Goal: Information Seeking & Learning: Check status

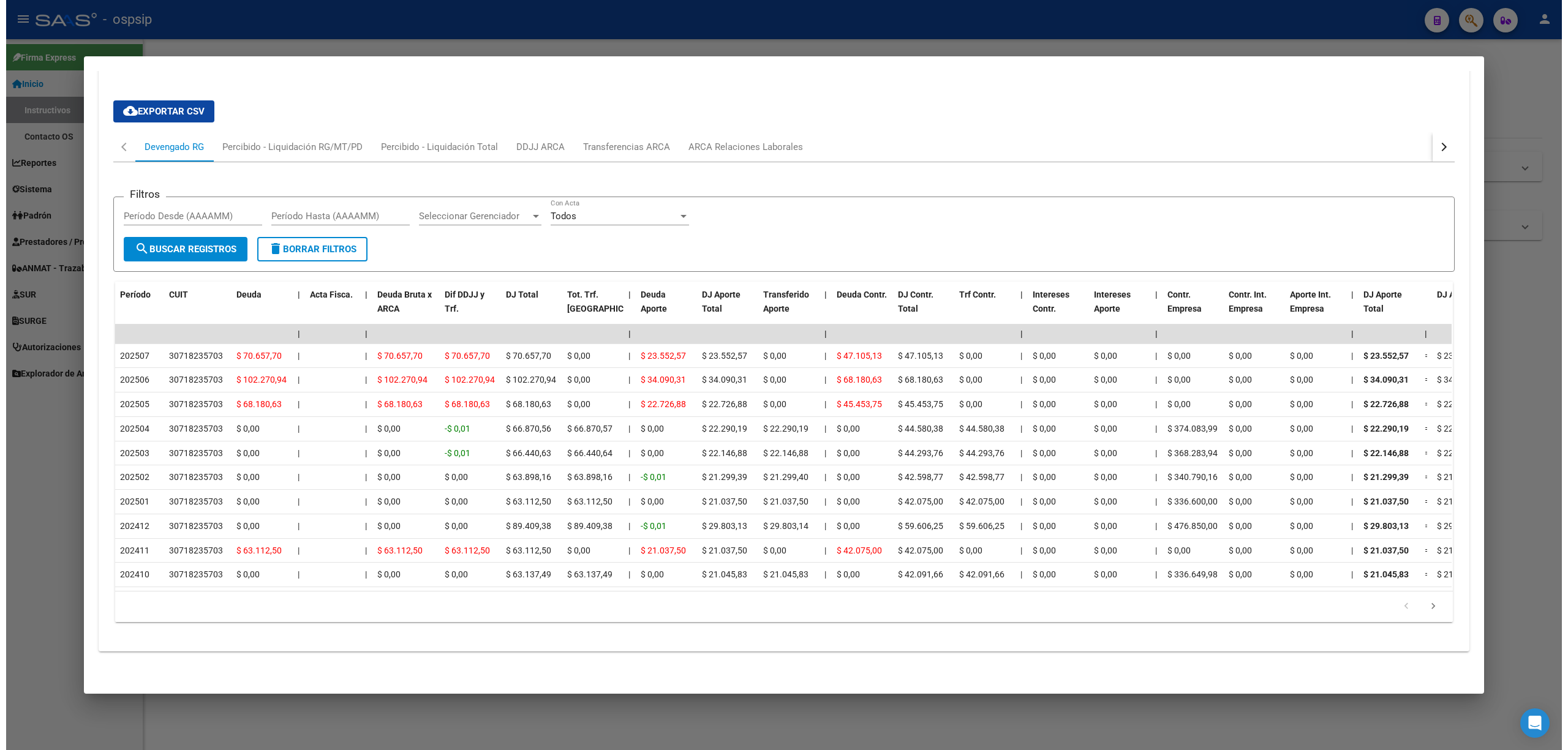
scroll to position [909, 0]
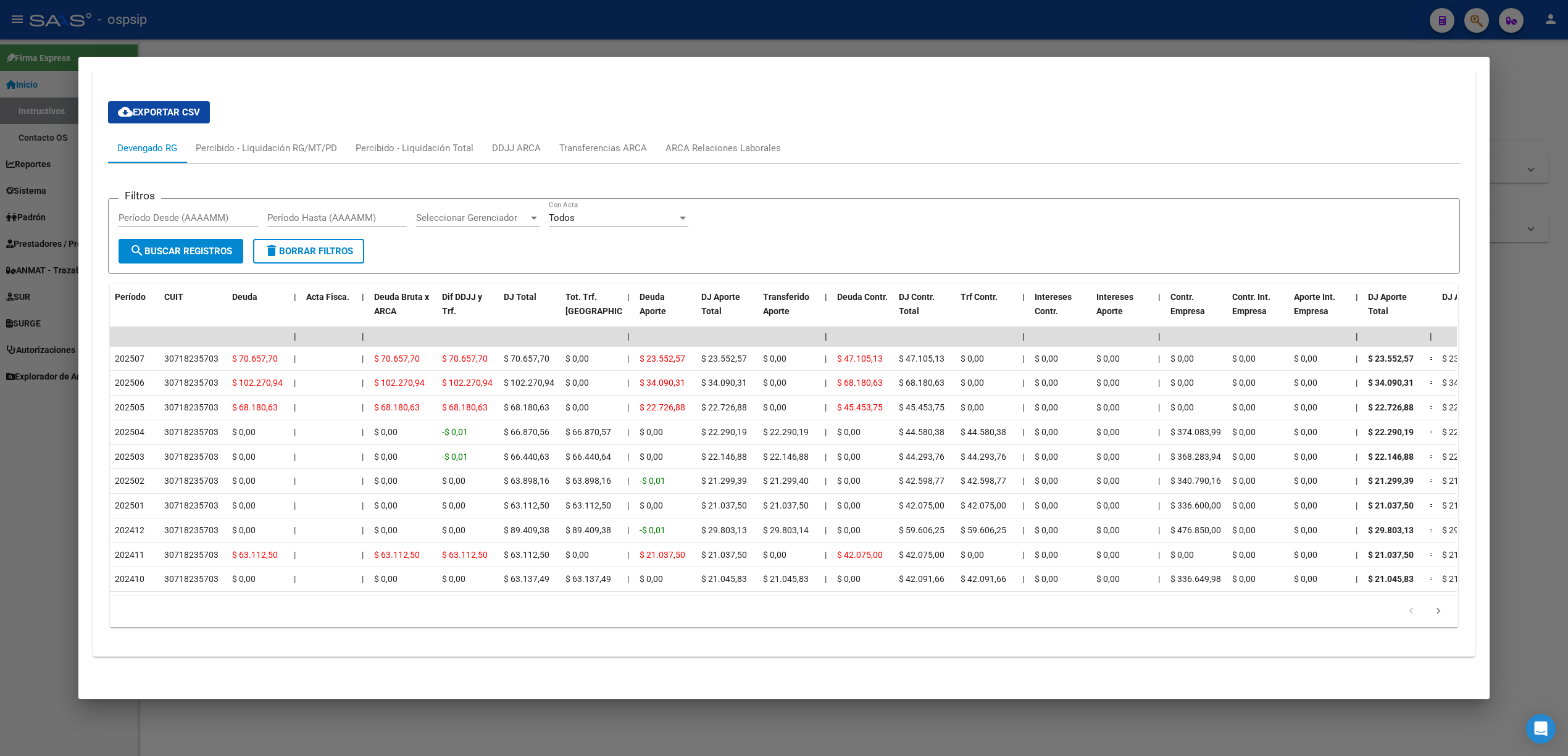
click at [517, 63] on mat-dialog-container "Análisis Afiliado - CUIL: 20268616684 DATOS PADRÓN ÁGIL: [PERSON_NAME] [PERSON_…" at bounding box center [784, 377] width 1412 height 642
click at [530, 42] on div at bounding box center [784, 378] width 1568 height 756
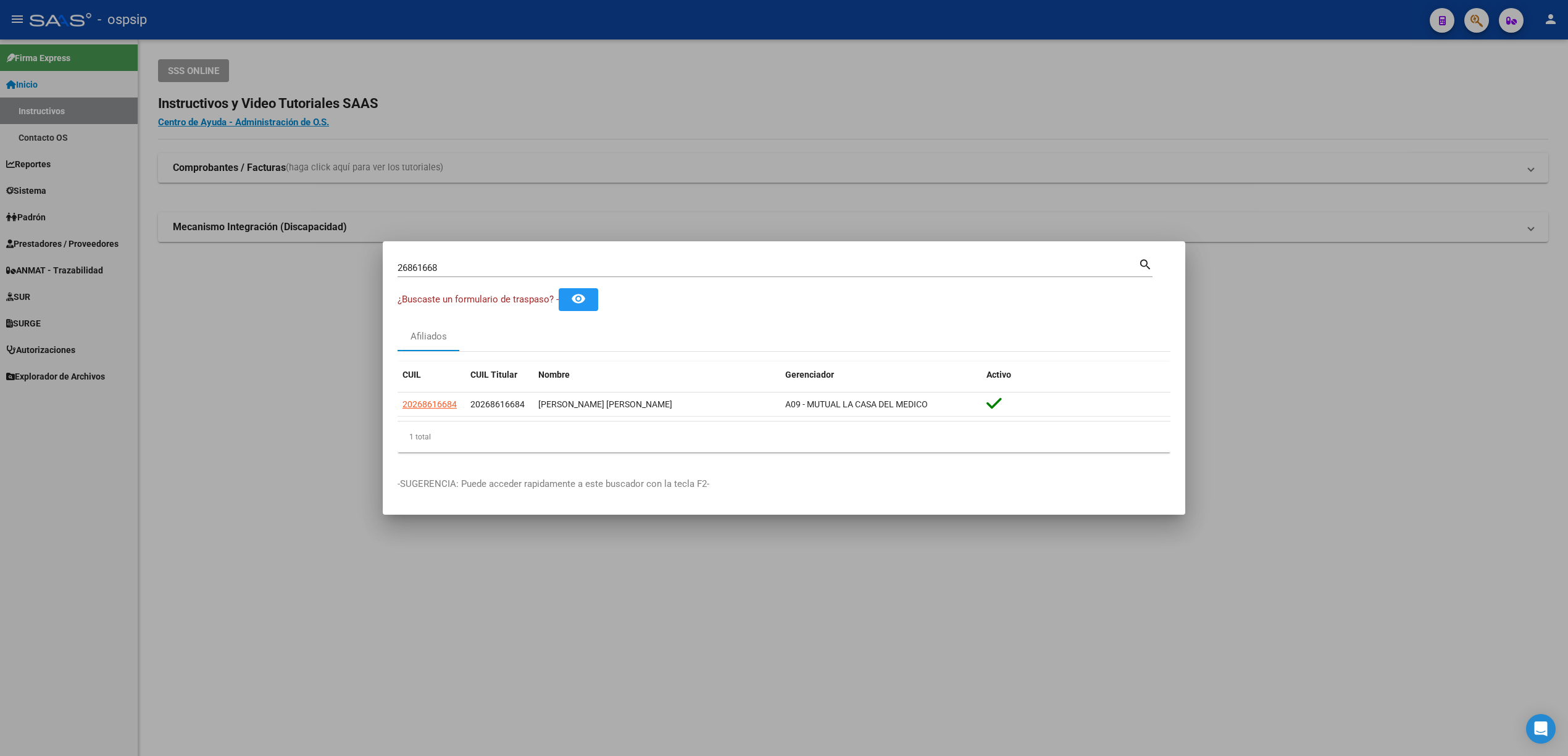
click at [768, 30] on div at bounding box center [784, 378] width 1568 height 756
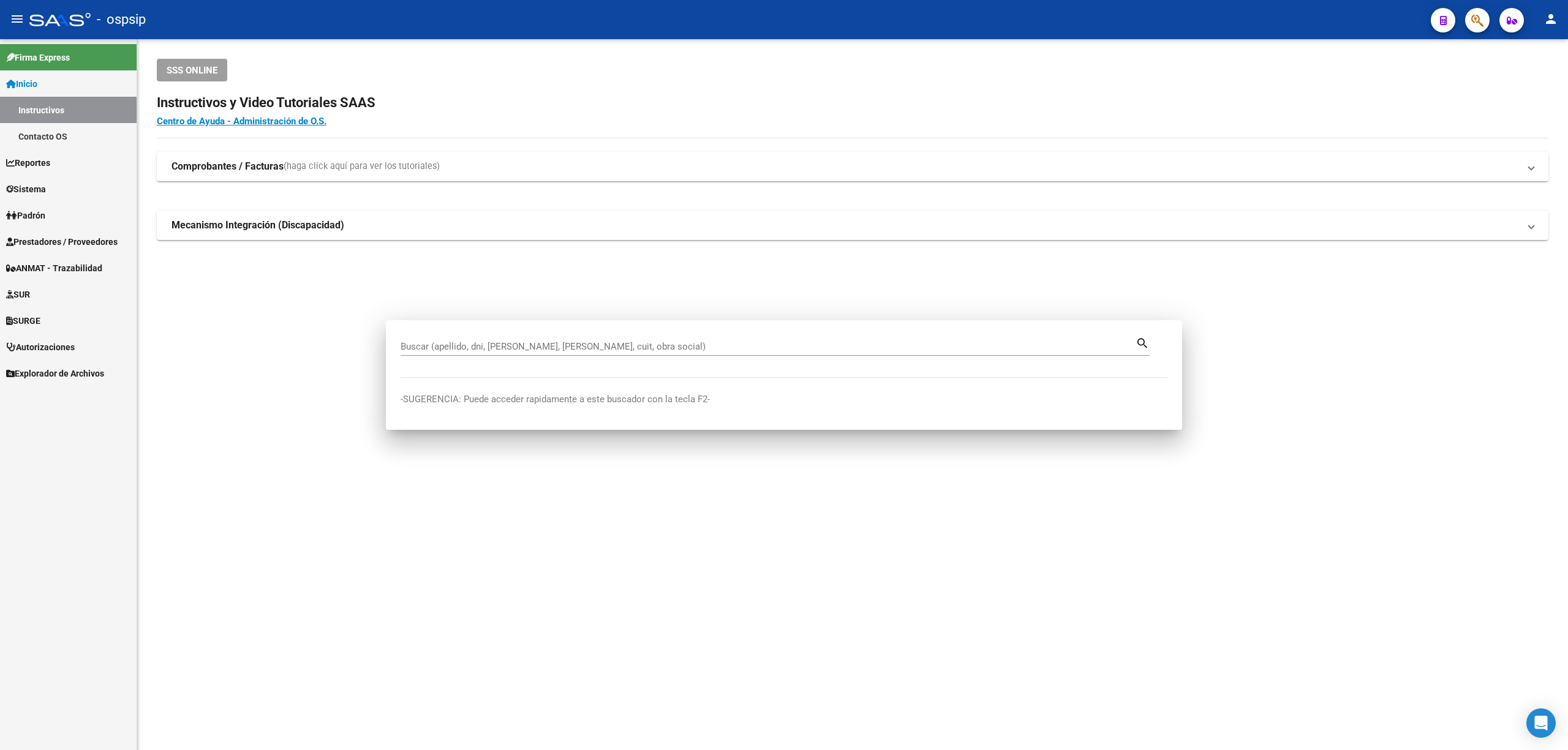
click at [762, 23] on icon "button" at bounding box center [1477, 21] width 12 height 14
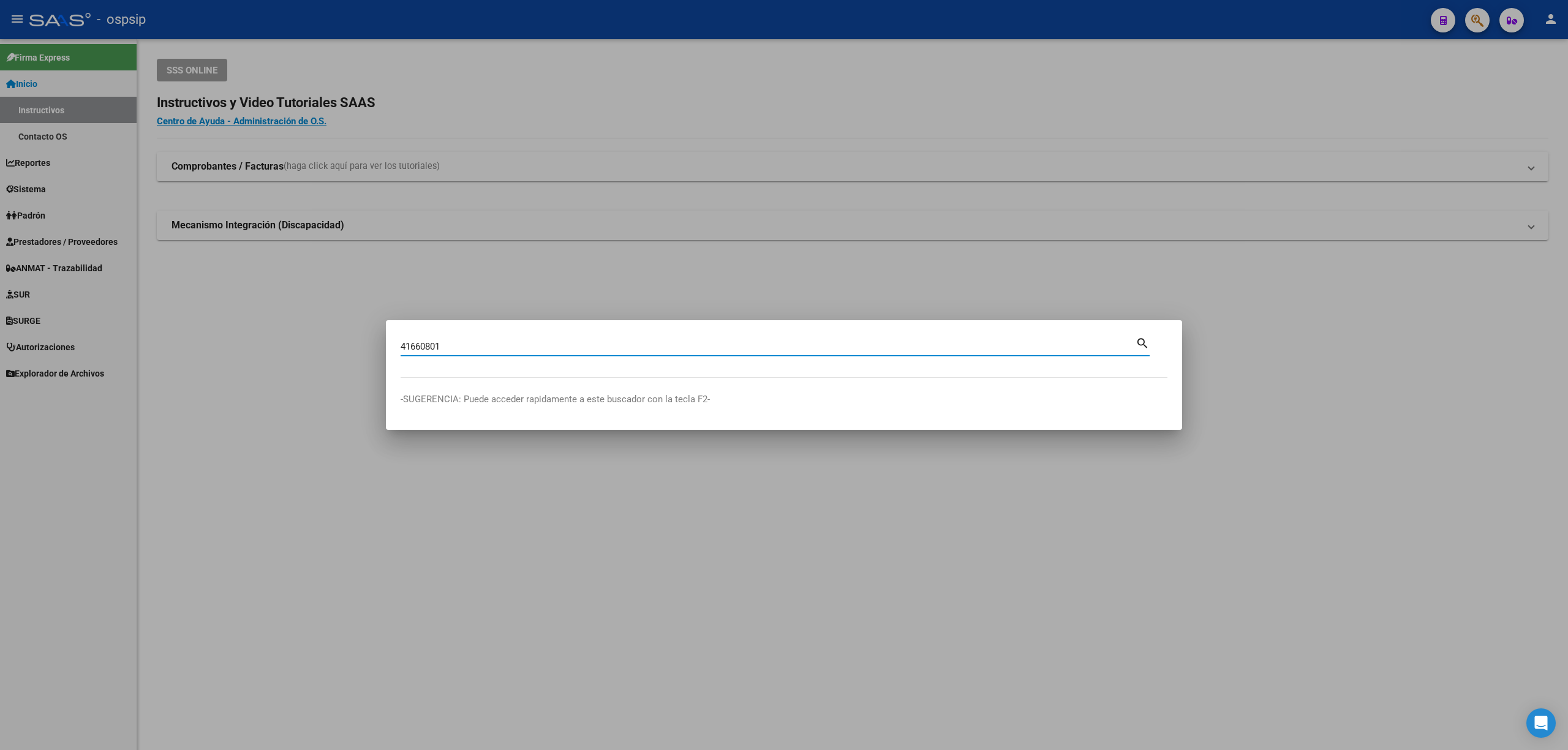
type input "41660801"
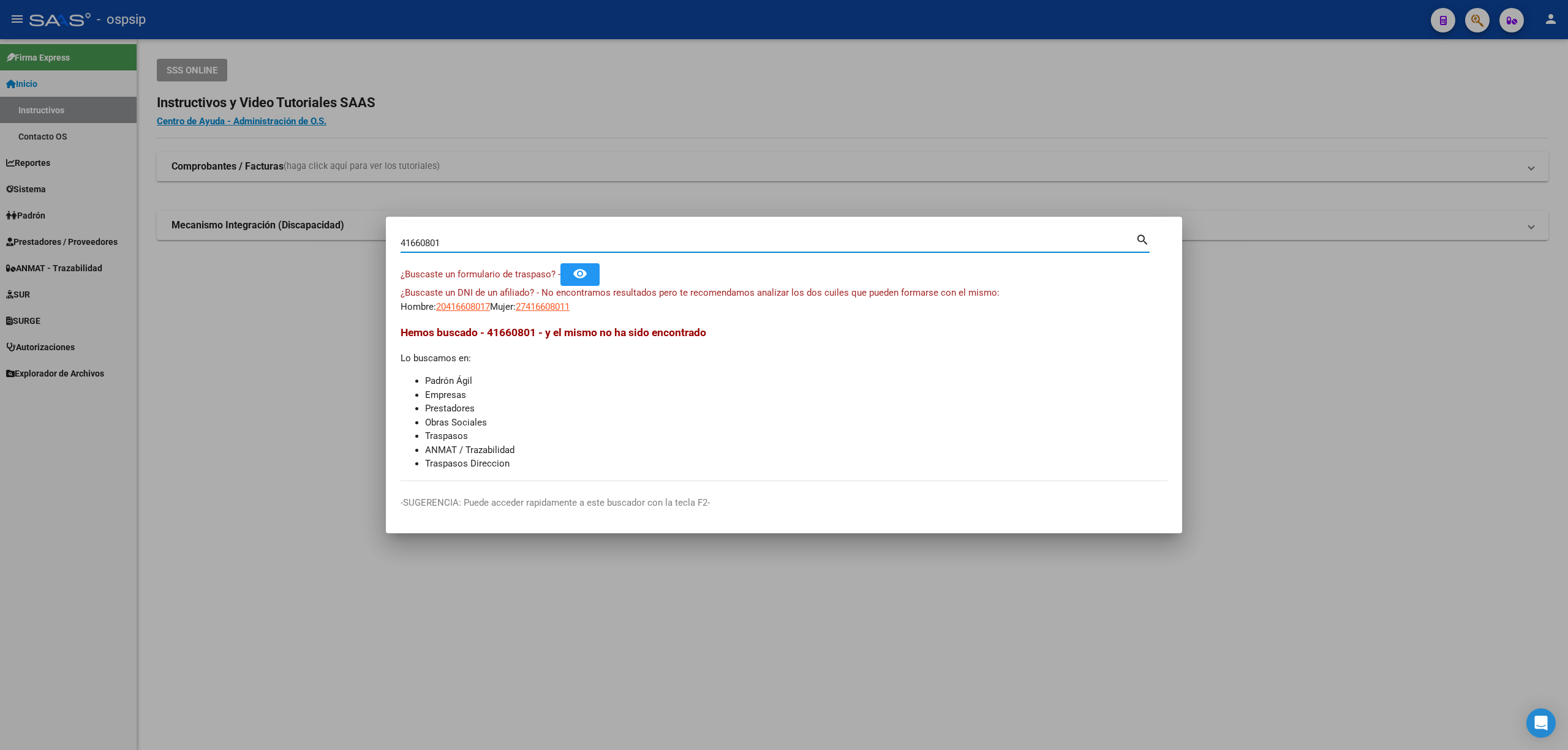
click at [454, 299] on div "¿Buscaste un DNI de un afiliado? - No encontramos resultados pero te recomendam…" at bounding box center [784, 299] width 767 height 28
click at [456, 300] on app-link-go-to "20416608017" at bounding box center [463, 307] width 54 height 14
click at [458, 301] on span "20416608017" at bounding box center [463, 307] width 54 height 11
copy span "20416608017"
type textarea "20416608017"
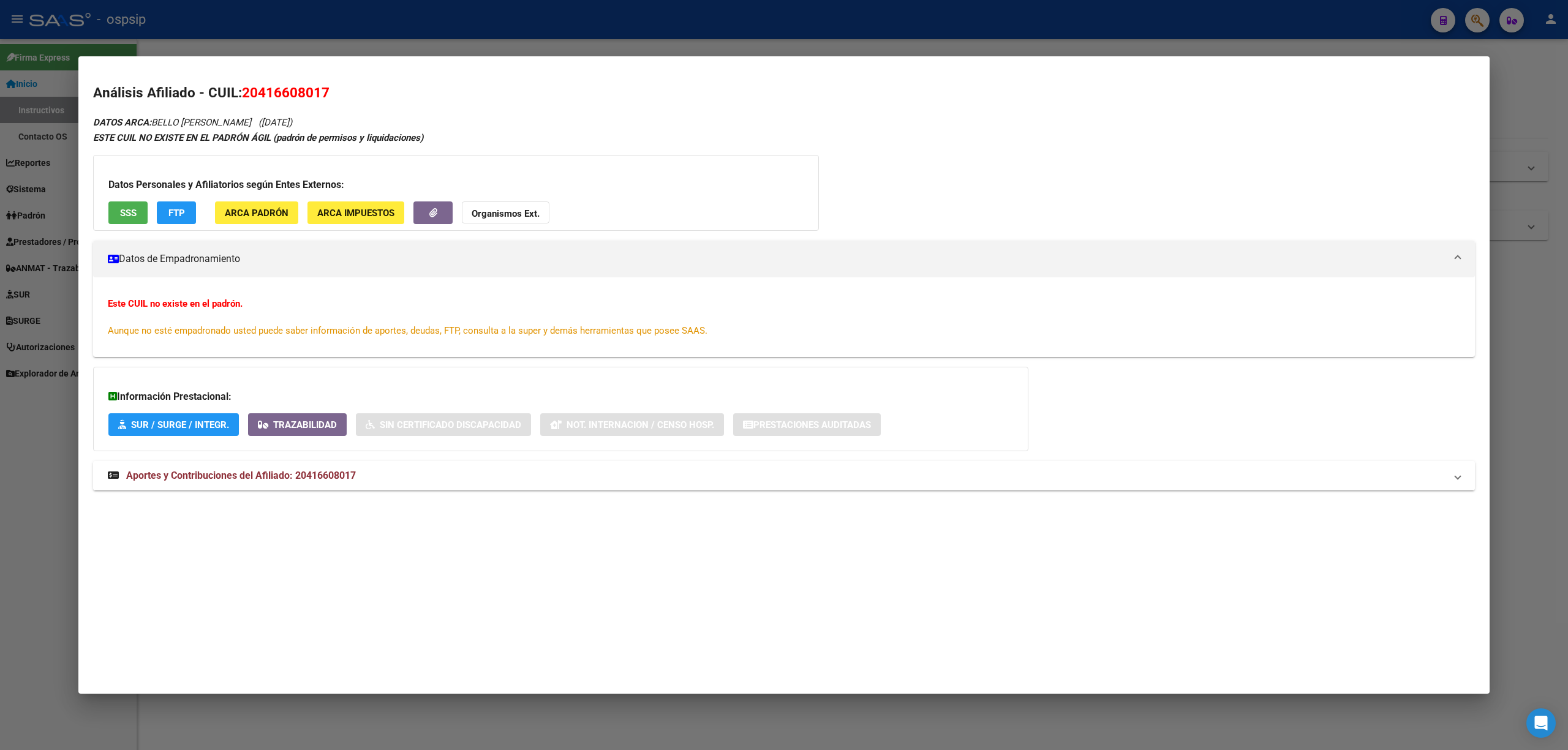
click at [385, 475] on mat-panel-title "Aportes y Contribuciones del Afiliado: 20416608017" at bounding box center [776, 475] width 1338 height 15
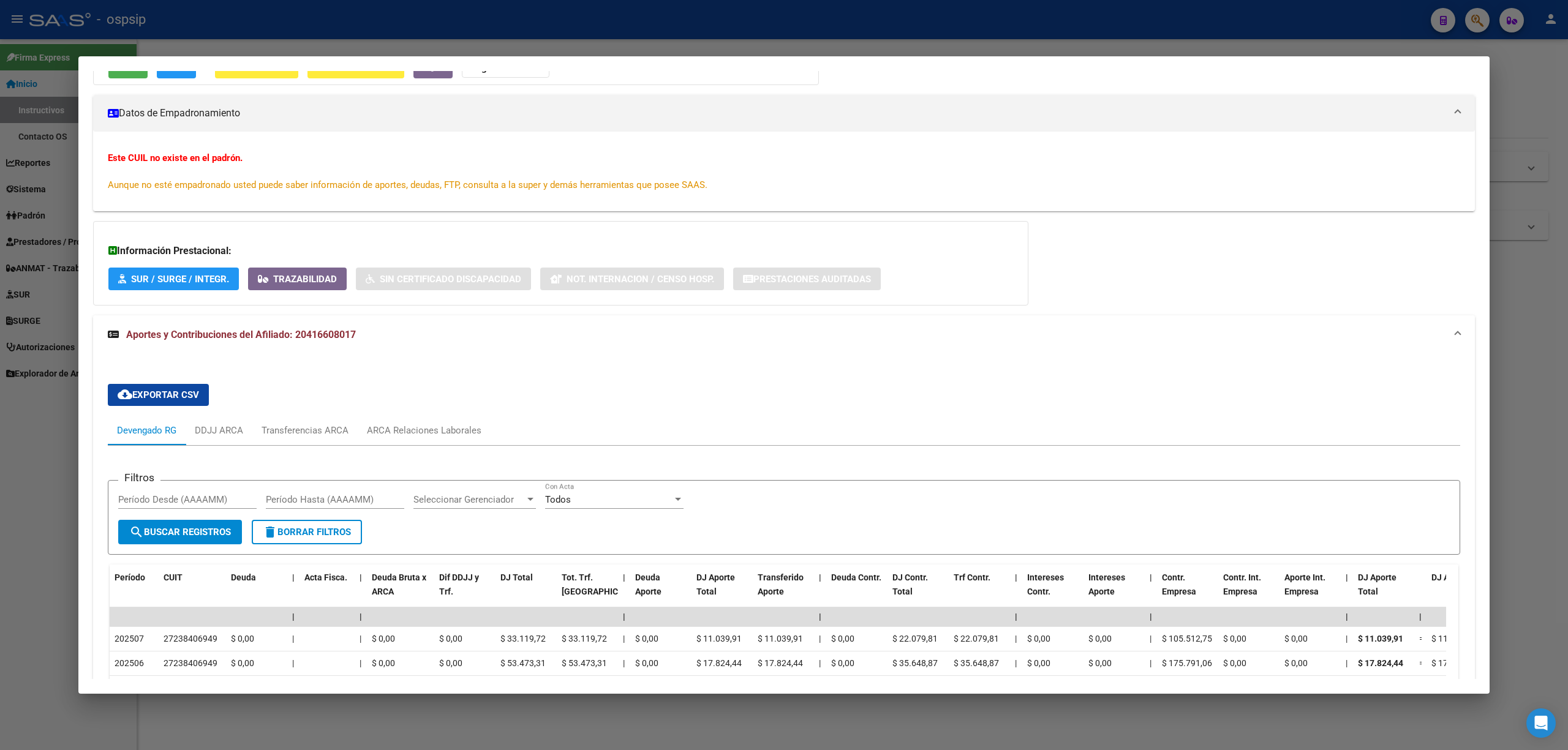
scroll to position [309, 0]
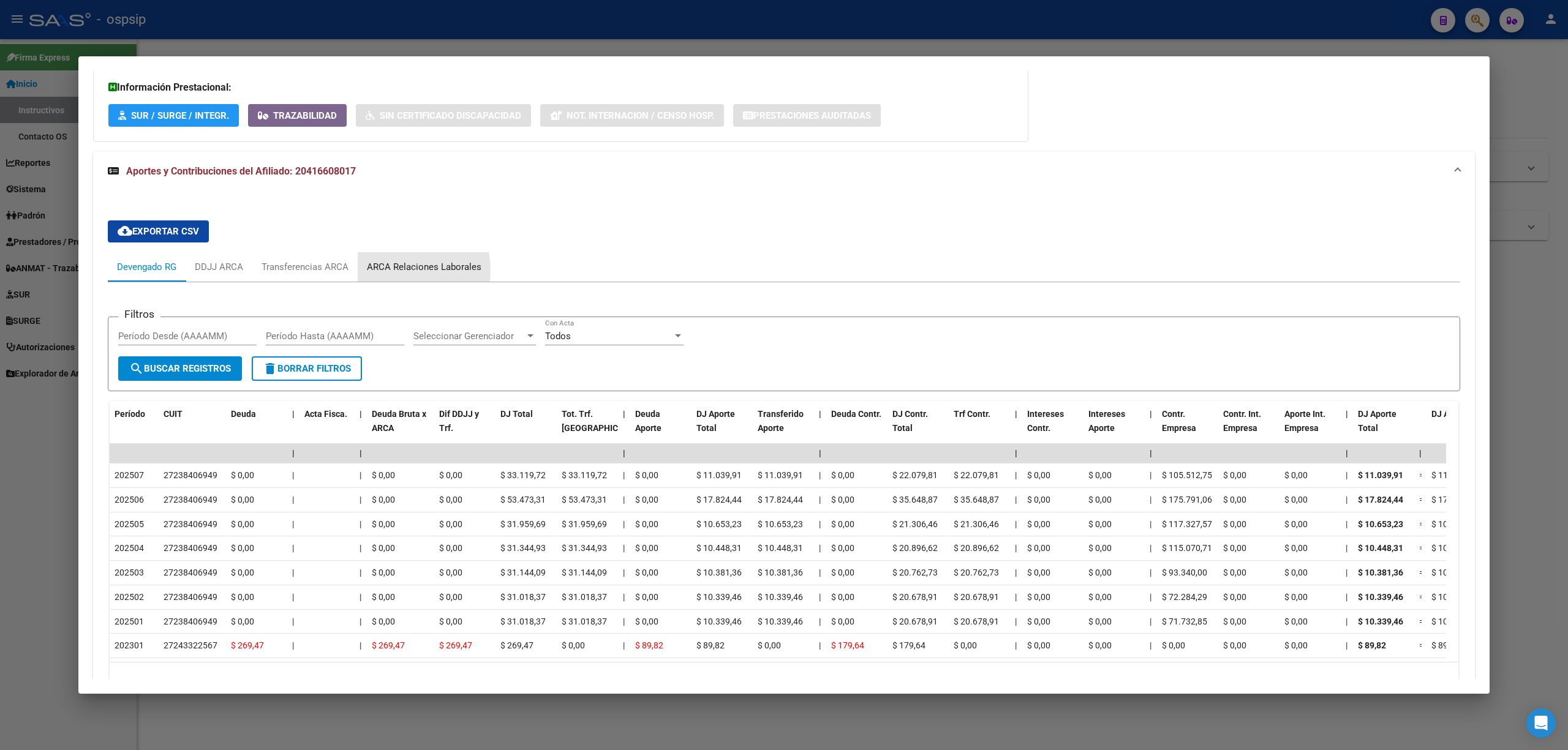
click at [393, 271] on div "ARCA Relaciones Laborales" at bounding box center [423, 267] width 115 height 13
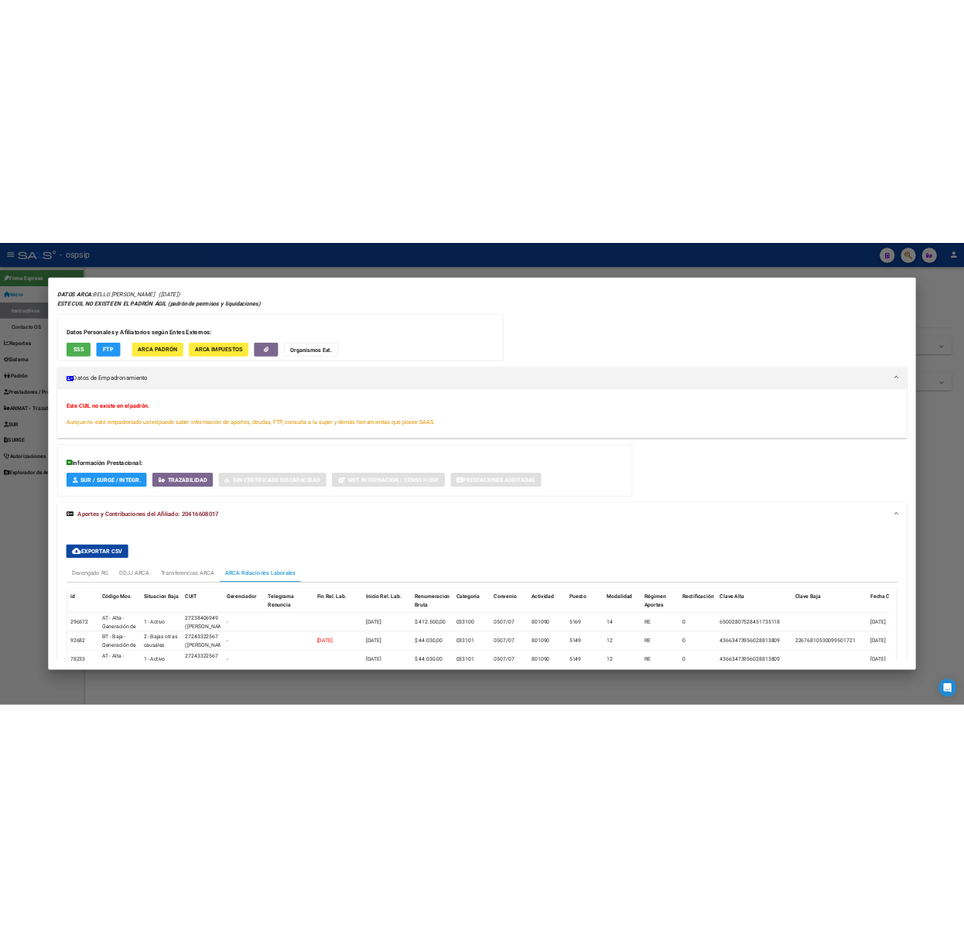
scroll to position [0, 0]
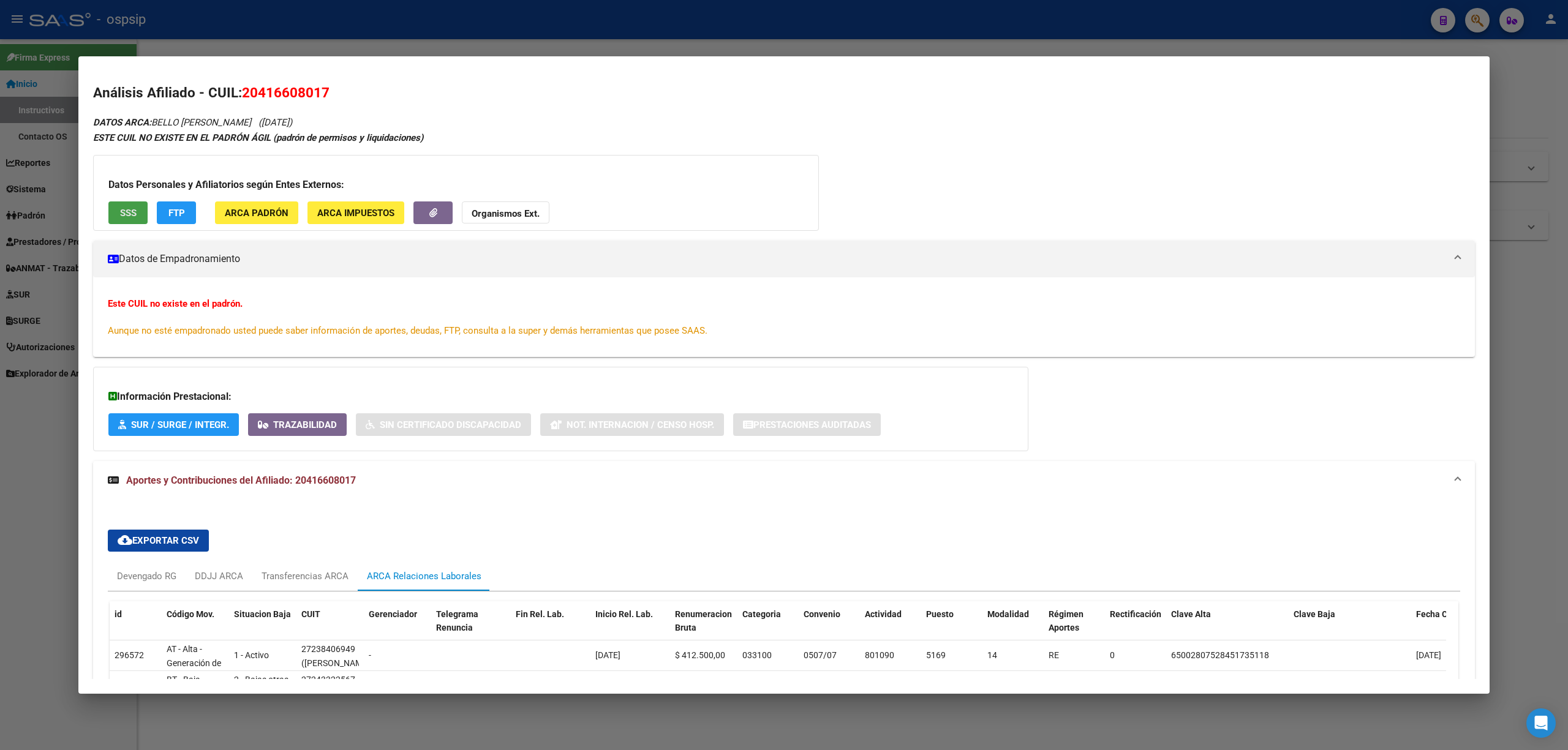
click at [130, 216] on span "SSS" at bounding box center [128, 213] width 17 height 11
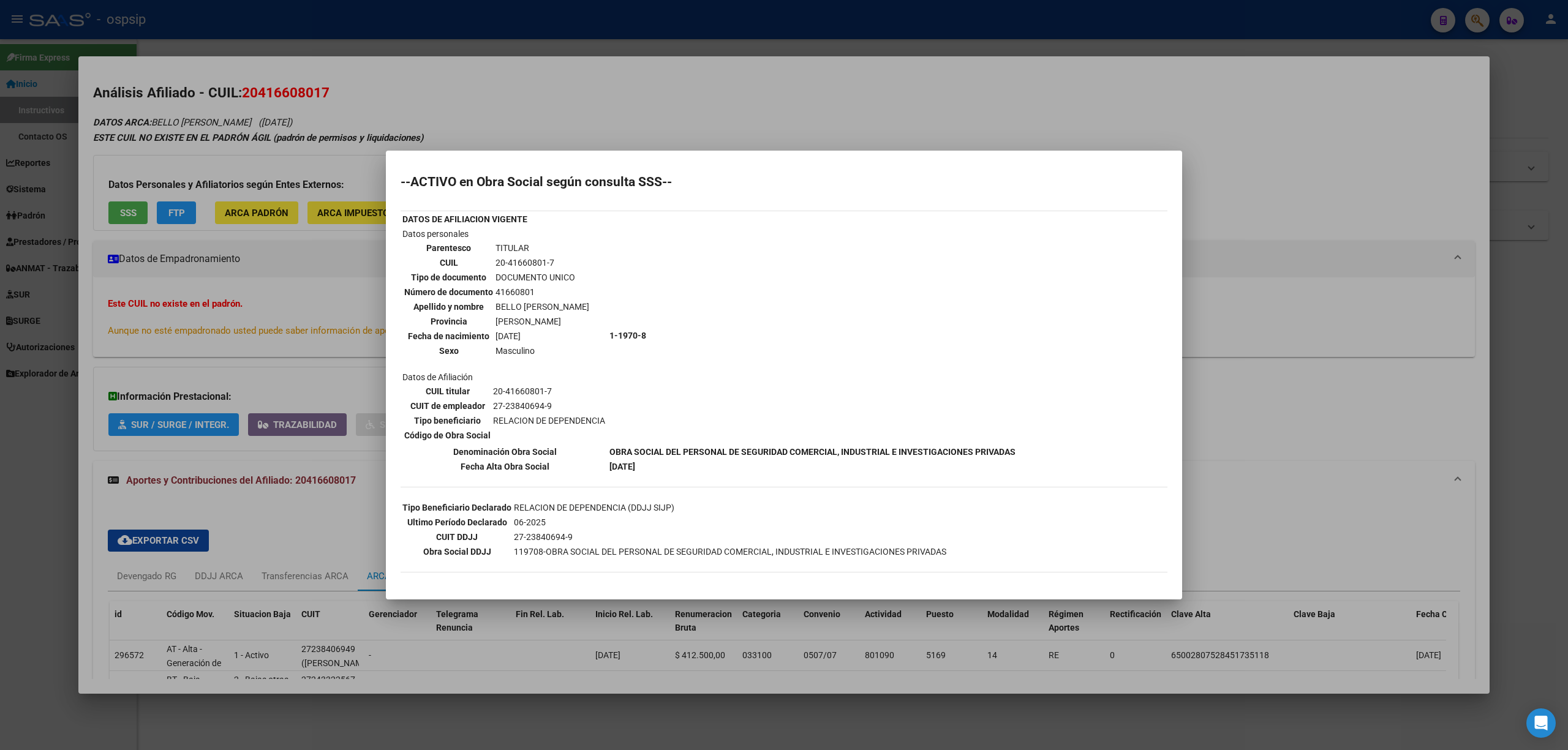
click at [554, 119] on div at bounding box center [784, 375] width 1568 height 750
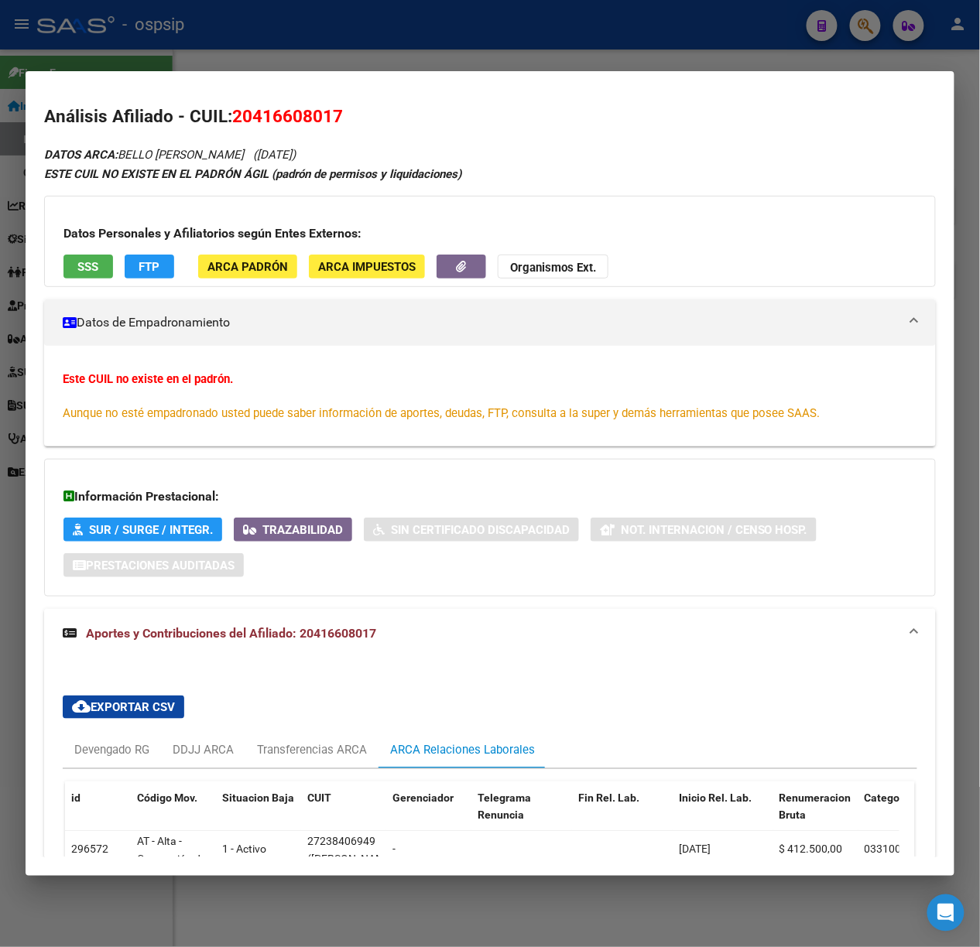
click at [506, 110] on h2 "Análisis Afiliado - CUIL: 20416608017" at bounding box center [489, 117] width 891 height 26
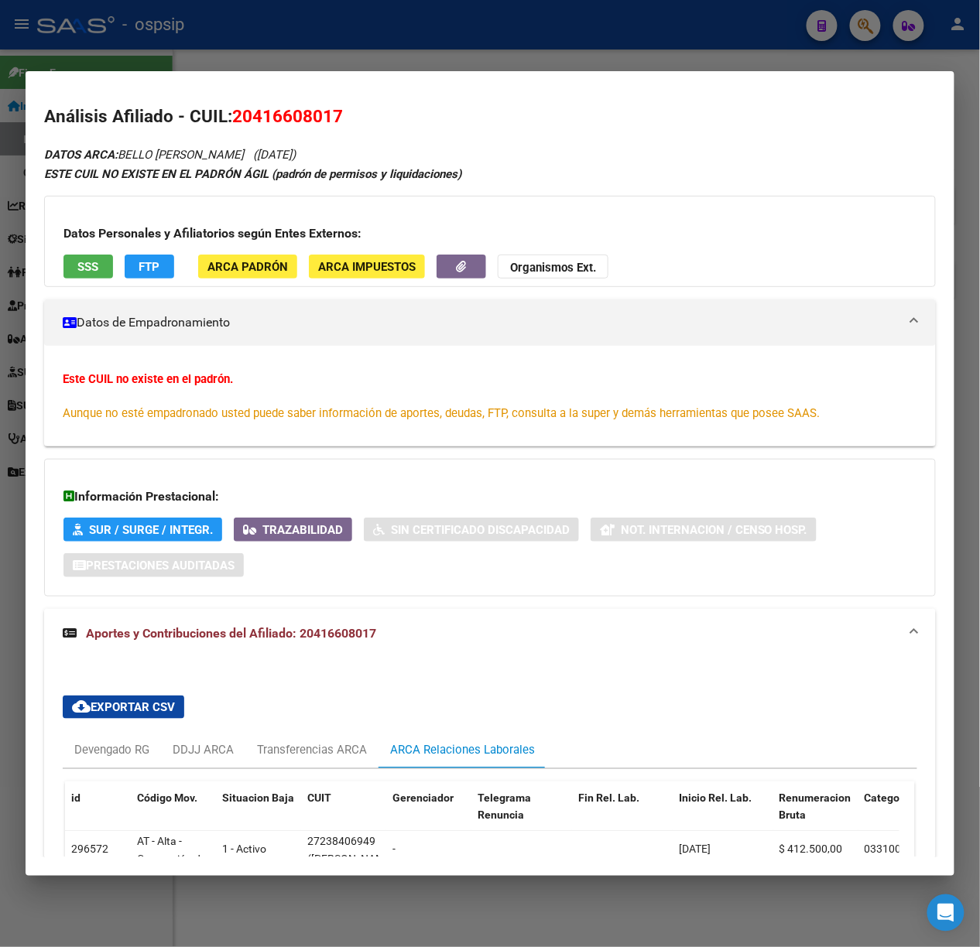
click at [506, 110] on h2 "Análisis Afiliado - CUIL: 20416608017" at bounding box center [489, 117] width 891 height 26
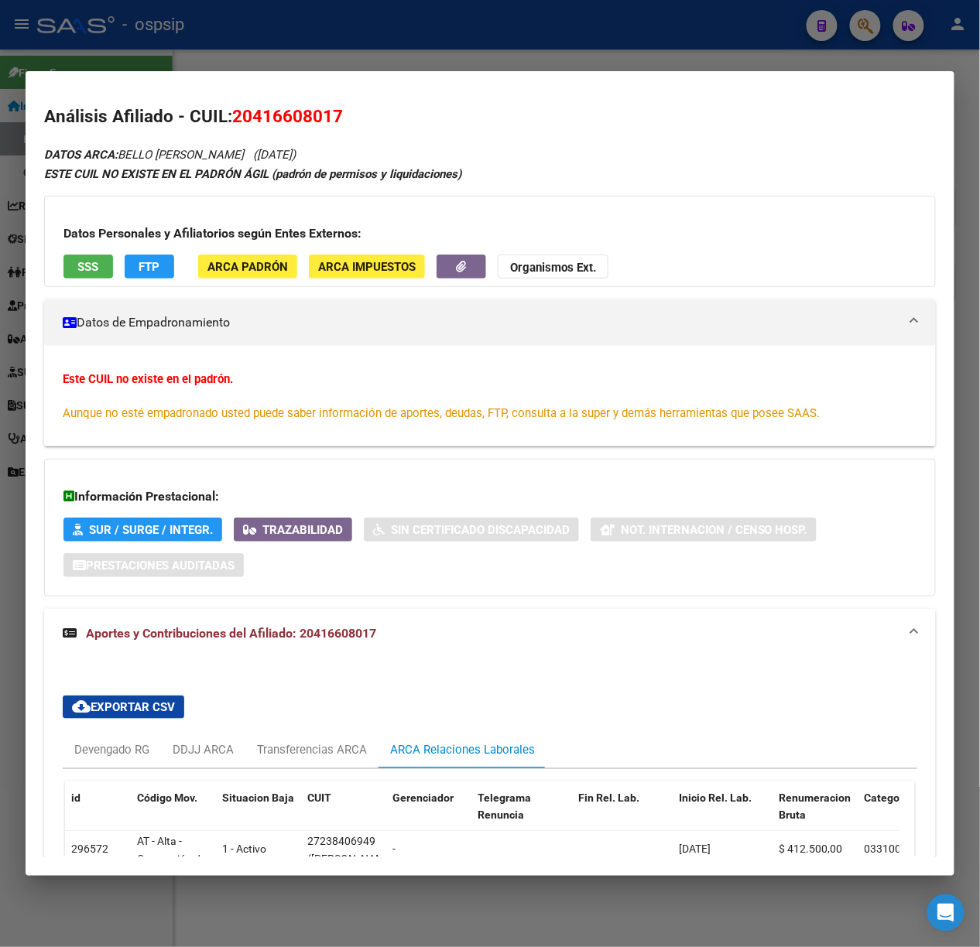
click at [506, 110] on h2 "Análisis Afiliado - CUIL: 20416608017" at bounding box center [489, 117] width 891 height 26
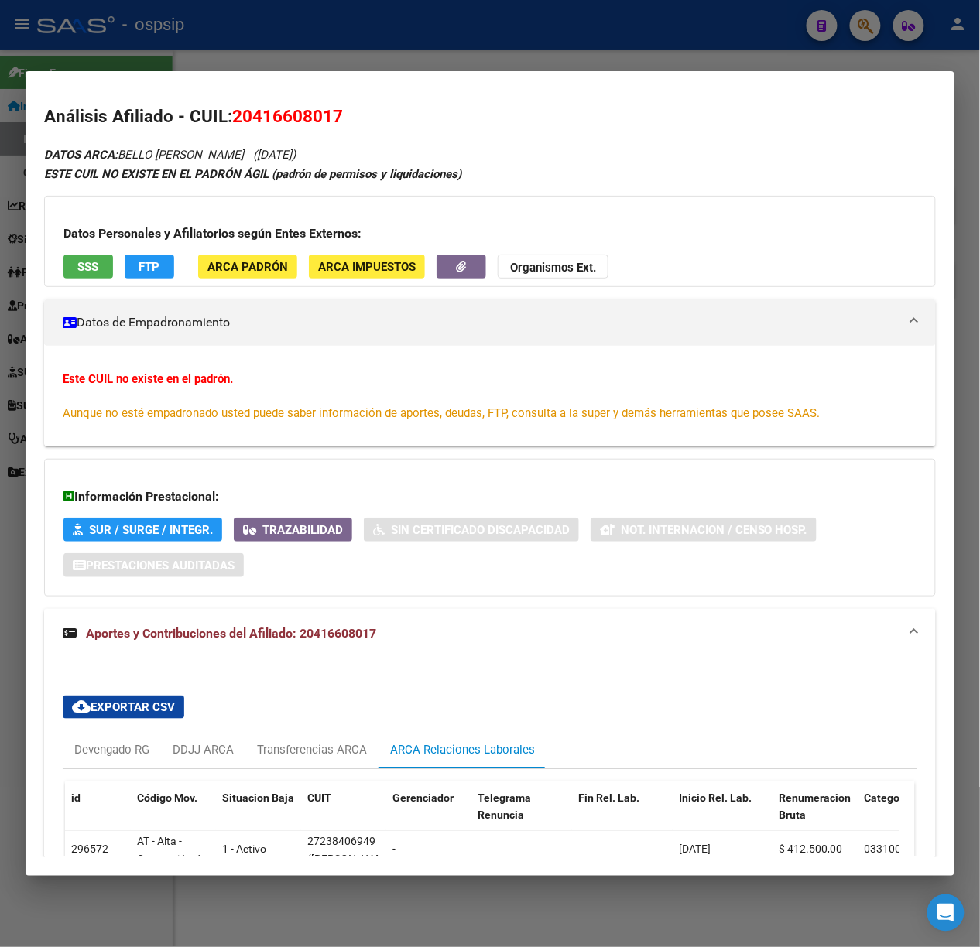
click at [506, 110] on h2 "Análisis Afiliado - CUIL: 20416608017" at bounding box center [489, 117] width 891 height 26
click at [419, 19] on div at bounding box center [490, 473] width 980 height 947
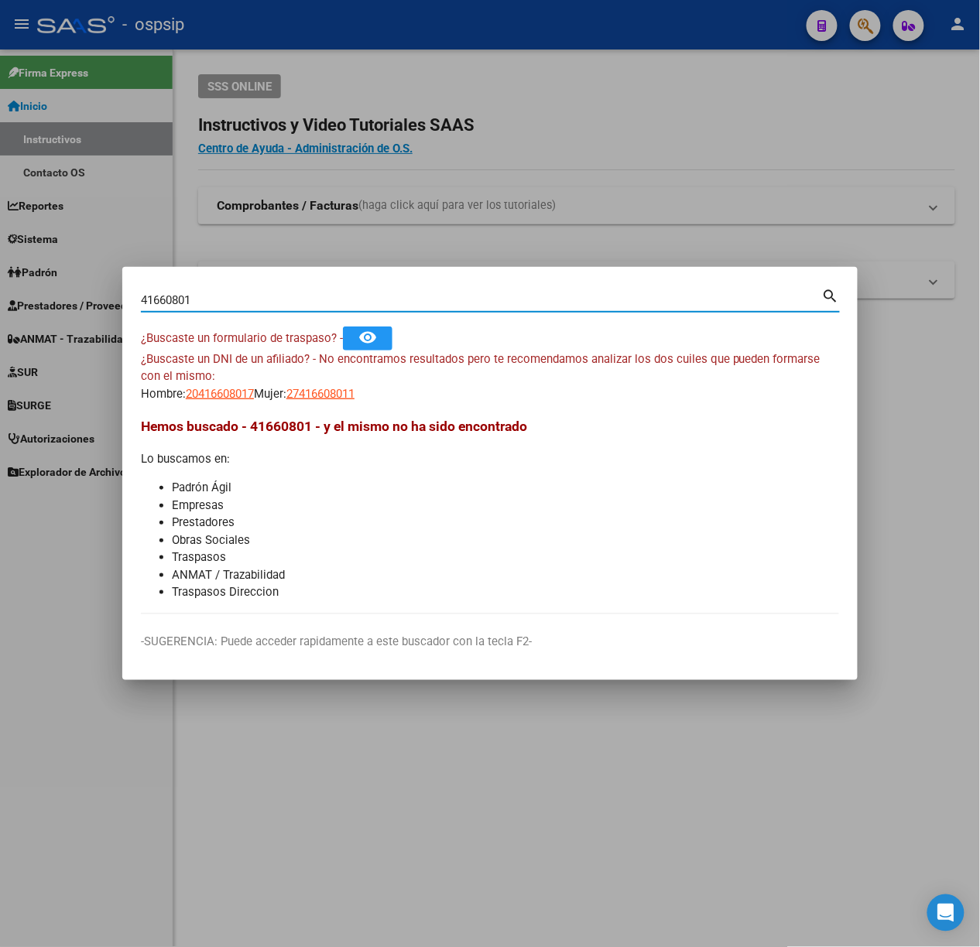
click at [348, 294] on input "41660801" at bounding box center [481, 300] width 681 height 14
type input "23267420"
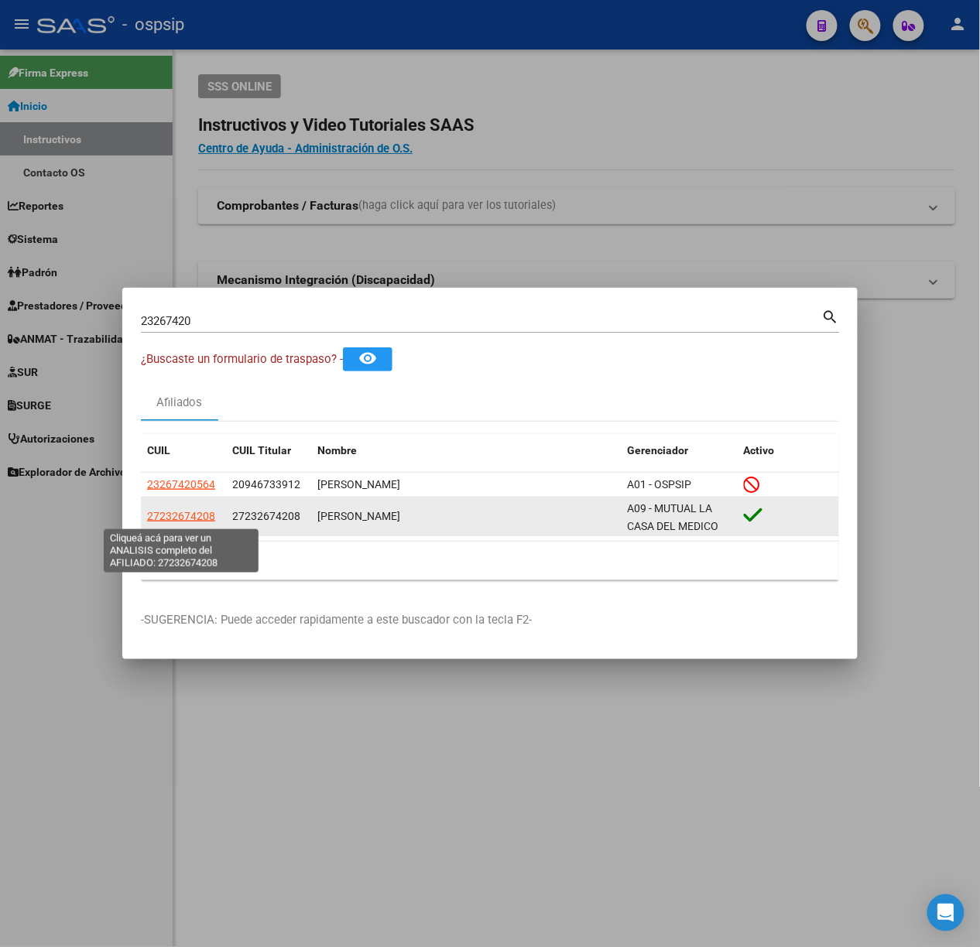
click at [201, 510] on span "27232674208" at bounding box center [181, 516] width 68 height 12
type textarea "27232674208"
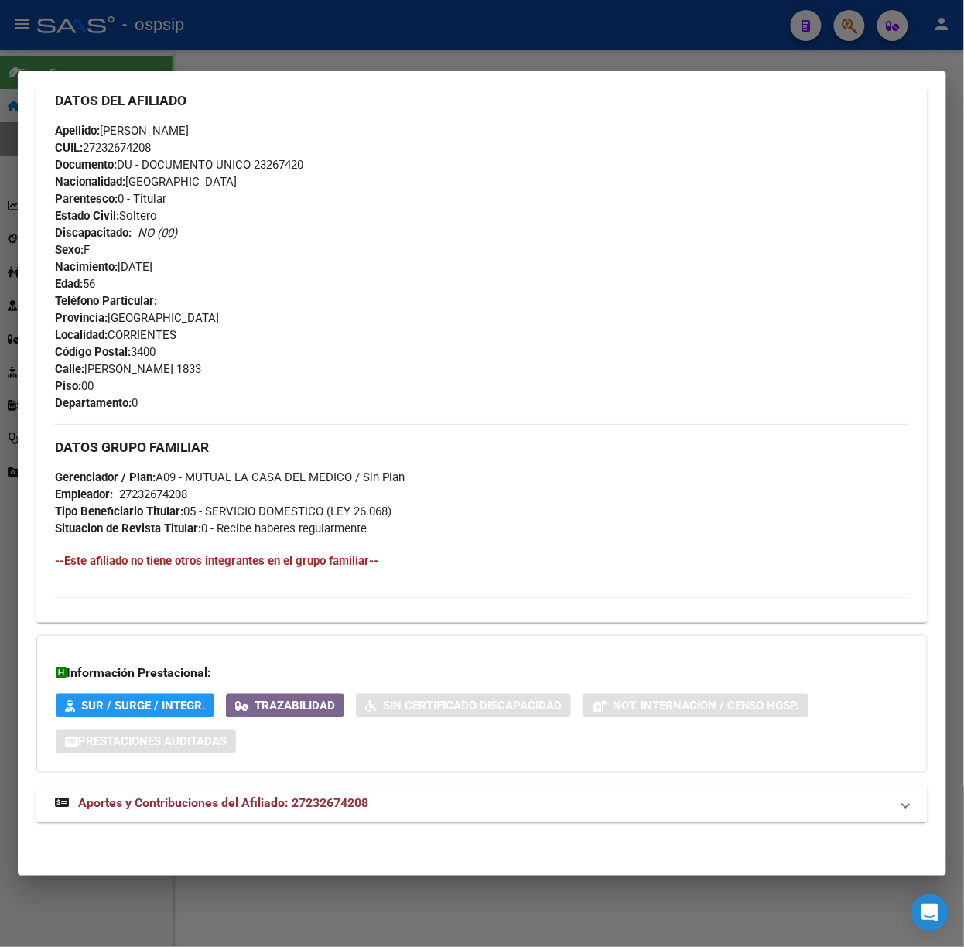
click at [393, 791] on mat-expansion-panel-header "Aportes y Contribuciones del Afiliado: 27232674208" at bounding box center [481, 803] width 891 height 37
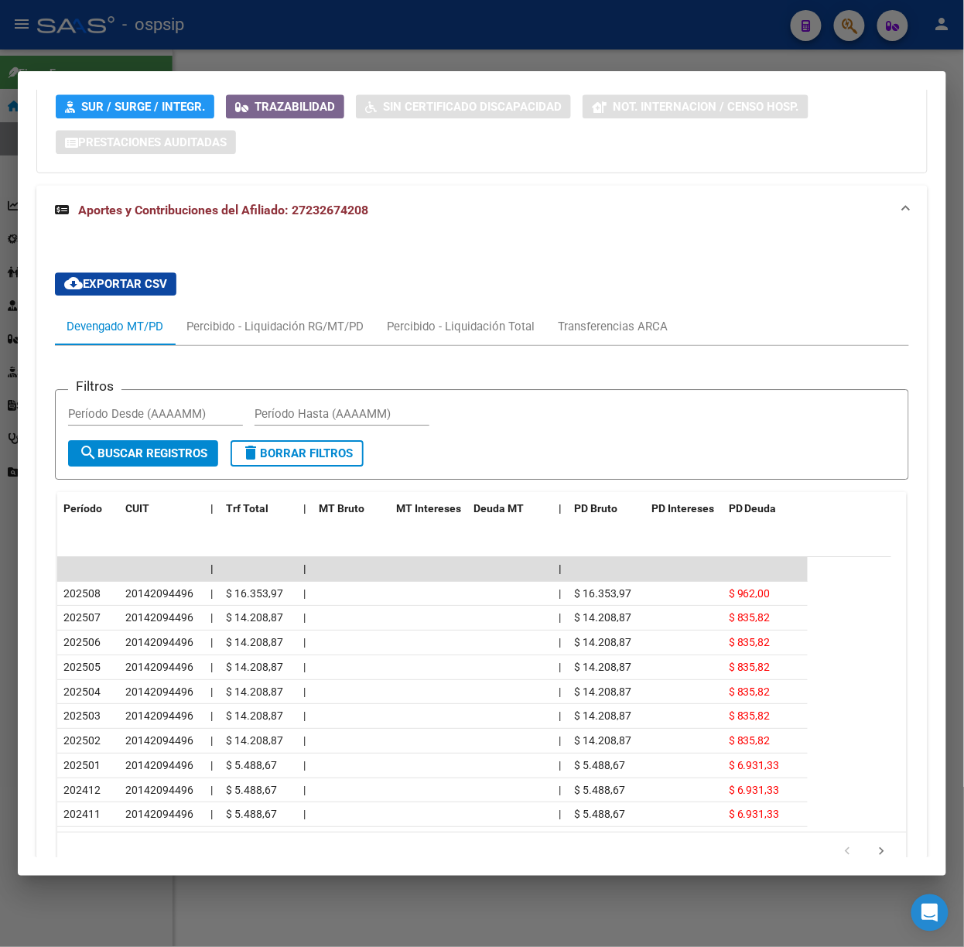
scroll to position [1072, 0]
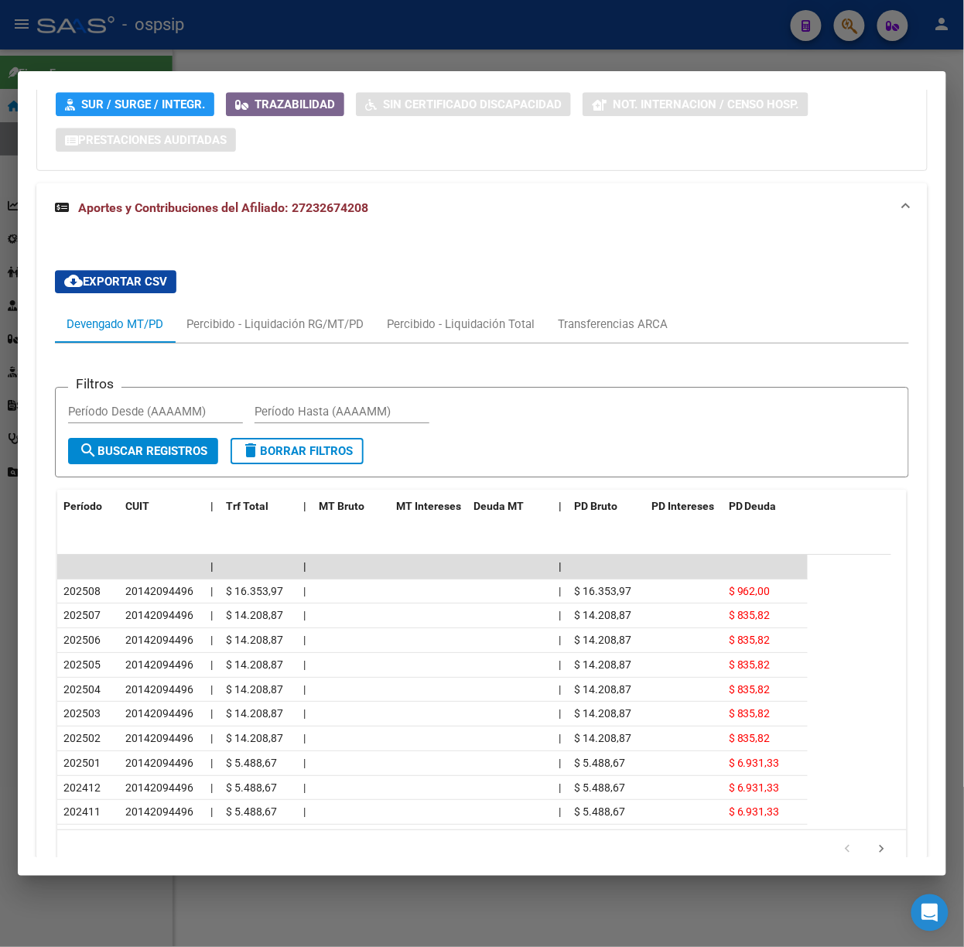
click at [260, 25] on div at bounding box center [482, 473] width 964 height 947
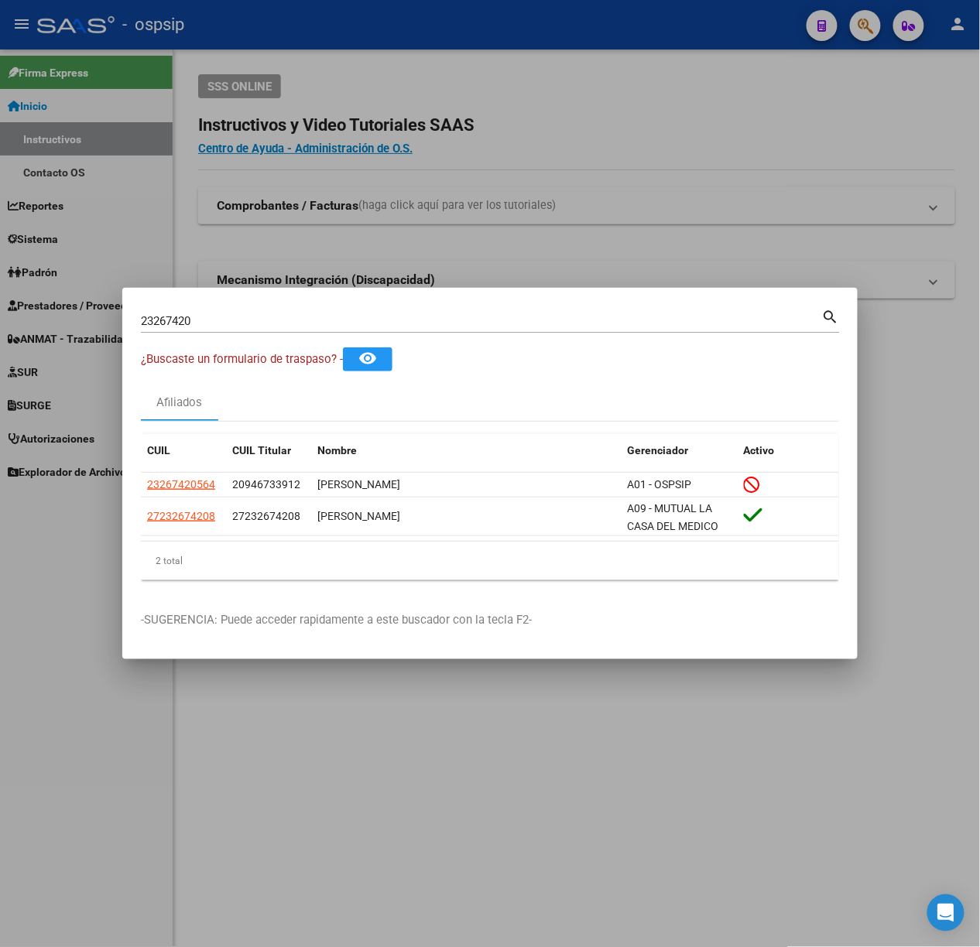
click at [305, 316] on input "23267420" at bounding box center [481, 321] width 681 height 14
type input "35350289"
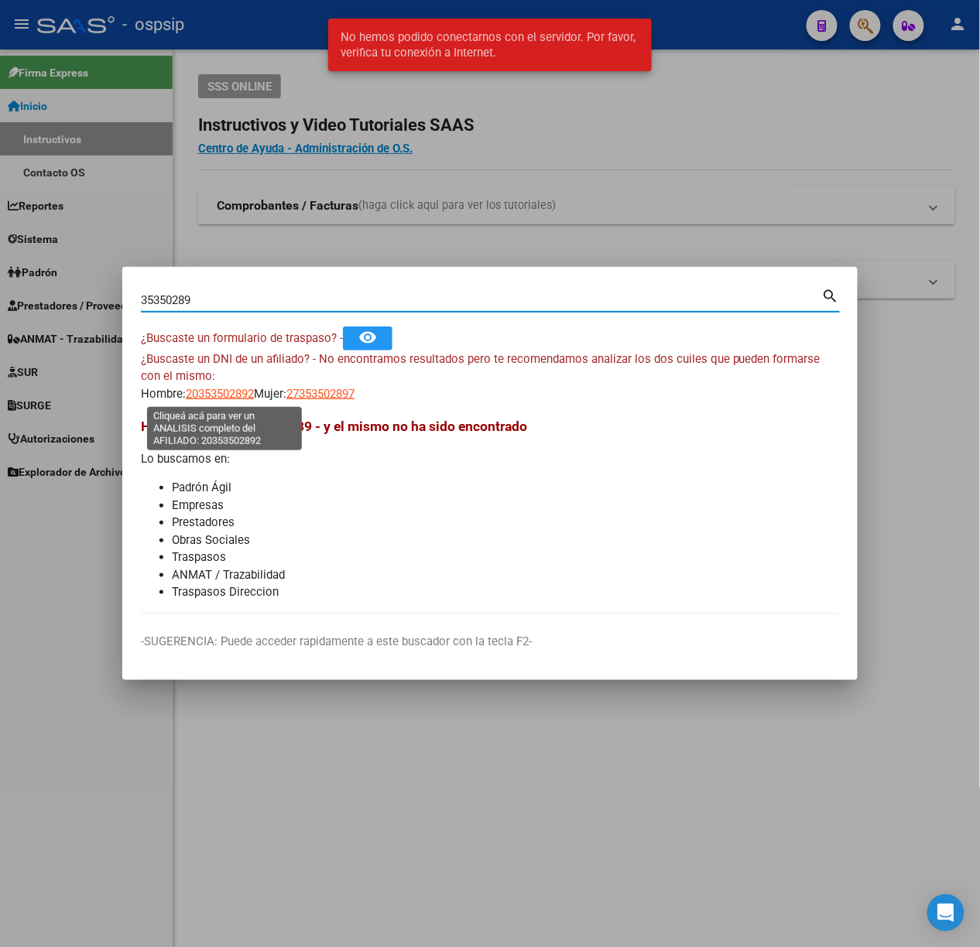
click at [231, 387] on span "20353502892" at bounding box center [220, 394] width 68 height 14
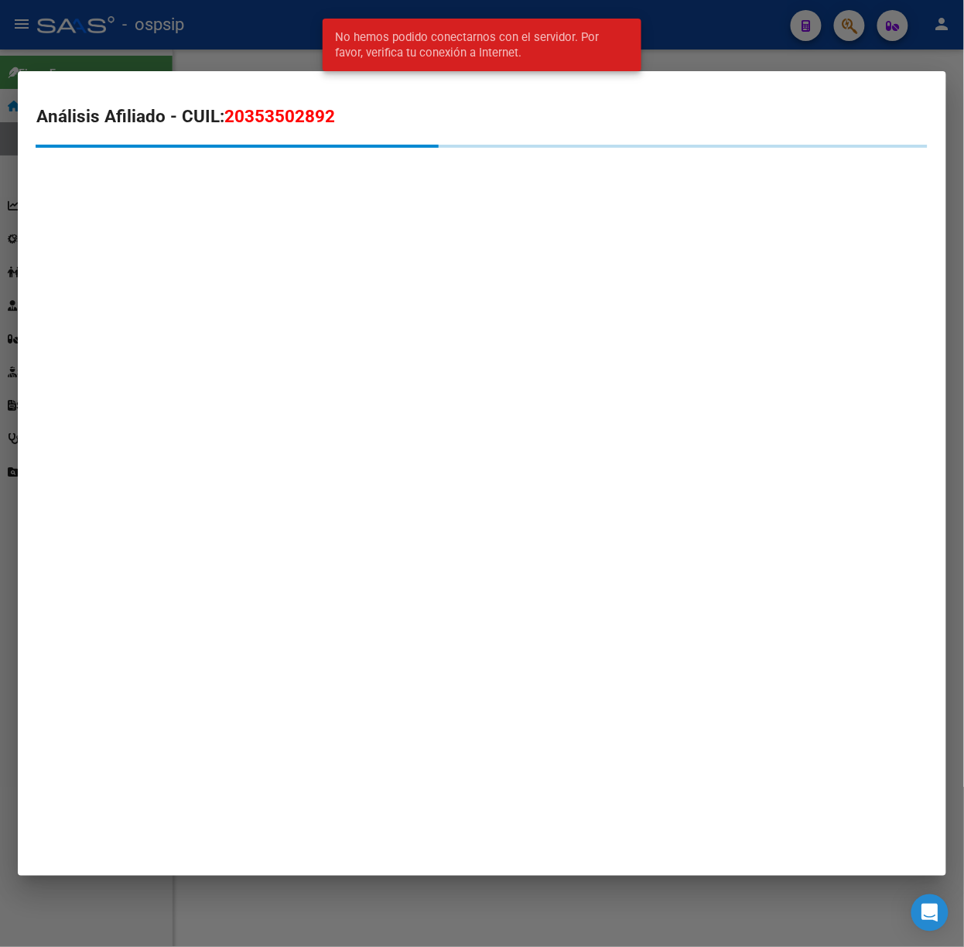
click at [264, 56] on div at bounding box center [482, 473] width 964 height 947
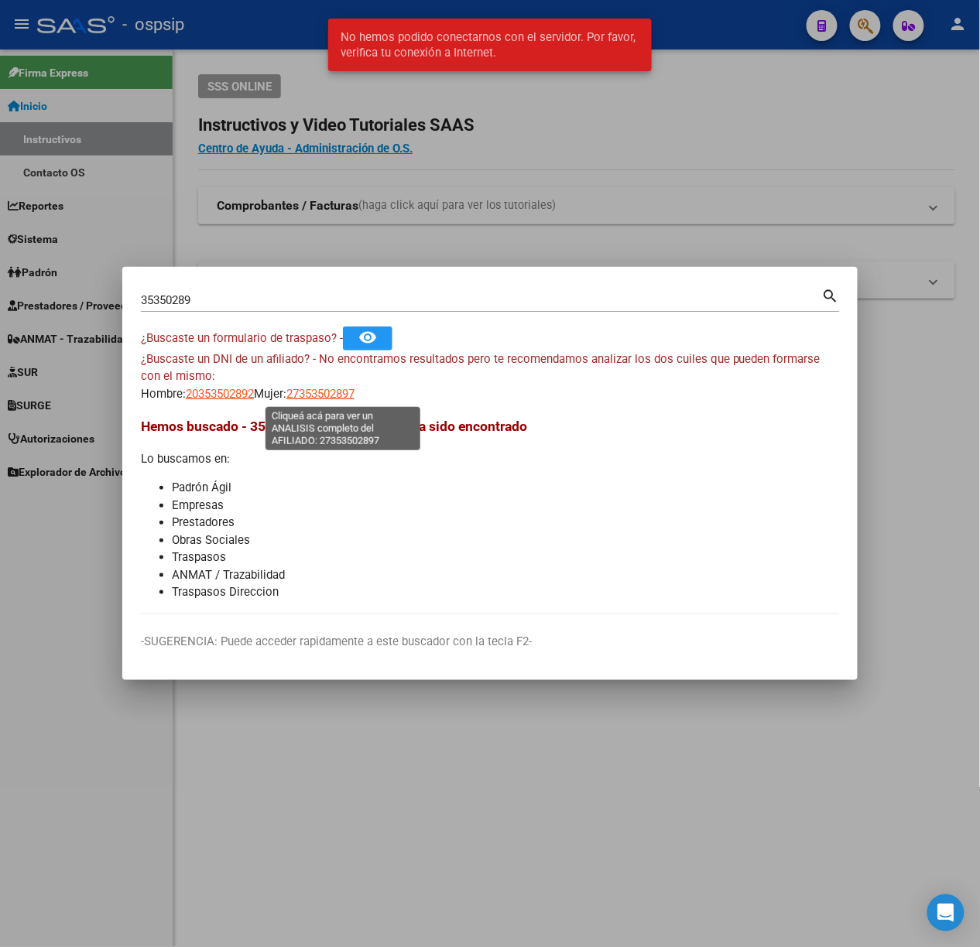
click at [339, 392] on span "27353502897" at bounding box center [320, 394] width 68 height 14
type textarea "27353502897"
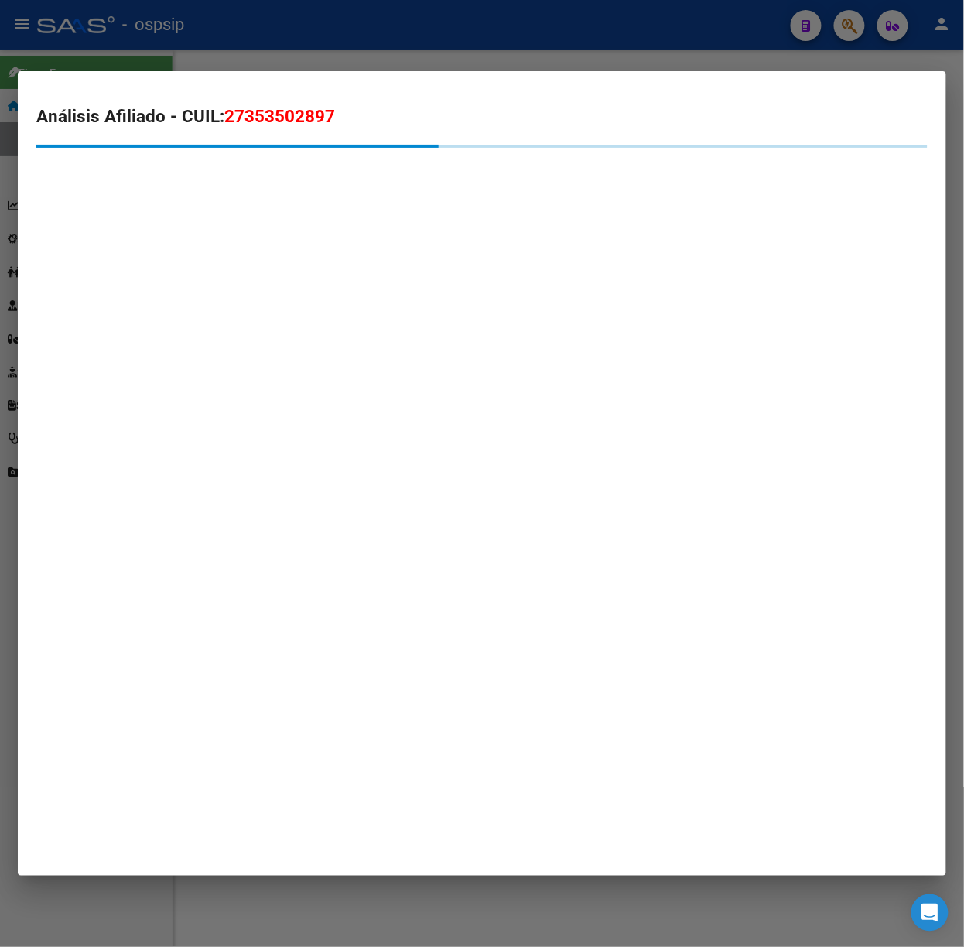
click at [221, 73] on mat-dialog-container "Análisis Afiliado - CUIL: 27353502897" at bounding box center [482, 473] width 929 height 805
click at [245, 40] on div at bounding box center [482, 473] width 964 height 947
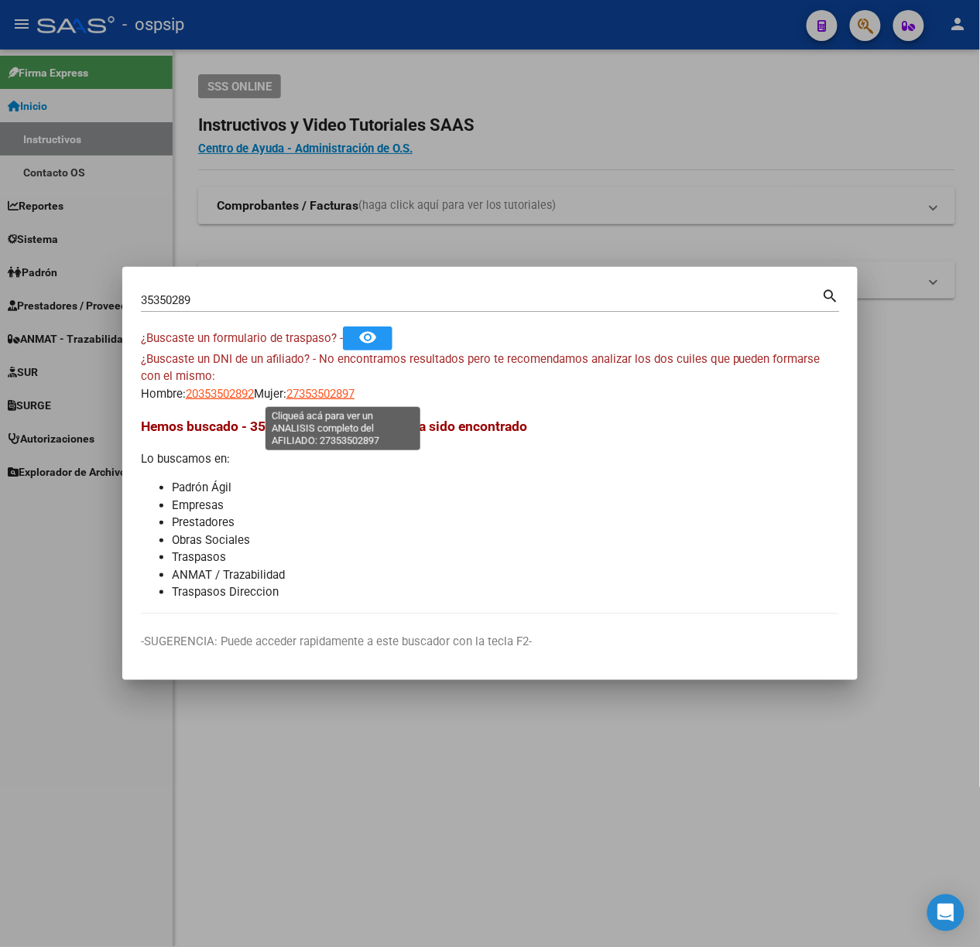
click at [354, 388] on span "27353502897" at bounding box center [320, 394] width 68 height 14
copy span "7"
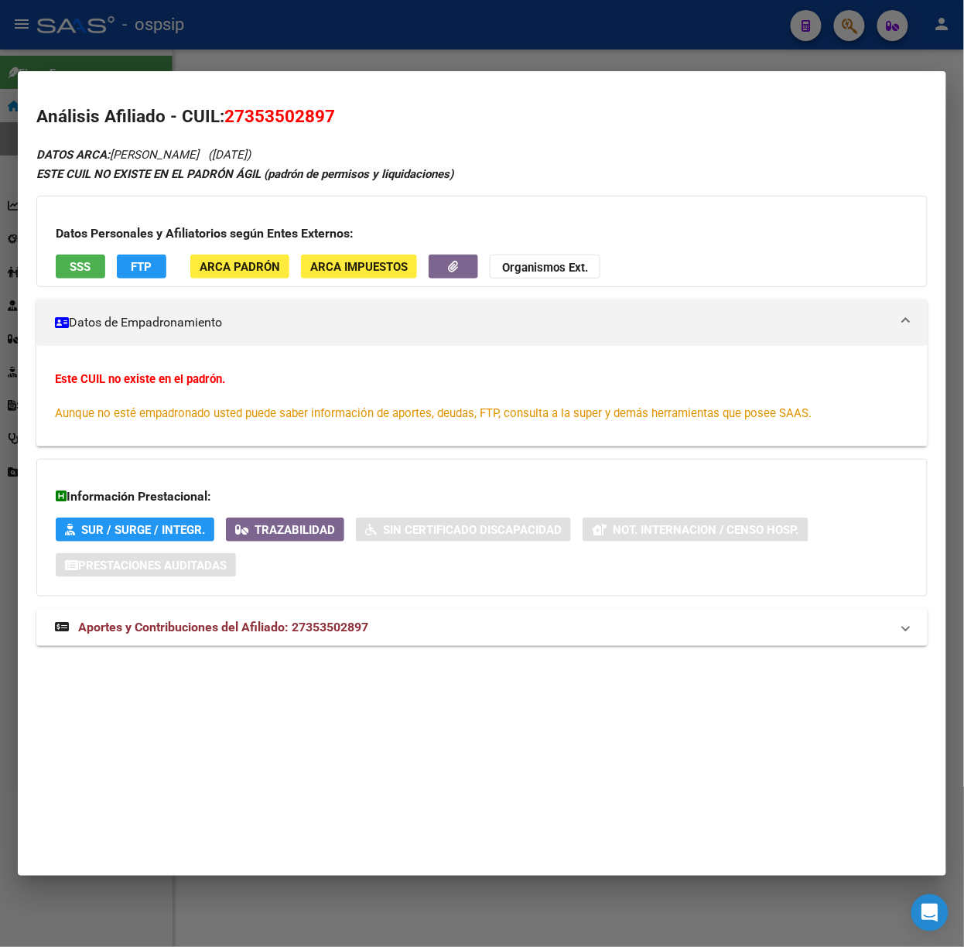
click at [275, 634] on span "Aportes y Contribuciones del Afiliado: 27353502897" at bounding box center [223, 627] width 290 height 15
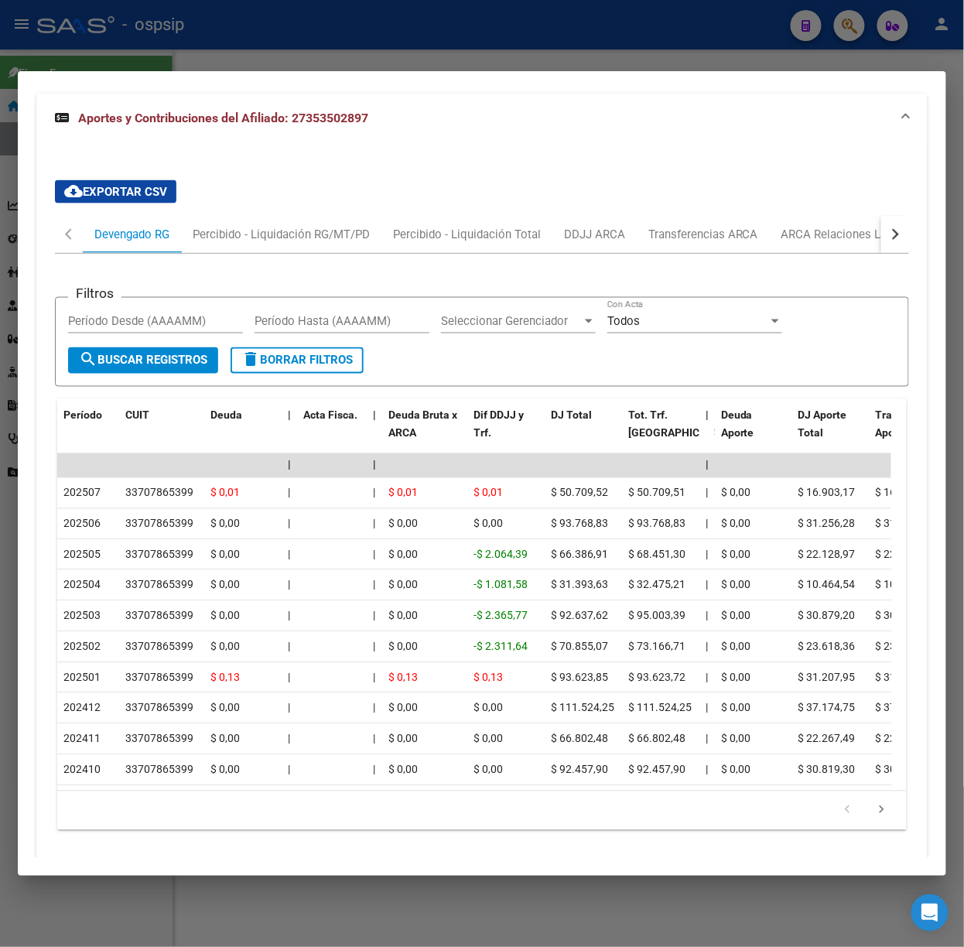
scroll to position [518, 0]
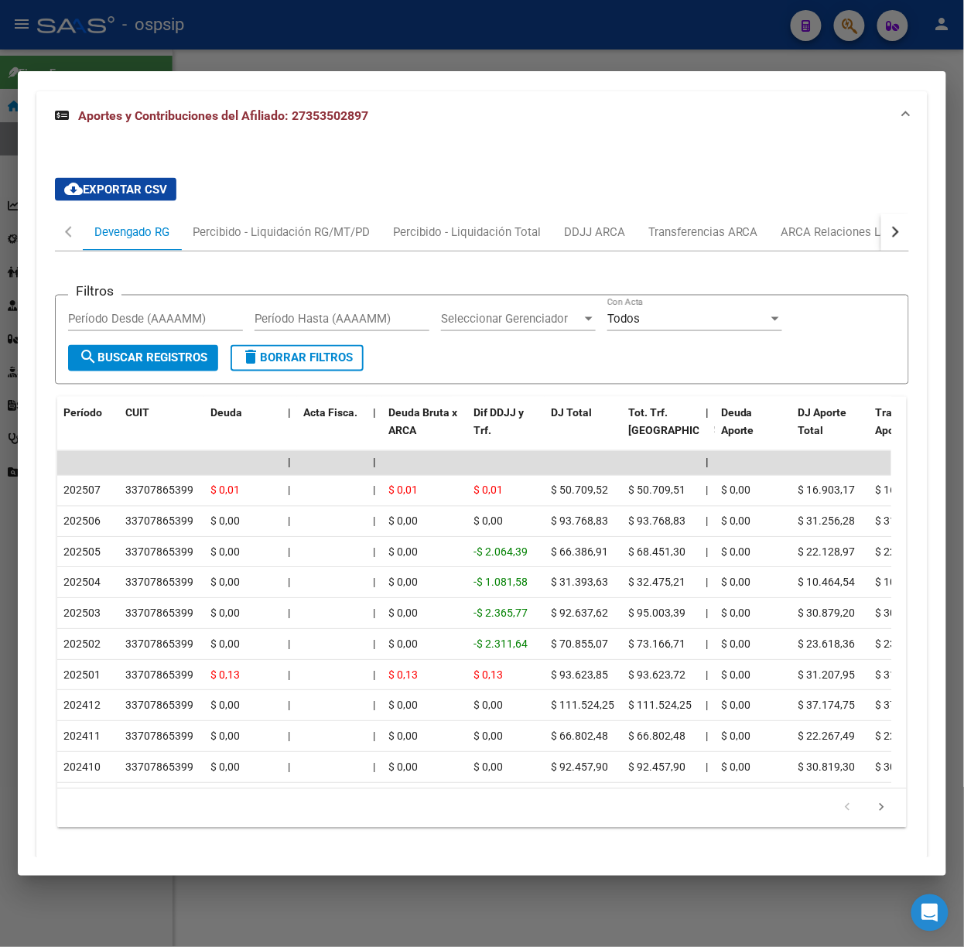
click at [226, 63] on div at bounding box center [482, 473] width 964 height 947
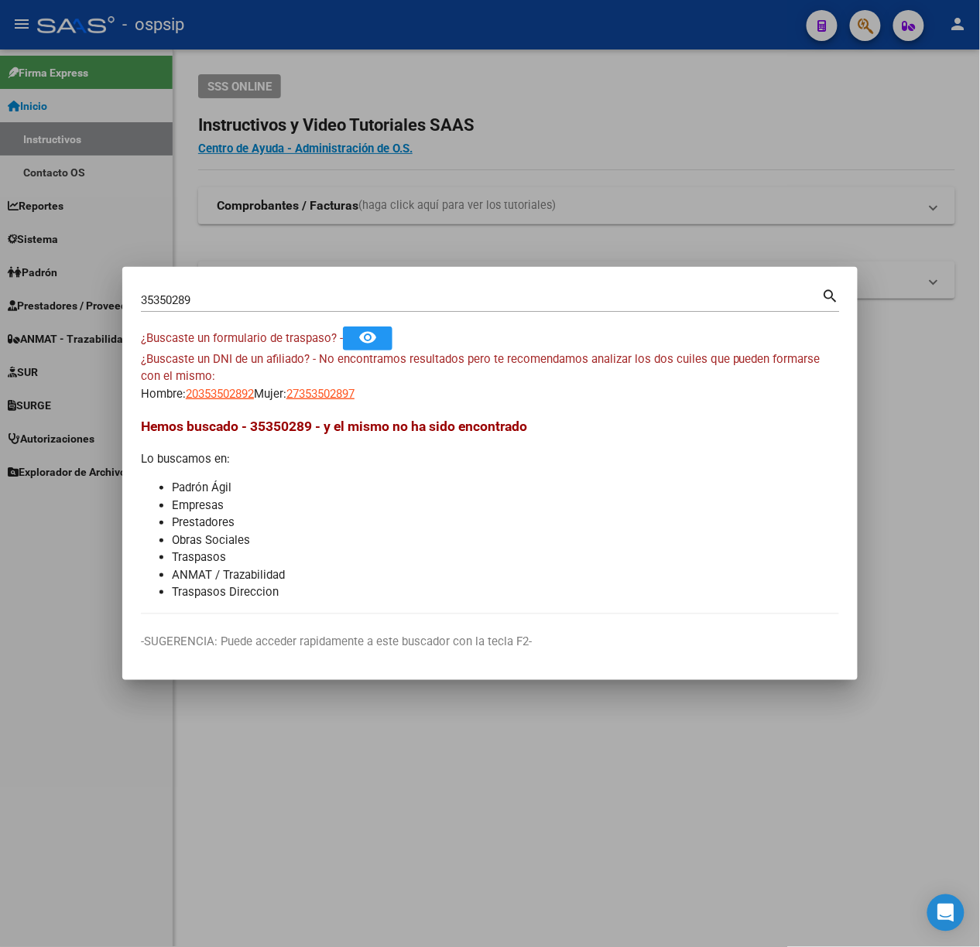
click at [260, 314] on div "35350289 Buscar (apellido, dni, [PERSON_NAME], nro traspaso, cuit, obra social)…" at bounding box center [490, 306] width 699 height 41
click at [252, 302] on input "35350289" at bounding box center [481, 300] width 681 height 14
type input "95334263"
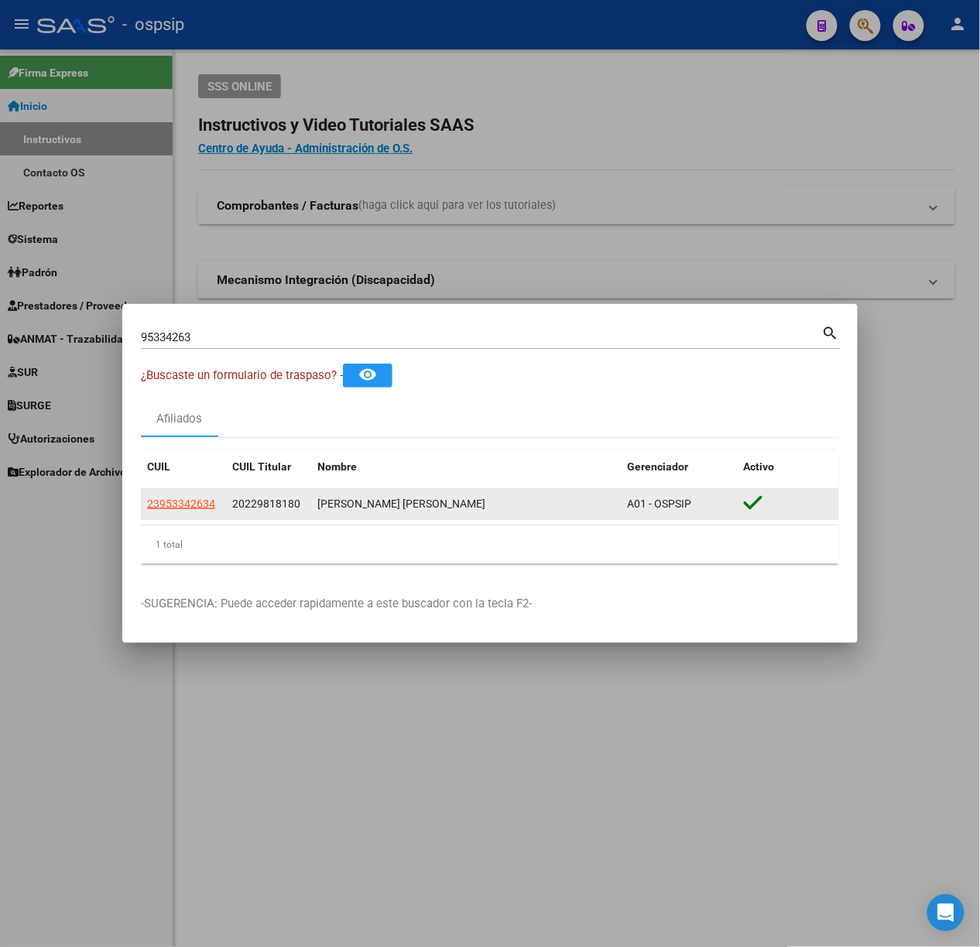
click at [170, 493] on datatable-body-cell "23953342634" at bounding box center [183, 504] width 85 height 30
click at [181, 504] on span "23953342634" at bounding box center [181, 504] width 68 height 12
type textarea "23953342634"
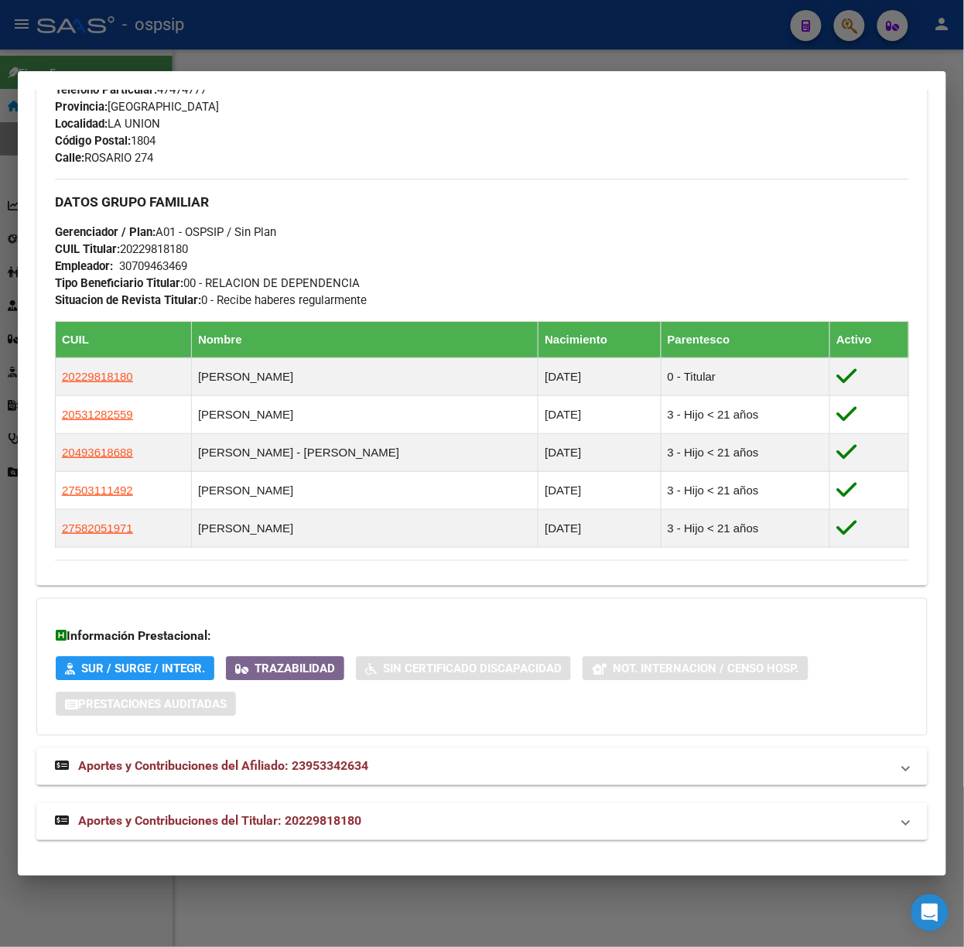
click at [369, 805] on mat-expansion-panel-header "Aportes y Contribuciones del Titular: 20229818180" at bounding box center [481, 821] width 891 height 37
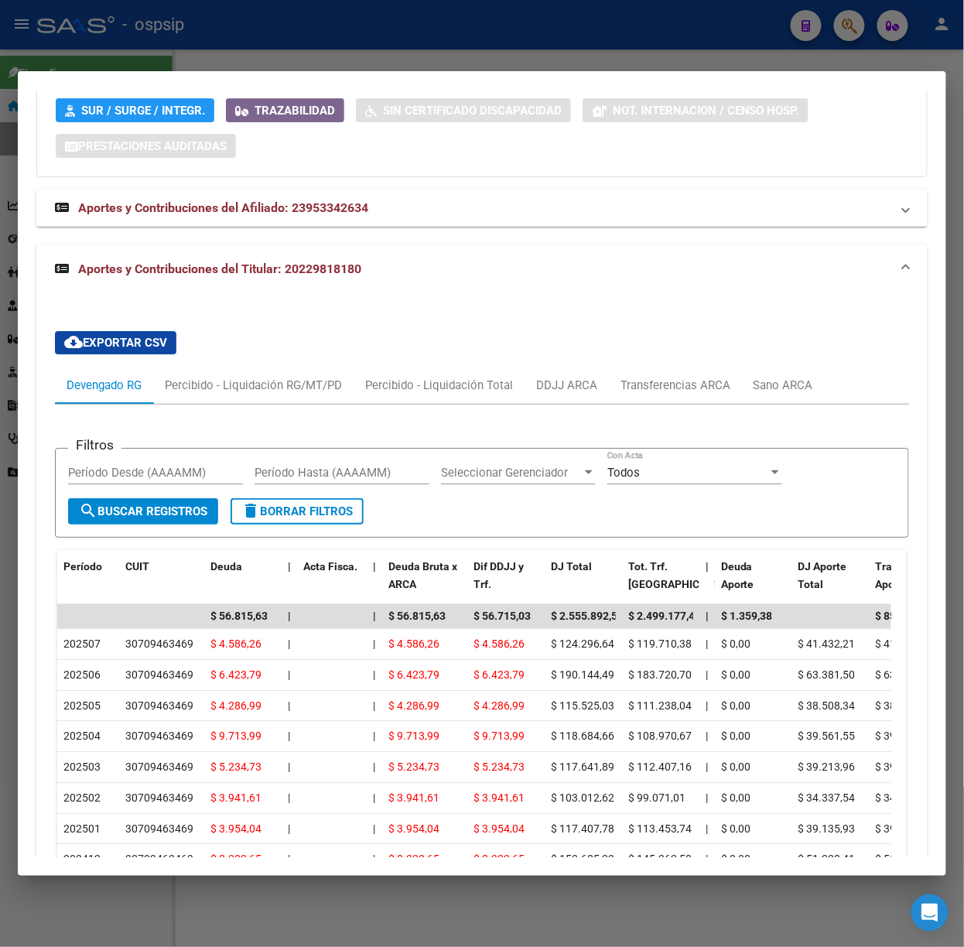
scroll to position [1471, 0]
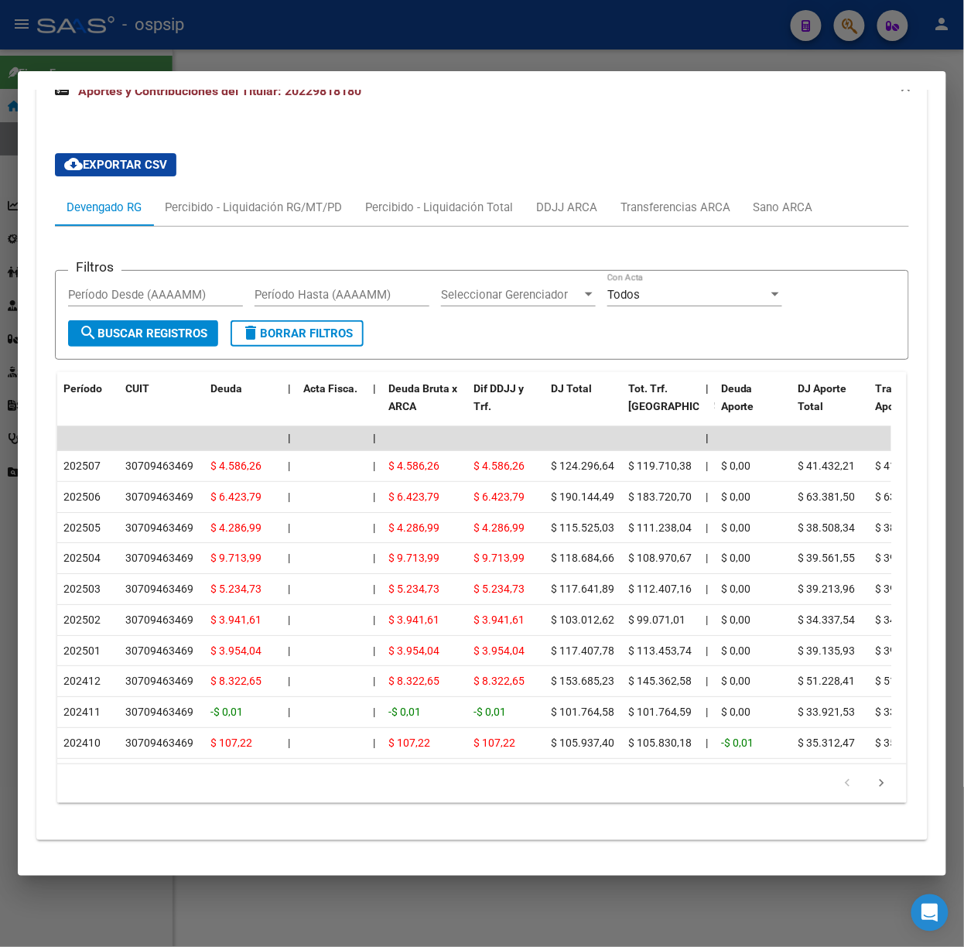
click at [190, 40] on div at bounding box center [482, 473] width 964 height 947
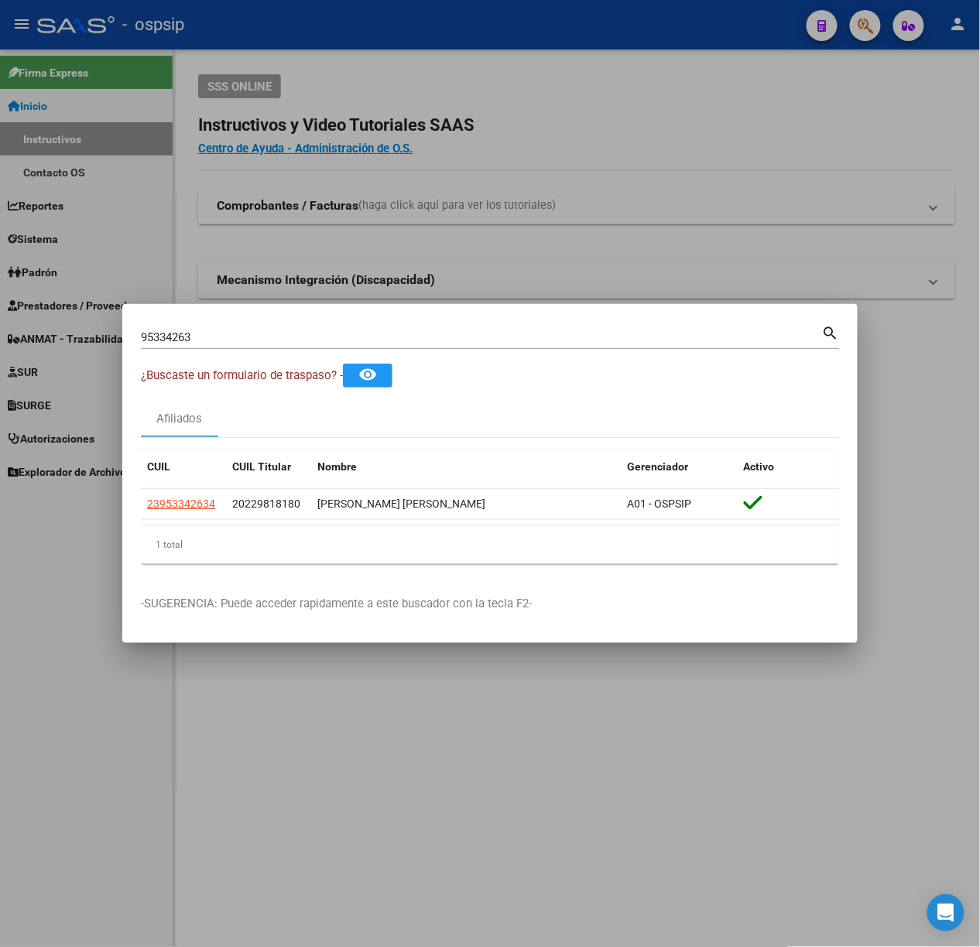
click at [187, 354] on div "95334263 Buscar (apellido, dni, [PERSON_NAME], [PERSON_NAME], cuit, obra social…" at bounding box center [490, 343] width 699 height 41
click at [214, 313] on mat-dialog-container "95334263 Buscar (apellido, dni, cuil, nro traspaso, cuit, obra social) search ¿…" at bounding box center [489, 473] width 735 height 339
click at [227, 337] on input "95334263" at bounding box center [481, 337] width 681 height 14
type input "41737239"
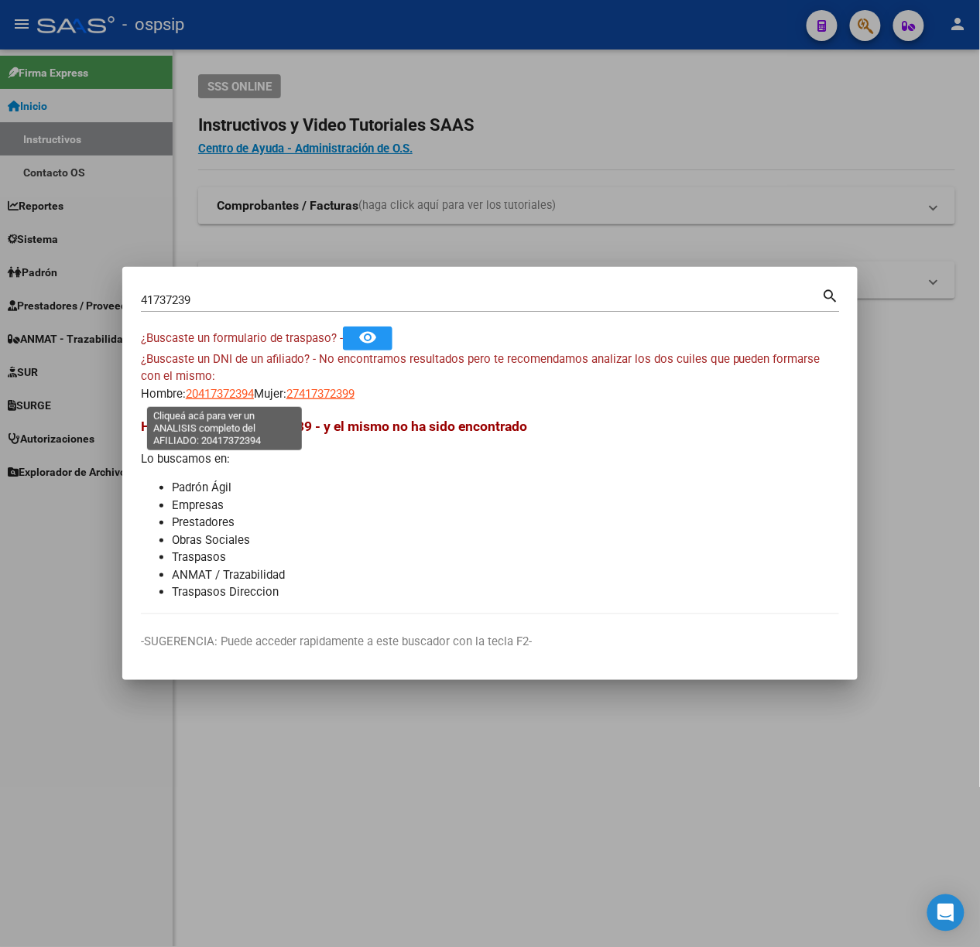
click at [217, 388] on span "20417372394" at bounding box center [220, 394] width 68 height 14
type textarea "20417372394"
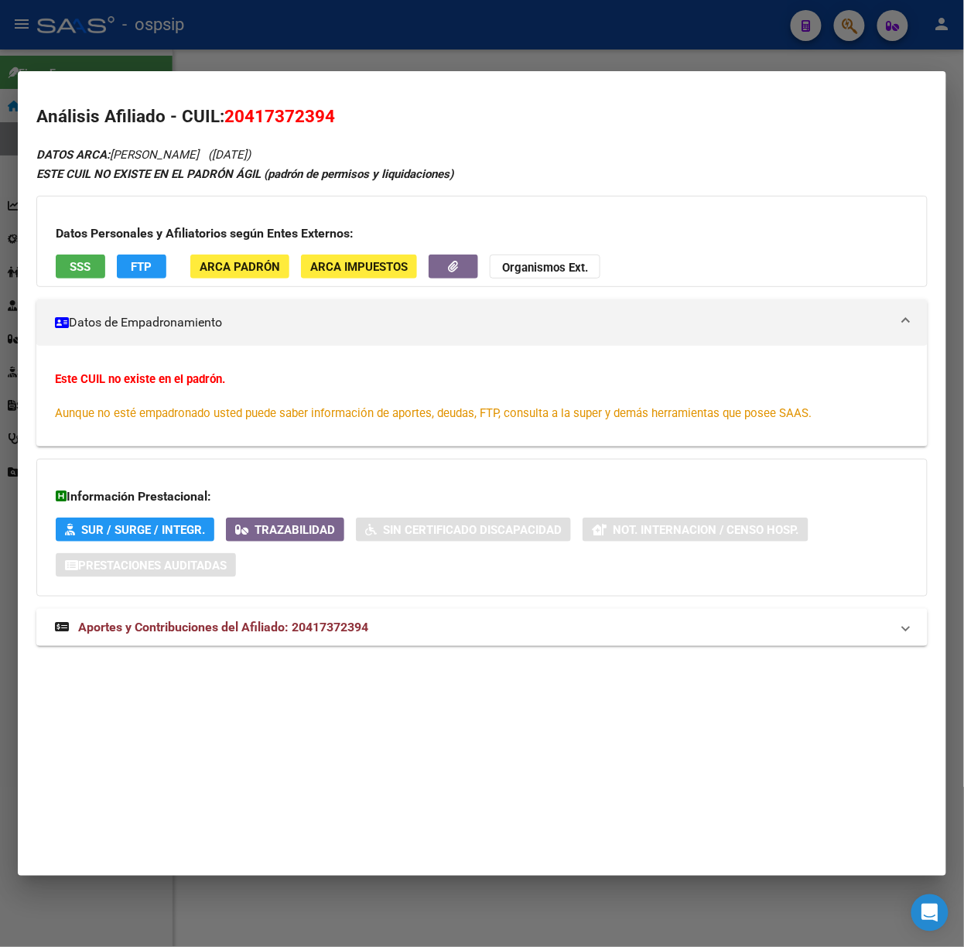
click at [211, 630] on span "Aportes y Contribuciones del Afiliado: 20417372394" at bounding box center [223, 627] width 290 height 15
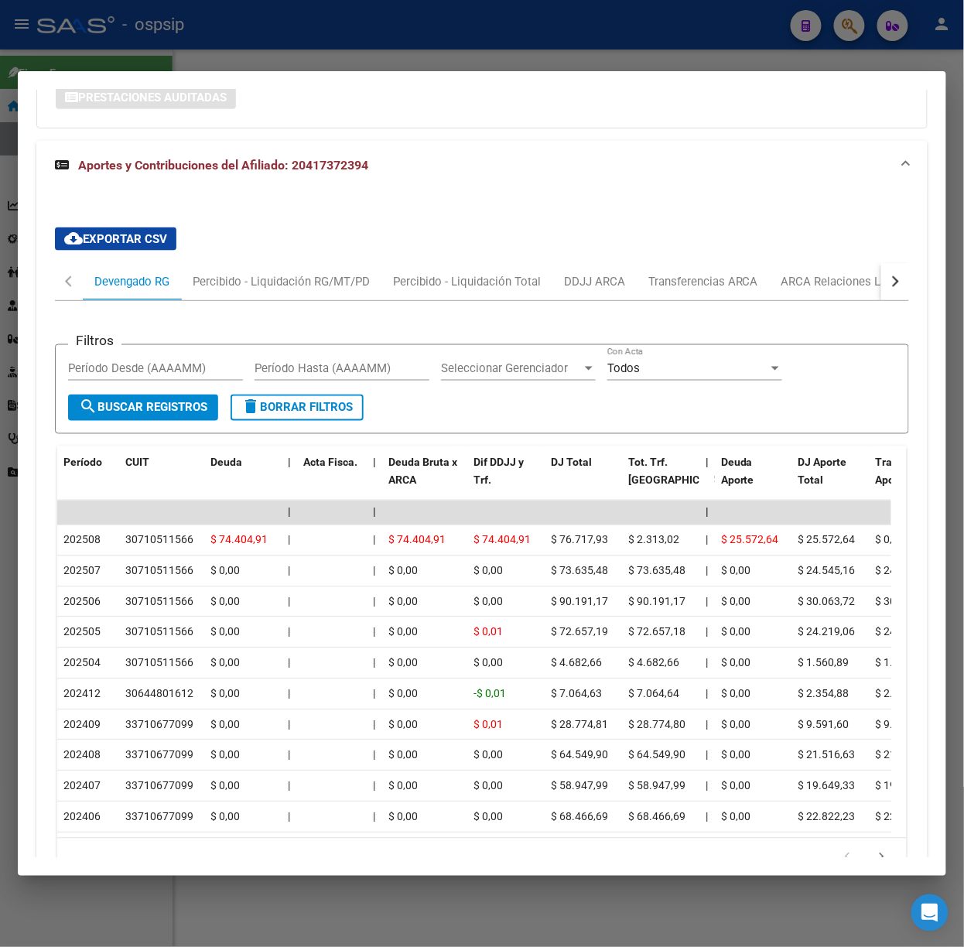
scroll to position [580, 0]
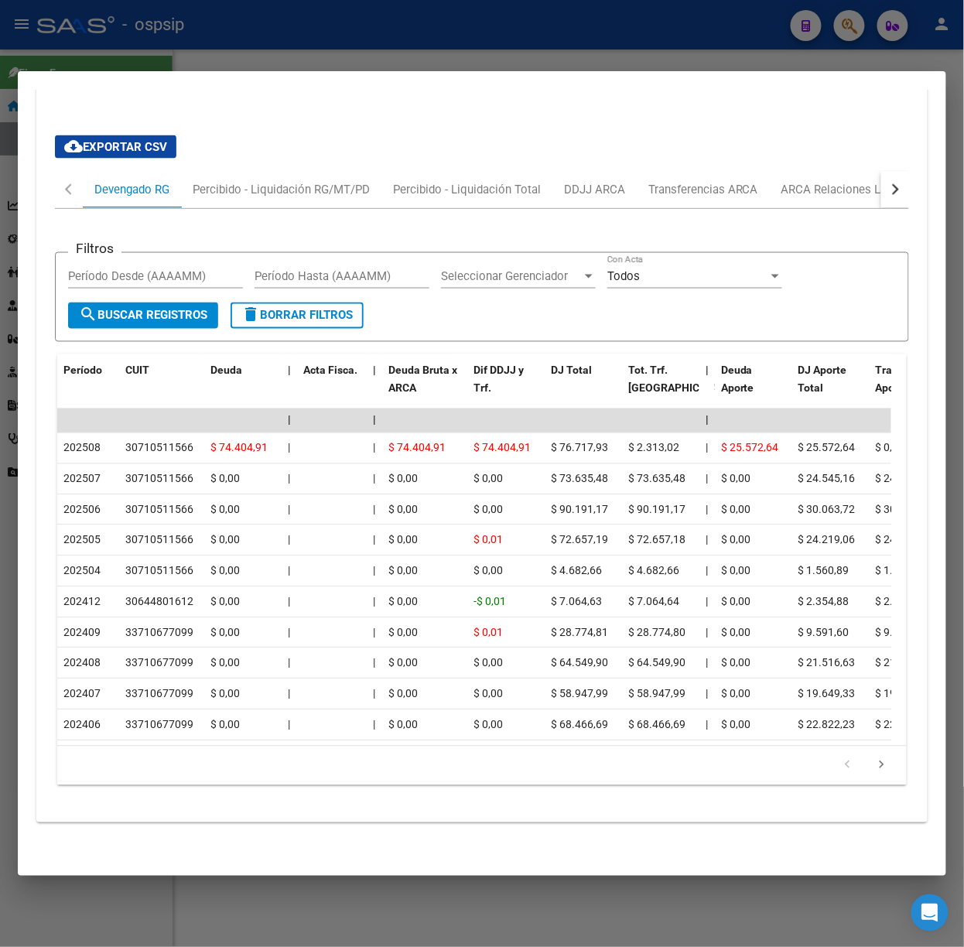
click at [156, 16] on div at bounding box center [482, 473] width 964 height 947
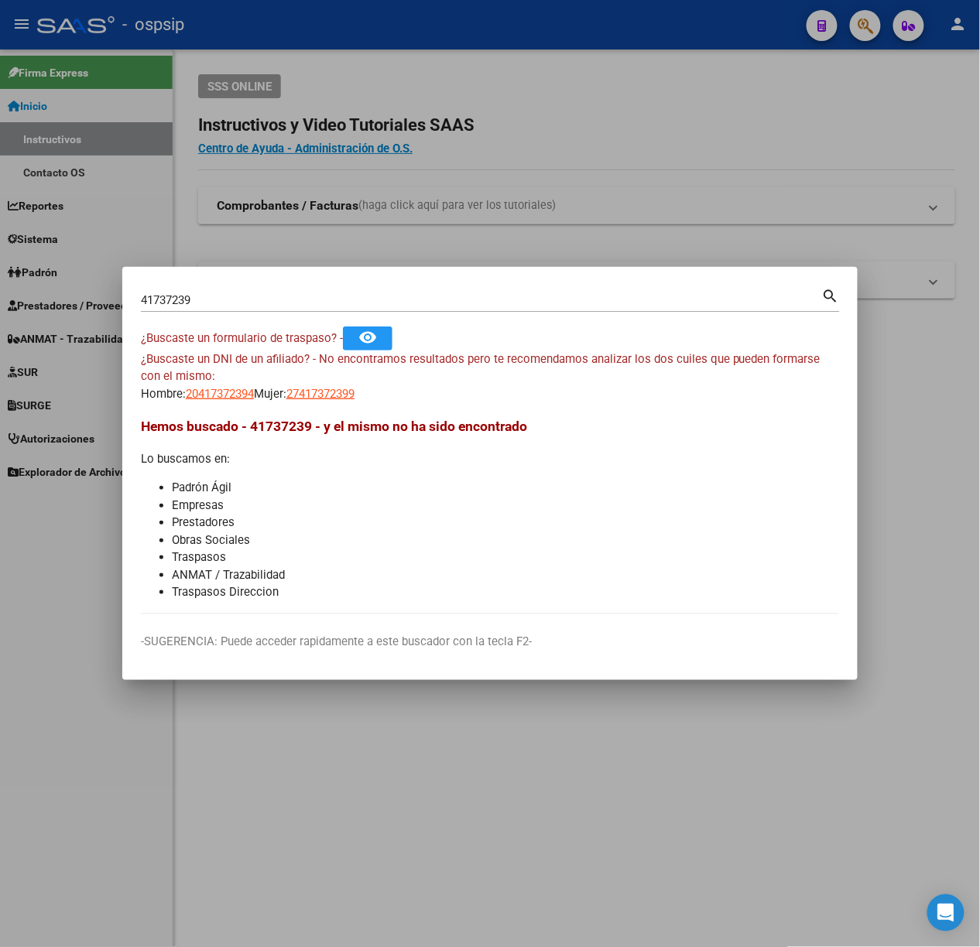
click at [262, 313] on div "41737239 Buscar (apellido, dni, [PERSON_NAME], nro traspaso, cuit, obra social)…" at bounding box center [490, 306] width 699 height 41
click at [251, 305] on input "41737239" at bounding box center [481, 300] width 681 height 14
click at [251, 304] on input "41737239" at bounding box center [481, 300] width 681 height 14
type input "14739215"
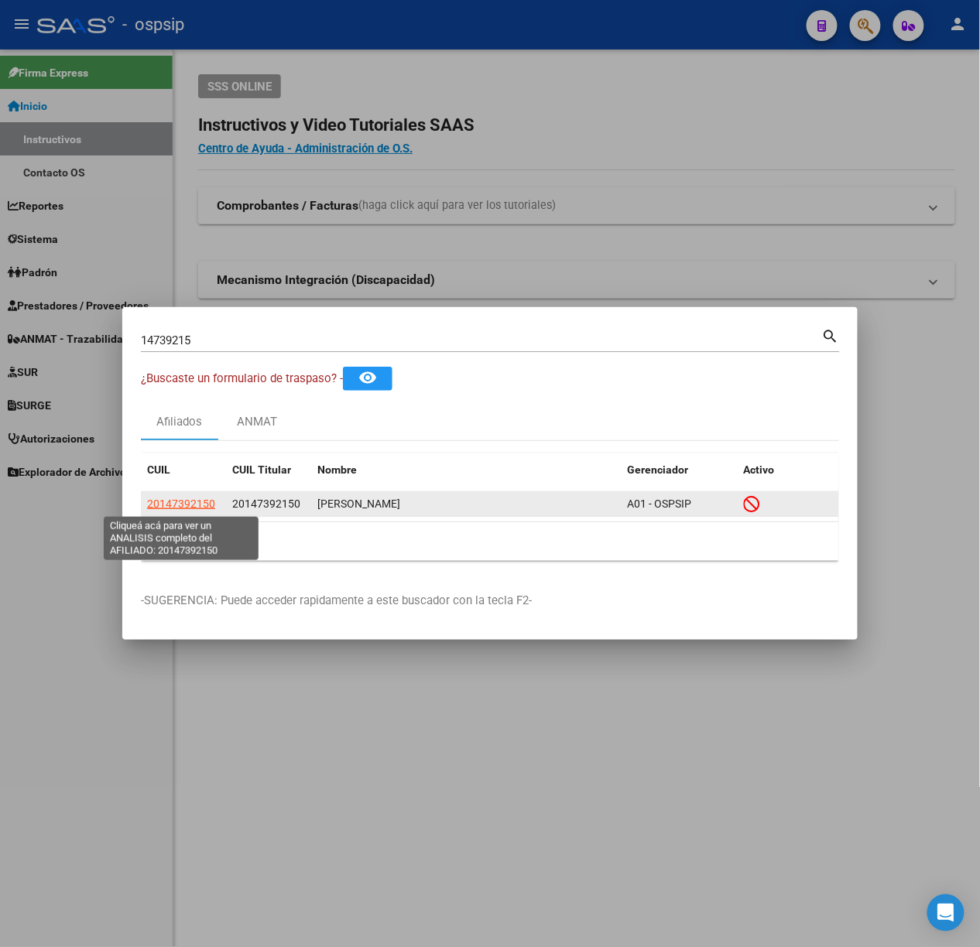
click at [177, 506] on span "20147392150" at bounding box center [181, 504] width 68 height 12
type textarea "20147392150"
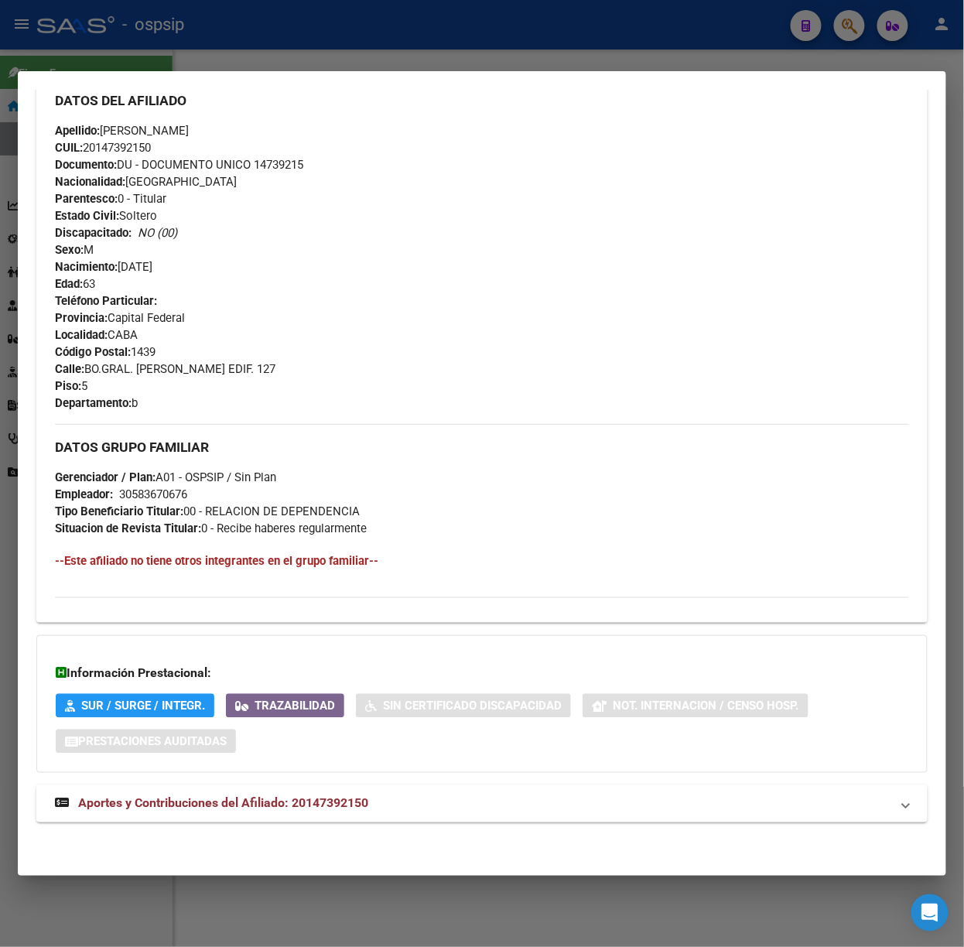
click at [282, 796] on span "Aportes y Contribuciones del Afiliado: 20147392150" at bounding box center [223, 803] width 290 height 15
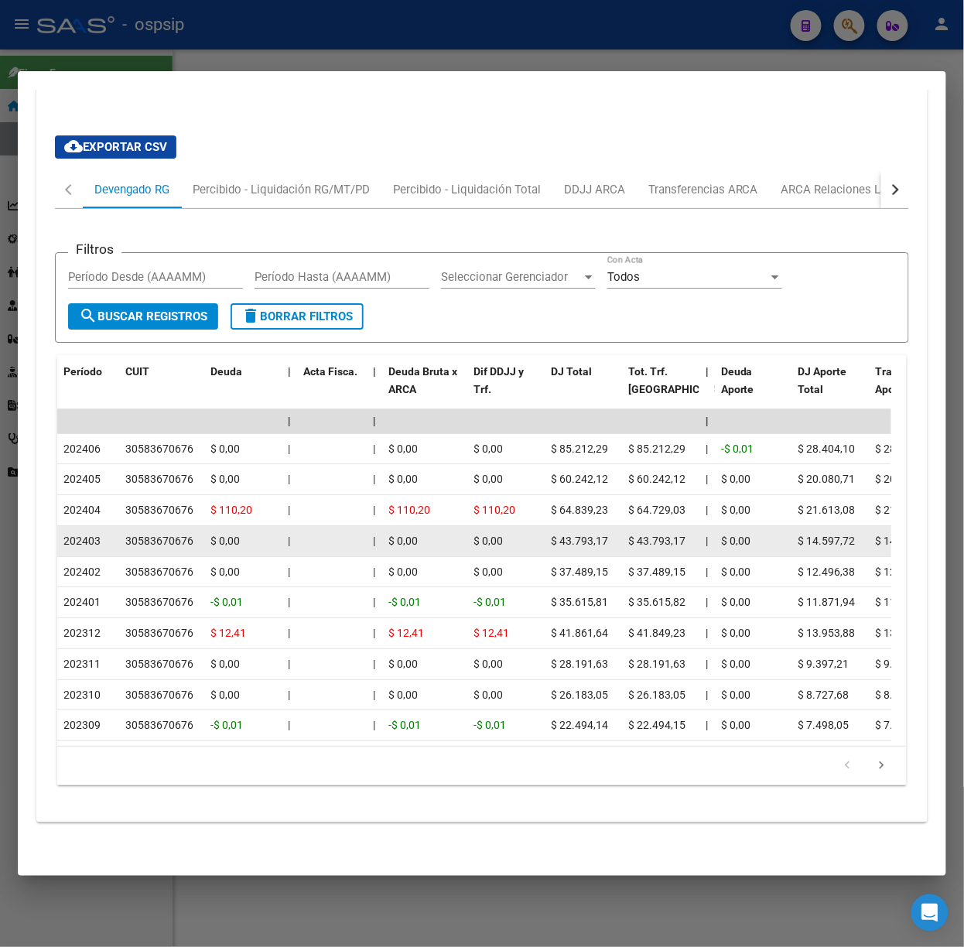
scroll to position [1037, 0]
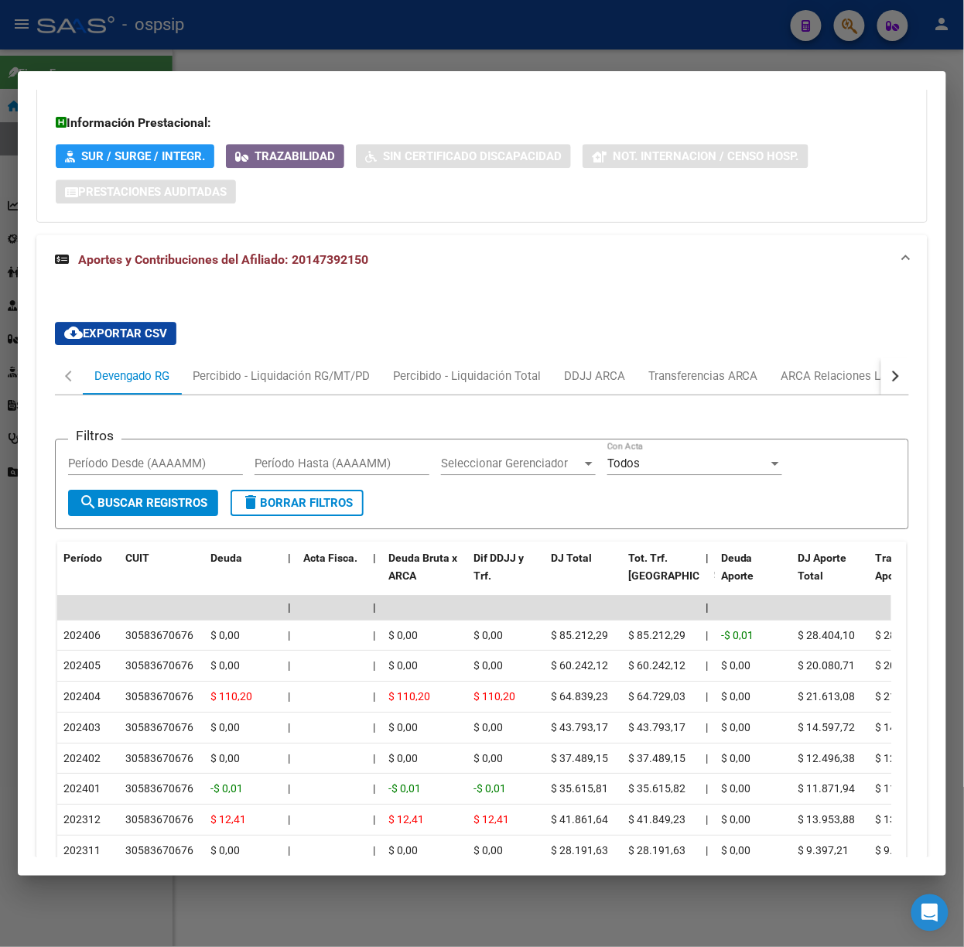
click at [812, 412] on div "Filtros Período Desde (AAAAMM) Período Hasta (AAAAMM) Seleccionar Gerenciador S…" at bounding box center [482, 689] width 854 height 589
click at [150, 361] on div "Devengado RG" at bounding box center [132, 375] width 98 height 37
click at [262, 373] on div "Percibido - Liquidación RG/MT/PD" at bounding box center [281, 376] width 177 height 17
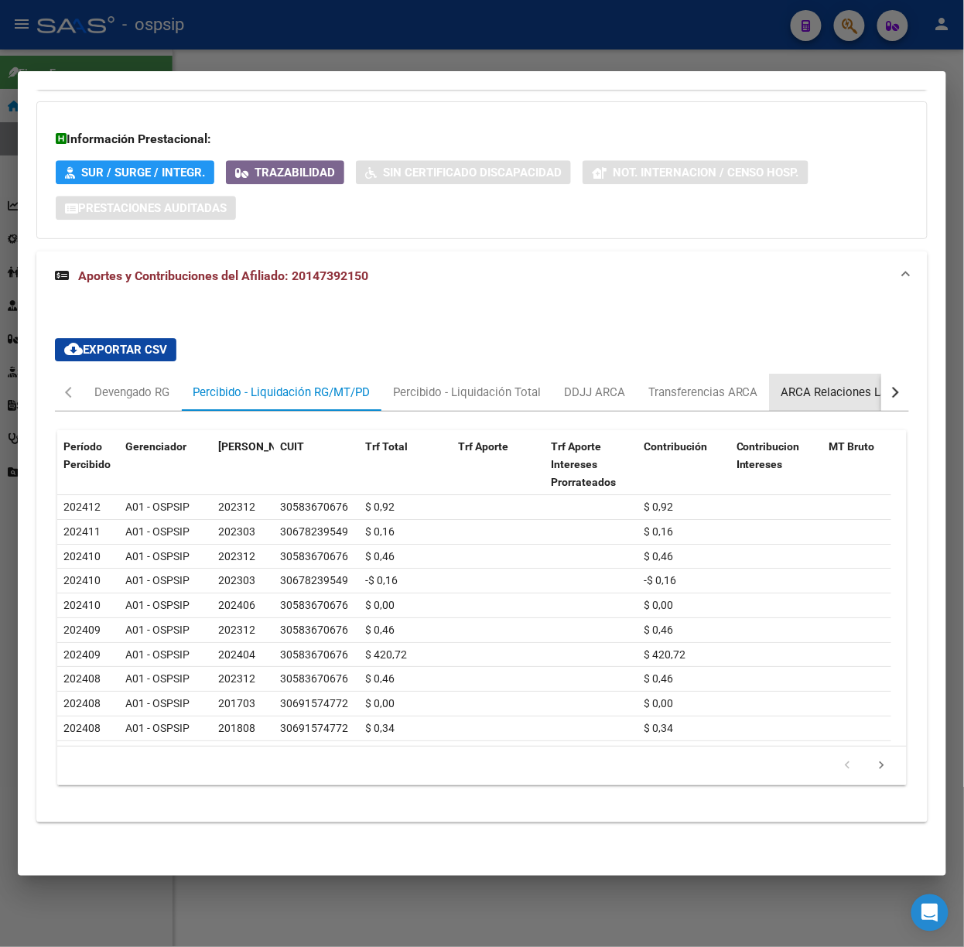
click at [825, 374] on div "ARCA Relaciones Laborales" at bounding box center [854, 392] width 168 height 37
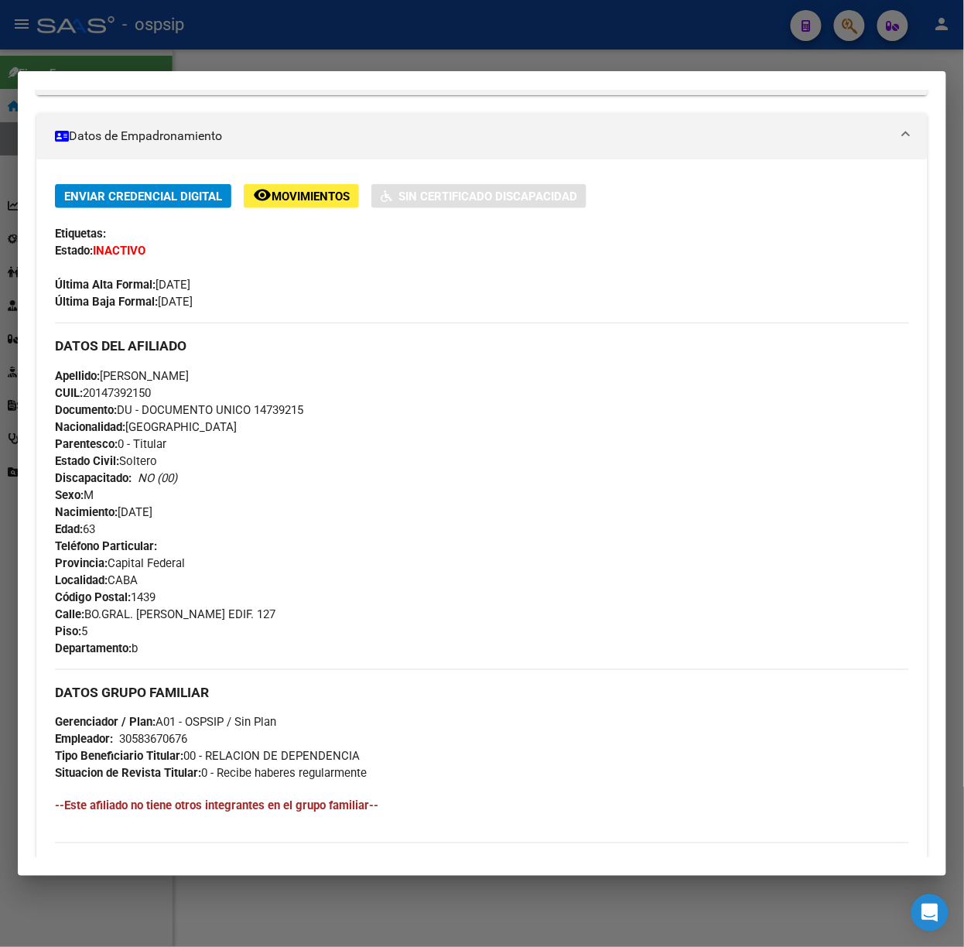
scroll to position [0, 0]
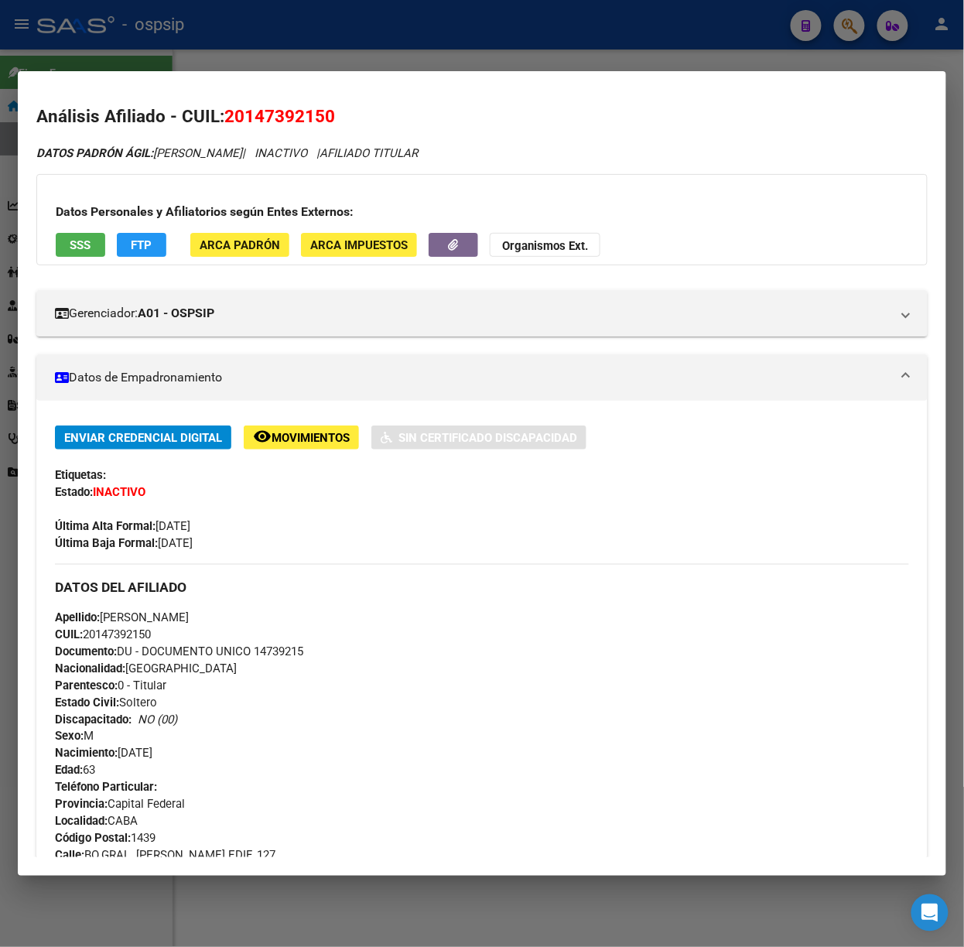
click at [68, 231] on div "Datos Personales y Afiliatorios según Entes Externos: SSS FTP ARCA Padrón ARCA …" at bounding box center [481, 219] width 891 height 91
click at [78, 243] on span "SSS" at bounding box center [80, 245] width 21 height 14
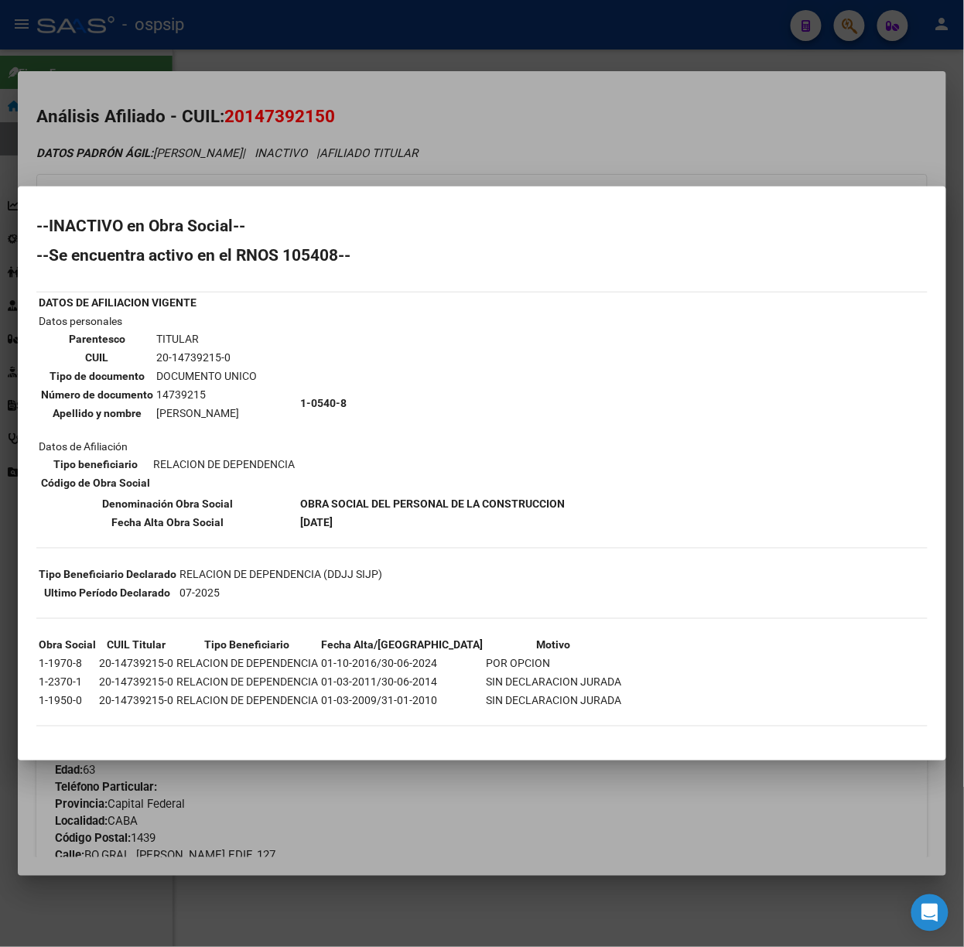
click at [276, 47] on div at bounding box center [482, 473] width 964 height 947
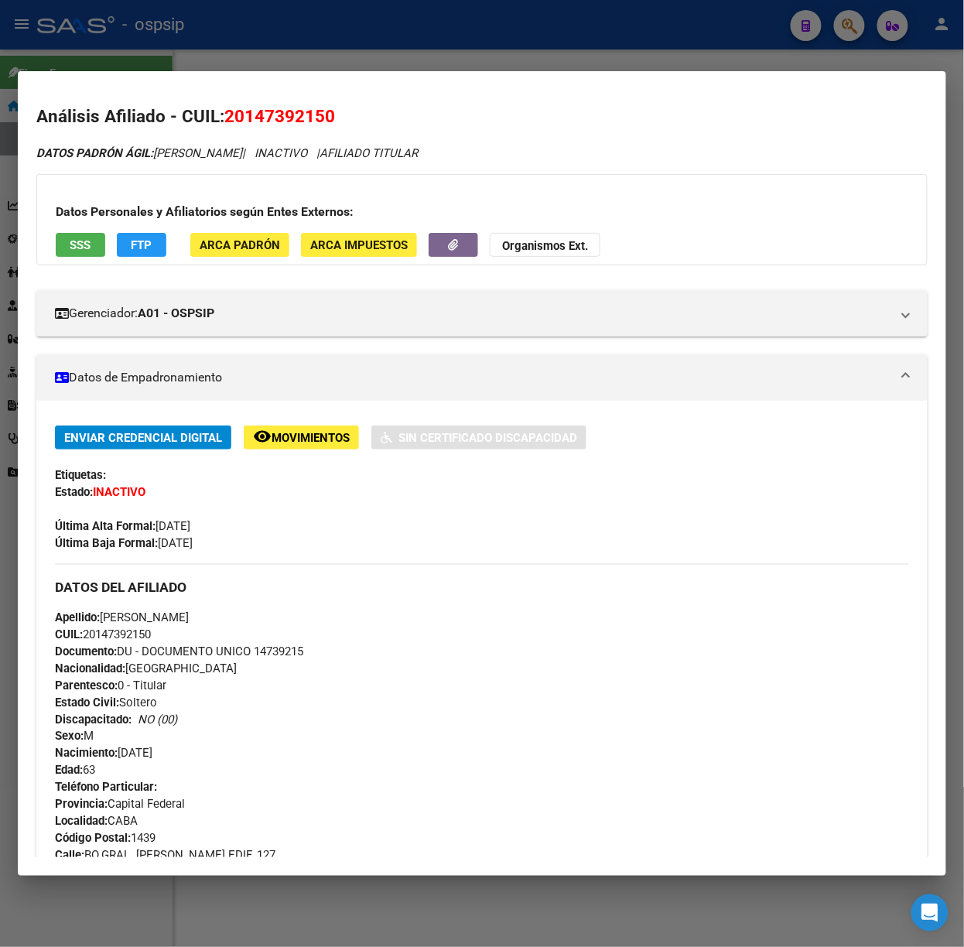
click at [276, 47] on div at bounding box center [482, 473] width 964 height 947
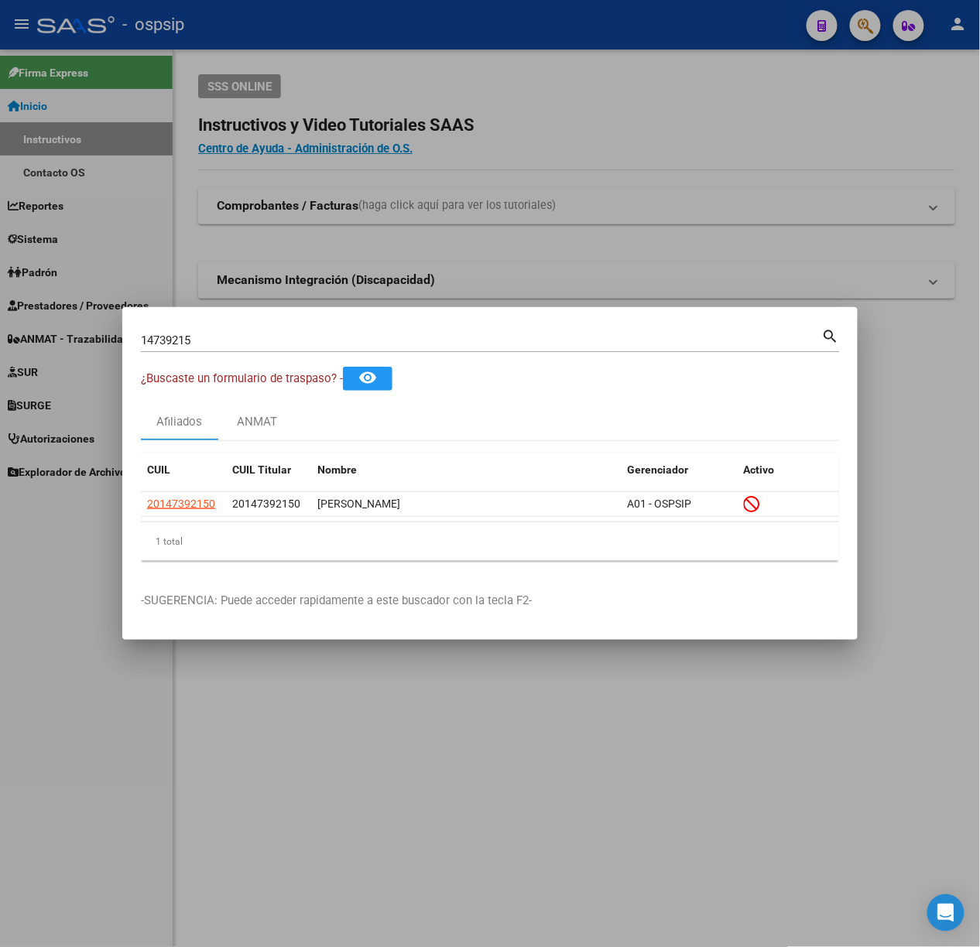
click at [211, 322] on mat-dialog-container "14739215 Buscar (apellido, dni, cuil, nro traspaso, cuit, obra social) search ¿…" at bounding box center [489, 473] width 735 height 333
click at [217, 345] on input "14739215" at bounding box center [481, 340] width 681 height 14
type input "20597676"
click at [202, 498] on span "20205976761" at bounding box center [181, 504] width 68 height 12
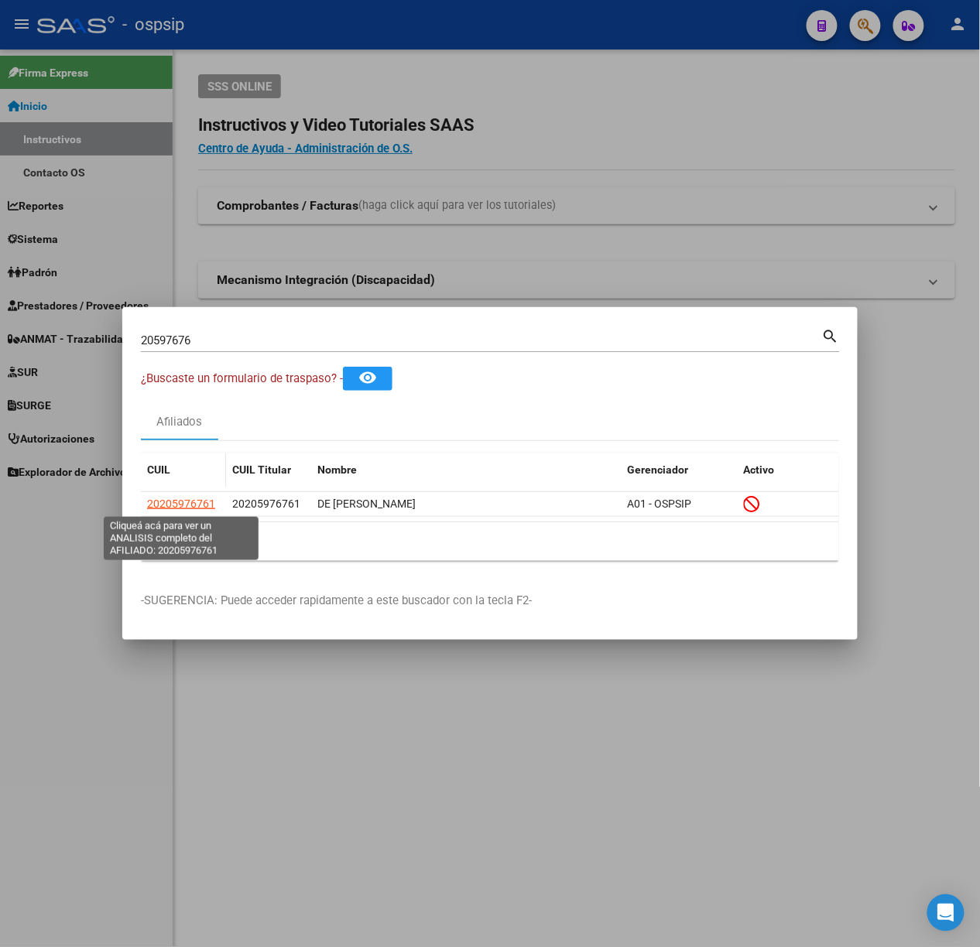
type textarea "20205976761"
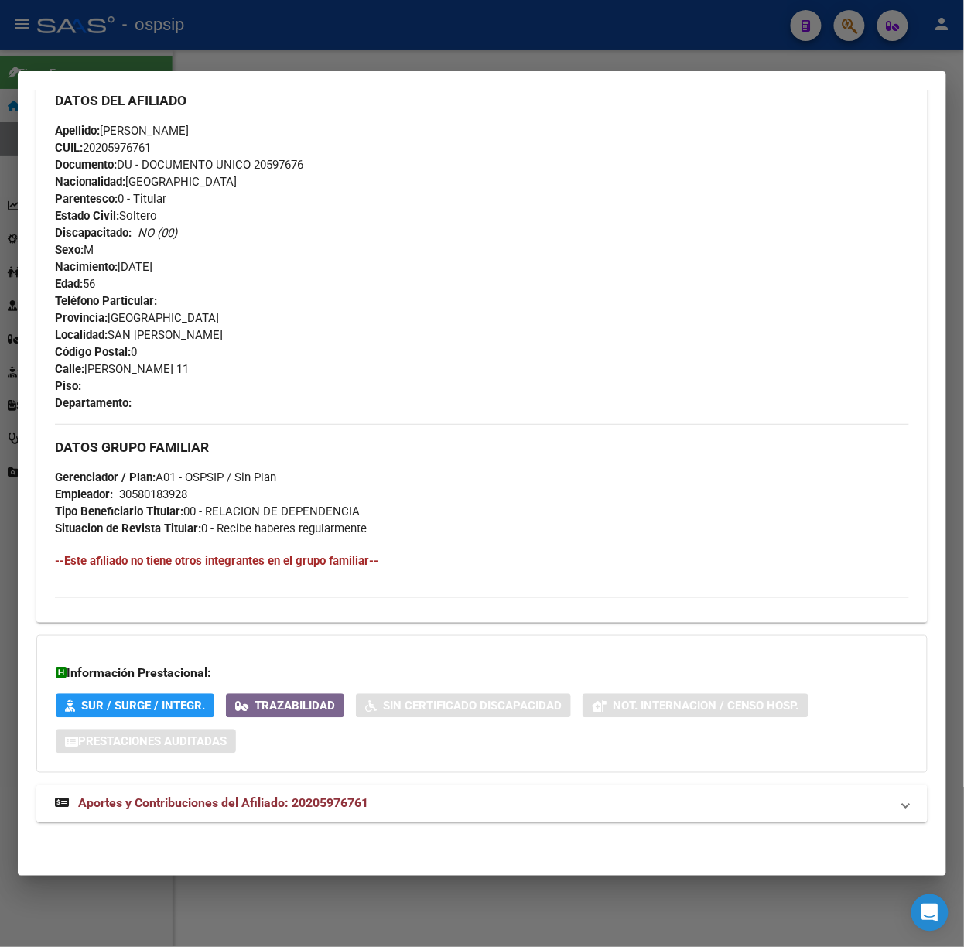
click at [311, 795] on strong "Aportes y Contribuciones del Afiliado: 20205976761" at bounding box center [211, 804] width 313 height 19
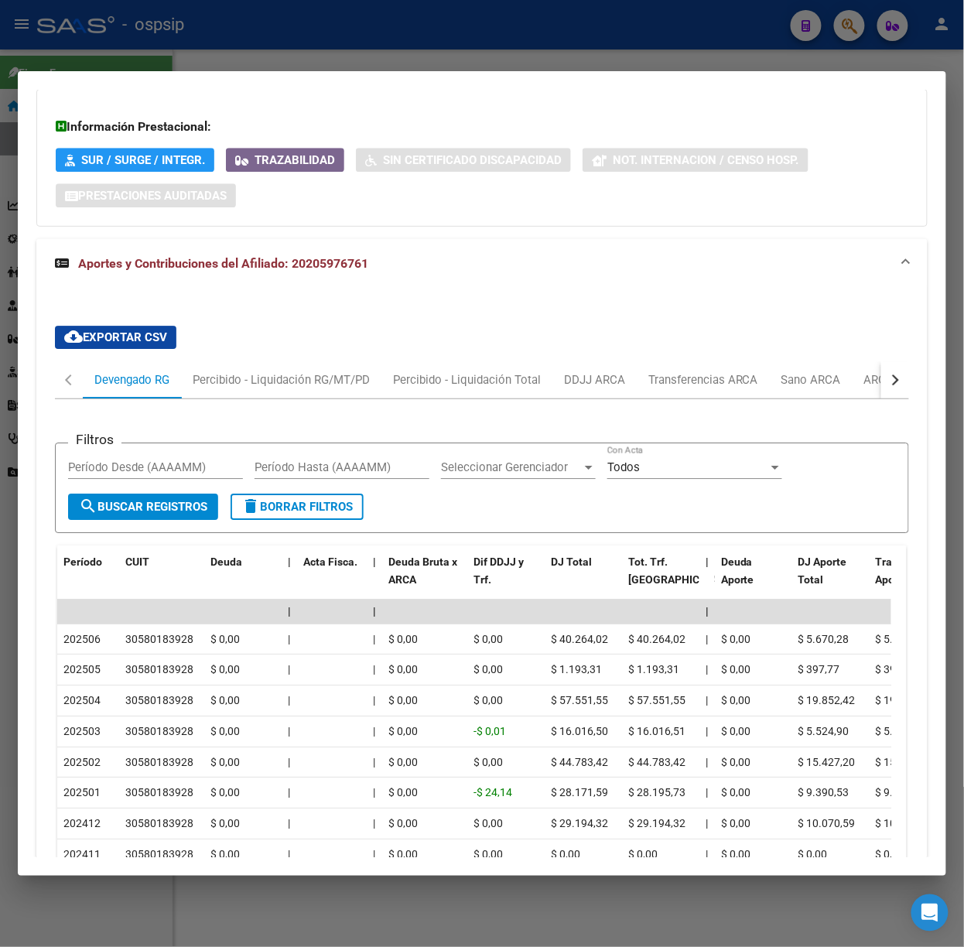
scroll to position [1260, 0]
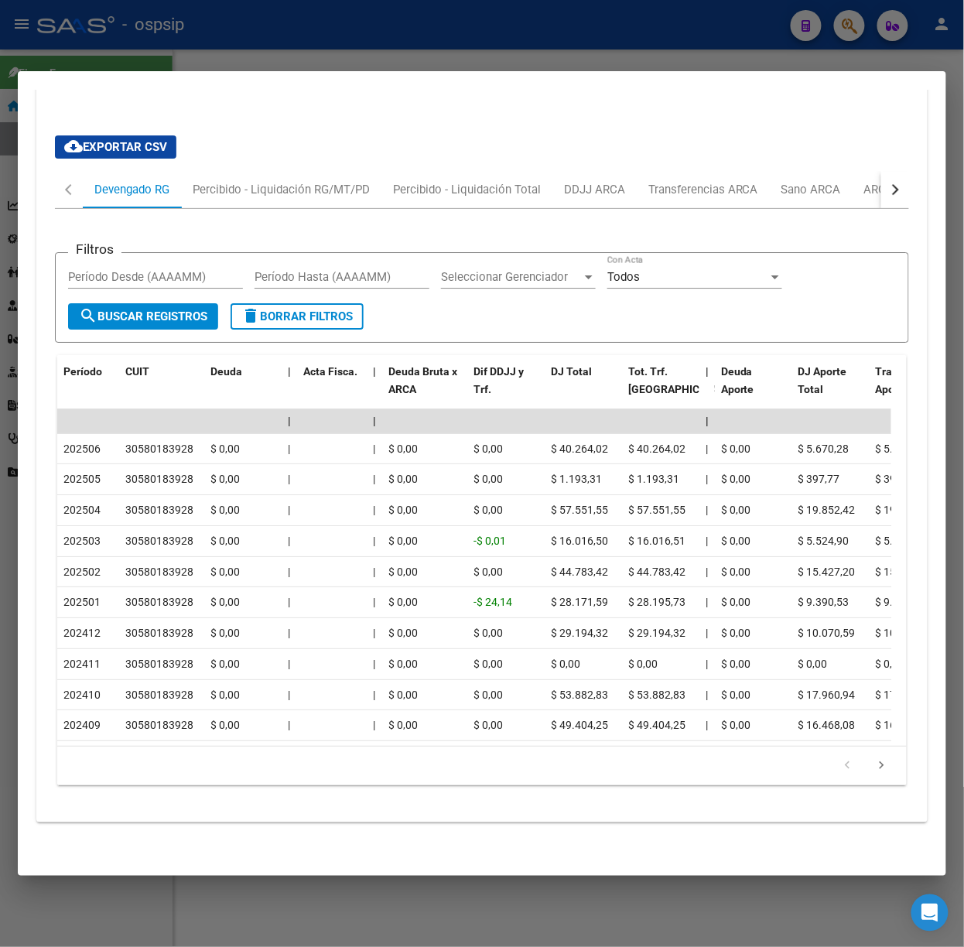
click at [190, 59] on div at bounding box center [482, 473] width 964 height 947
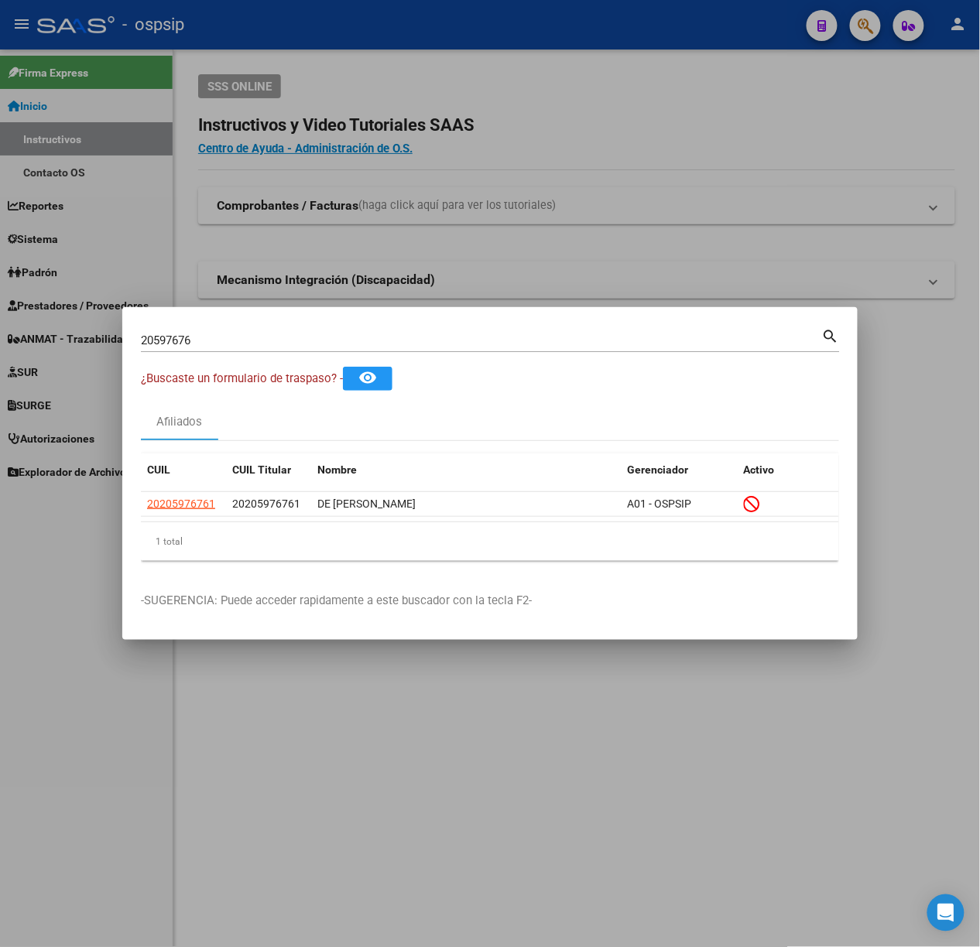
click at [224, 347] on input "20597676" at bounding box center [481, 340] width 681 height 14
type input "40609991"
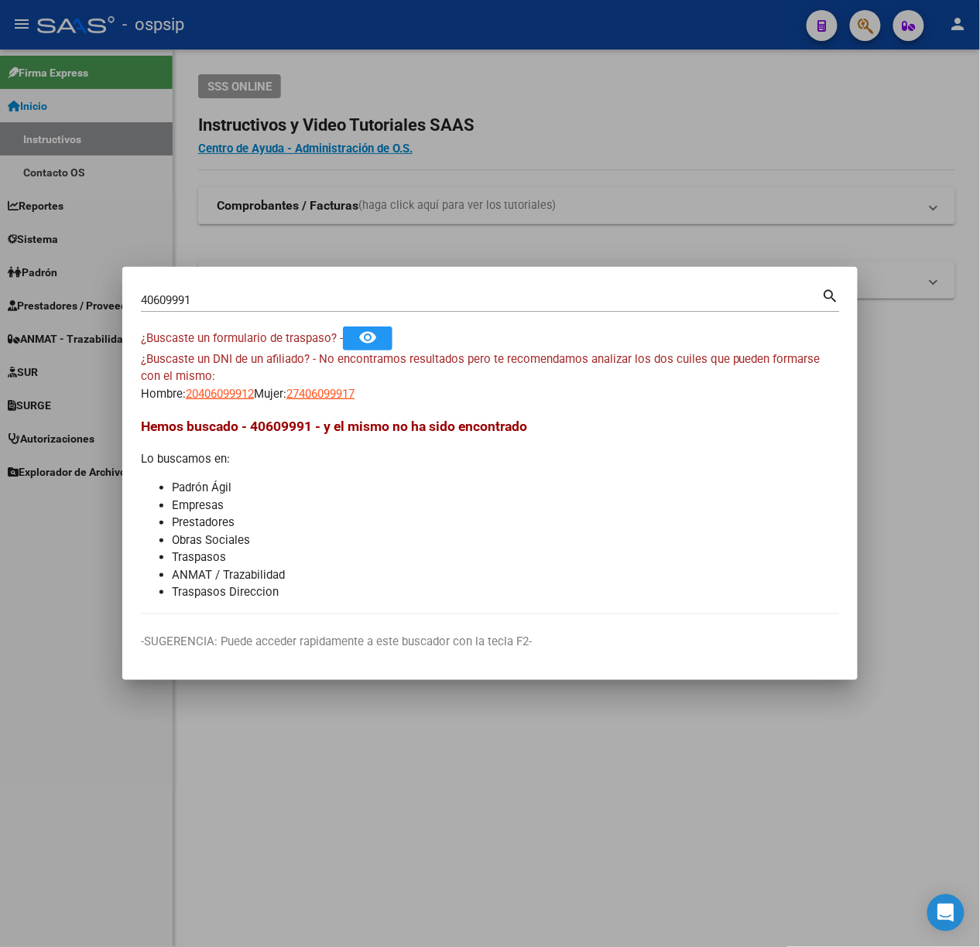
click at [317, 385] on app-link-go-to "27406099917" at bounding box center [320, 394] width 68 height 18
click at [330, 393] on span "27406099917" at bounding box center [320, 394] width 68 height 14
type textarea "27406099917"
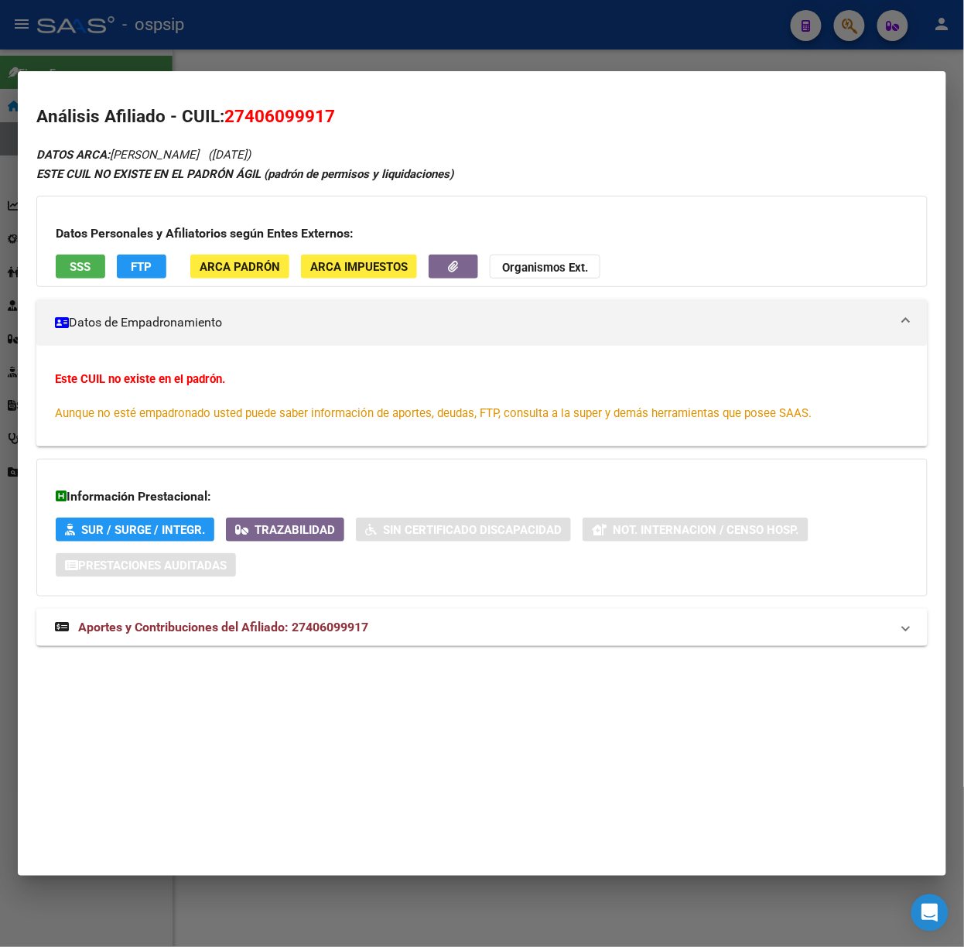
click at [302, 611] on mat-expansion-panel-header "Aportes y Contribuciones del Afiliado: 27406099917" at bounding box center [481, 627] width 891 height 37
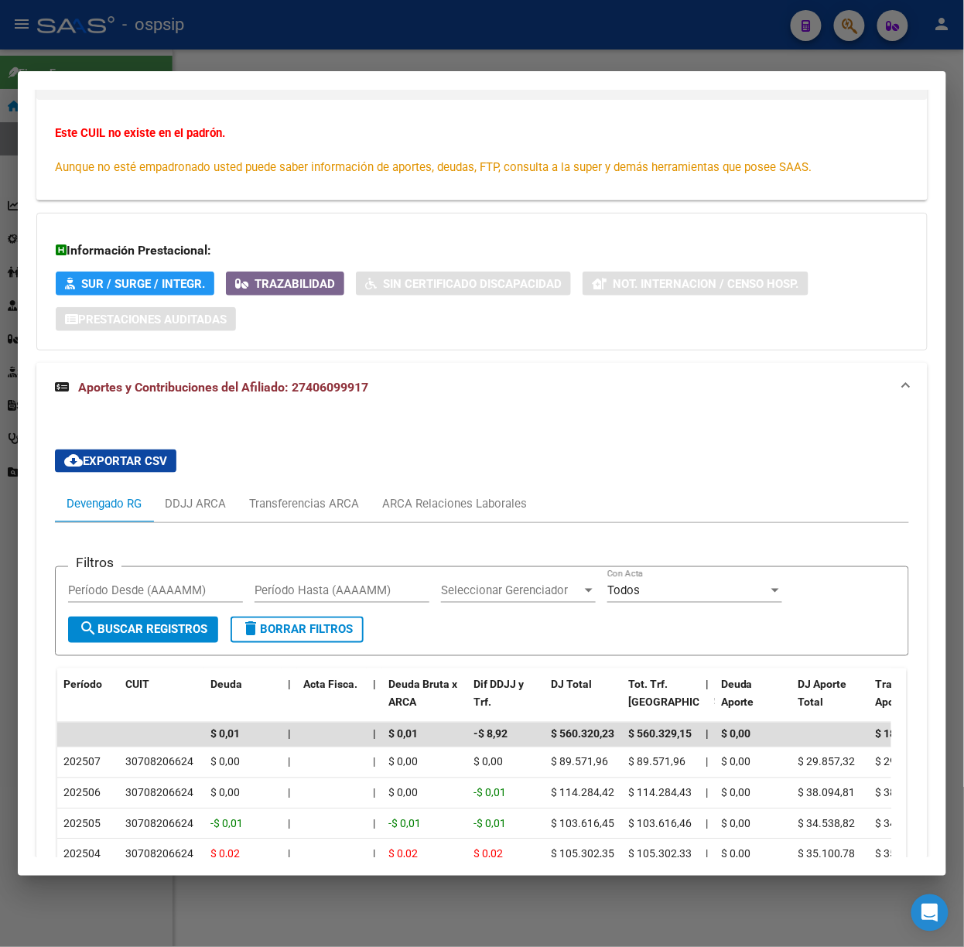
scroll to position [455, 0]
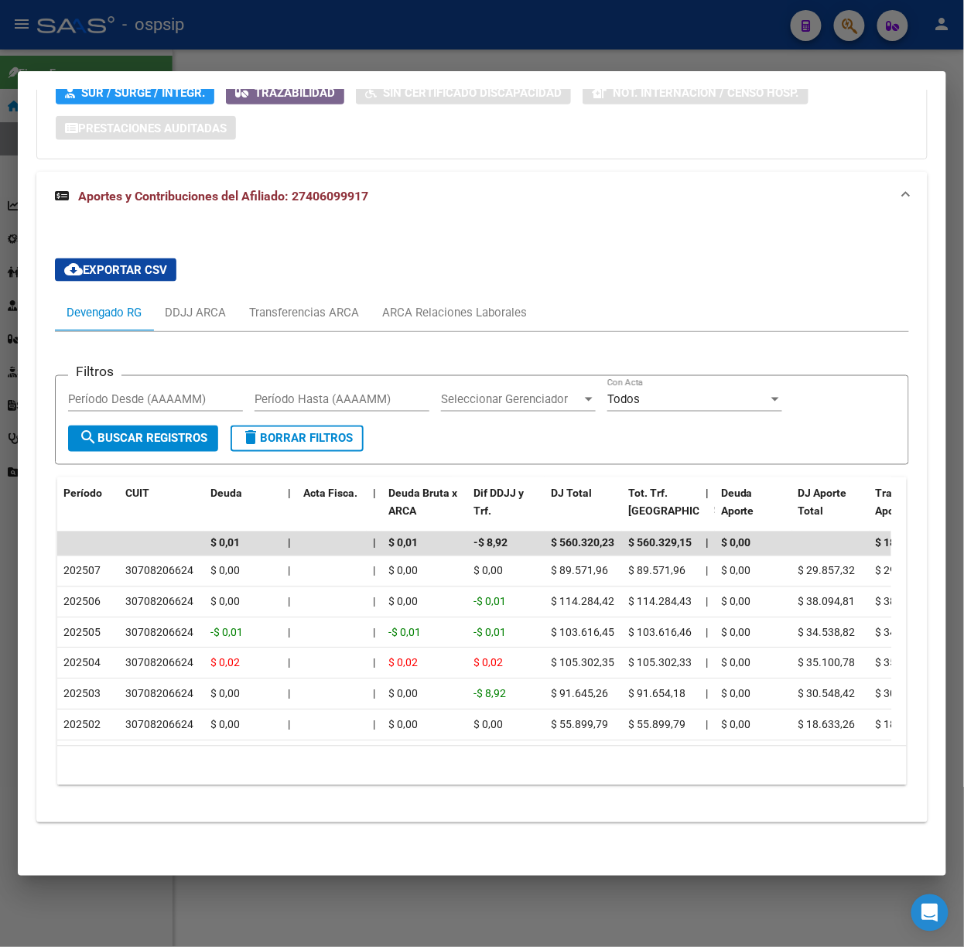
click at [549, 41] on div at bounding box center [482, 473] width 964 height 947
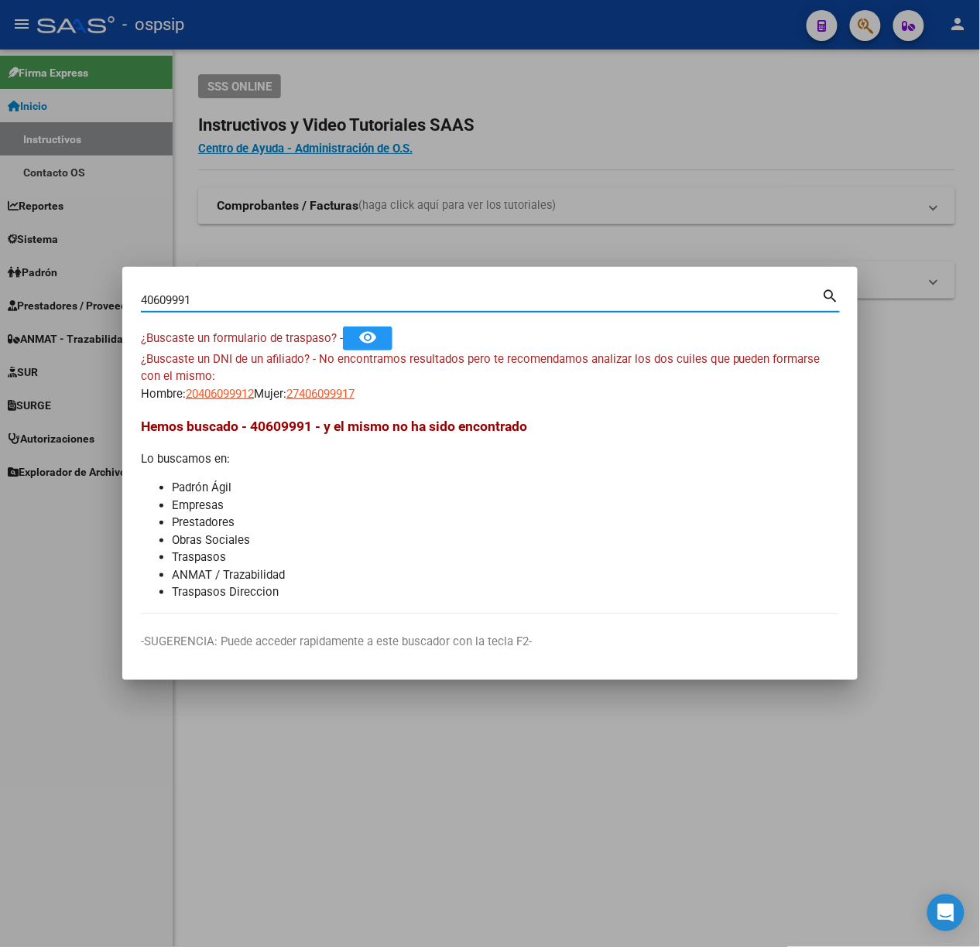
click at [258, 297] on input "40609991" at bounding box center [481, 300] width 681 height 14
type input "30294455"
click at [320, 395] on span "27302944550" at bounding box center [320, 394] width 68 height 14
type textarea "27302944550"
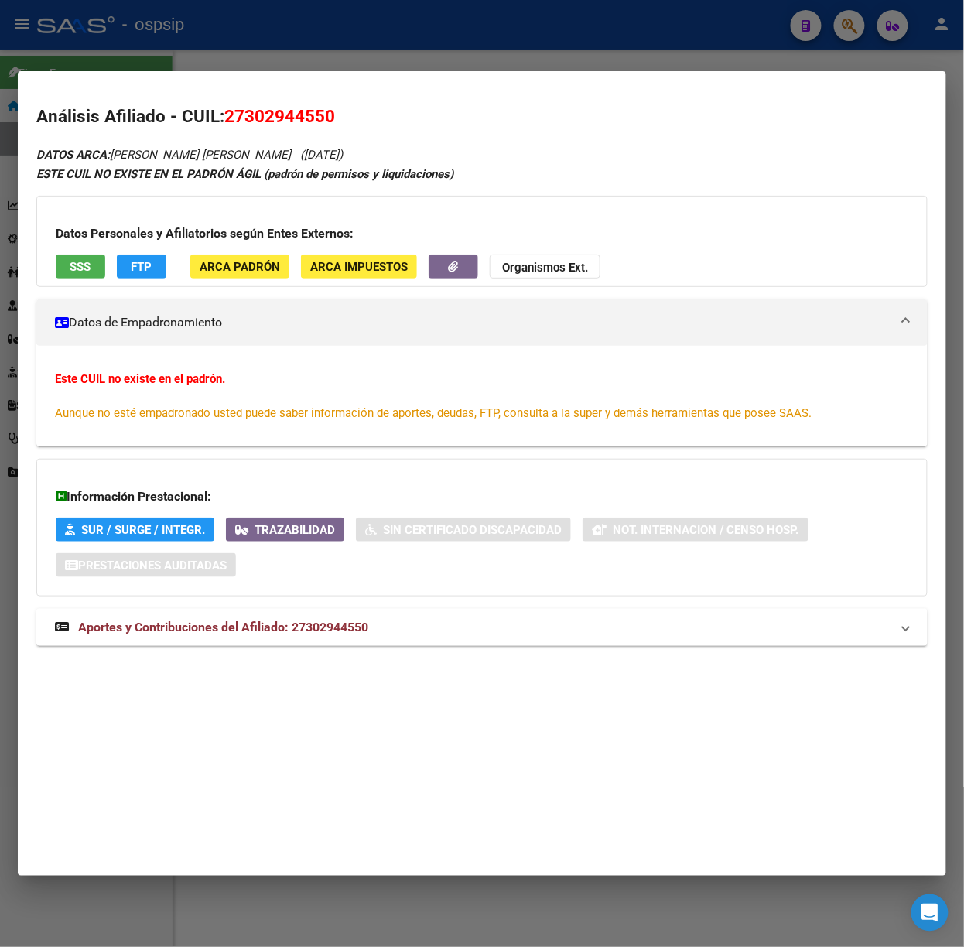
click at [295, 631] on span "Aportes y Contribuciones del Afiliado: 27302944550" at bounding box center [223, 627] width 290 height 15
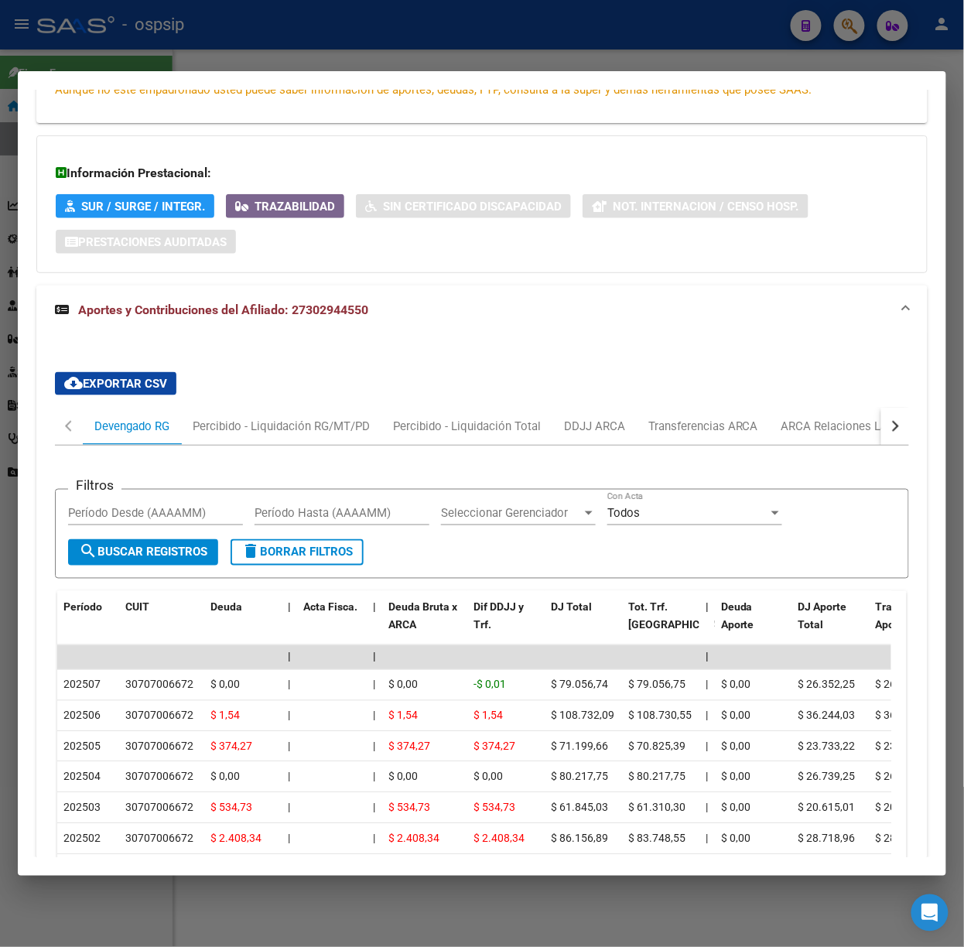
scroll to position [580, 0]
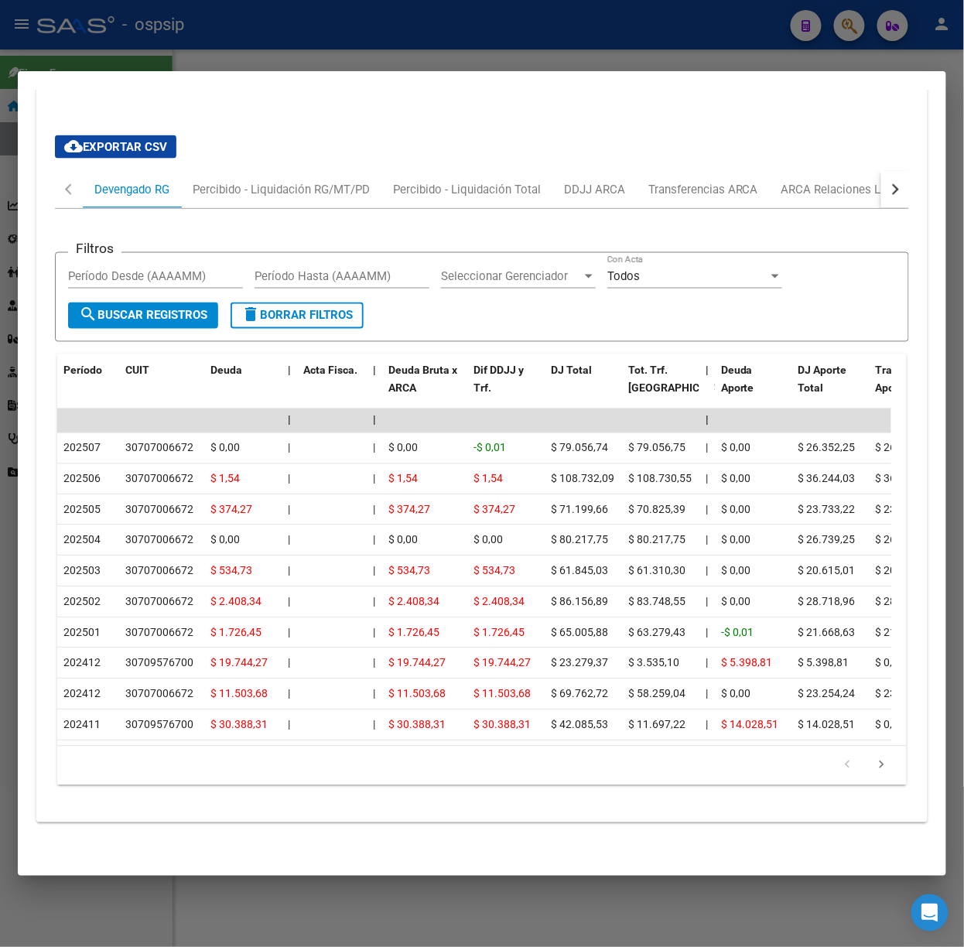
click at [74, 36] on div at bounding box center [482, 473] width 964 height 947
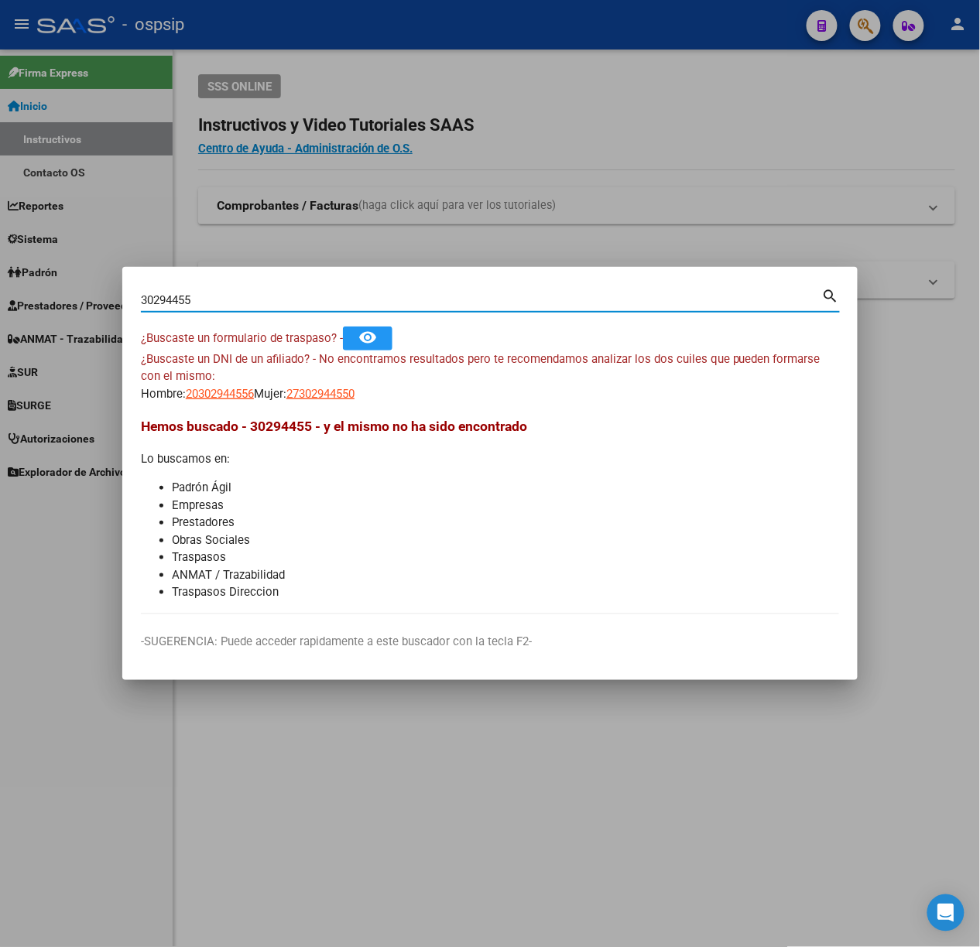
click at [251, 293] on input "30294455" at bounding box center [481, 300] width 681 height 14
type input "22306803"
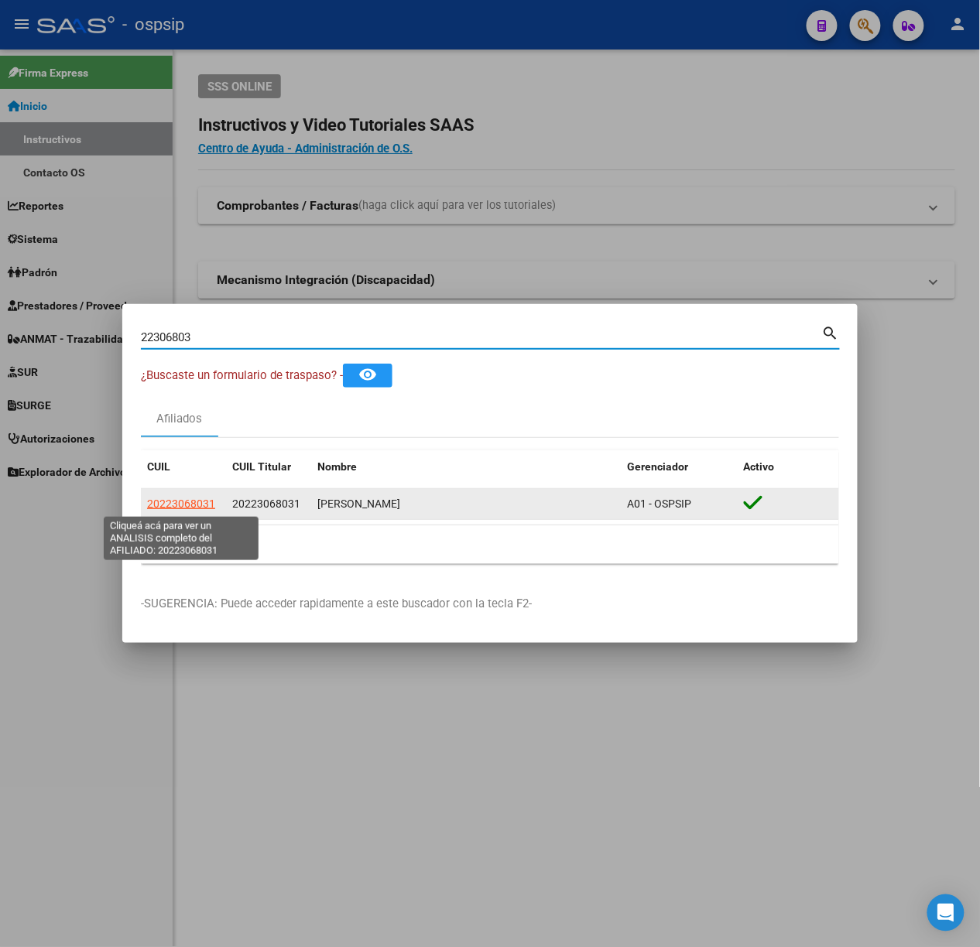
click at [204, 505] on span "20223068031" at bounding box center [181, 504] width 68 height 12
type textarea "20223068031"
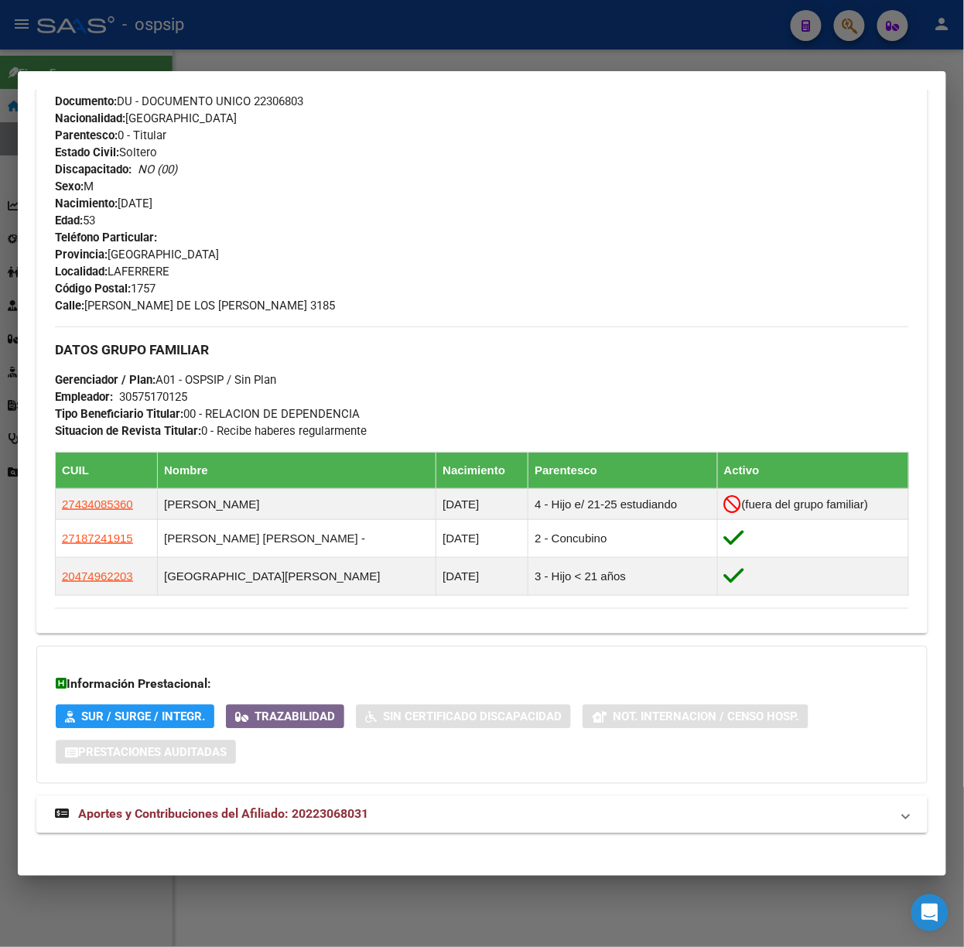
scroll to position [580, 0]
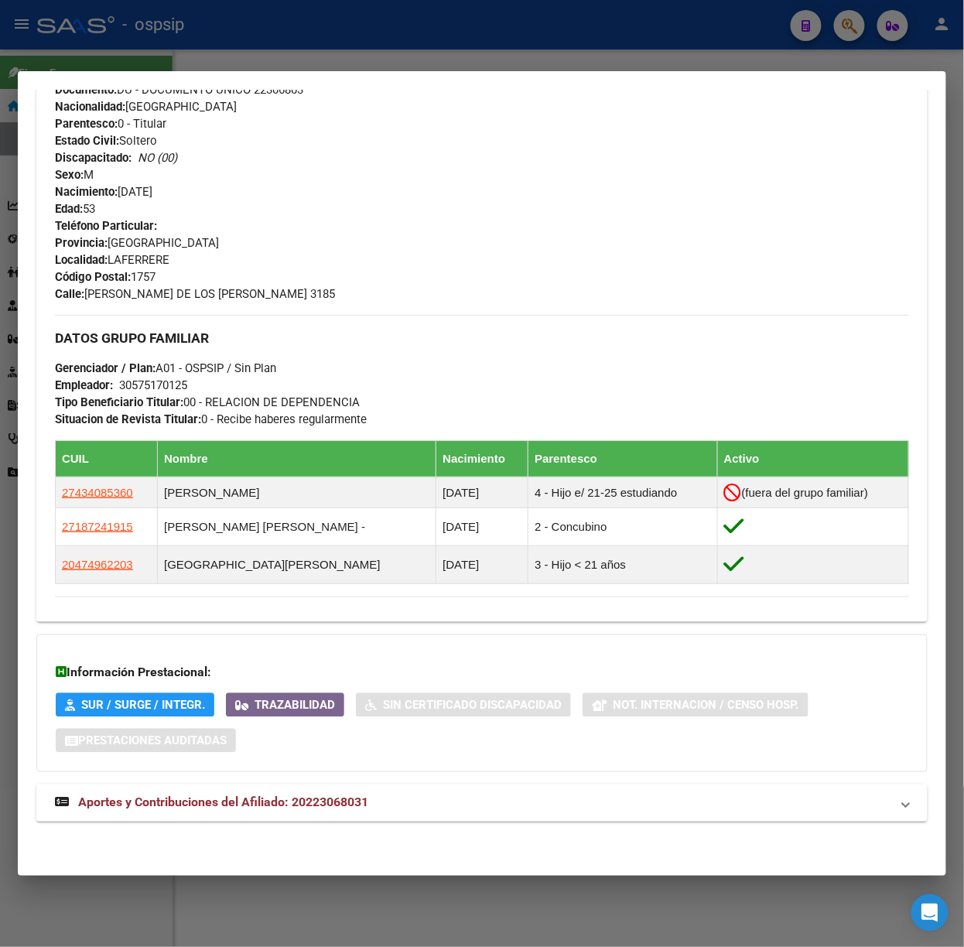
click at [395, 817] on mat-expansion-panel-header "Aportes y Contribuciones del Afiliado: 20223068031" at bounding box center [481, 803] width 891 height 37
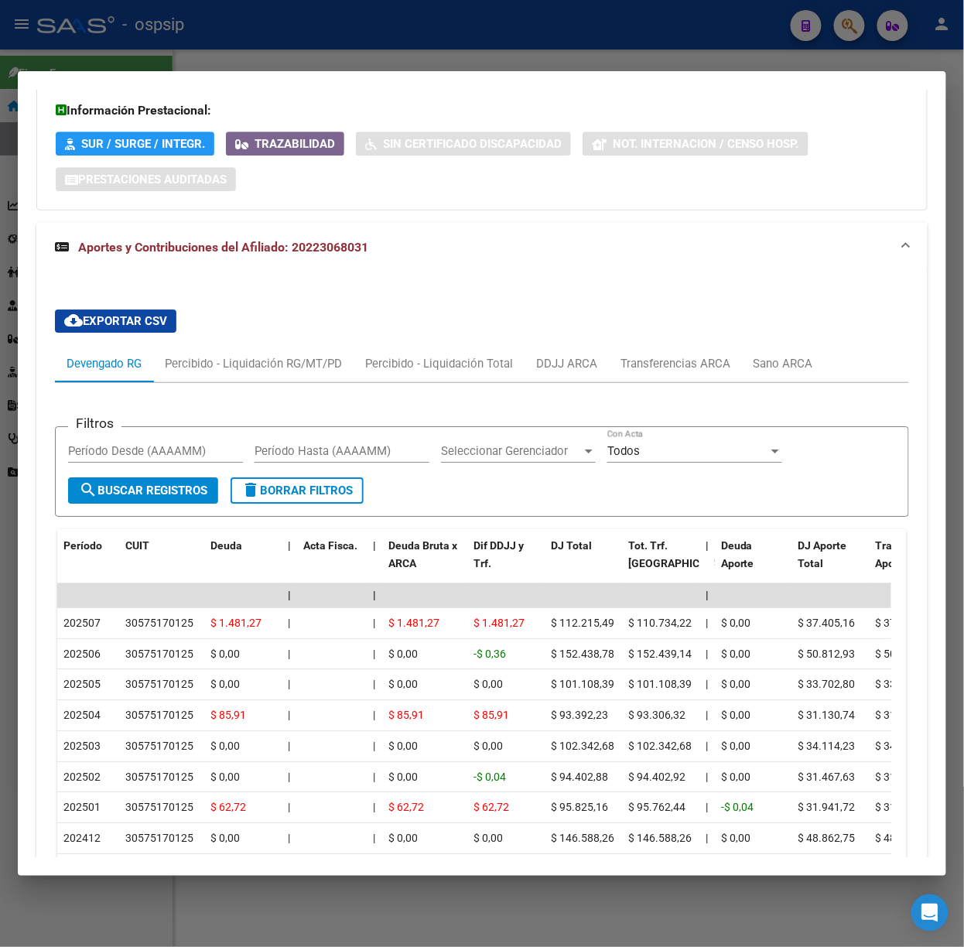
scroll to position [1335, 0]
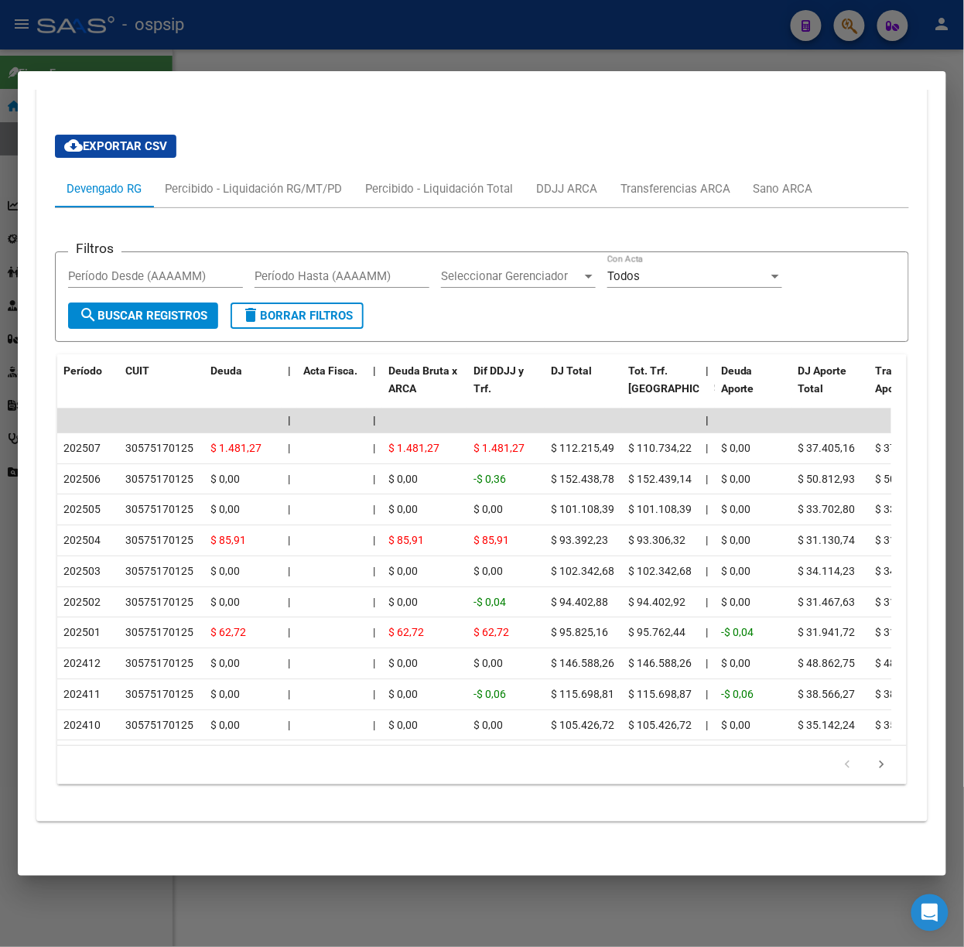
click at [277, 37] on div at bounding box center [482, 473] width 964 height 947
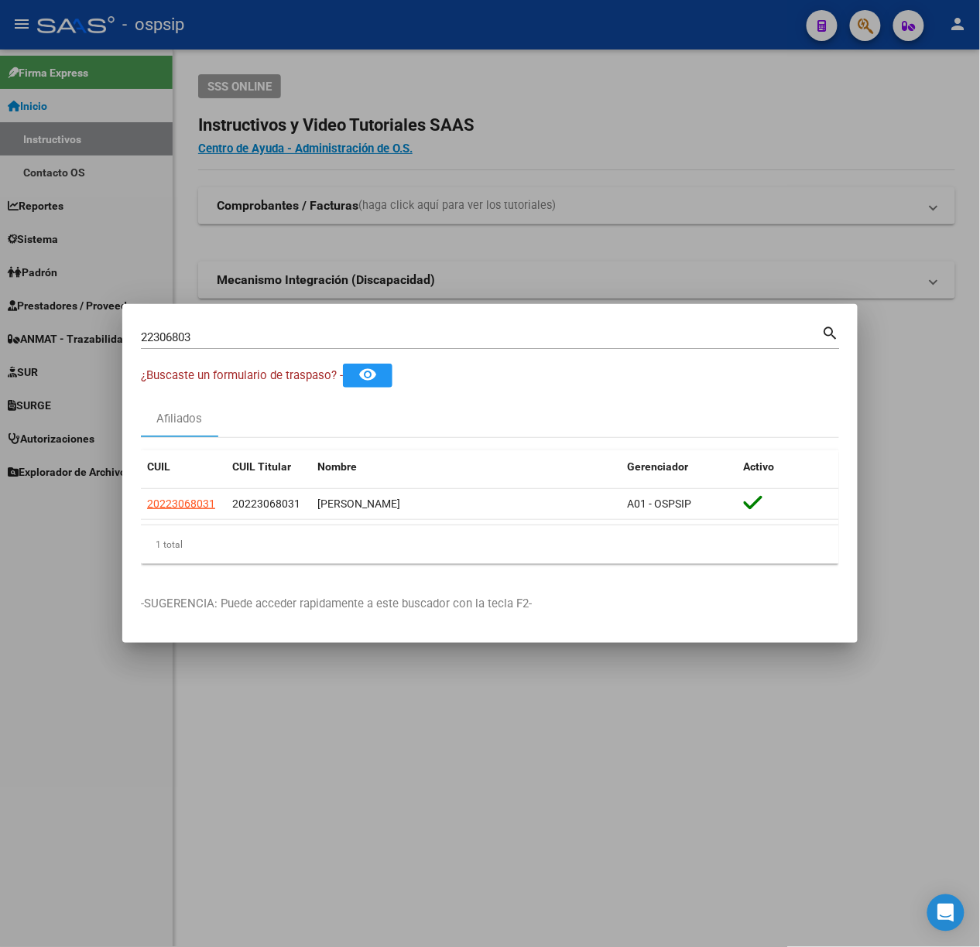
click at [258, 335] on input "22306803" at bounding box center [481, 337] width 681 height 14
type input "22604560"
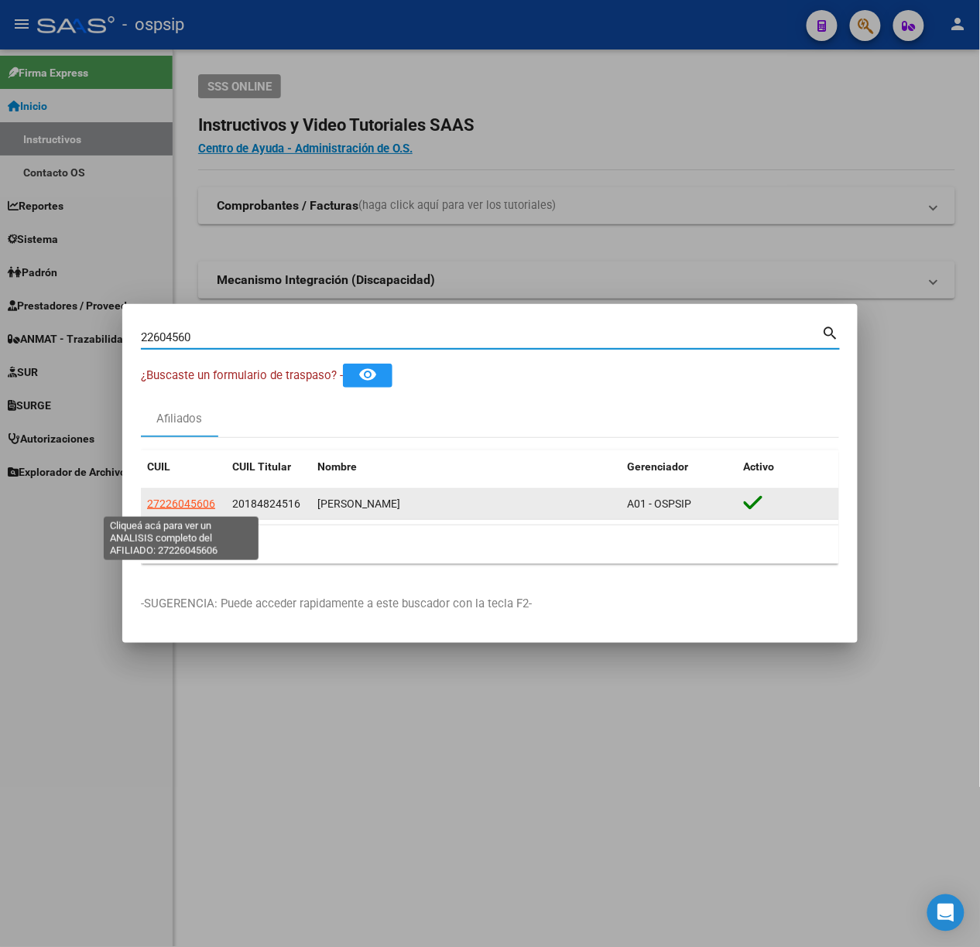
click at [189, 500] on span "27226045606" at bounding box center [181, 504] width 68 height 12
type textarea "27226045606"
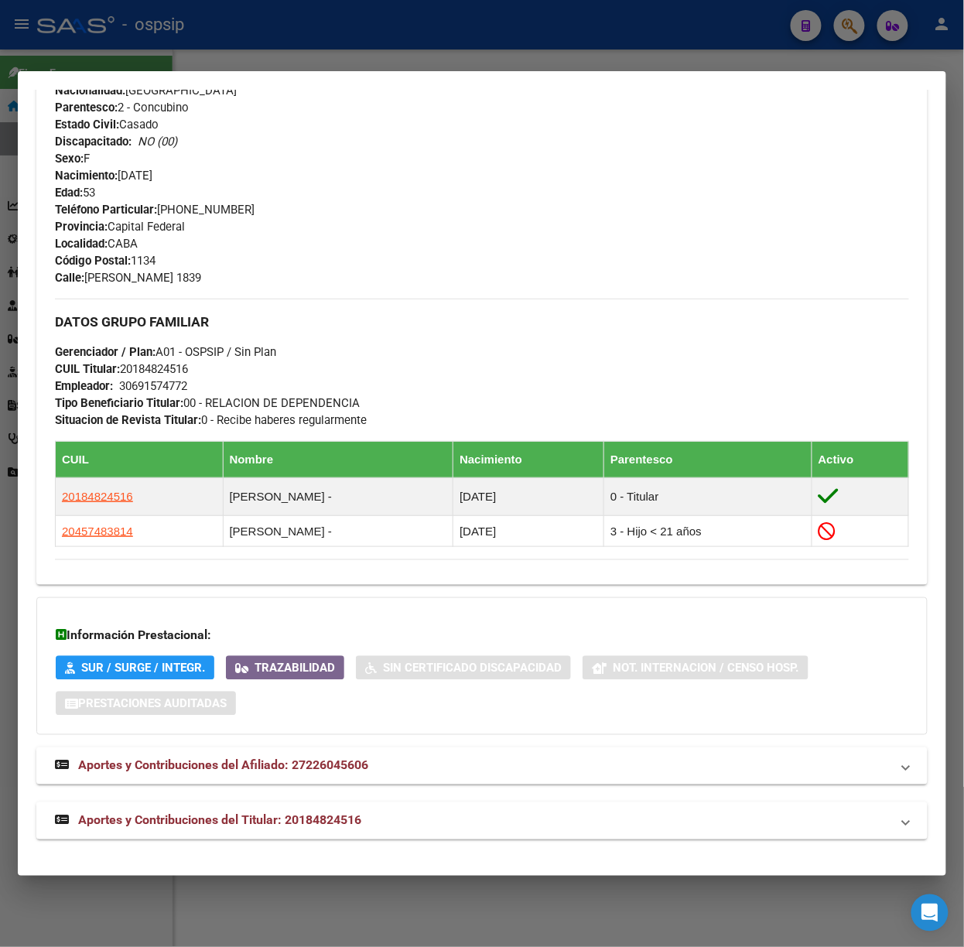
click at [302, 819] on span "Aportes y Contribuciones del Titular: 20184824516" at bounding box center [219, 820] width 283 height 15
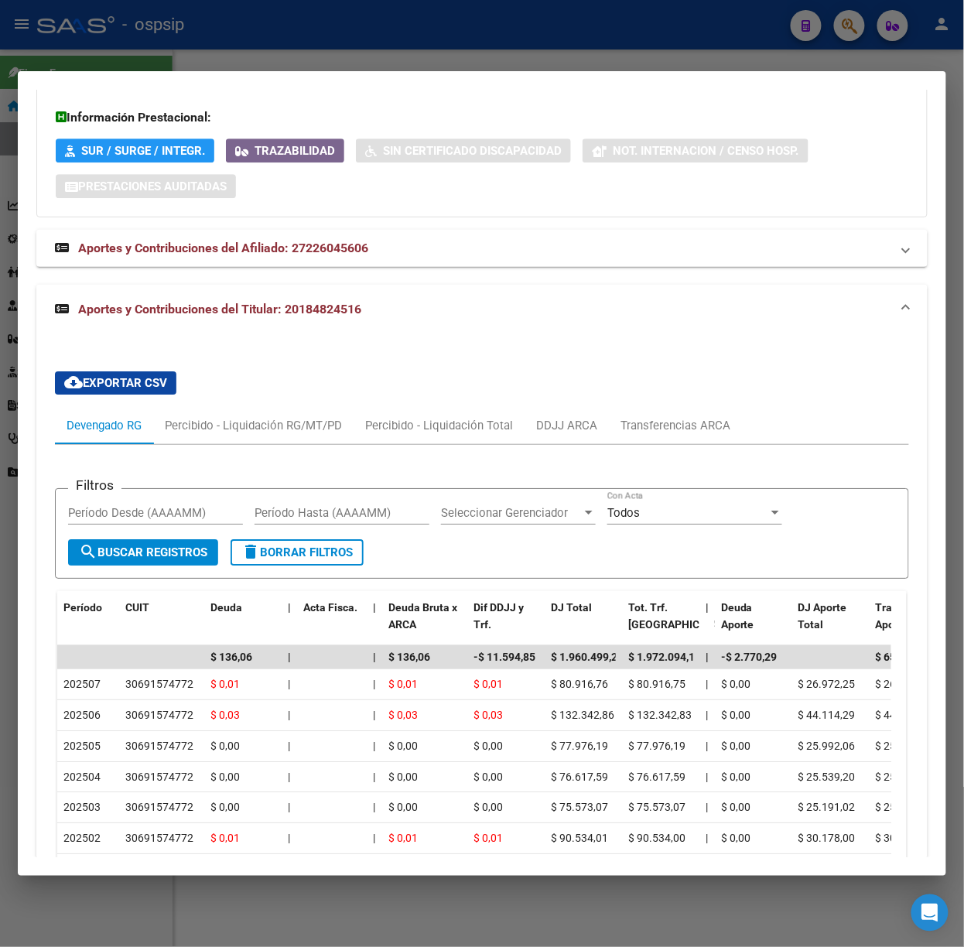
scroll to position [1381, 0]
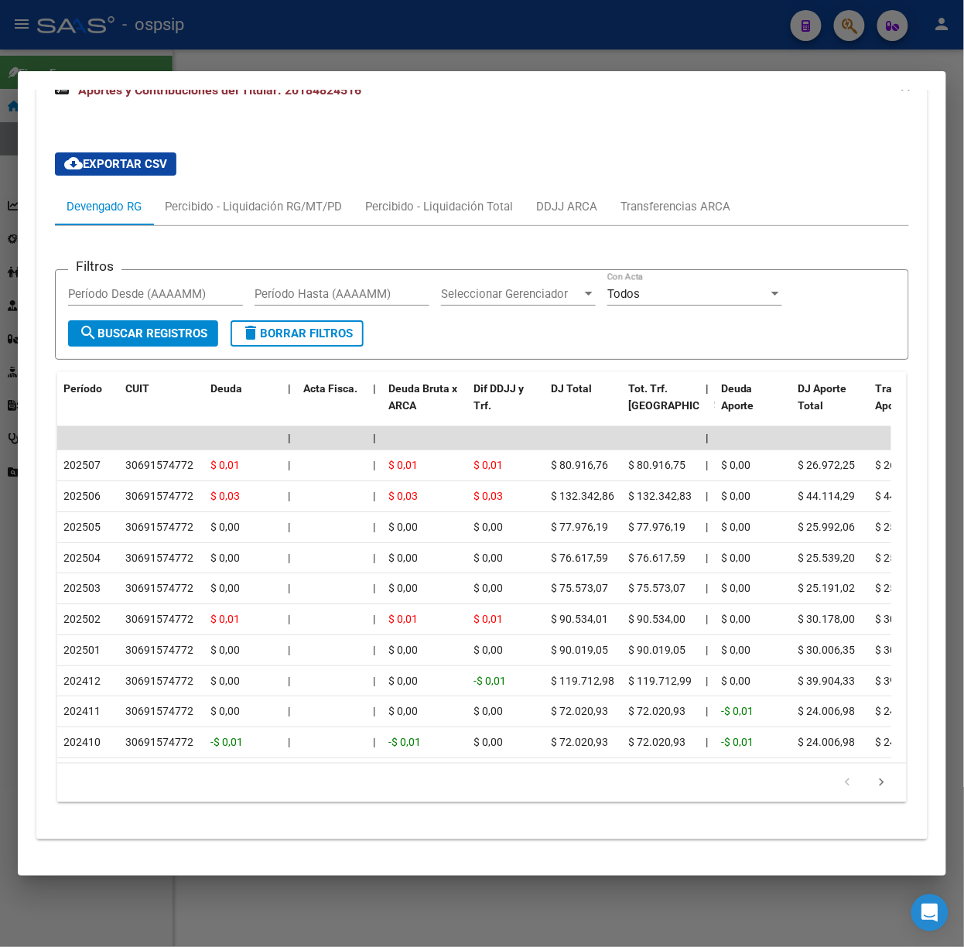
click at [145, 29] on div at bounding box center [482, 473] width 964 height 947
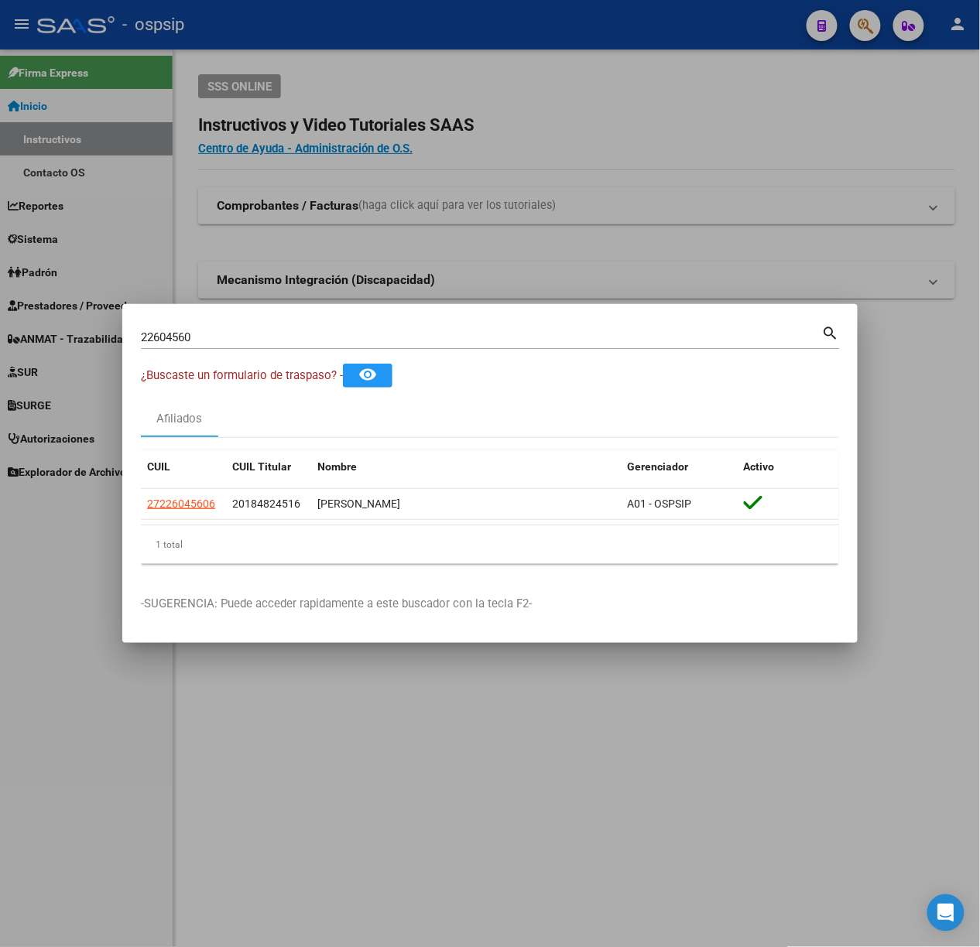
click at [304, 328] on div "22604560 Buscar (apellido, dni, [PERSON_NAME], nro traspaso, cuit, obra social)" at bounding box center [481, 337] width 681 height 23
click at [310, 331] on input "22604560" at bounding box center [481, 337] width 681 height 14
type input "41586201"
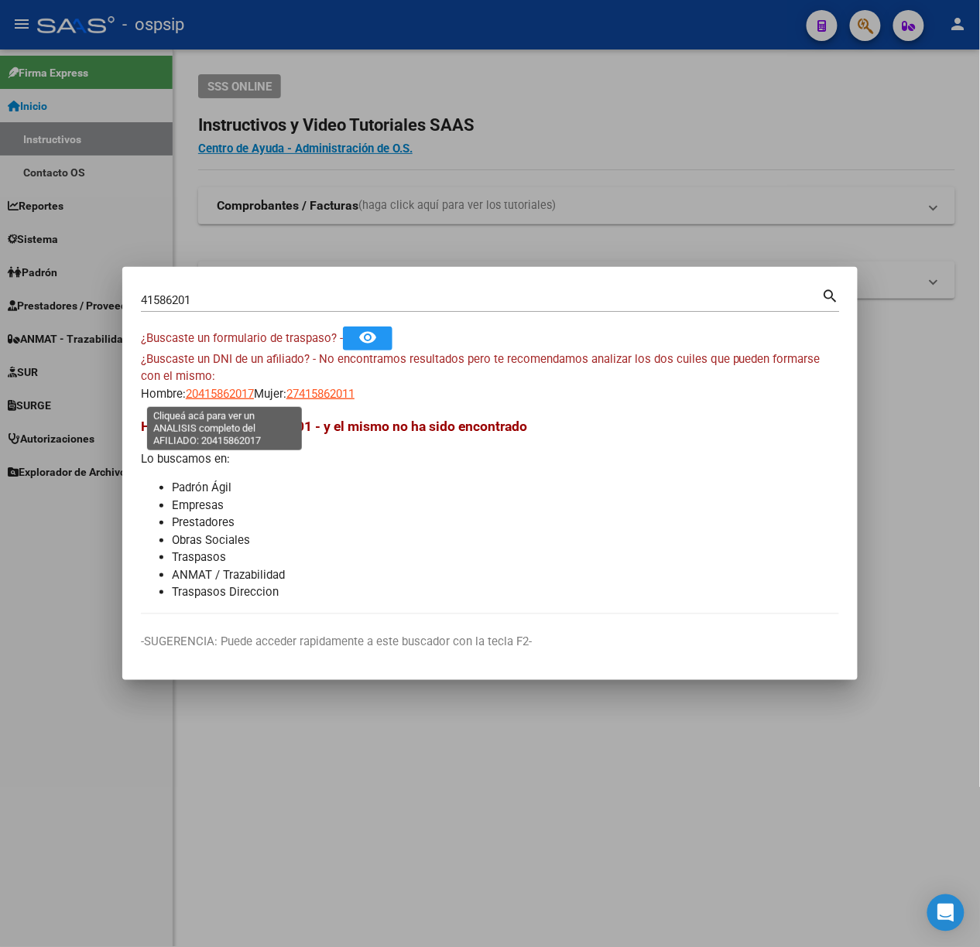
click at [237, 388] on span "20415862017" at bounding box center [220, 394] width 68 height 14
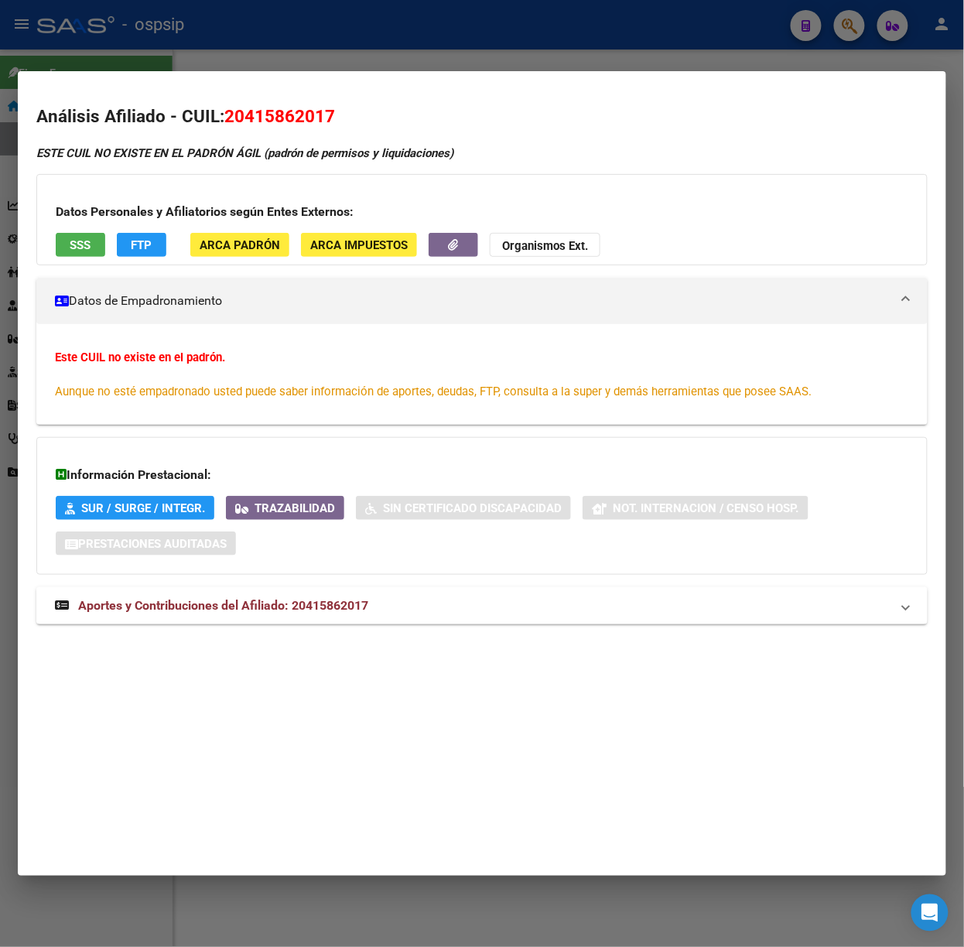
click at [333, 600] on span "Aportes y Contribuciones del Afiliado: 20415862017" at bounding box center [223, 605] width 290 height 15
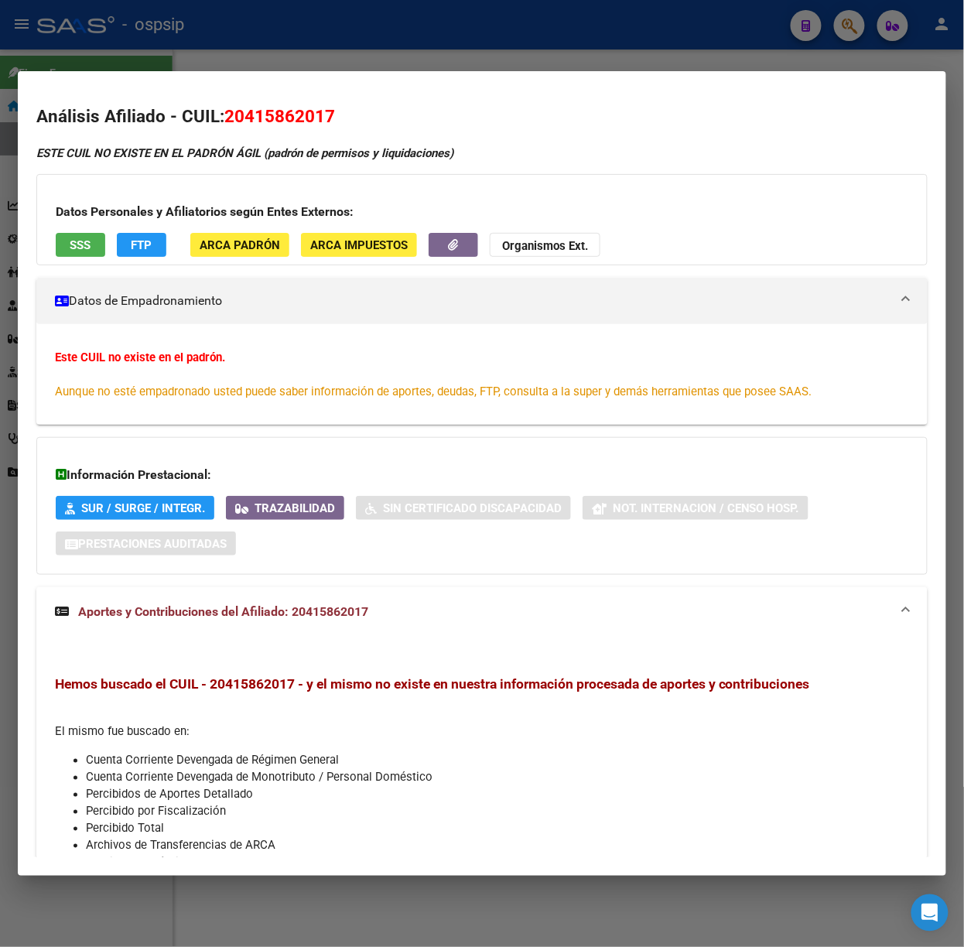
click at [152, 54] on div at bounding box center [482, 473] width 964 height 947
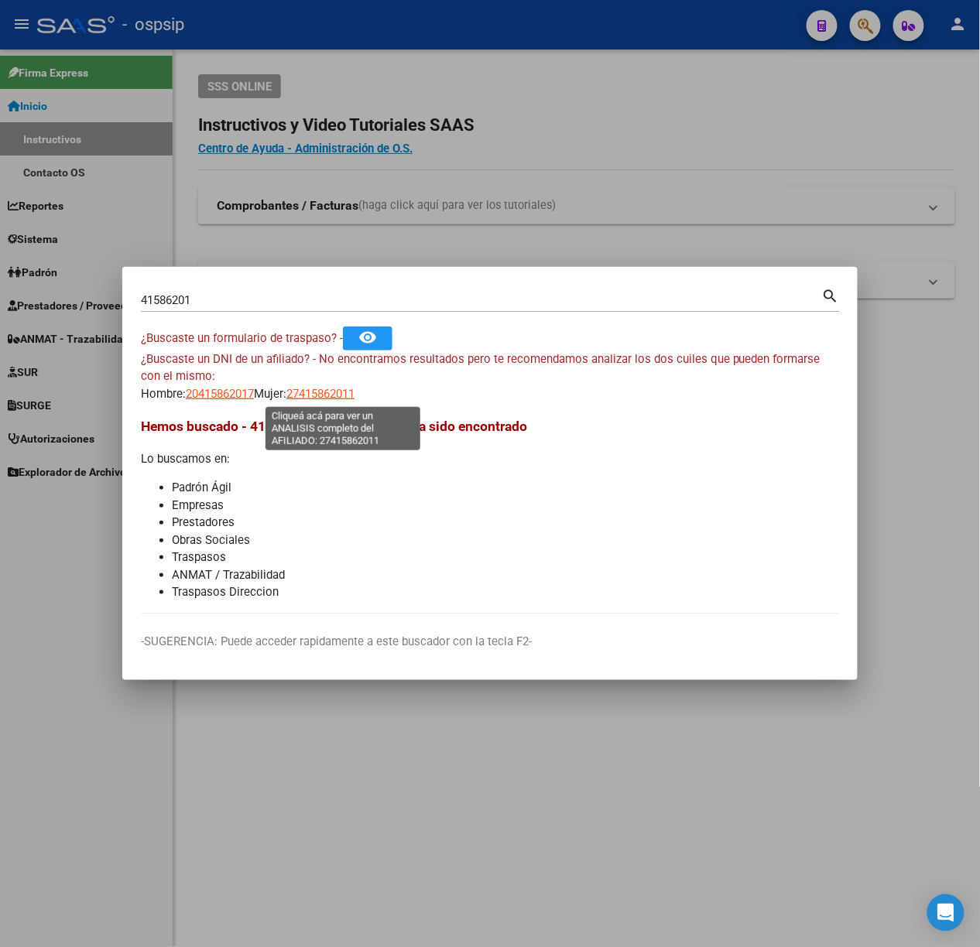
click at [316, 398] on span "27415862011" at bounding box center [320, 394] width 68 height 14
type textarea "27415862011"
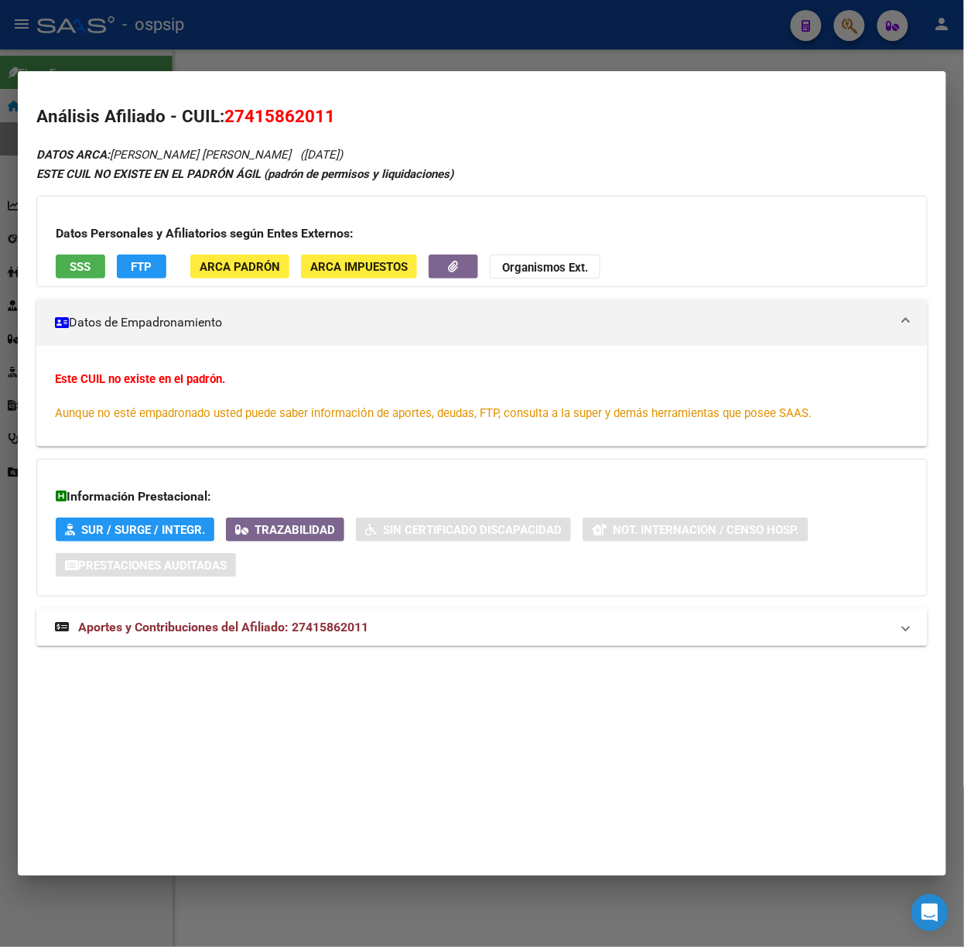
click at [289, 628] on span "Aportes y Contribuciones del Afiliado: 27415862011" at bounding box center [223, 627] width 290 height 15
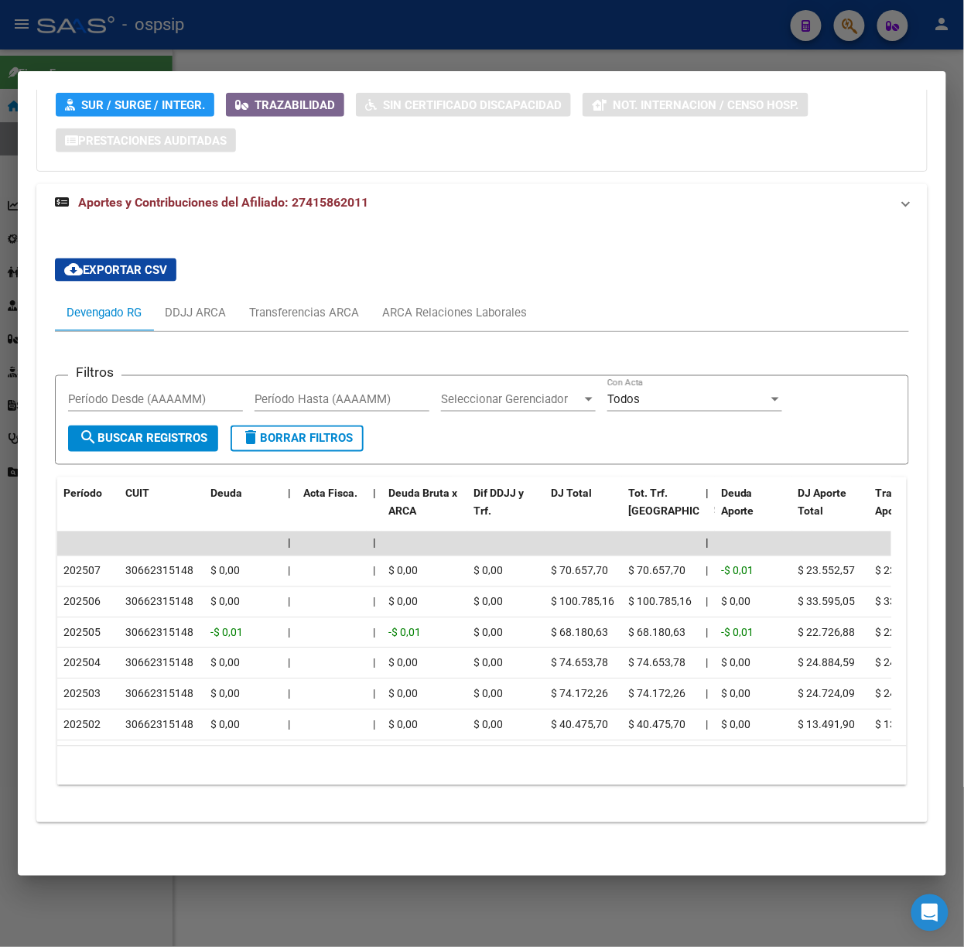
scroll to position [0, 0]
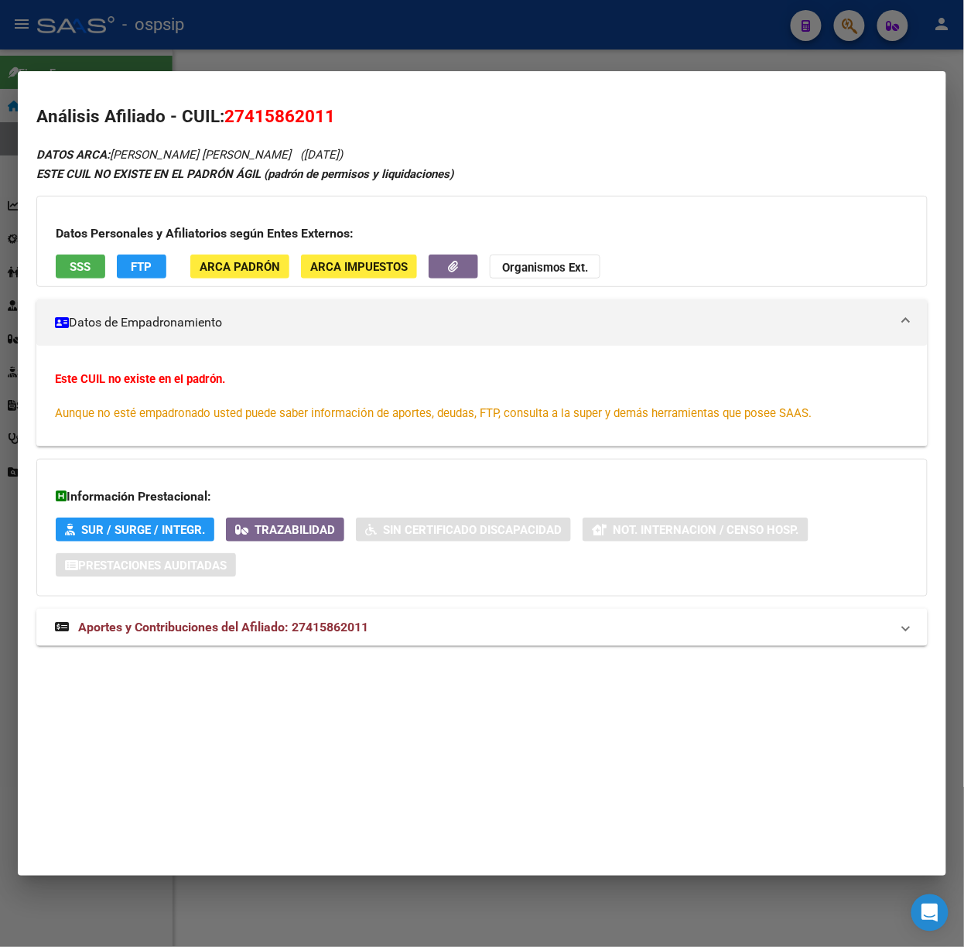
click at [320, 45] on div at bounding box center [482, 473] width 964 height 947
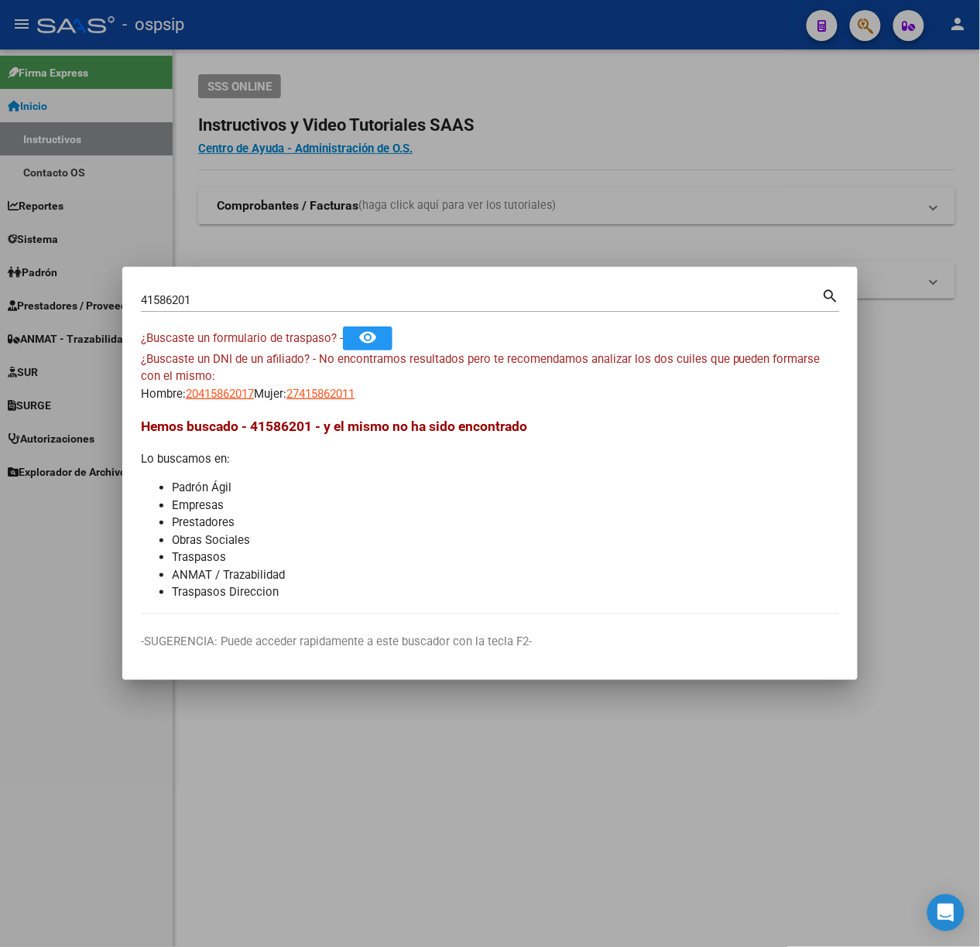
click at [210, 295] on input "41586201" at bounding box center [481, 300] width 681 height 14
type input "39830104"
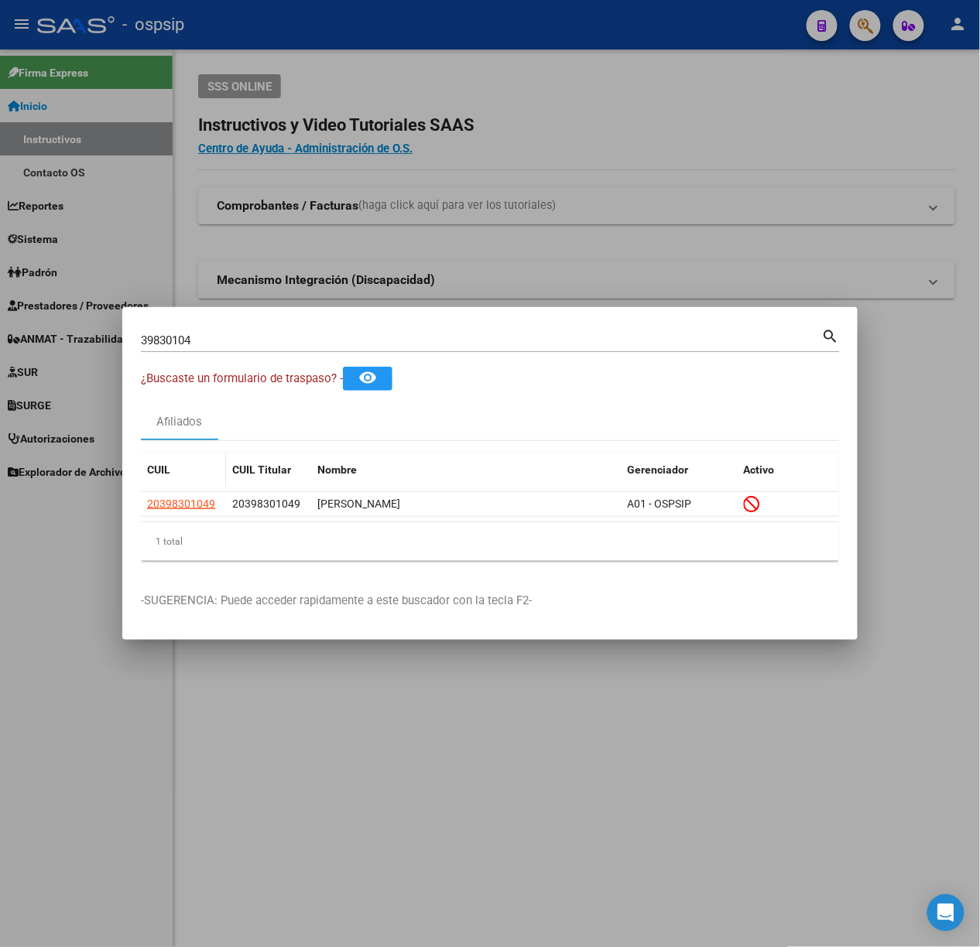
click at [190, 467] on div "CUIL" at bounding box center [183, 470] width 73 height 18
click at [202, 484] on datatable-header-cell "CUIL" at bounding box center [183, 469] width 85 height 33
click at [203, 487] on datatable-header "CUIL CUIL Titular Nombre Gerenciador Activo" at bounding box center [490, 472] width 698 height 39
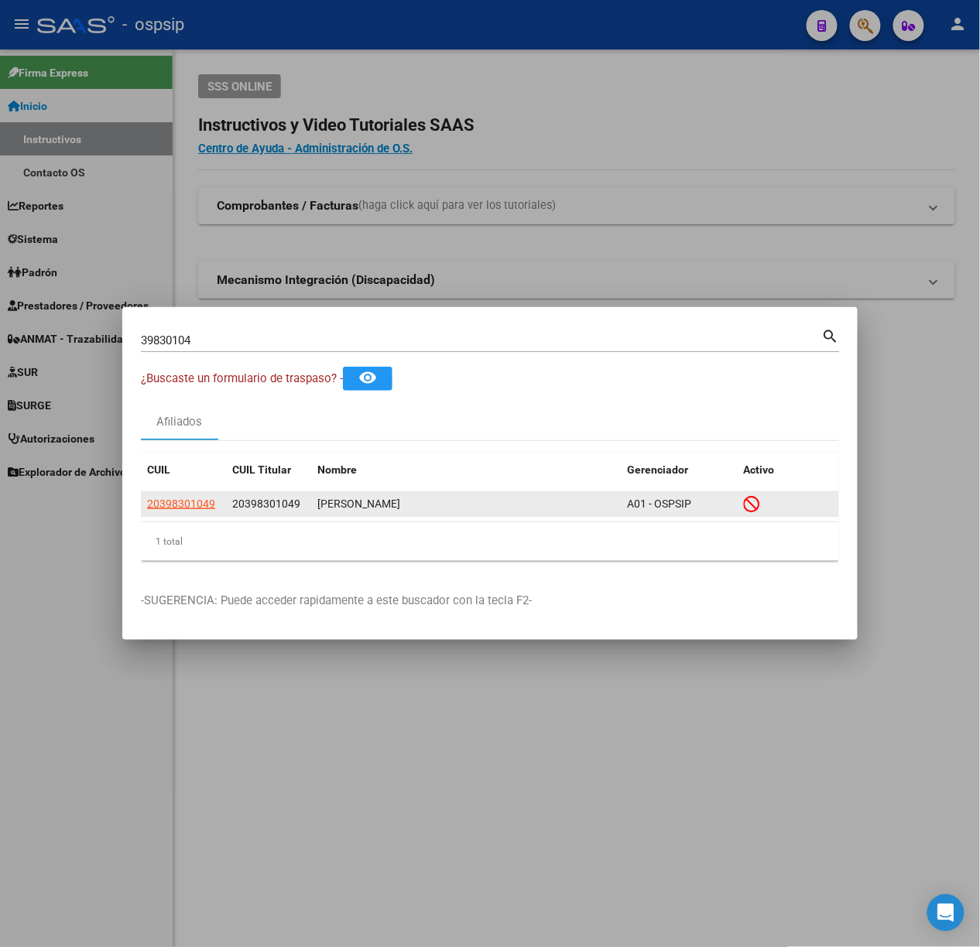
click at [203, 498] on span "20398301049" at bounding box center [181, 504] width 68 height 12
type textarea "20398301049"
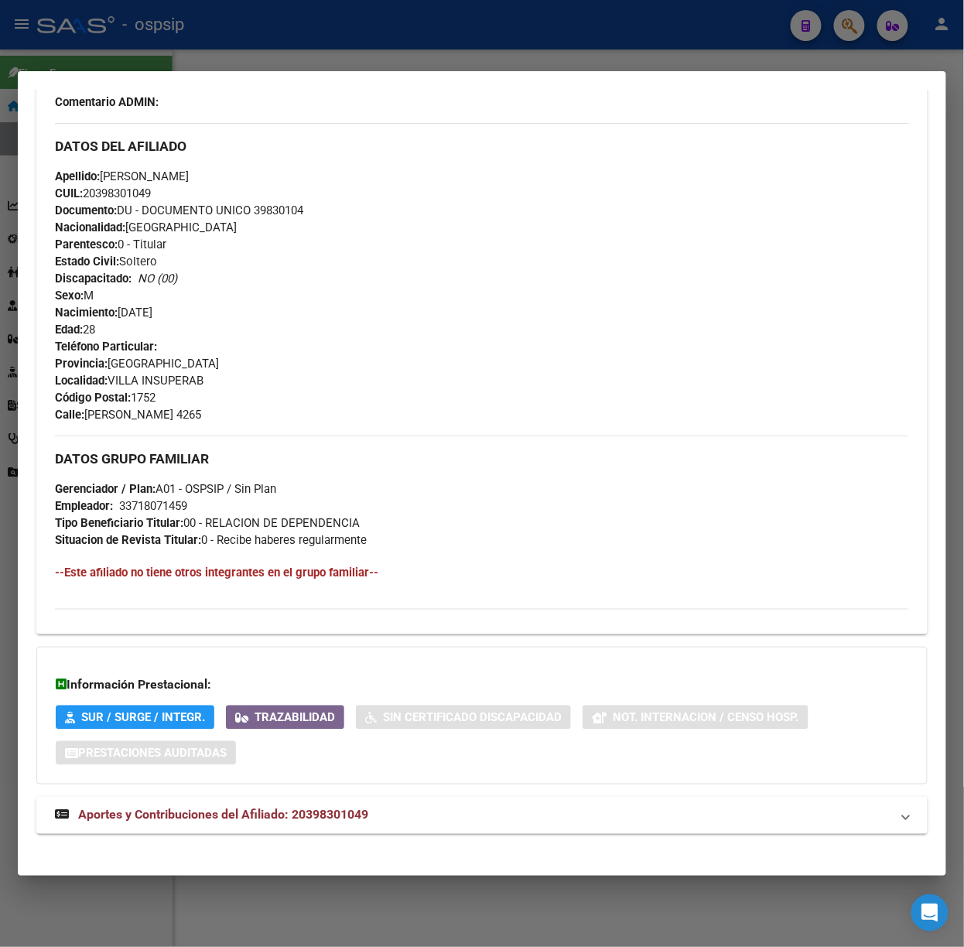
scroll to position [484, 0]
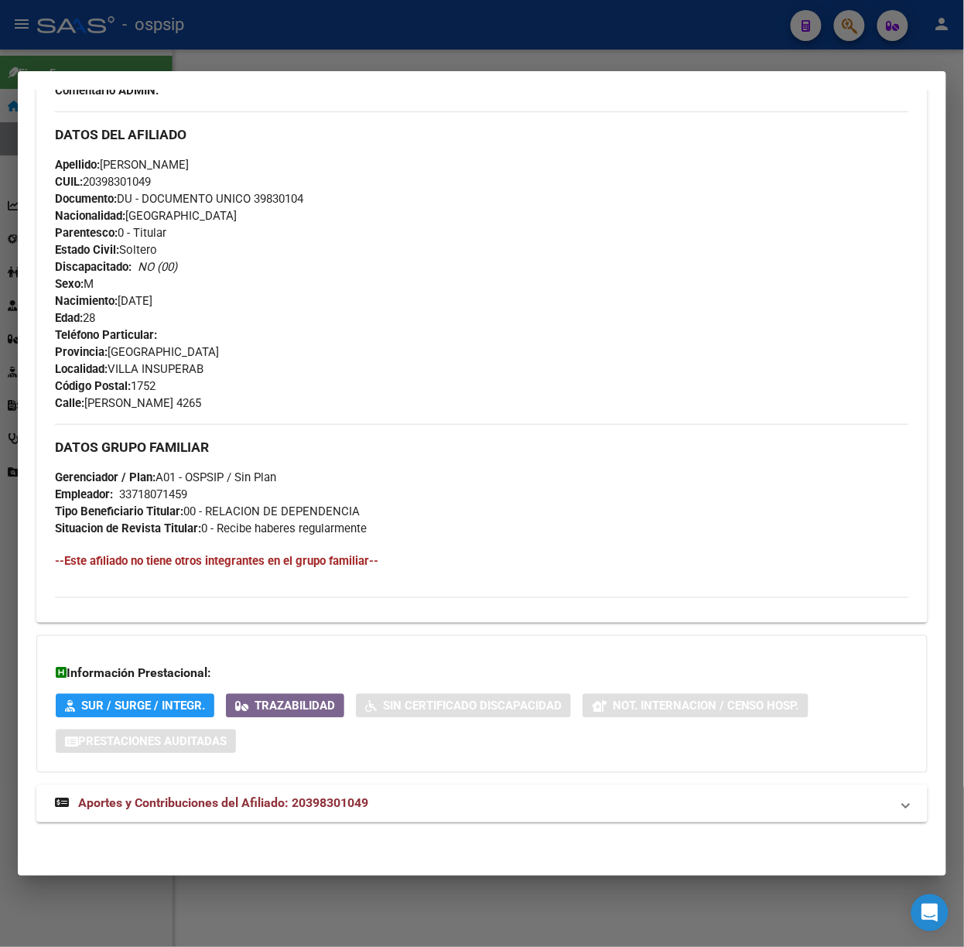
click at [403, 814] on mat-expansion-panel-header "Aportes y Contribuciones del Afiliado: 20398301049" at bounding box center [481, 803] width 891 height 37
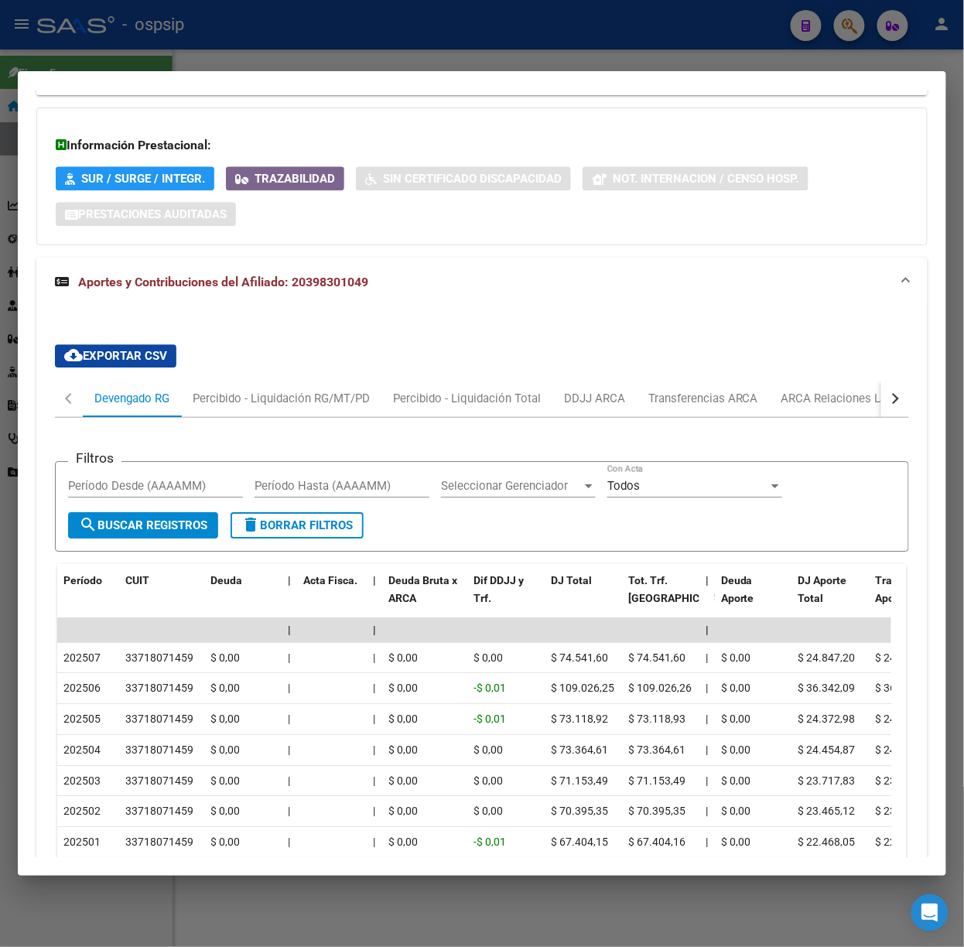
scroll to position [1177, 0]
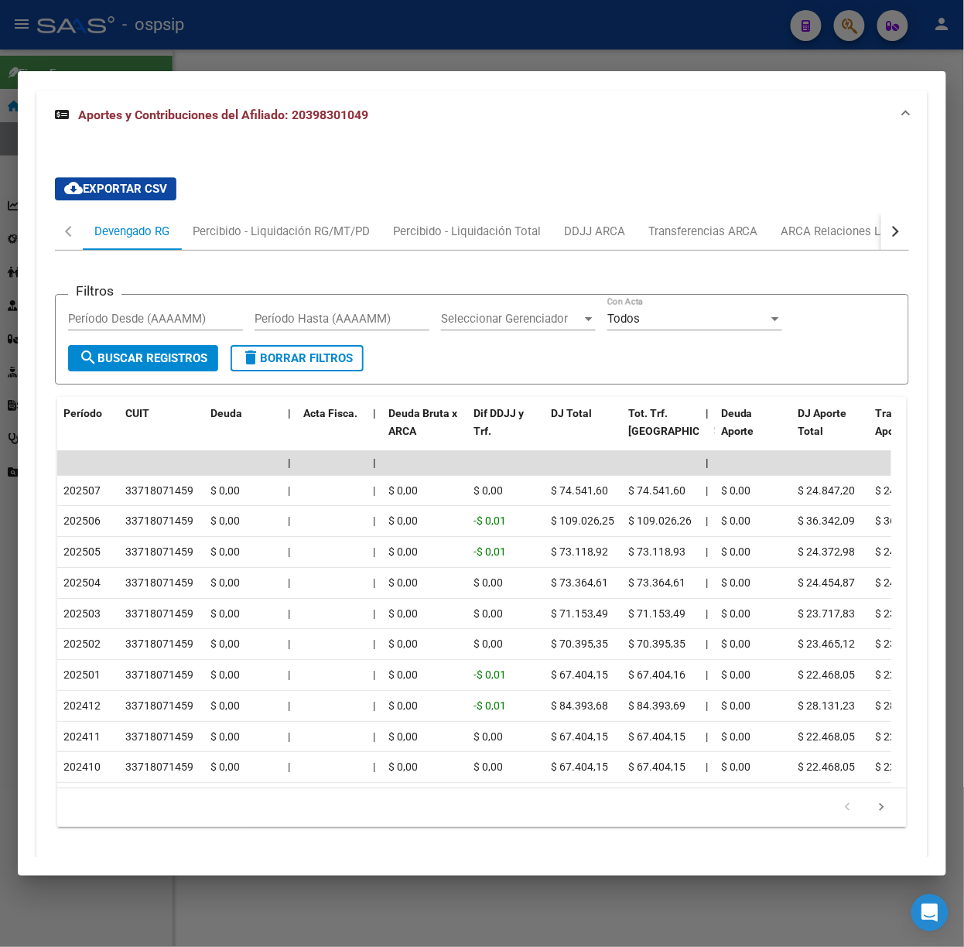
click at [258, 31] on div at bounding box center [482, 473] width 964 height 947
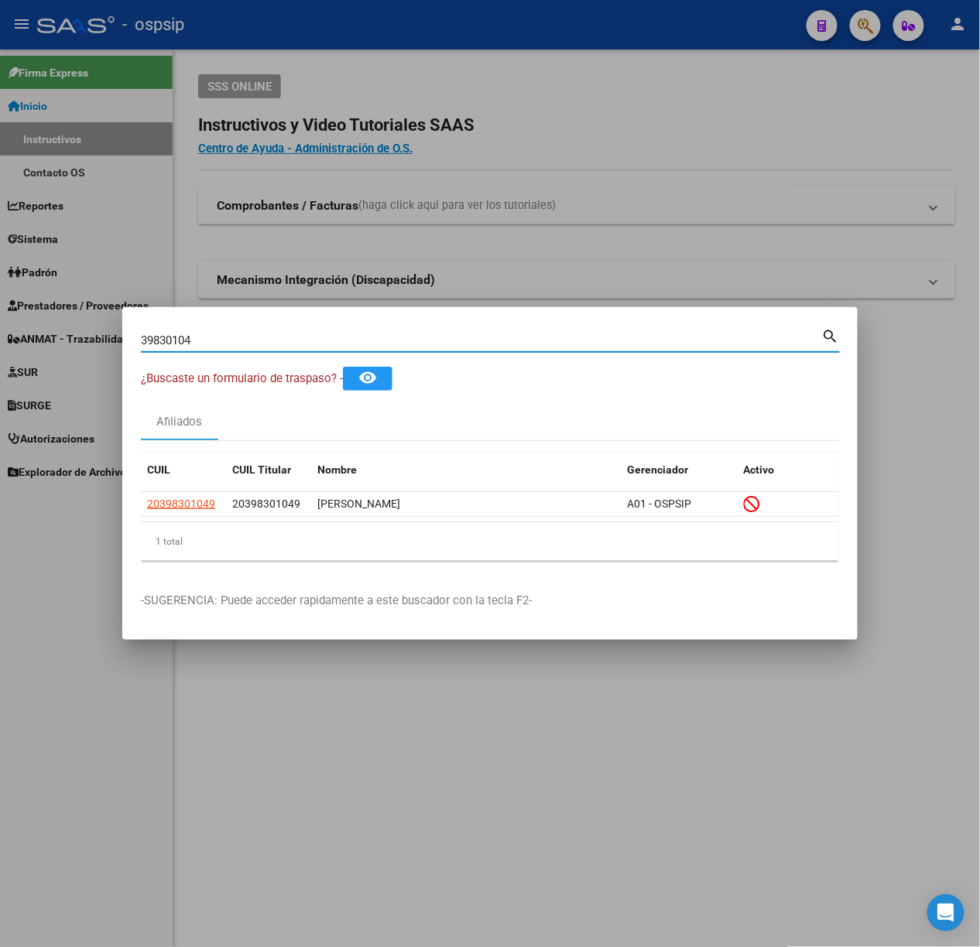
click at [240, 345] on input "39830104" at bounding box center [481, 340] width 681 height 14
type input "95370653"
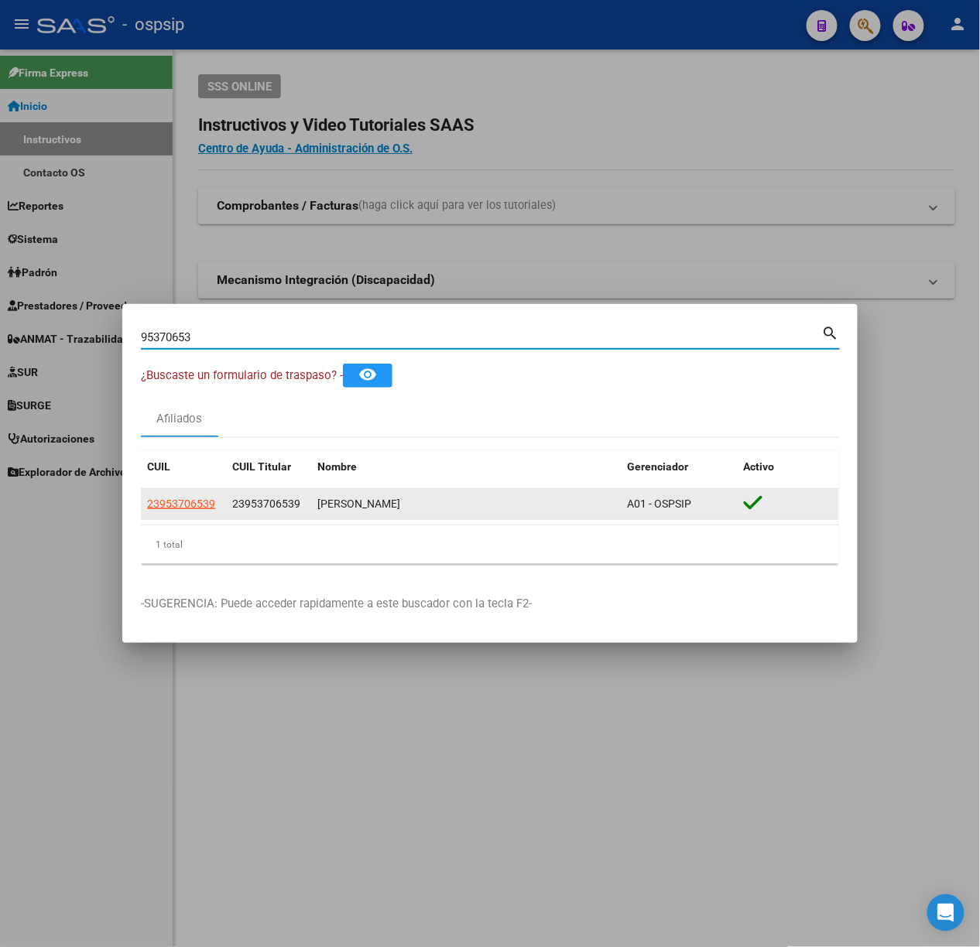
click at [202, 518] on datatable-body-cell "23953706539" at bounding box center [183, 504] width 85 height 30
click at [195, 512] on app-link-go-to "23953706539" at bounding box center [181, 504] width 68 height 18
click at [192, 504] on span "23953706539" at bounding box center [181, 504] width 68 height 12
type textarea "23953706539"
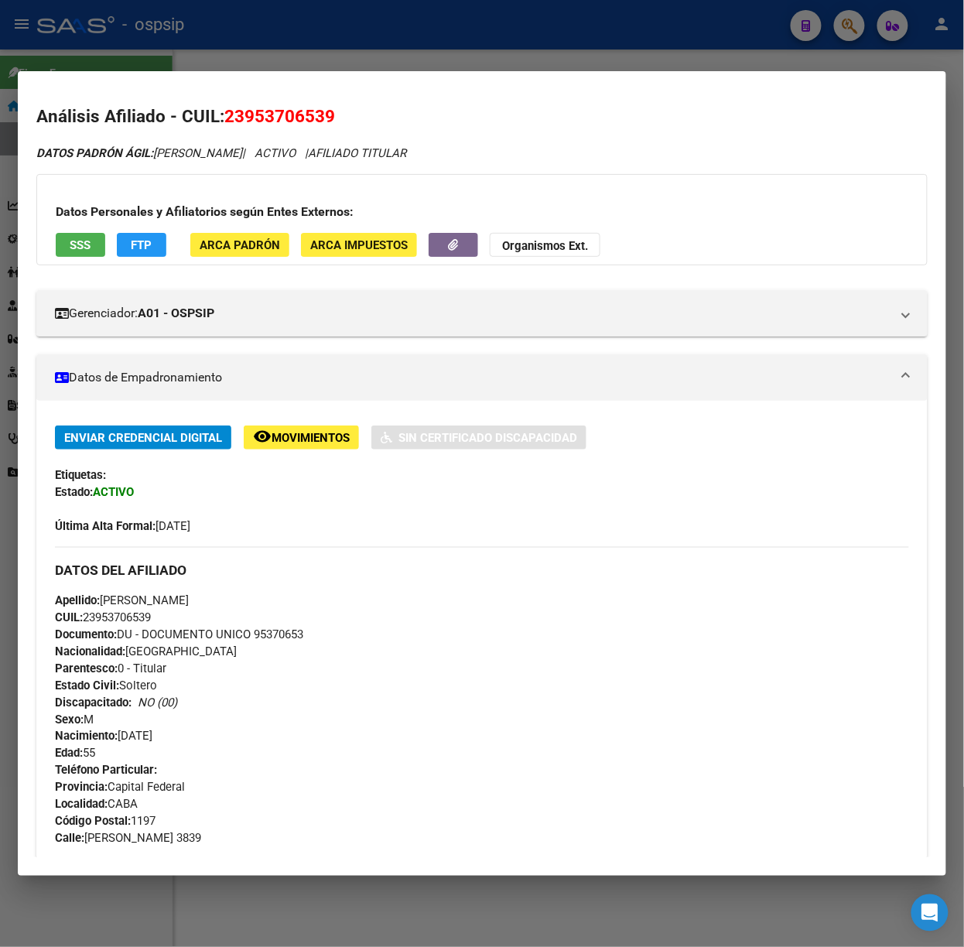
scroll to position [437, 0]
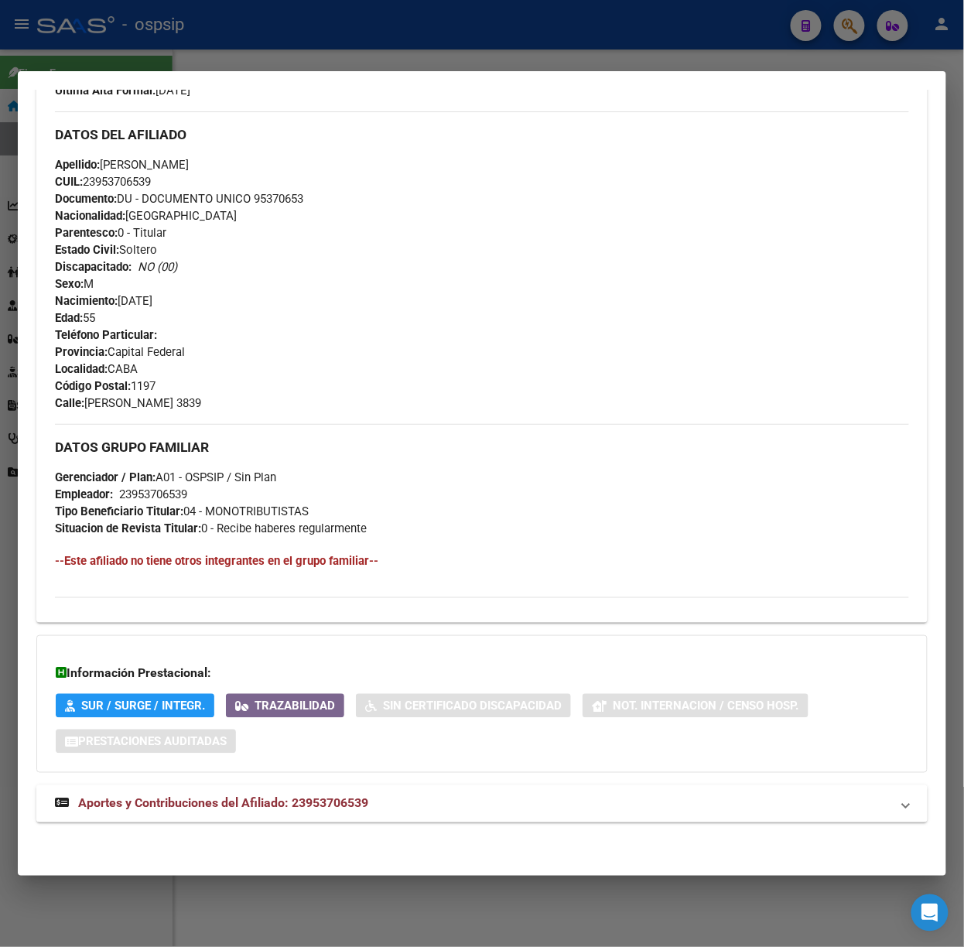
click at [271, 789] on mat-expansion-panel-header "Aportes y Contribuciones del Afiliado: 23953706539" at bounding box center [481, 803] width 891 height 37
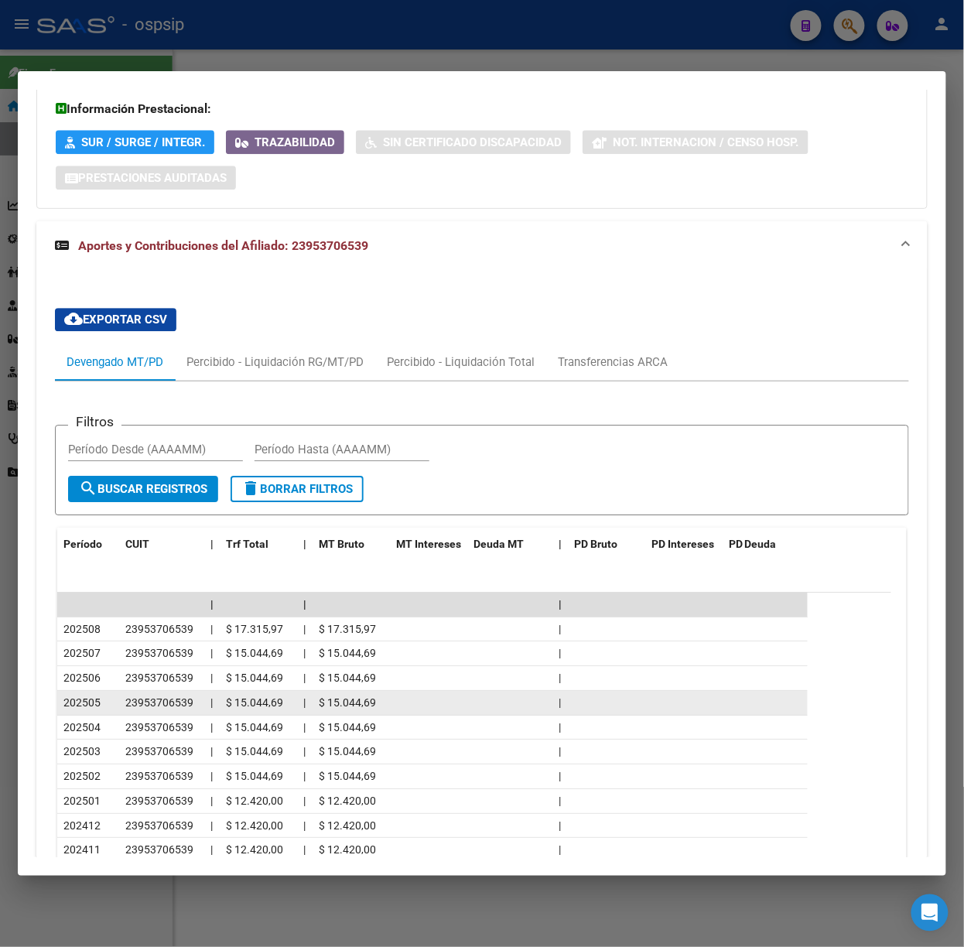
scroll to position [1125, 0]
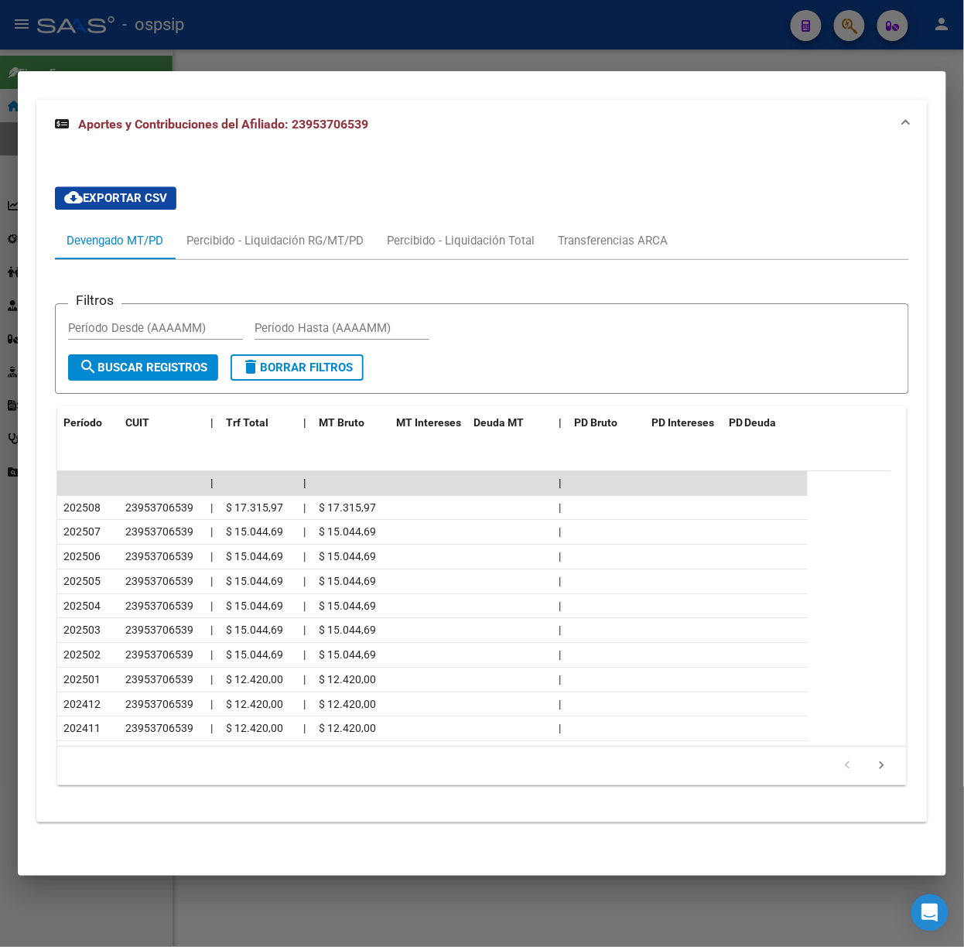
click at [186, 48] on div at bounding box center [482, 473] width 964 height 947
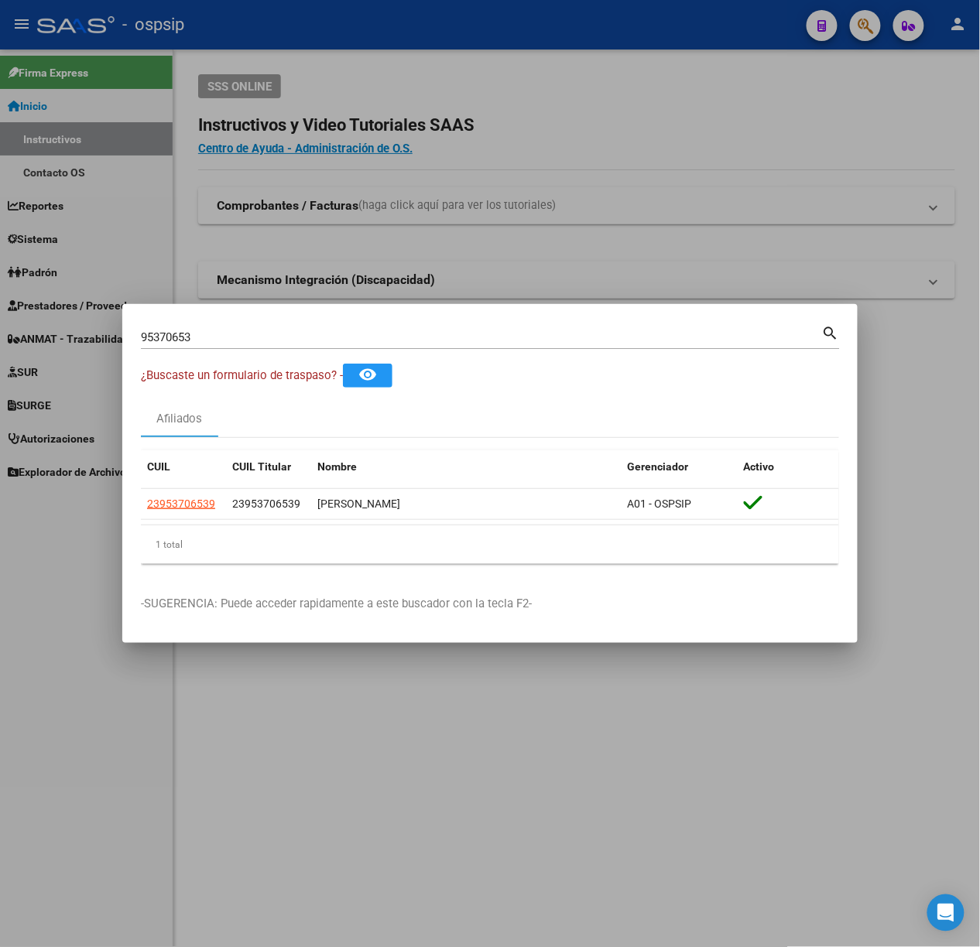
click at [279, 327] on div "95370653 Buscar (apellido, dni, [PERSON_NAME], [PERSON_NAME], cuit, obra social)" at bounding box center [481, 337] width 681 height 23
click at [279, 330] on input "95370653" at bounding box center [481, 337] width 681 height 14
type input "49548533"
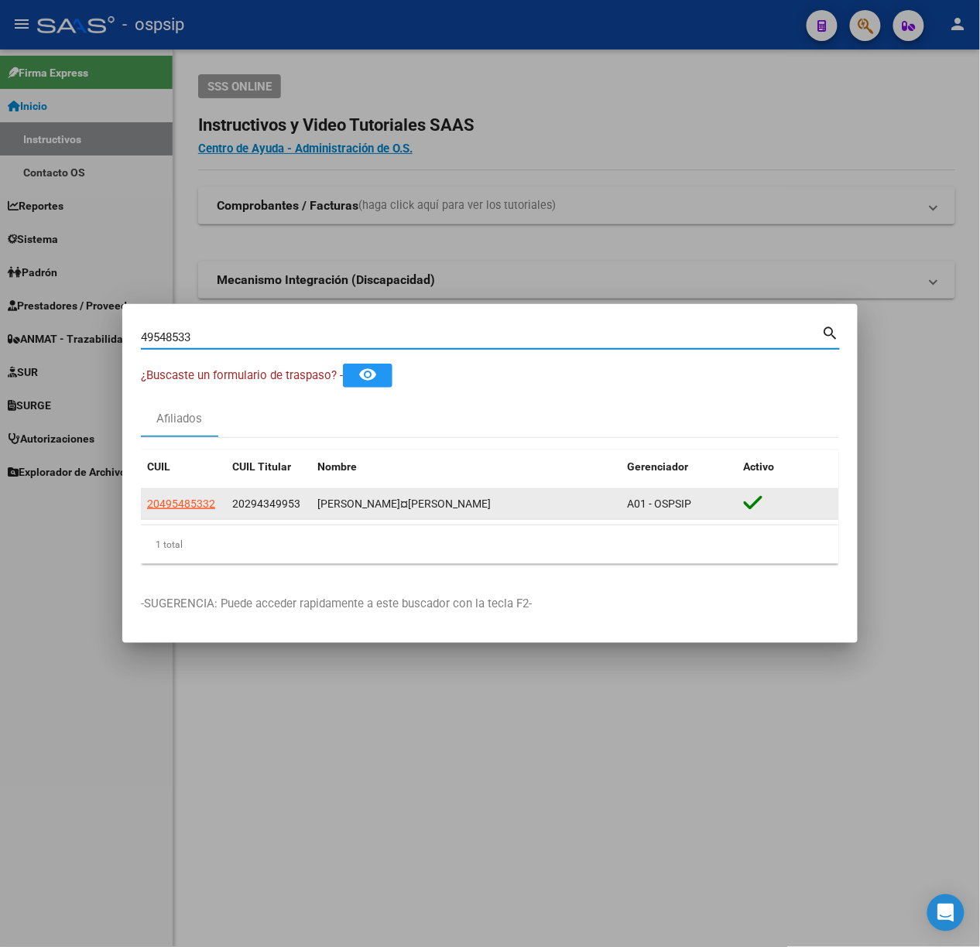
click at [210, 495] on app-link-go-to "20495485332" at bounding box center [181, 504] width 68 height 18
click at [206, 498] on span "20495485332" at bounding box center [181, 504] width 68 height 12
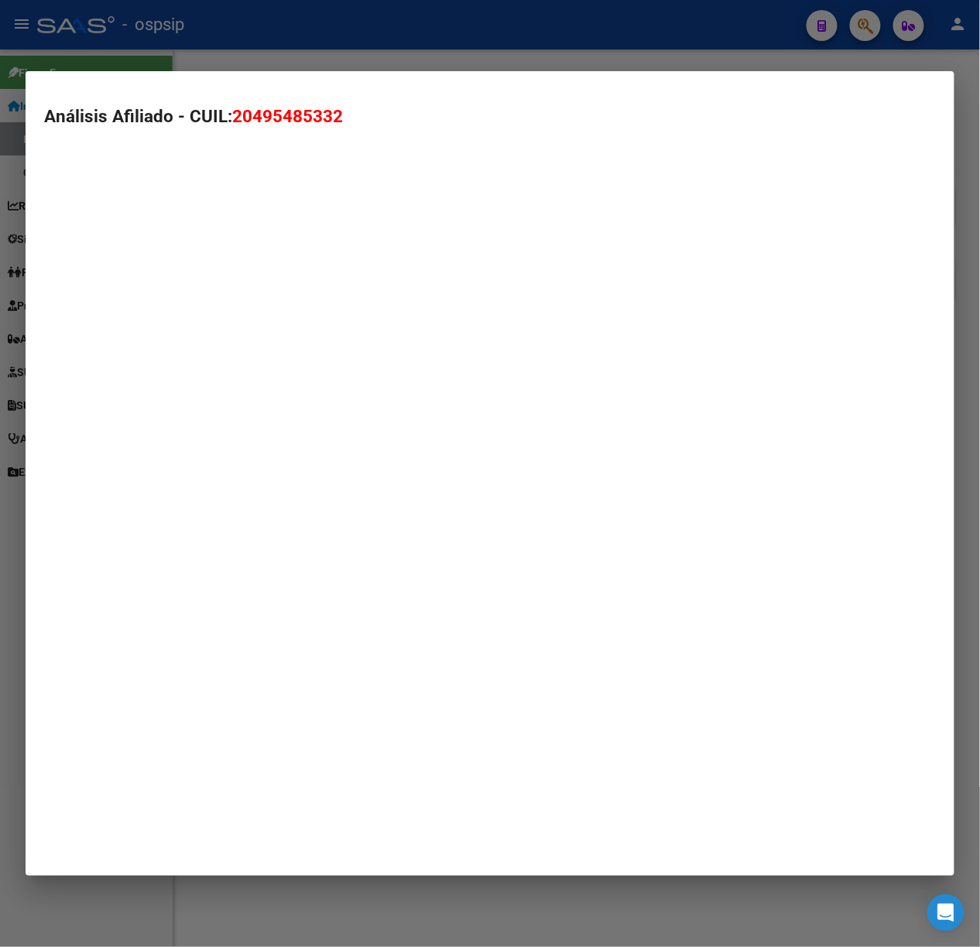
type textarea "20495485332"
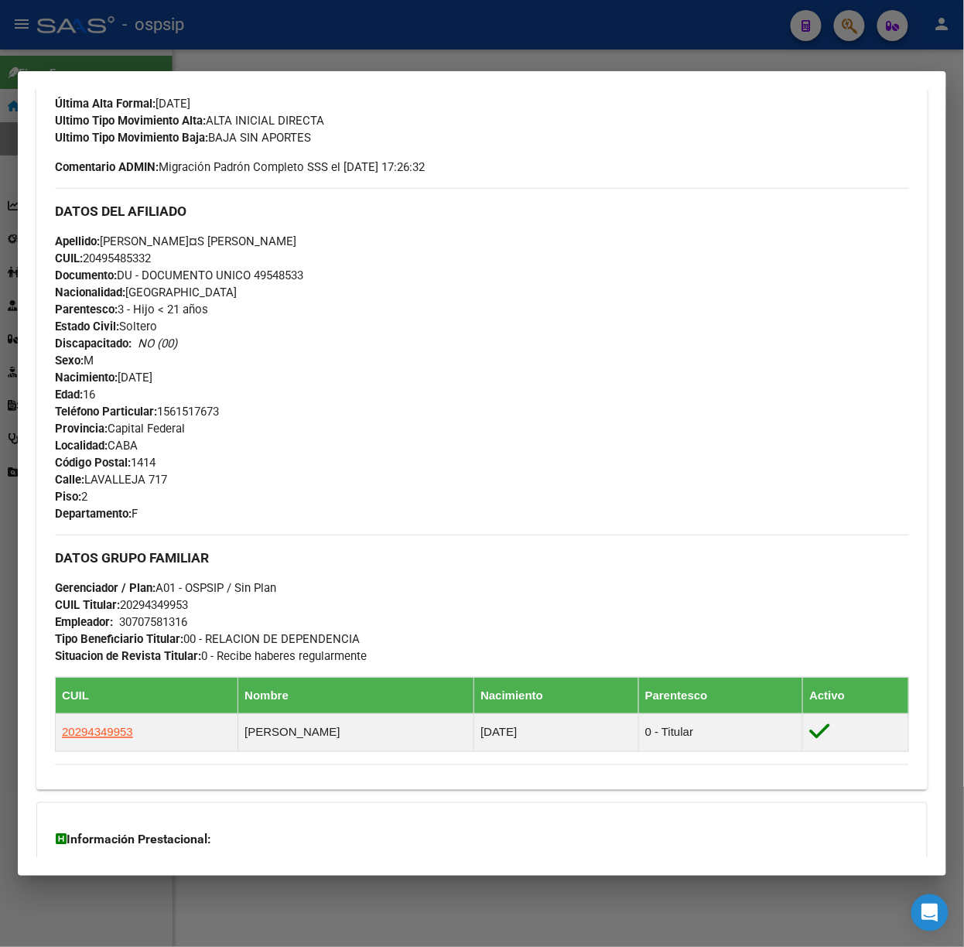
scroll to position [629, 0]
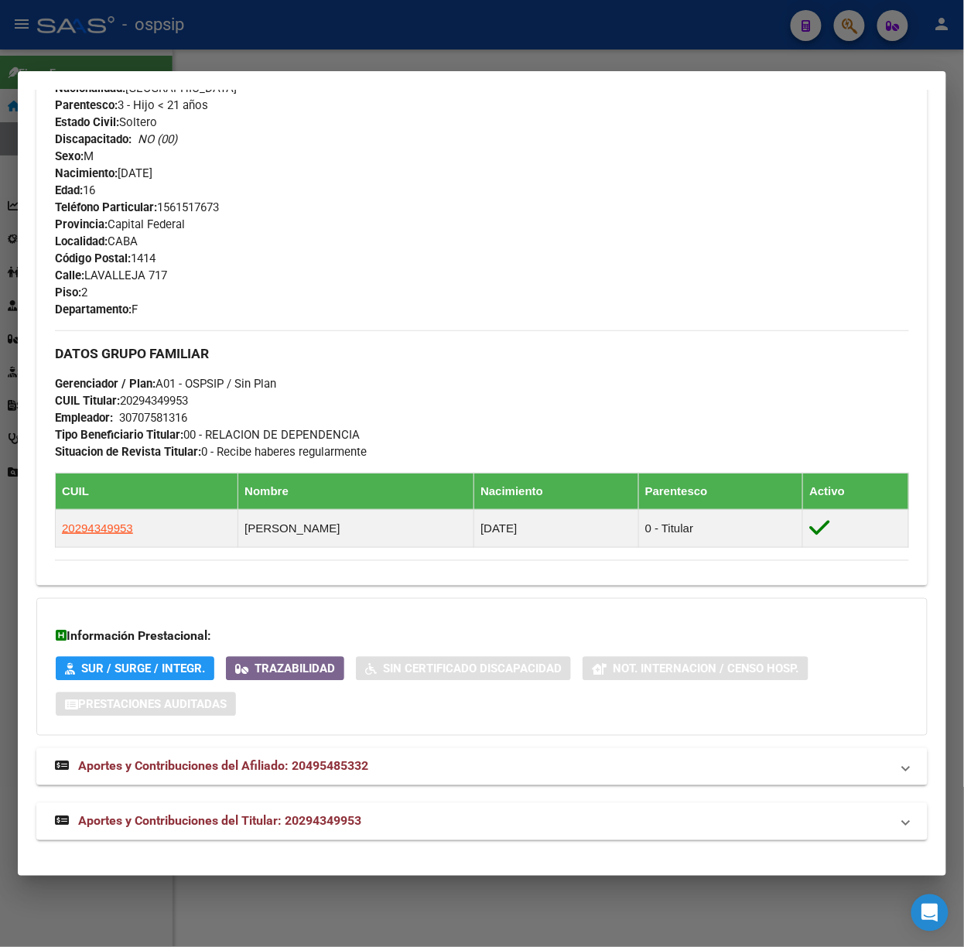
click at [301, 833] on mat-expansion-panel-header "Aportes y Contribuciones del Titular: 20294349953" at bounding box center [481, 821] width 891 height 37
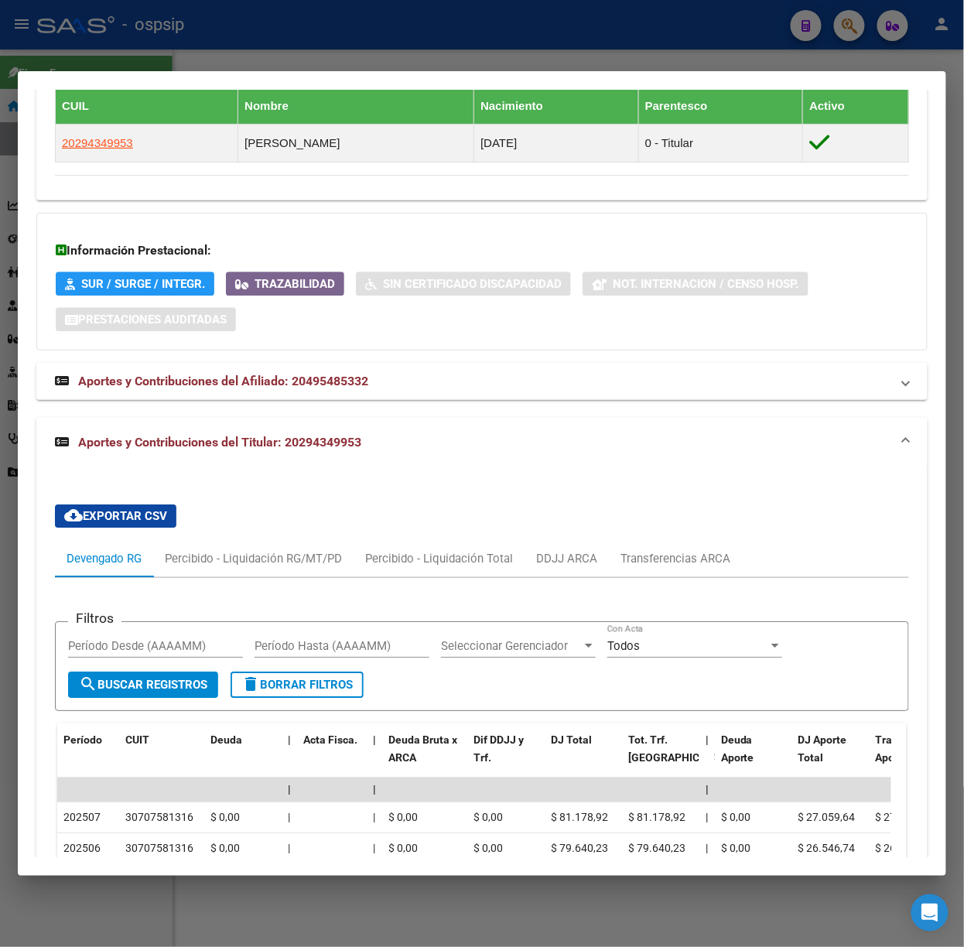
scroll to position [1115, 0]
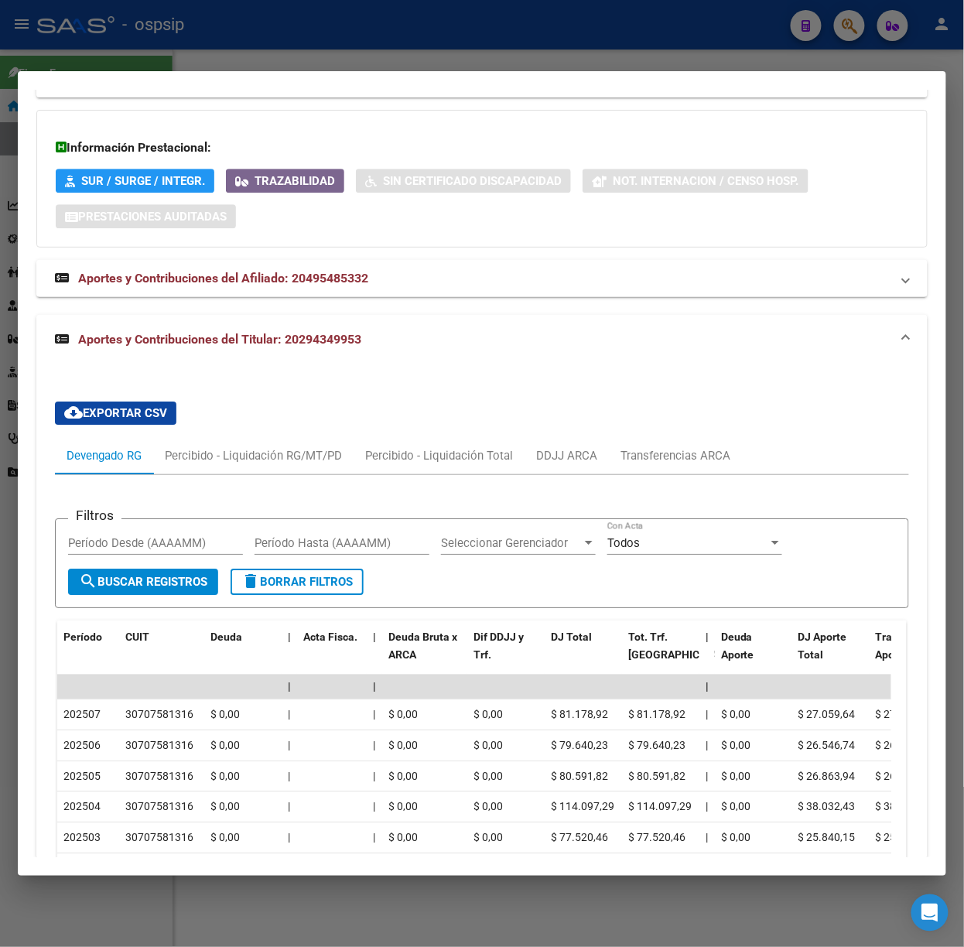
click at [186, 37] on div at bounding box center [482, 473] width 964 height 947
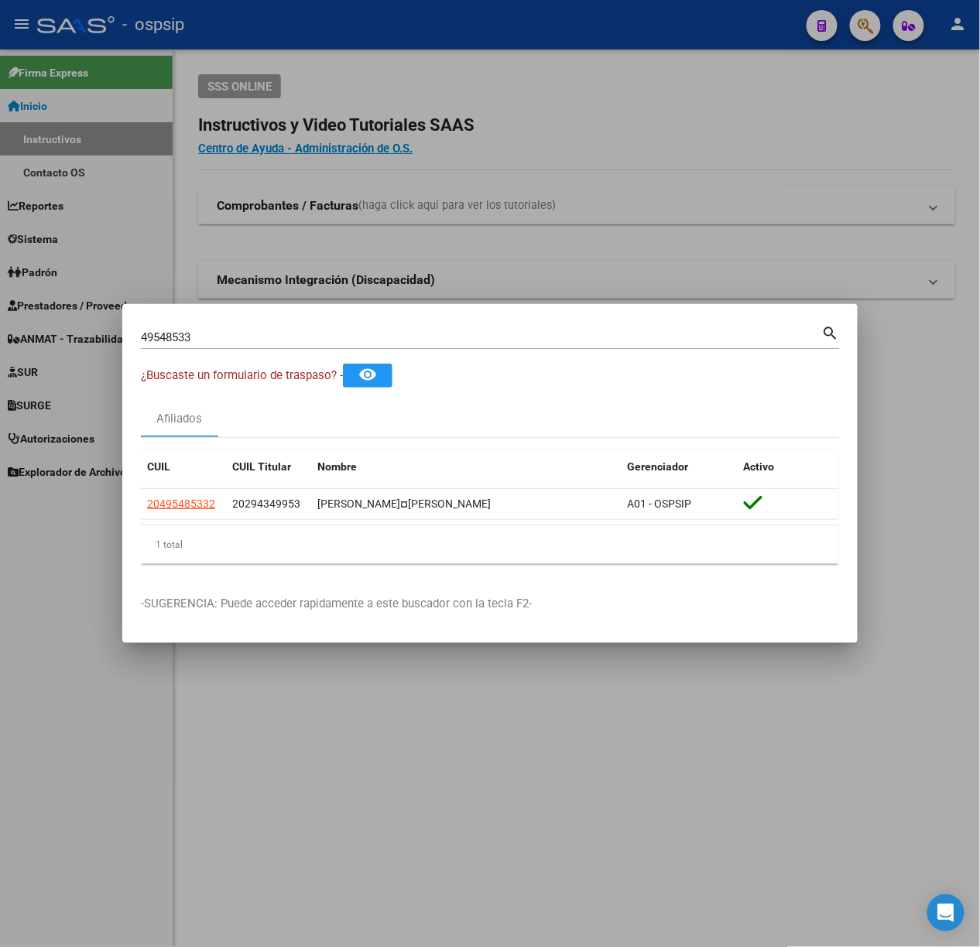
click at [181, 339] on input "49548533" at bounding box center [481, 337] width 681 height 14
type input "21851103"
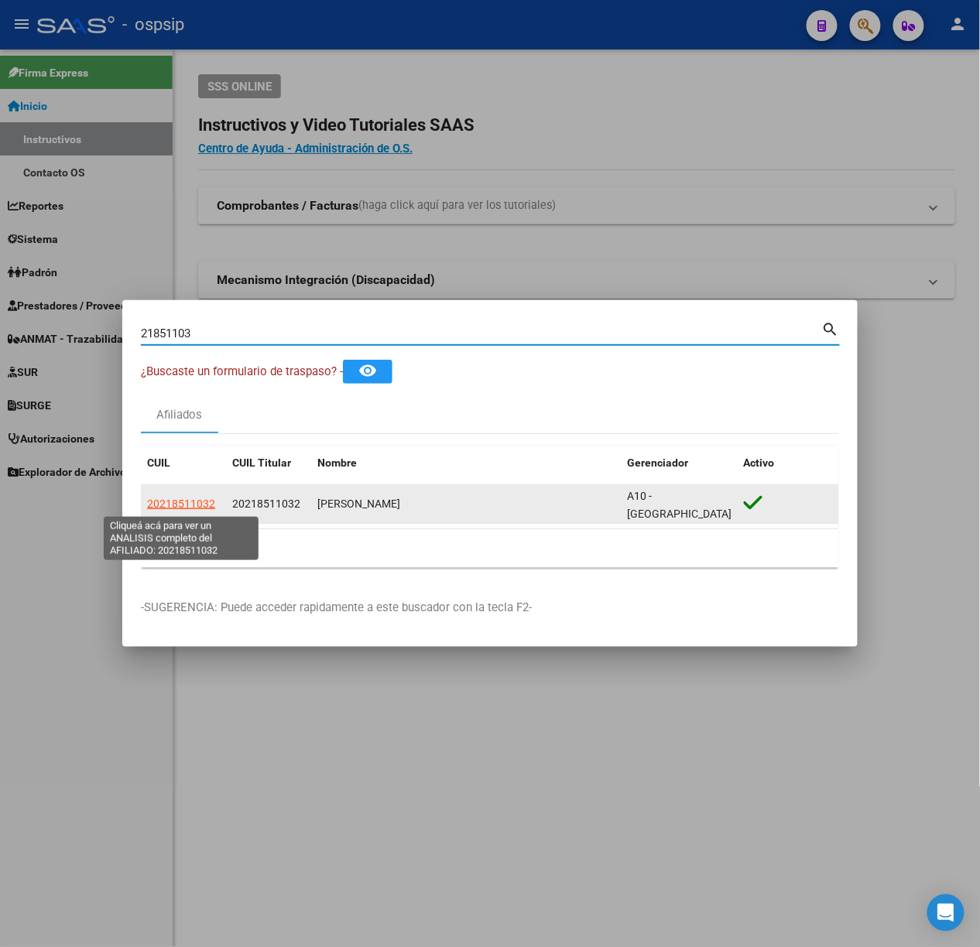
click at [186, 503] on span "20218511032" at bounding box center [181, 504] width 68 height 12
type textarea "20218511032"
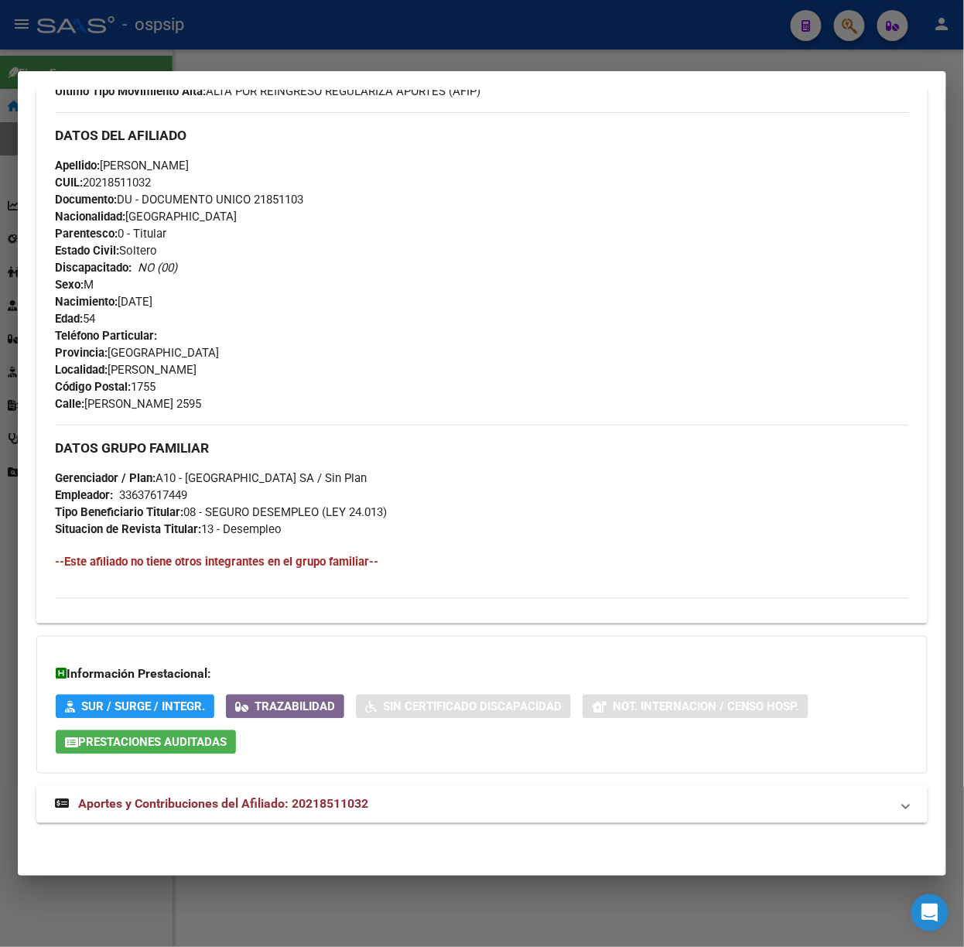
scroll to position [455, 0]
click at [357, 803] on span "Aportes y Contribuciones del Afiliado: 20218511032" at bounding box center [223, 803] width 290 height 15
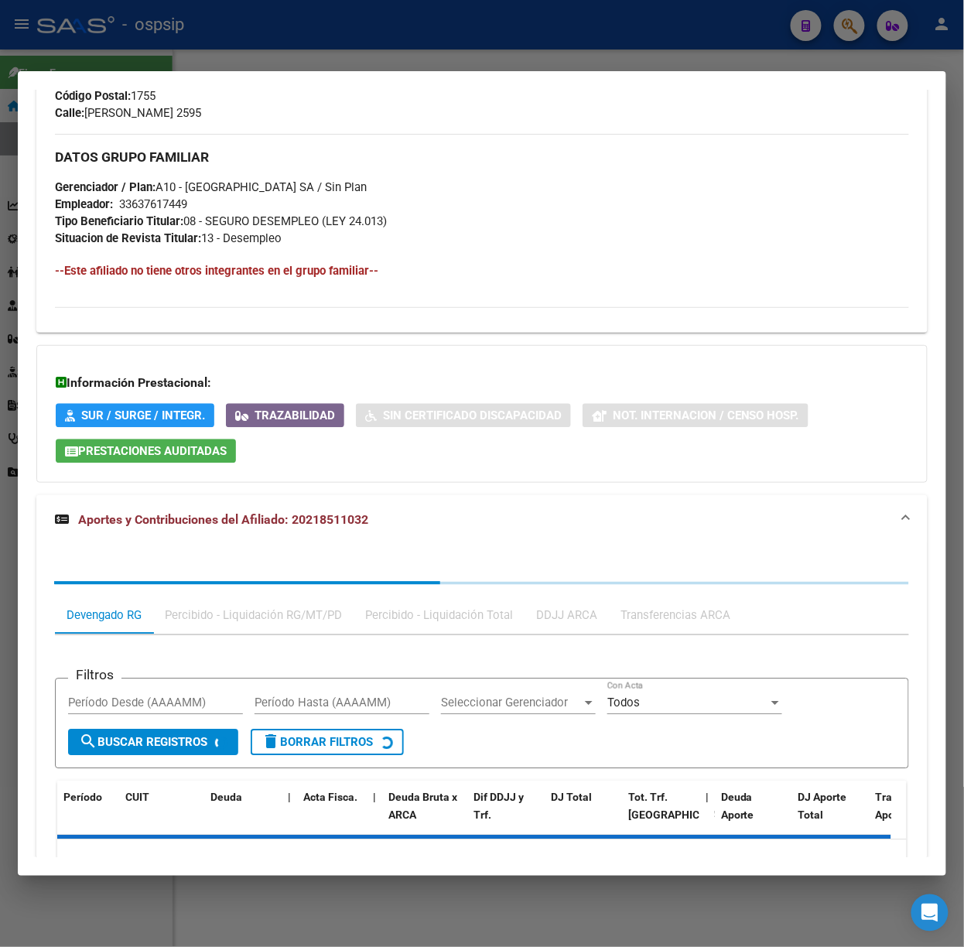
scroll to position [837, 0]
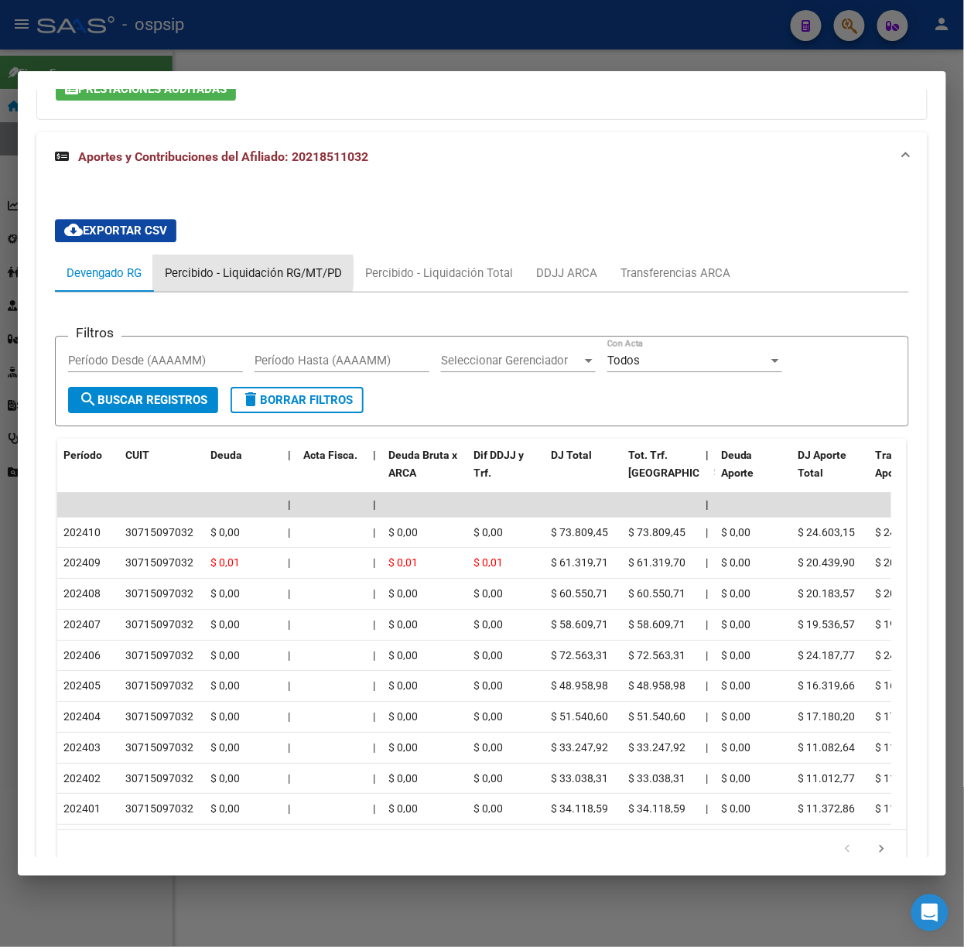
click at [231, 273] on div "Percibido - Liquidación RG/MT/PD" at bounding box center [253, 273] width 177 height 17
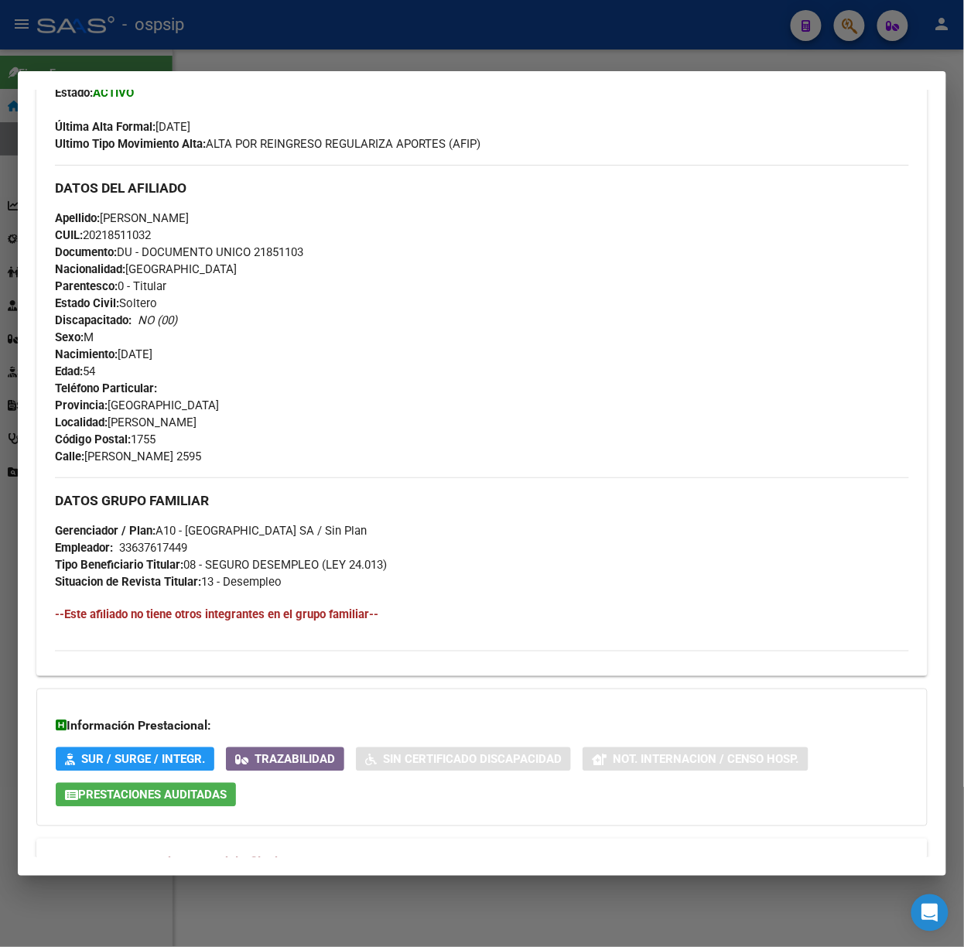
scroll to position [0, 0]
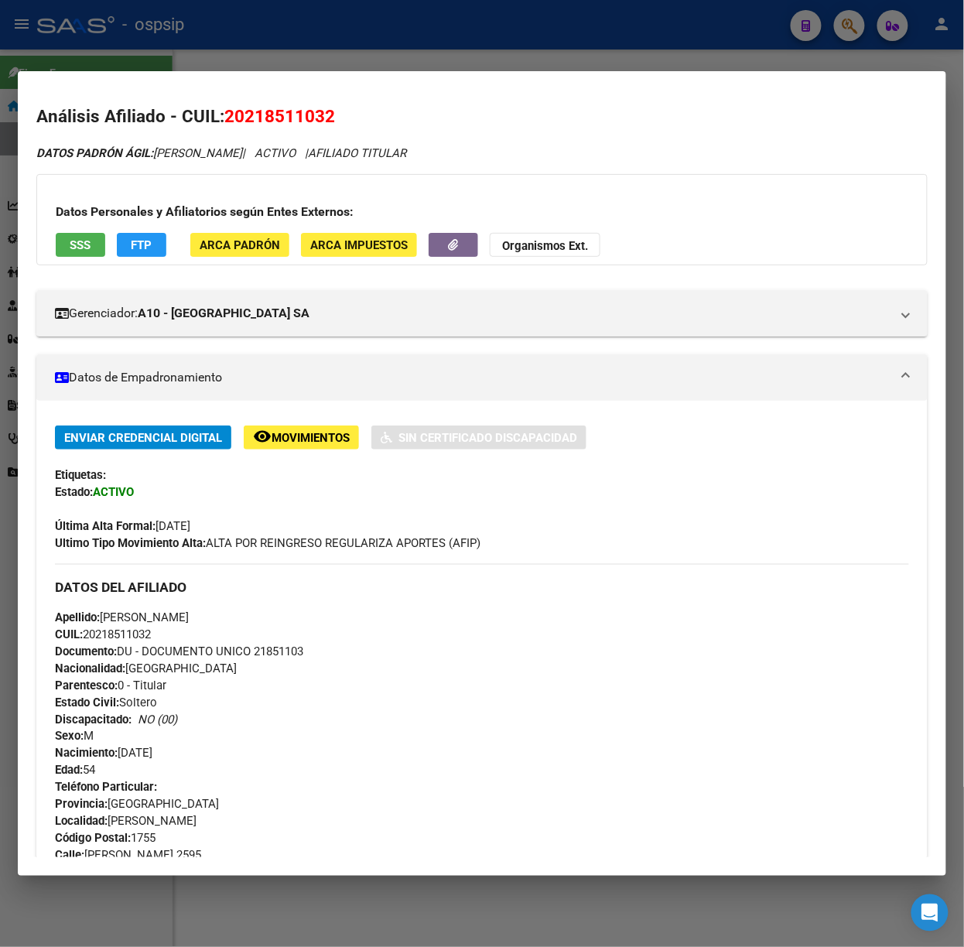
click at [96, 242] on button "SSS" at bounding box center [81, 245] width 50 height 24
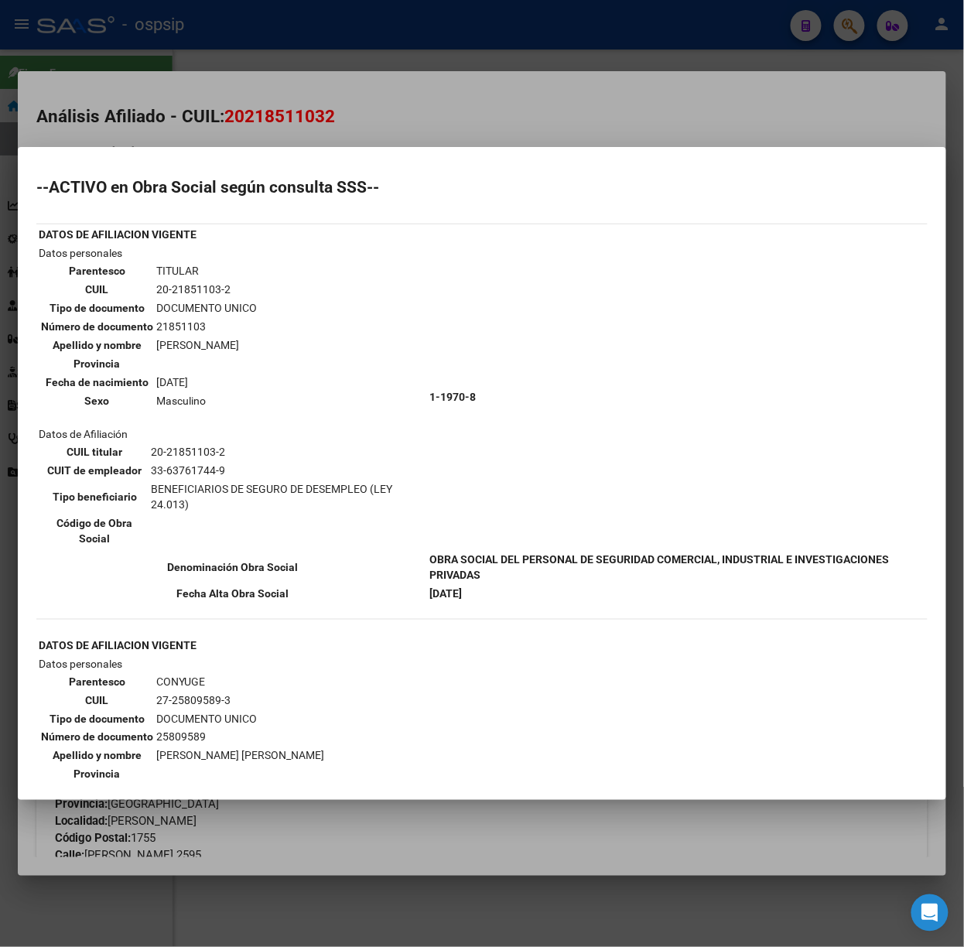
click at [187, 90] on div at bounding box center [482, 473] width 964 height 947
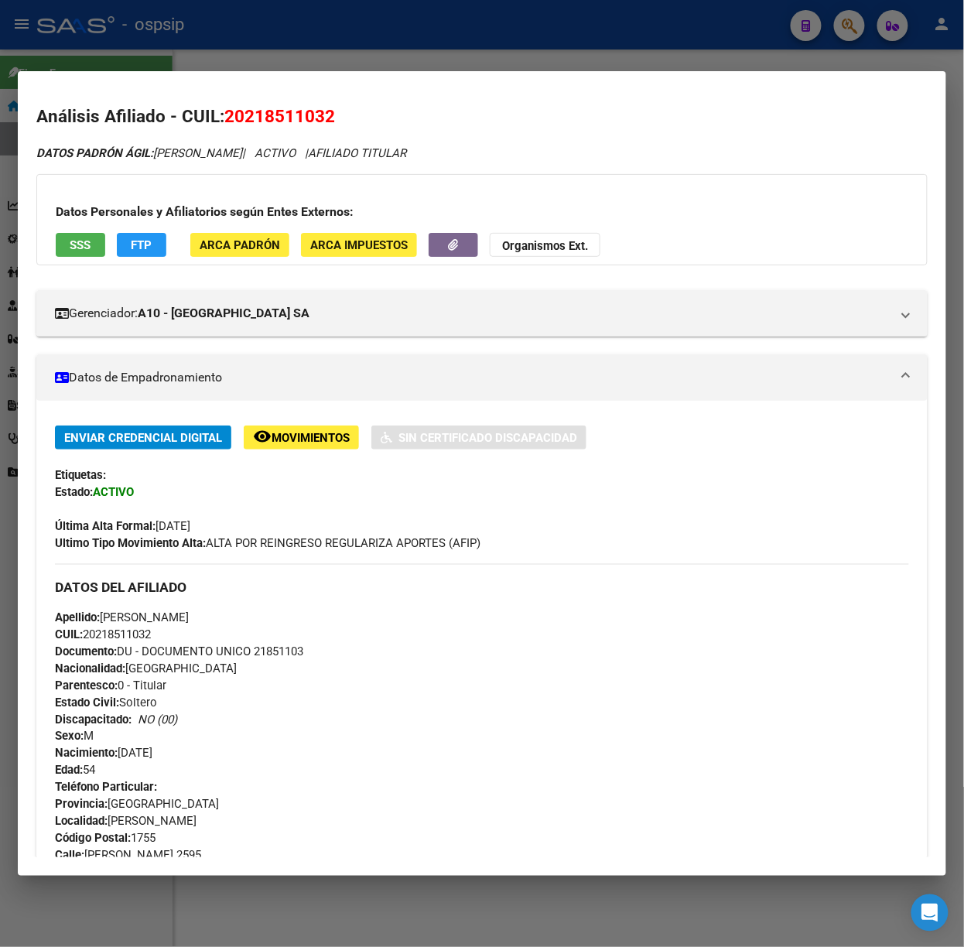
click at [180, 72] on mat-dialog-container "Análisis Afiliado - CUIL: 20218511032 DATOS PADRÓN ÁGIL: [PERSON_NAME] | ACTIVO…" at bounding box center [482, 473] width 929 height 805
click at [263, 6] on div at bounding box center [482, 473] width 964 height 947
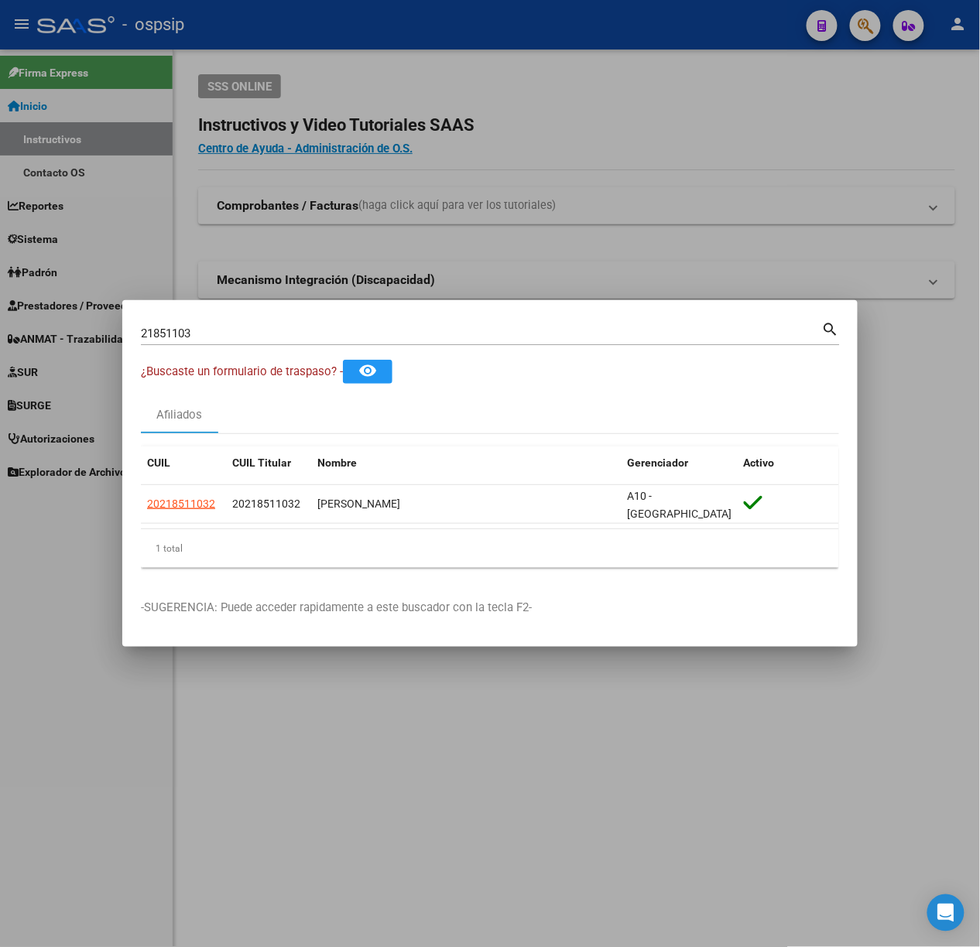
click at [304, 341] on div "21851103 Buscar (apellido, dni, [PERSON_NAME], nro traspaso, cuit, obra social)" at bounding box center [481, 333] width 681 height 23
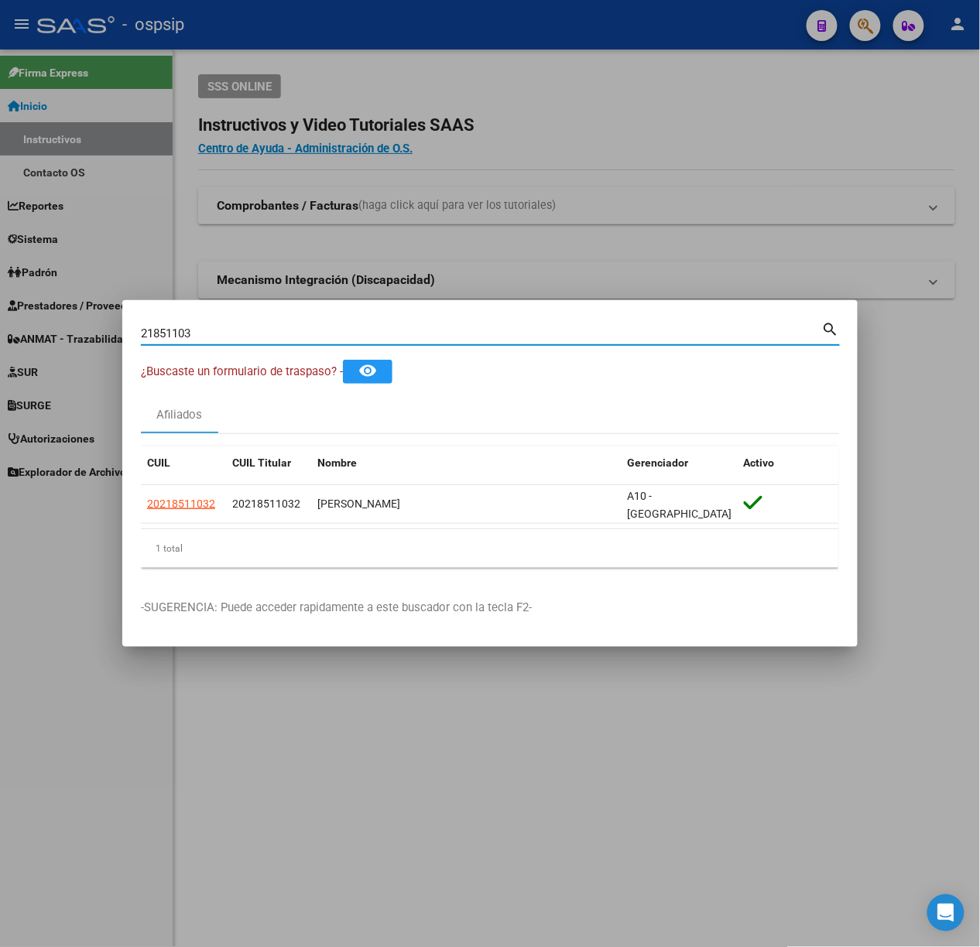
click at [294, 338] on input "21851103" at bounding box center [481, 334] width 681 height 14
type input "30492020"
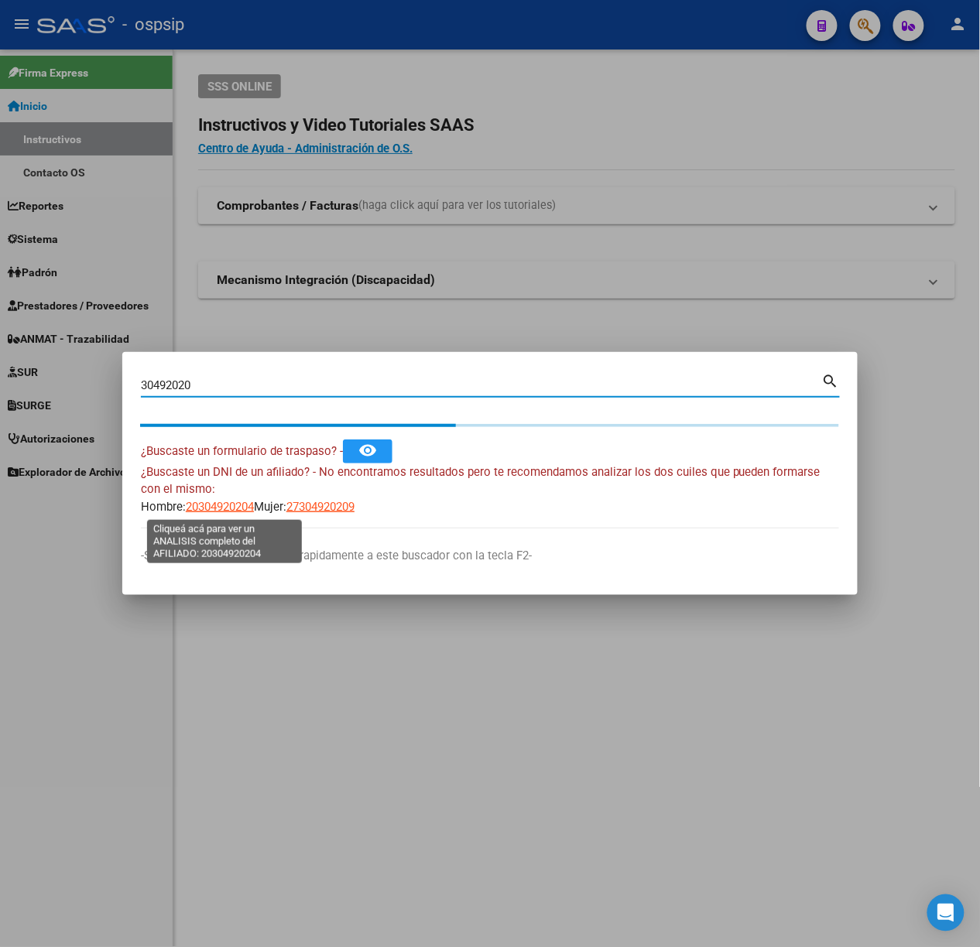
click at [215, 500] on span "20304920204" at bounding box center [220, 507] width 68 height 14
type textarea "20304920204"
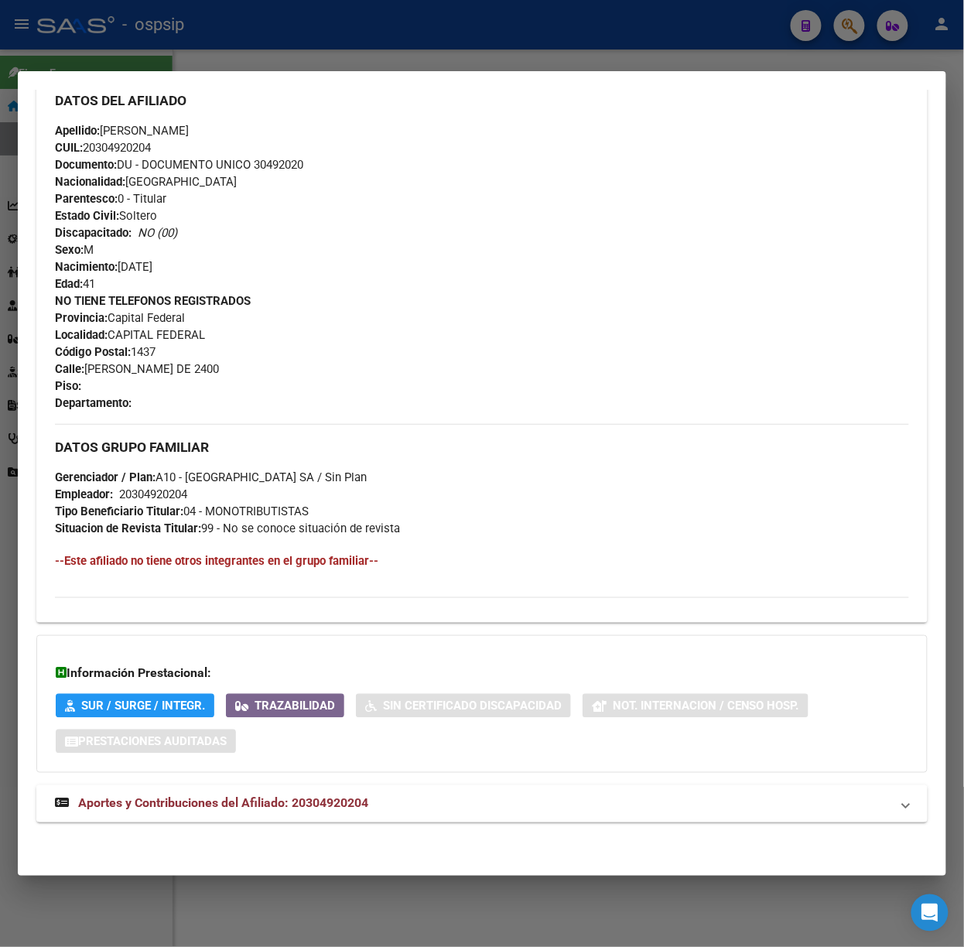
click at [340, 815] on mat-expansion-panel-header "Aportes y Contribuciones del Afiliado: 20304920204" at bounding box center [481, 803] width 891 height 37
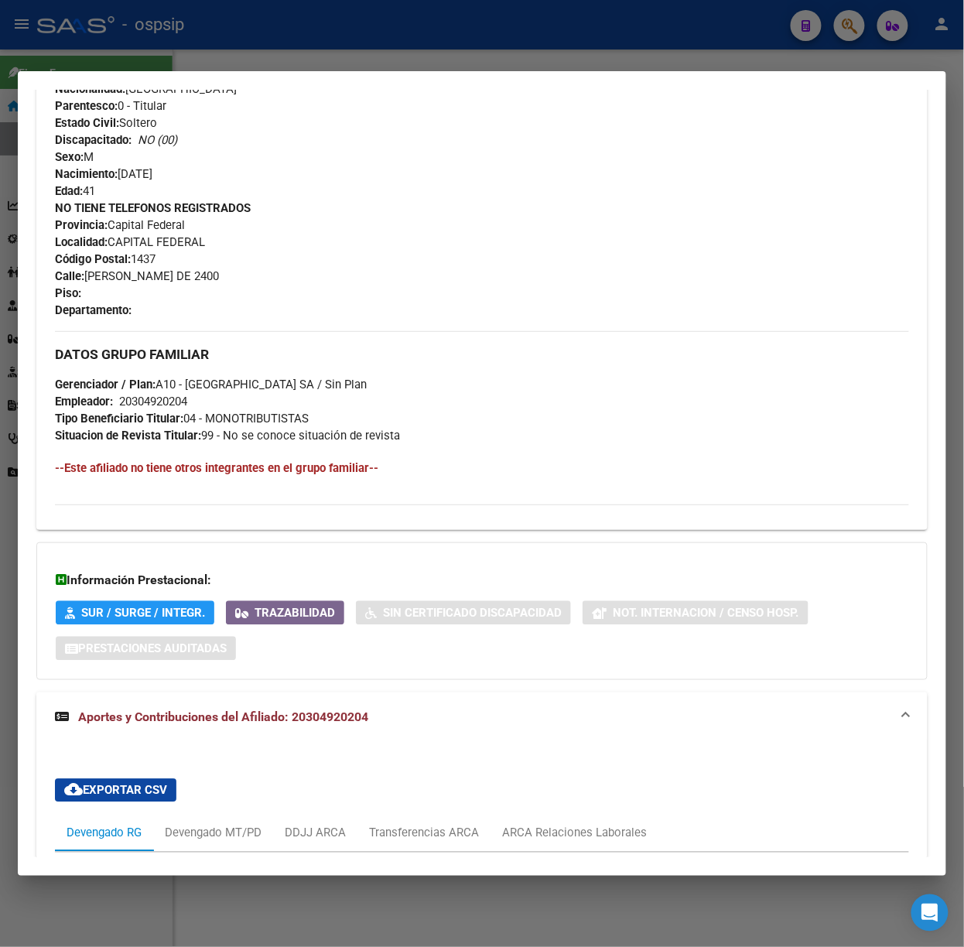
scroll to position [871, 0]
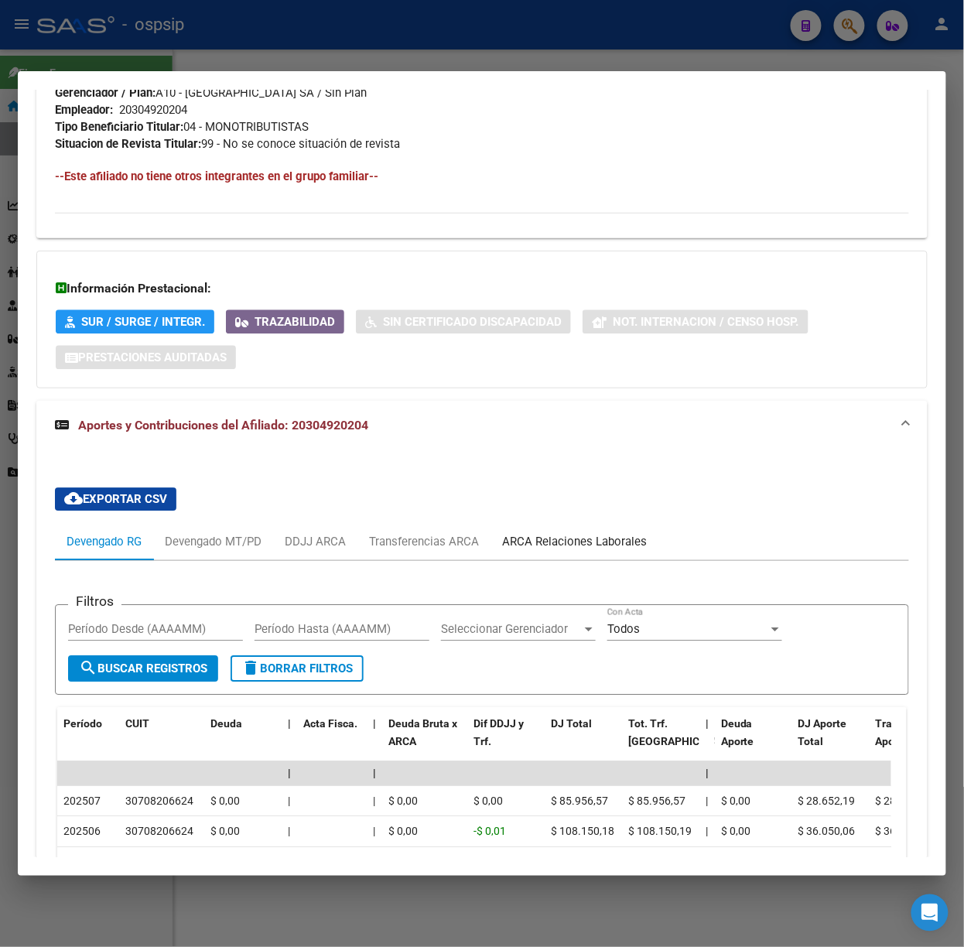
click at [576, 535] on div "ARCA Relaciones Laborales" at bounding box center [574, 541] width 145 height 17
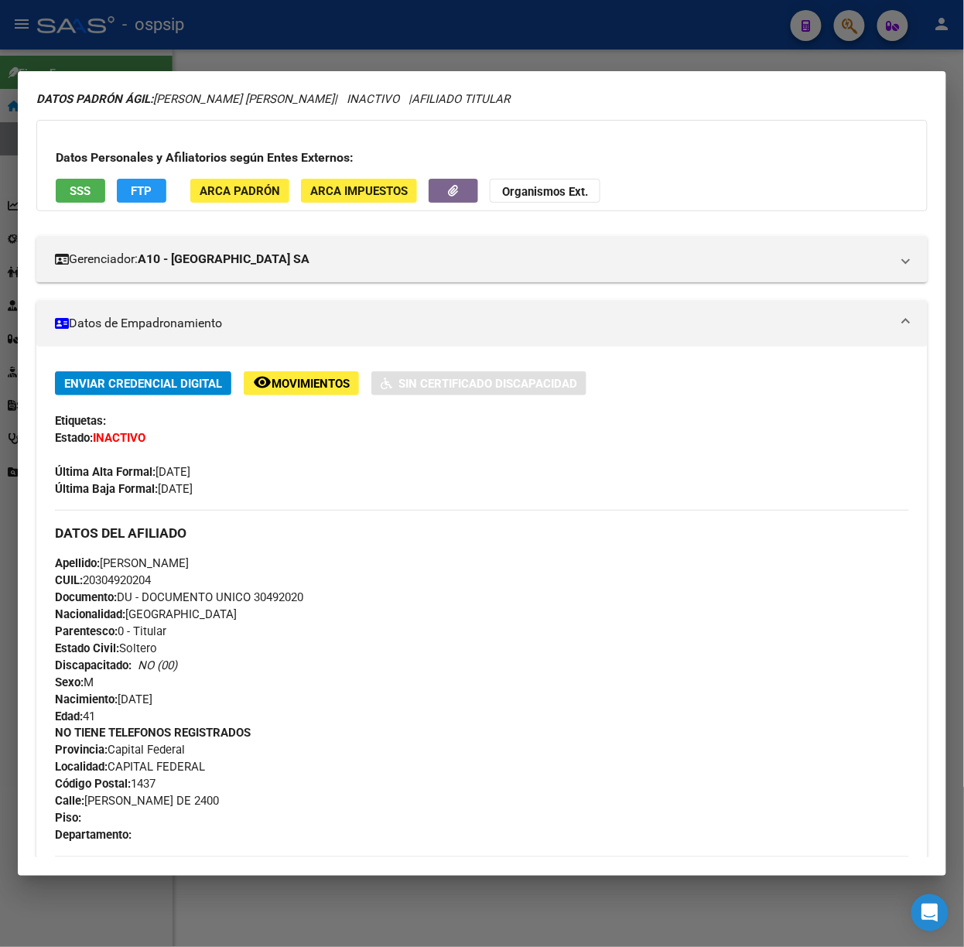
scroll to position [0, 0]
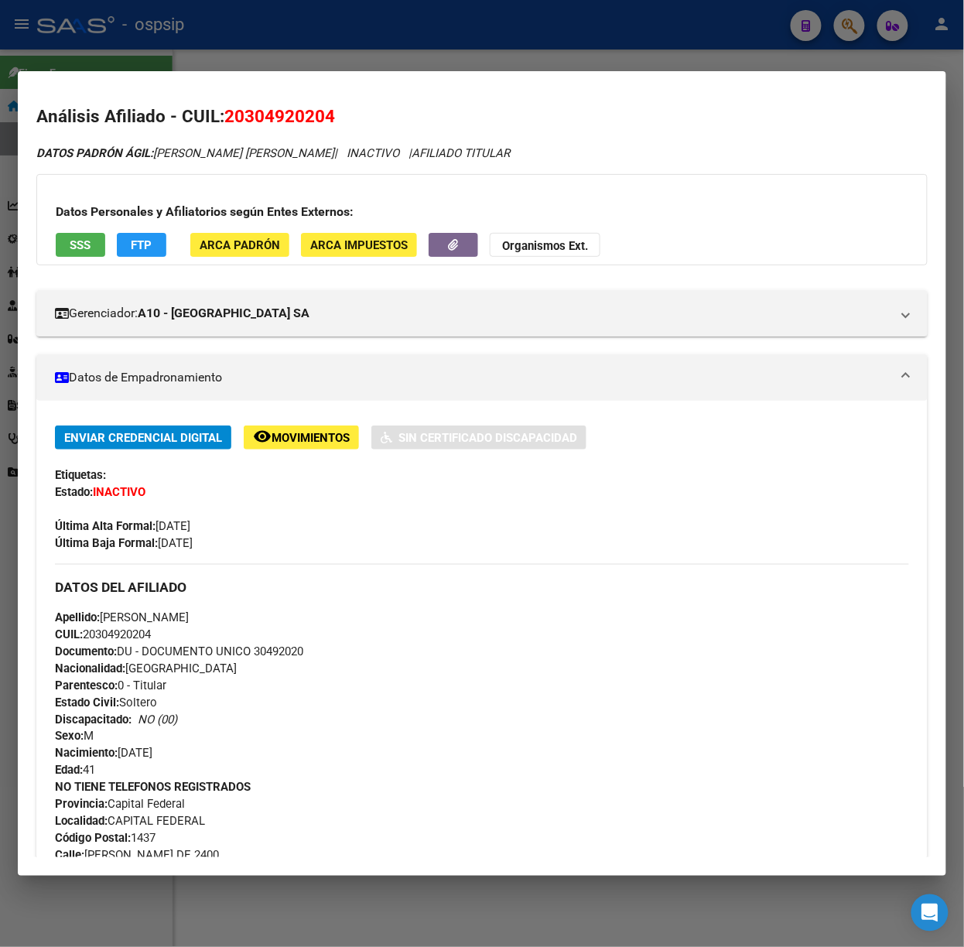
click at [74, 251] on span "SSS" at bounding box center [80, 245] width 21 height 14
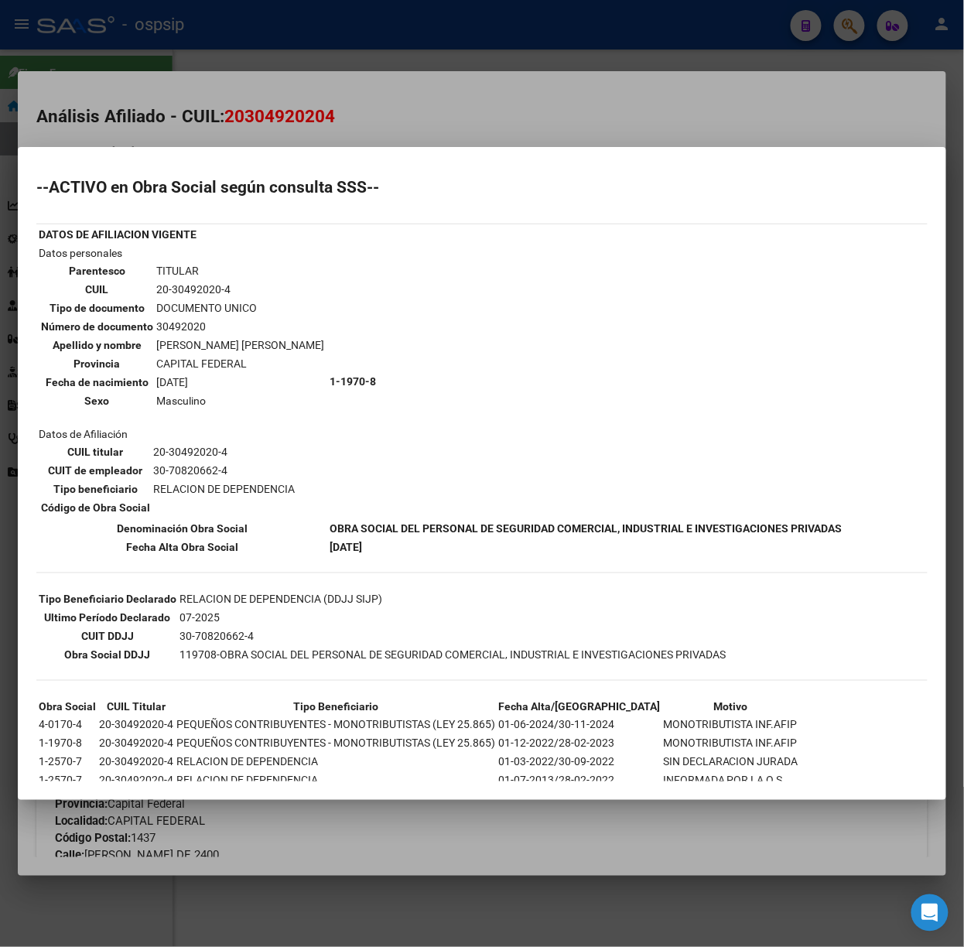
click at [282, 166] on mat-dialog-content "--ACTIVO en Obra Social según consulta SSS-- DATOS DE AFILIACION VIGENTE Datos …" at bounding box center [482, 474] width 929 height 616
click at [271, 128] on div at bounding box center [482, 473] width 964 height 947
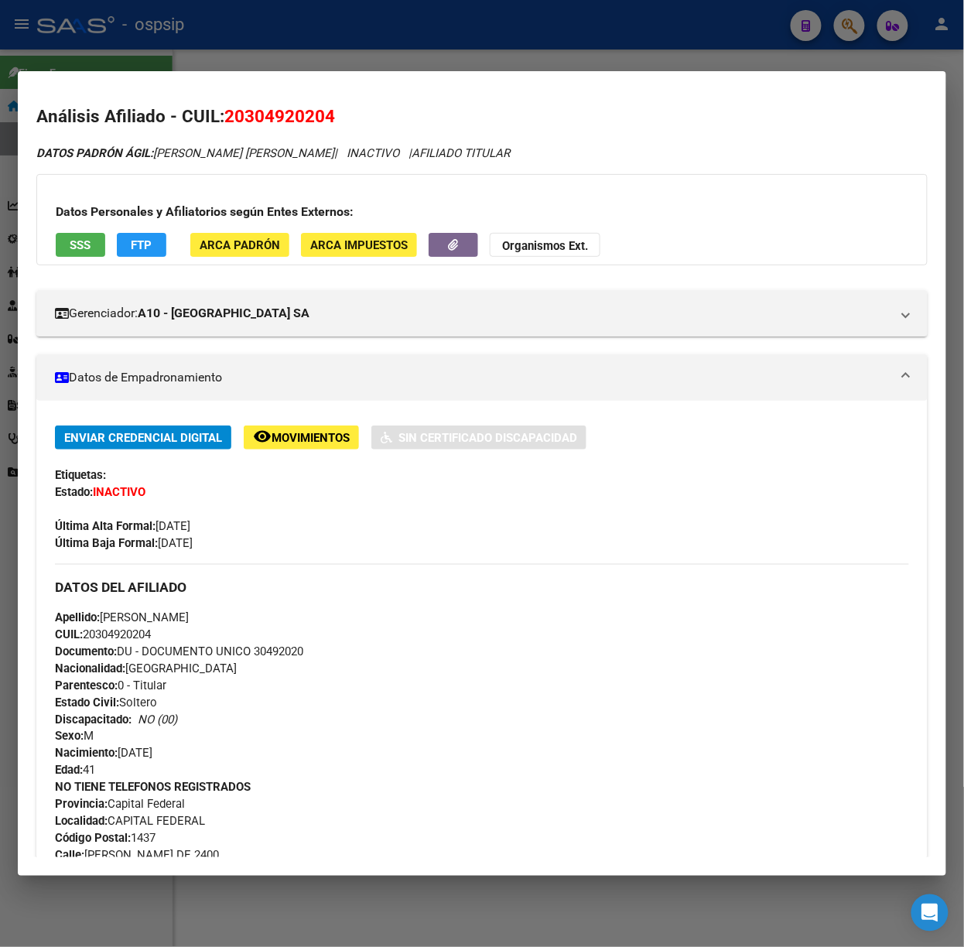
click at [162, 66] on div at bounding box center [482, 473] width 964 height 947
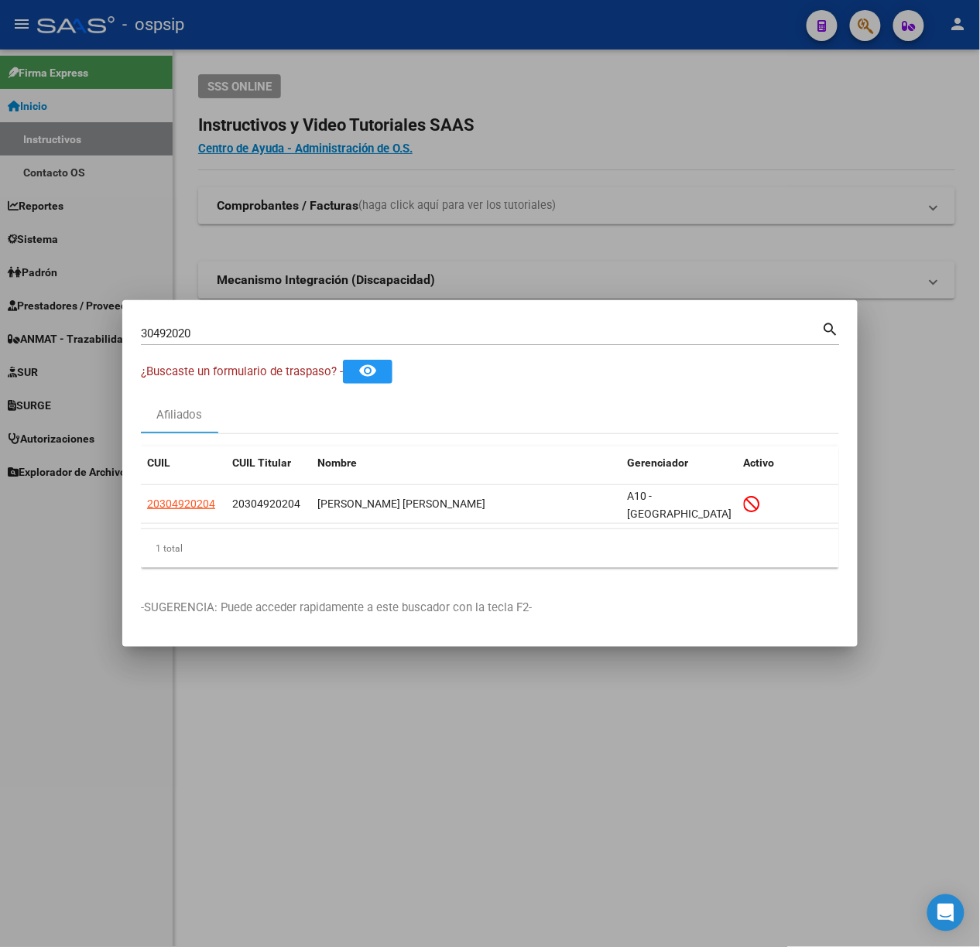
click at [214, 344] on div "30492020 Buscar (apellido, dni, cuil, nro traspaso, cuit, obra social)" at bounding box center [481, 333] width 681 height 23
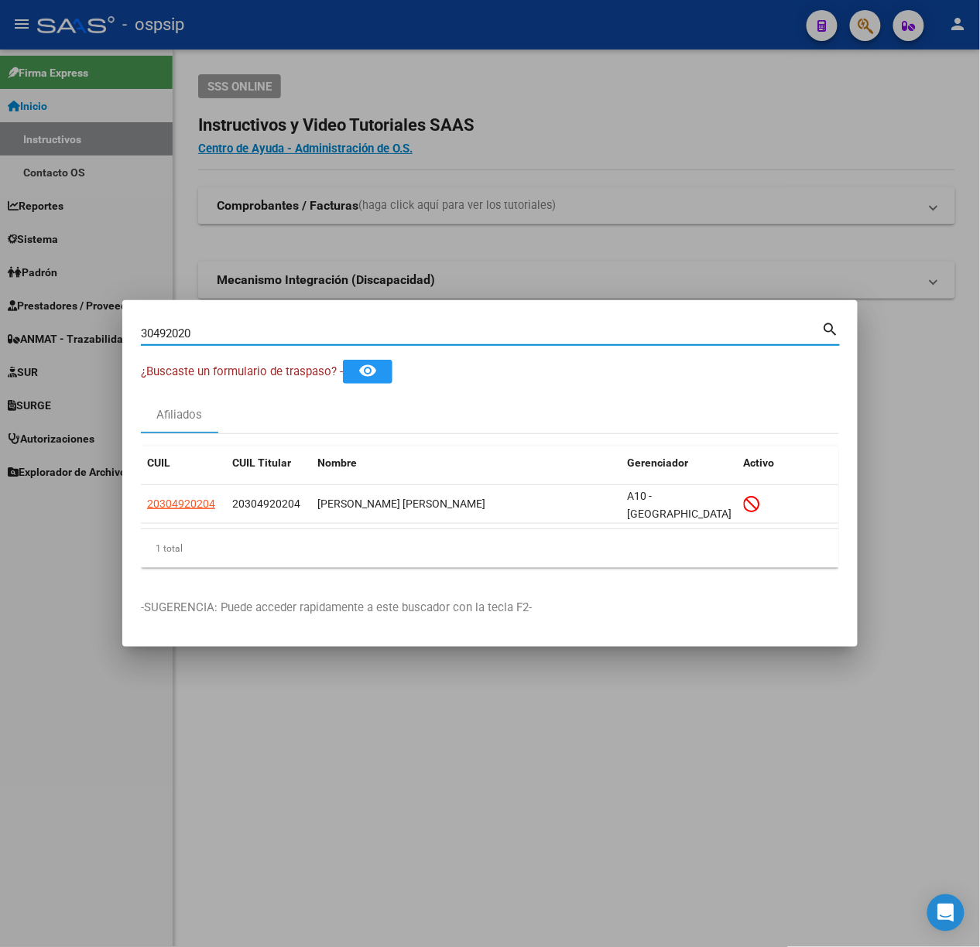
click at [214, 323] on div "30492020 Buscar (apellido, dni, cuil, nro traspaso, cuit, obra social)" at bounding box center [481, 333] width 681 height 23
click at [215, 323] on div "30492020 Buscar (apellido, dni, cuil, nro traspaso, cuit, obra social)" at bounding box center [481, 333] width 681 height 23
click at [220, 335] on input "30492020" at bounding box center [481, 334] width 681 height 14
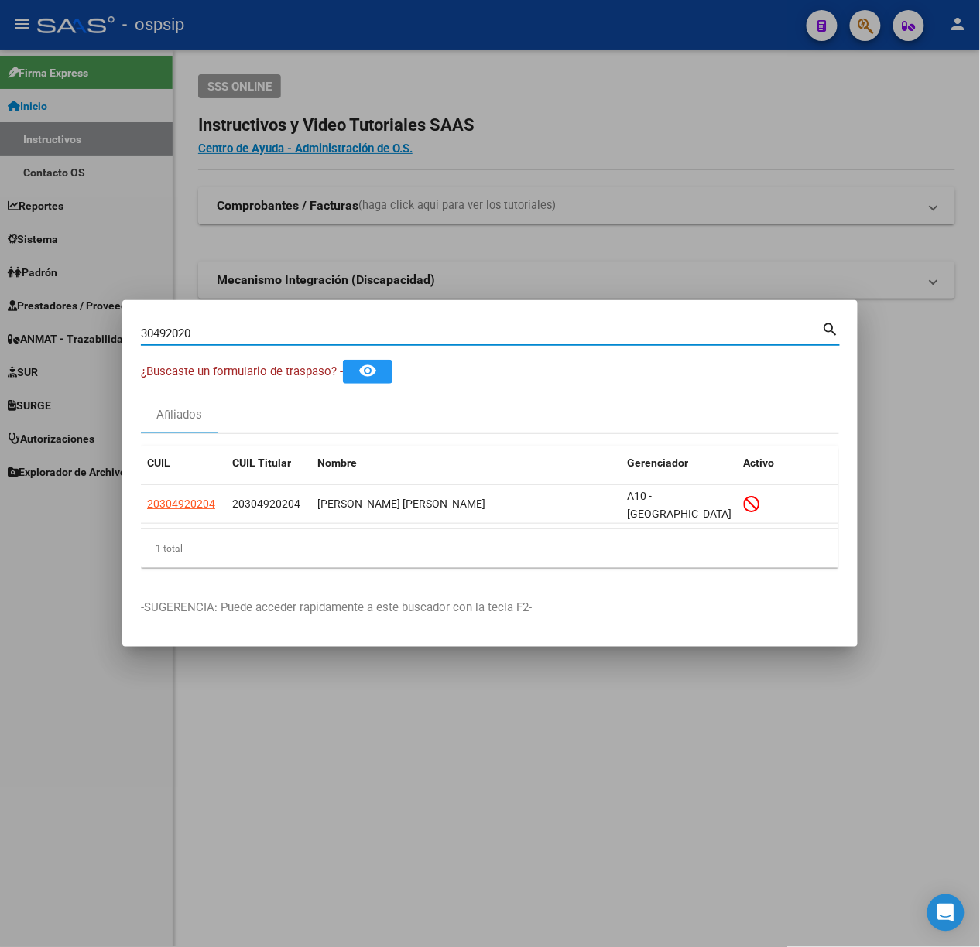
click at [220, 335] on input "30492020" at bounding box center [481, 334] width 681 height 14
type input "70673693"
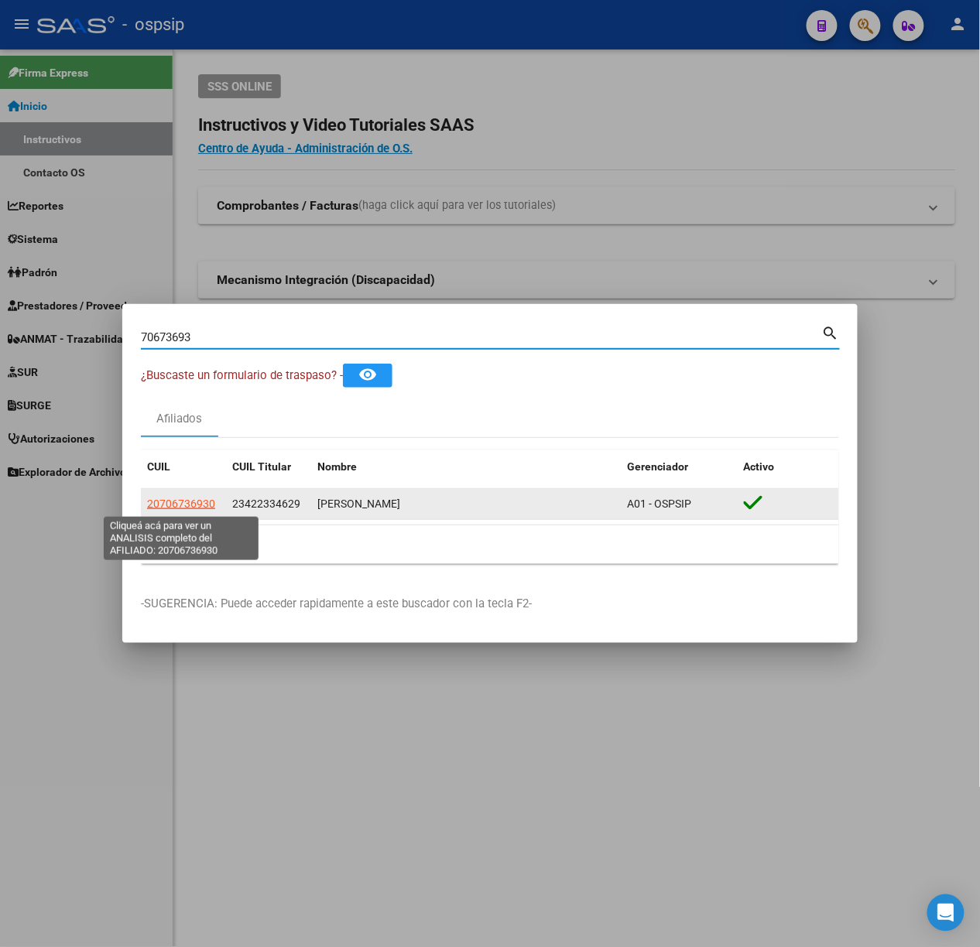
click at [201, 498] on span "20706736930" at bounding box center [181, 504] width 68 height 12
type textarea "20706736930"
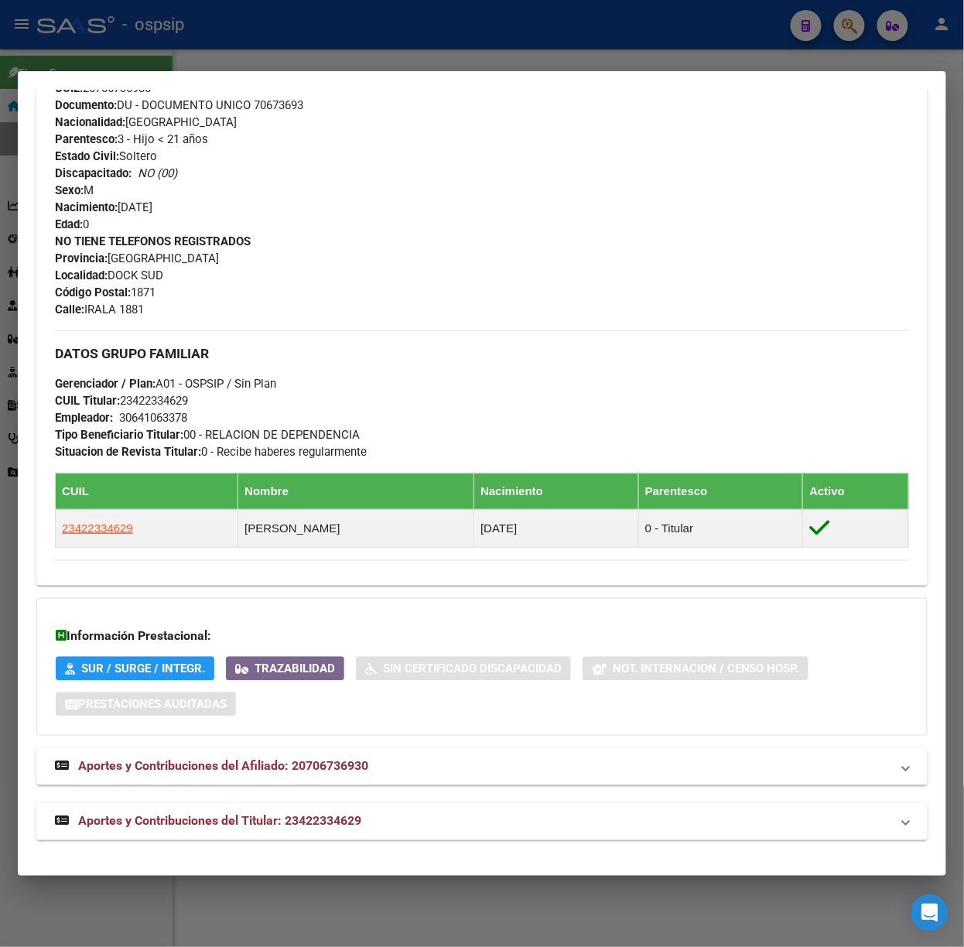
click at [286, 820] on span "Aportes y Contribuciones del Titular: 23422334629" at bounding box center [219, 821] width 283 height 15
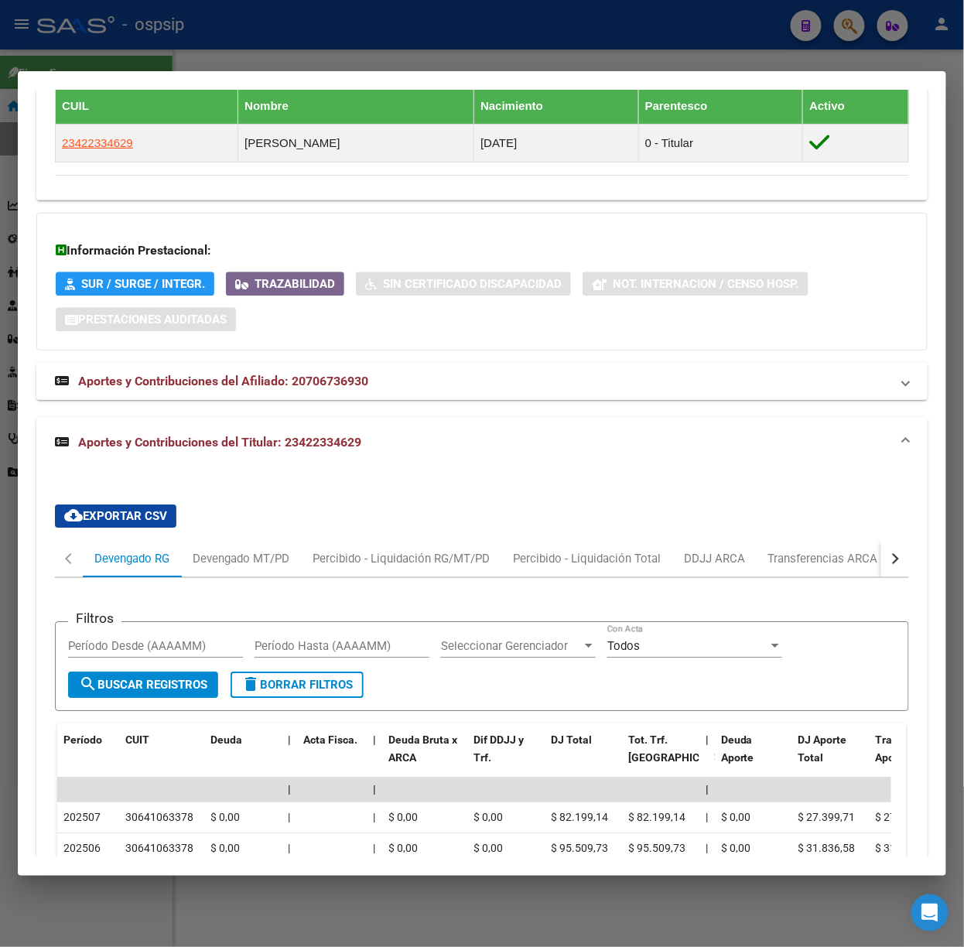
scroll to position [1137, 0]
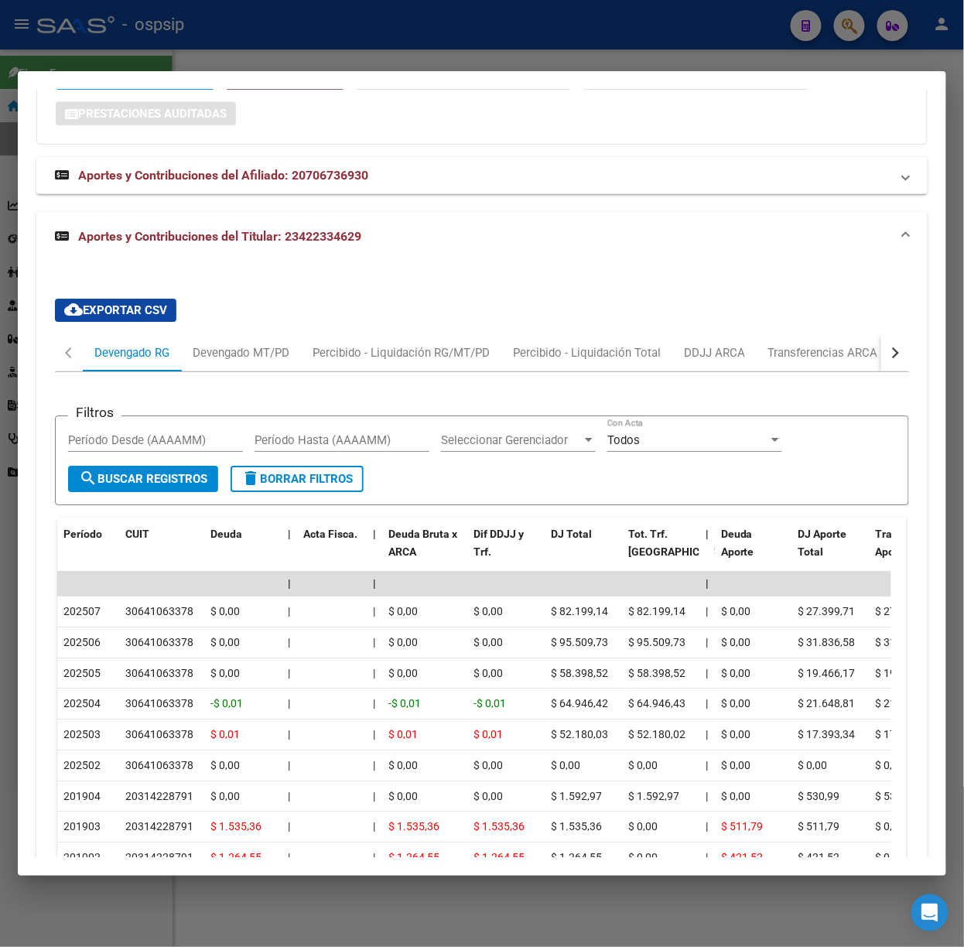
click at [184, 60] on div at bounding box center [482, 473] width 964 height 947
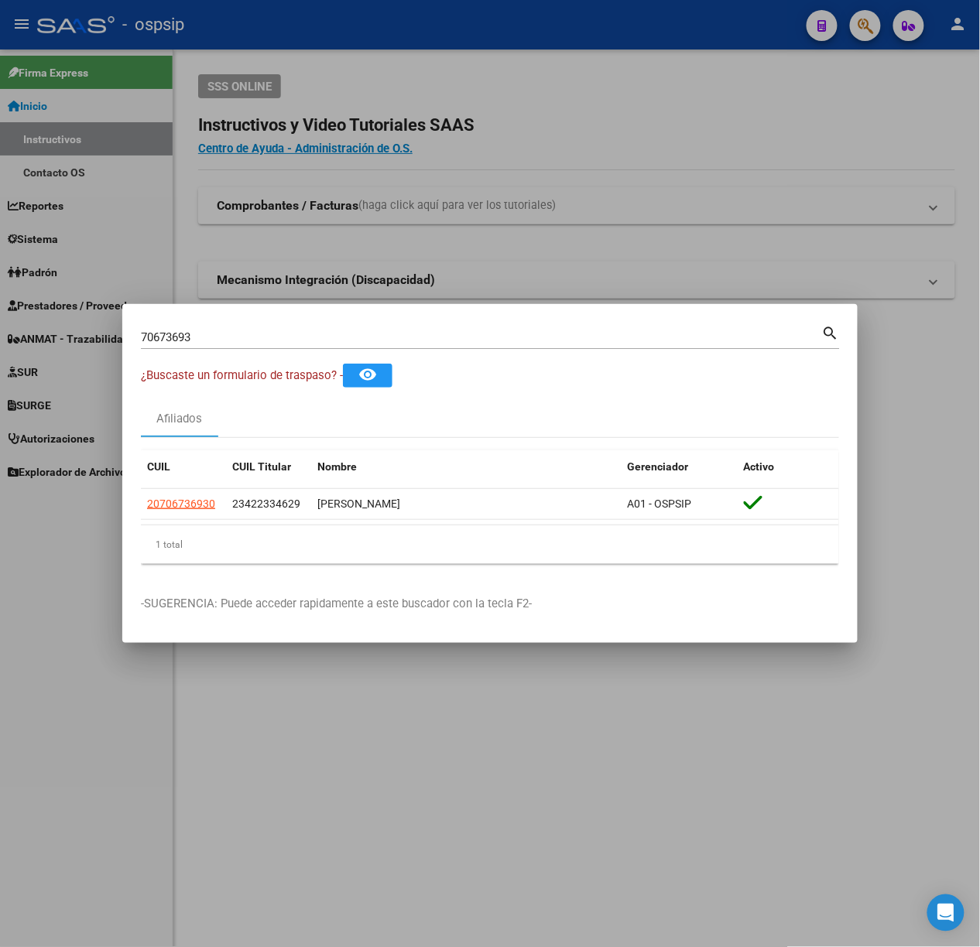
click at [190, 344] on input "70673693" at bounding box center [481, 337] width 681 height 14
type input "48458009"
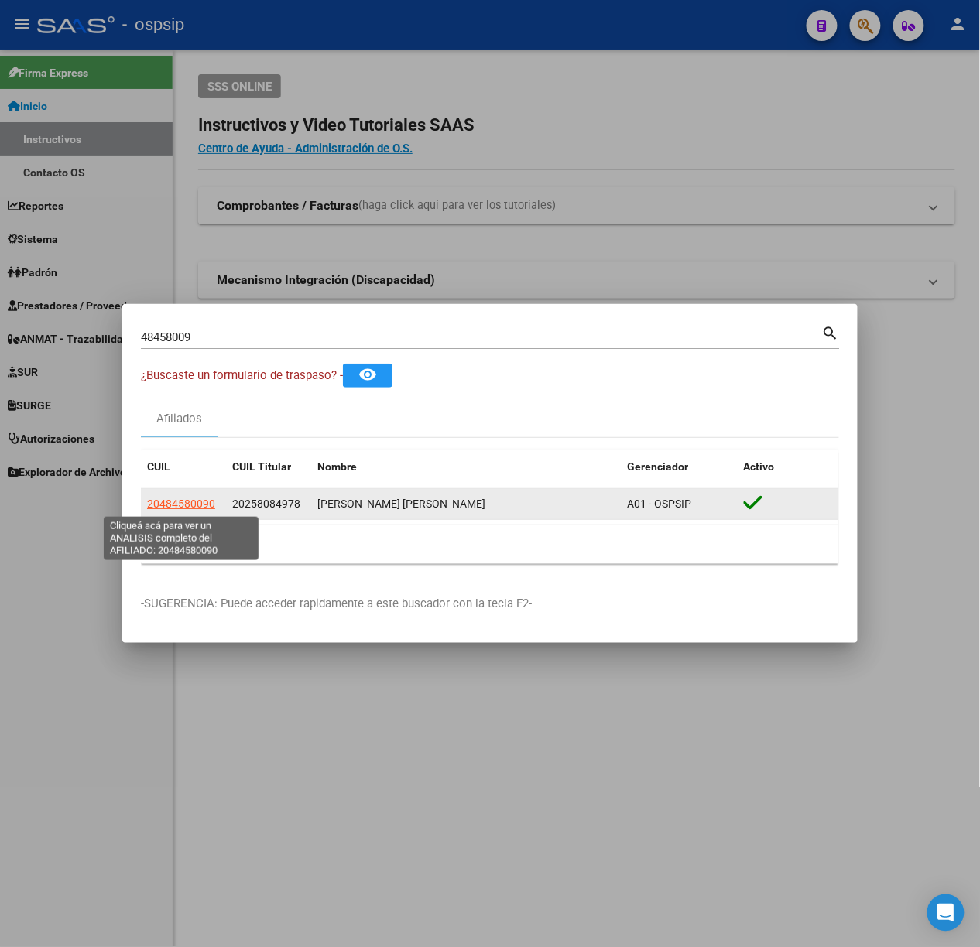
click at [193, 510] on span "20484580090" at bounding box center [181, 504] width 68 height 12
type textarea "20484580090"
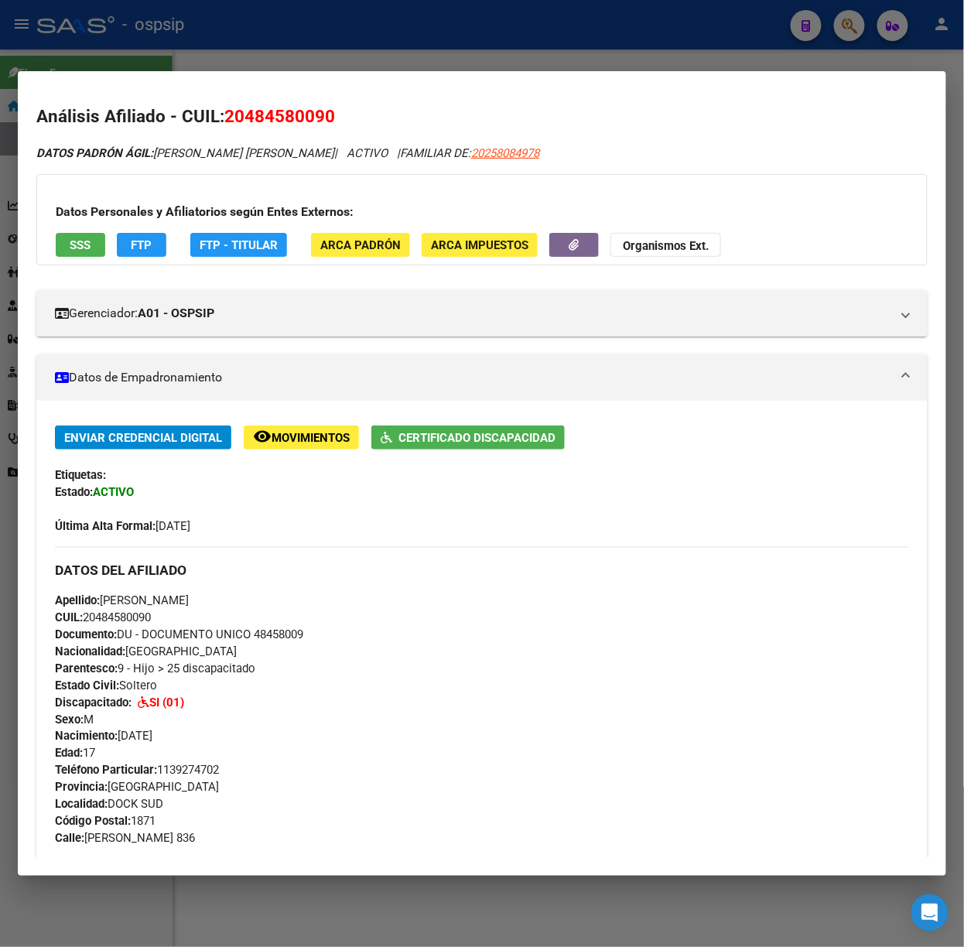
scroll to position [610, 0]
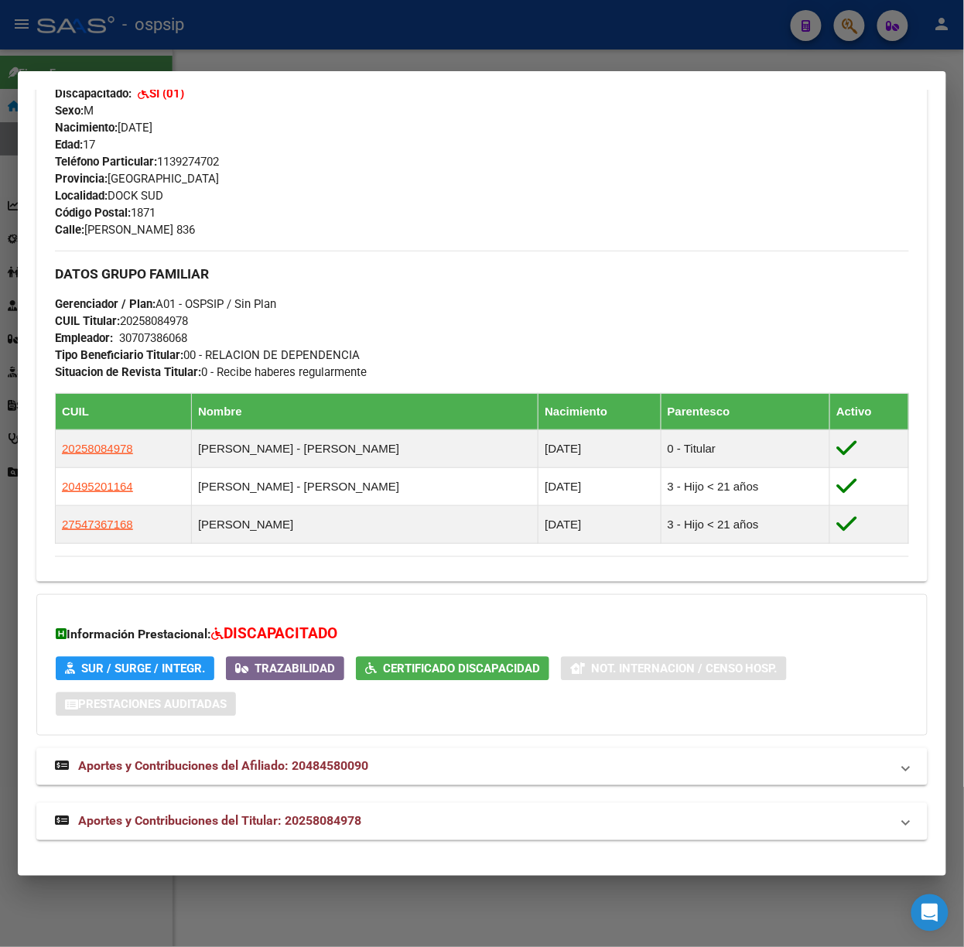
click at [255, 836] on mat-expansion-panel-header "Aportes y Contribuciones del Titular: 20258084978" at bounding box center [481, 821] width 891 height 37
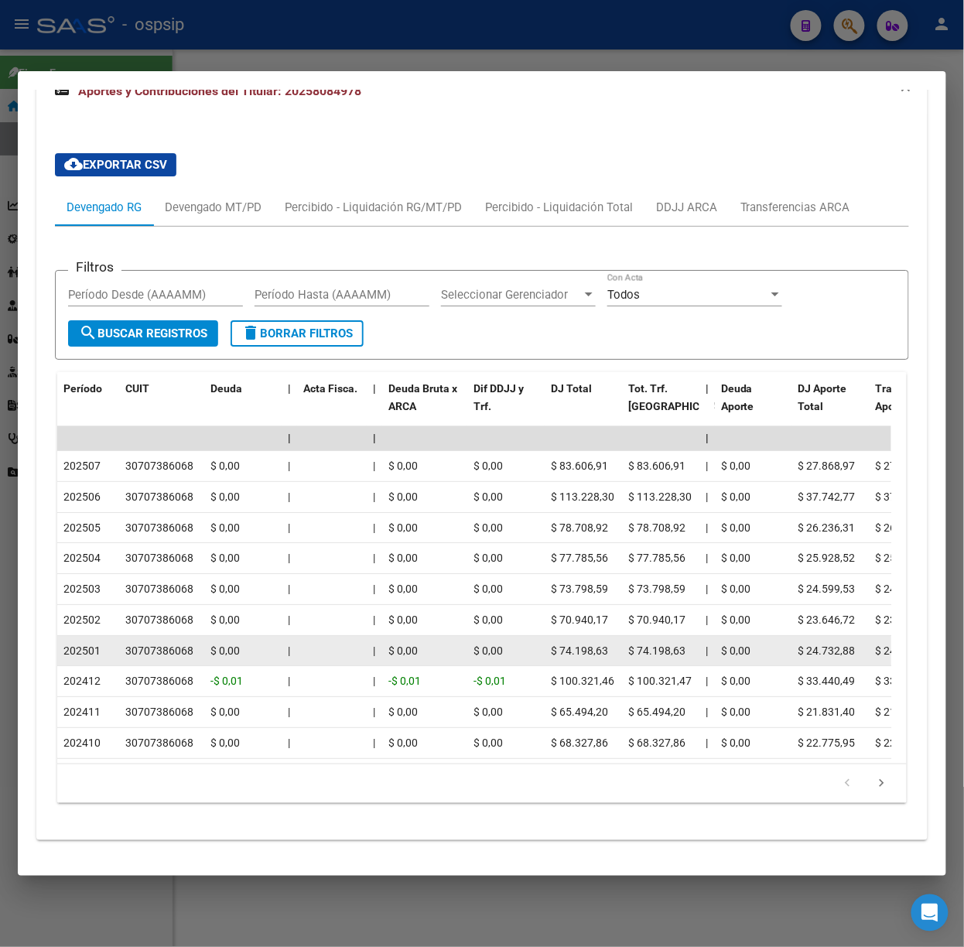
scroll to position [1366, 0]
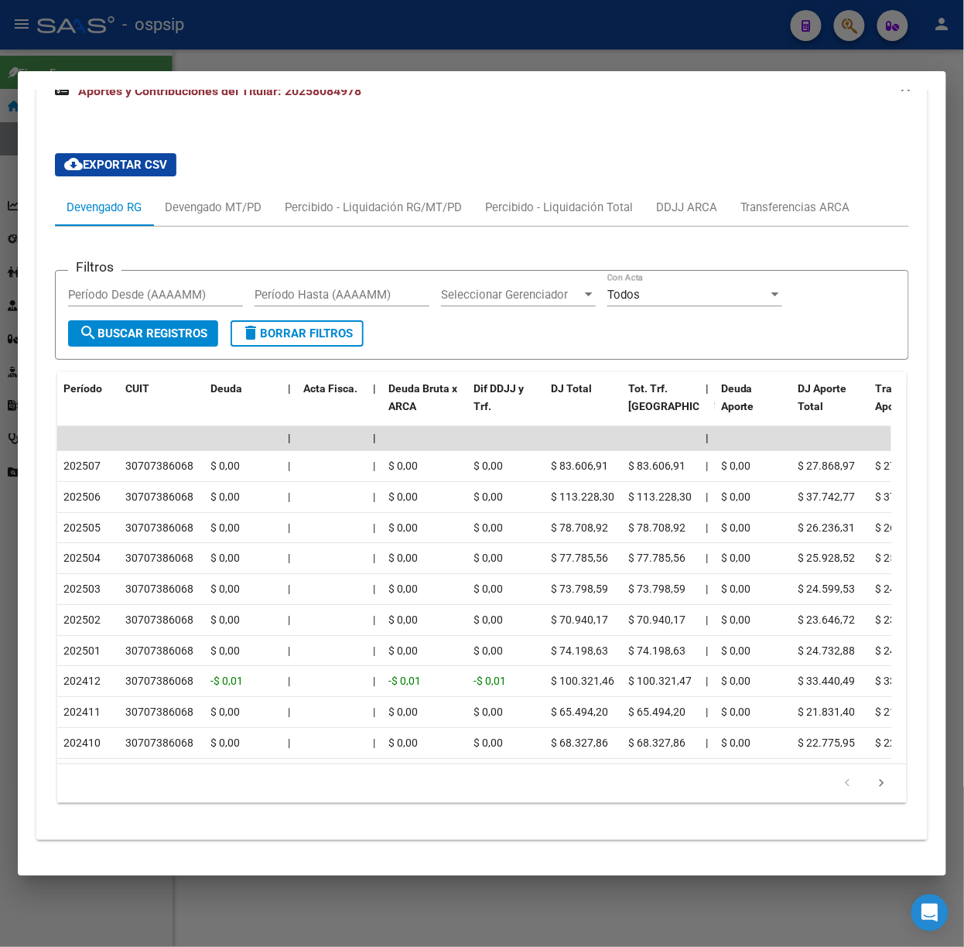
click at [156, 51] on div at bounding box center [482, 473] width 964 height 947
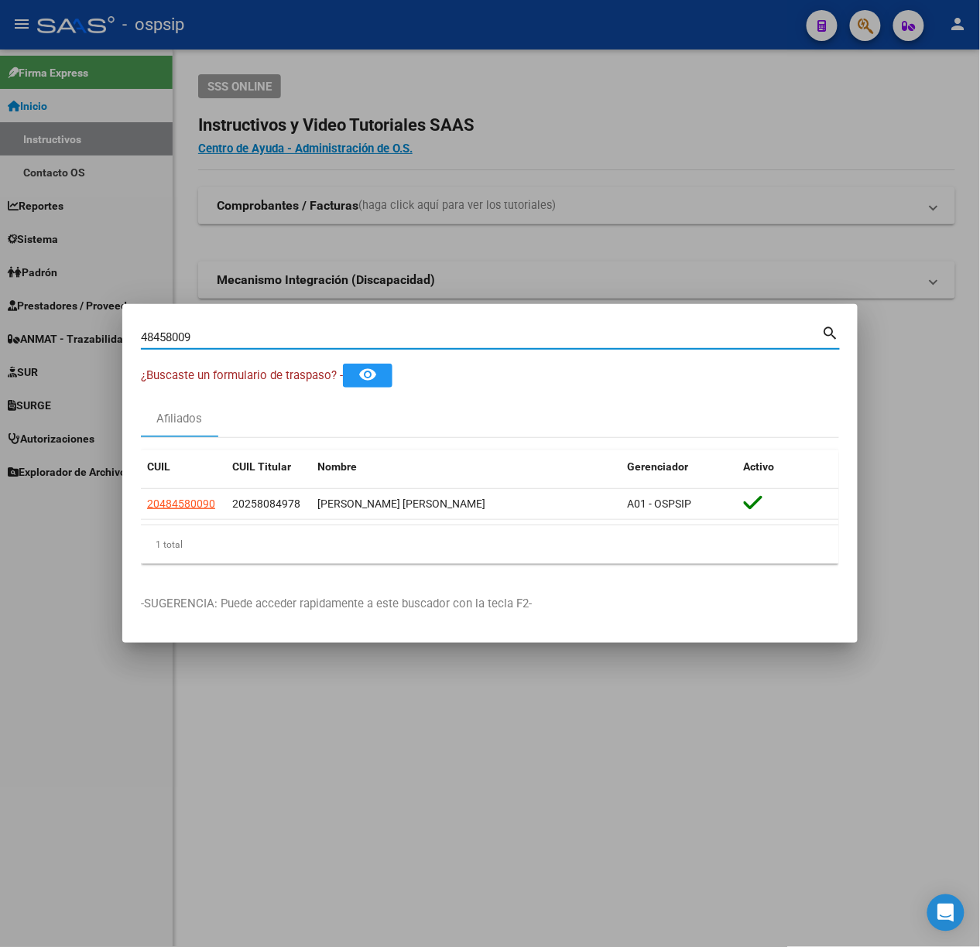
click at [207, 341] on input "48458009" at bounding box center [481, 337] width 681 height 14
type input "47637611"
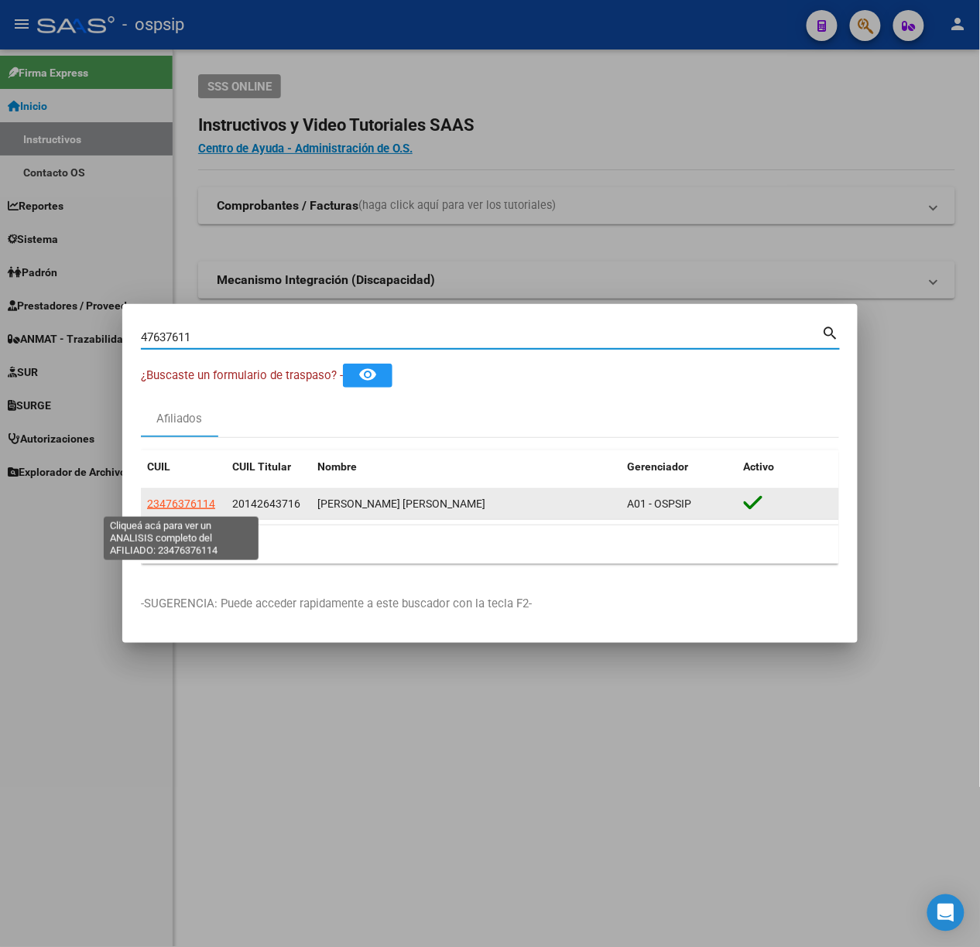
click at [202, 501] on span "23476376114" at bounding box center [181, 504] width 68 height 12
type textarea "23476376114"
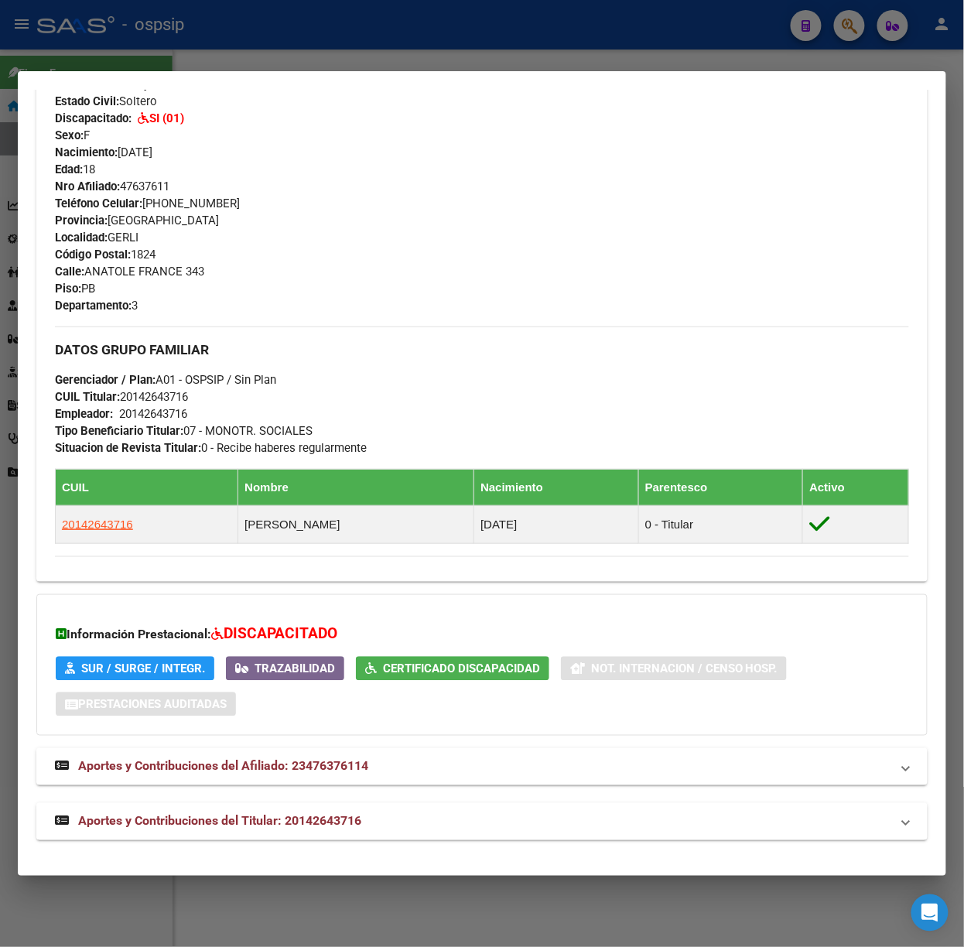
click at [368, 811] on mat-expansion-panel-header "Aportes y Contribuciones del Titular: 20142643716" at bounding box center [481, 821] width 891 height 37
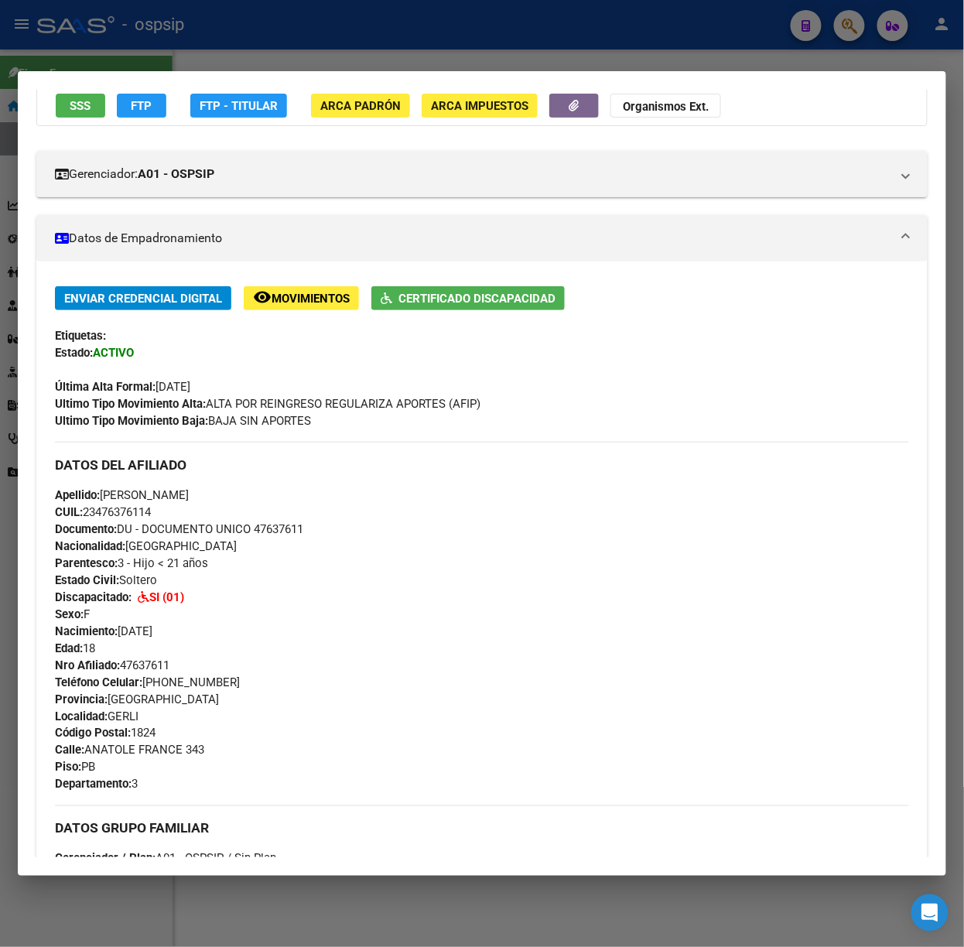
scroll to position [0, 0]
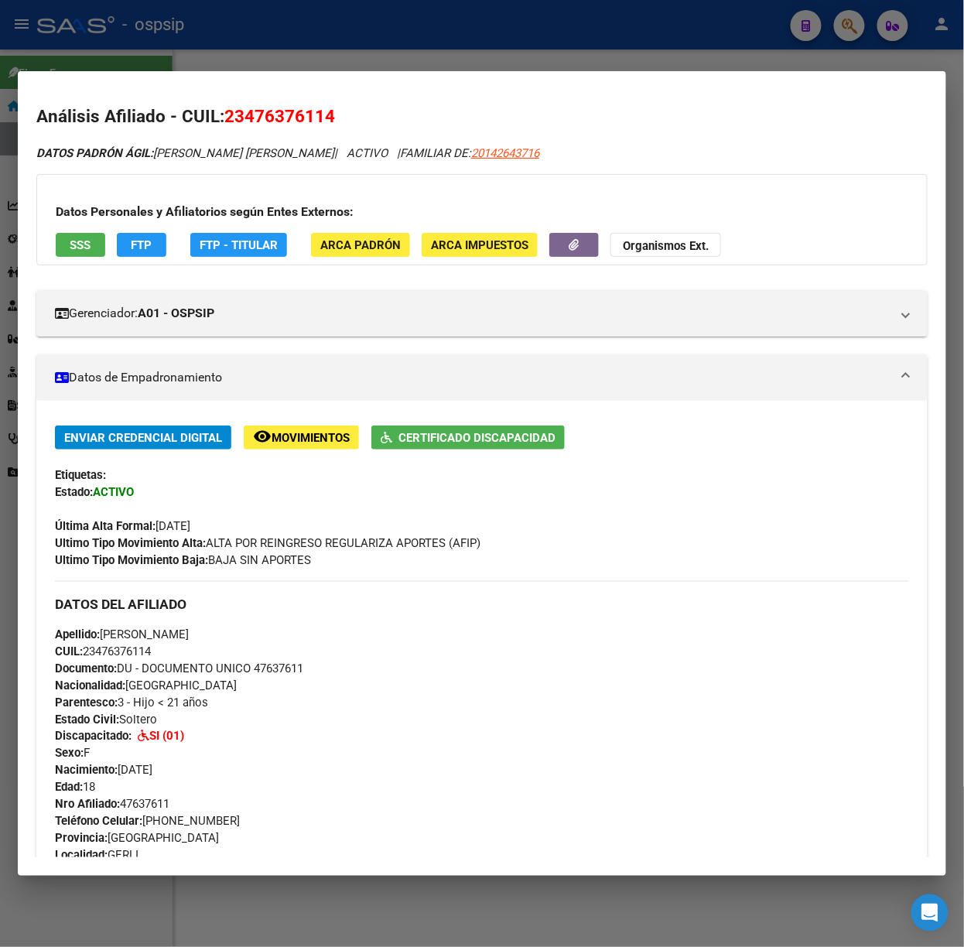
click at [69, 241] on button "SSS" at bounding box center [81, 245] width 50 height 24
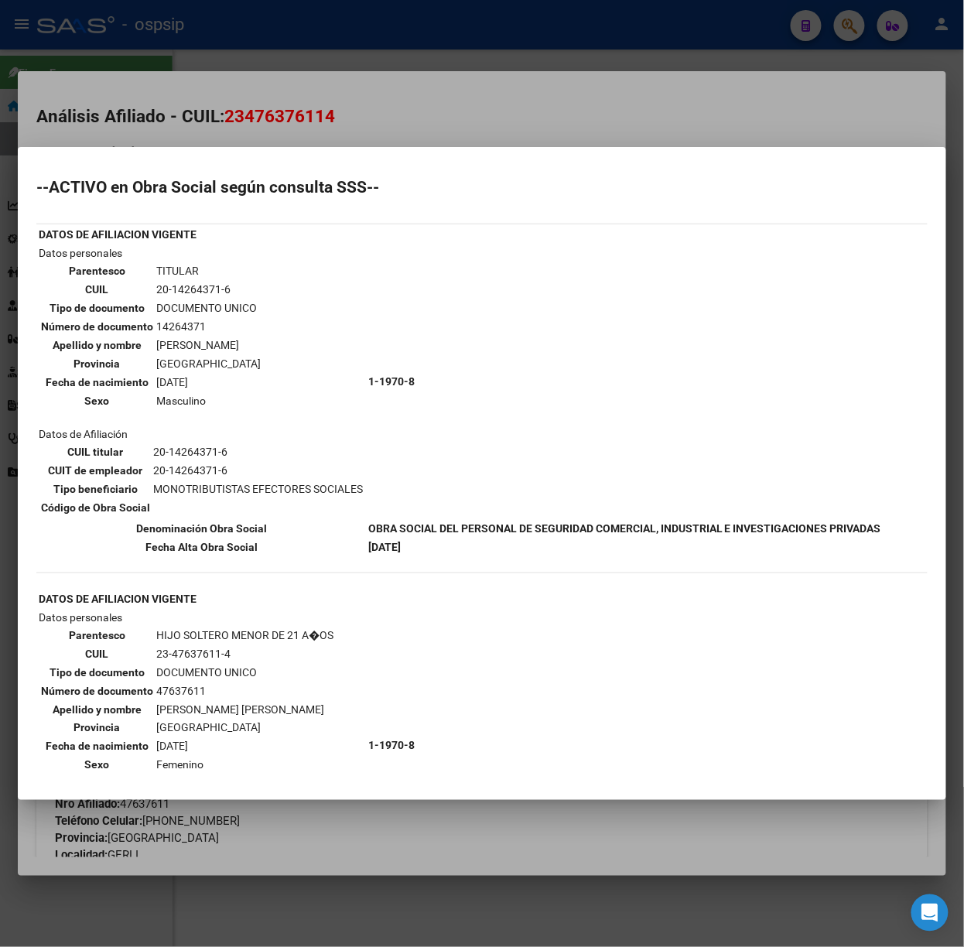
click at [301, 122] on div at bounding box center [482, 473] width 964 height 947
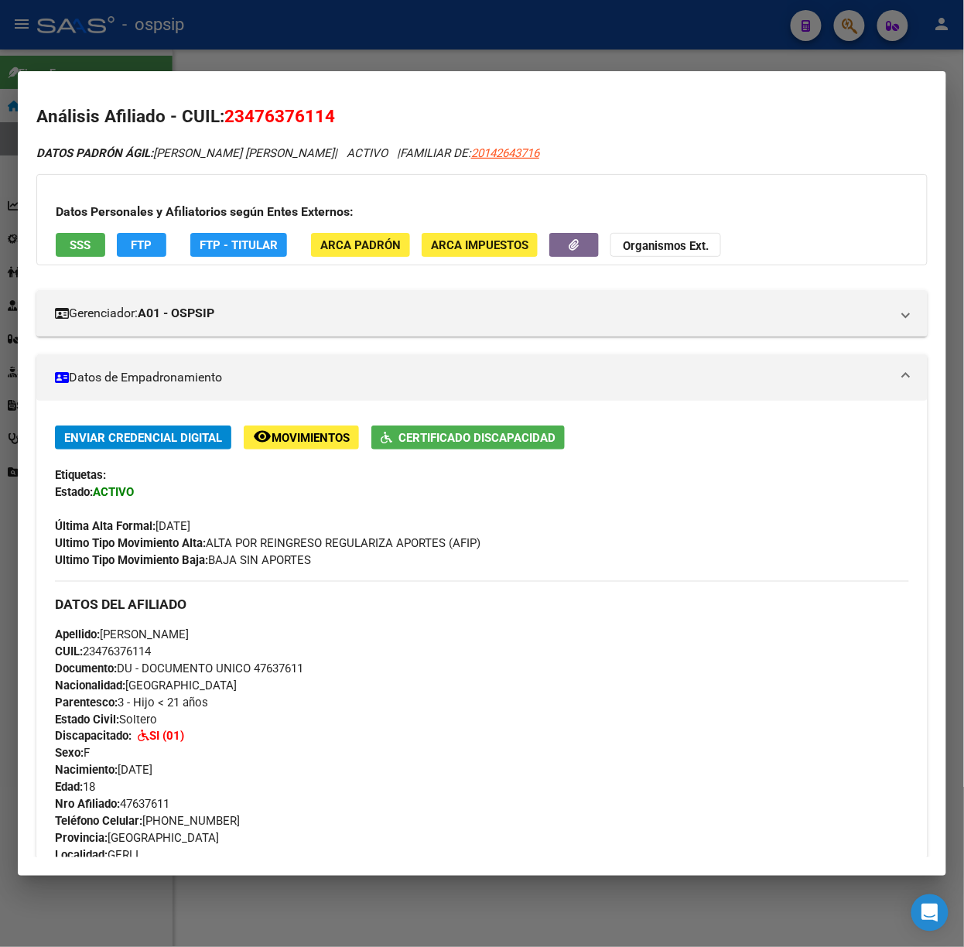
click at [302, 43] on div at bounding box center [482, 473] width 964 height 947
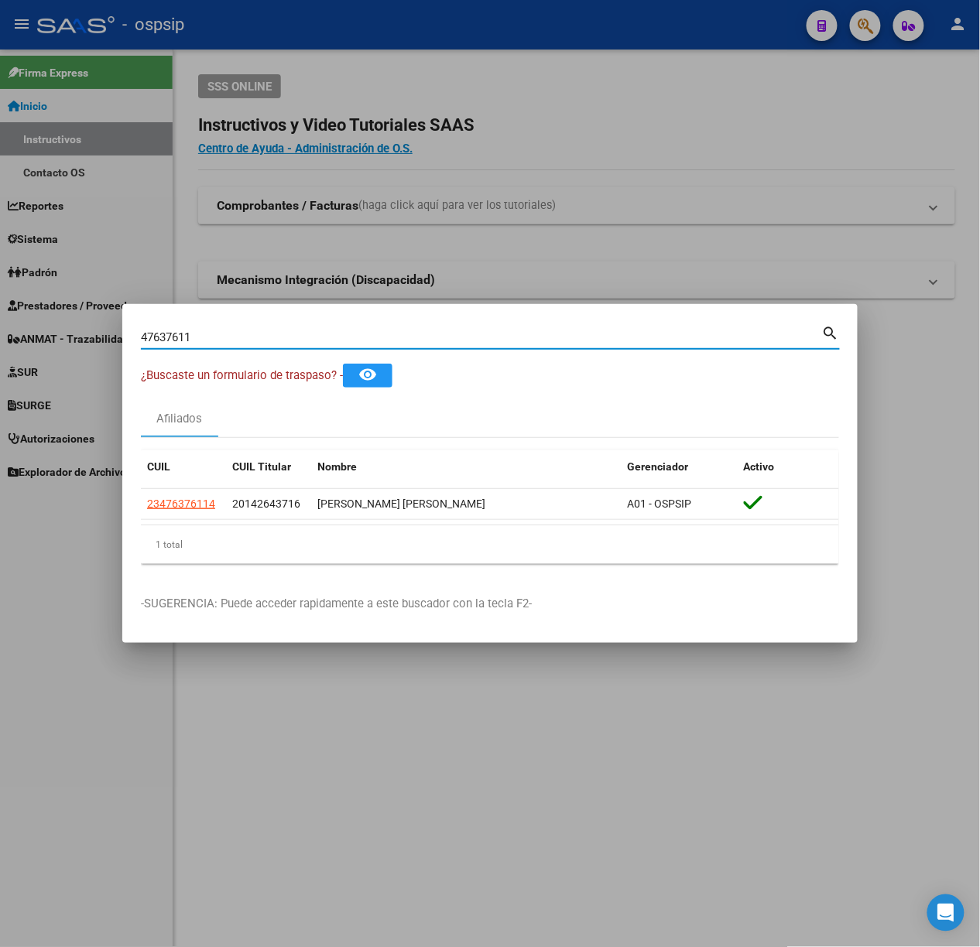
click at [303, 342] on input "47637611" at bounding box center [481, 337] width 681 height 14
type input "95166703"
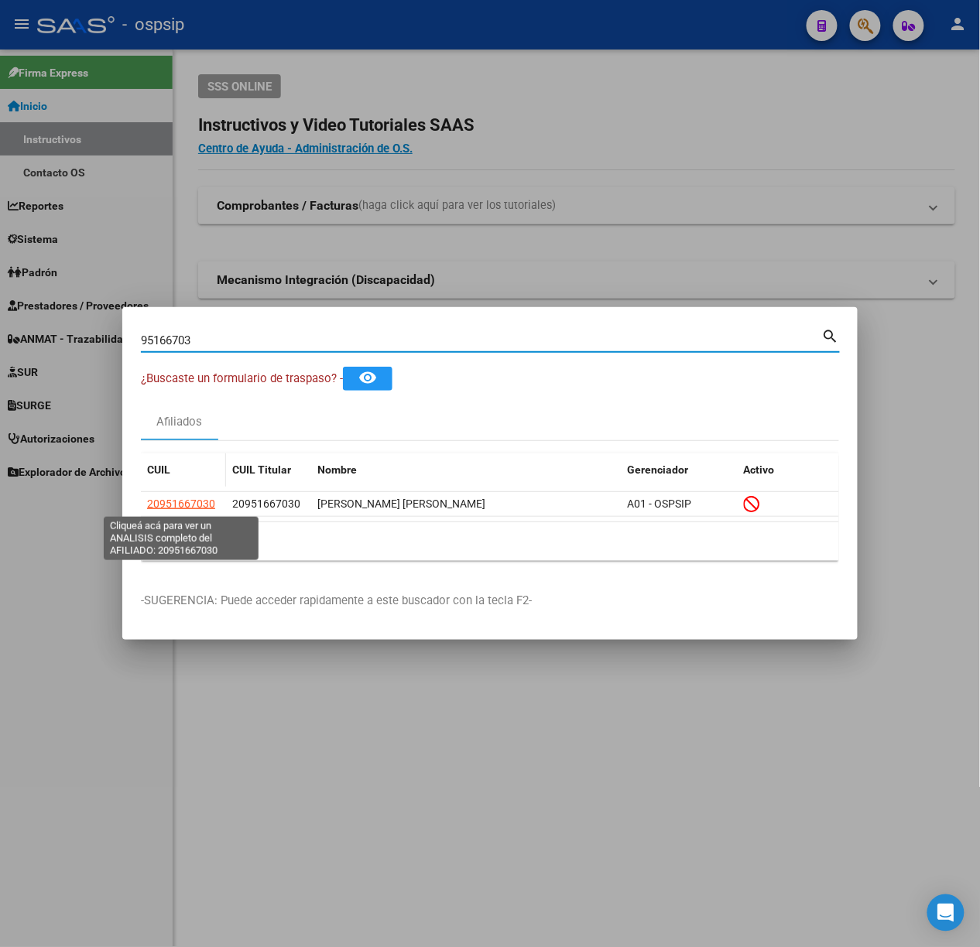
click at [192, 508] on span "20951667030" at bounding box center [181, 504] width 68 height 12
type textarea "20951667030"
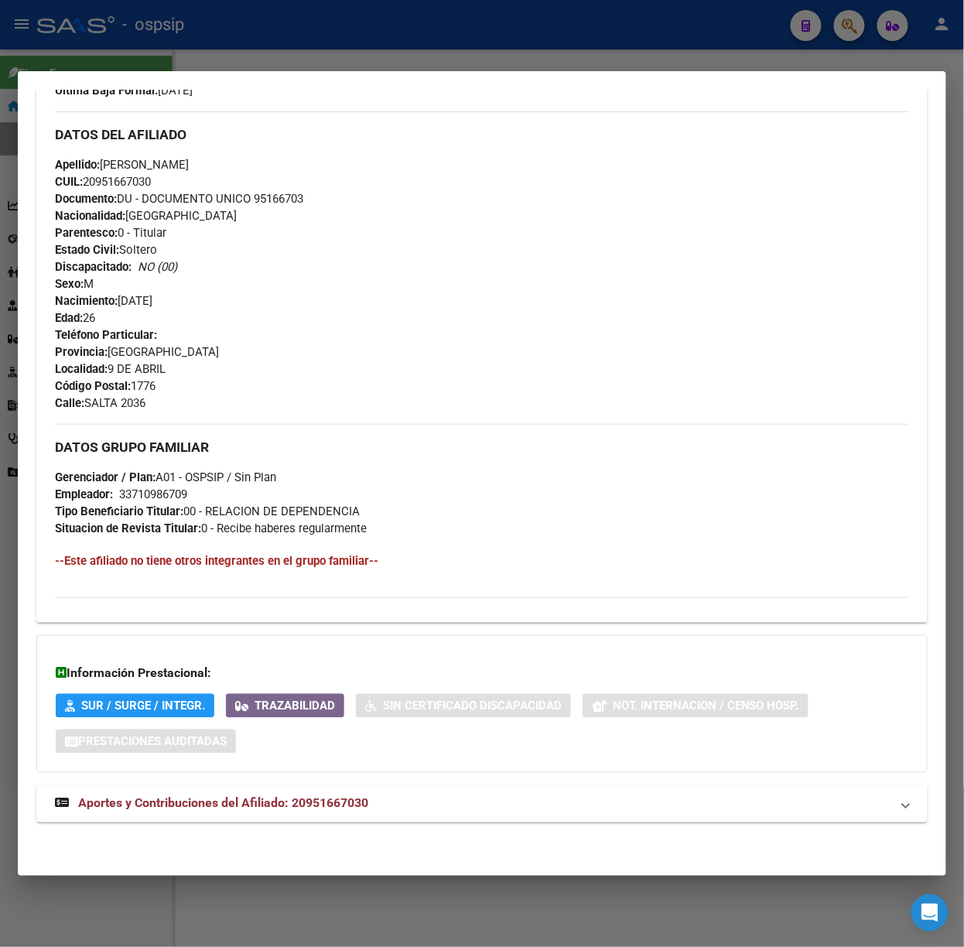
click at [288, 805] on span "Aportes y Contribuciones del Afiliado: 20951667030" at bounding box center [223, 803] width 290 height 15
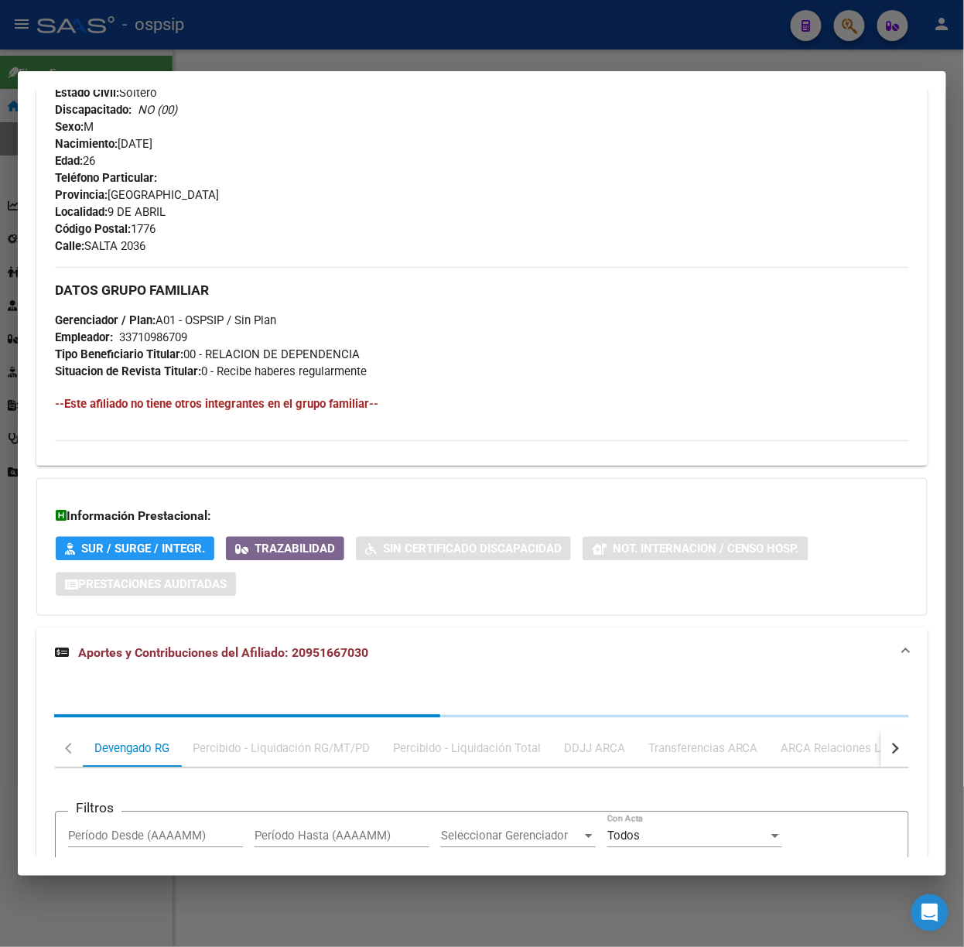
scroll to position [837, 0]
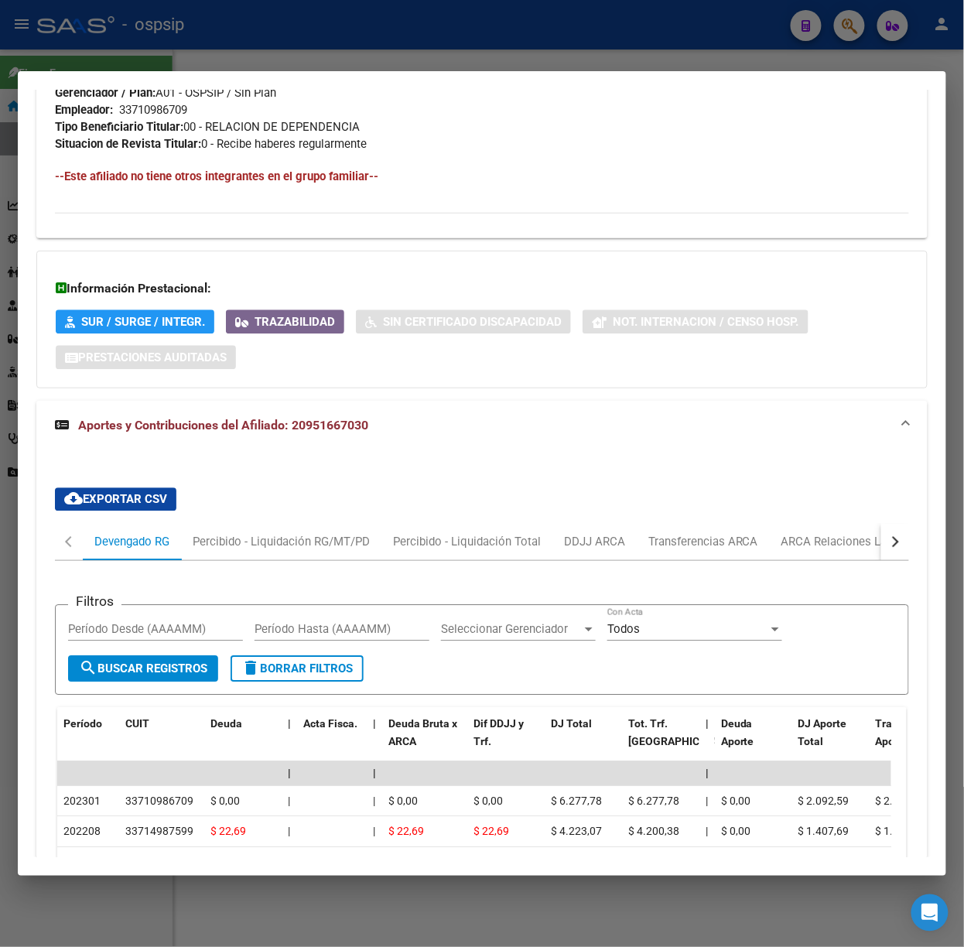
click at [883, 545] on button "button" at bounding box center [895, 541] width 28 height 37
click at [834, 539] on div "ARCA Relaciones Laborales" at bounding box center [786, 541] width 145 height 17
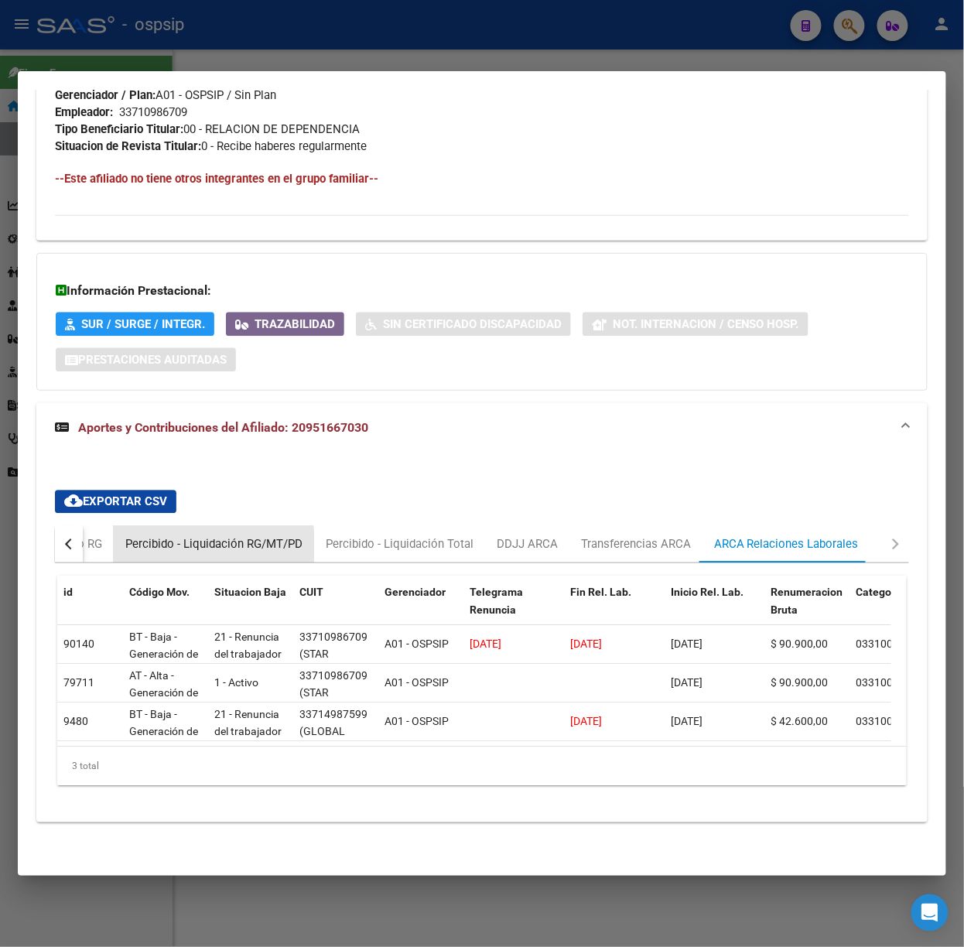
click at [145, 551] on div "Percibido - Liquidación RG/MT/PD" at bounding box center [213, 543] width 177 height 17
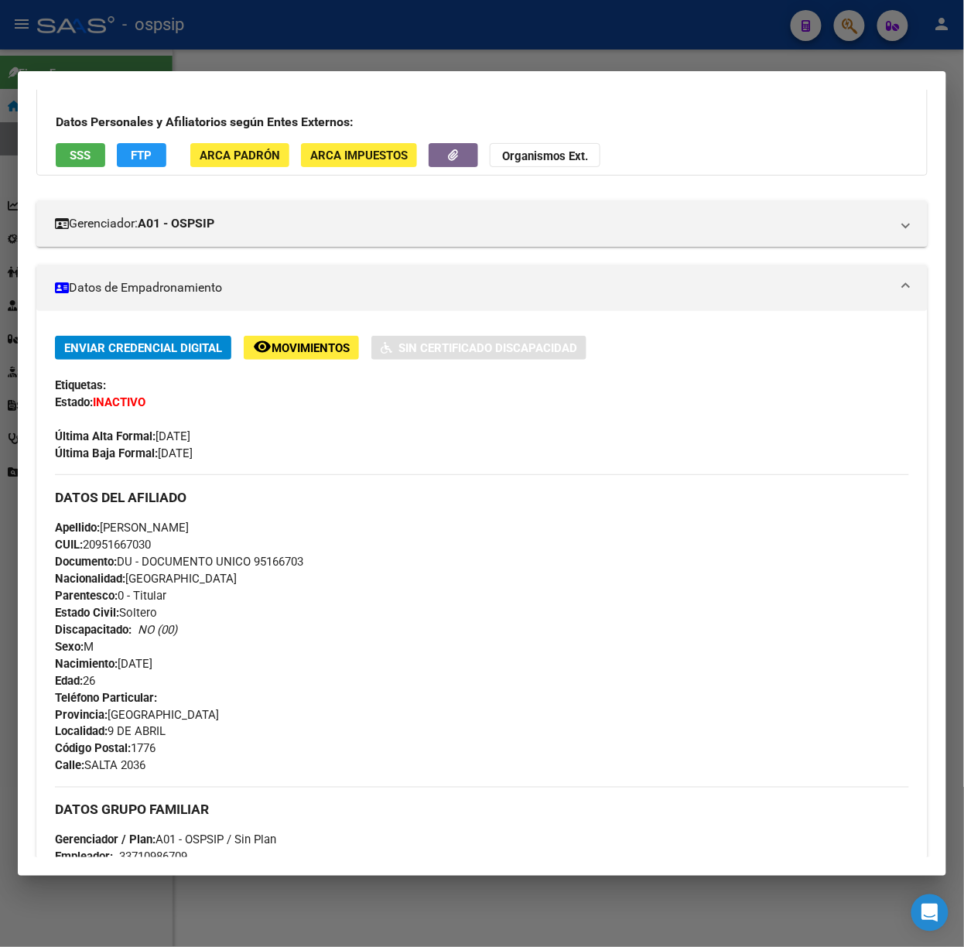
scroll to position [0, 0]
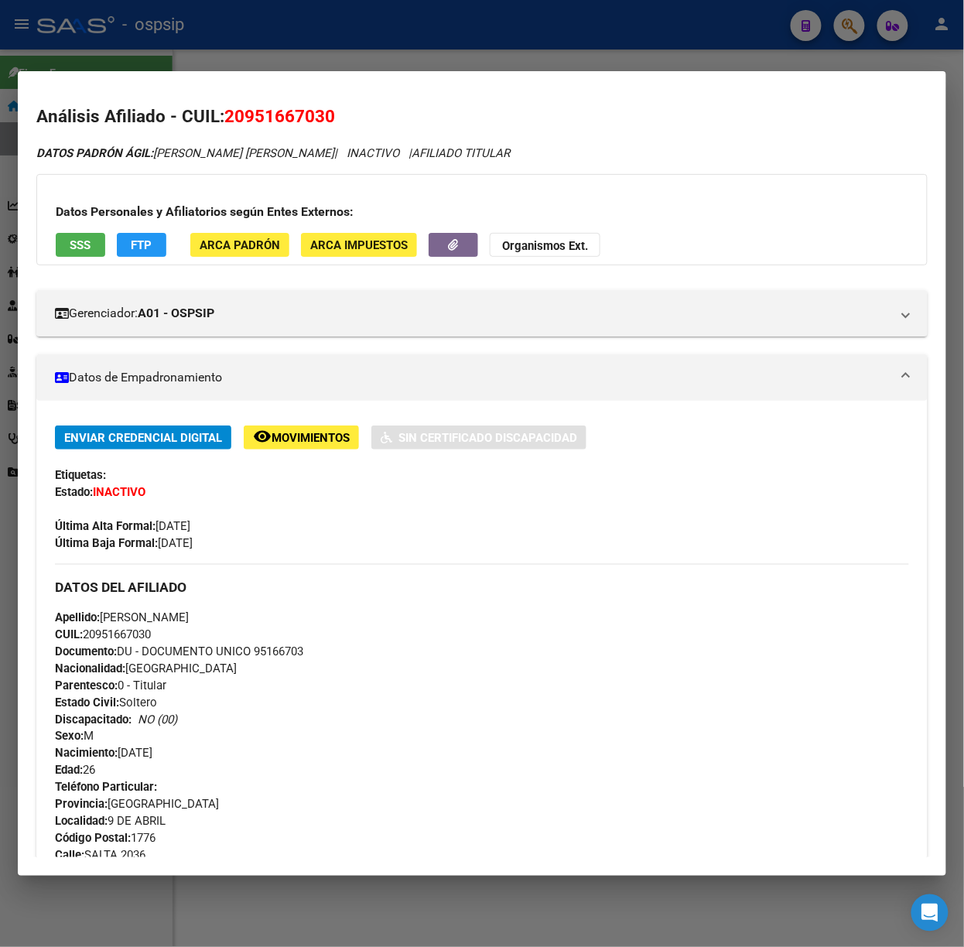
click at [106, 262] on div "Datos Personales y Afiliatorios según Entes Externos: SSS FTP ARCA Padrón ARCA …" at bounding box center [481, 219] width 891 height 91
click at [91, 252] on span "SSS" at bounding box center [80, 245] width 21 height 14
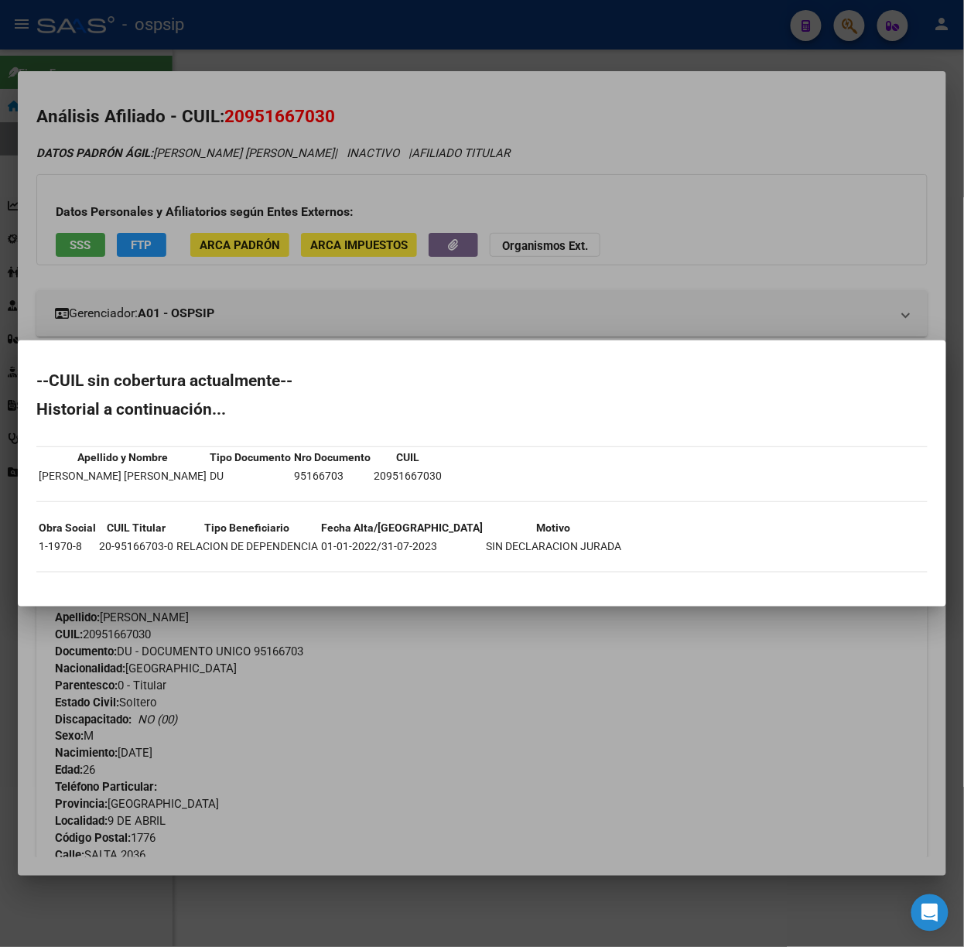
click at [199, 265] on div at bounding box center [482, 473] width 964 height 947
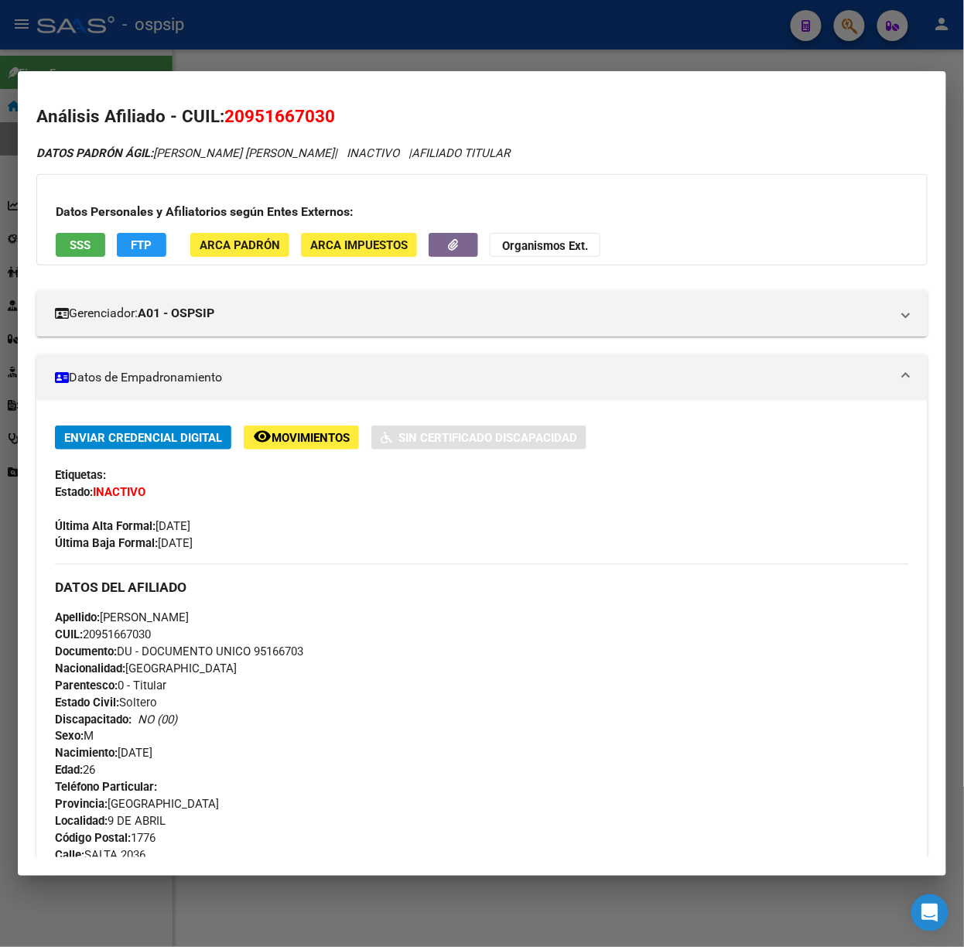
click at [125, 69] on div at bounding box center [482, 473] width 964 height 947
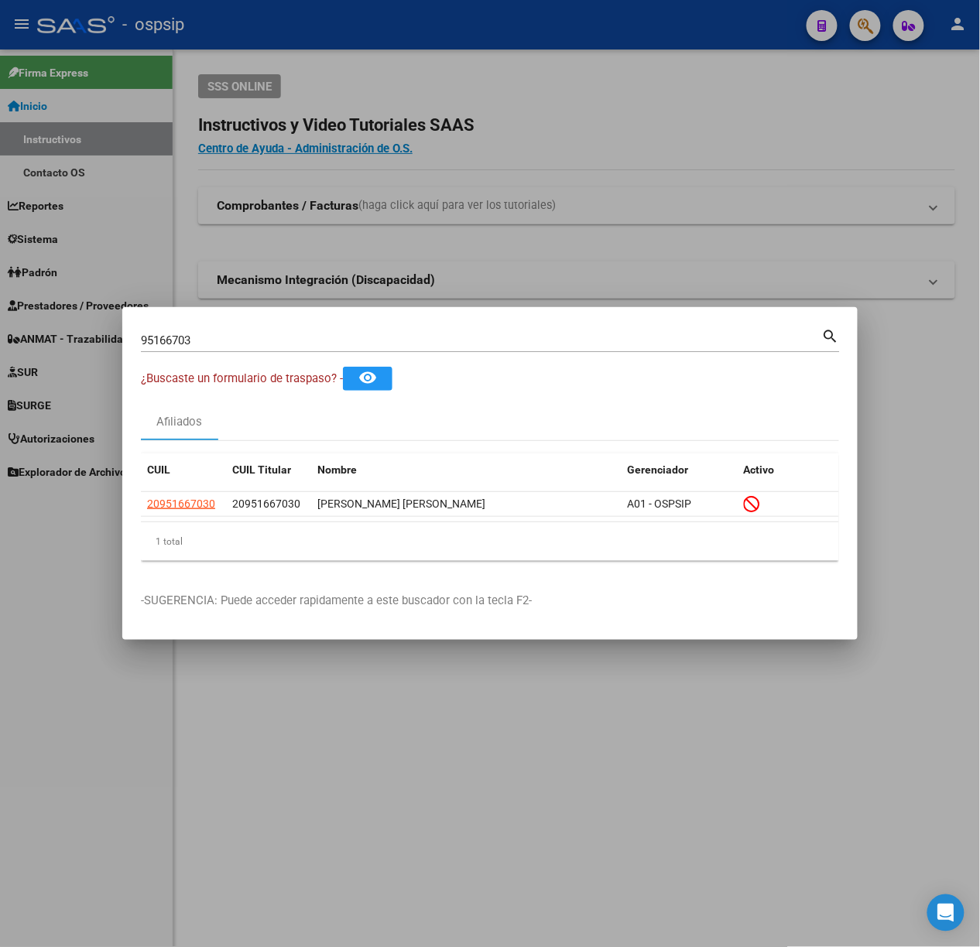
click at [207, 339] on input "95166703" at bounding box center [481, 340] width 681 height 14
type input "35645935"
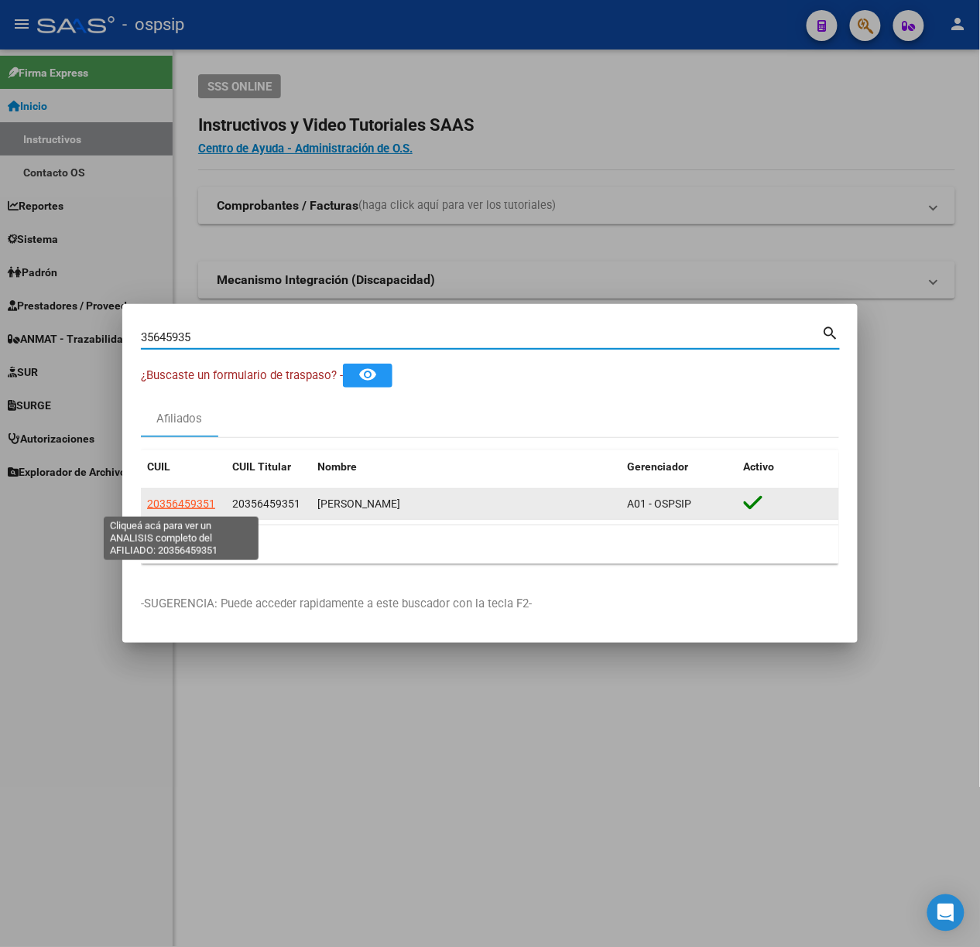
click at [152, 508] on span "20356459351" at bounding box center [181, 504] width 68 height 12
type textarea "20356459351"
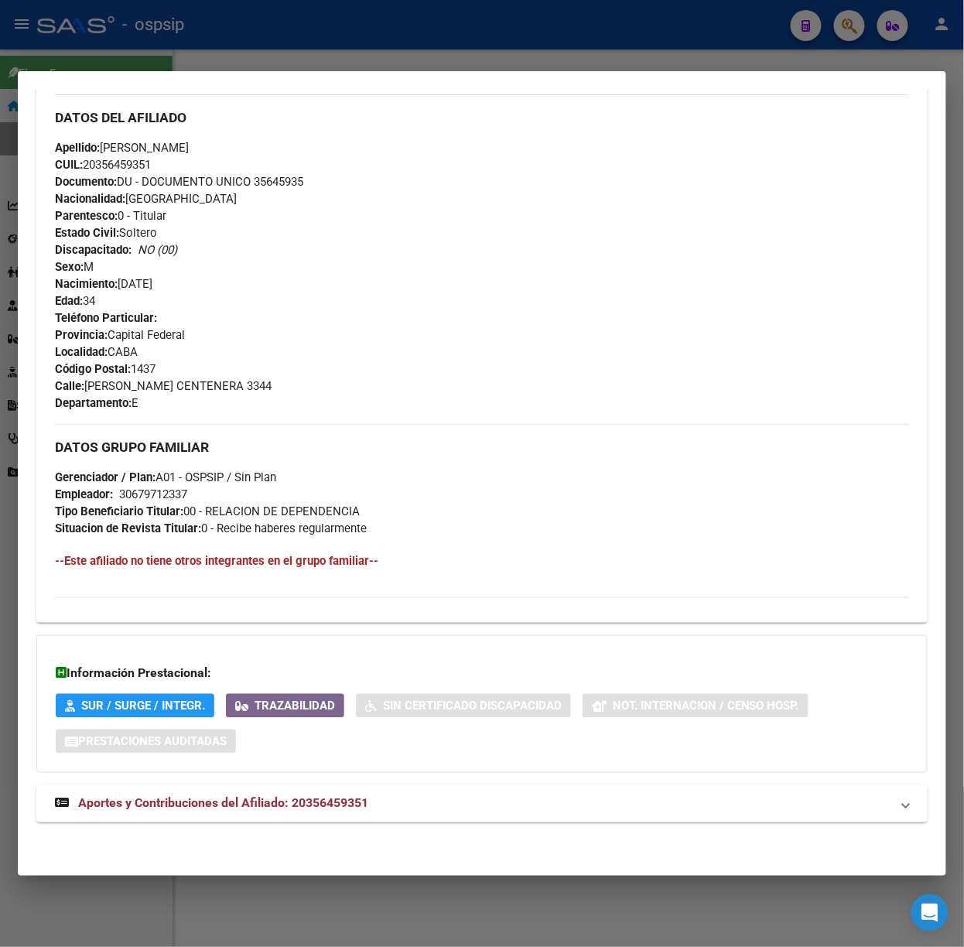
click at [391, 816] on mat-expansion-panel-header "Aportes y Contribuciones del Afiliado: 20356459351" at bounding box center [481, 803] width 891 height 37
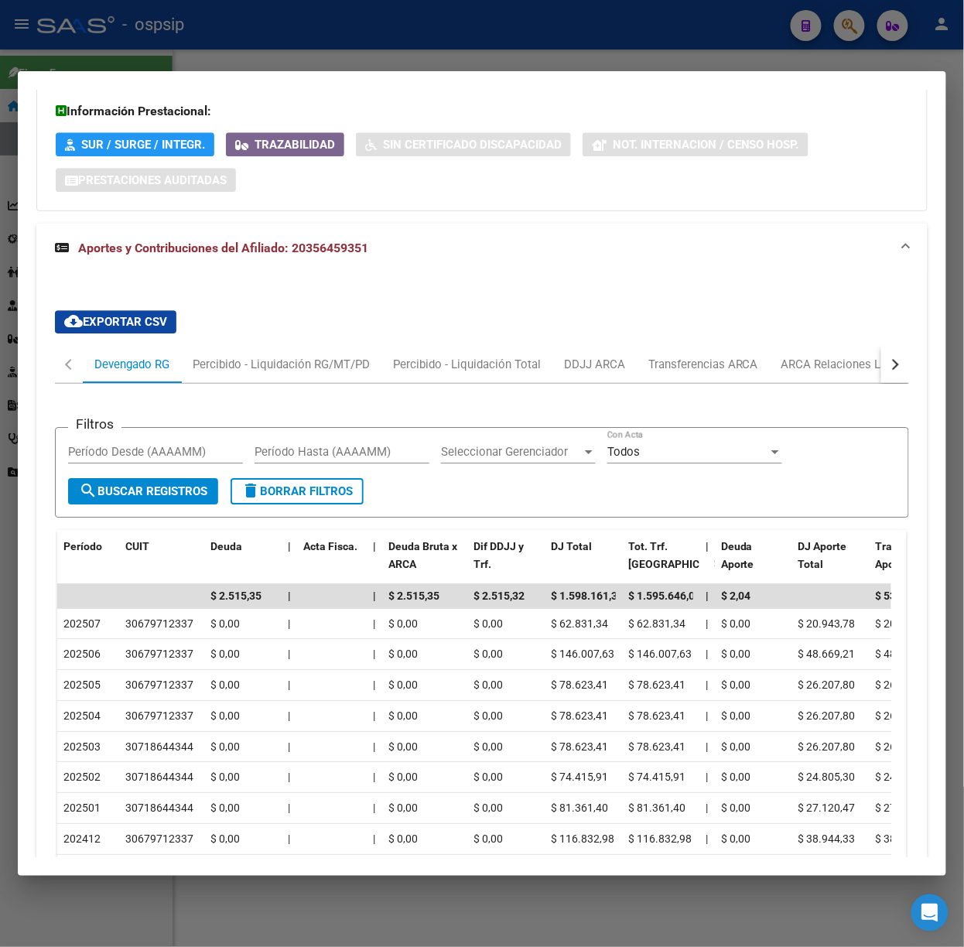
scroll to position [1177, 0]
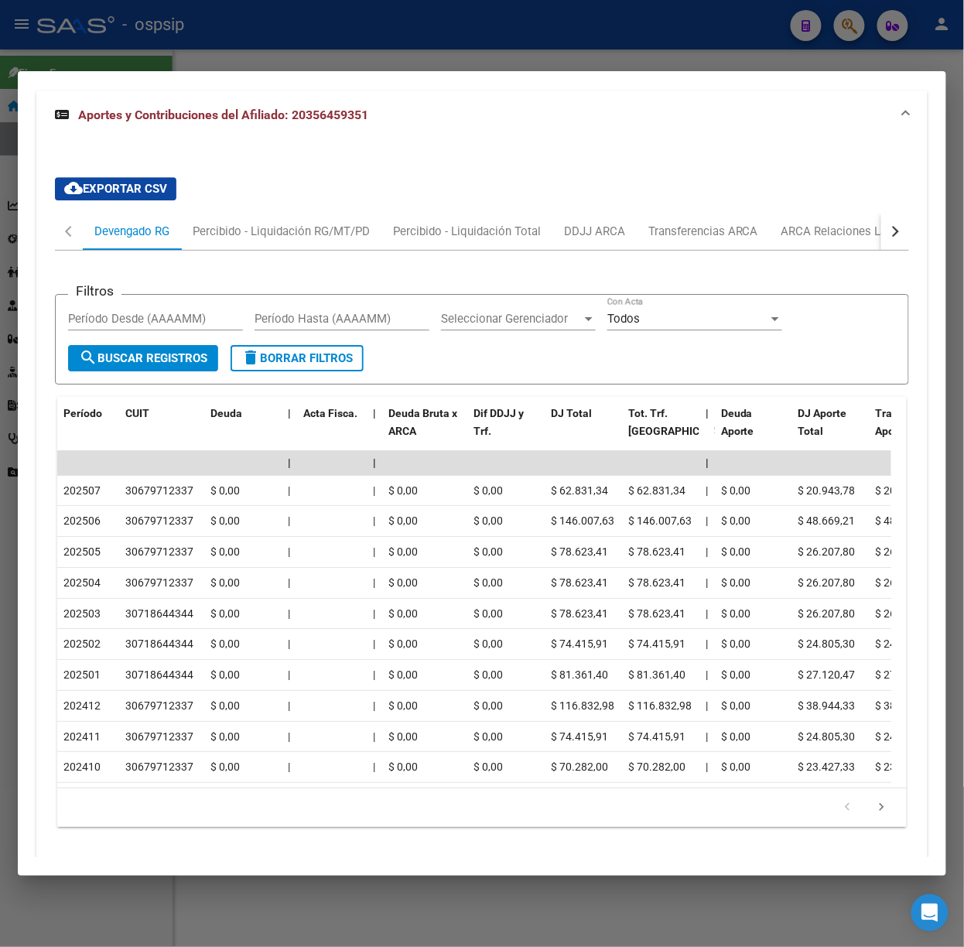
click at [374, 31] on div at bounding box center [482, 473] width 964 height 947
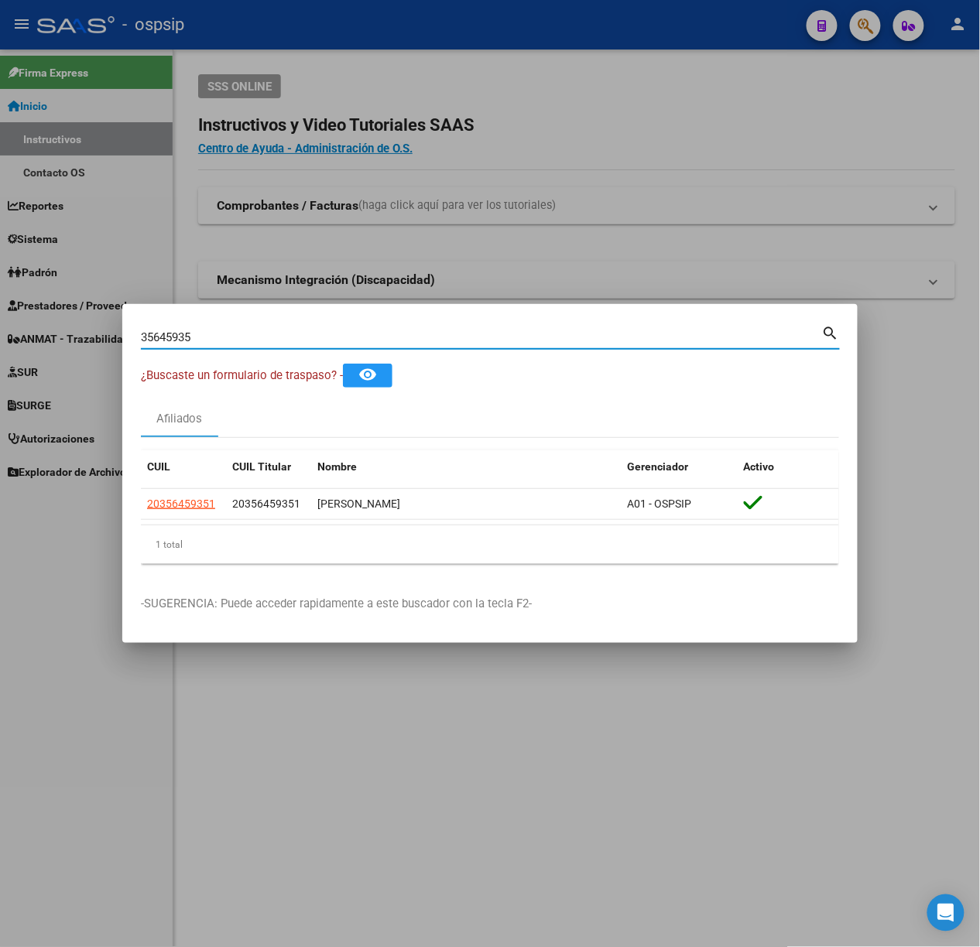
click at [236, 332] on input "35645935" at bounding box center [481, 337] width 681 height 14
type input "21969431"
click at [203, 521] on datatable-selection "27219694313 20176753340 [PERSON_NAME] A01 - OSPSIP" at bounding box center [490, 516] width 698 height 14
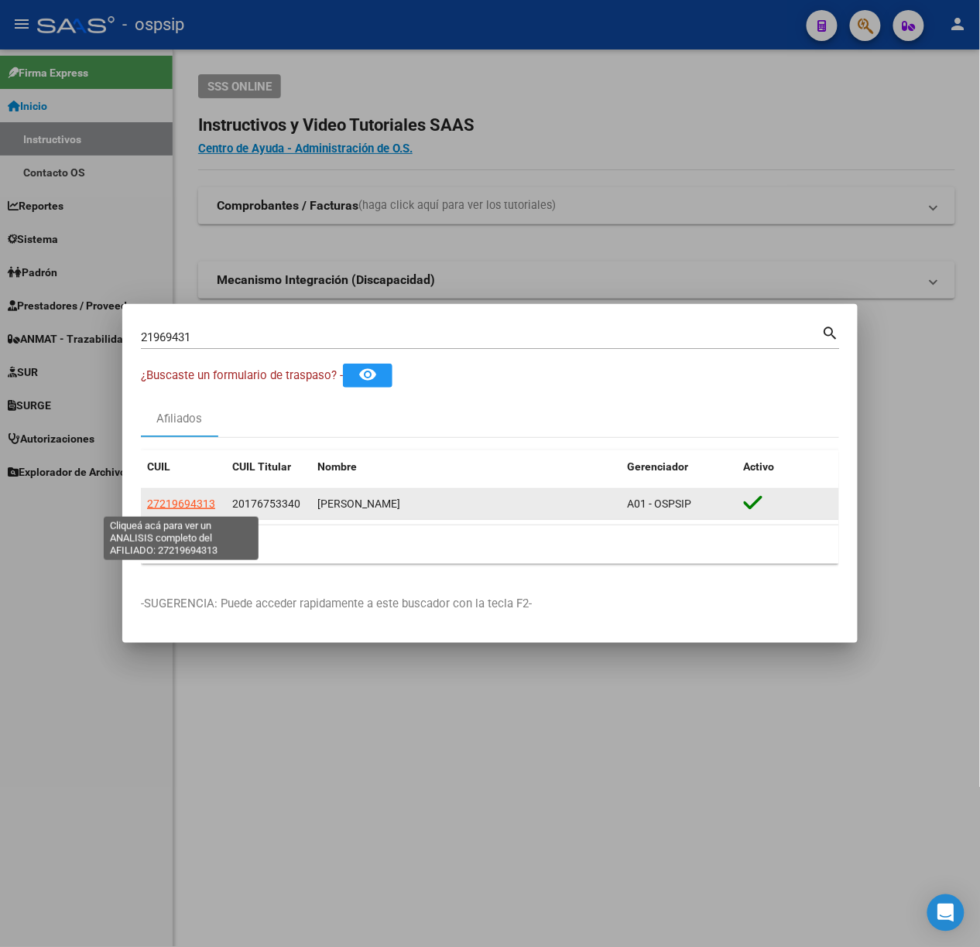
click at [197, 510] on span "27219694313" at bounding box center [181, 504] width 68 height 12
type textarea "27219694313"
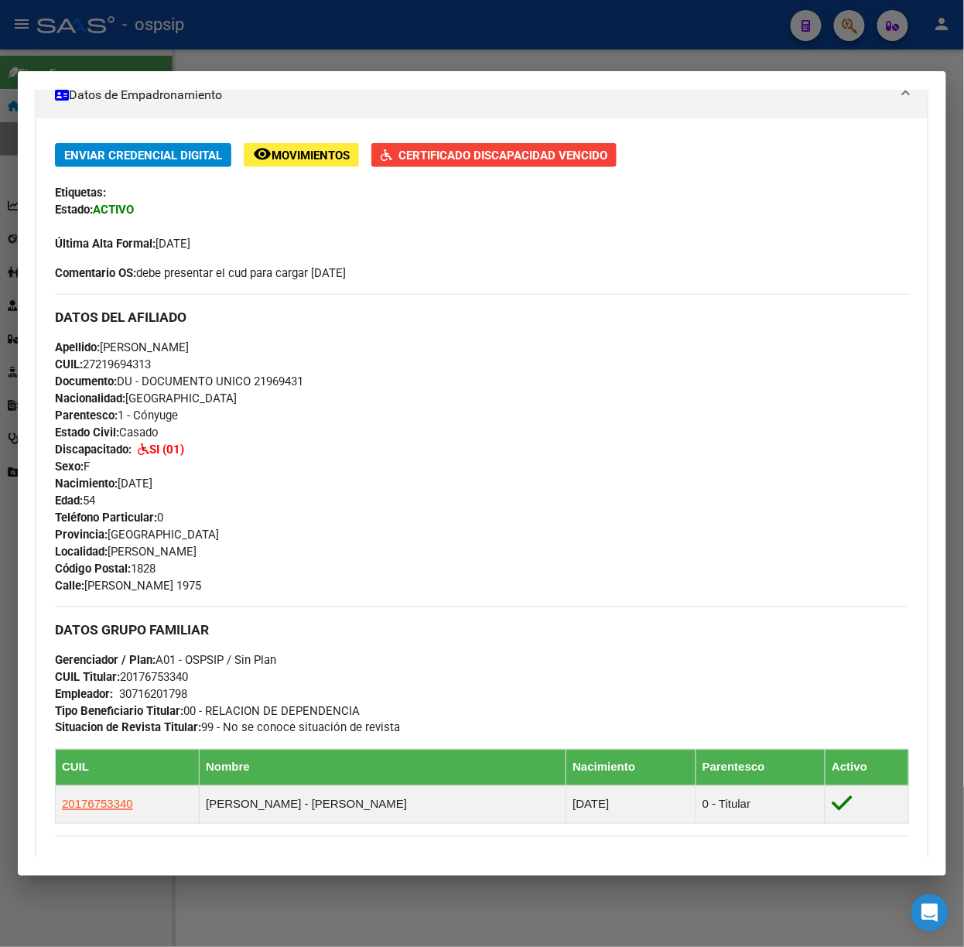
scroll to position [564, 0]
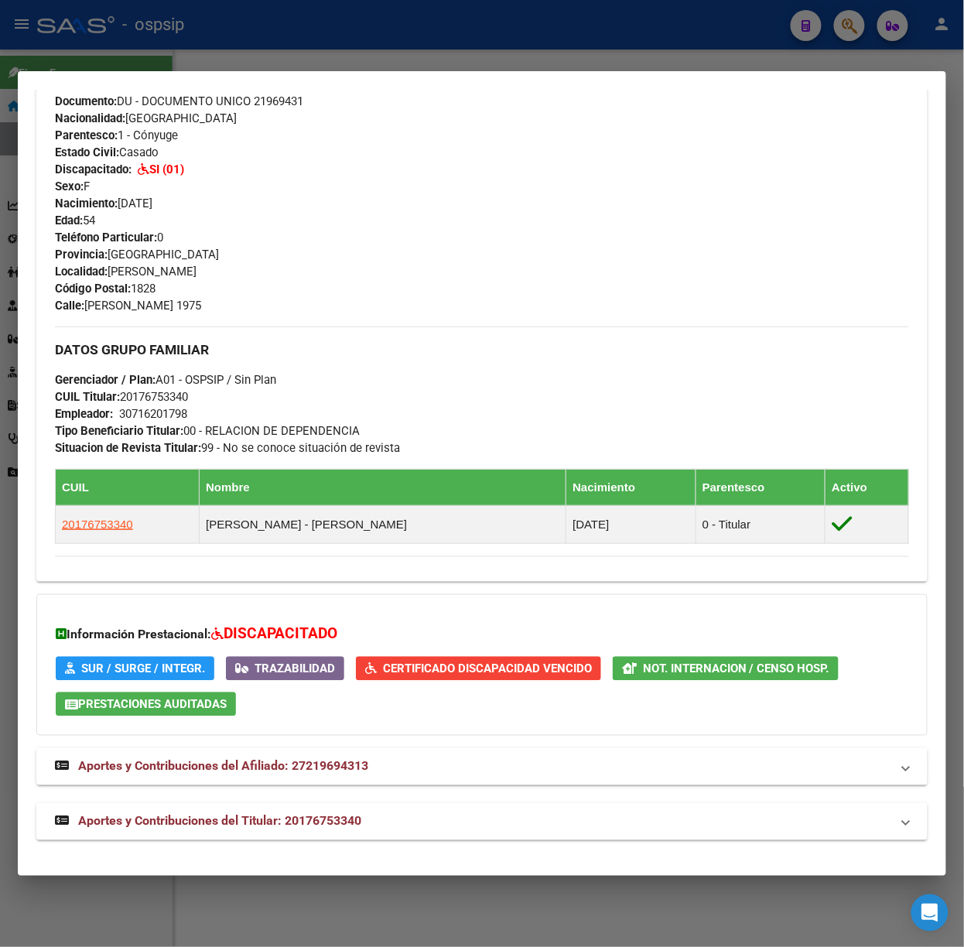
click at [333, 842] on div "Análisis Afiliado - CUIL: 27219694313 DATOS PADRÓN ÁGIL: [PERSON_NAME] | ACTIVO…" at bounding box center [481, 199] width 891 height 1316
click at [333, 827] on span "Aportes y Contribuciones del Titular: 20176753340" at bounding box center [219, 821] width 283 height 15
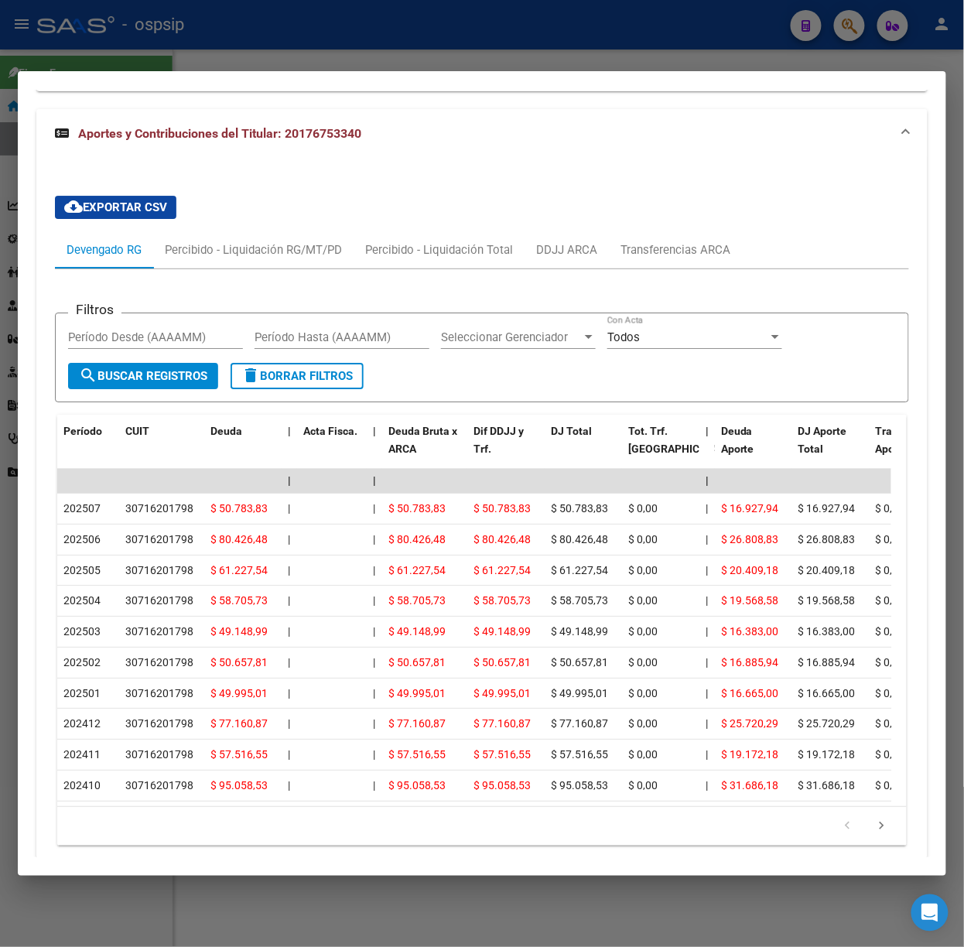
scroll to position [1257, 0]
click at [221, 47] on div at bounding box center [482, 473] width 964 height 947
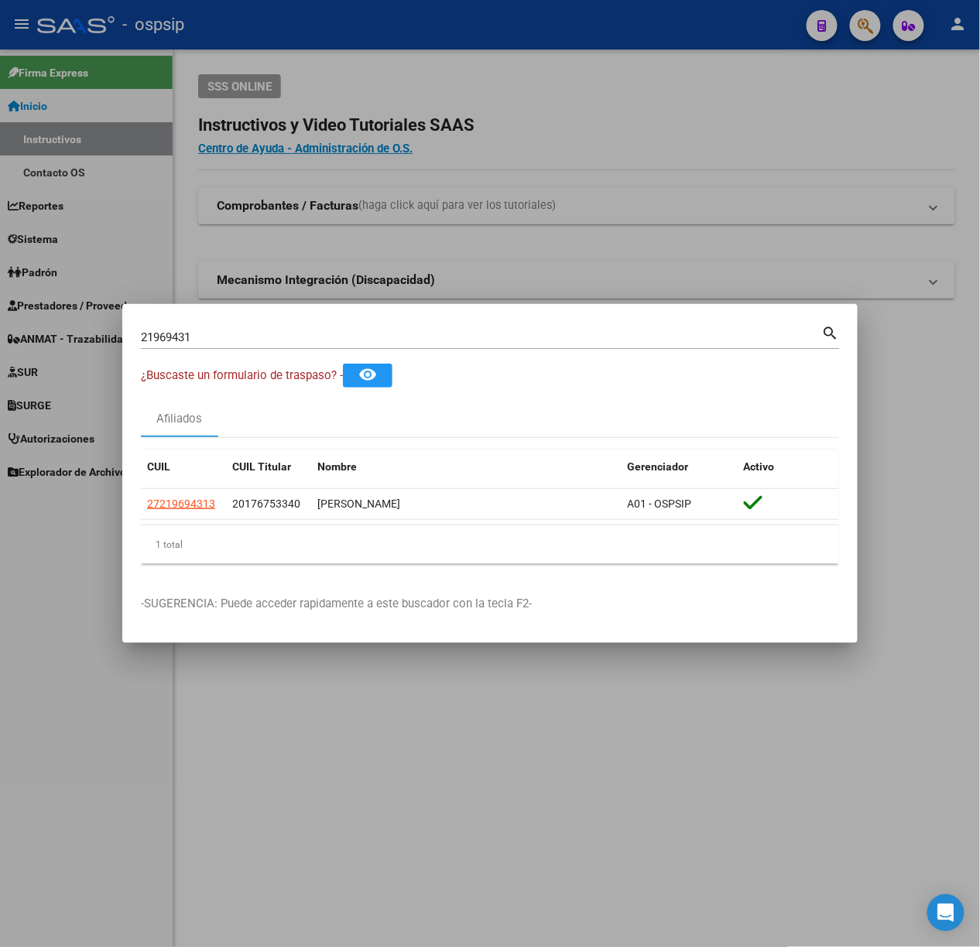
click at [233, 331] on input "21969431" at bounding box center [481, 337] width 681 height 14
type input "40652937"
click at [181, 500] on span "20406529372" at bounding box center [181, 504] width 68 height 12
type textarea "20406529372"
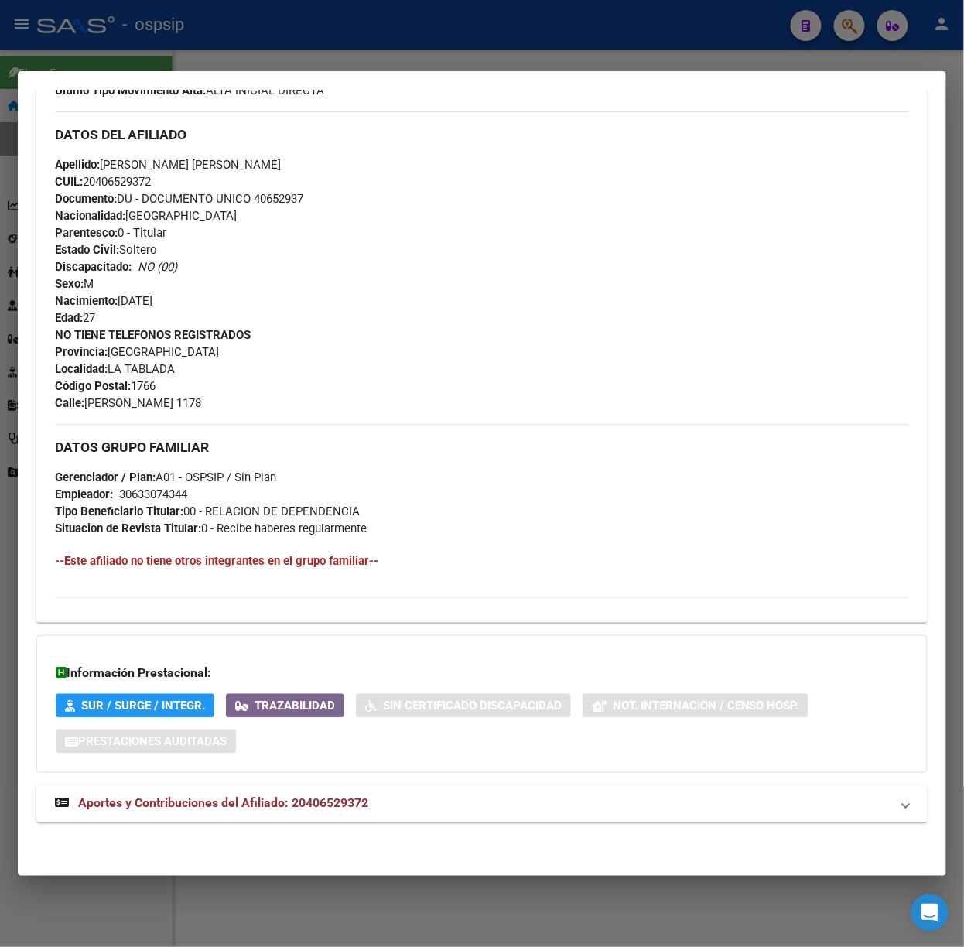
click at [329, 809] on span "Aportes y Contribuciones del Afiliado: 20406529372" at bounding box center [223, 803] width 290 height 15
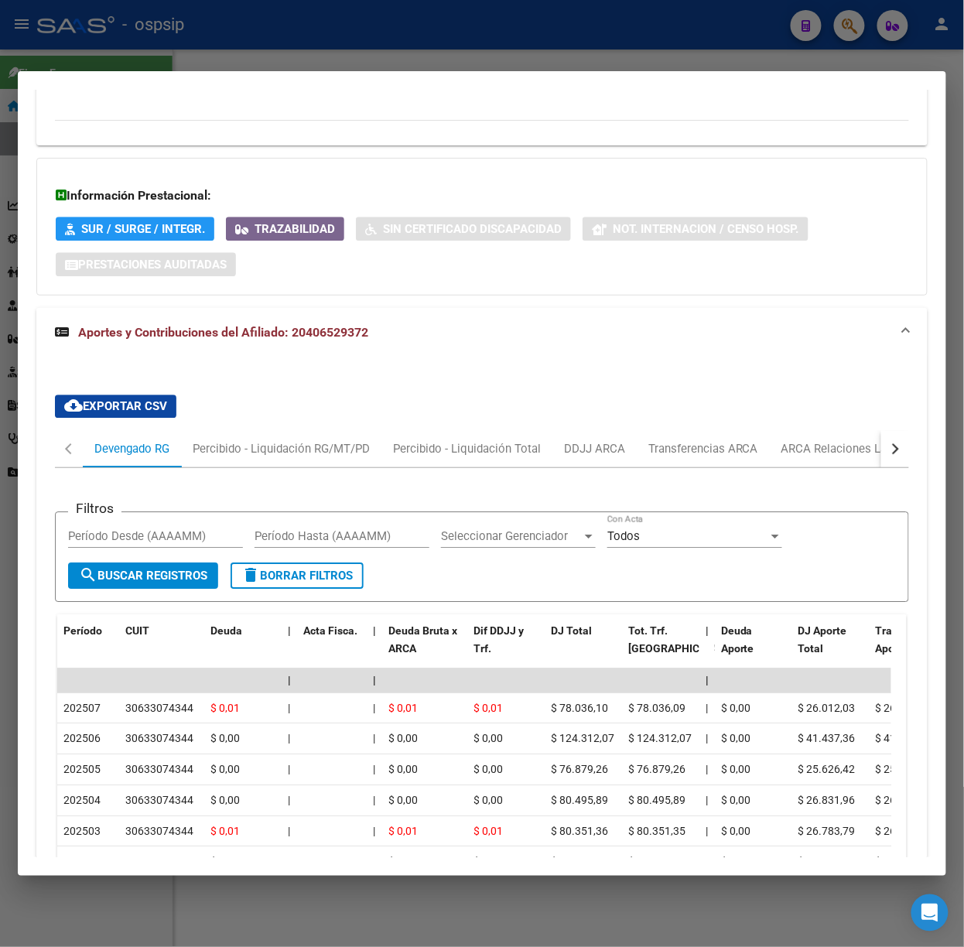
scroll to position [1147, 0]
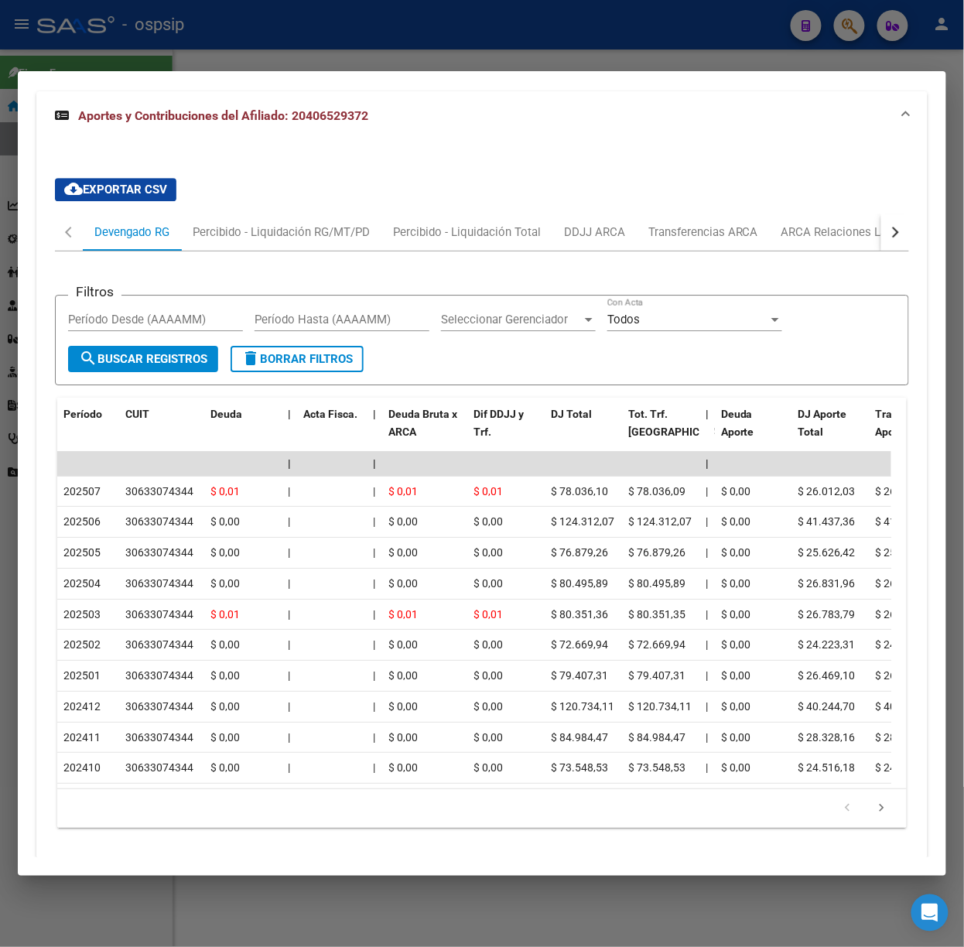
click at [243, 54] on div at bounding box center [482, 473] width 964 height 947
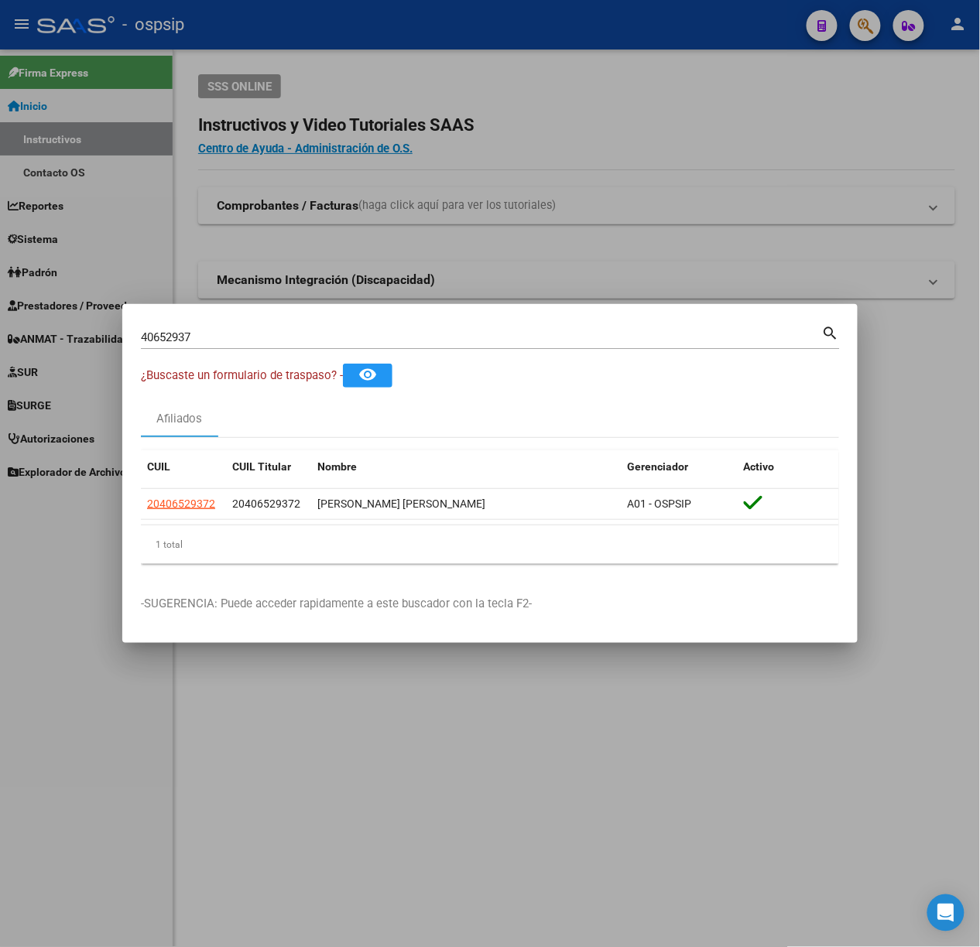
click at [282, 345] on div "40652937 Buscar (apellido, dni, cuil, [PERSON_NAME], cuit, obra social)" at bounding box center [481, 337] width 681 height 23
click at [279, 340] on input "40652937" at bounding box center [481, 337] width 681 height 14
type input "20592685"
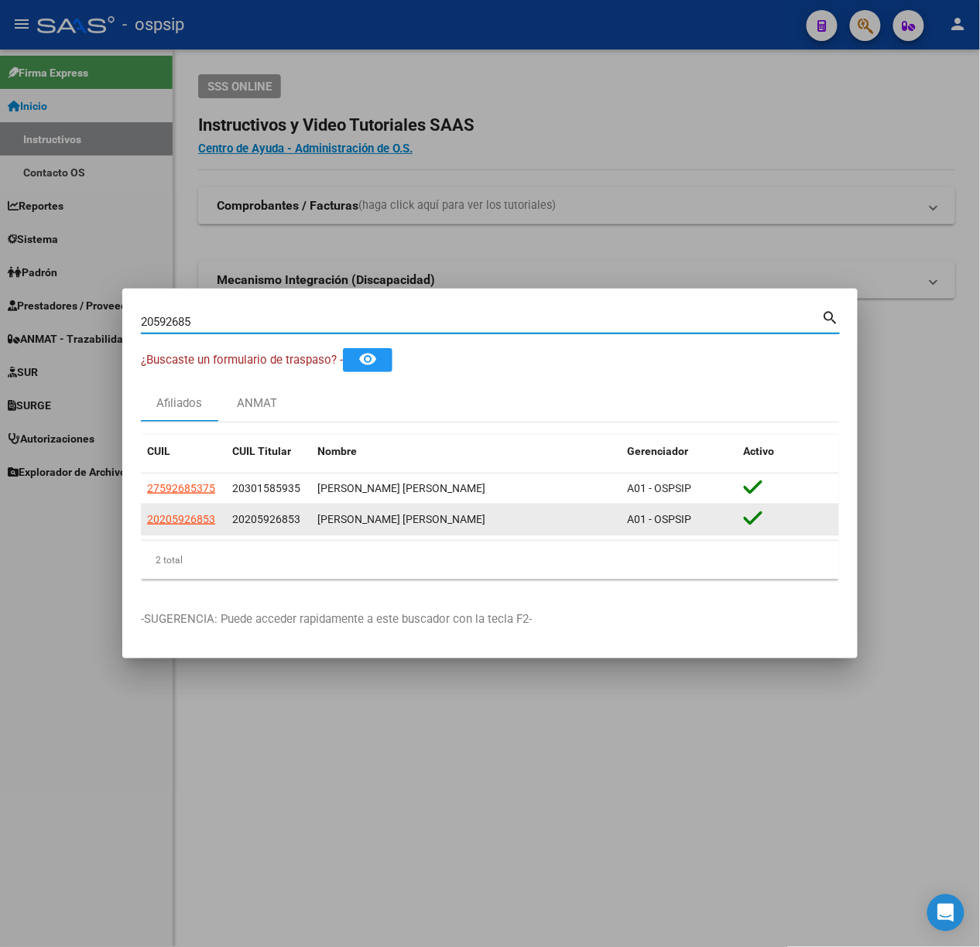
click at [202, 515] on span "20205926853" at bounding box center [181, 519] width 68 height 12
type textarea "20205926853"
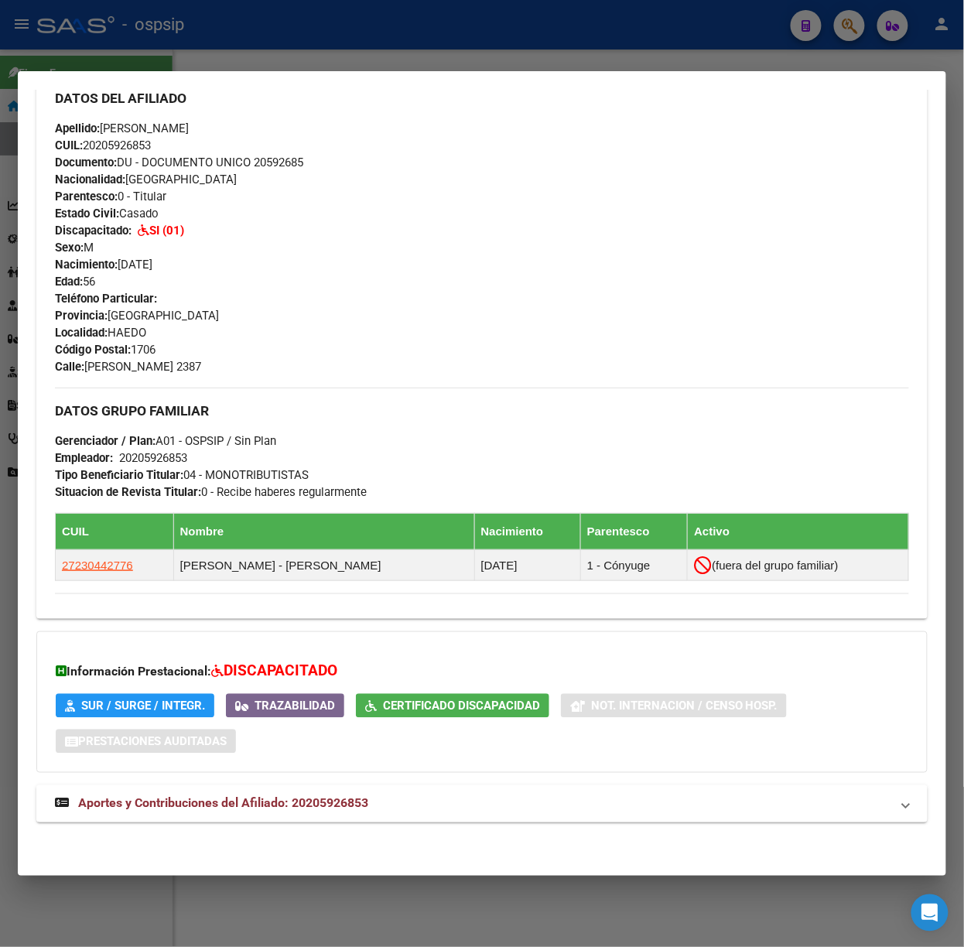
click at [429, 809] on mat-panel-title "Aportes y Contribuciones del Afiliado: 20205926853" at bounding box center [473, 804] width 836 height 19
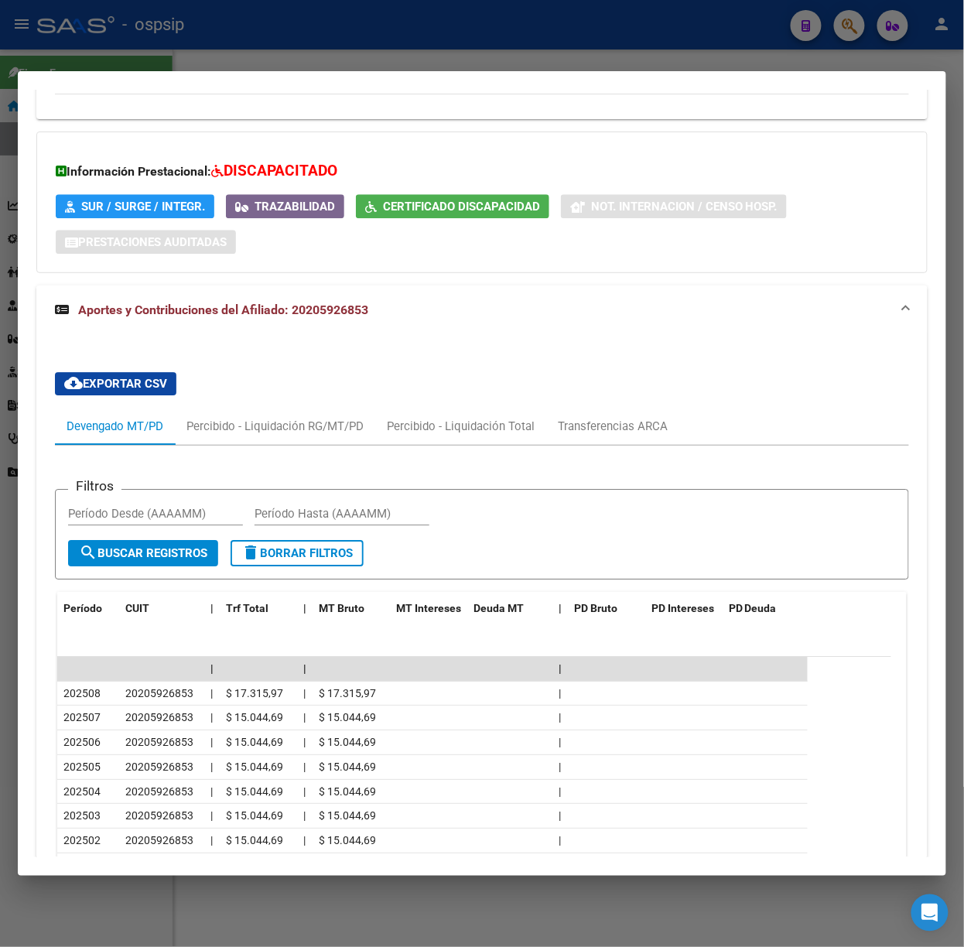
scroll to position [1105, 0]
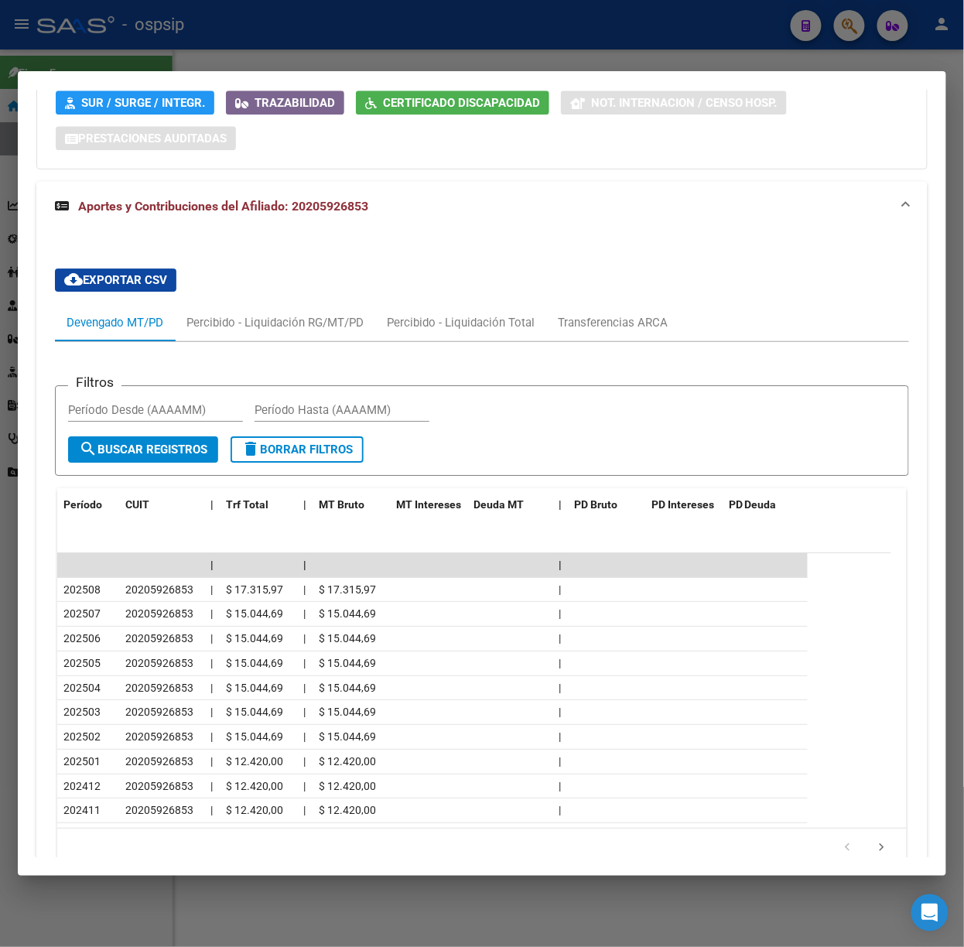
click at [258, 47] on div at bounding box center [482, 473] width 964 height 947
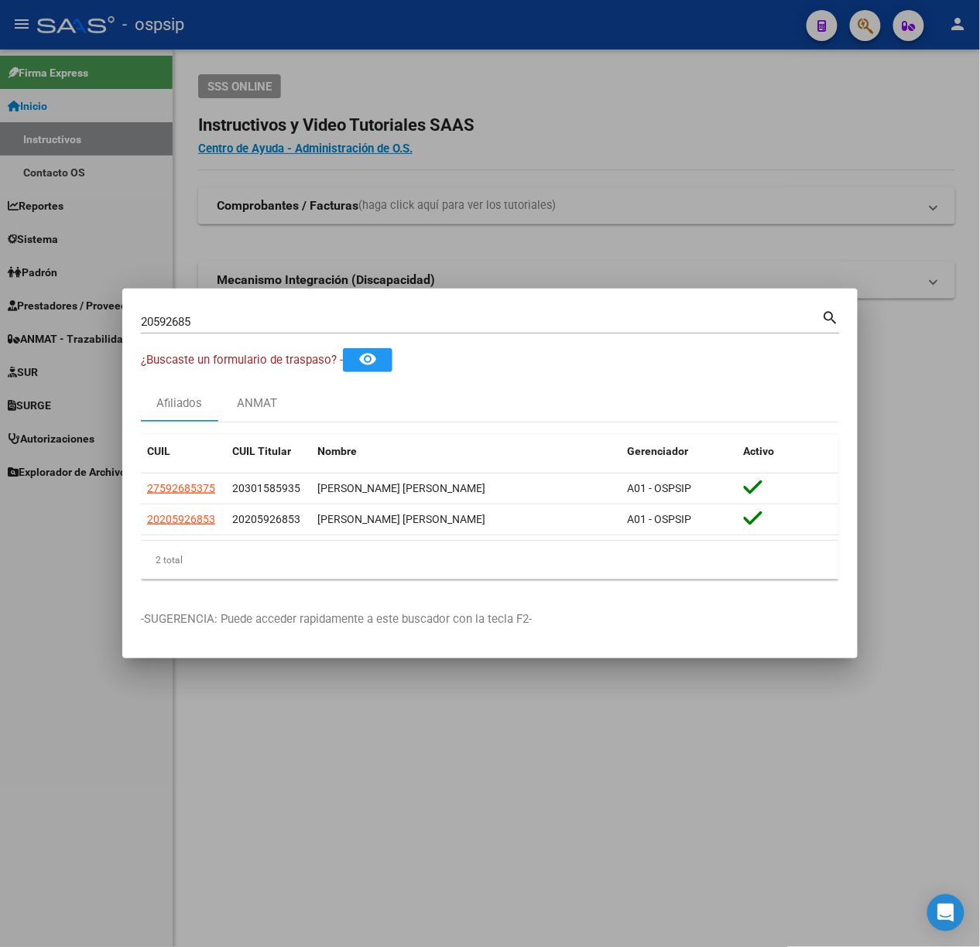
click at [240, 303] on mat-dialog-container "20592685 Buscar (apellido, dni, cuil, nro traspaso, cuit, obra social) search ¿…" at bounding box center [489, 473] width 735 height 369
click at [251, 326] on input "20592685" at bounding box center [481, 322] width 681 height 14
type input "18226003"
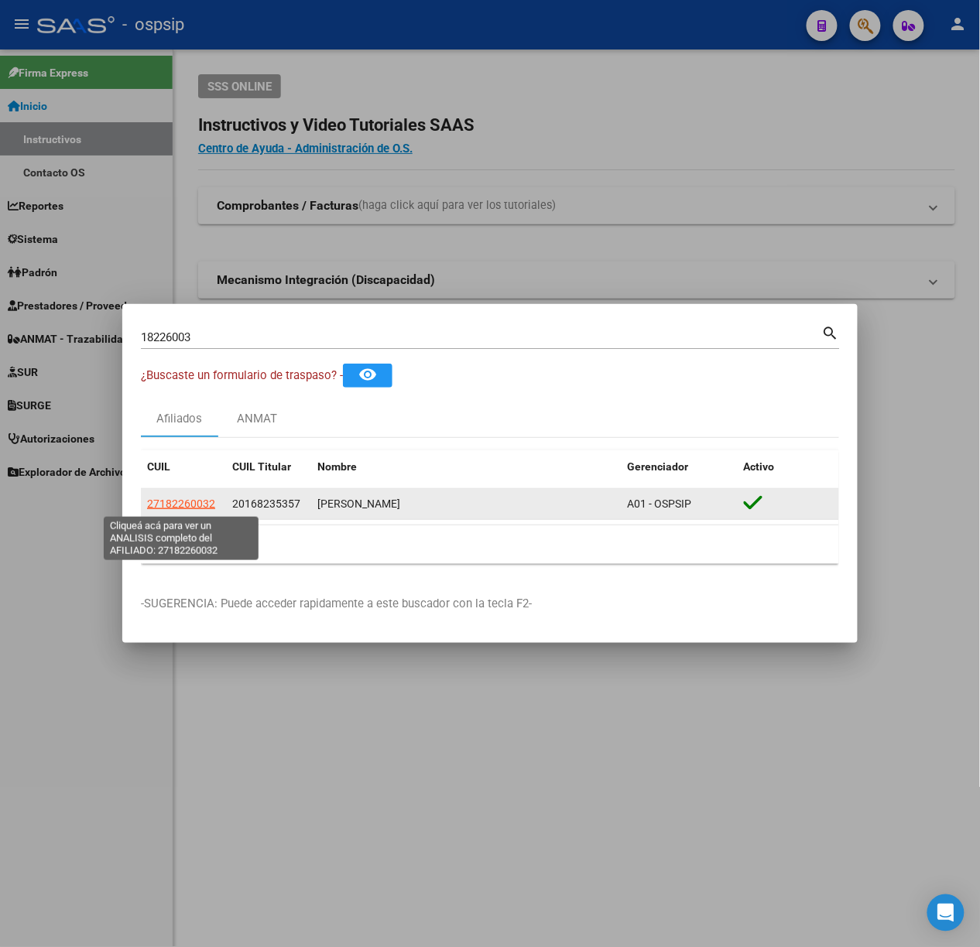
click at [168, 502] on span "27182260032" at bounding box center [181, 504] width 68 height 12
type textarea "27182260032"
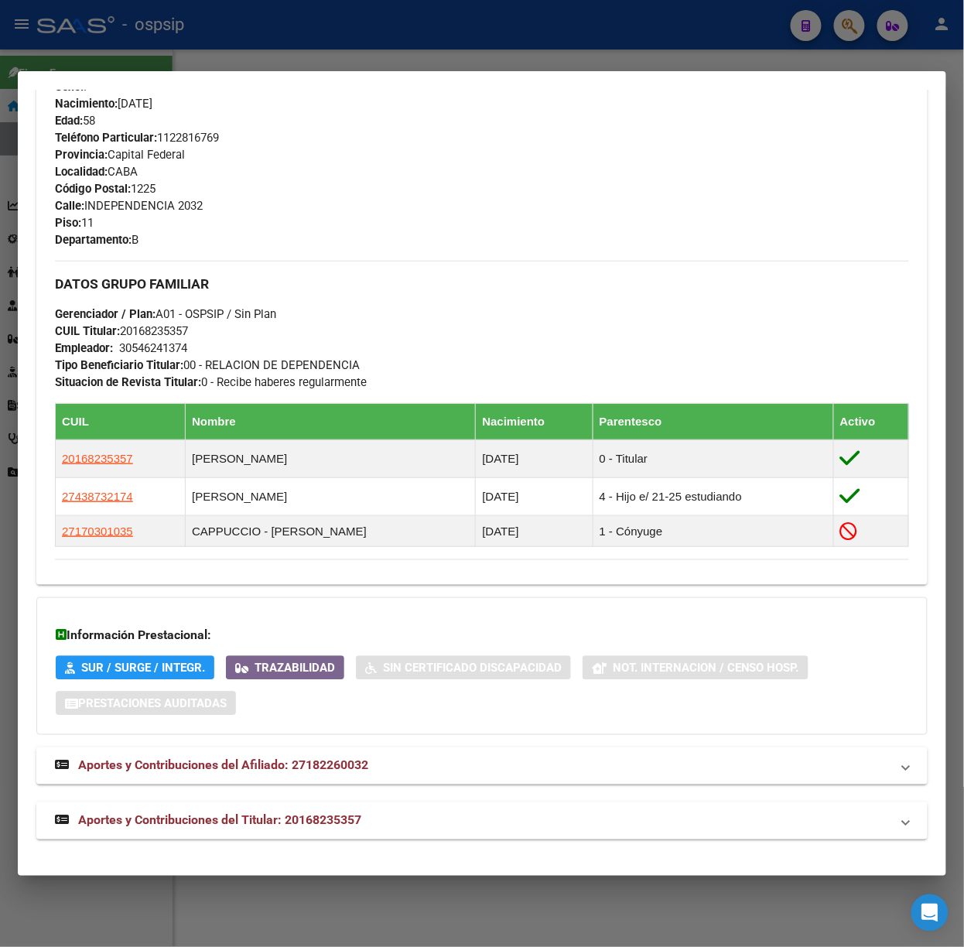
click at [362, 808] on mat-expansion-panel-header "Aportes y Contribuciones del Titular: 20168235357" at bounding box center [481, 820] width 891 height 37
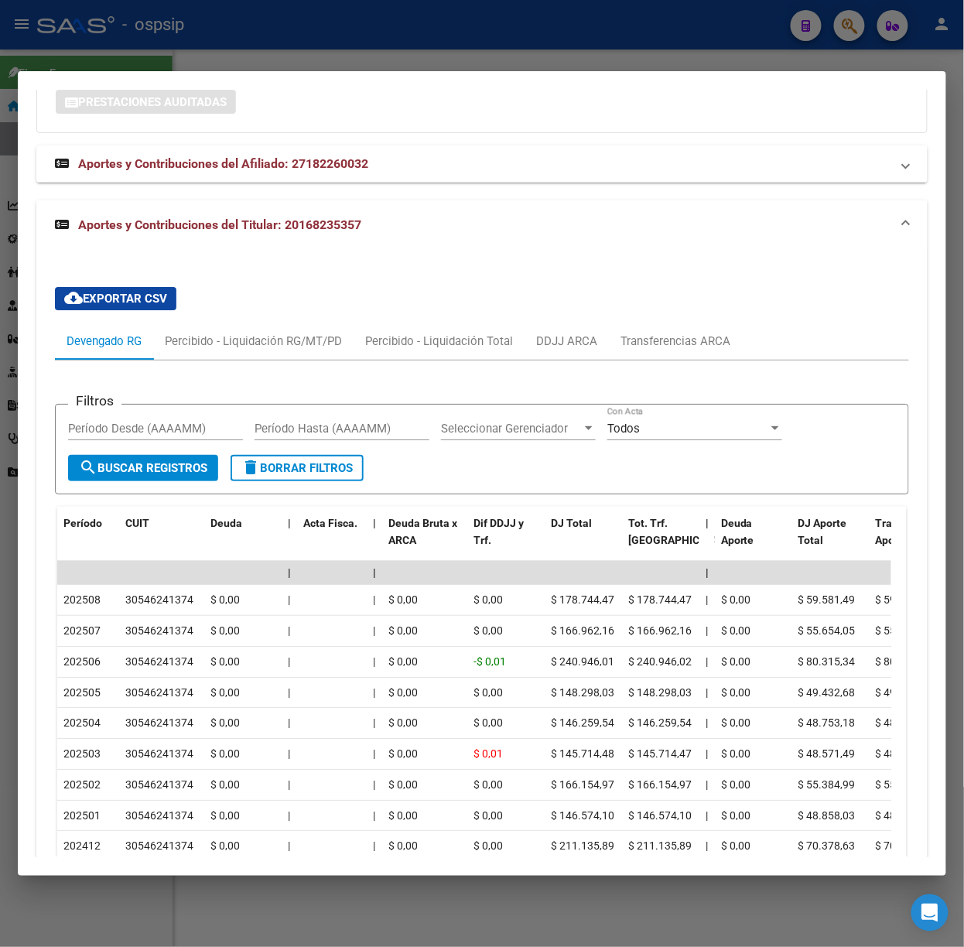
scroll to position [1452, 0]
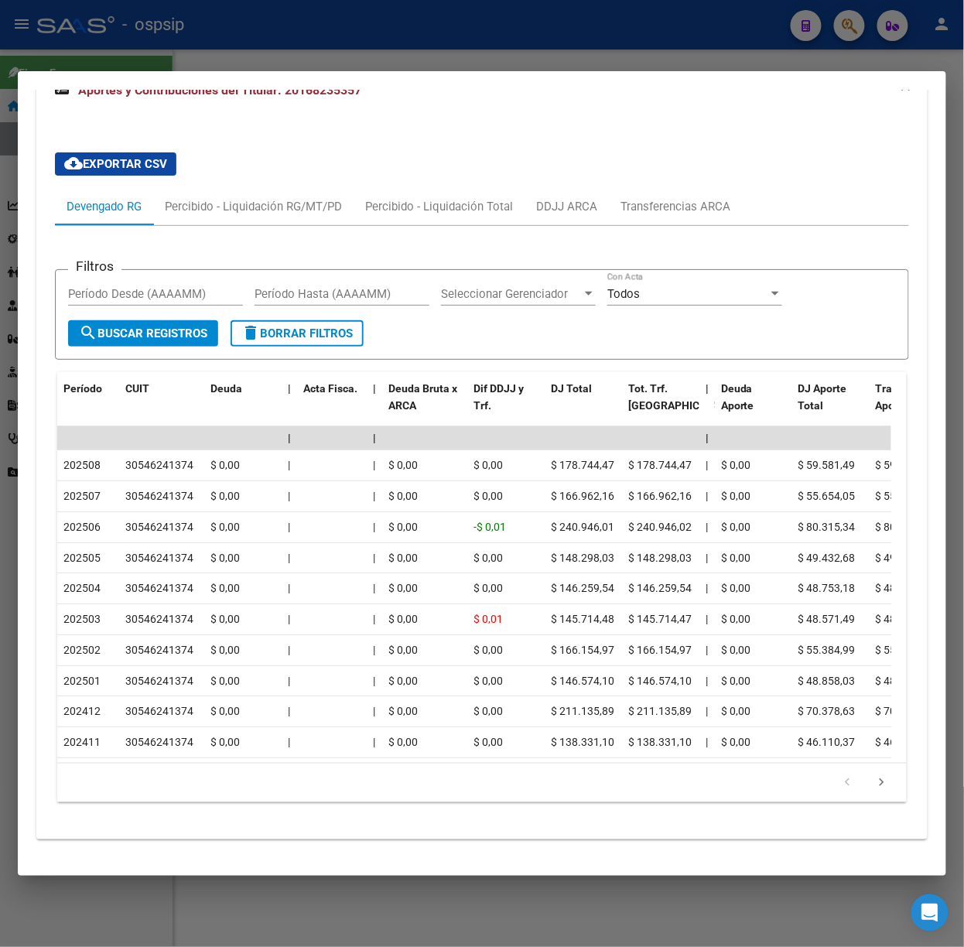
click at [418, 60] on div at bounding box center [482, 473] width 964 height 947
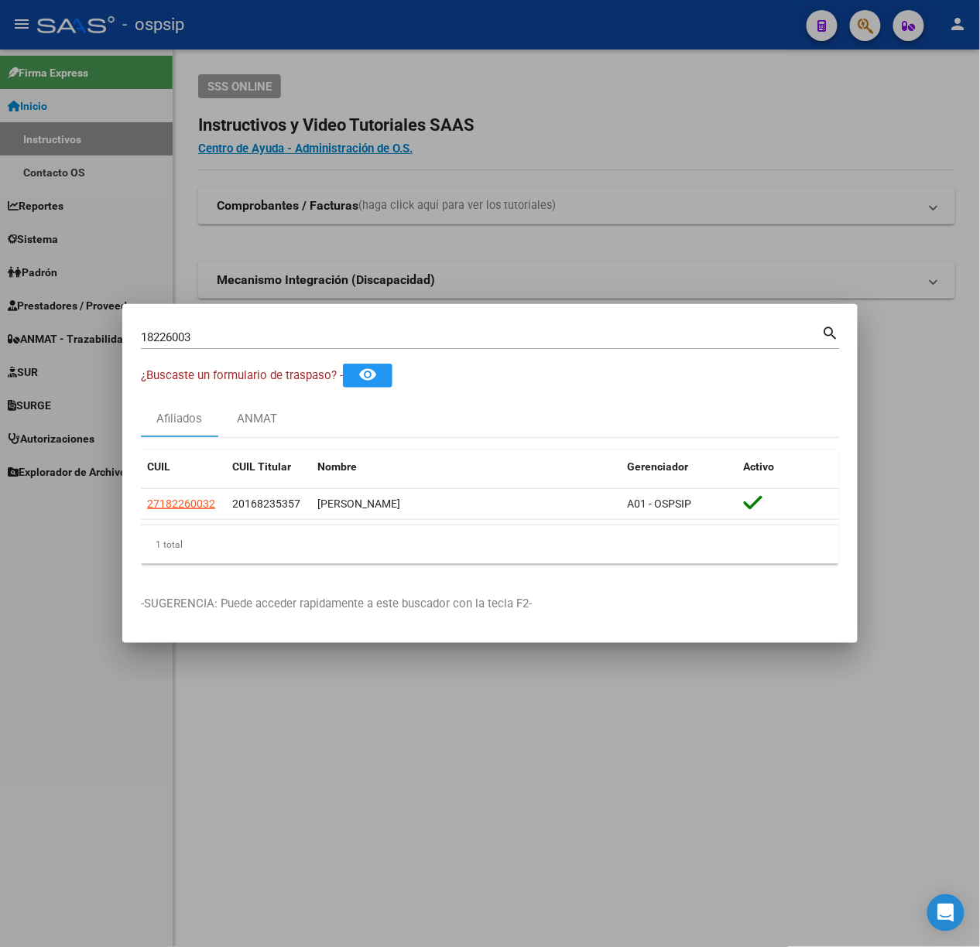
click at [226, 348] on div "18226003 Buscar (apellido, dni, cuil, nro traspaso, cuit, obra social)" at bounding box center [481, 337] width 681 height 23
click at [226, 338] on input "18226003" at bounding box center [481, 337] width 681 height 14
type input "20278067"
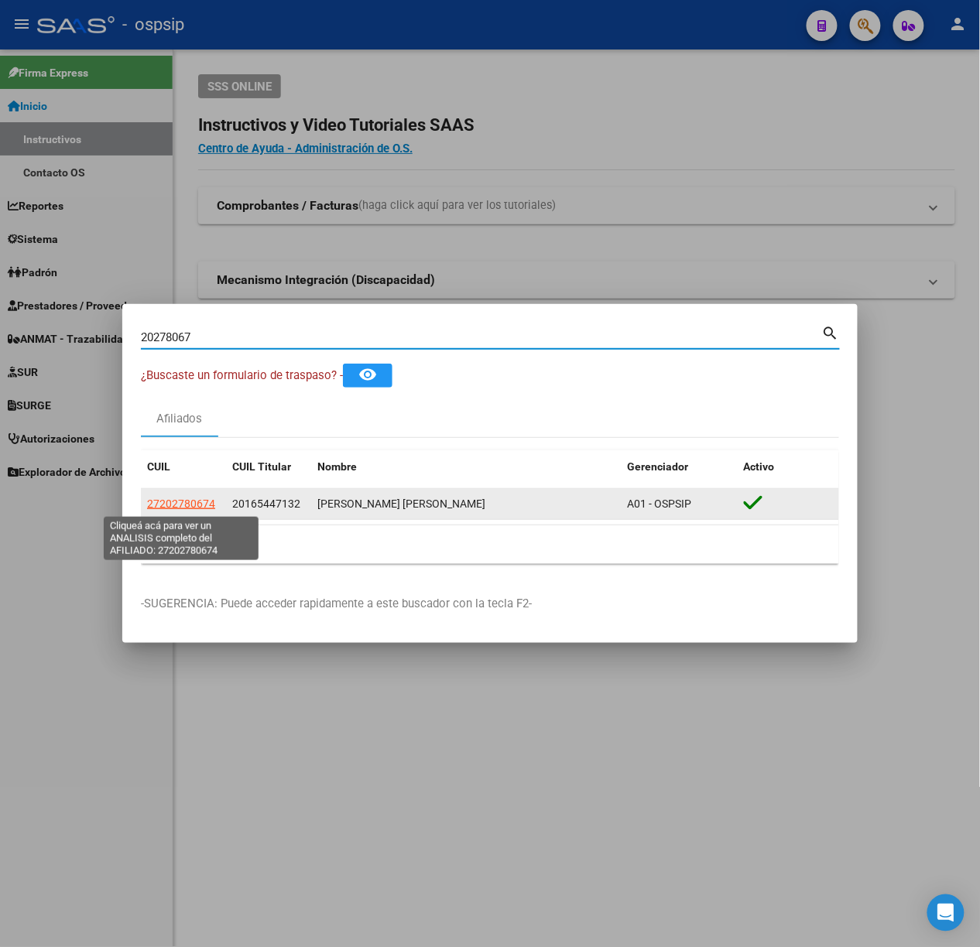
click at [205, 502] on span "27202780674" at bounding box center [181, 504] width 68 height 12
type textarea "27202780674"
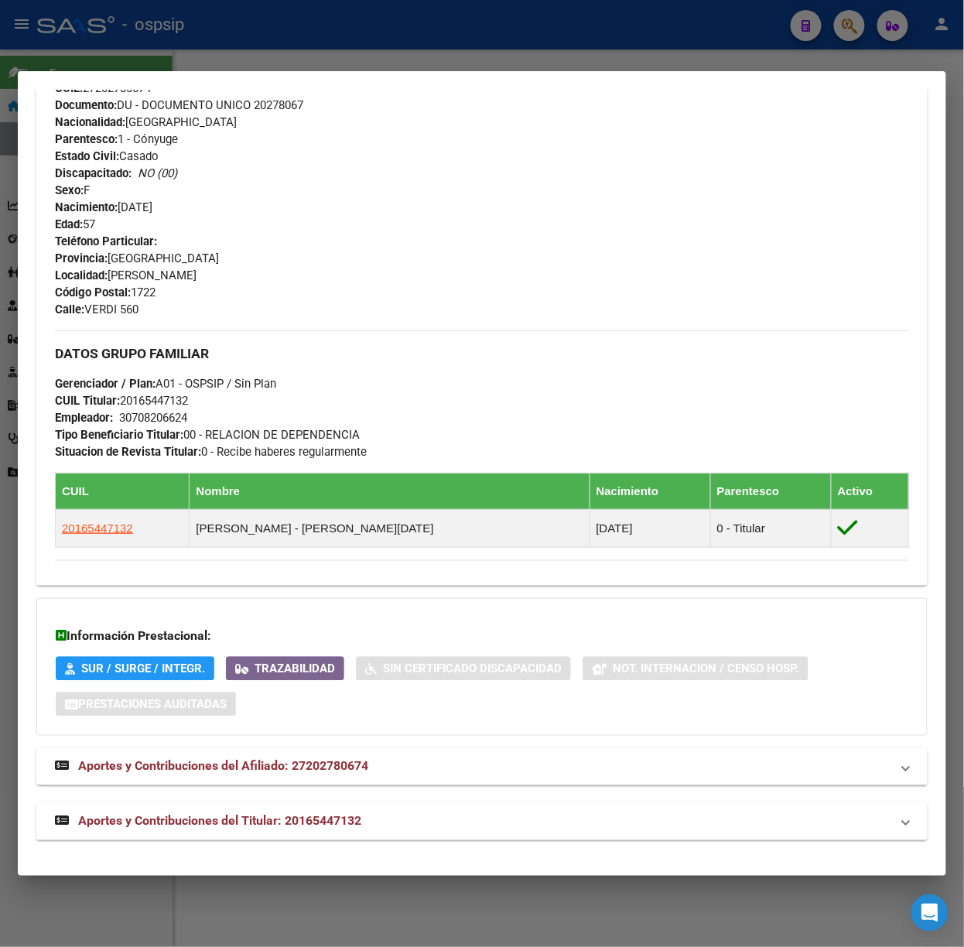
click at [338, 822] on span "Aportes y Contribuciones del Titular: 20165447132" at bounding box center [219, 821] width 283 height 15
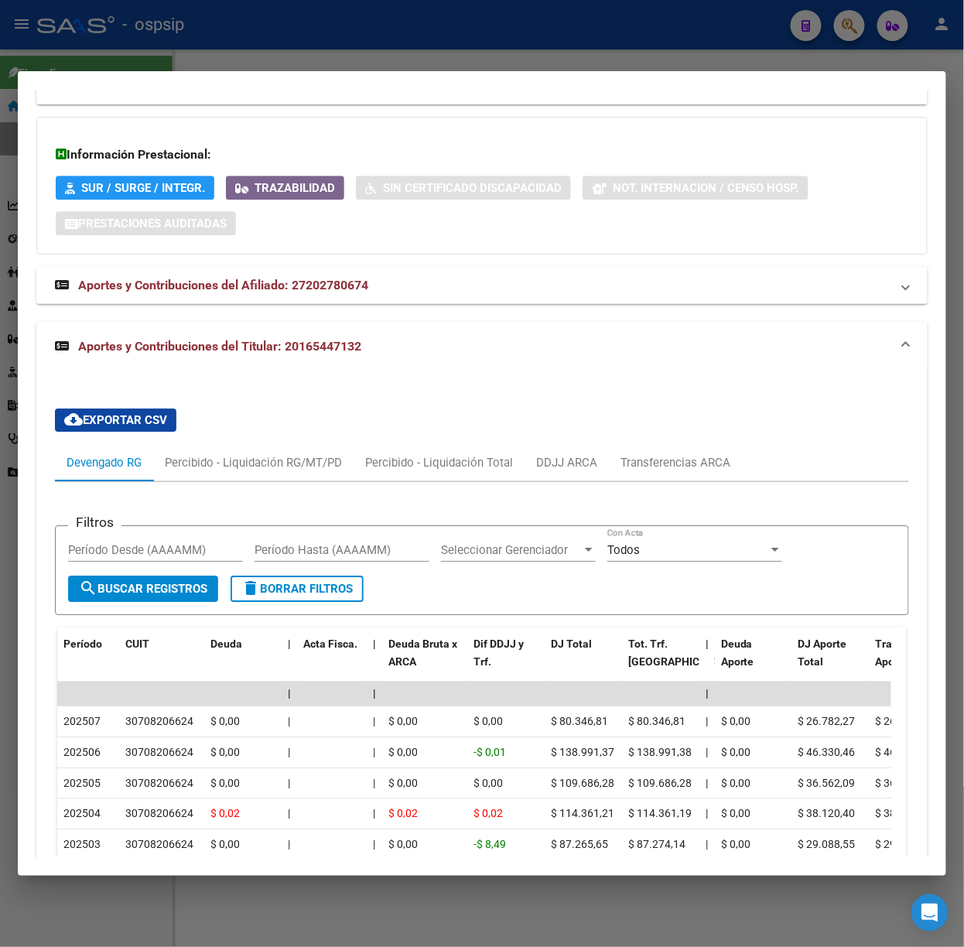
scroll to position [1184, 0]
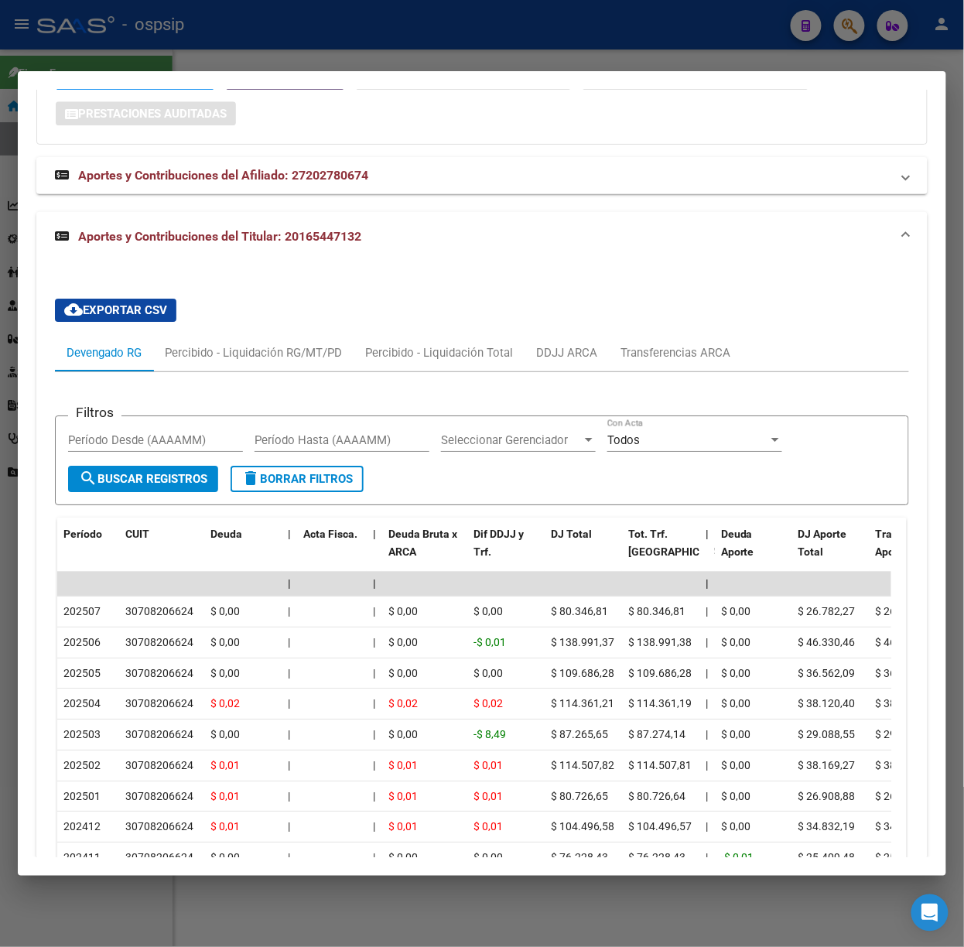
click at [124, 63] on div at bounding box center [482, 473] width 964 height 947
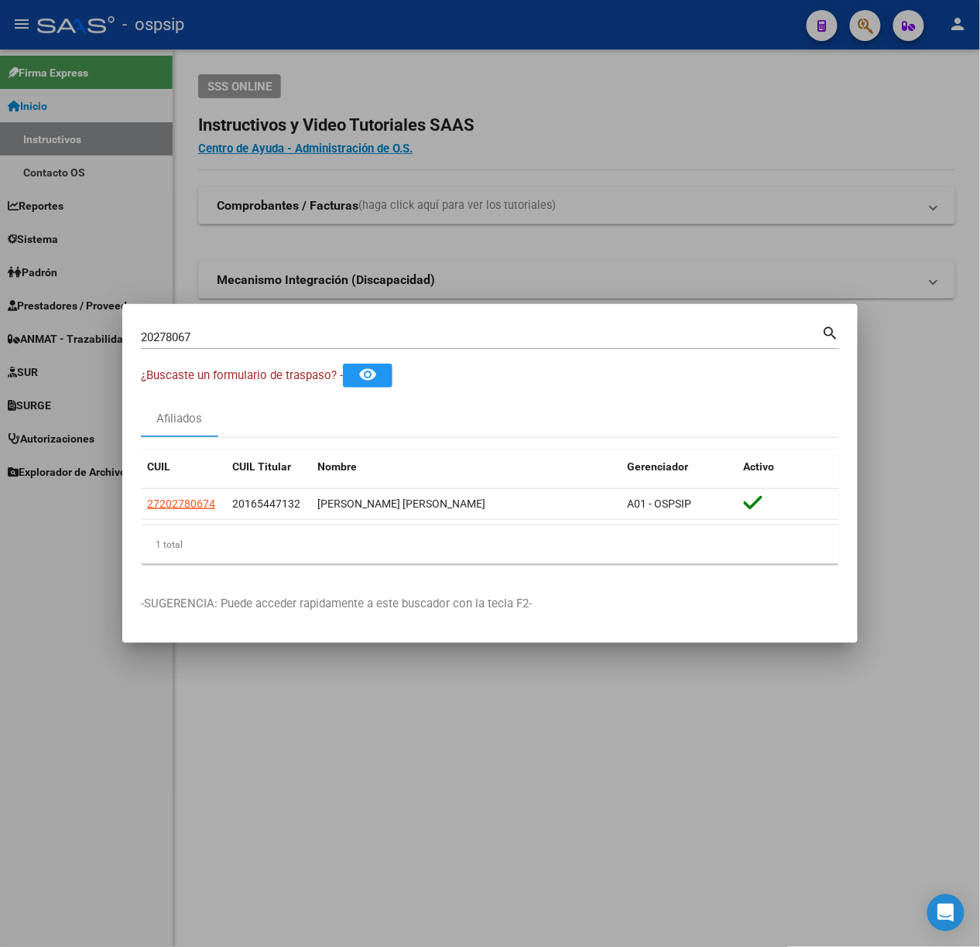
click at [200, 339] on input "20278067" at bounding box center [481, 337] width 681 height 14
type input "52090629"
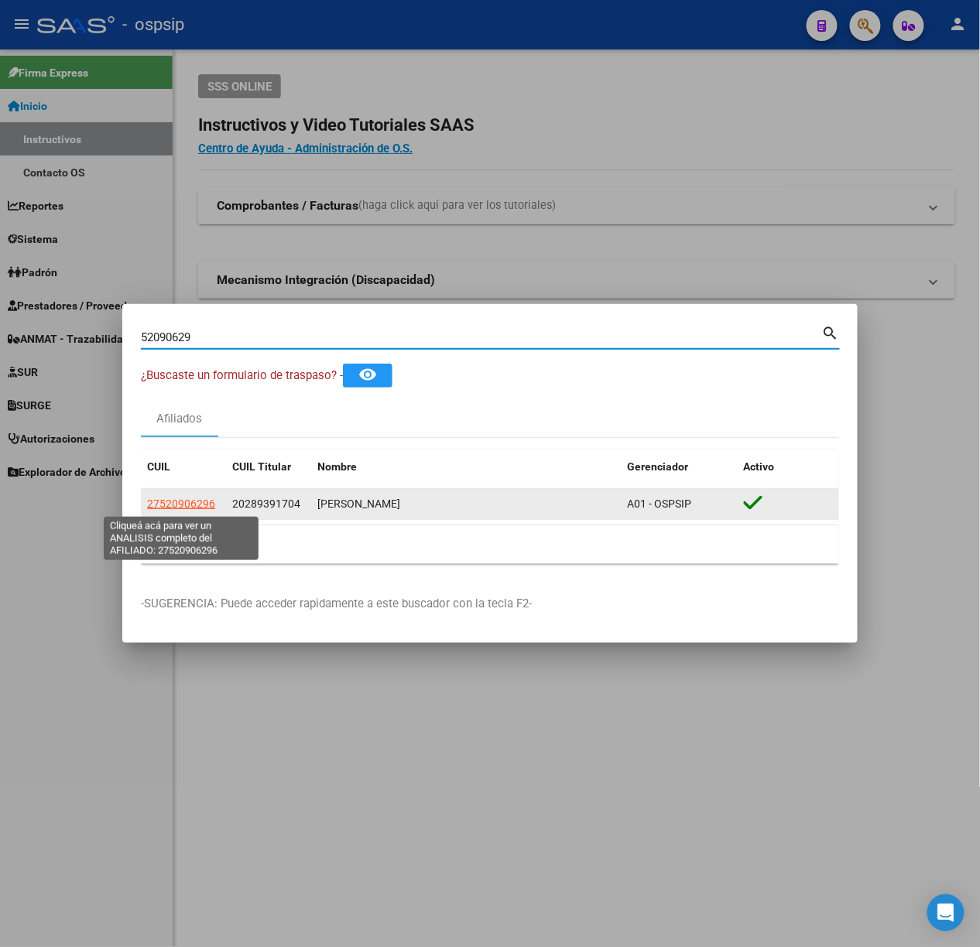
click at [207, 508] on span "27520906296" at bounding box center [181, 504] width 68 height 12
type textarea "27520906296"
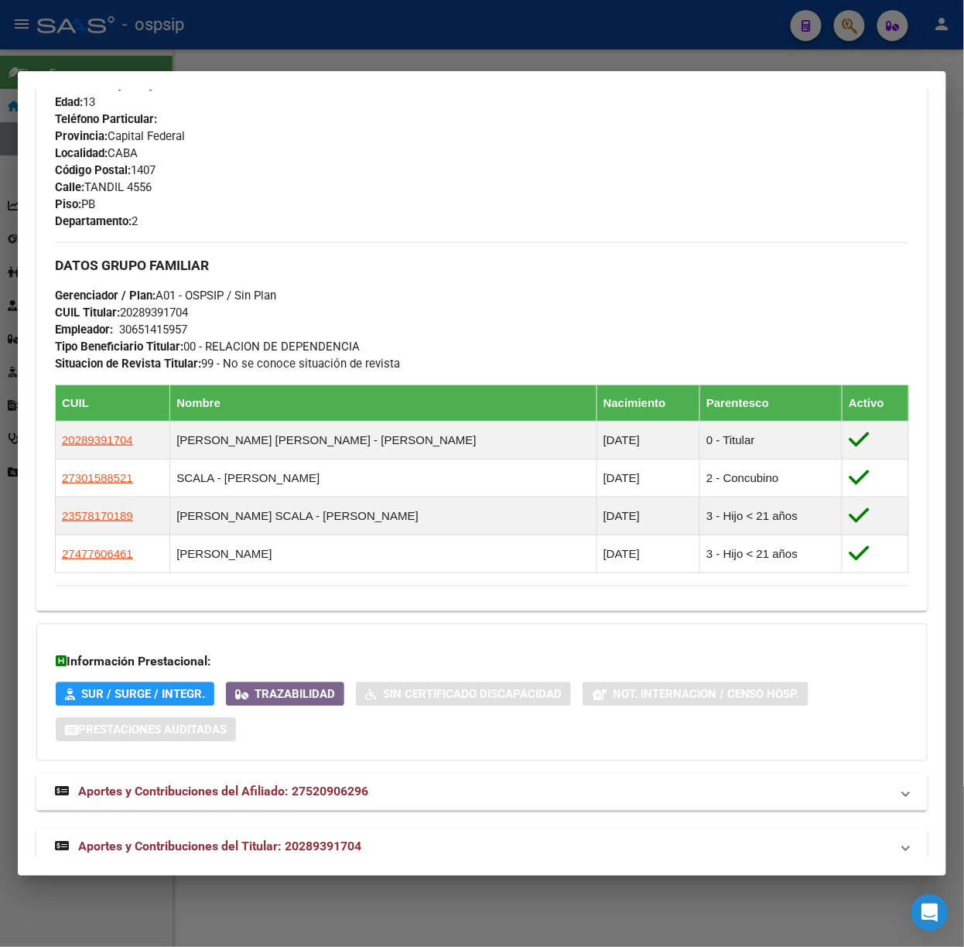
scroll to position [679, 0]
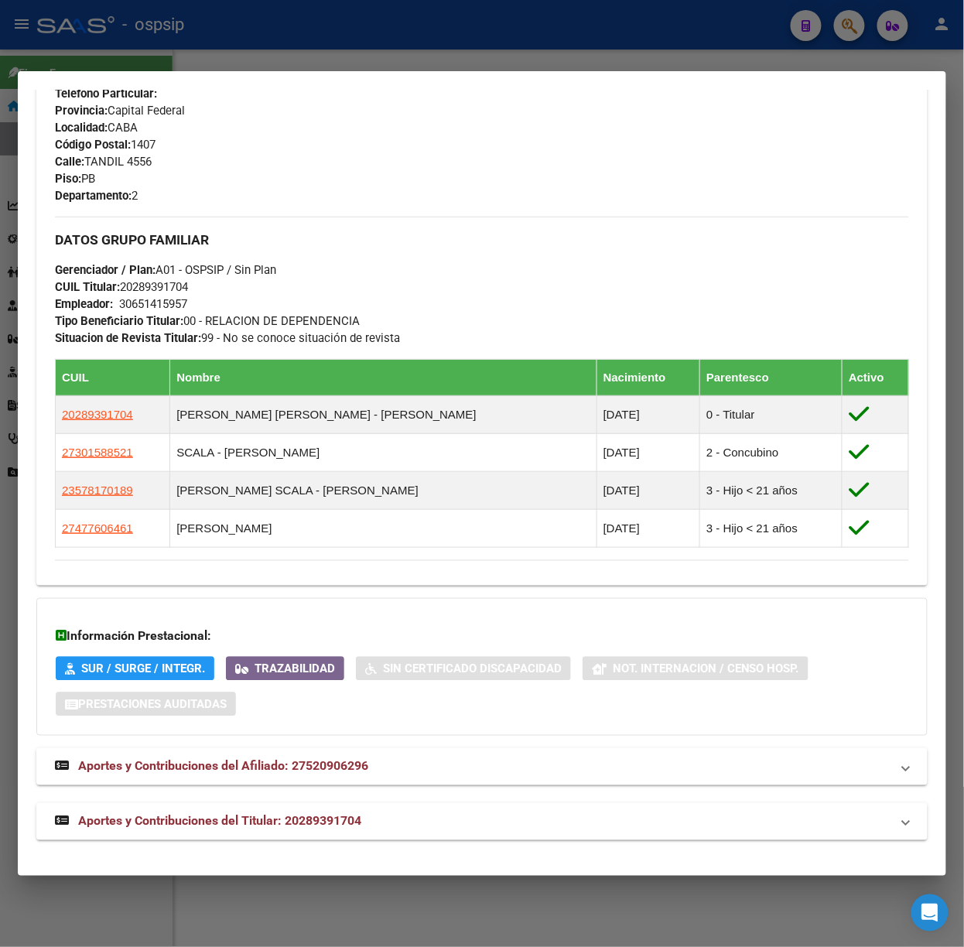
click at [376, 797] on div "DATOS PADRÓN ÁGIL: [PERSON_NAME] | ACTIVO | FAMILIAR DE: 20289391704 Datos Pers…" at bounding box center [481, 154] width 891 height 1373
click at [387, 822] on mat-panel-title "Aportes y Contribuciones del Titular: 20289391704" at bounding box center [473, 821] width 836 height 19
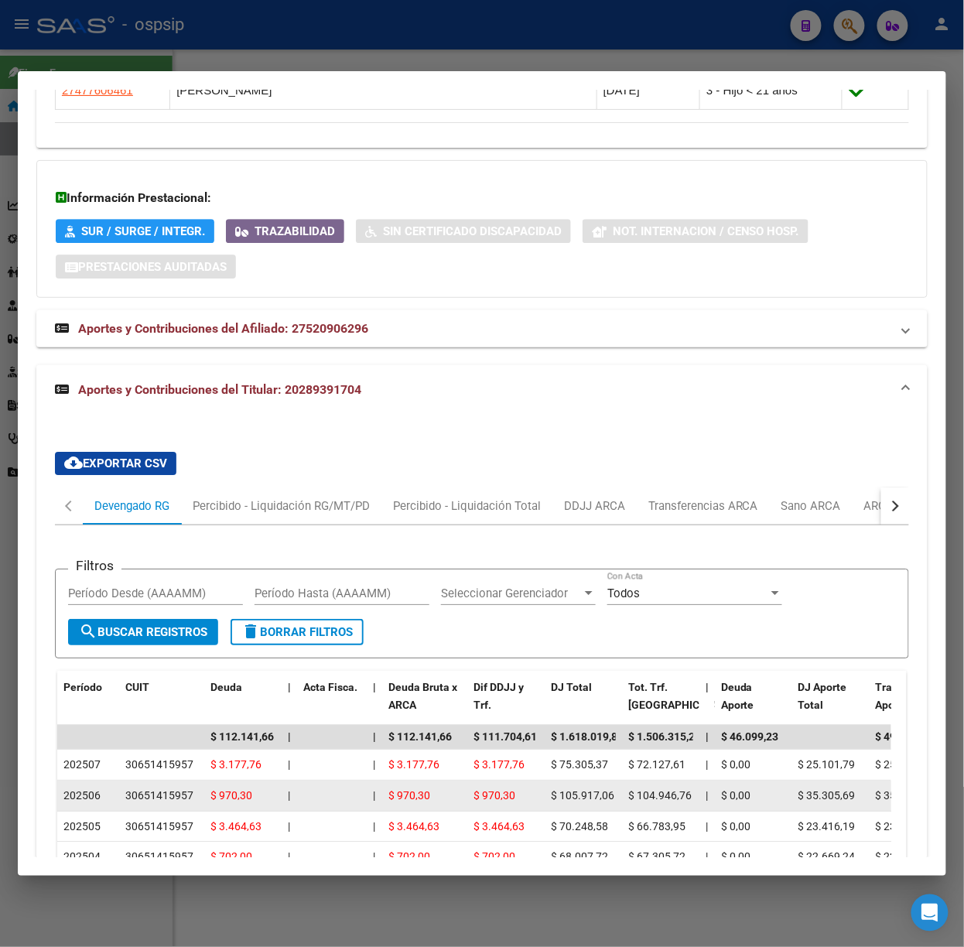
scroll to position [1267, 0]
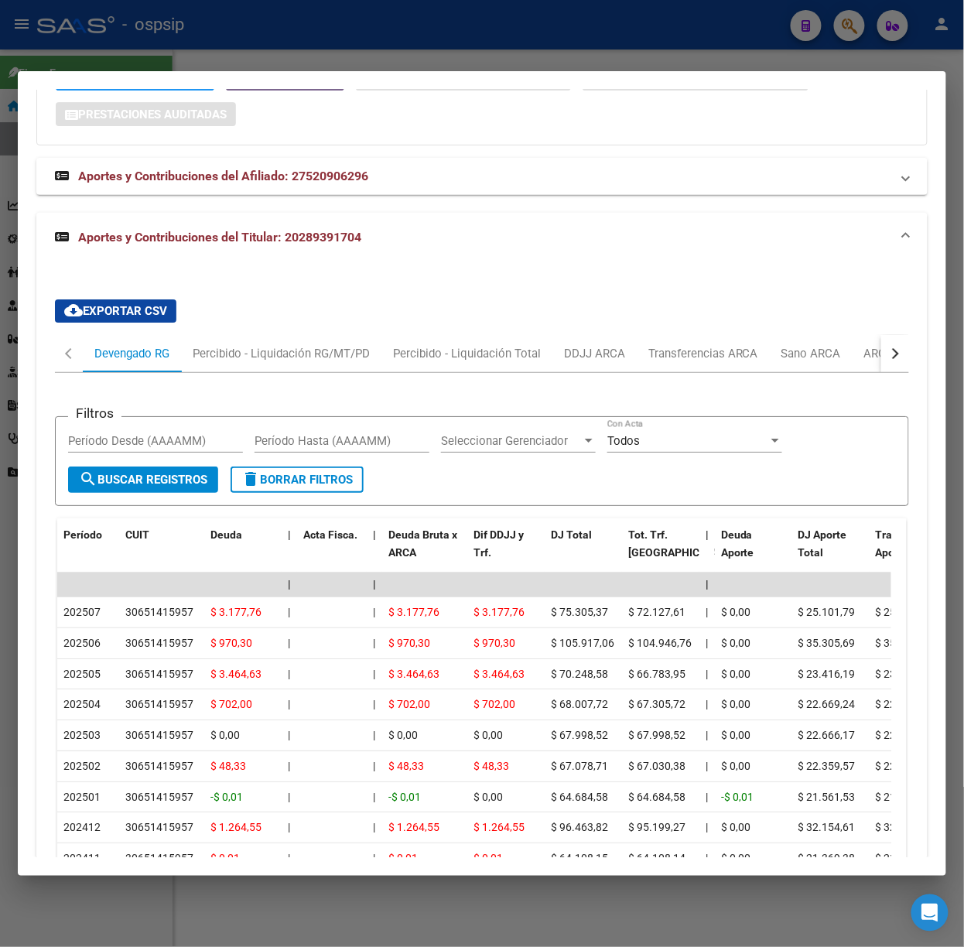
click at [271, 44] on div at bounding box center [482, 473] width 964 height 947
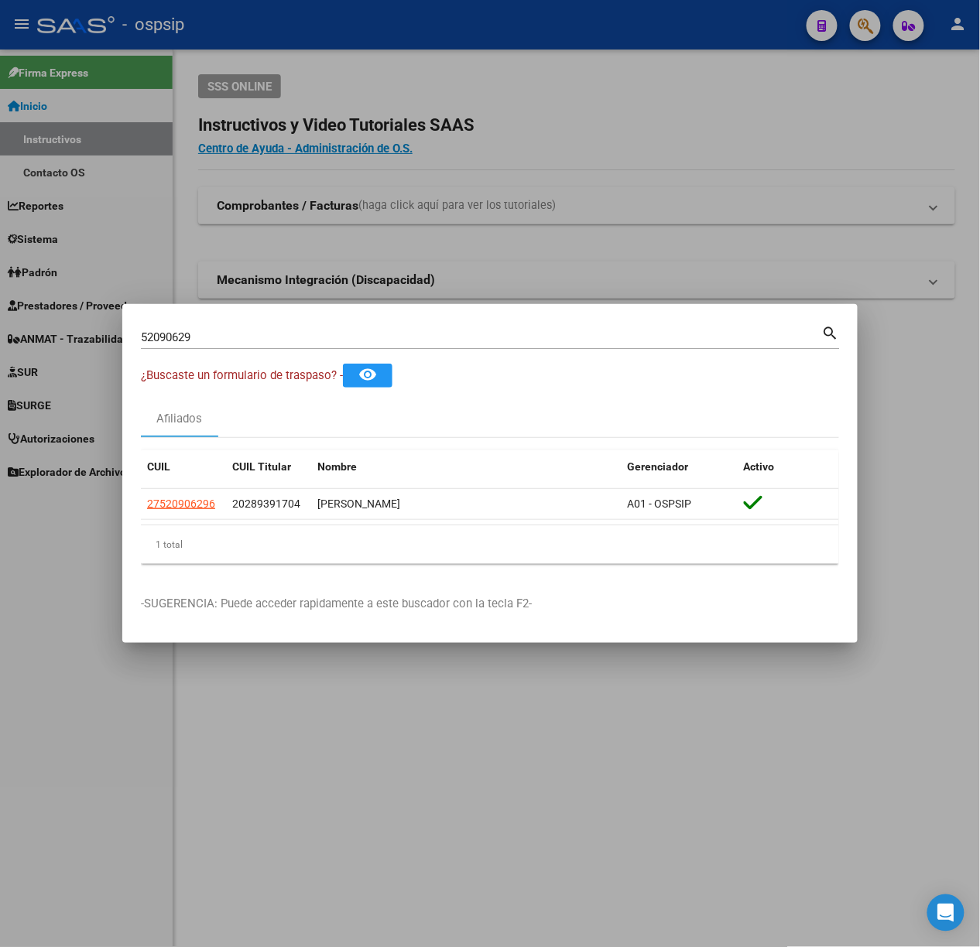
click at [266, 342] on input "52090629" at bounding box center [481, 337] width 681 height 14
type input "94079196"
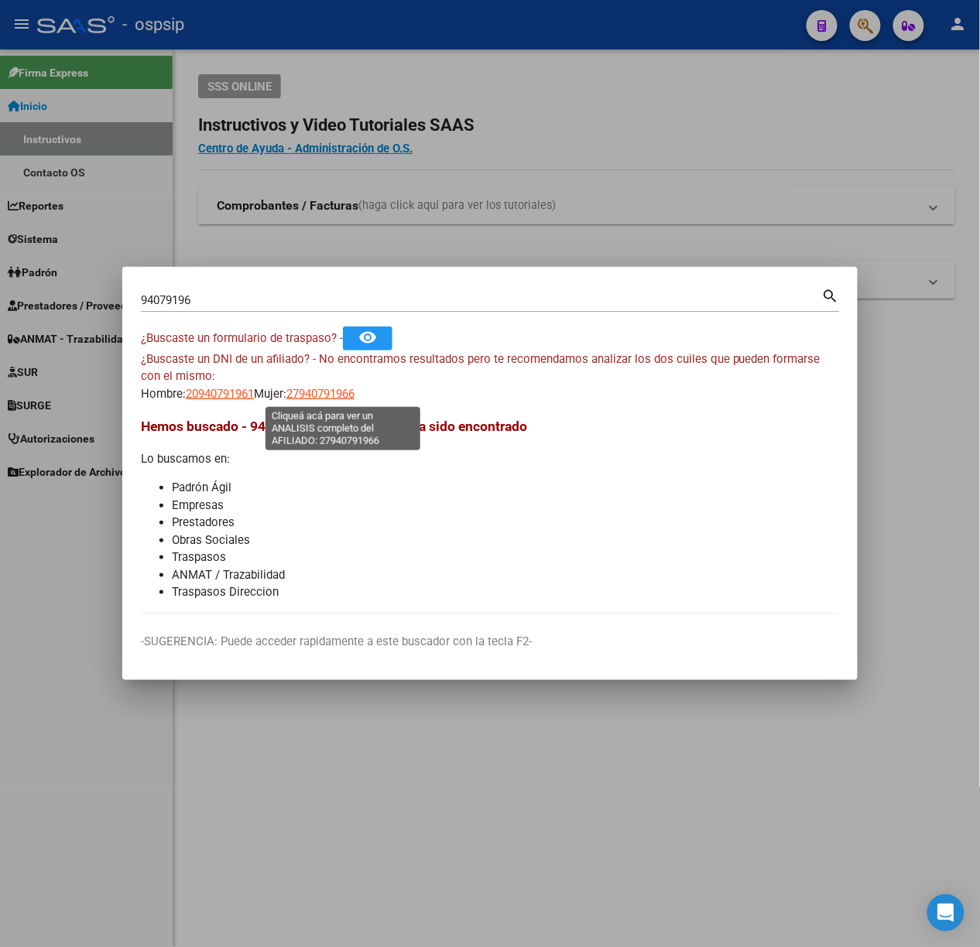
click at [317, 397] on span "27940791966" at bounding box center [320, 394] width 68 height 14
type textarea "27940791966"
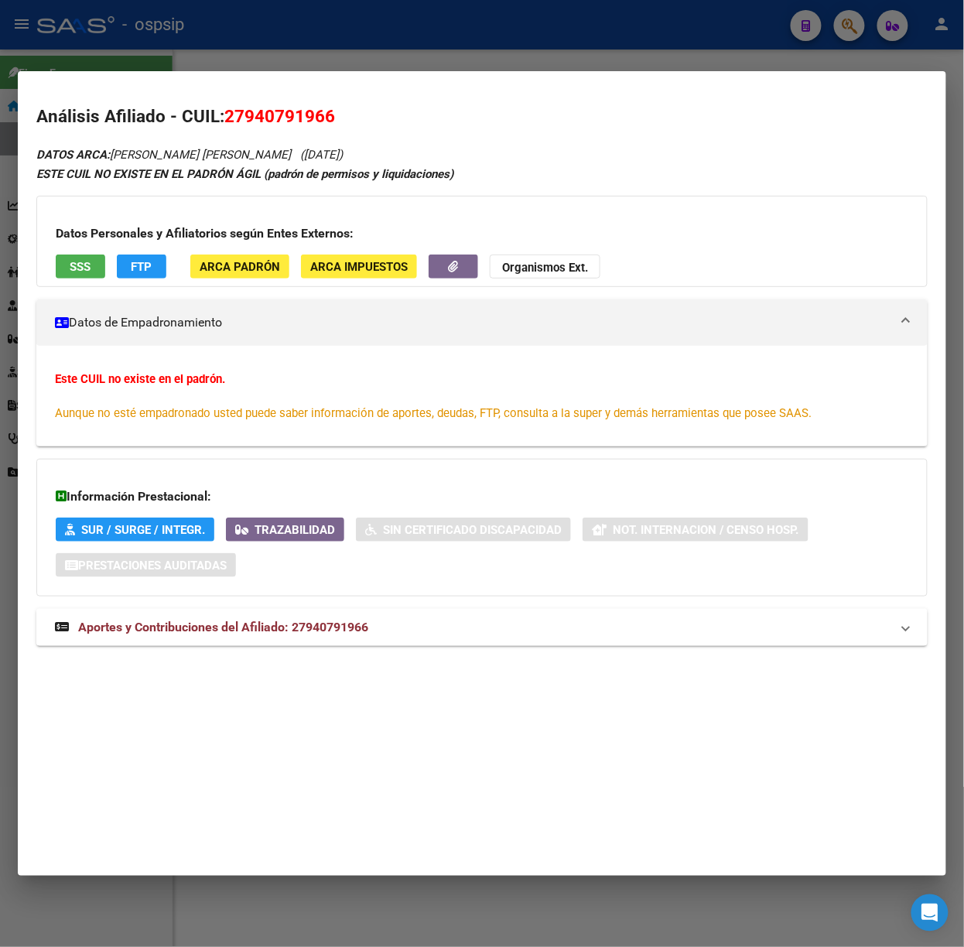
click at [271, 642] on mat-expansion-panel-header "Aportes y Contribuciones del Afiliado: 27940791966" at bounding box center [481, 627] width 891 height 37
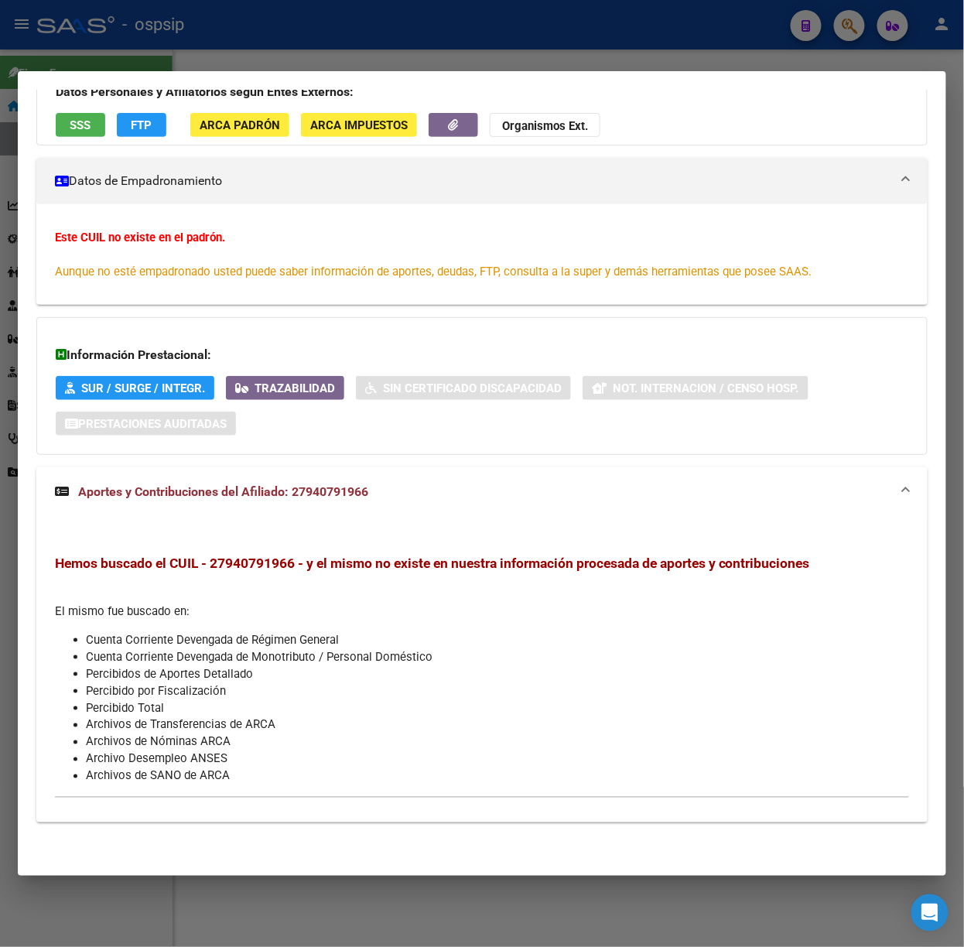
scroll to position [0, 0]
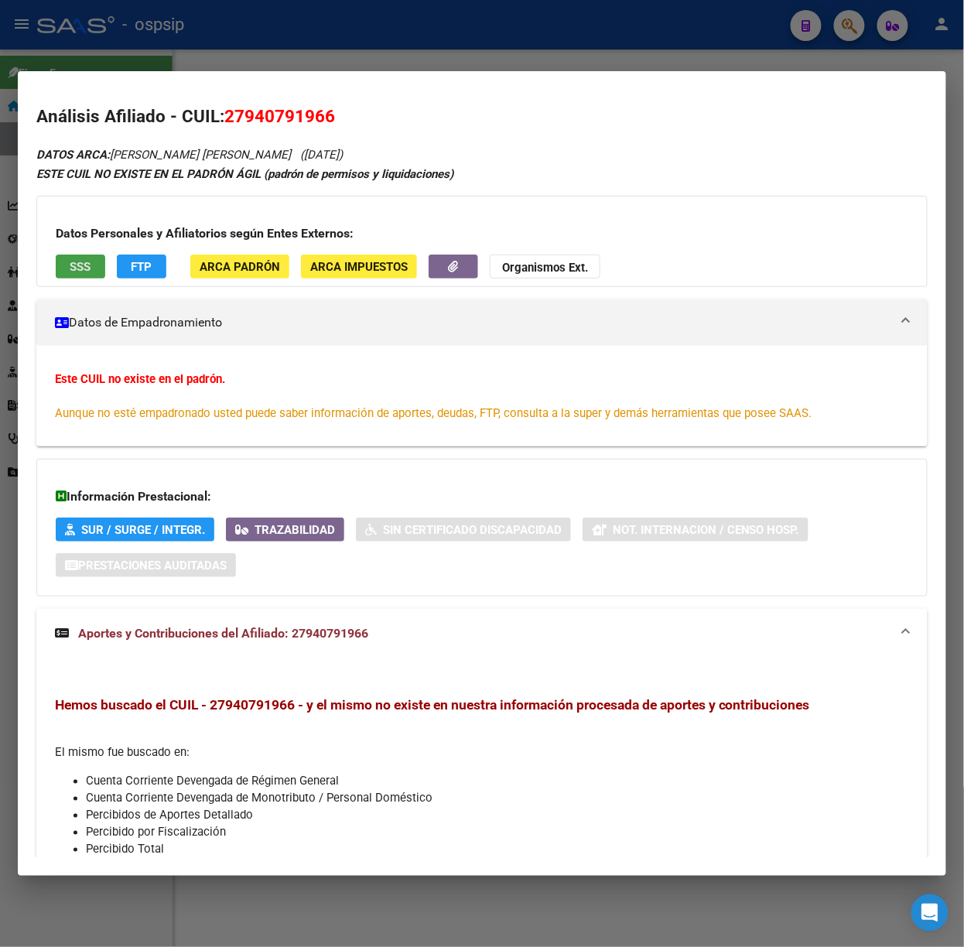
click at [79, 255] on button "SSS" at bounding box center [81, 267] width 50 height 24
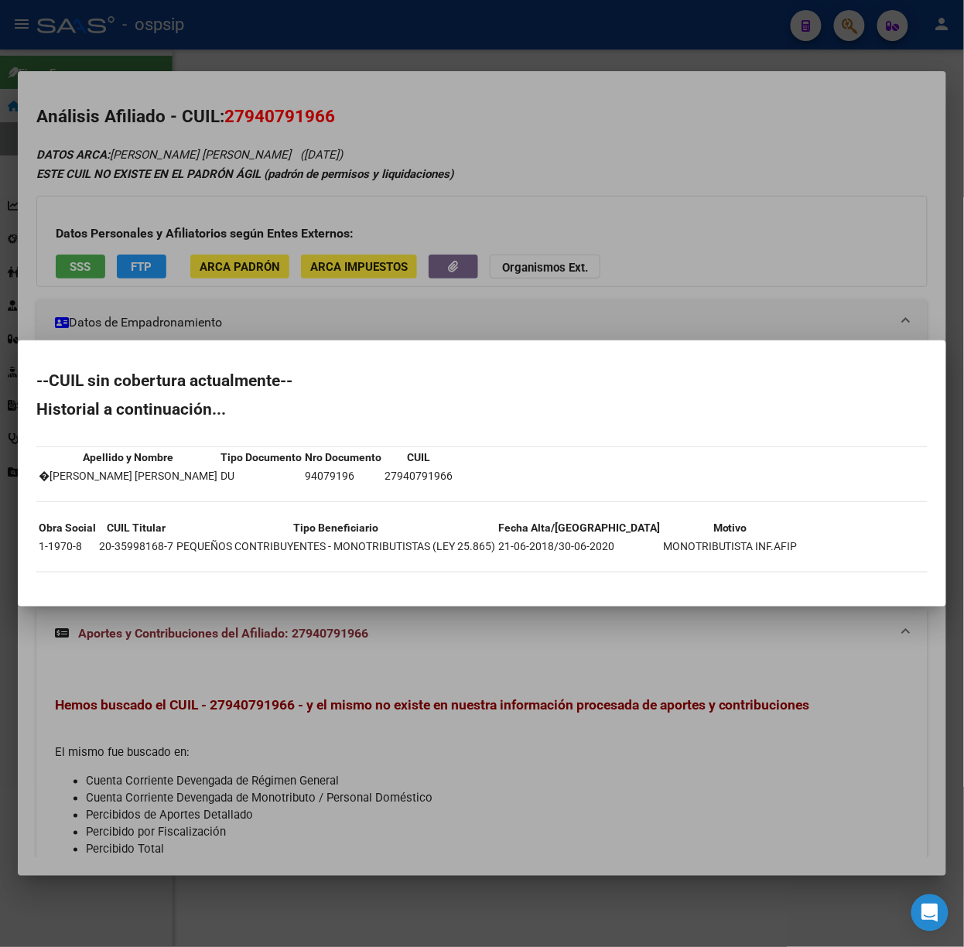
click at [174, 260] on div at bounding box center [482, 473] width 964 height 947
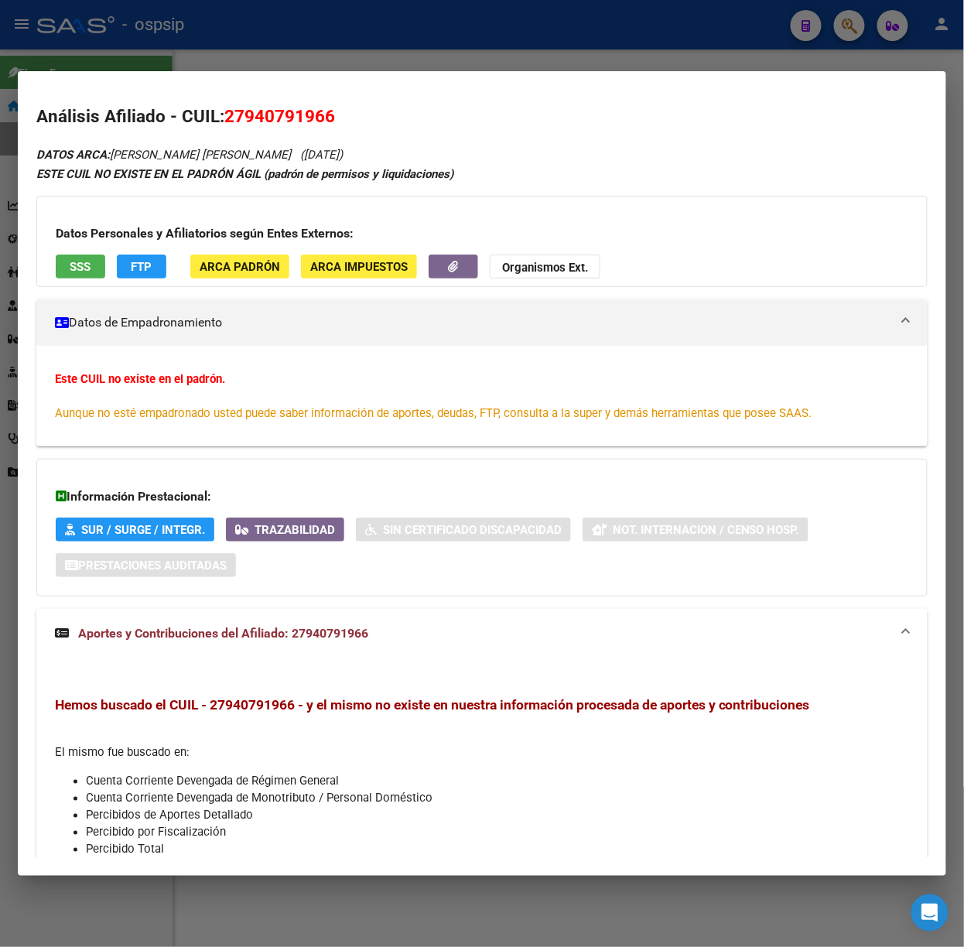
click at [350, 41] on div at bounding box center [482, 473] width 964 height 947
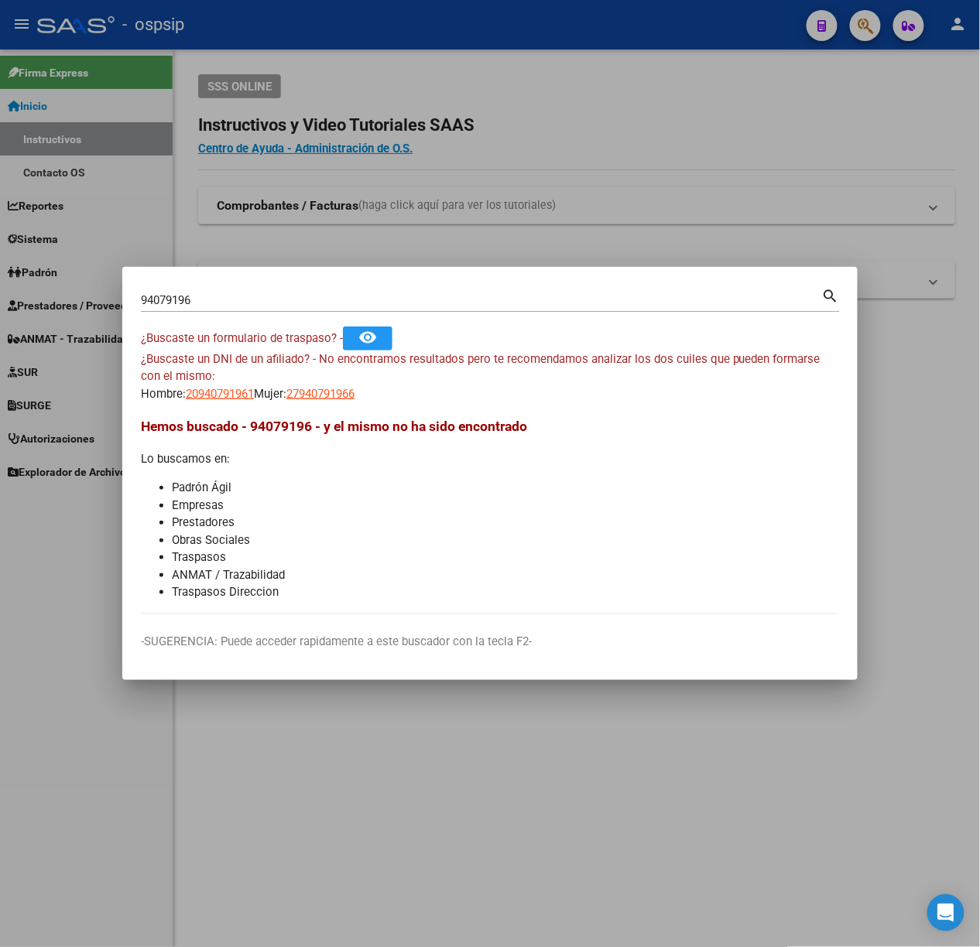
click at [193, 305] on input "94079196" at bounding box center [481, 300] width 681 height 14
type input "53580504"
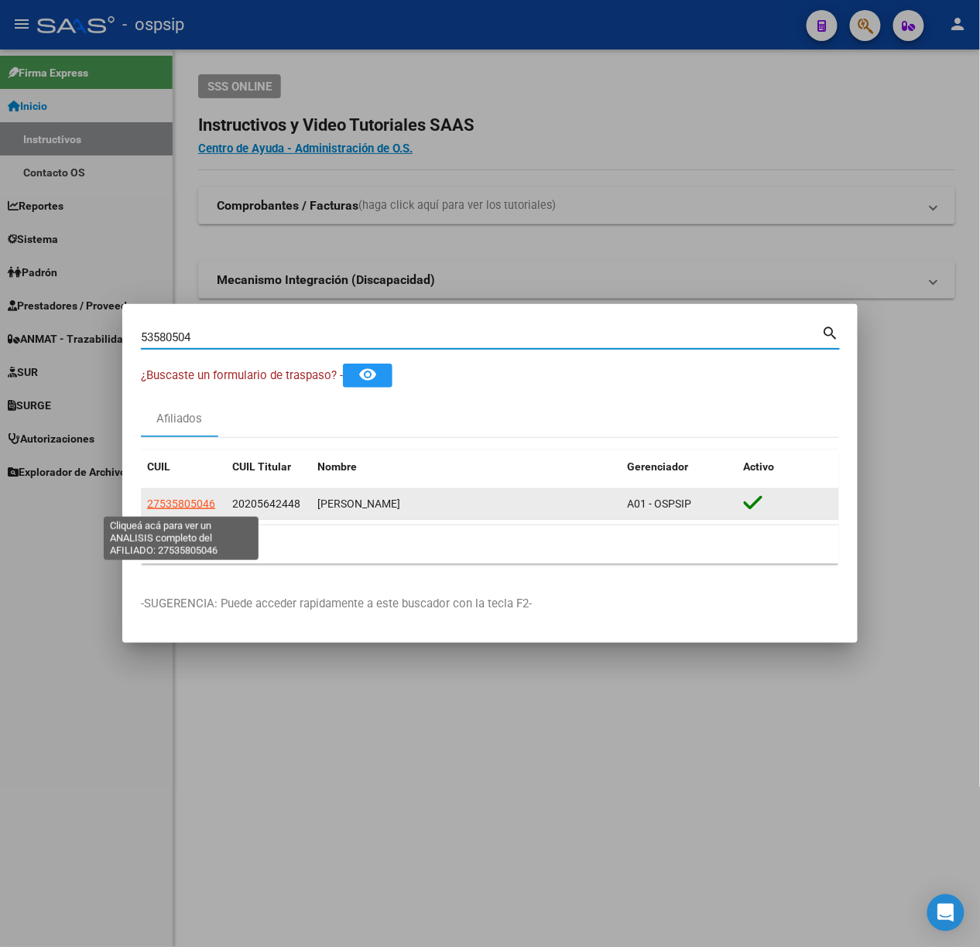
click at [198, 510] on span "27535805046" at bounding box center [181, 504] width 68 height 12
type textarea "27535805046"
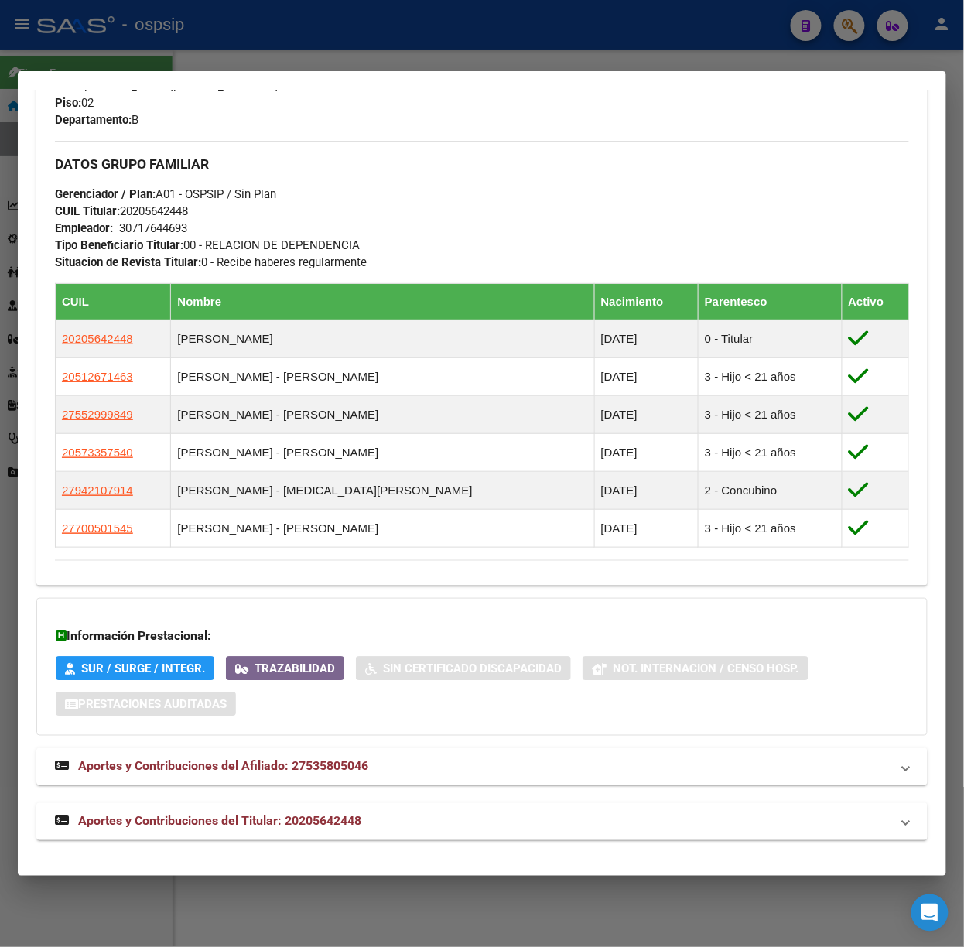
click at [288, 830] on mat-expansion-panel-header "Aportes y Contribuciones del Titular: 20205642448" at bounding box center [481, 821] width 891 height 37
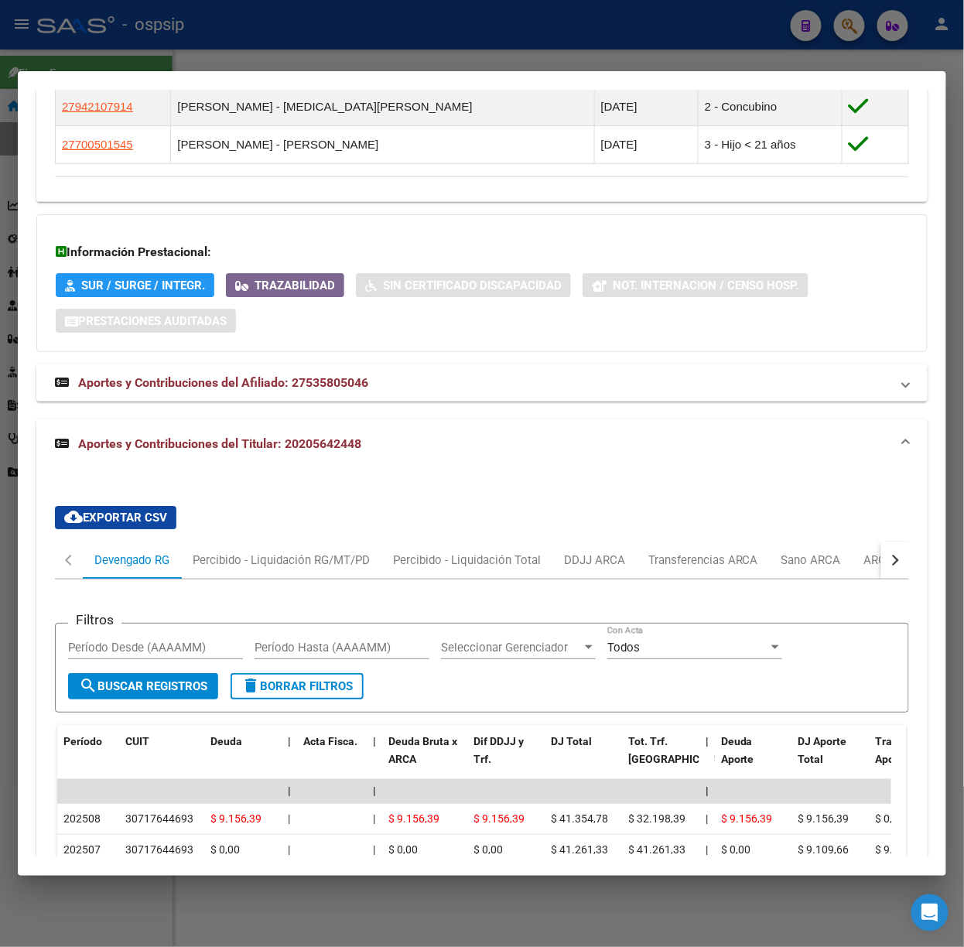
scroll to position [1240, 0]
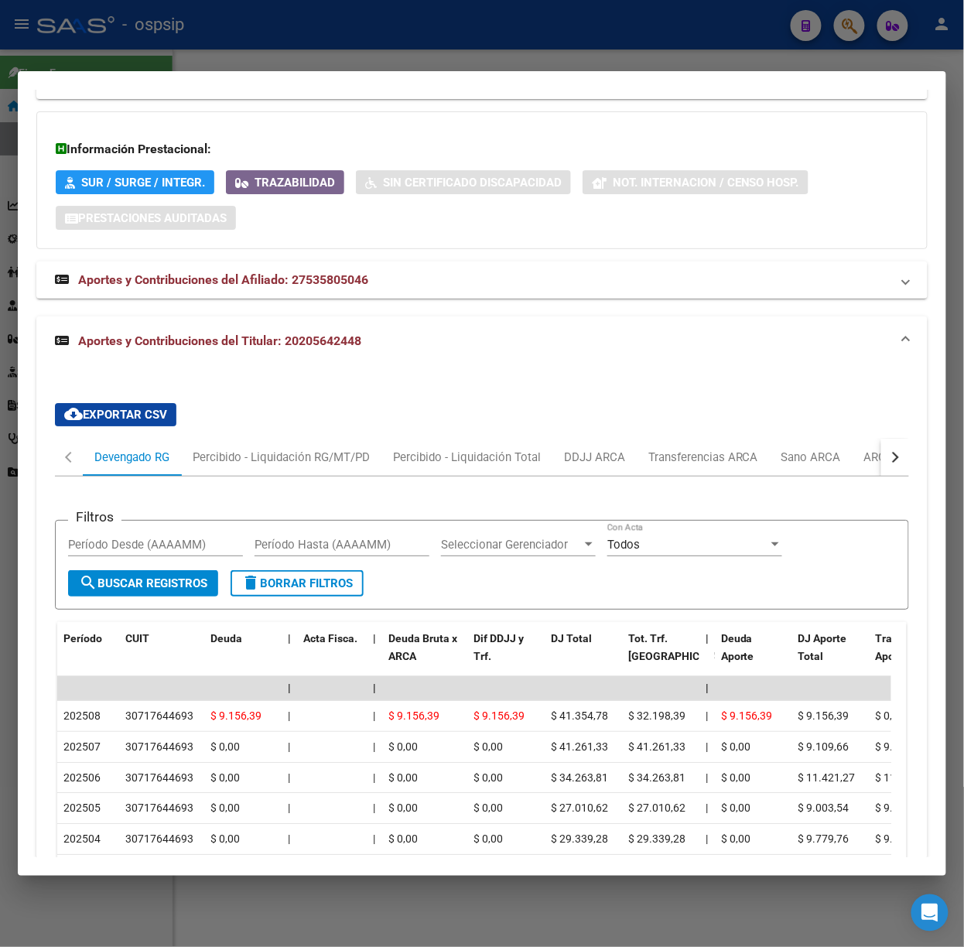
click at [158, 62] on div at bounding box center [482, 473] width 964 height 947
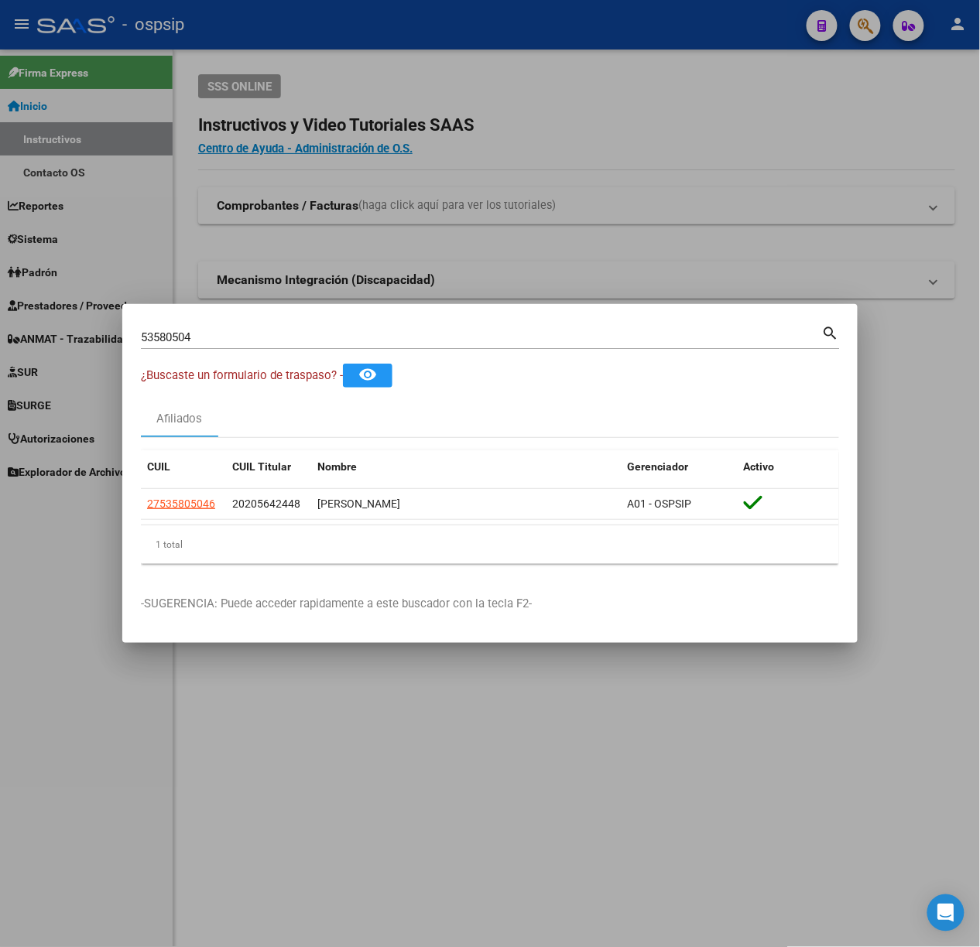
click at [224, 329] on div "53580504 Buscar (apellido, dni, [PERSON_NAME], [PERSON_NAME], cuit, obra social)" at bounding box center [481, 337] width 681 height 23
click at [232, 331] on input "53580504" at bounding box center [481, 337] width 681 height 14
type input "36360178"
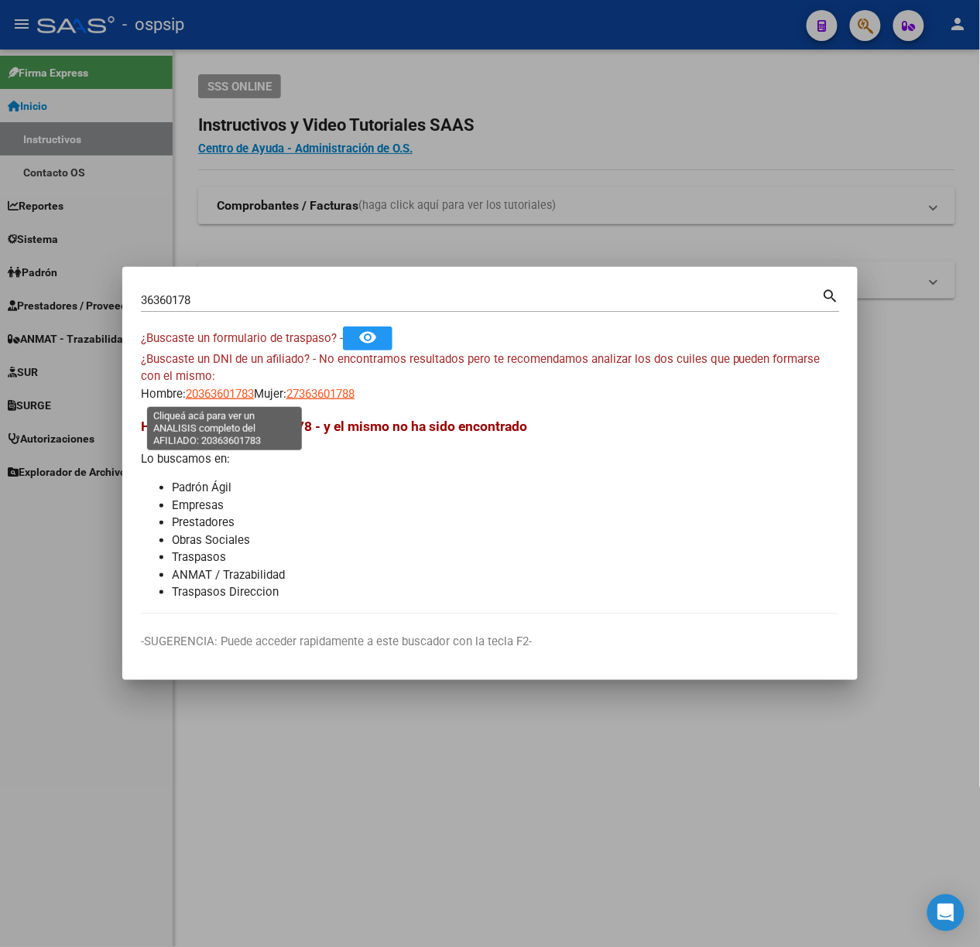
click at [239, 396] on span "20363601783" at bounding box center [220, 394] width 68 height 14
type textarea "20363601783"
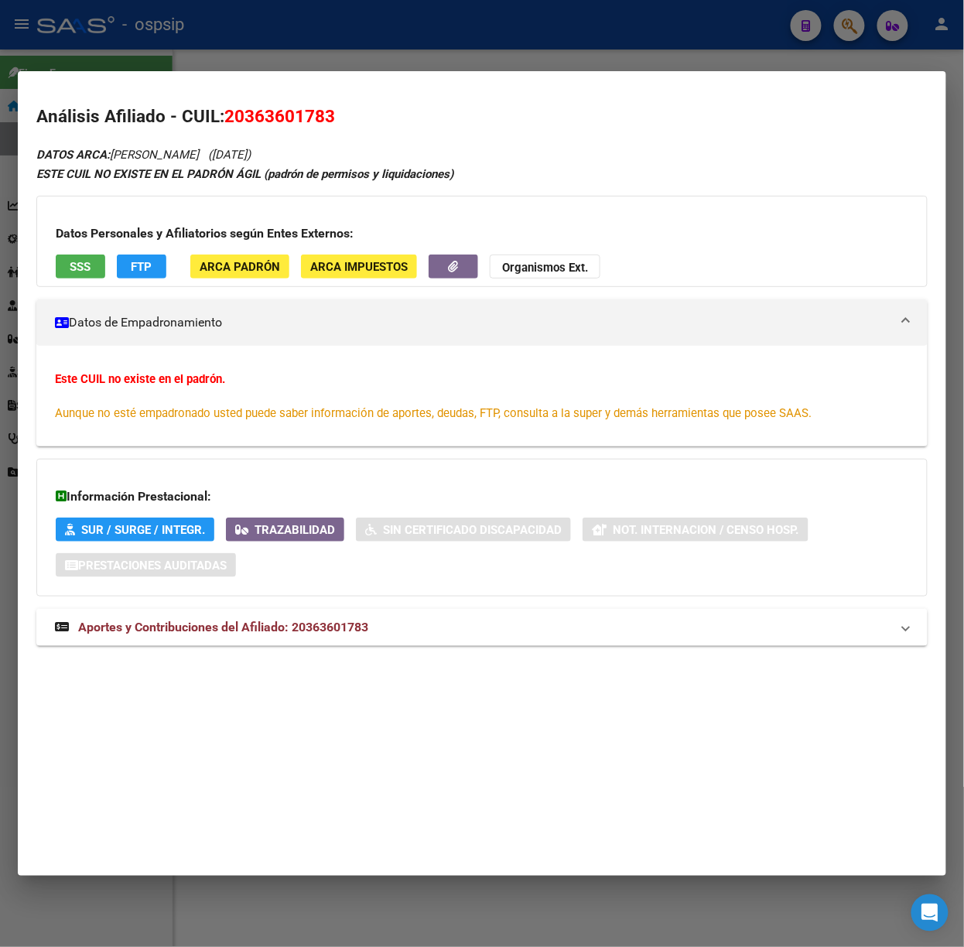
click at [335, 650] on div "DATOS ARCA: [PERSON_NAME] ([DATE]) ESTE CUIL NO EXISTE EN EL PADRÓN ÁGIL (padró…" at bounding box center [481, 404] width 891 height 518
click at [393, 655] on div "DATOS ARCA: [PERSON_NAME] ([DATE]) ESTE CUIL NO EXISTE EN EL PADRÓN ÁGIL (padró…" at bounding box center [481, 404] width 891 height 518
click at [391, 651] on div "DATOS ARCA: [PERSON_NAME] ([DATE]) ESTE CUIL NO EXISTE EN EL PADRÓN ÁGIL (padró…" at bounding box center [481, 404] width 891 height 518
click at [385, 634] on mat-panel-title "Aportes y Contribuciones del Afiliado: 20363601783" at bounding box center [473, 627] width 836 height 19
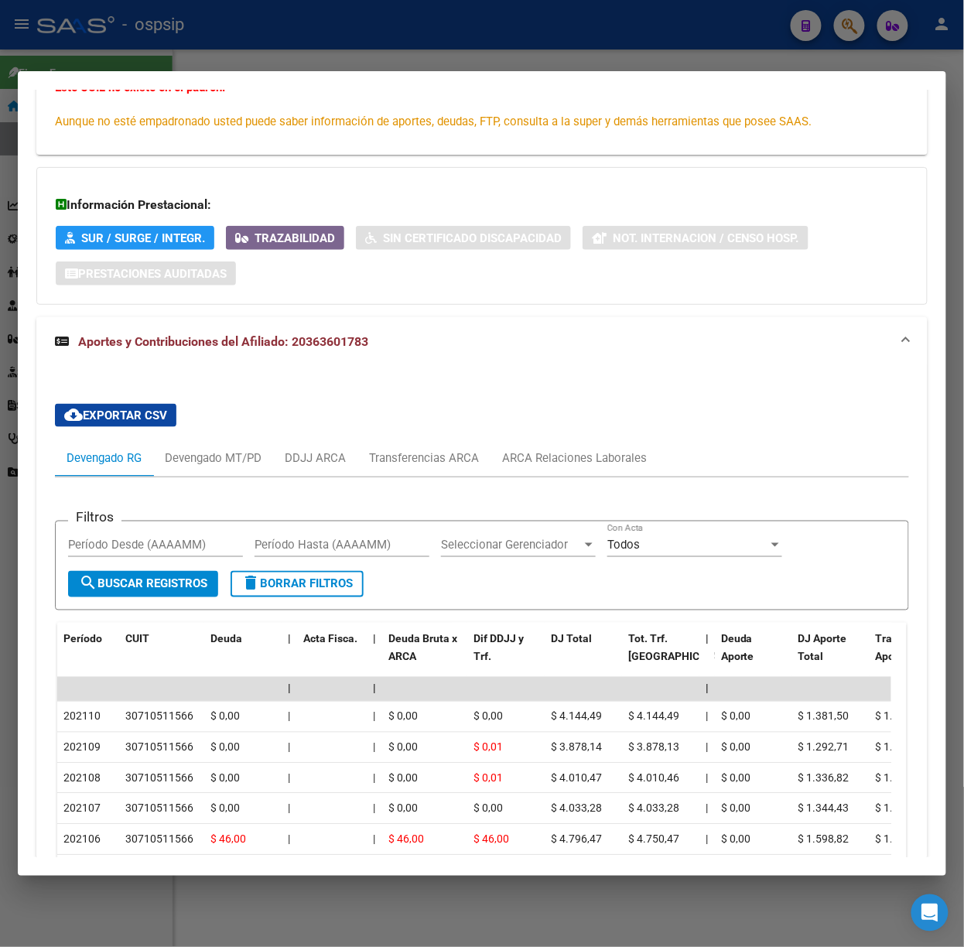
scroll to position [310, 0]
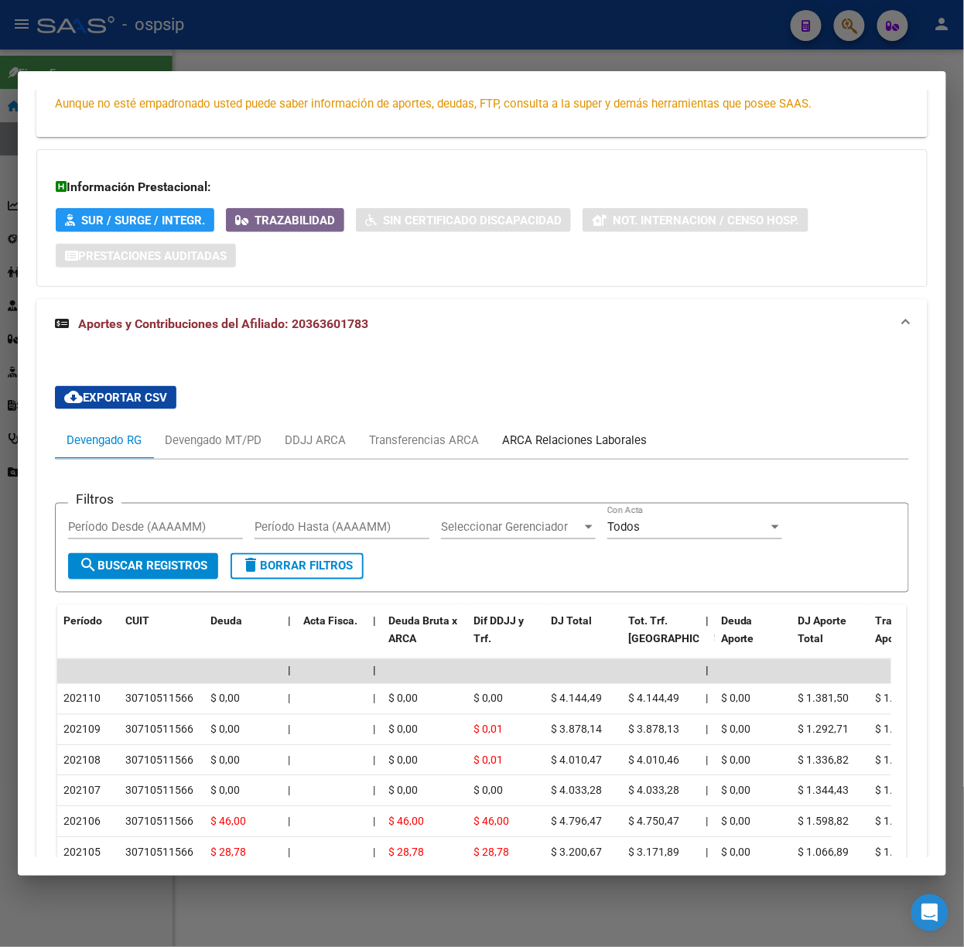
click at [619, 446] on div "ARCA Relaciones Laborales" at bounding box center [574, 440] width 145 height 17
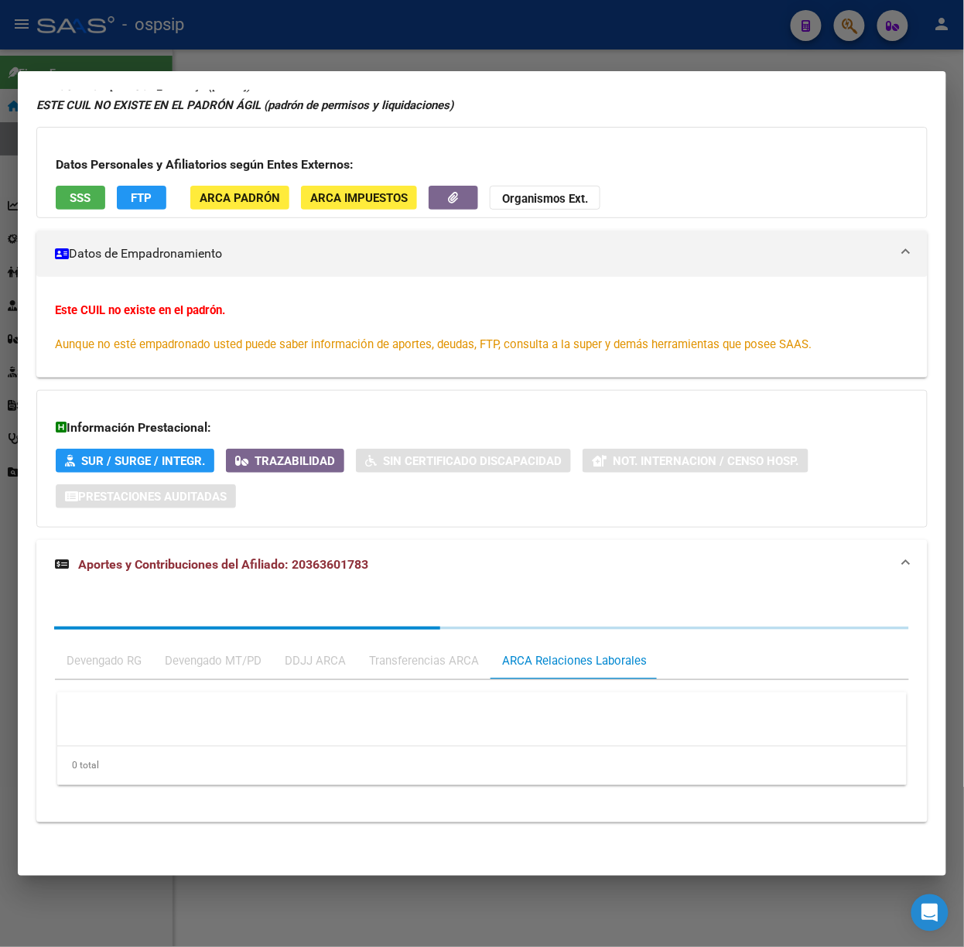
scroll to position [0, 0]
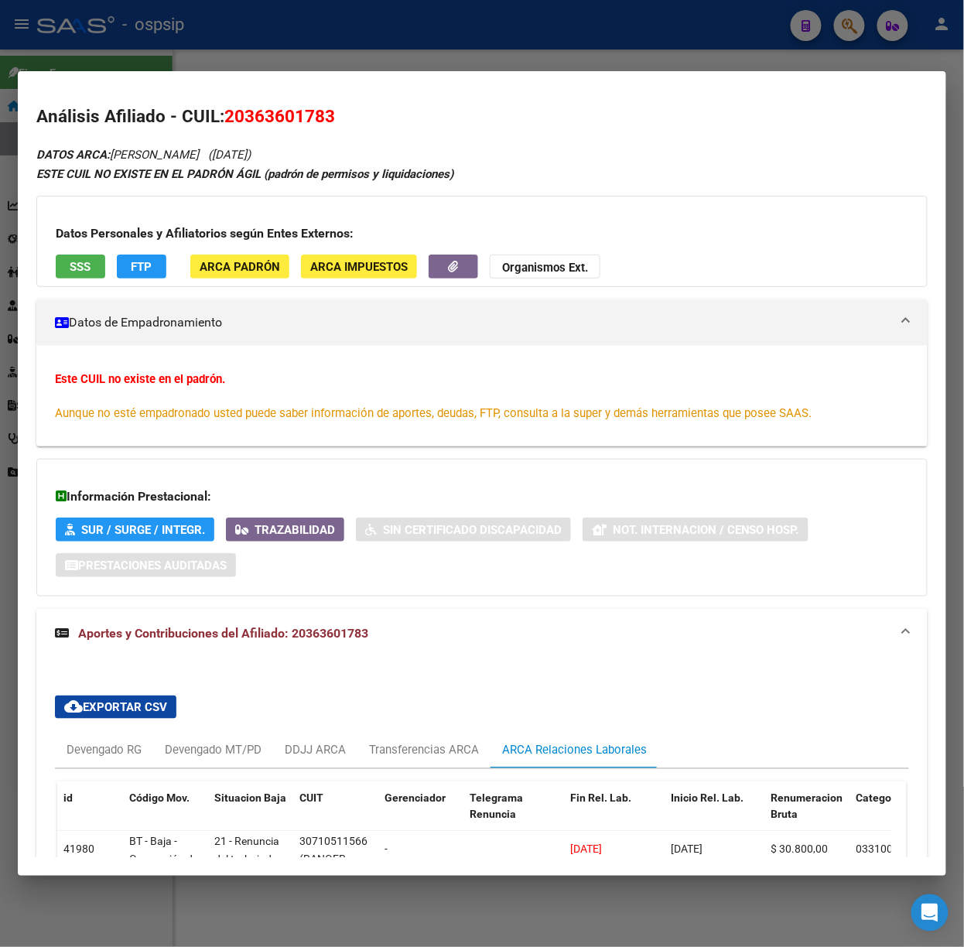
click at [79, 266] on span "SSS" at bounding box center [80, 267] width 21 height 14
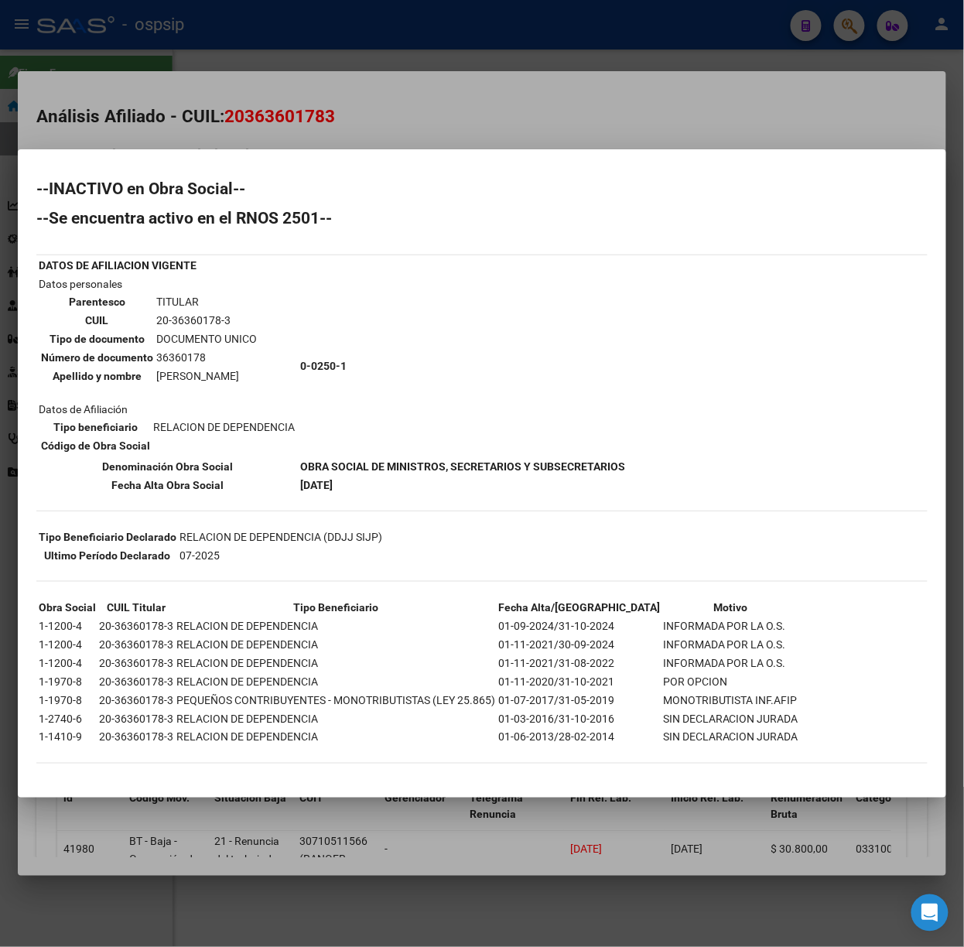
click at [176, 20] on div at bounding box center [482, 473] width 964 height 947
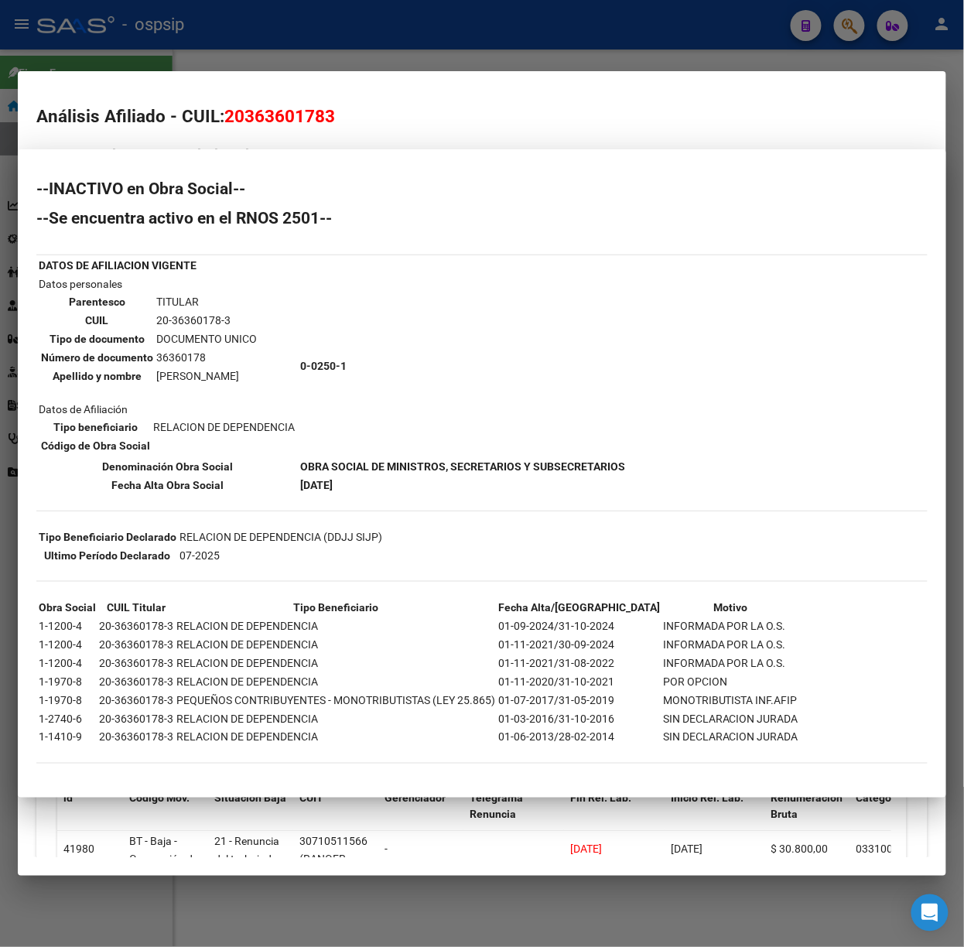
click at [176, 20] on div at bounding box center [482, 473] width 964 height 947
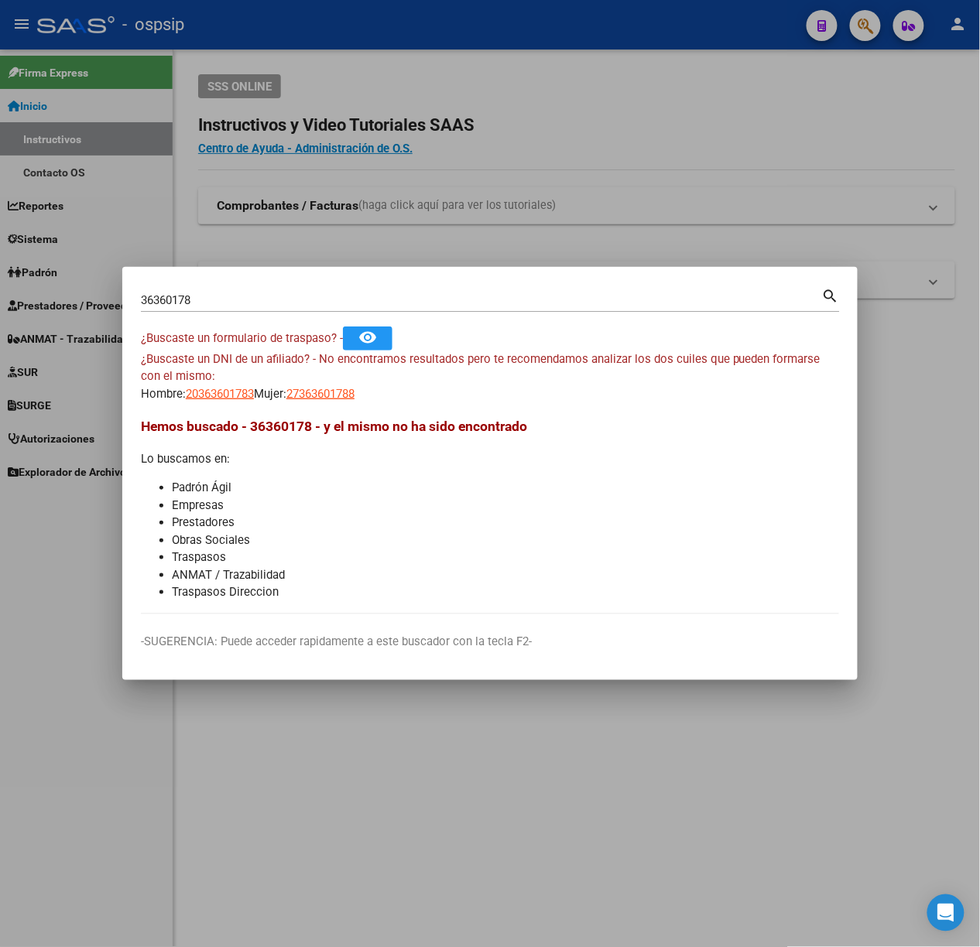
click at [209, 307] on div "36360178 Buscar (apellido, dni, [PERSON_NAME], [PERSON_NAME], cuit, obra social)" at bounding box center [481, 300] width 681 height 23
click at [209, 297] on input "36360178" at bounding box center [481, 300] width 681 height 14
type input "30924703"
click at [245, 403] on mat-dialog-content "30924703 Buscar (apellido, dni, cuil, nro traspaso, cuit, obra social) search ¿…" at bounding box center [489, 450] width 735 height 329
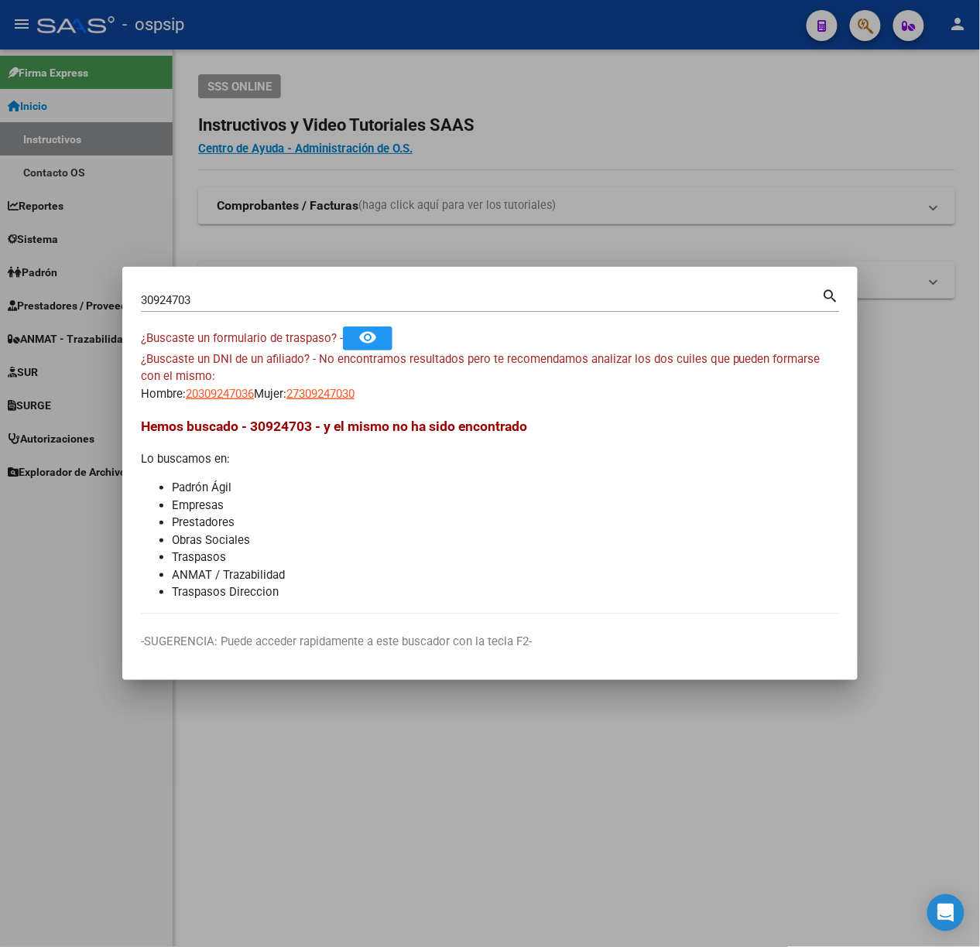
click at [239, 398] on span "20309247036" at bounding box center [220, 394] width 68 height 14
type textarea "20309247036"
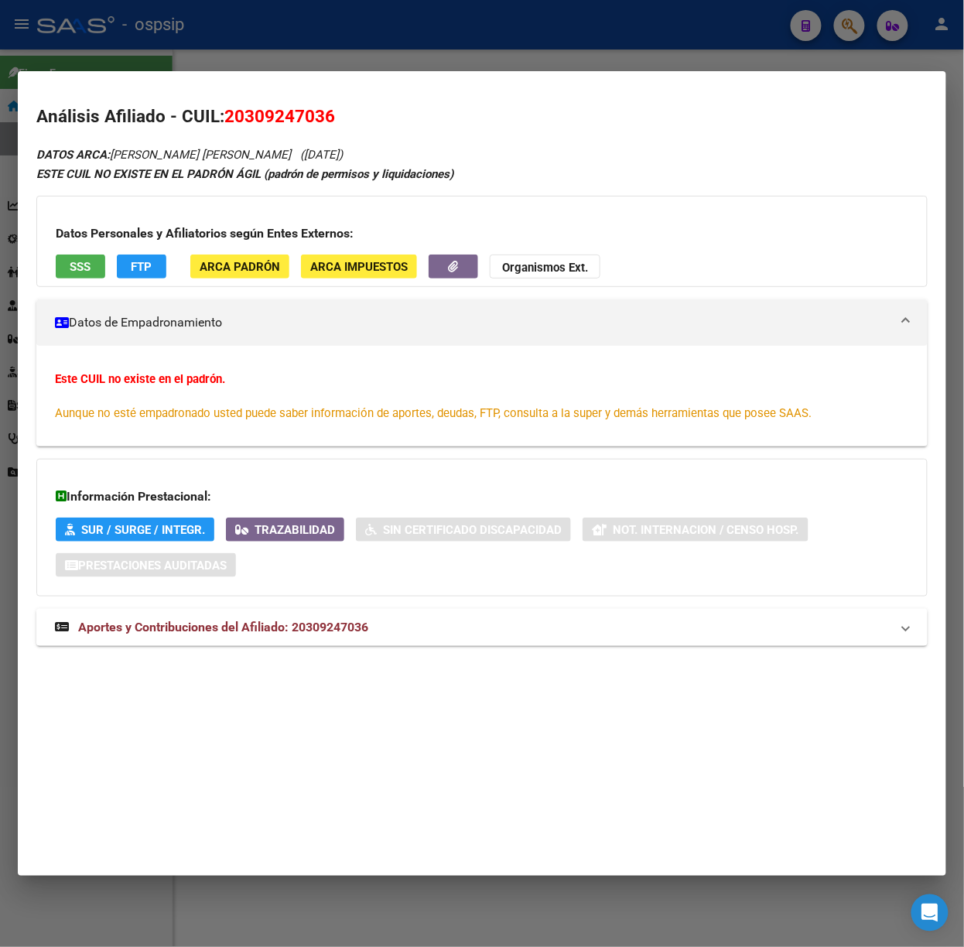
click at [331, 617] on mat-expansion-panel-header "Aportes y Contribuciones del Afiliado: 20309247036" at bounding box center [481, 627] width 891 height 37
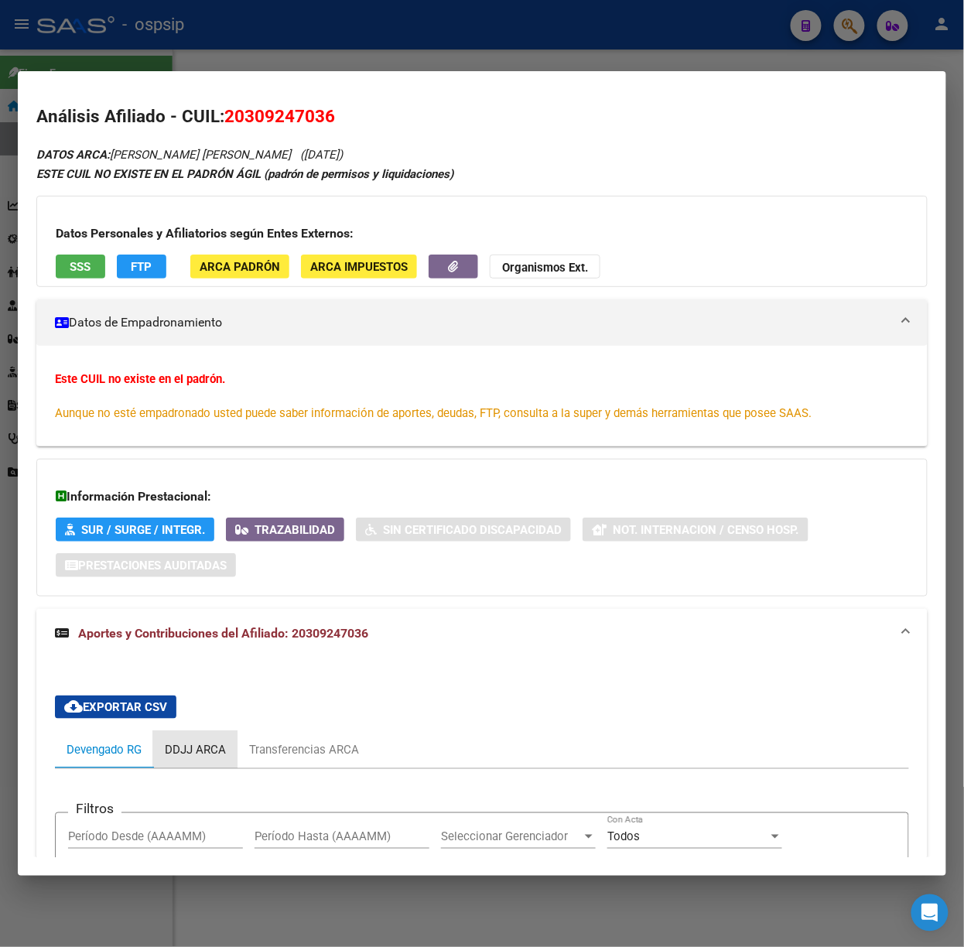
click at [218, 743] on div "DDJJ ARCA" at bounding box center [195, 749] width 61 height 17
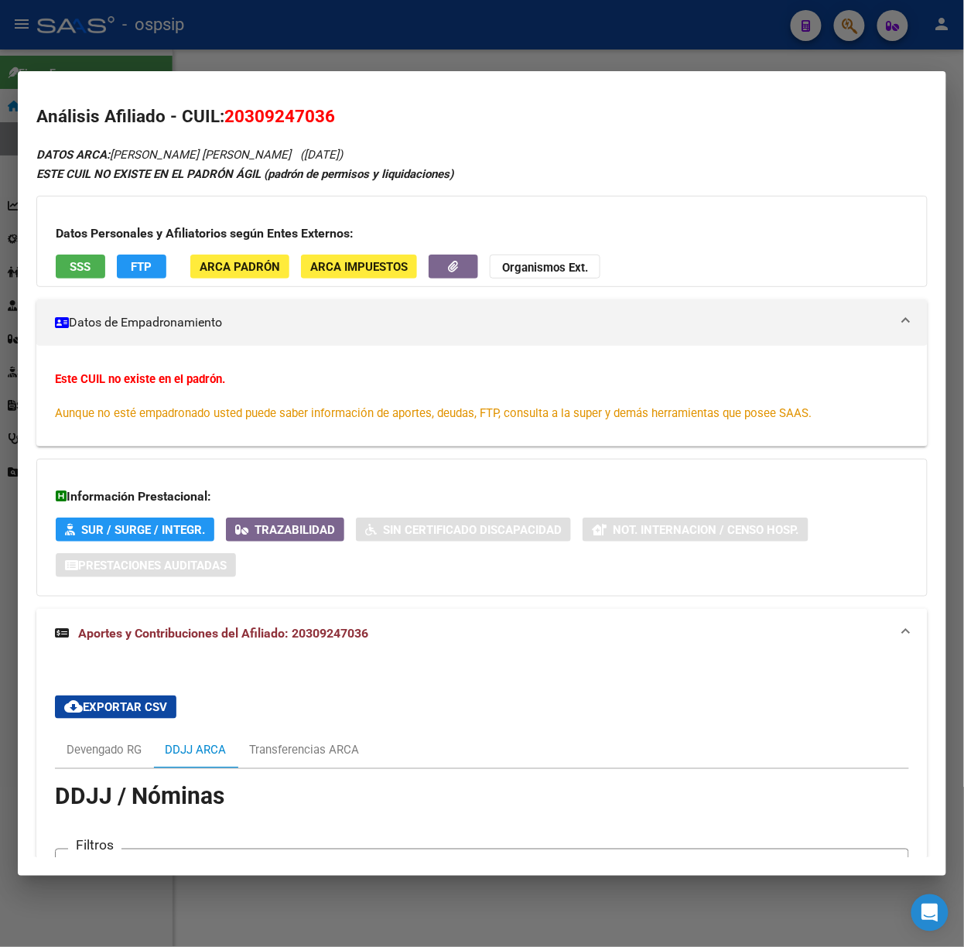
click at [96, 264] on button "SSS" at bounding box center [81, 267] width 50 height 24
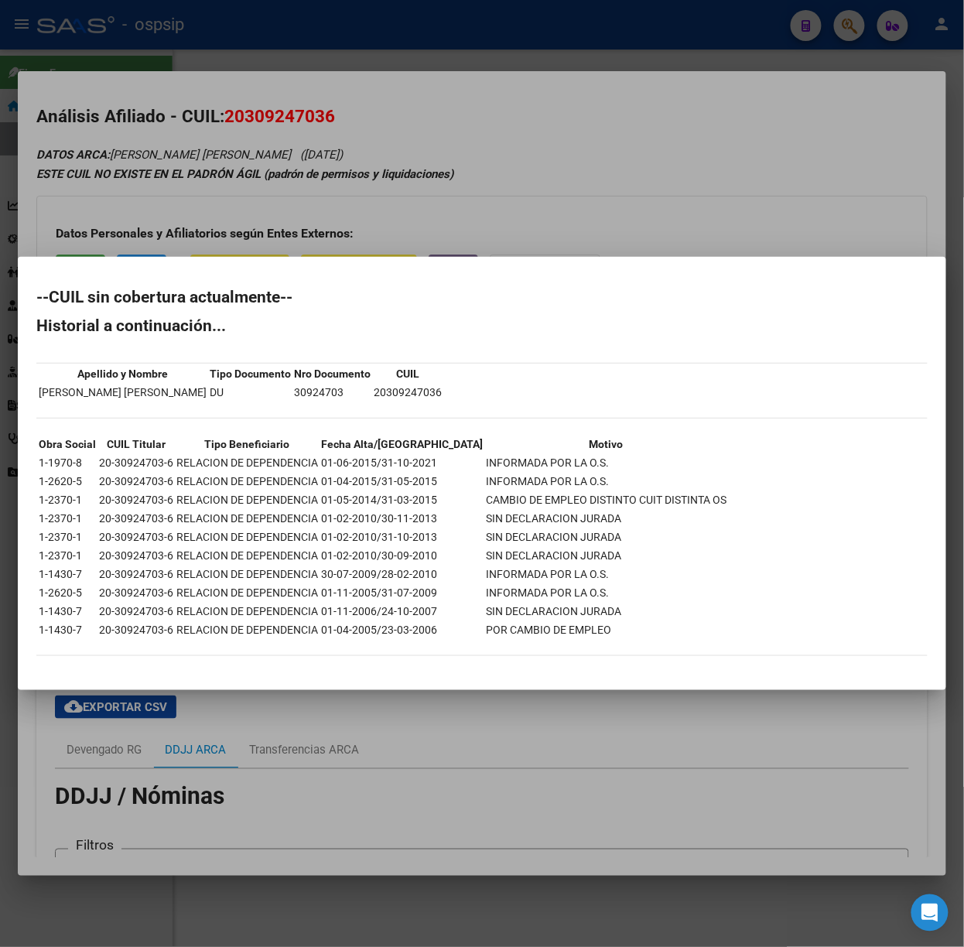
click at [282, 186] on div at bounding box center [482, 473] width 964 height 947
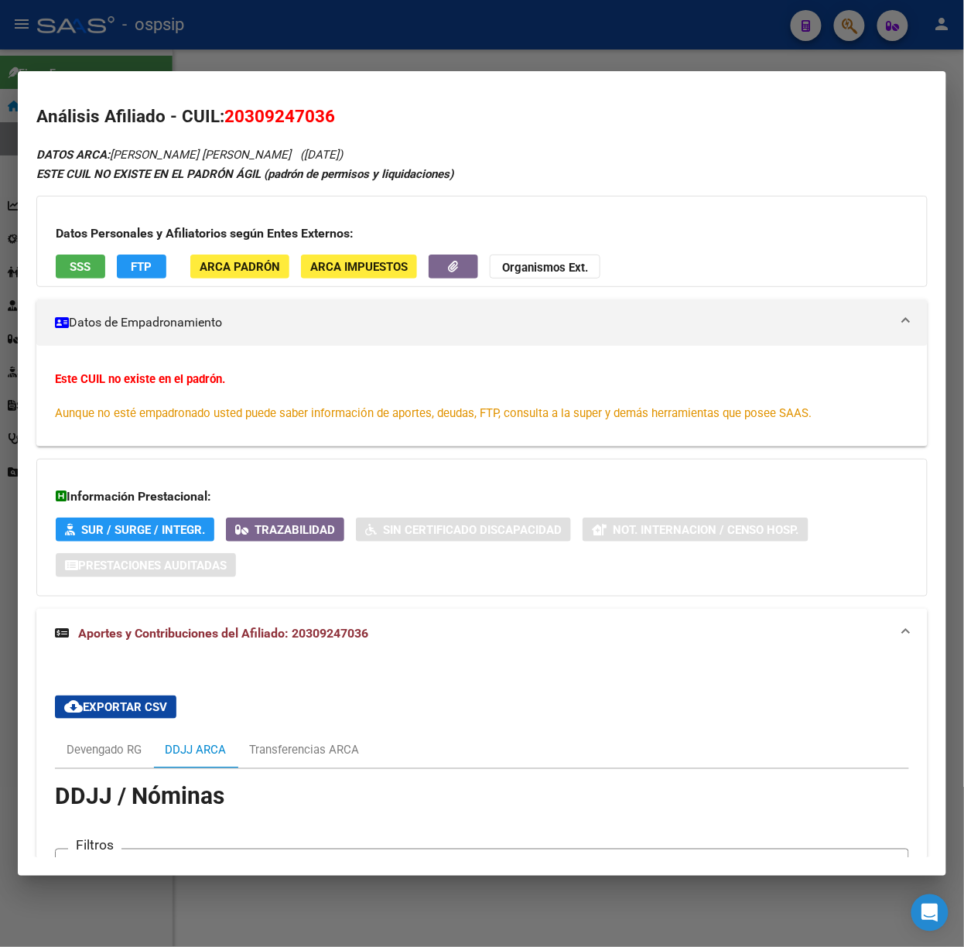
drag, startPoint x: 176, startPoint y: 37, endPoint x: 176, endPoint y: 125, distance: 88.2
click at [176, 37] on div at bounding box center [482, 473] width 964 height 947
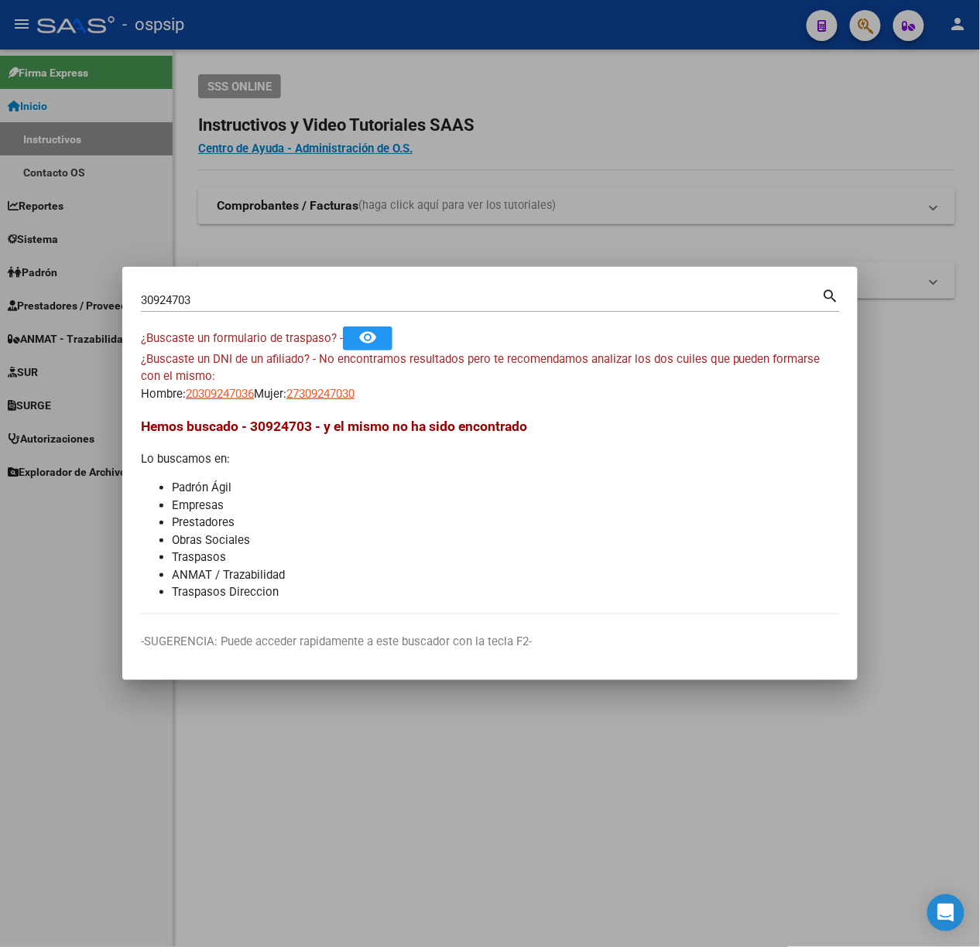
click at [202, 301] on input "30924703" at bounding box center [481, 300] width 681 height 14
type input "11773924"
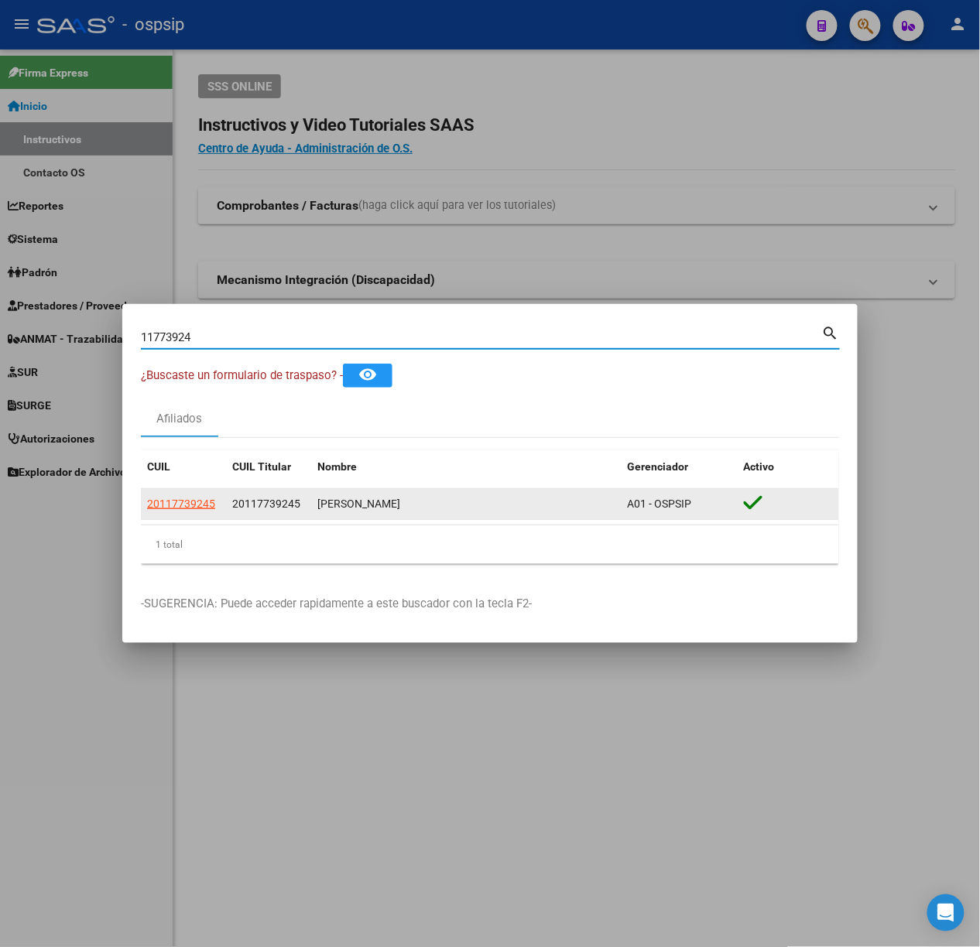
click at [181, 494] on datatable-body-cell "20117739245" at bounding box center [183, 504] width 85 height 30
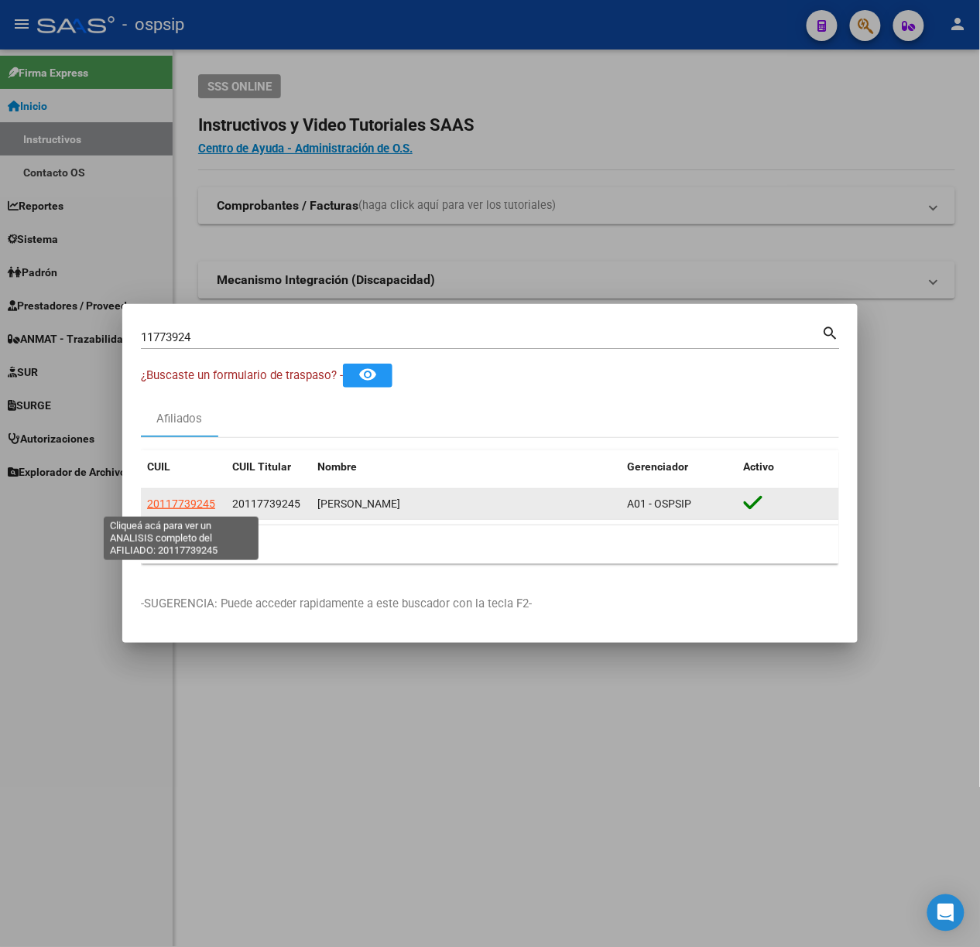
click at [190, 498] on span "20117739245" at bounding box center [181, 504] width 68 height 12
type textarea "20117739245"
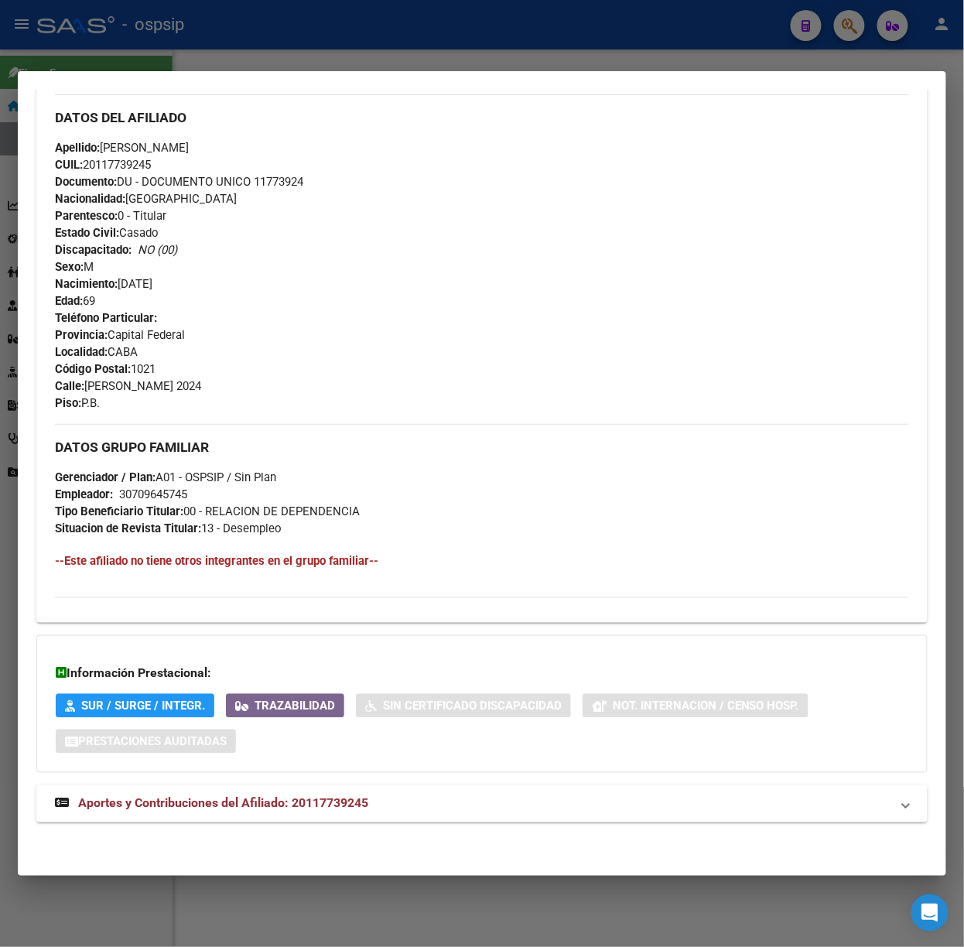
click at [354, 800] on span "Aportes y Contribuciones del Afiliado: 20117739245" at bounding box center [223, 803] width 290 height 15
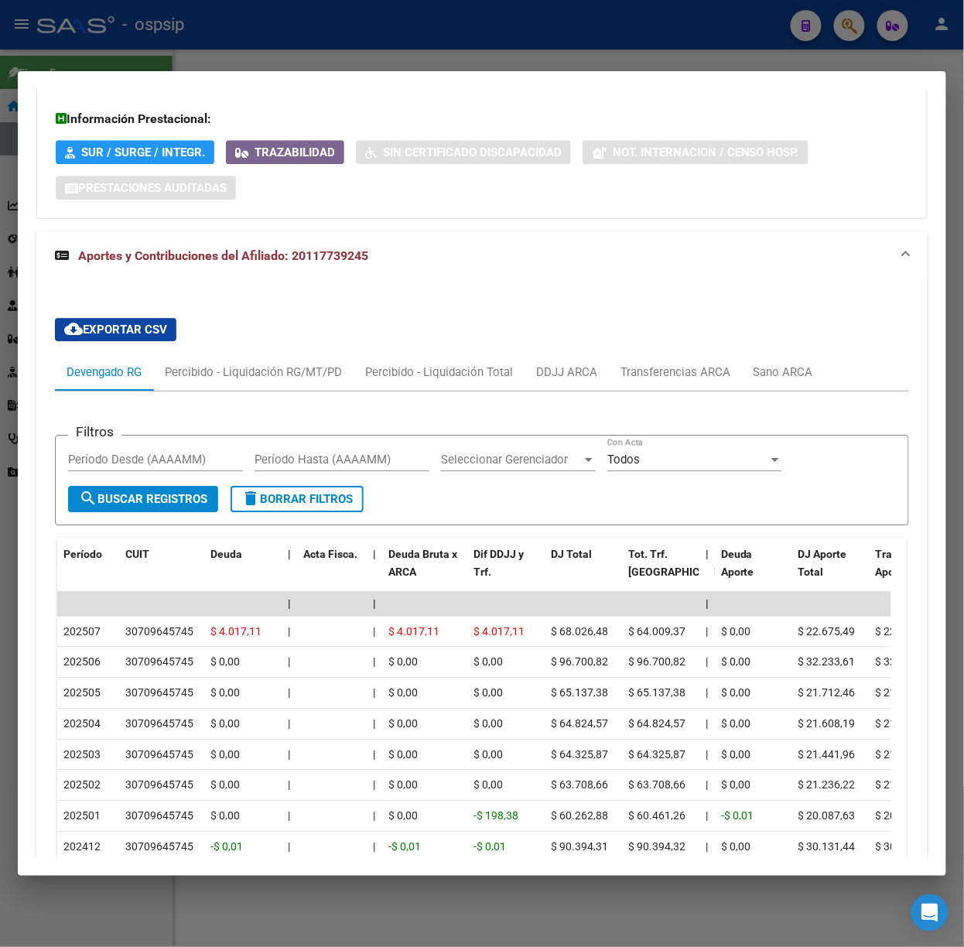
scroll to position [1255, 0]
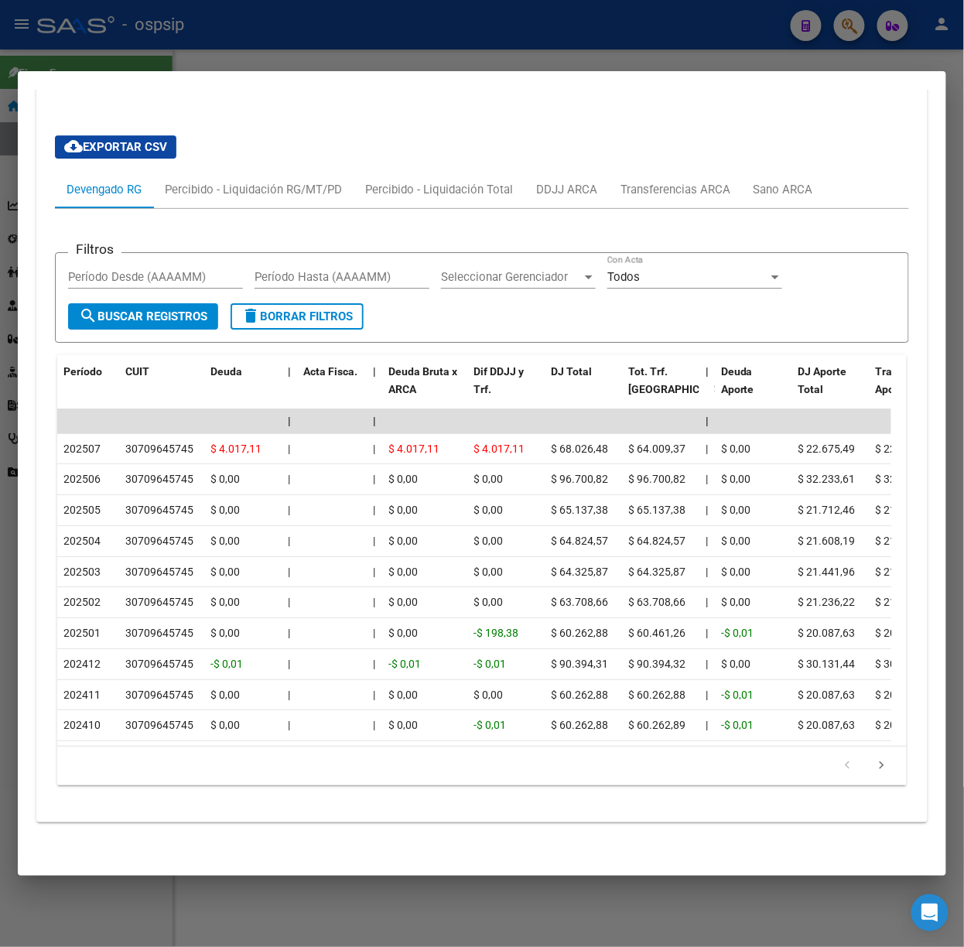
click at [354, 74] on mat-dialog-container "Análisis Afiliado - CUIL: 20117739245 DATOS PADRÓN ÁGIL: [PERSON_NAME] | ACTIVO…" at bounding box center [482, 473] width 929 height 805
click at [351, 62] on div at bounding box center [482, 473] width 964 height 947
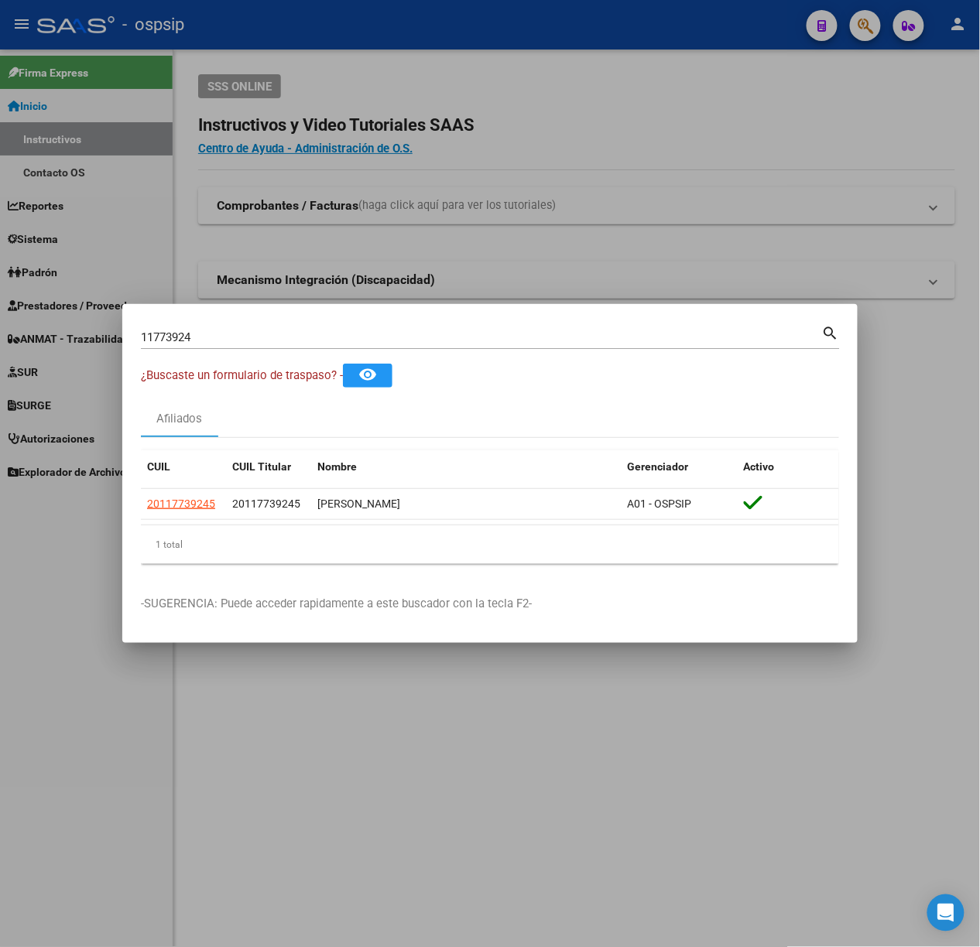
click at [370, 338] on input "11773924" at bounding box center [481, 337] width 681 height 14
type input "36228110"
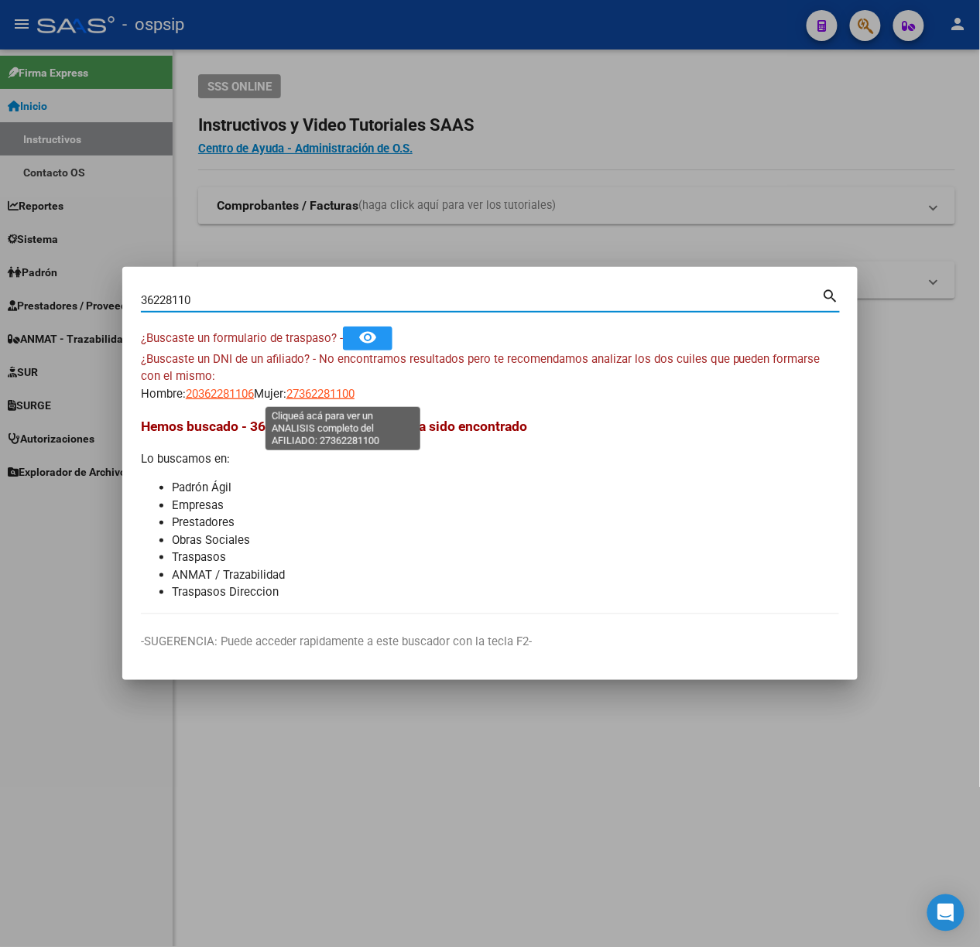
click at [317, 388] on span "27362281100" at bounding box center [320, 394] width 68 height 14
type textarea "27362281100"
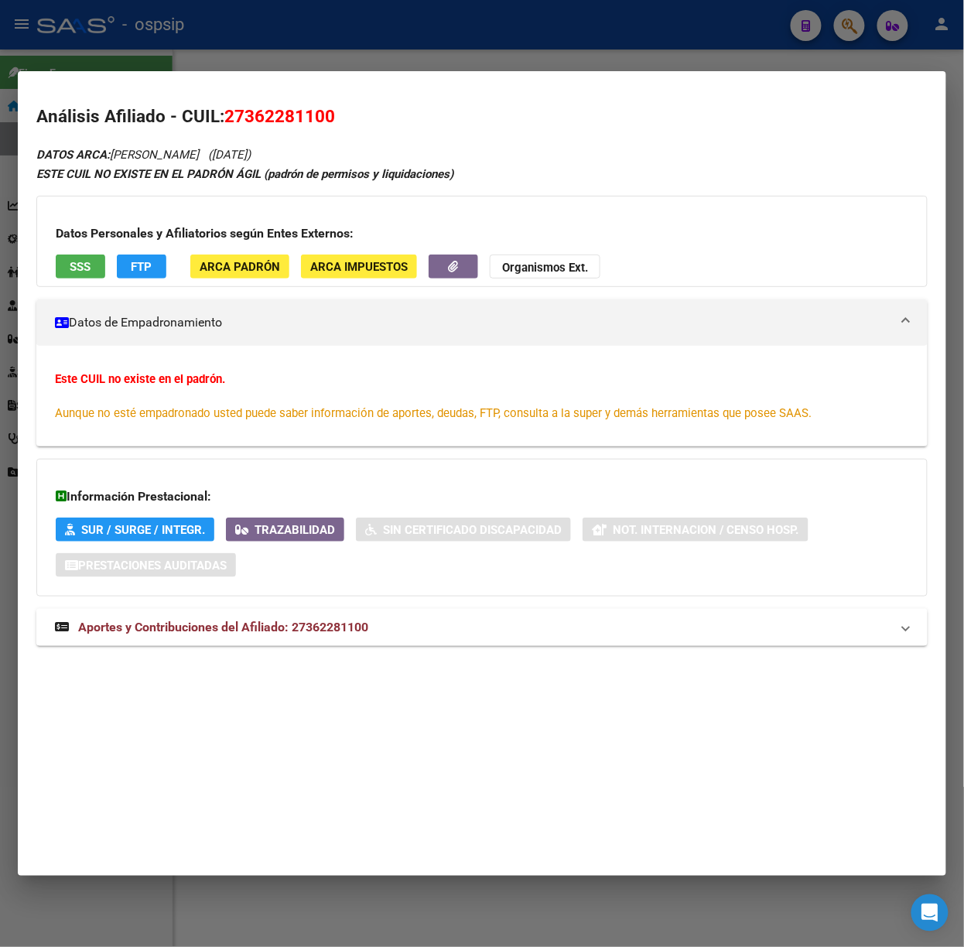
click at [373, 617] on mat-expansion-panel-header "Aportes y Contribuciones del Afiliado: 27362281100" at bounding box center [481, 627] width 891 height 37
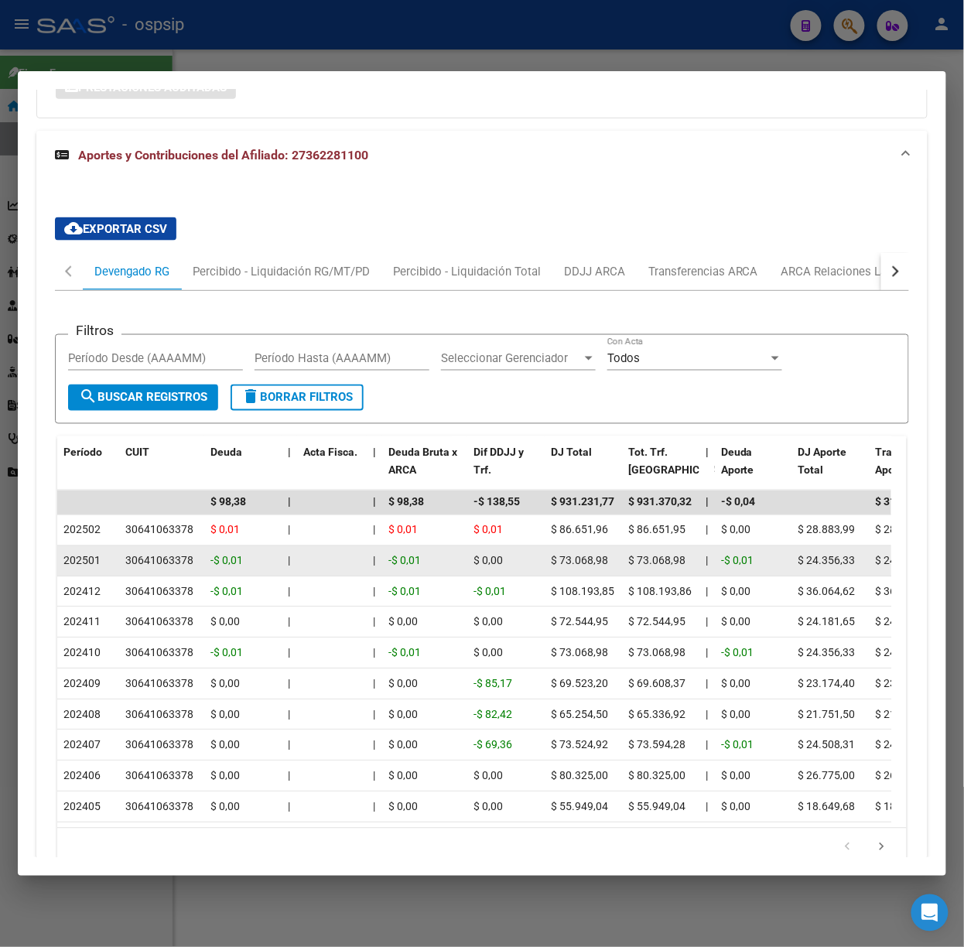
scroll to position [580, 0]
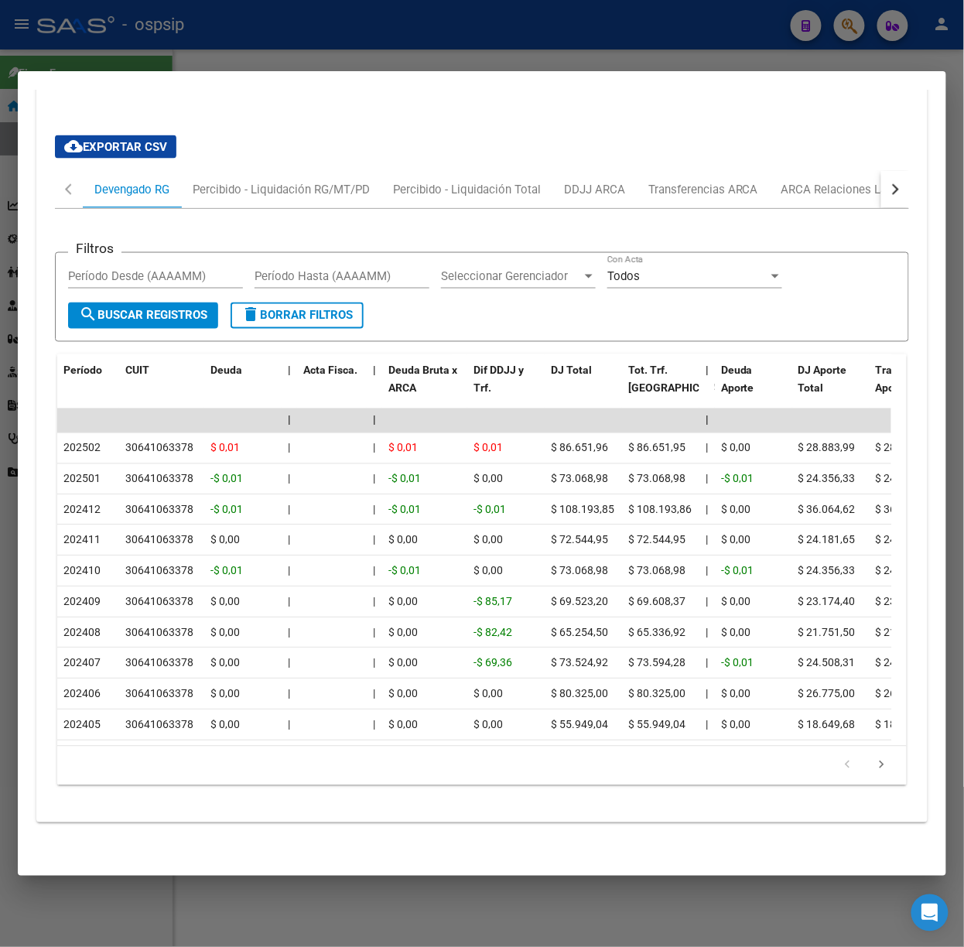
click at [334, 53] on div at bounding box center [482, 473] width 964 height 947
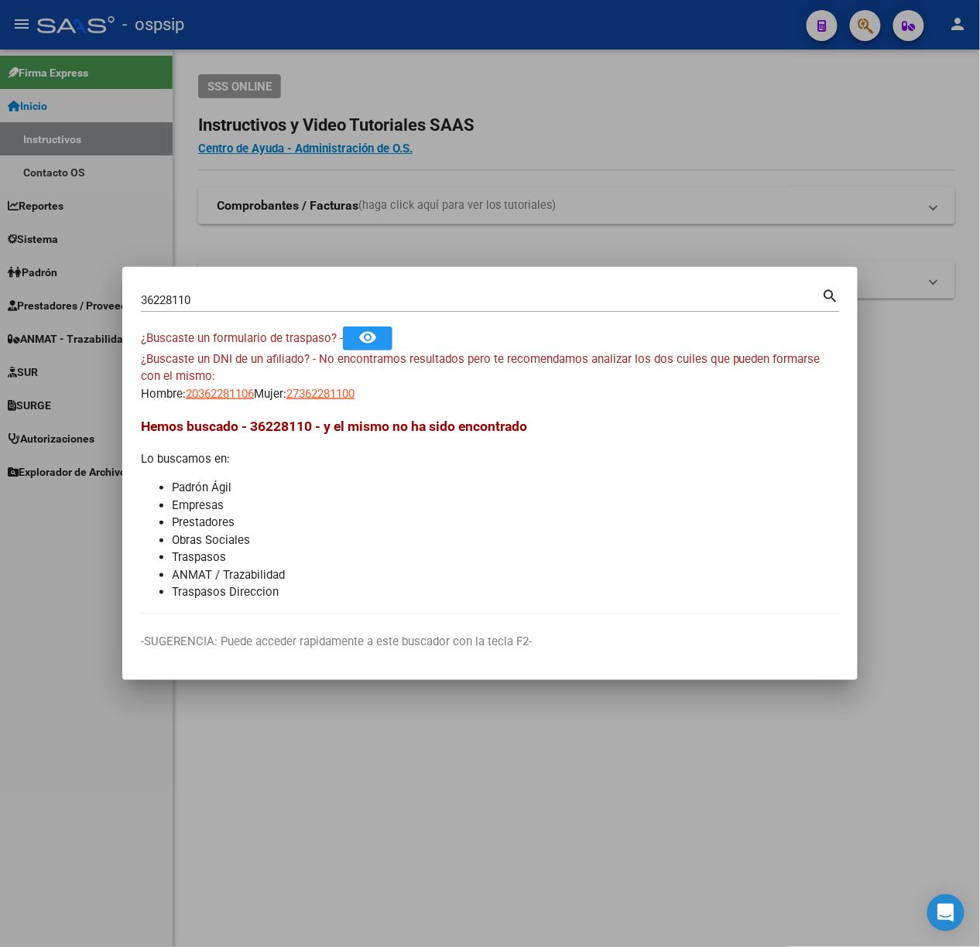
click at [220, 302] on input "36228110" at bounding box center [481, 300] width 681 height 14
type input "53517611"
click at [242, 403] on mat-dialog-content "53517611 Buscar (apellido, dni, cuil, nro traspaso, cuit, obra social) search ¿…" at bounding box center [489, 450] width 735 height 329
click at [241, 388] on span "20535176117" at bounding box center [220, 394] width 68 height 14
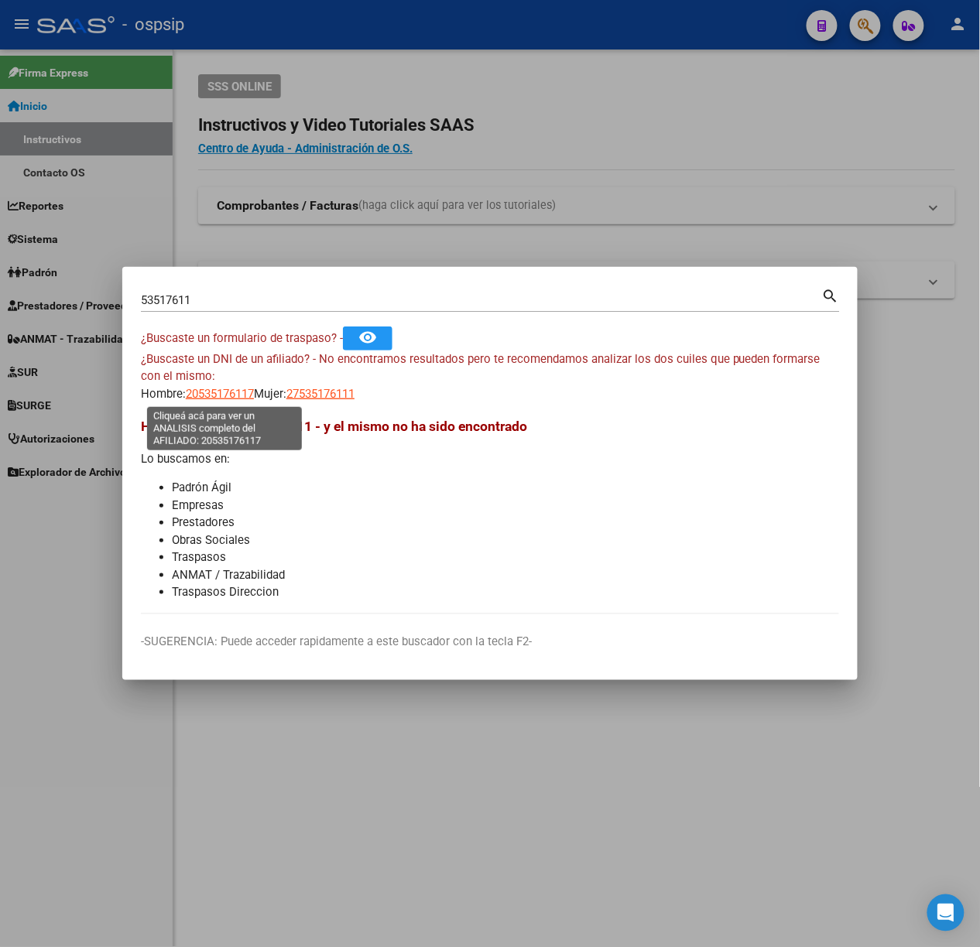
type textarea "20535176117"
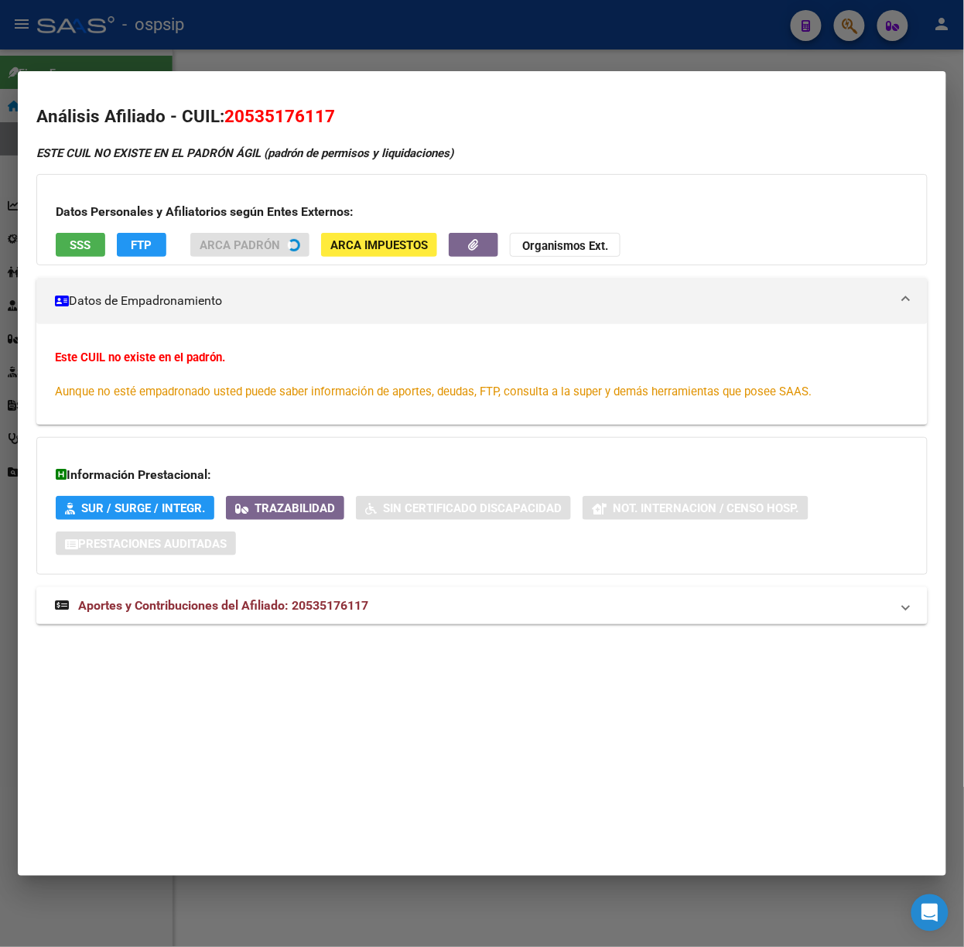
click at [307, 614] on mat-expansion-panel-header "Aportes y Contribuciones del Afiliado: 20535176117" at bounding box center [481, 605] width 891 height 37
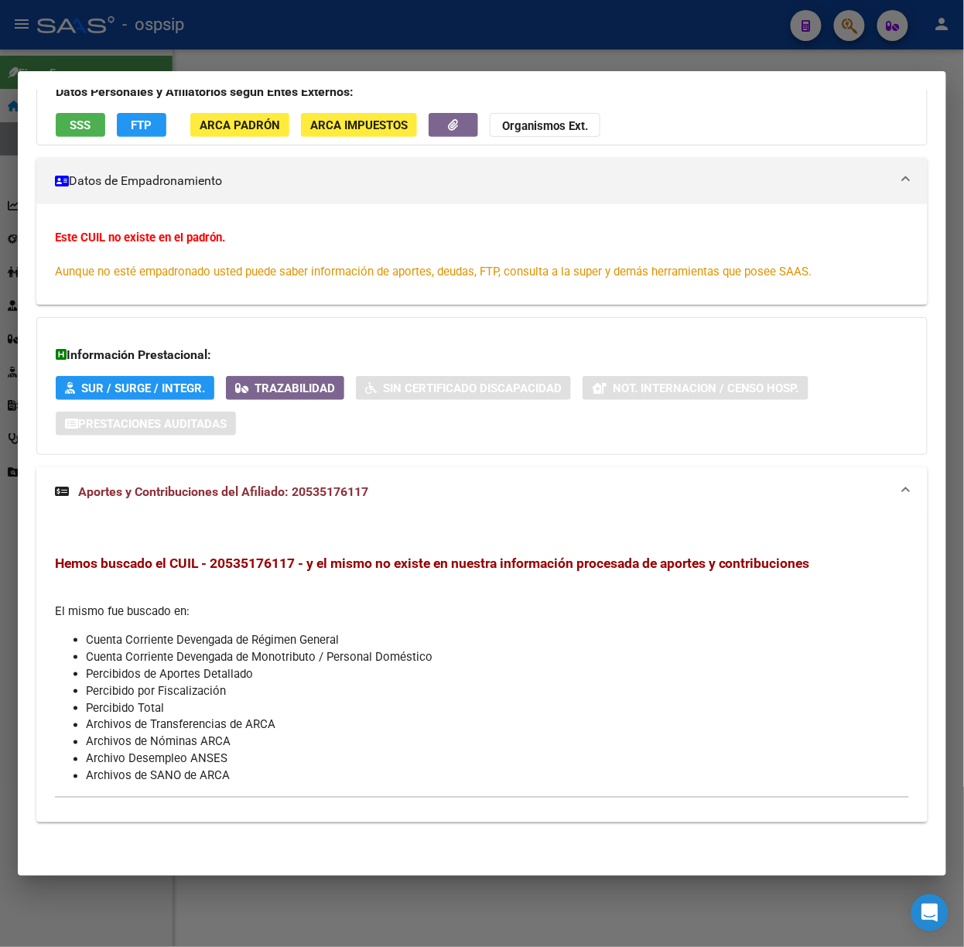
scroll to position [0, 0]
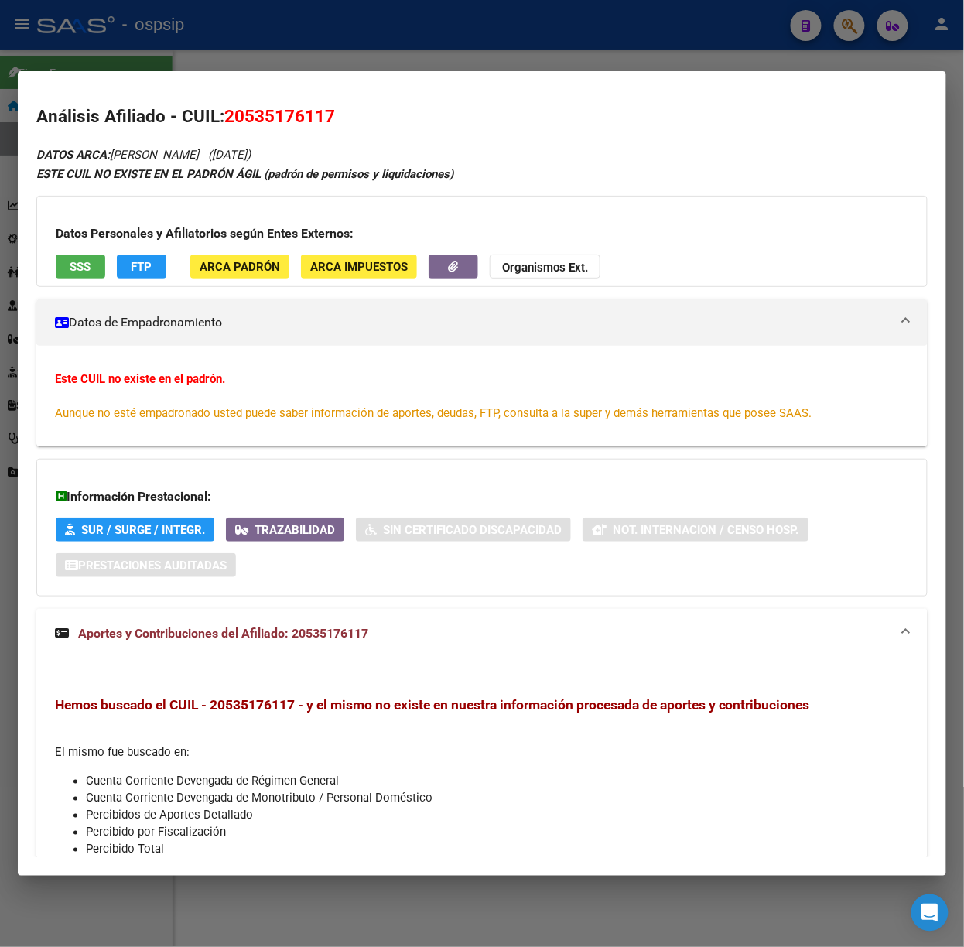
click at [76, 264] on span "SSS" at bounding box center [80, 267] width 21 height 14
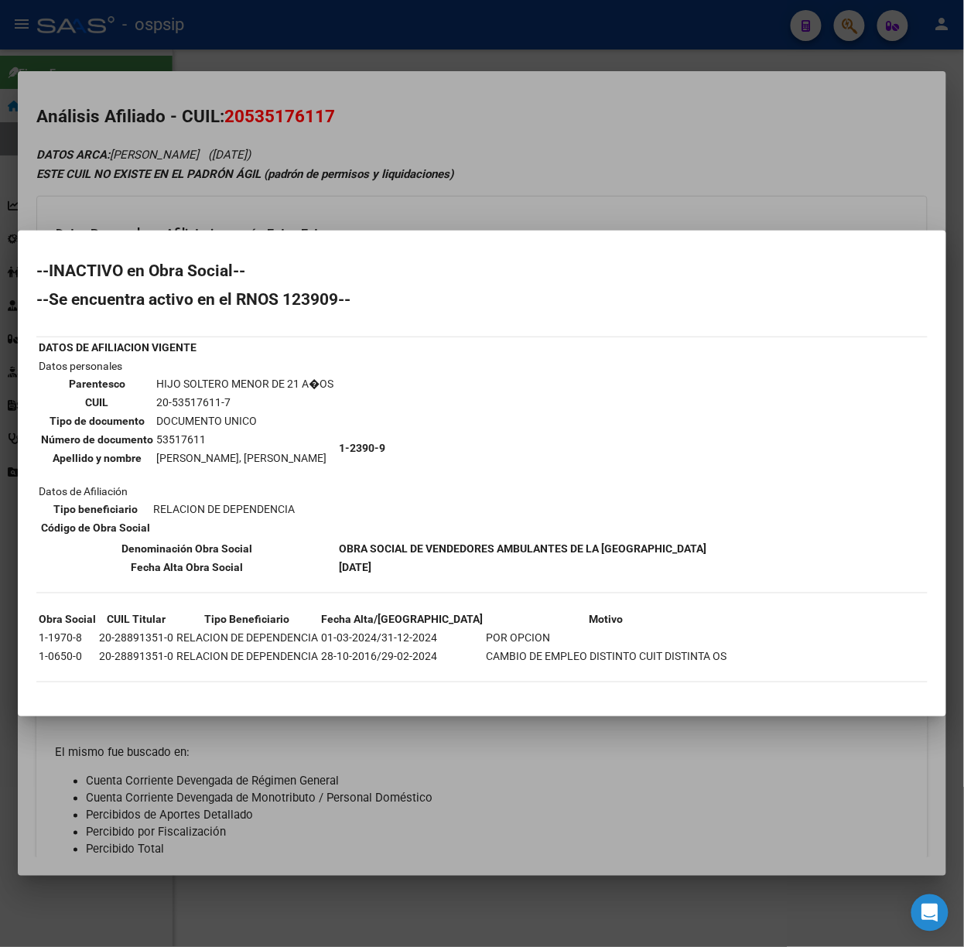
click at [260, 203] on div at bounding box center [482, 473] width 964 height 947
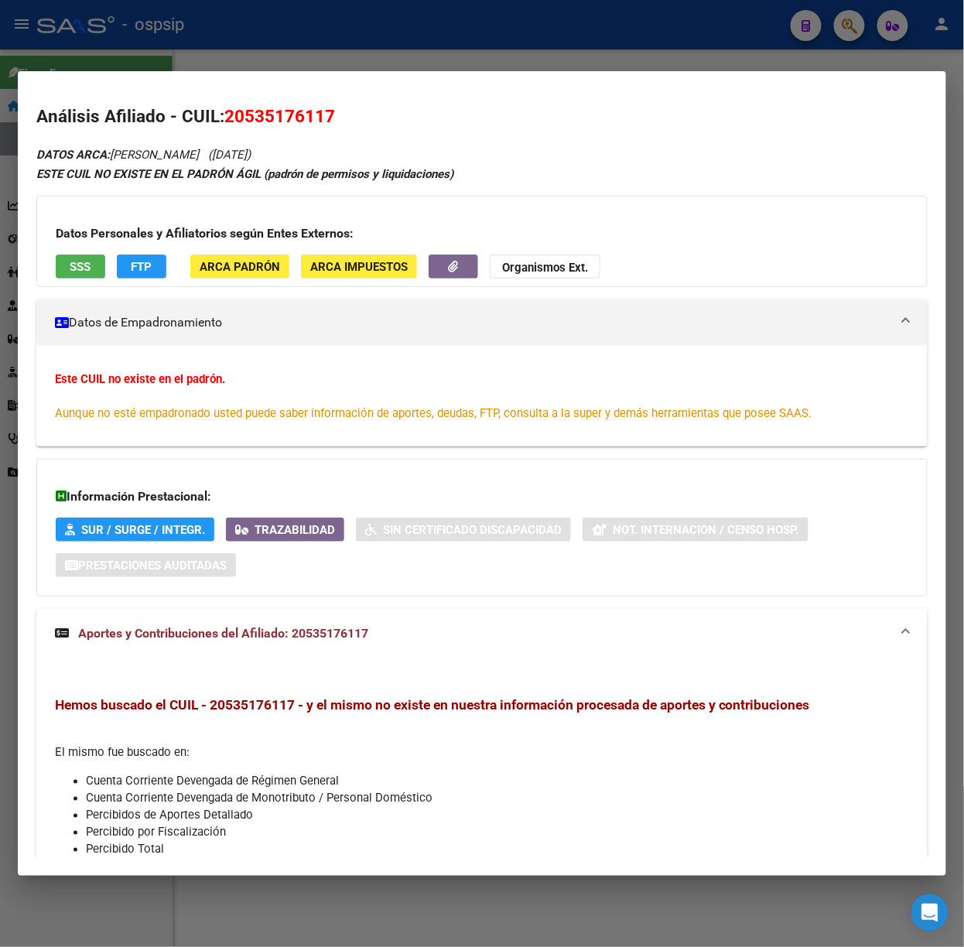
click at [180, 62] on div at bounding box center [482, 473] width 964 height 947
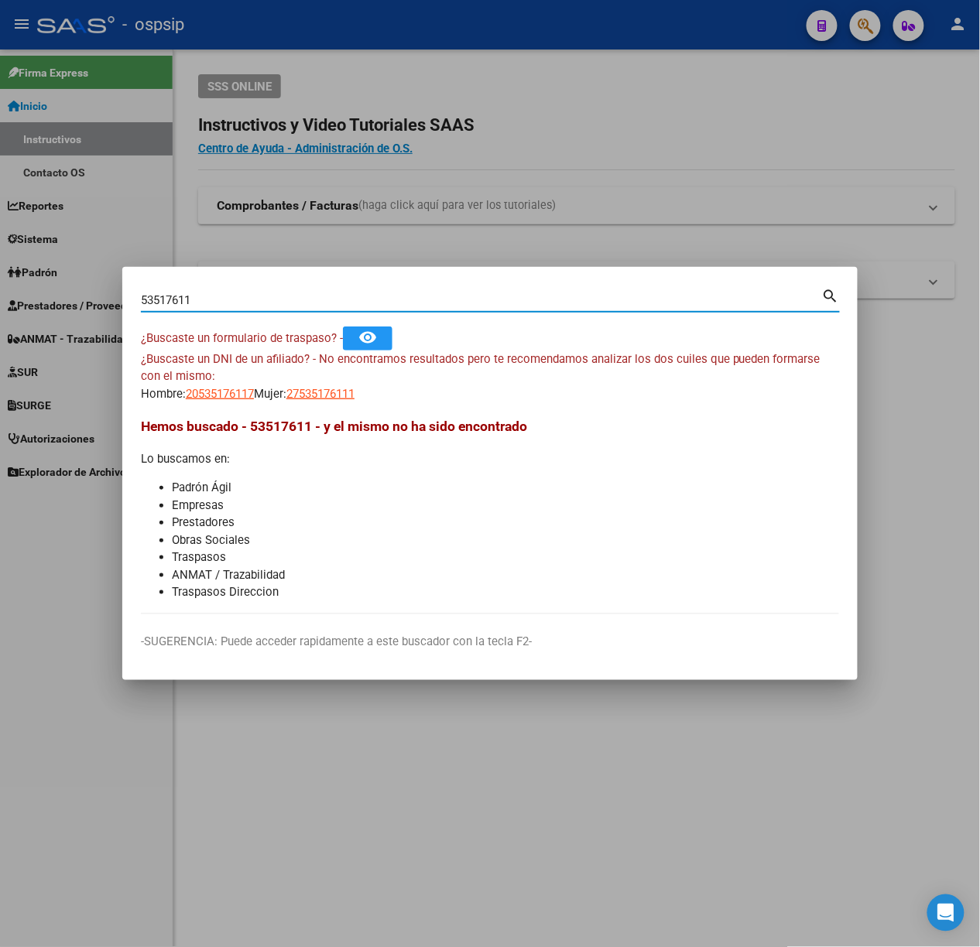
click at [226, 293] on input "53517611" at bounding box center [481, 300] width 681 height 14
type input "56810506"
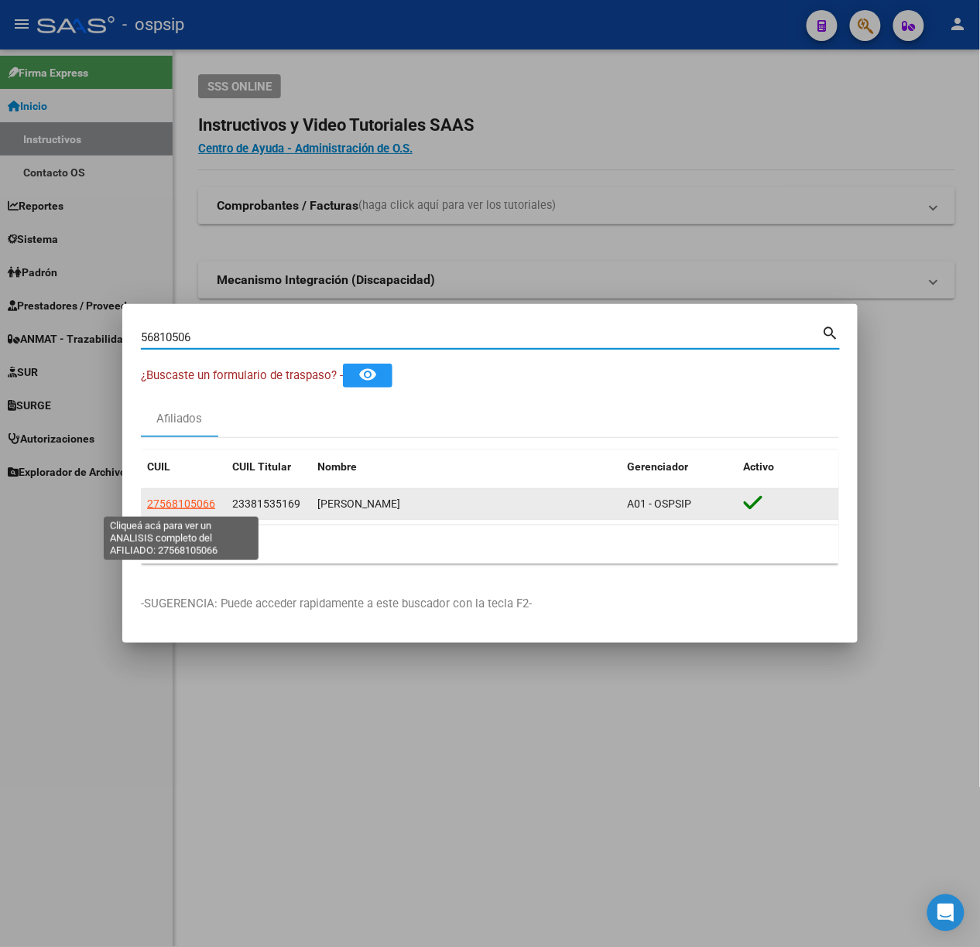
click at [155, 501] on span "27568105066" at bounding box center [181, 504] width 68 height 12
type textarea "27568105066"
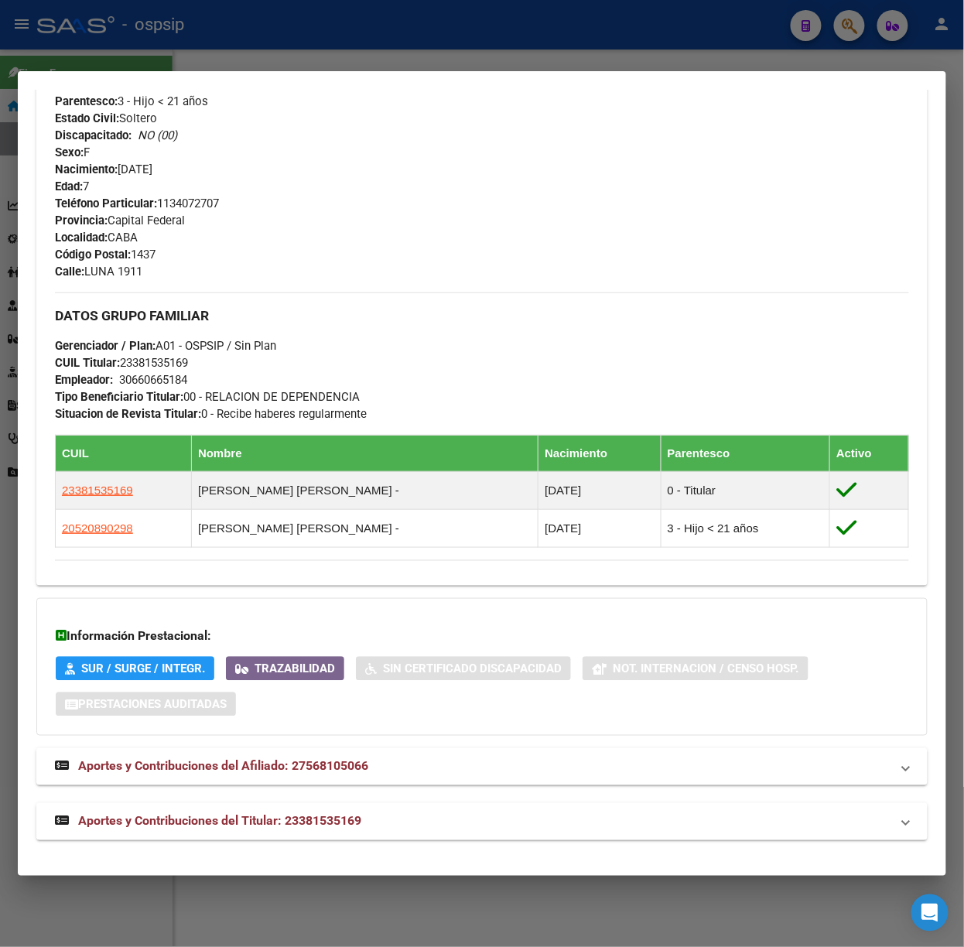
click at [339, 811] on mat-expansion-panel-header "Aportes y Contribuciones del Titular: 23381535169" at bounding box center [481, 821] width 891 height 37
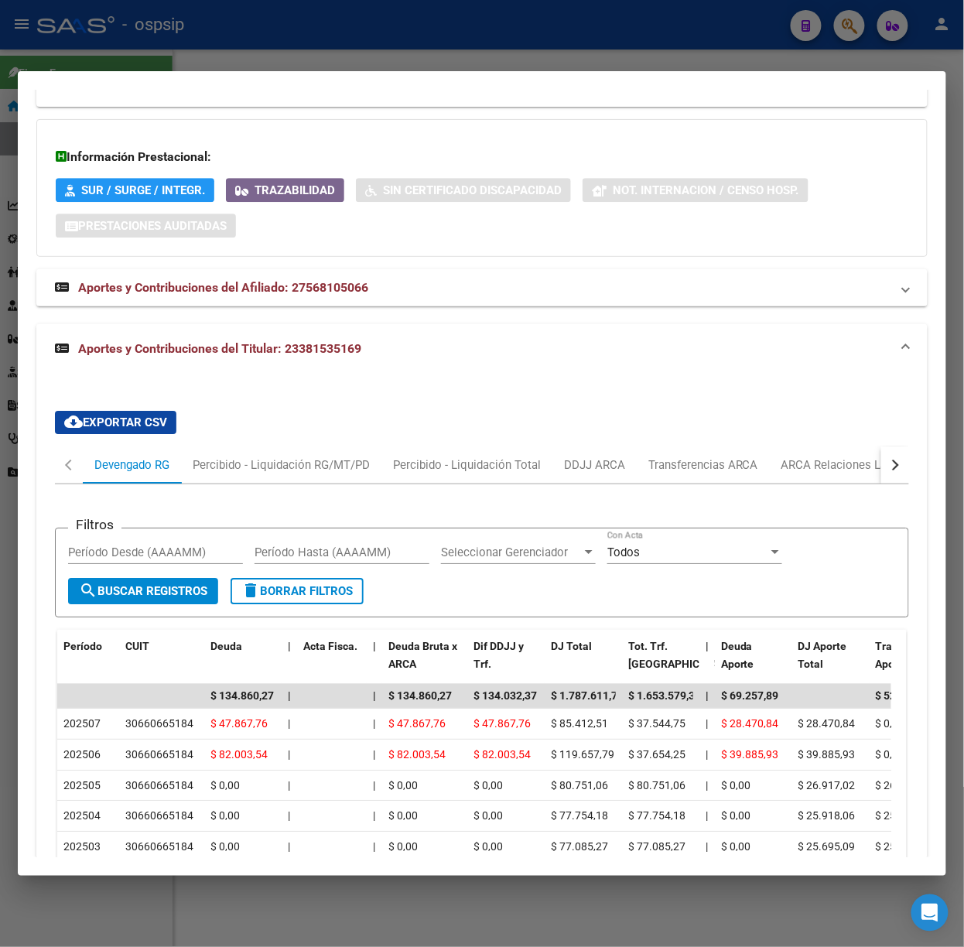
scroll to position [1387, 0]
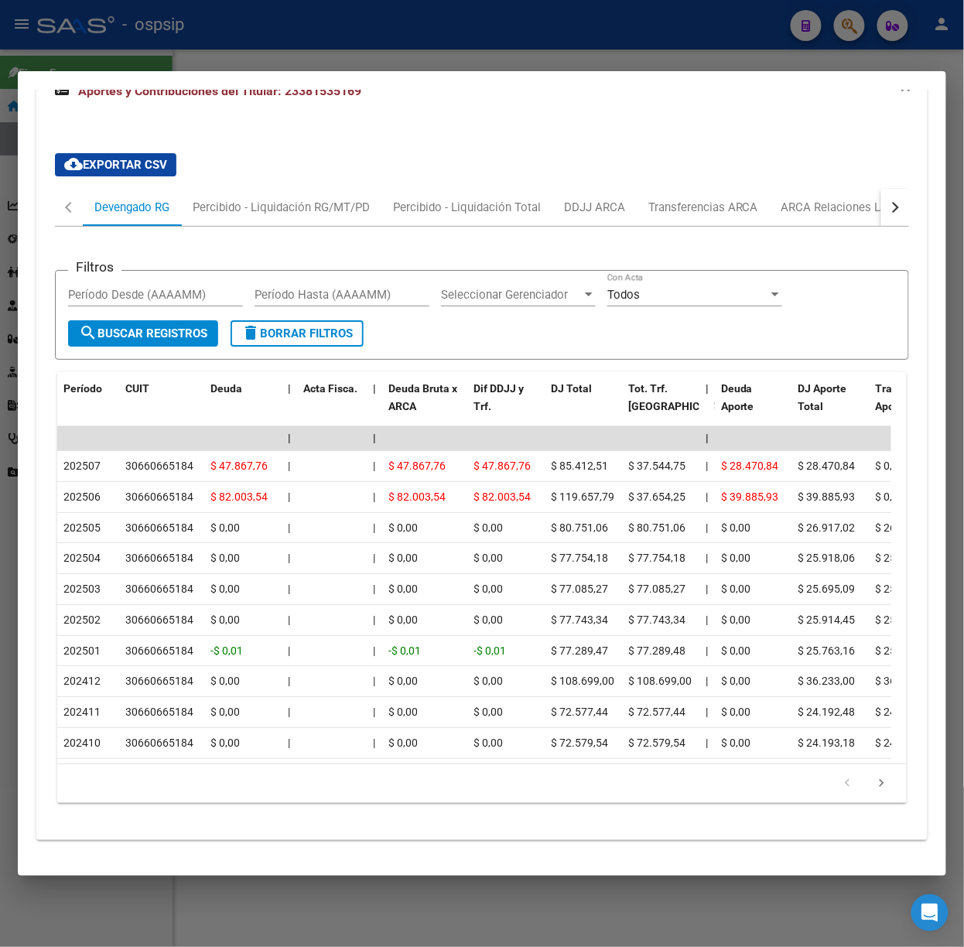
click at [320, 56] on div at bounding box center [482, 473] width 964 height 947
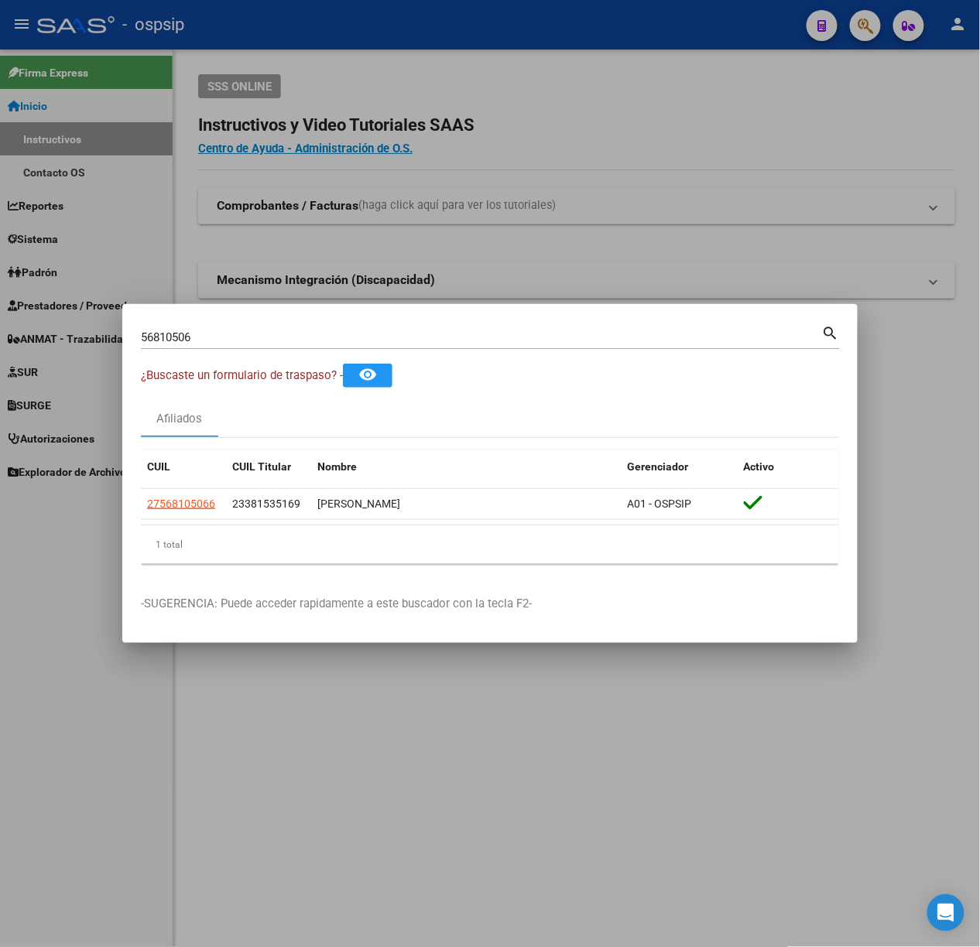
click at [311, 338] on input "56810506" at bounding box center [481, 337] width 681 height 14
type input "94248903"
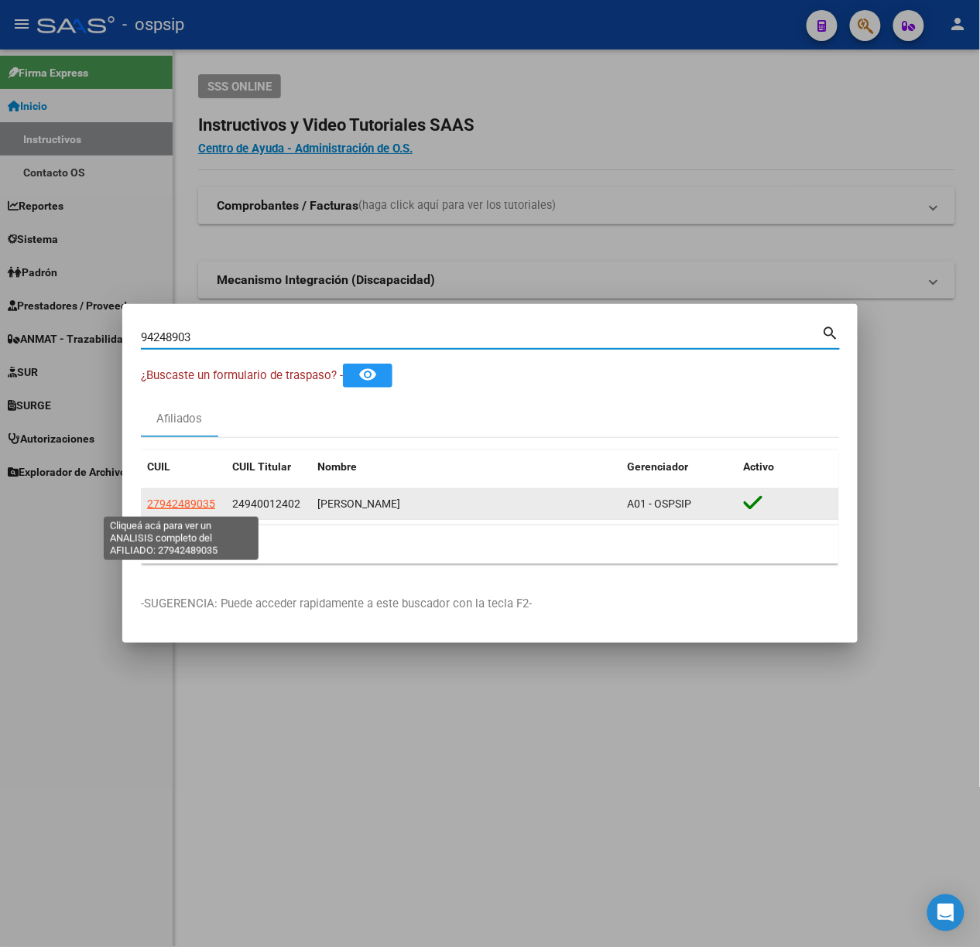
click at [201, 505] on span "27942489035" at bounding box center [181, 504] width 68 height 12
type textarea "27942489035"
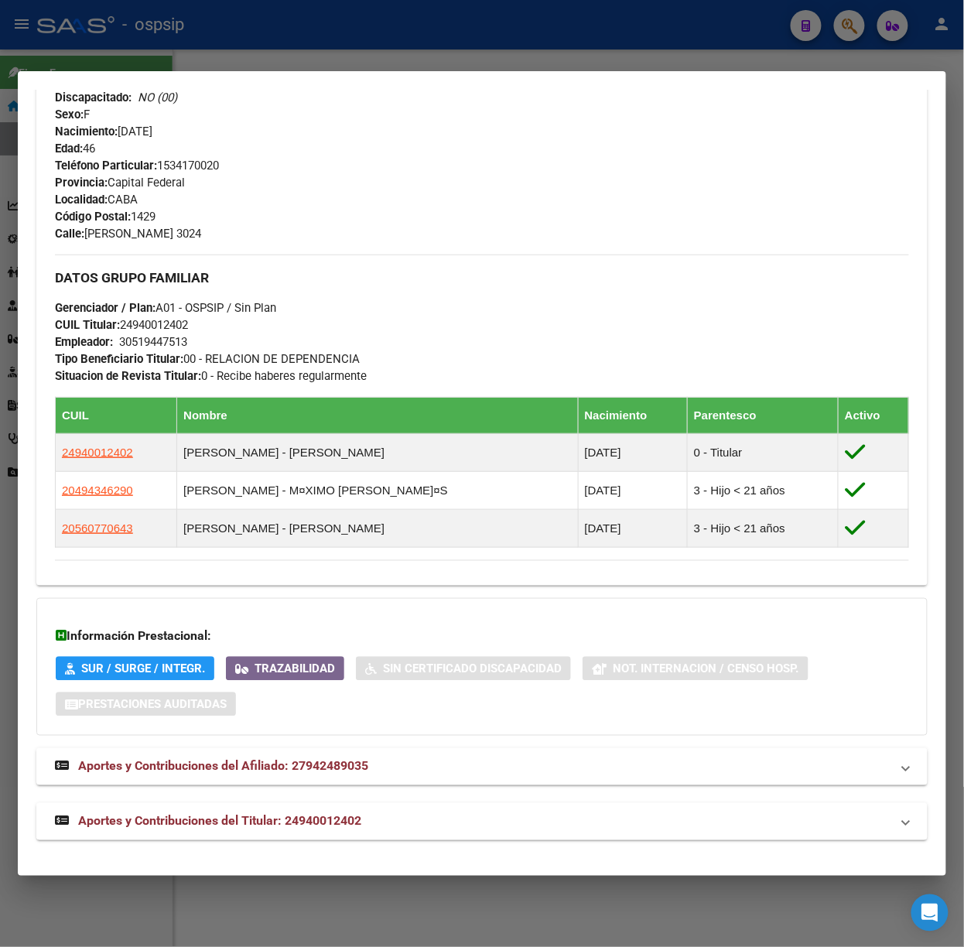
click at [342, 808] on mat-expansion-panel-header "Aportes y Contribuciones del Titular: 24940012402" at bounding box center [481, 821] width 891 height 37
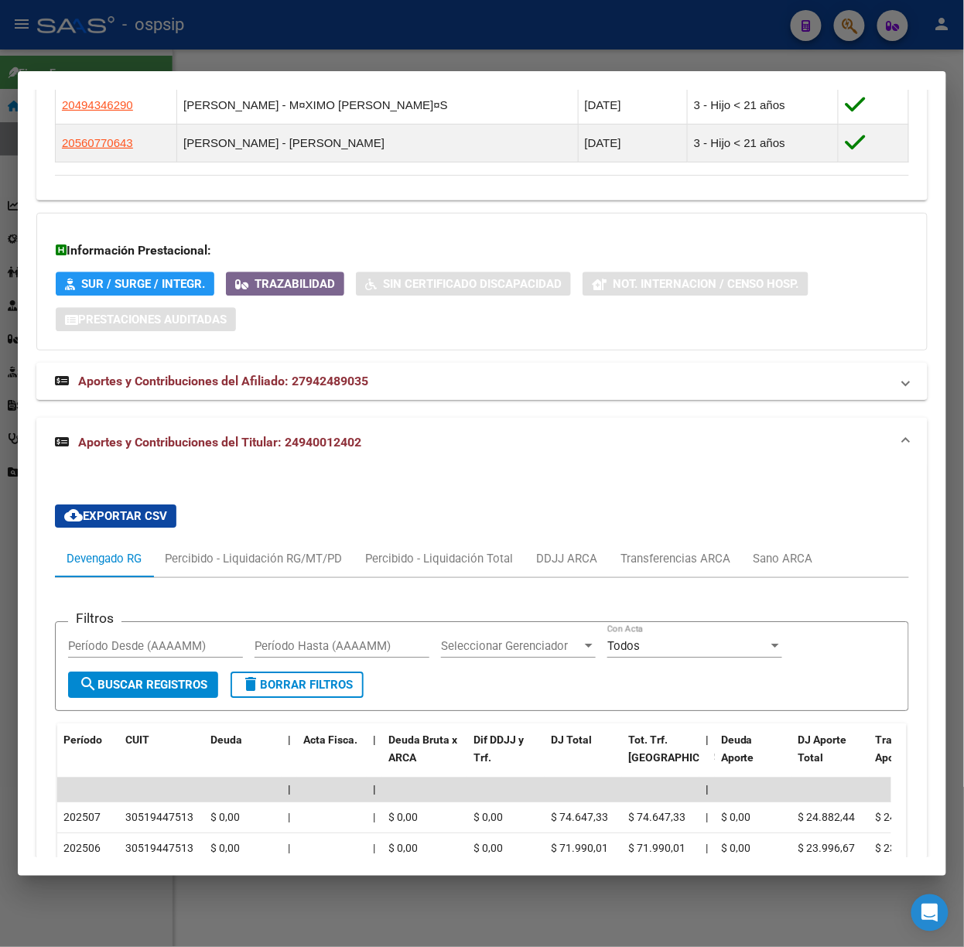
scroll to position [1196, 0]
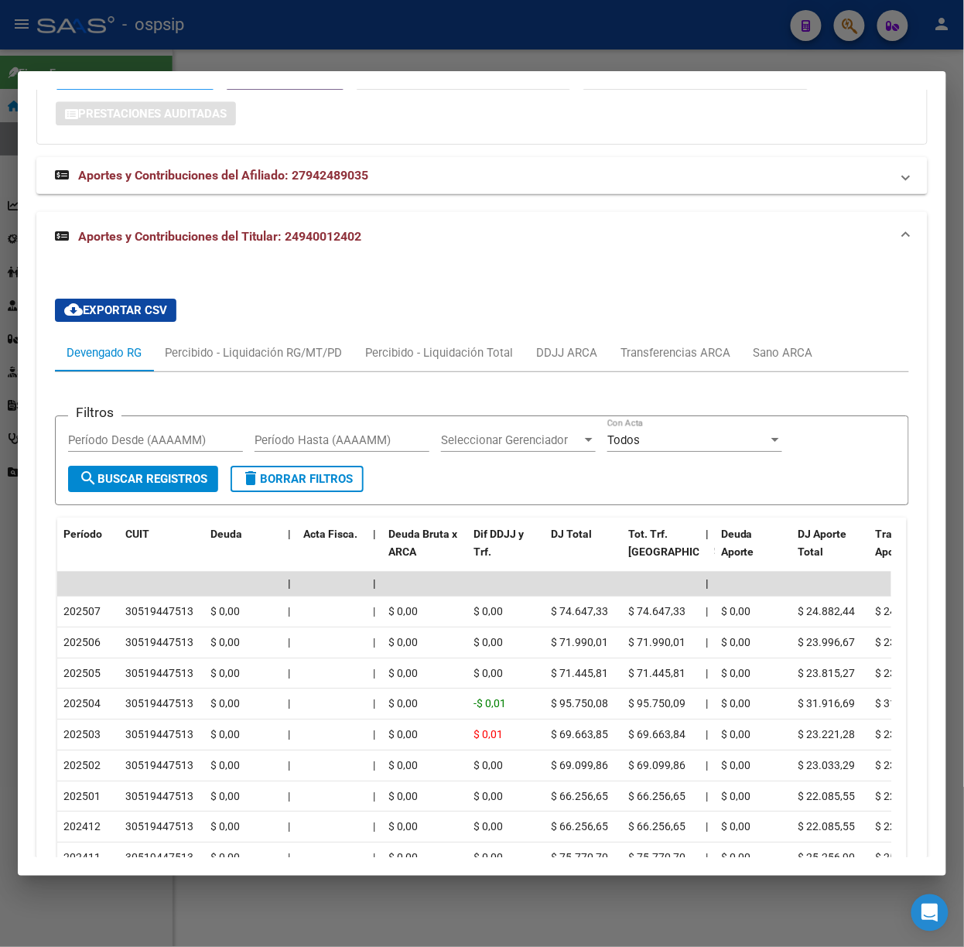
click at [162, 66] on div at bounding box center [482, 473] width 964 height 947
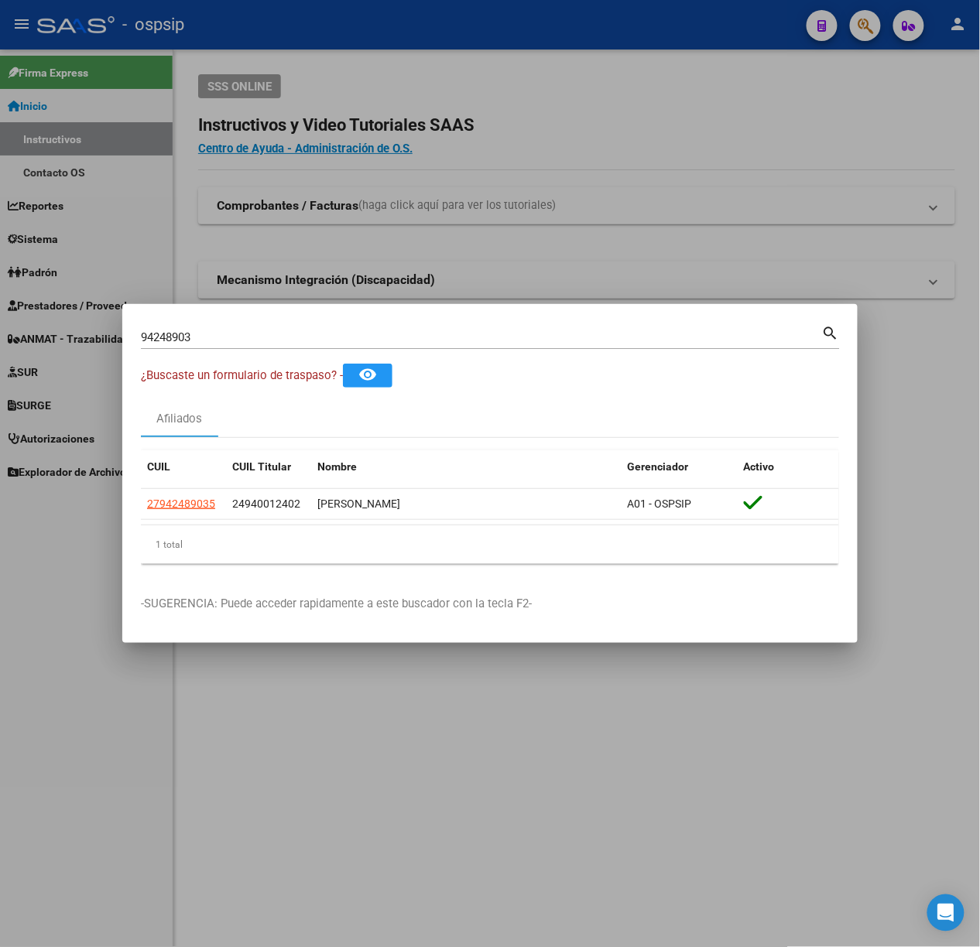
click at [279, 335] on input "94248903" at bounding box center [481, 337] width 681 height 14
type input "27277816"
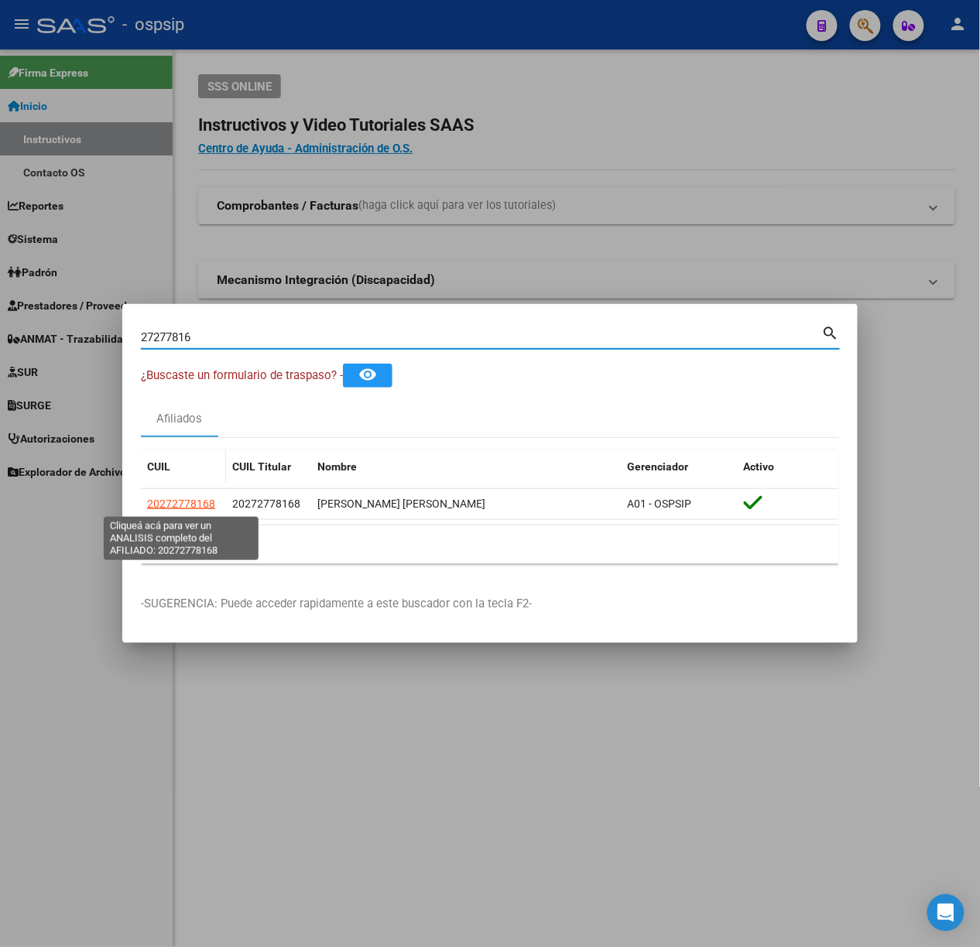
click at [203, 498] on span "20272778168" at bounding box center [181, 504] width 68 height 12
type textarea "20272778168"
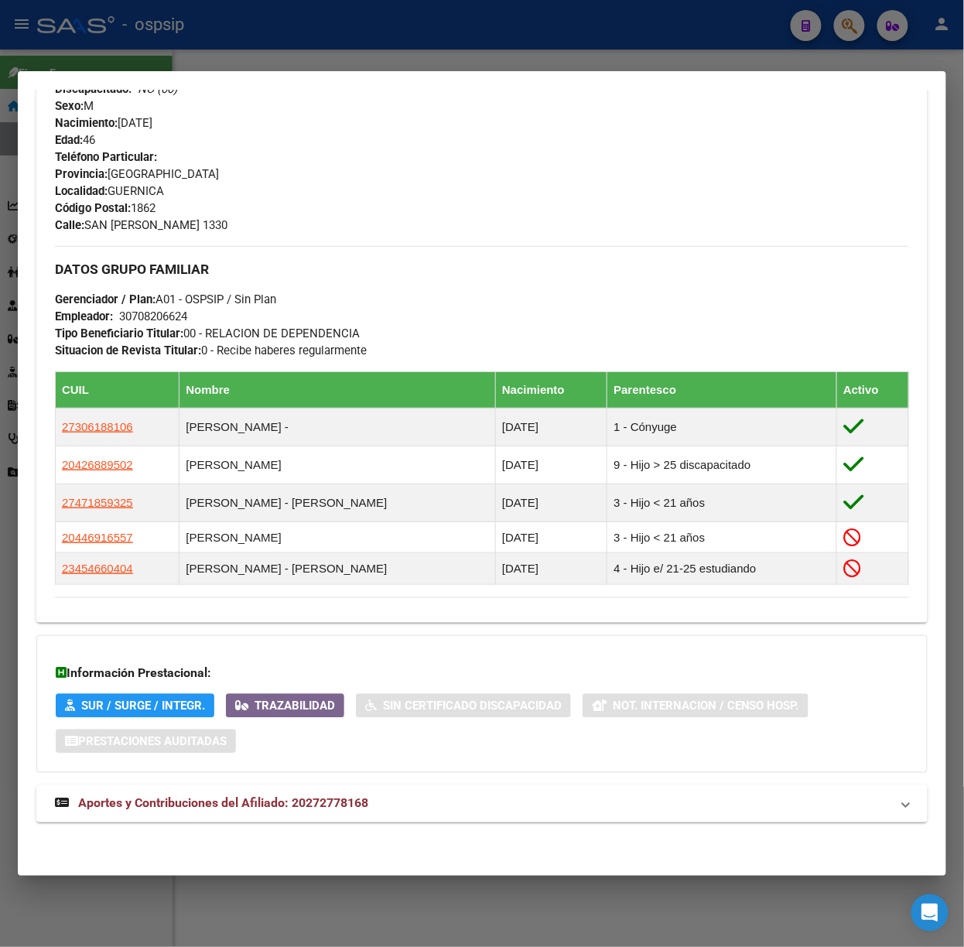
click at [356, 792] on mat-expansion-panel-header "Aportes y Contribuciones del Afiliado: 20272778168" at bounding box center [481, 803] width 891 height 37
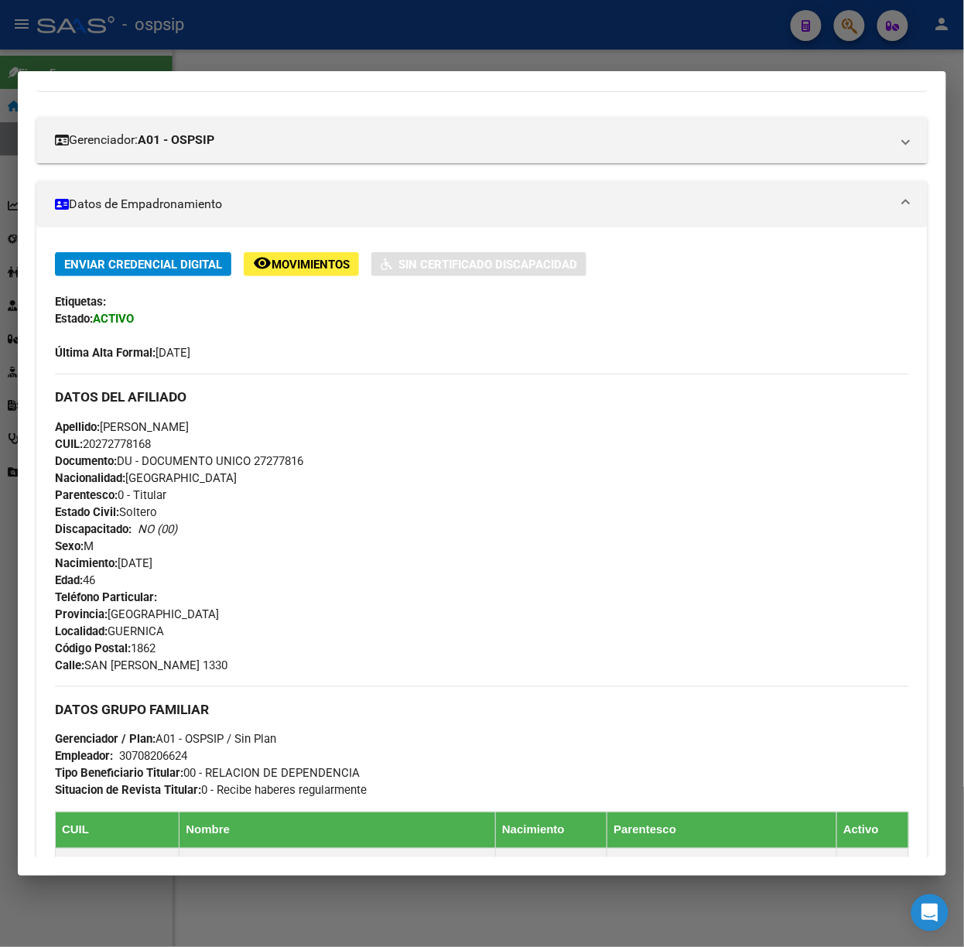
scroll to position [0, 0]
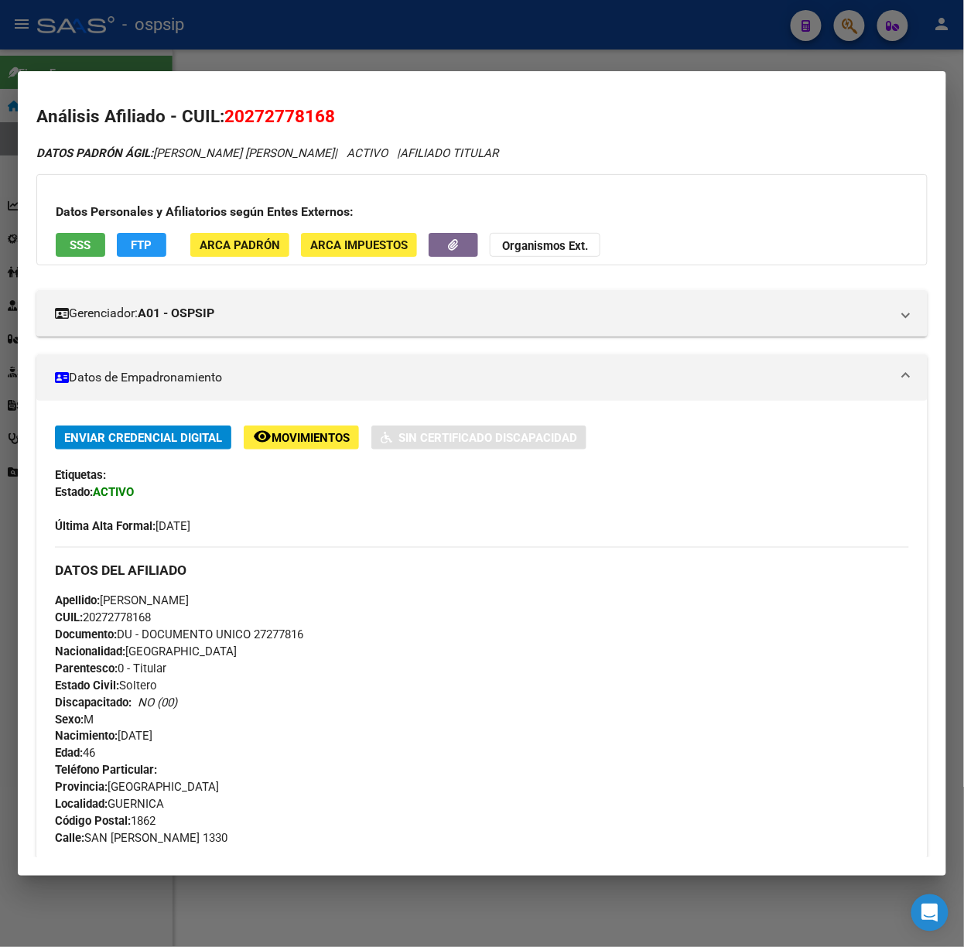
click at [322, 29] on div at bounding box center [482, 473] width 964 height 947
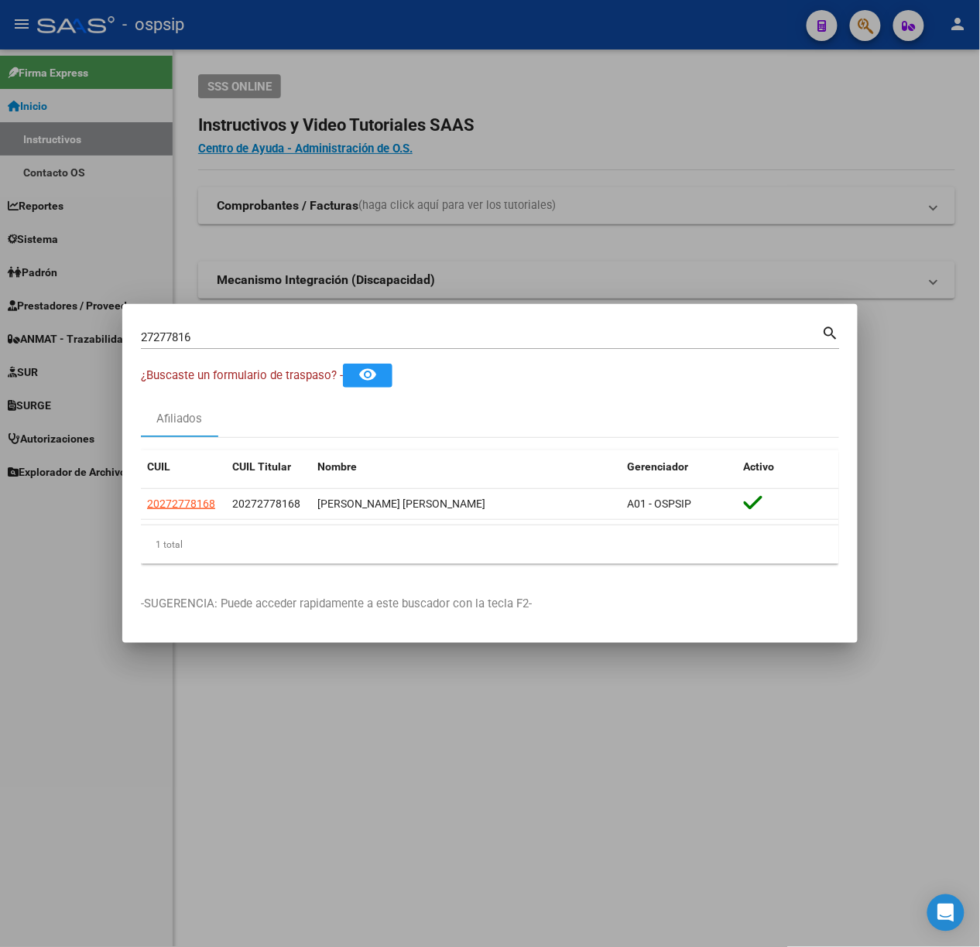
click at [249, 338] on input "27277816" at bounding box center [481, 337] width 681 height 14
type input "14531711"
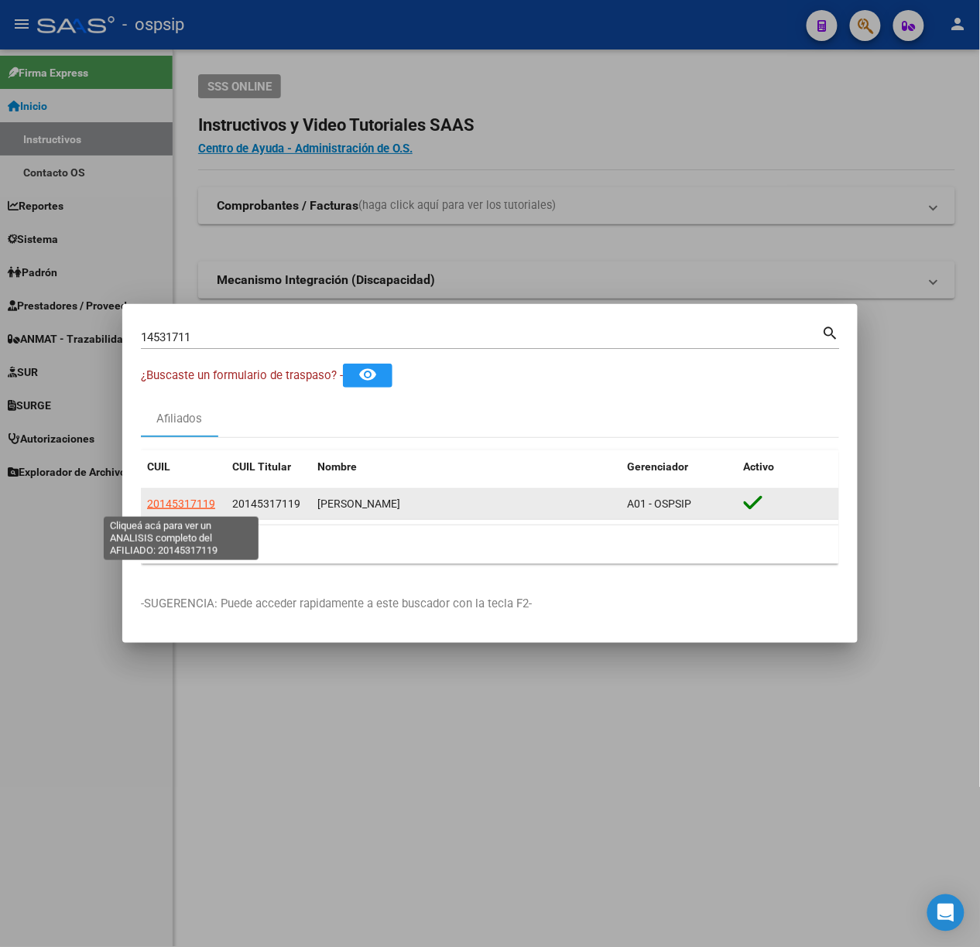
click at [207, 499] on span "20145317119" at bounding box center [181, 504] width 68 height 12
type textarea "20145317119"
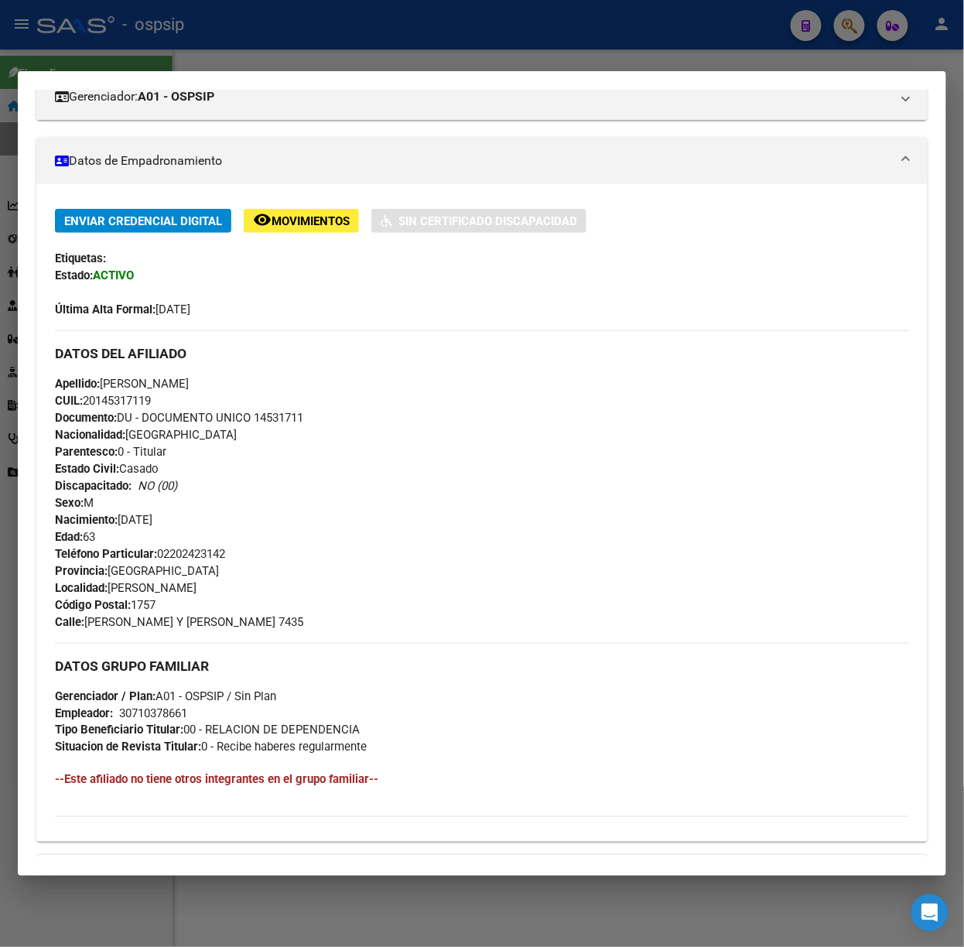
scroll to position [437, 0]
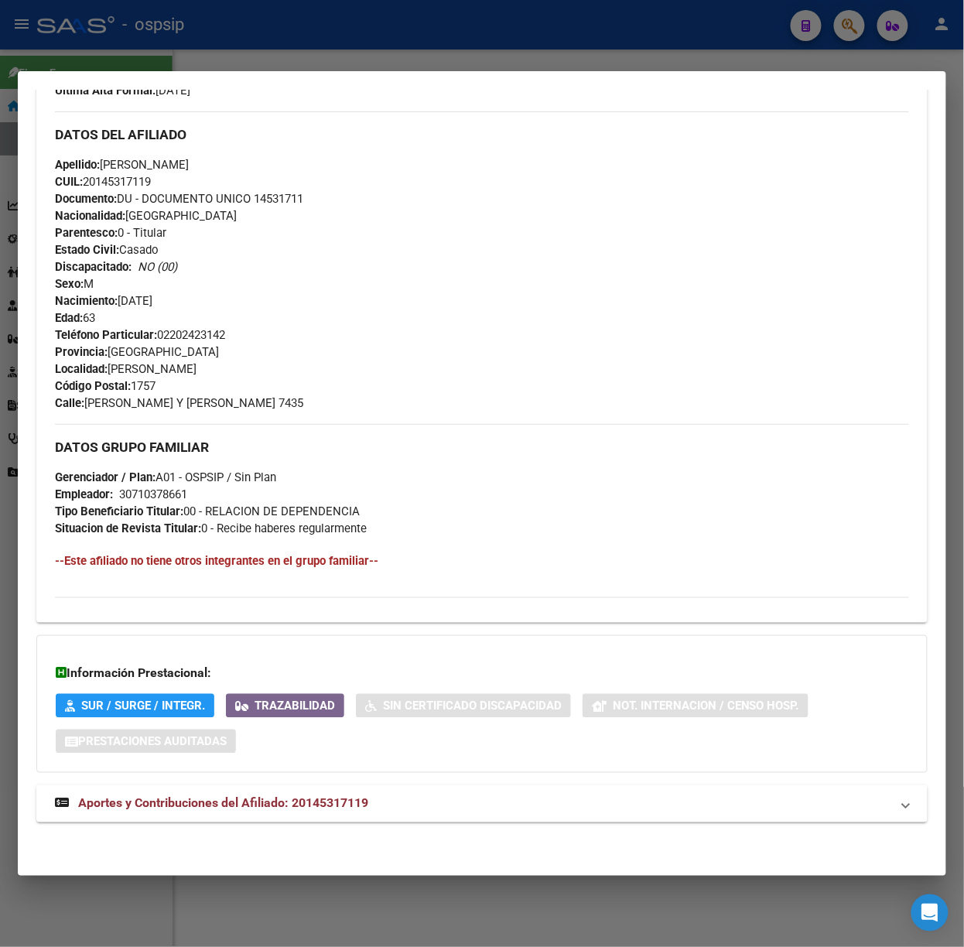
click at [282, 778] on div "DATOS PADRÓN ÁGIL: [PERSON_NAME] | ACTIVO | AFILIADO TITULAR Datos Personales y…" at bounding box center [481, 274] width 891 height 1131
click at [314, 815] on mat-expansion-panel-header "Aportes y Contribuciones del Afiliado: 20145317119" at bounding box center [481, 803] width 891 height 37
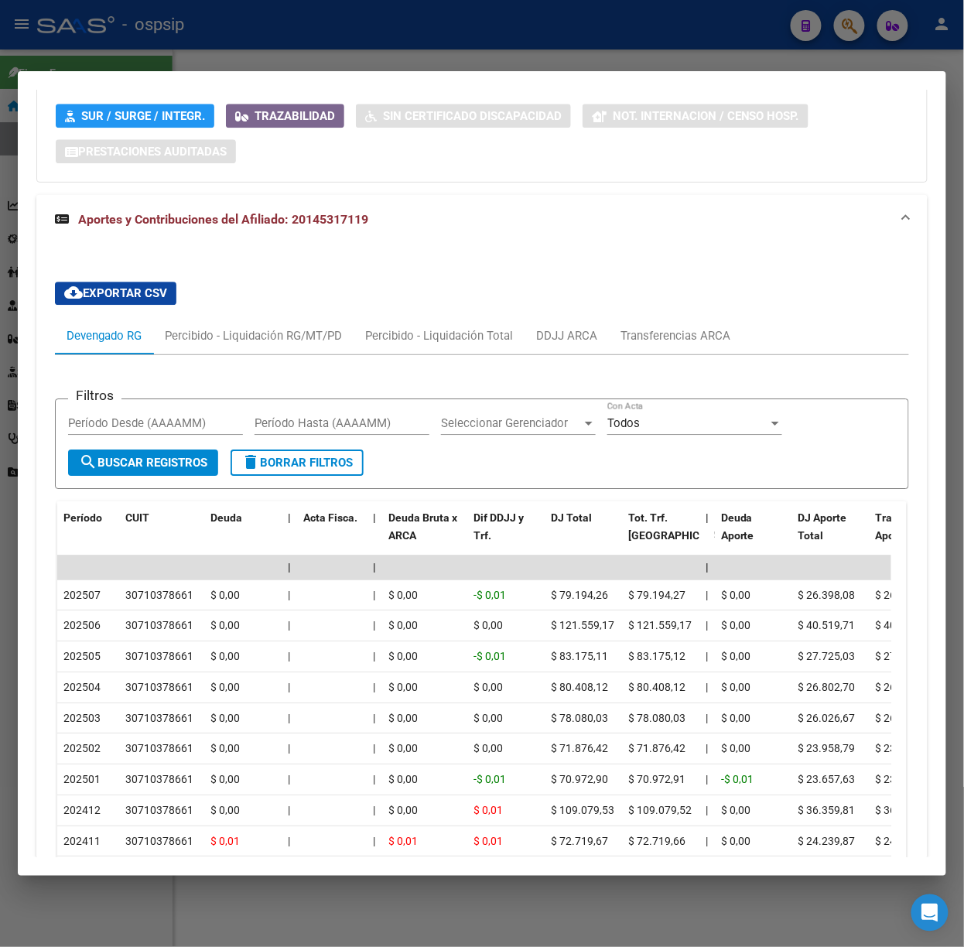
scroll to position [1028, 0]
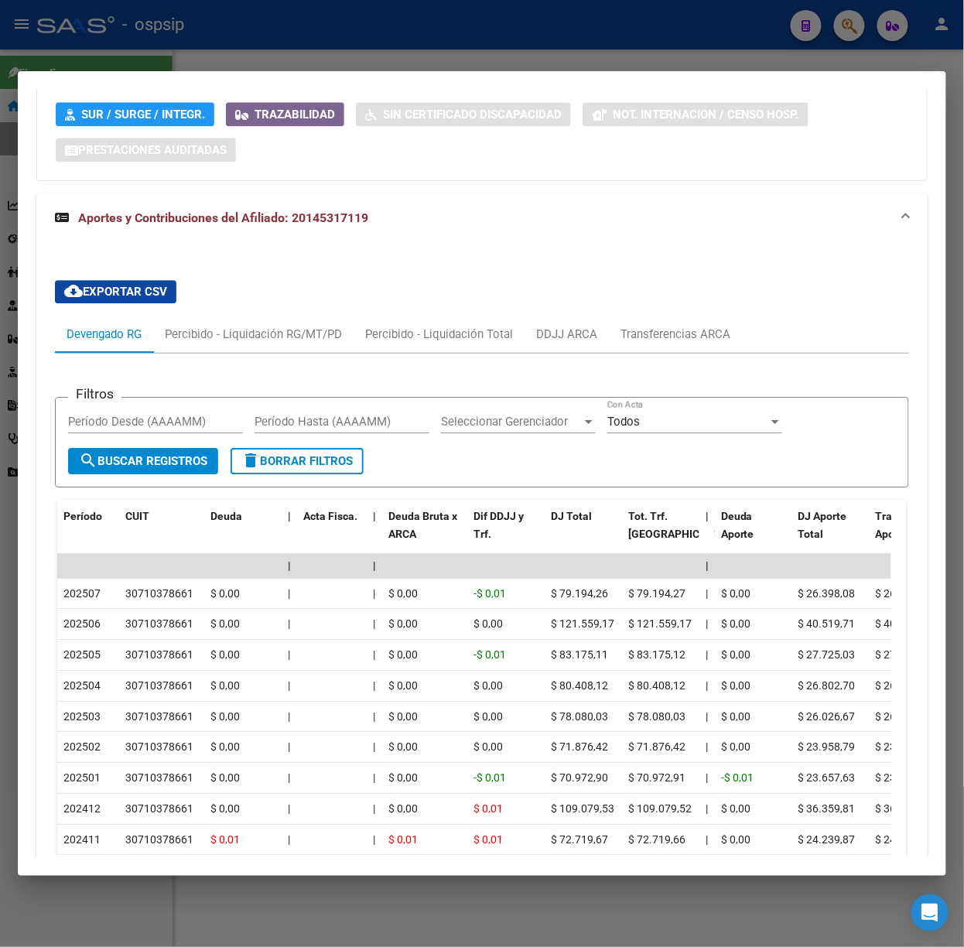
click at [455, 50] on div at bounding box center [482, 473] width 964 height 947
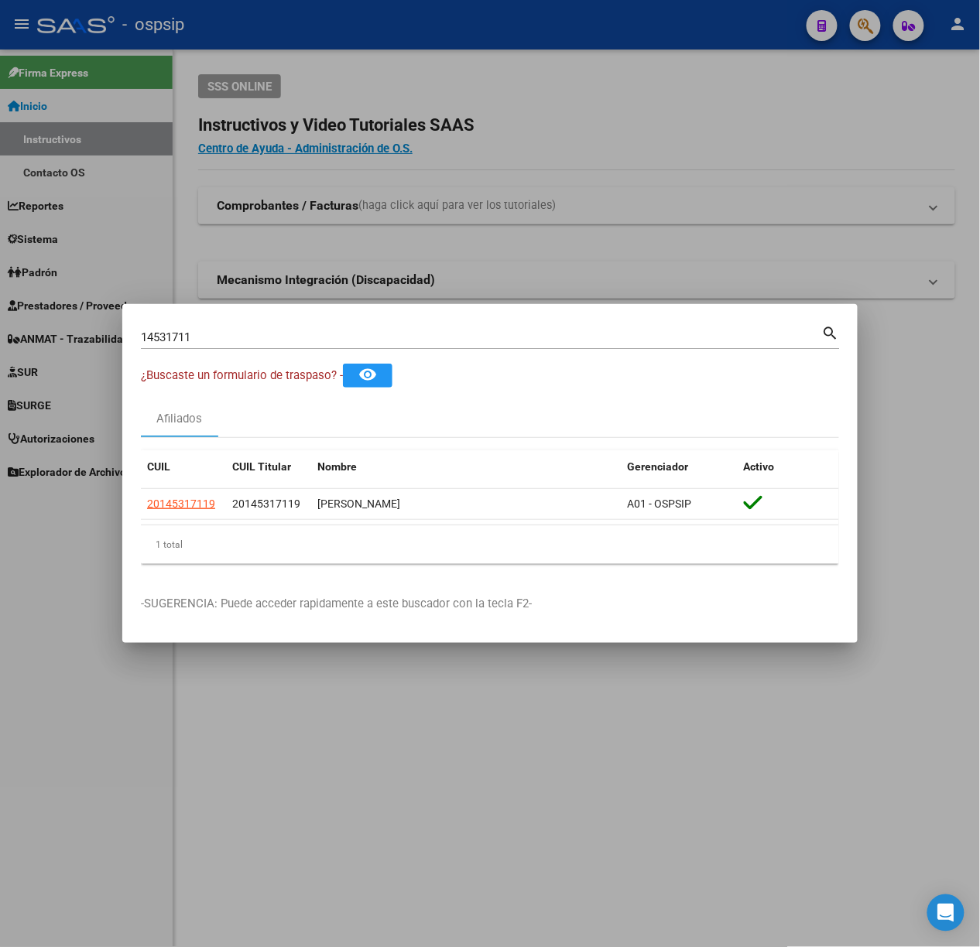
click at [273, 347] on div "14531711 Buscar (apellido, dni, [PERSON_NAME], [PERSON_NAME], cuit, obra social)" at bounding box center [481, 337] width 681 height 23
click at [267, 335] on input "14531711" at bounding box center [481, 337] width 681 height 14
type input "94180115"
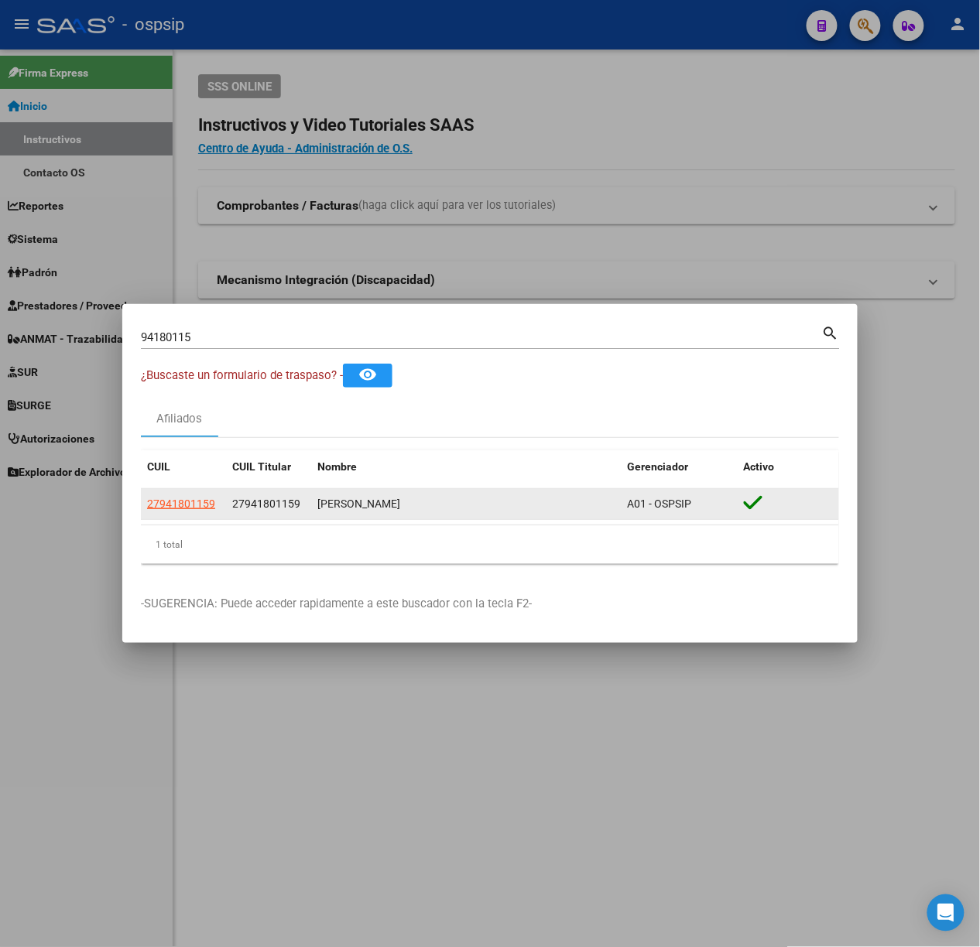
click at [199, 494] on datatable-body-cell "27941801159" at bounding box center [183, 504] width 85 height 30
click at [198, 498] on span "27941801159" at bounding box center [181, 504] width 68 height 12
type textarea "27941801159"
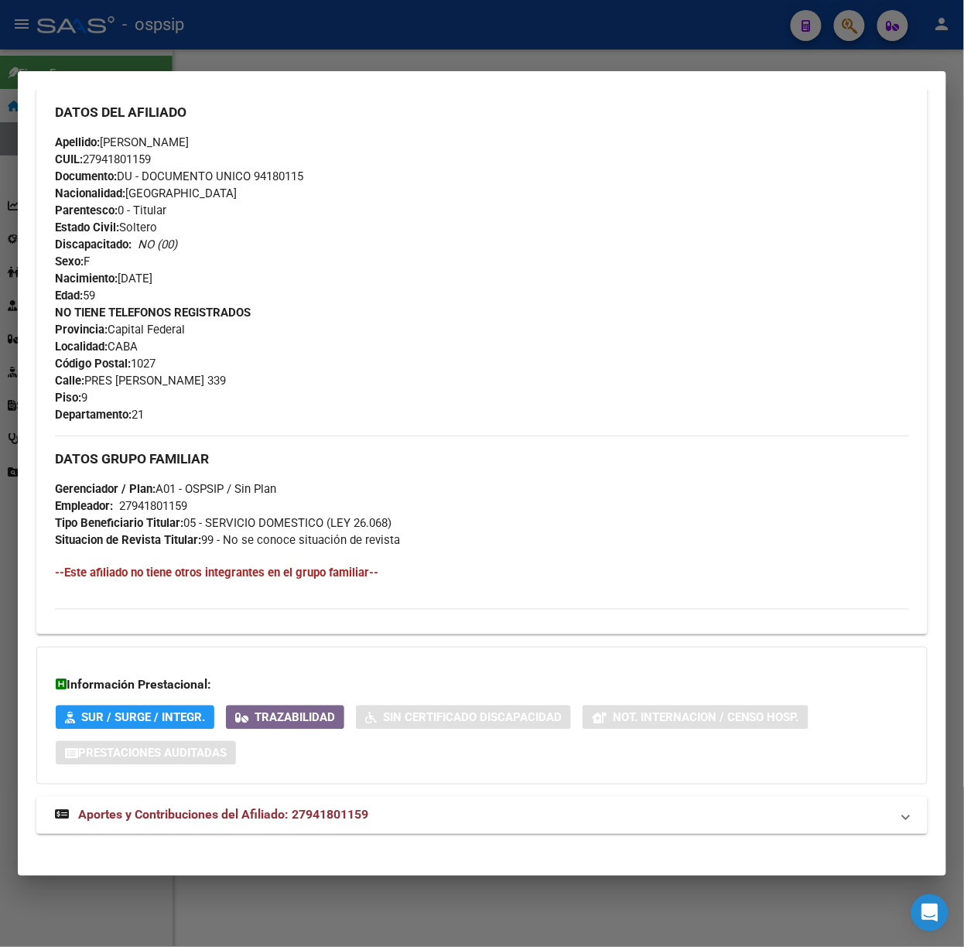
click at [357, 817] on span "Aportes y Contribuciones del Afiliado: 27941801159" at bounding box center [223, 815] width 290 height 15
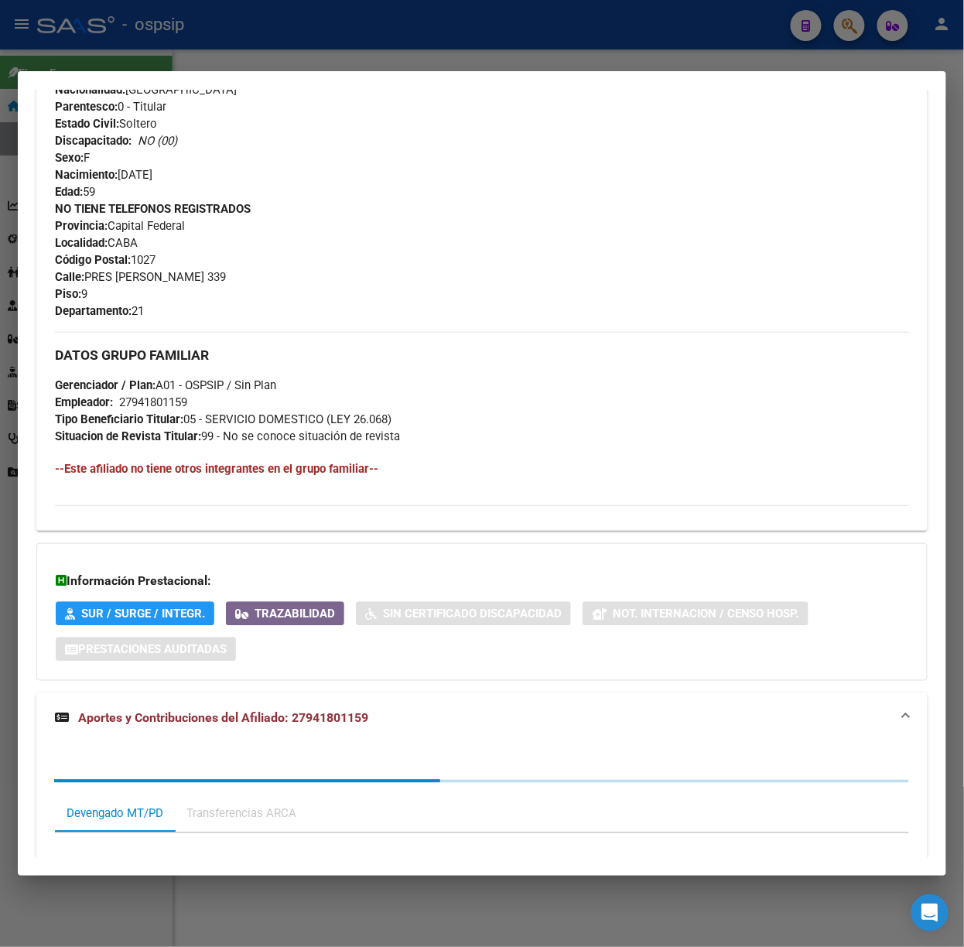
scroll to position [865, 0]
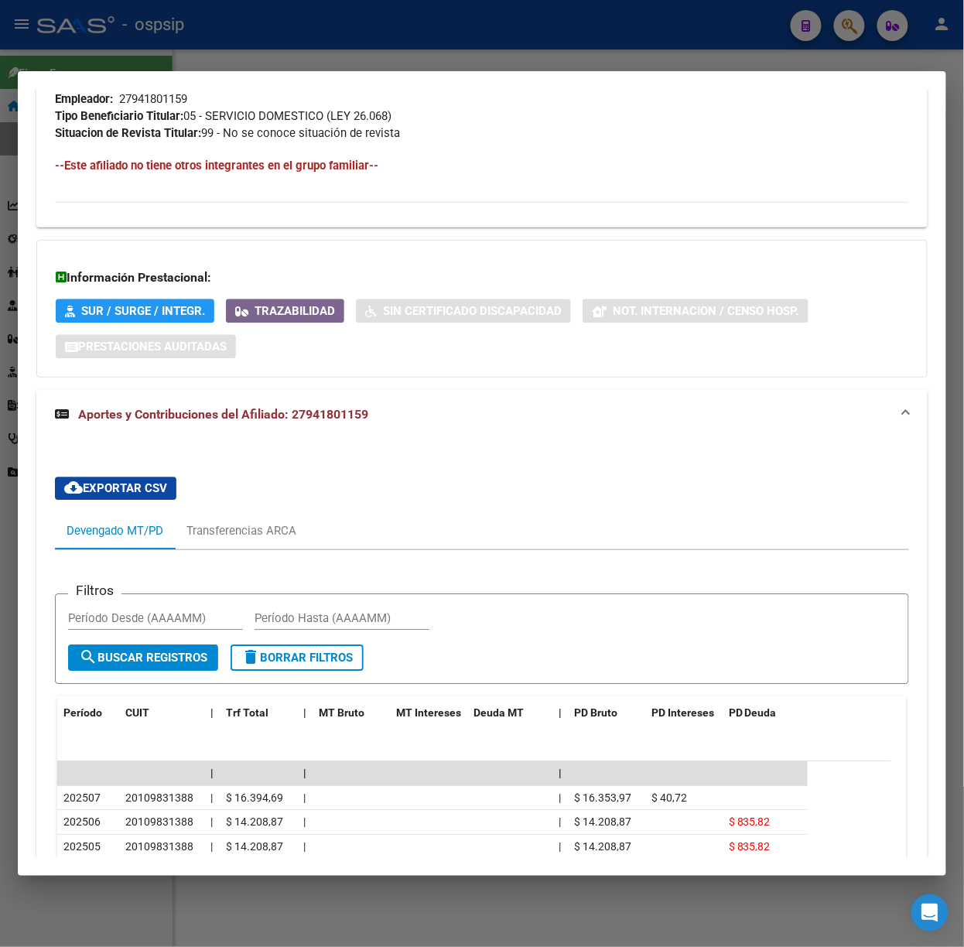
click at [305, 56] on div at bounding box center [482, 473] width 964 height 947
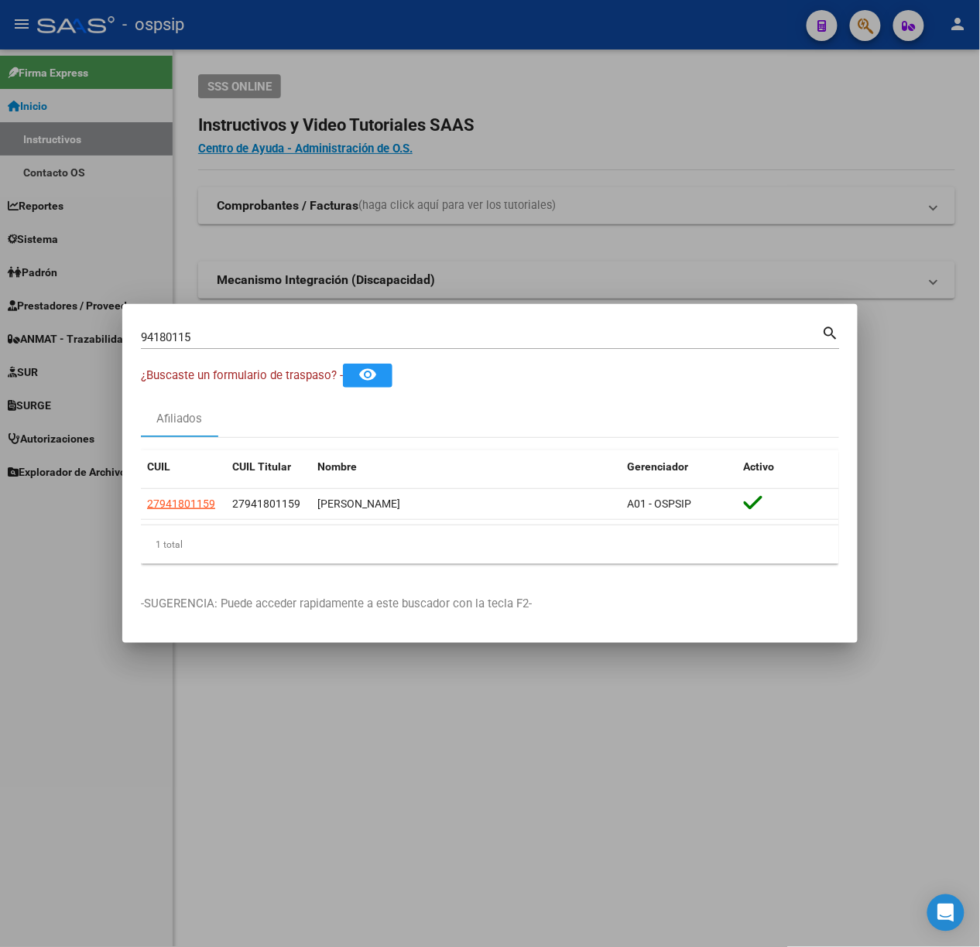
click at [299, 337] on input "94180115" at bounding box center [481, 337] width 681 height 14
type input "23762397"
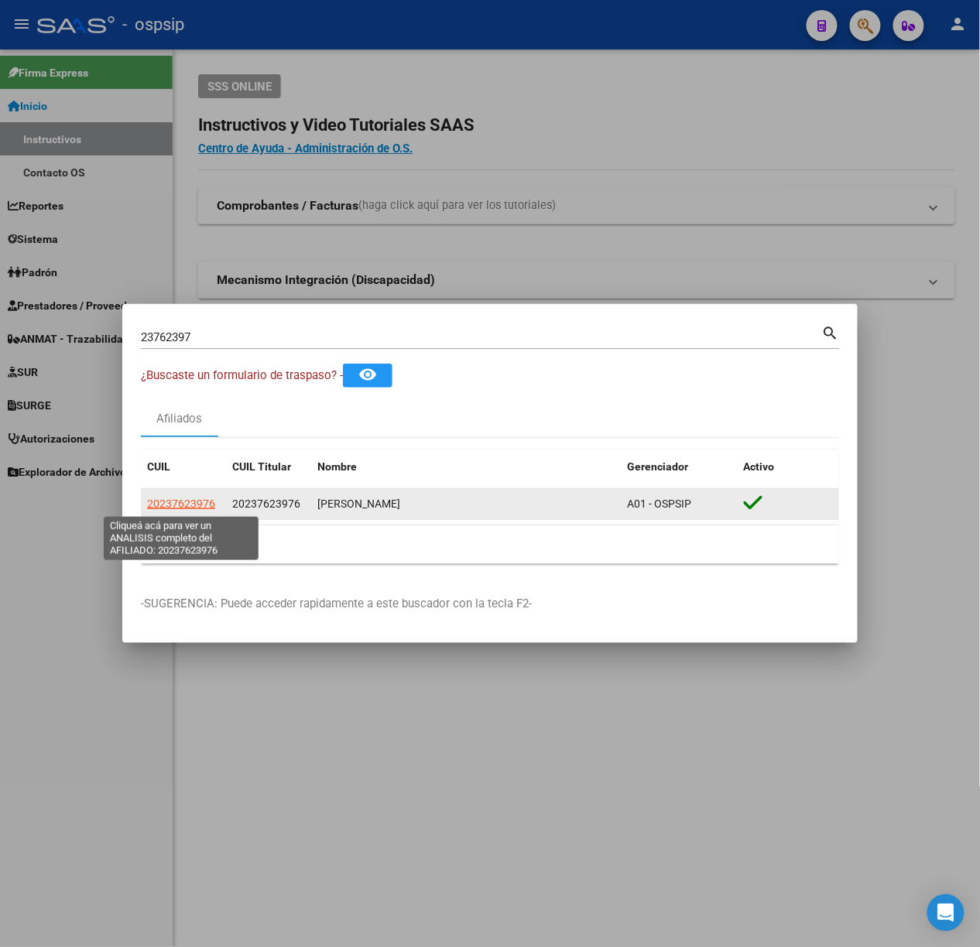
click at [198, 498] on span "20237623976" at bounding box center [181, 504] width 68 height 12
type textarea "20237623976"
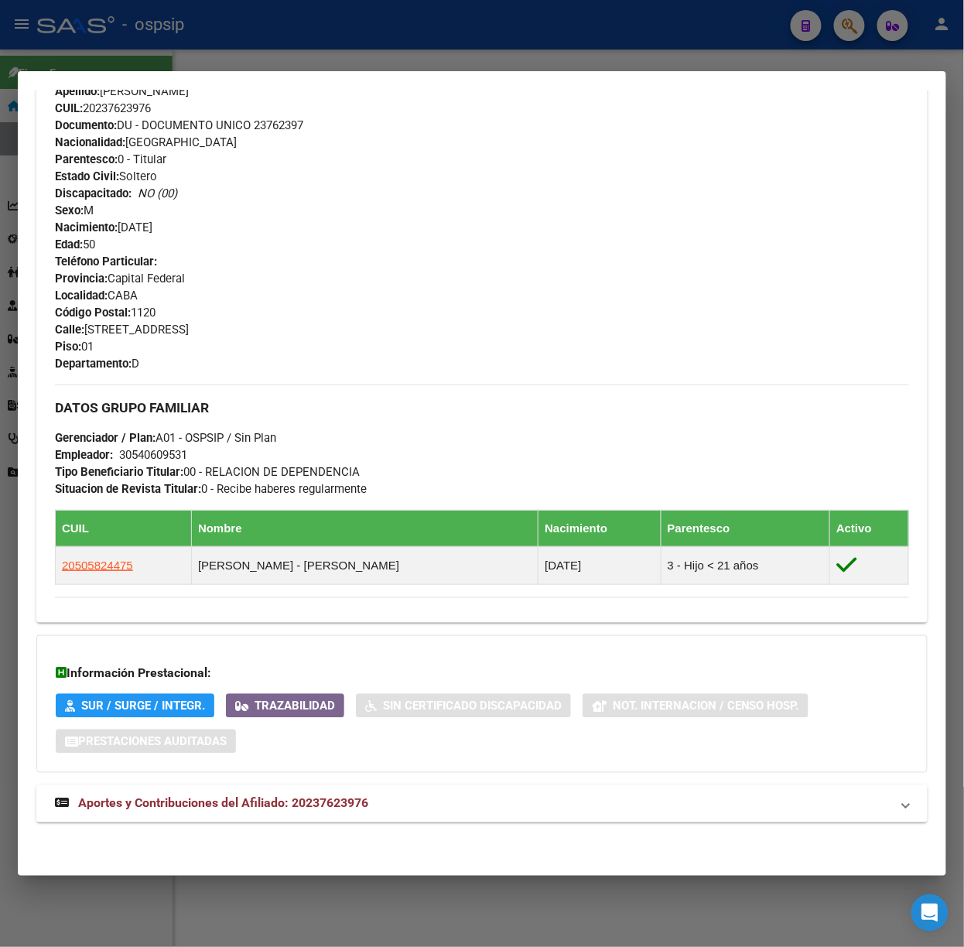
click at [311, 815] on mat-expansion-panel-header "Aportes y Contribuciones del Afiliado: 20237623976" at bounding box center [481, 803] width 891 height 37
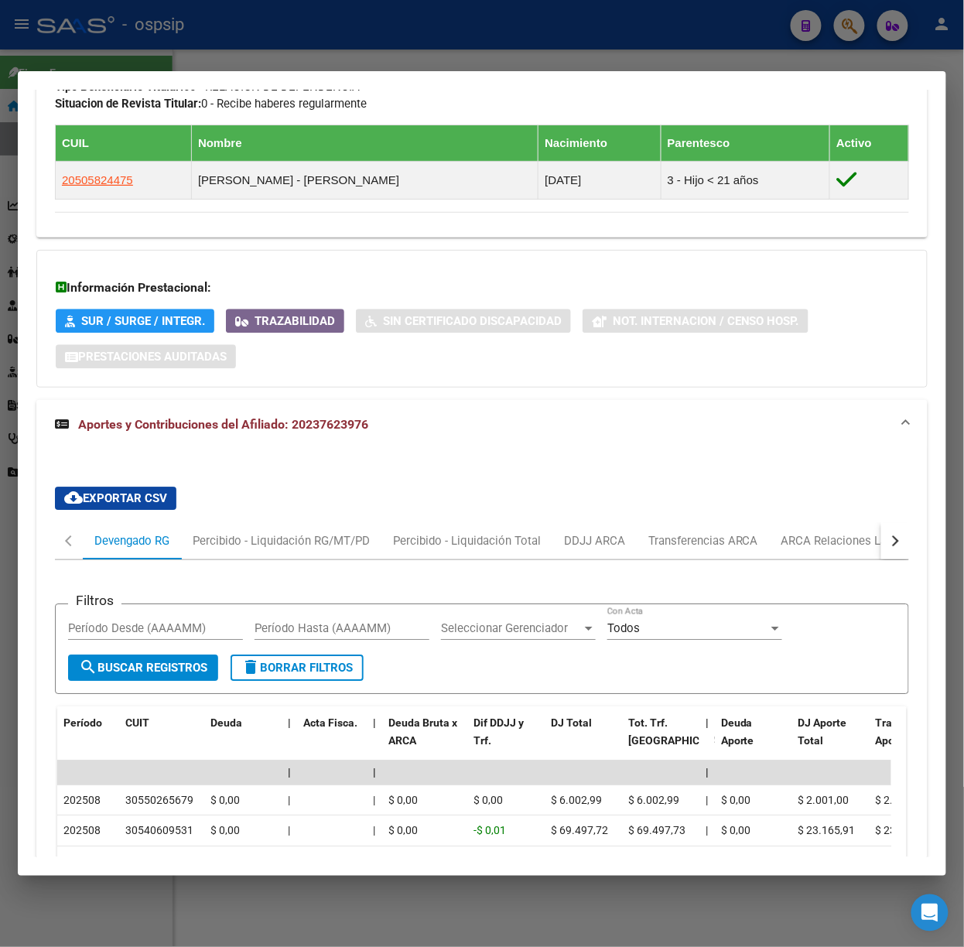
scroll to position [1031, 0]
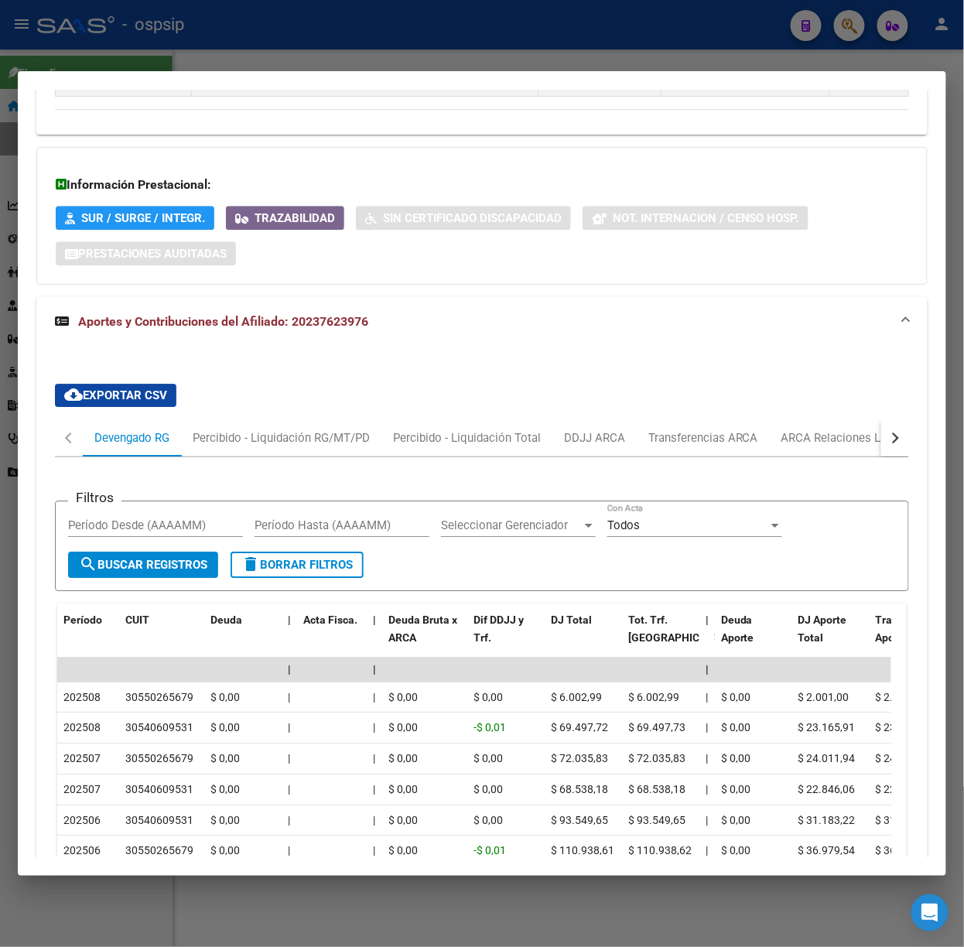
click at [150, 47] on div at bounding box center [482, 473] width 964 height 947
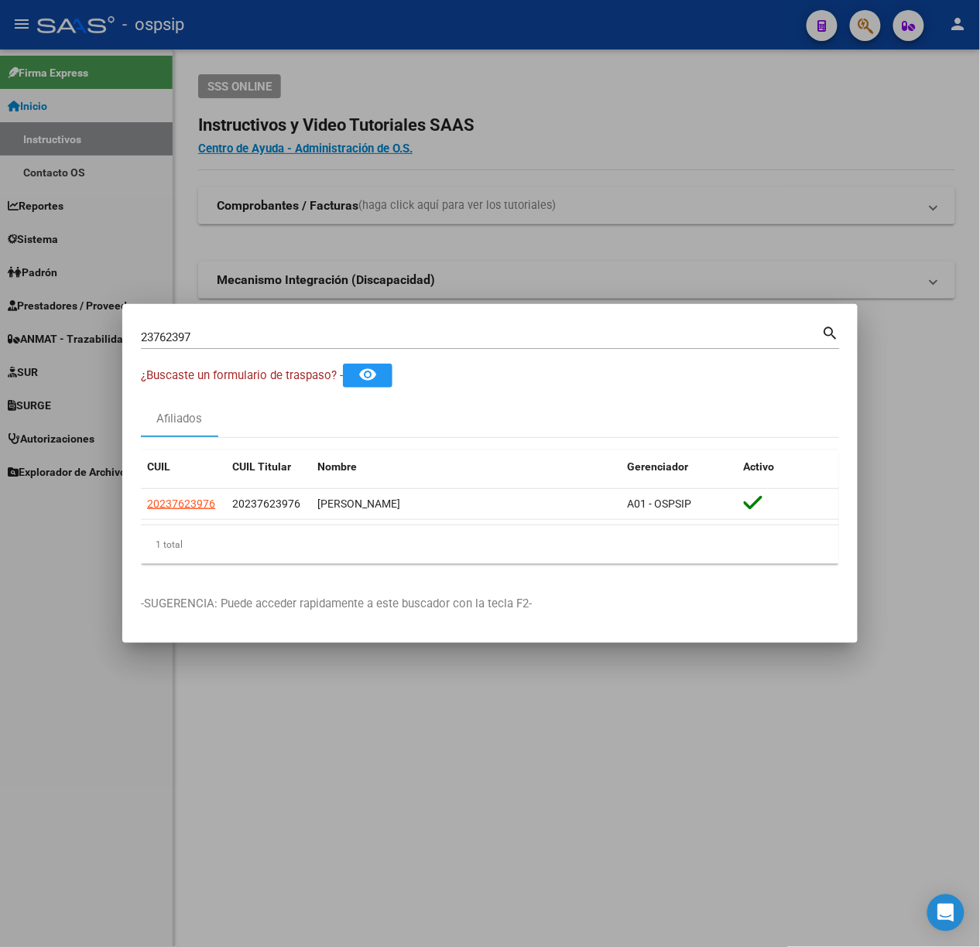
click at [214, 339] on input "23762397" at bounding box center [481, 337] width 681 height 14
type input "26284495"
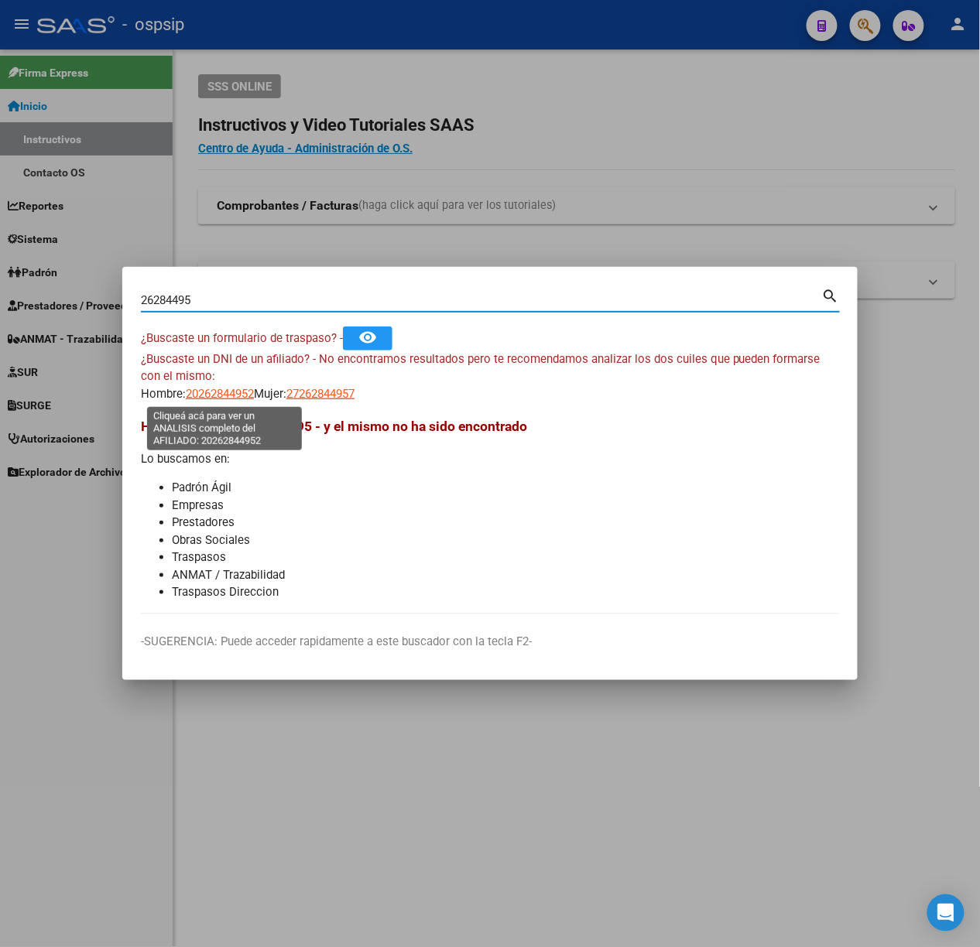
click at [199, 392] on span "20262844952" at bounding box center [220, 394] width 68 height 14
type textarea "20262844952"
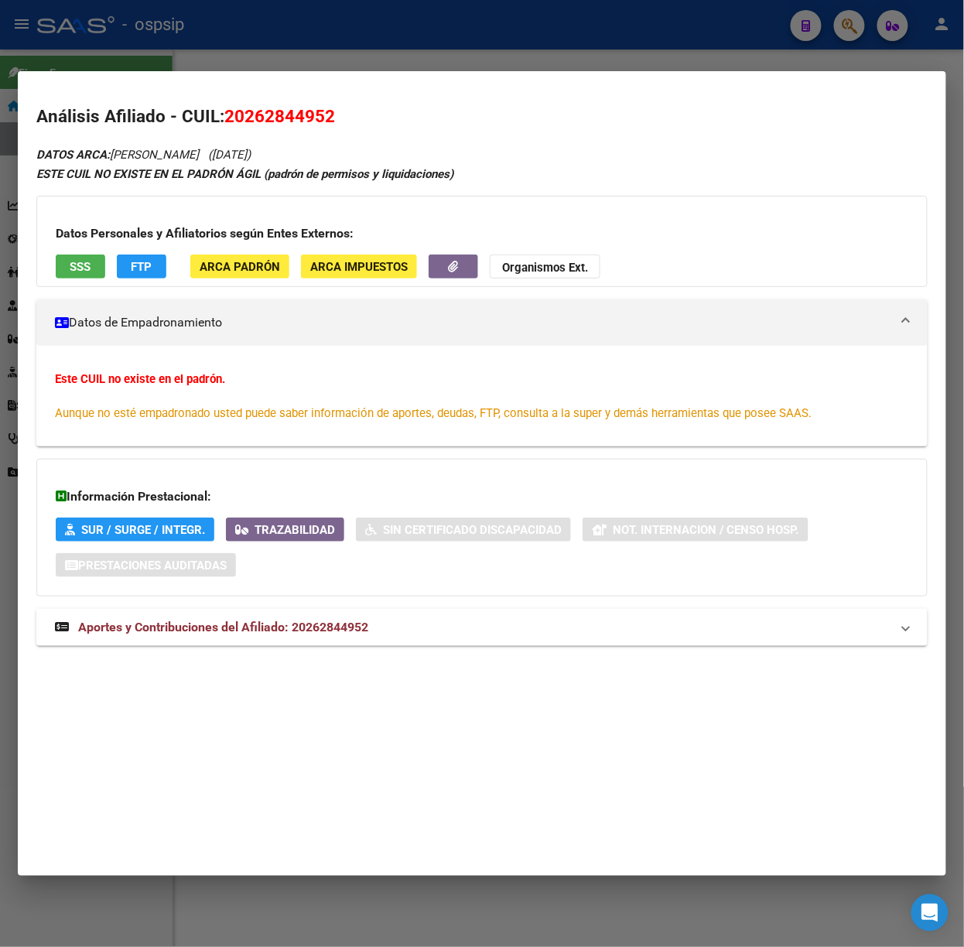
click at [356, 653] on div "DATOS ARCA: [PERSON_NAME] ([DATE]) ESTE CUIL NO EXISTE EN EL PADRÓN ÁGIL (padró…" at bounding box center [481, 404] width 891 height 518
click at [341, 630] on span "Aportes y Contribuciones del Afiliado: 20262844952" at bounding box center [223, 627] width 290 height 15
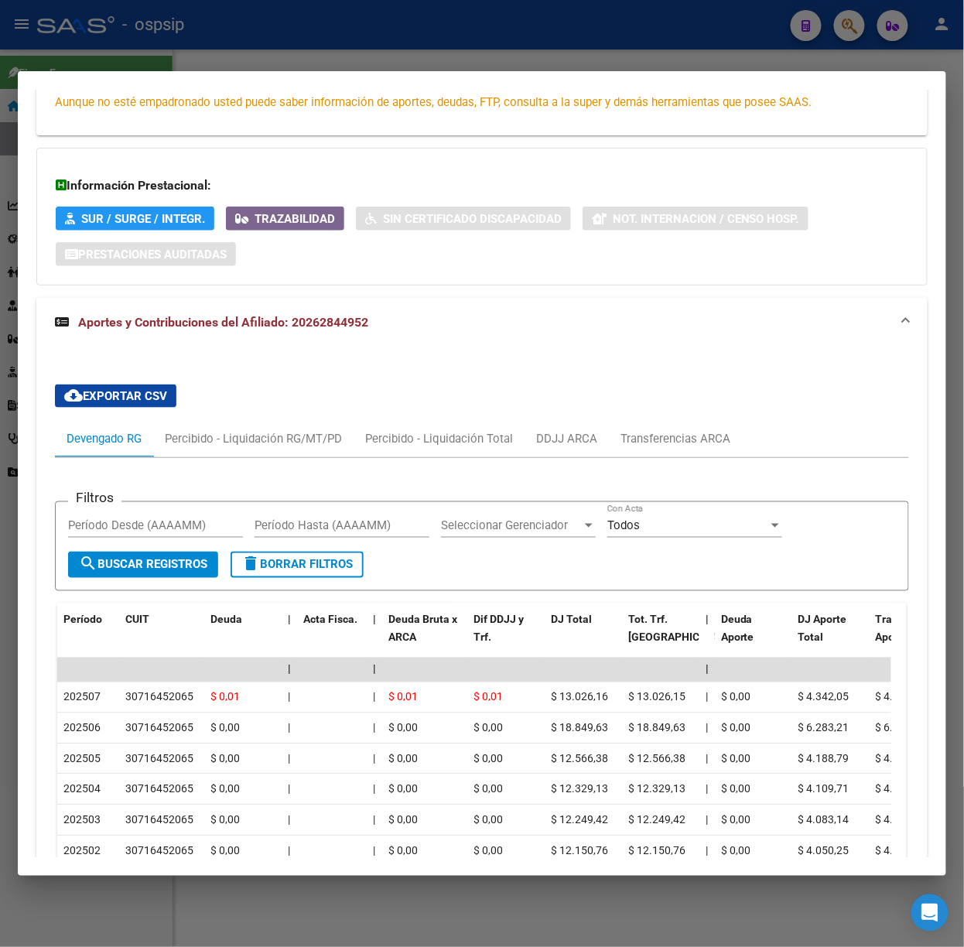
scroll to position [580, 0]
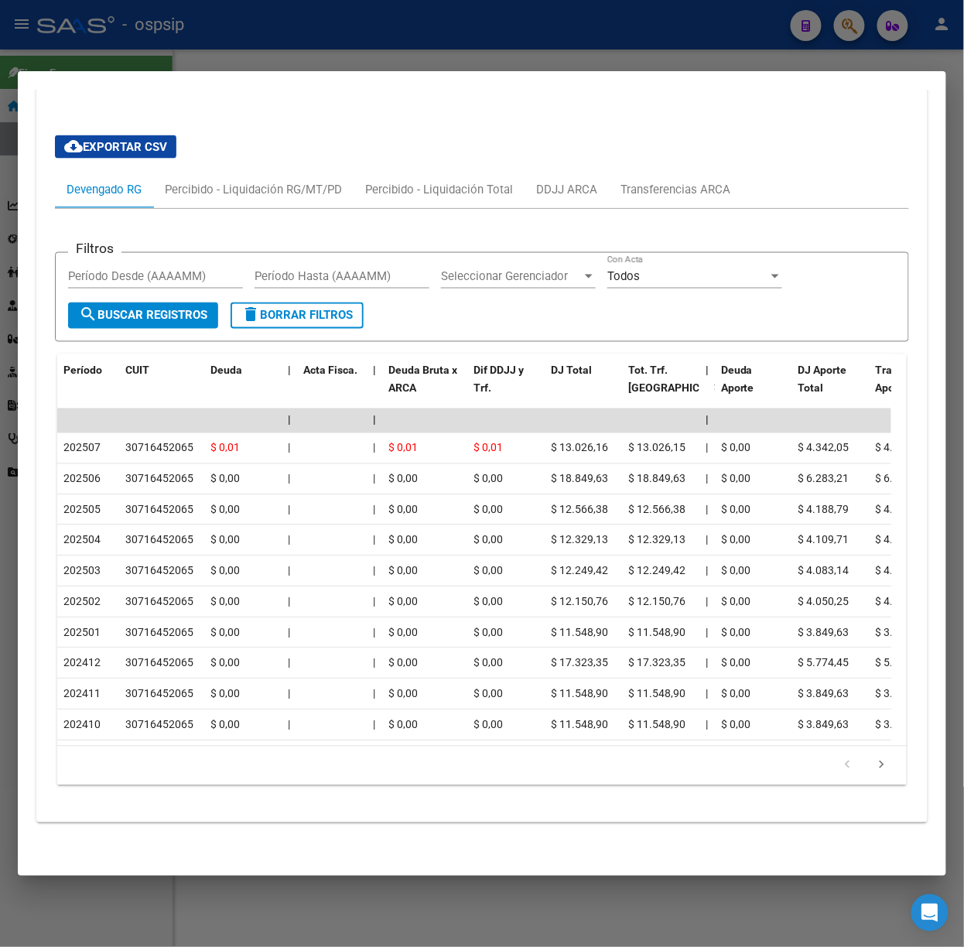
click at [269, 47] on div at bounding box center [482, 473] width 964 height 947
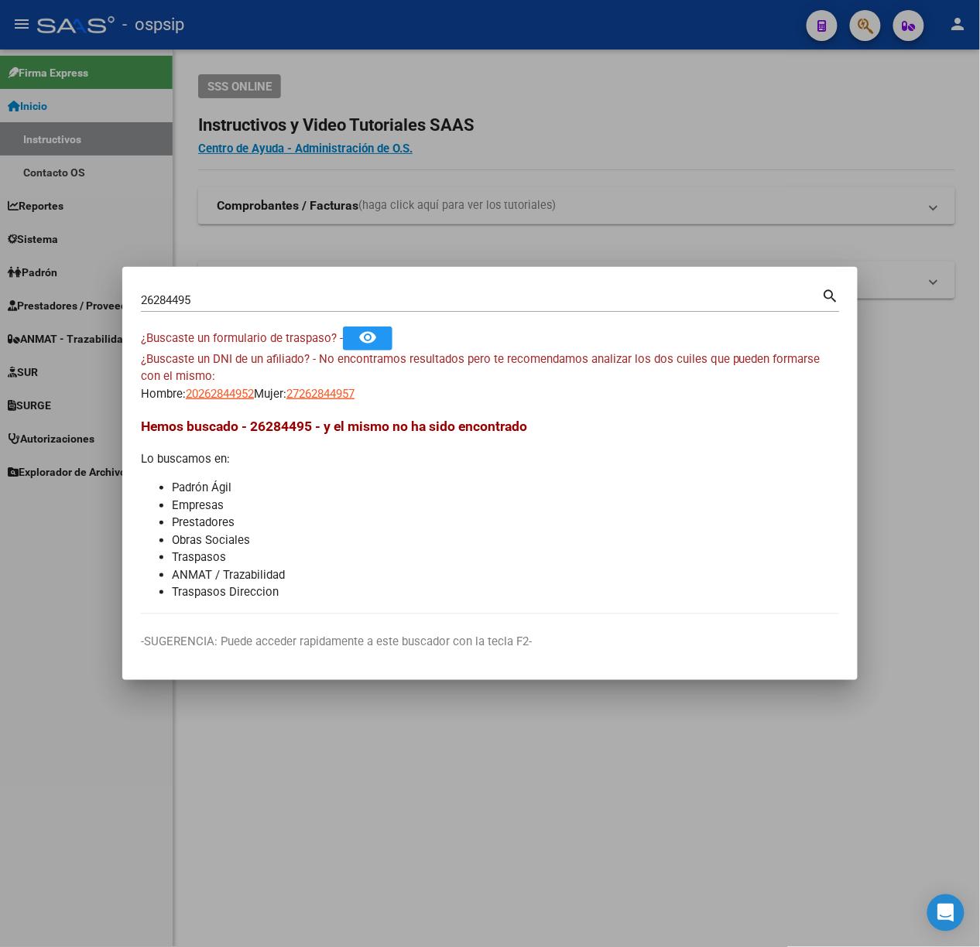
click at [255, 298] on input "26284495" at bounding box center [481, 300] width 681 height 14
type input "38624172"
click at [212, 397] on span "20386241725" at bounding box center [220, 394] width 68 height 14
type textarea "20386241725"
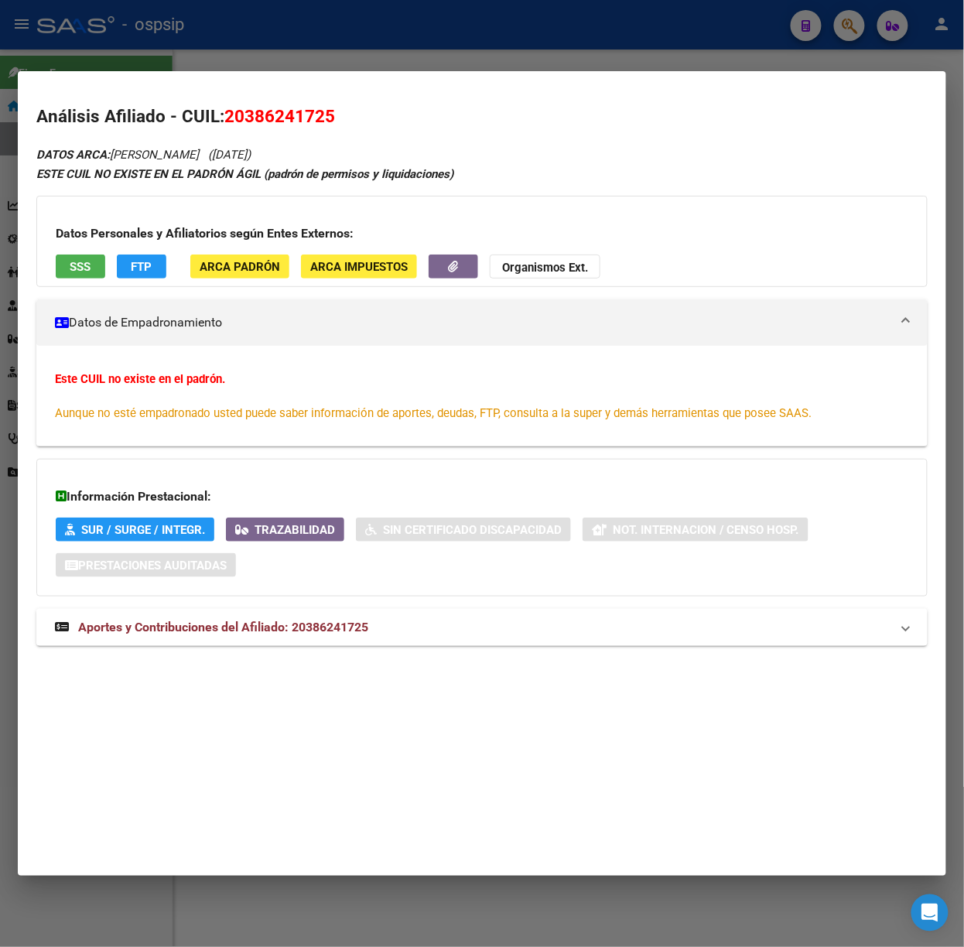
click at [320, 595] on div "Información Prestacional: SUR / SURGE / INTEGR. Trazabilidad Sin Certificado Di…" at bounding box center [481, 528] width 891 height 138
click at [359, 598] on div "DATOS ARCA: [PERSON_NAME] ([DATE]) ESTE CUIL NO EXISTE EN EL PADRÓN ÁGIL (padró…" at bounding box center [481, 404] width 891 height 518
click at [371, 623] on mat-panel-title "Aportes y Contribuciones del Afiliado: 20386241725" at bounding box center [473, 627] width 836 height 19
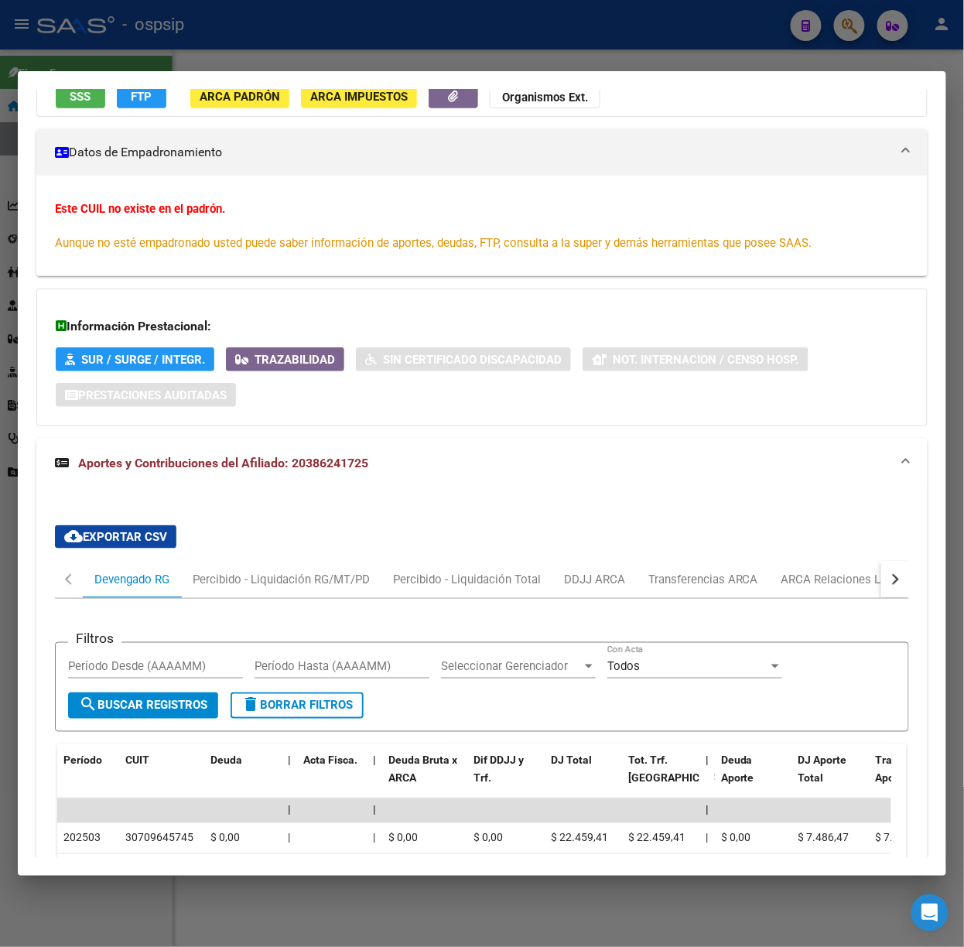
scroll to position [208, 0]
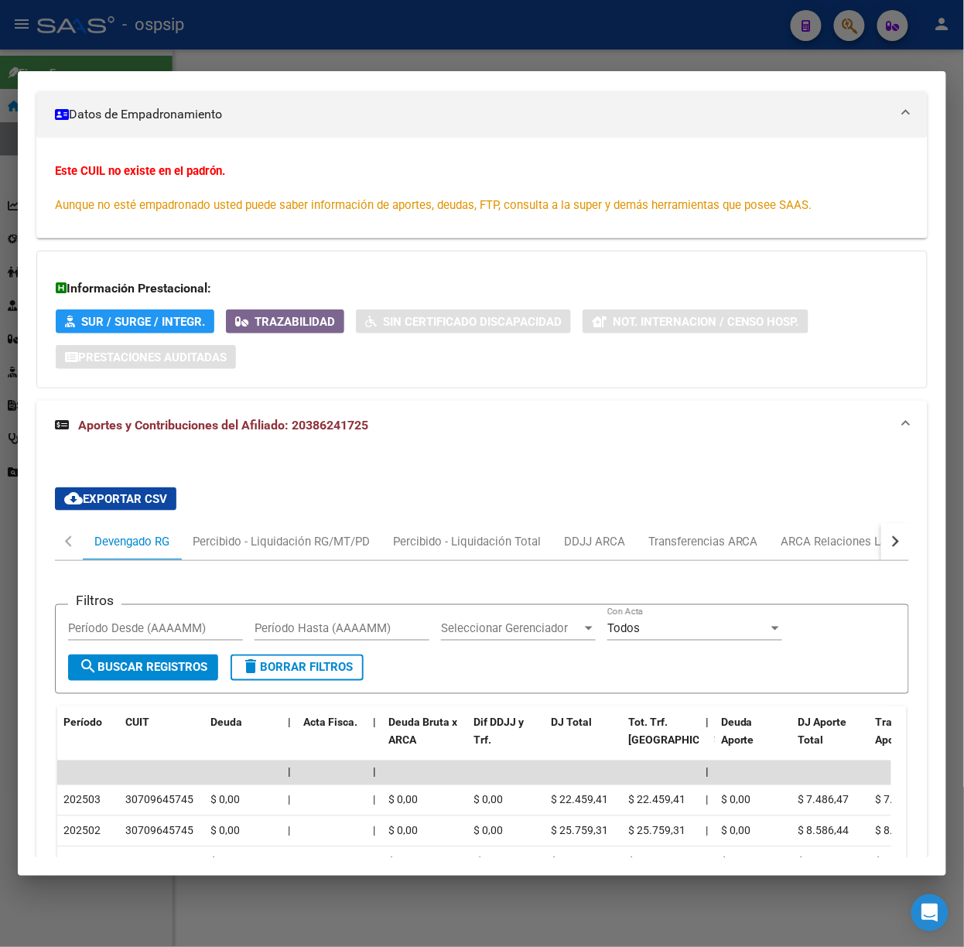
click at [823, 515] on div "cloud_download Exportar CSV Devengado RG Percibido - Liquidación RG/MT/PD Perci…" at bounding box center [482, 735] width 854 height 521
click at [826, 530] on div "ARCA Relaciones Laborales" at bounding box center [854, 541] width 168 height 37
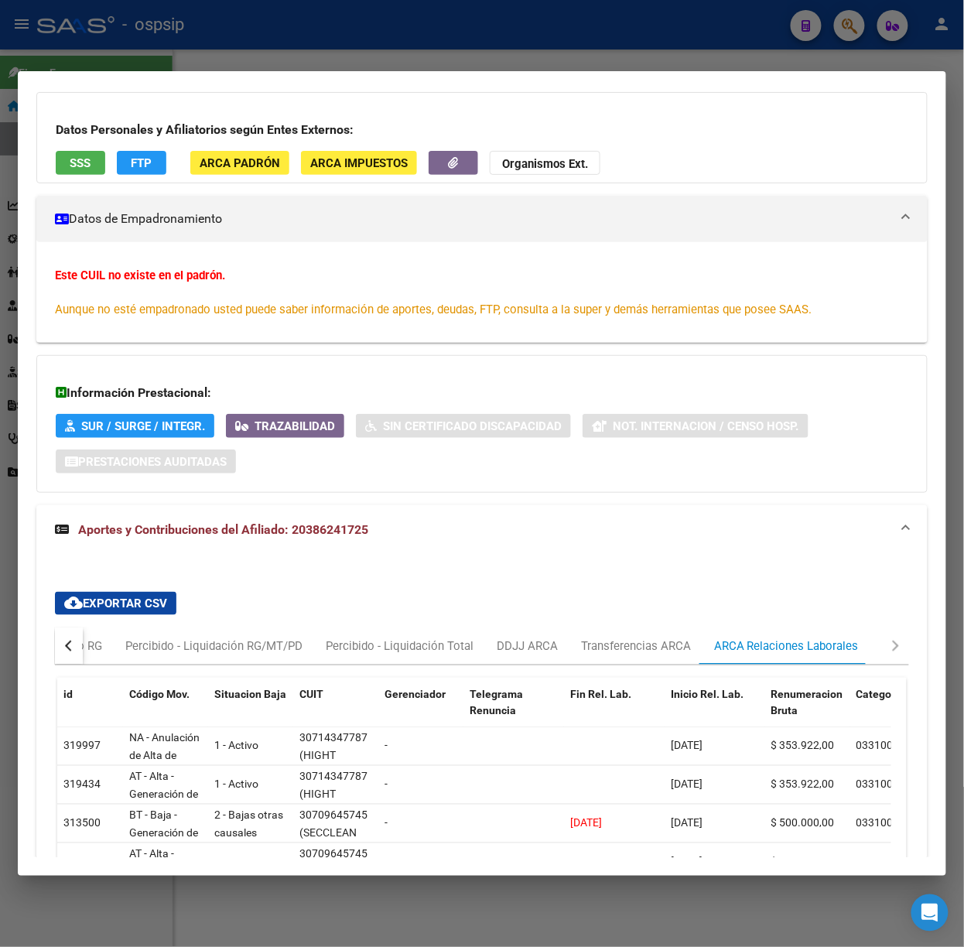
scroll to position [0, 0]
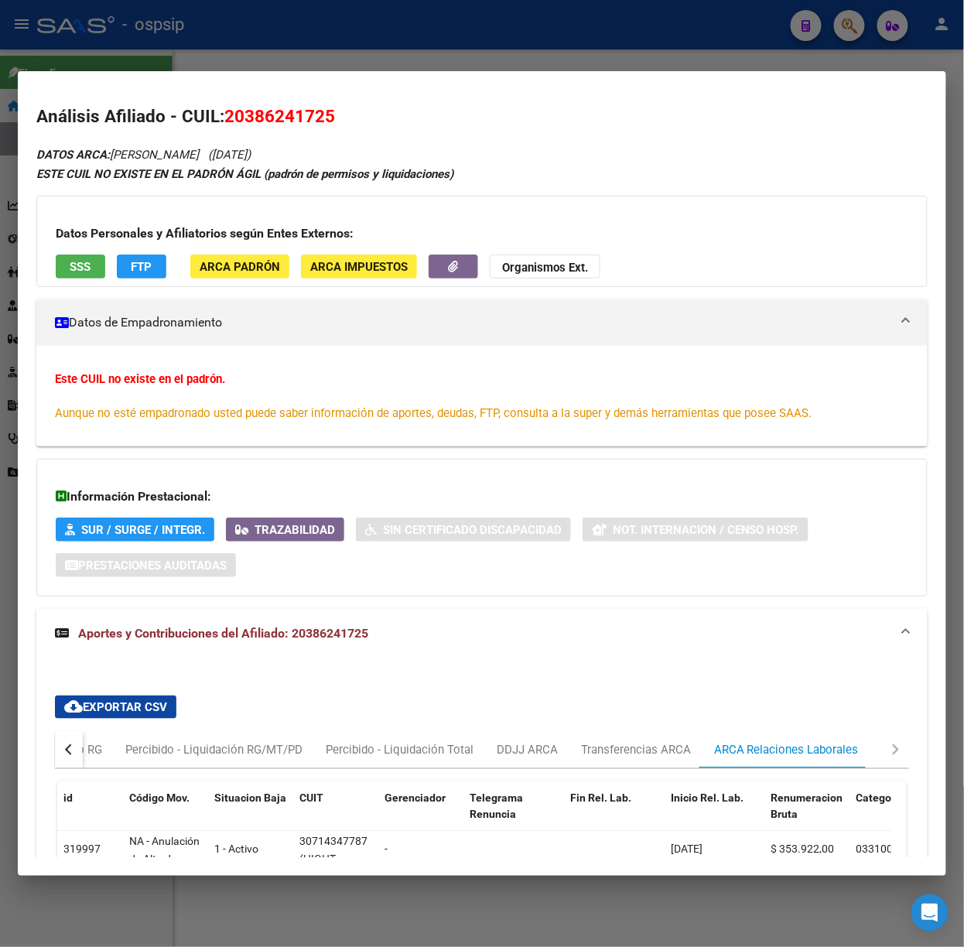
click at [91, 265] on span "SSS" at bounding box center [80, 267] width 21 height 14
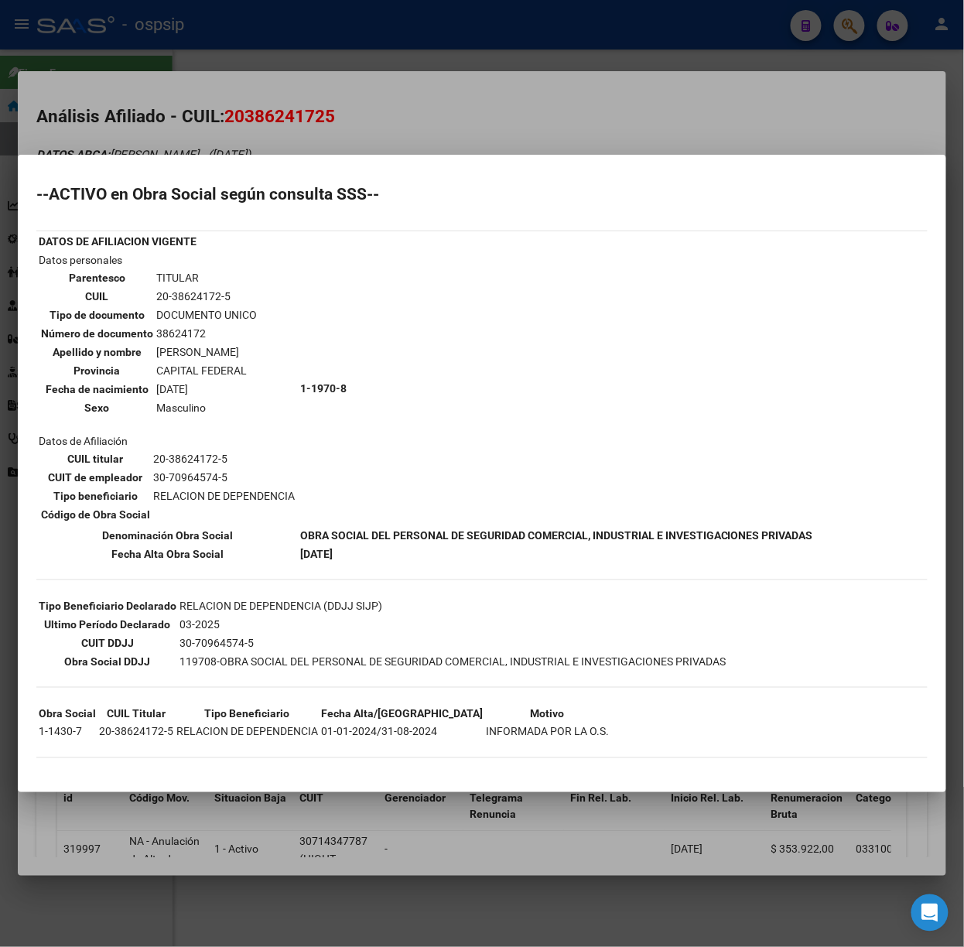
click at [286, 100] on div at bounding box center [482, 473] width 964 height 947
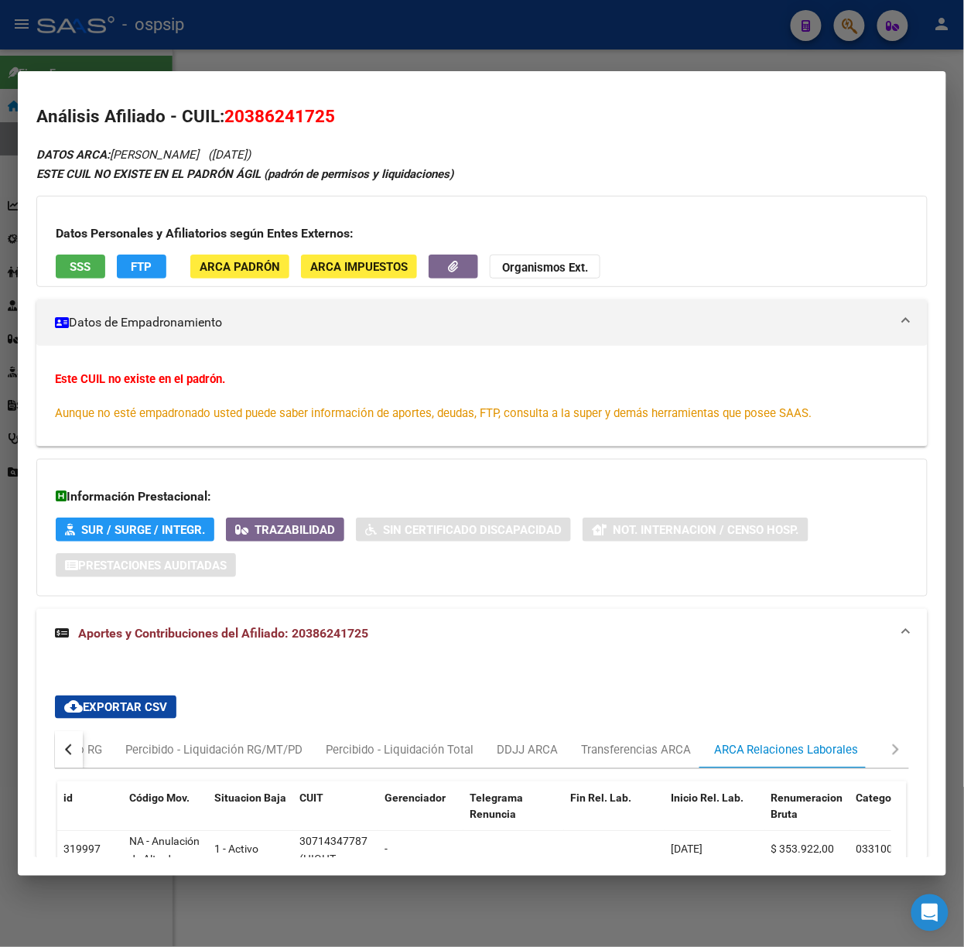
click at [354, 44] on div at bounding box center [482, 473] width 964 height 947
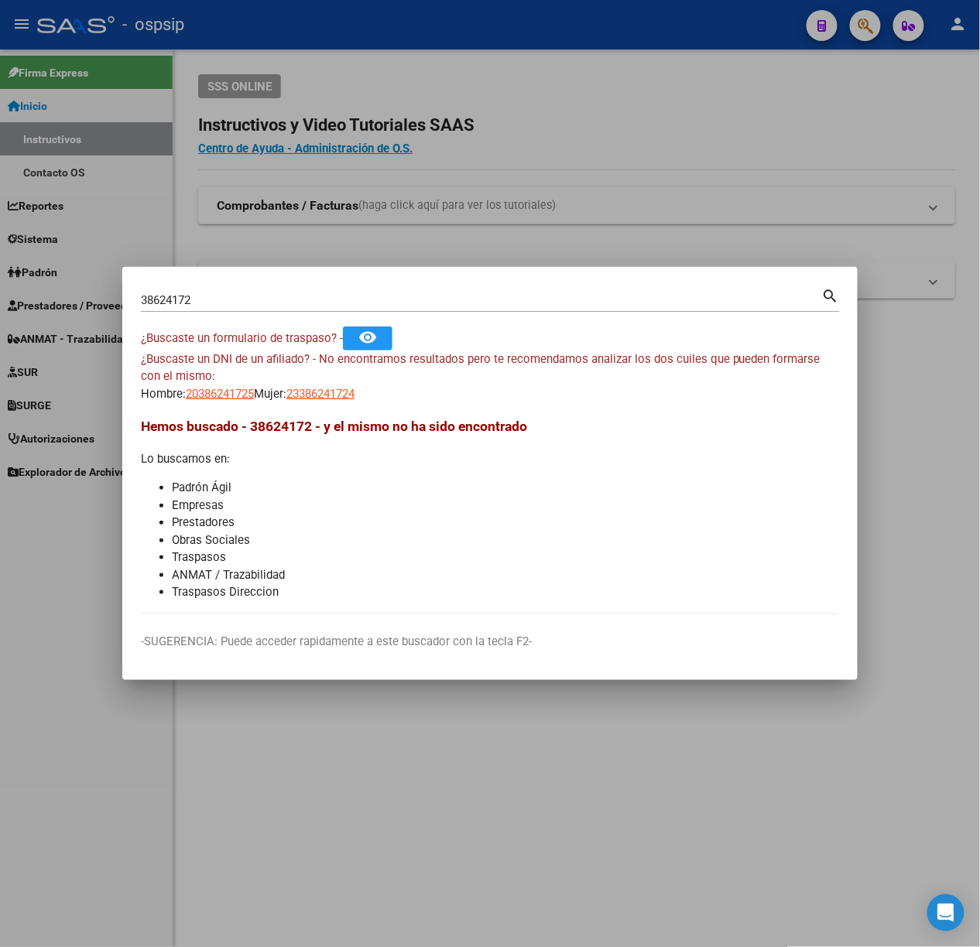
click at [246, 293] on input "38624172" at bounding box center [481, 300] width 681 height 14
type input "96214802"
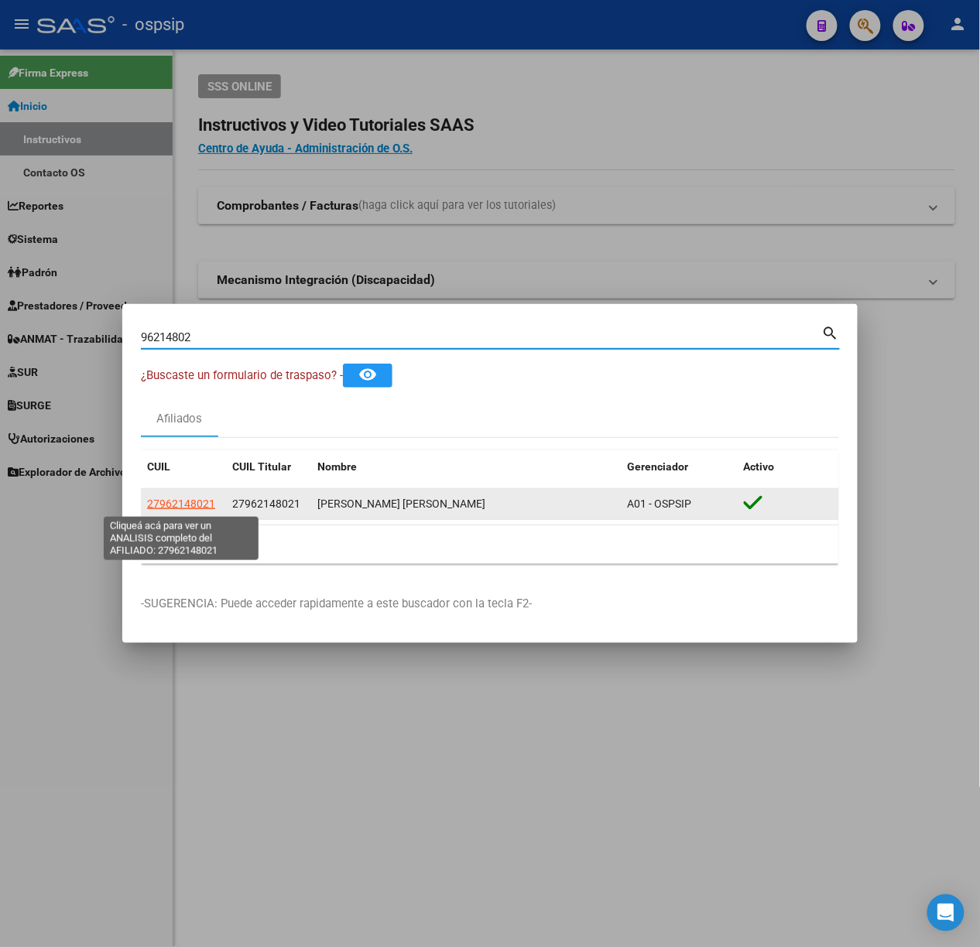
click at [186, 501] on span "27962148021" at bounding box center [181, 504] width 68 height 12
type textarea "27962148021"
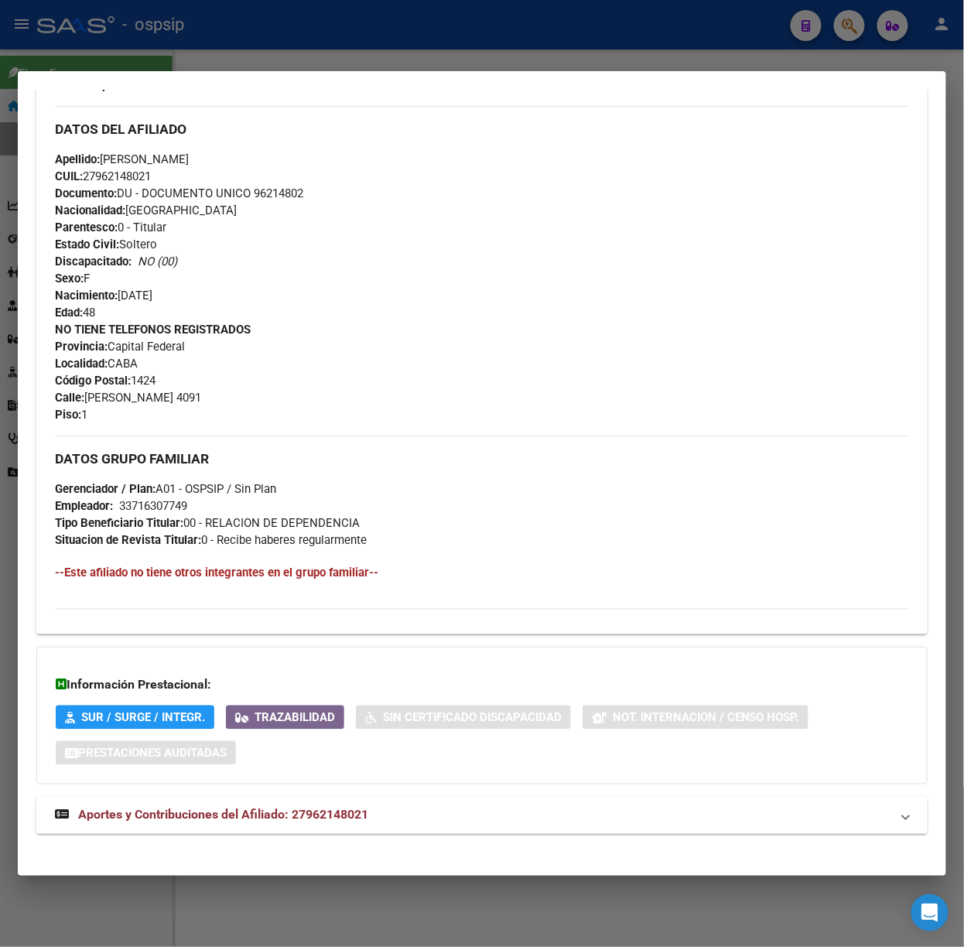
click at [344, 805] on mat-expansion-panel-header "Aportes y Contribuciones del Afiliado: 27962148021" at bounding box center [481, 815] width 891 height 37
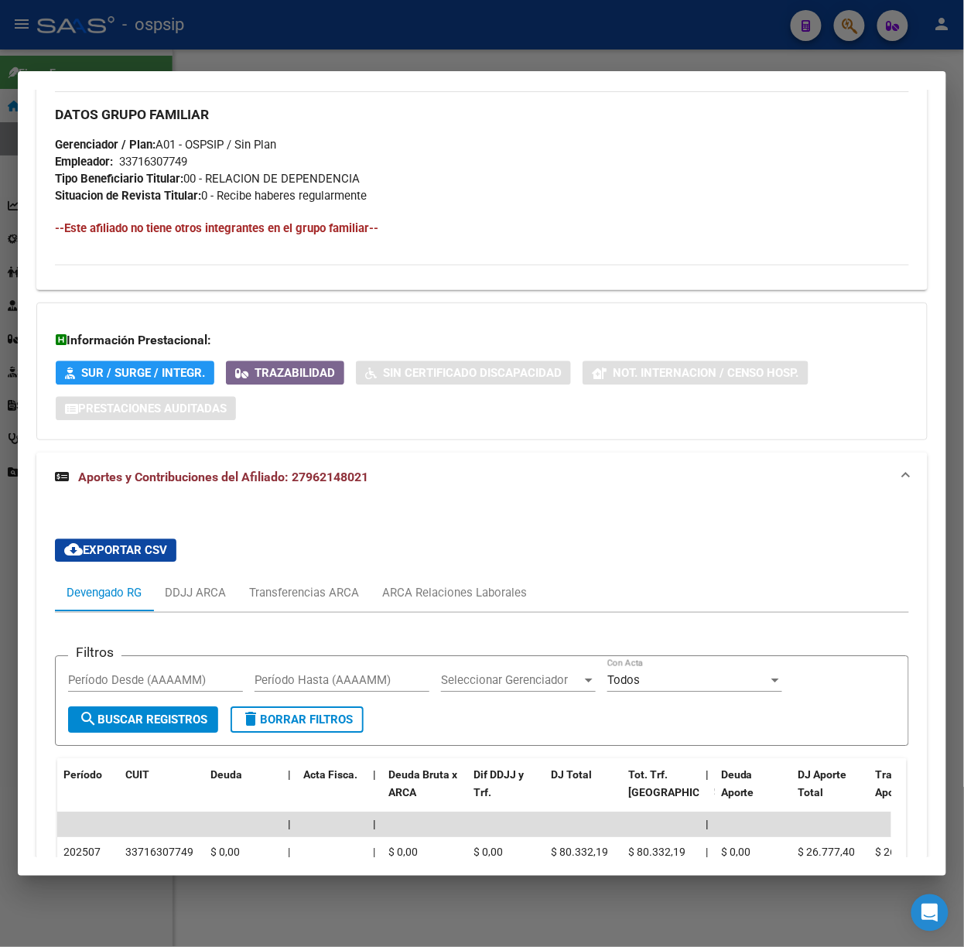
scroll to position [978, 0]
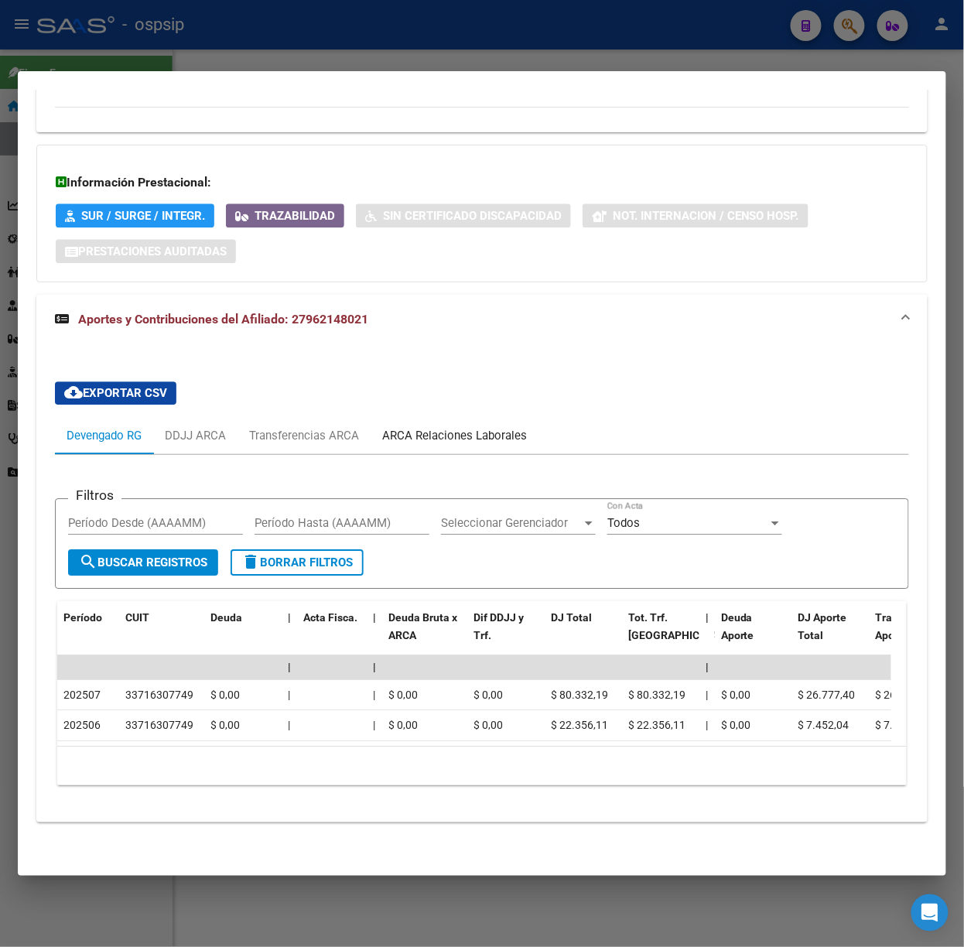
click at [371, 425] on div "ARCA Relaciones Laborales" at bounding box center [455, 435] width 168 height 37
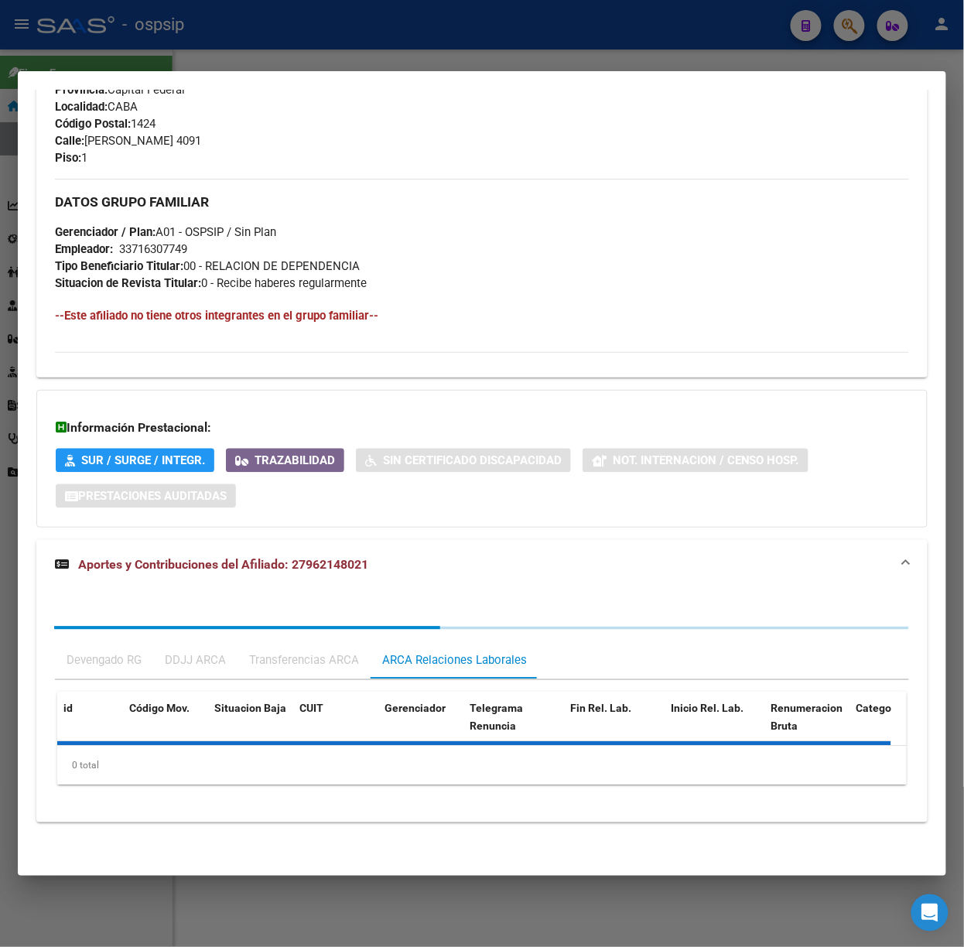
scroll to position [792, 0]
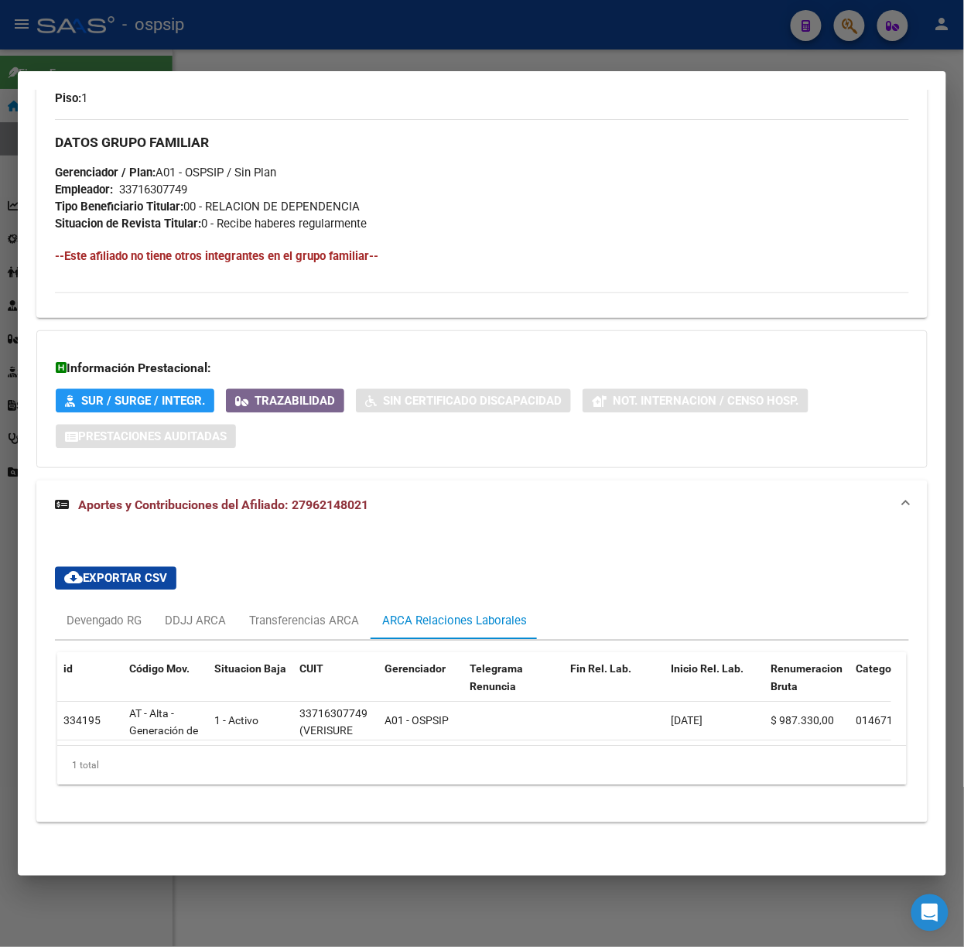
click at [214, 77] on mat-dialog-container "Análisis Afiliado - CUIL: 27962148021 DATOS PADRÓN ÁGIL: [PERSON_NAME] [PERSON_…" at bounding box center [482, 473] width 929 height 805
click at [200, 56] on div at bounding box center [482, 473] width 964 height 947
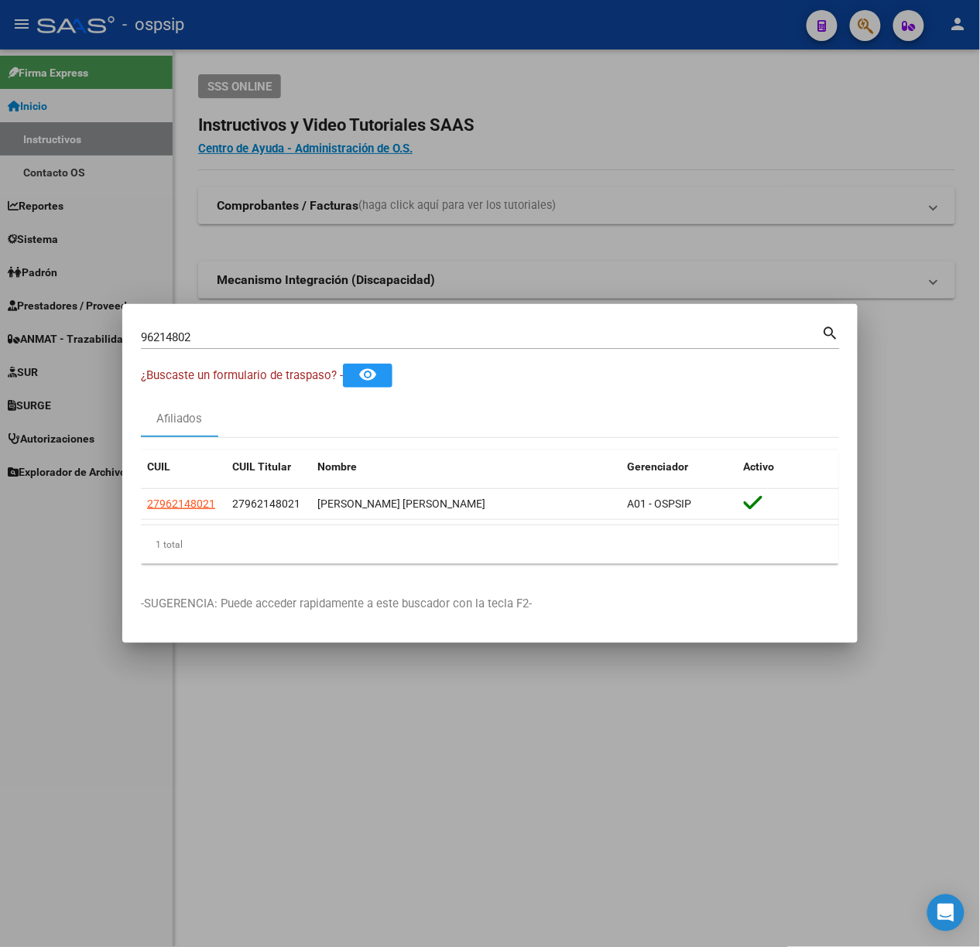
click at [246, 339] on input "96214802" at bounding box center [481, 337] width 681 height 14
type input "50290679"
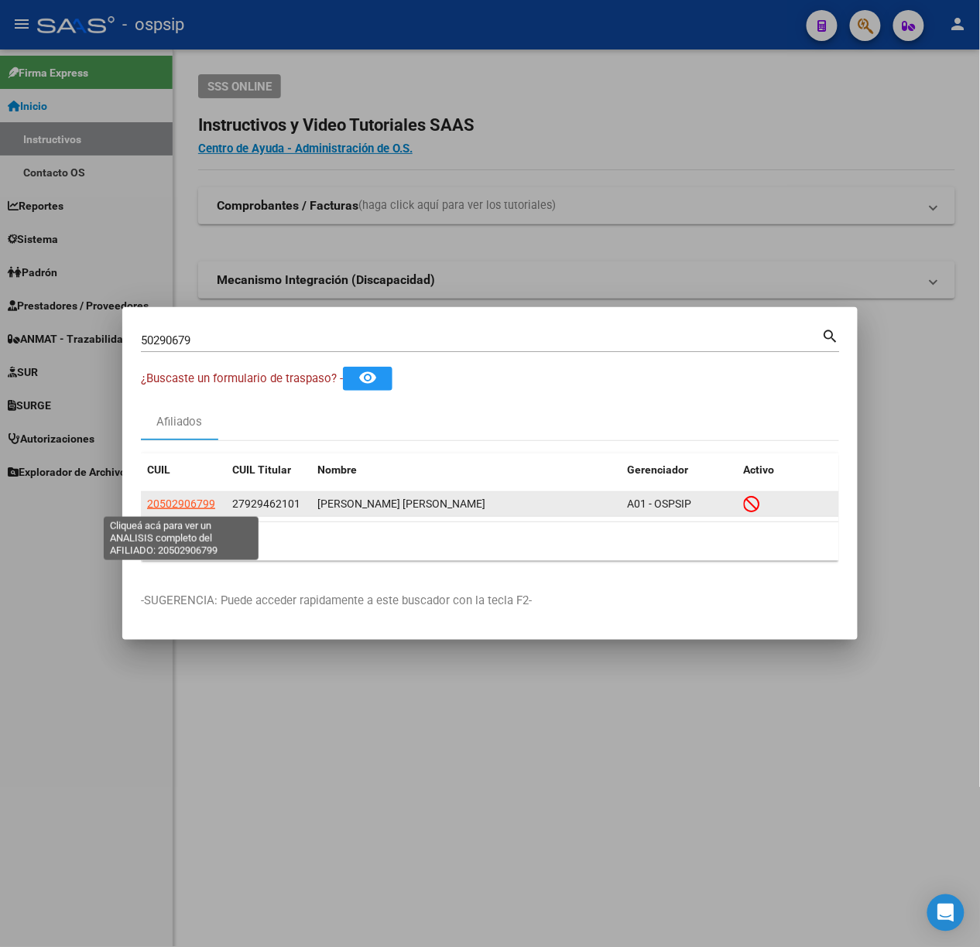
click at [196, 503] on span "20502906799" at bounding box center [181, 504] width 68 height 12
type textarea "20502906799"
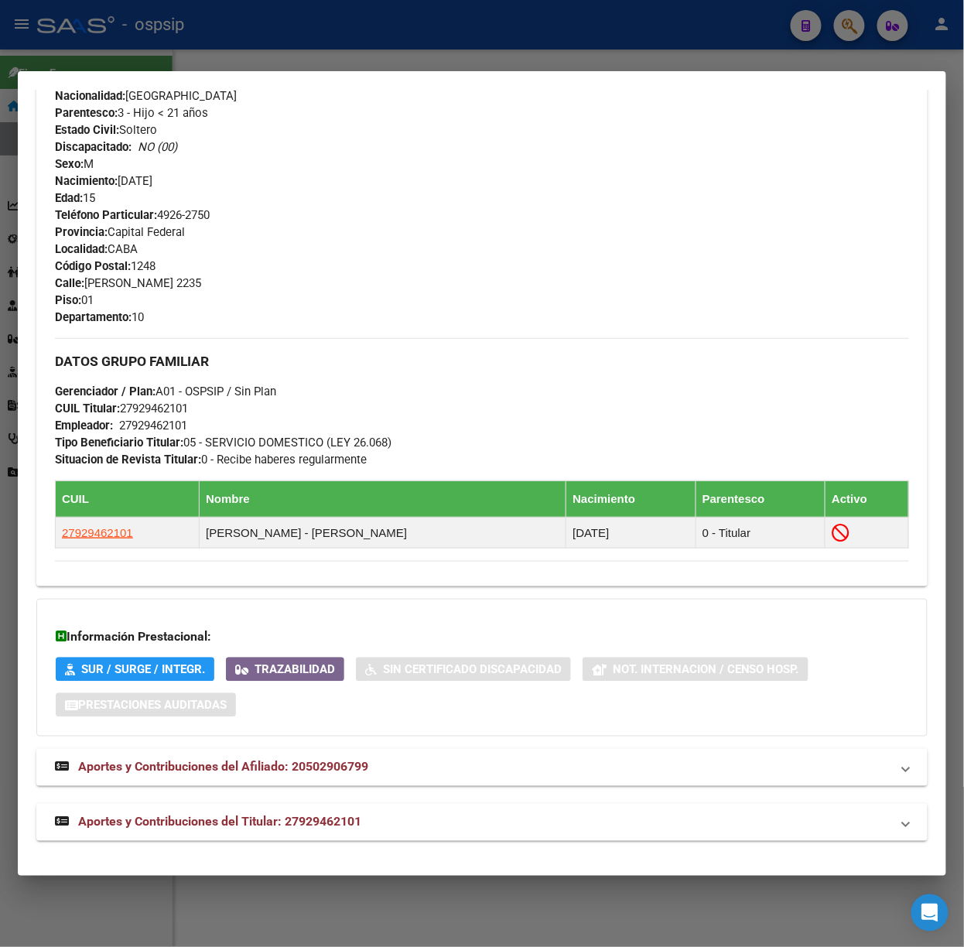
scroll to position [605, 0]
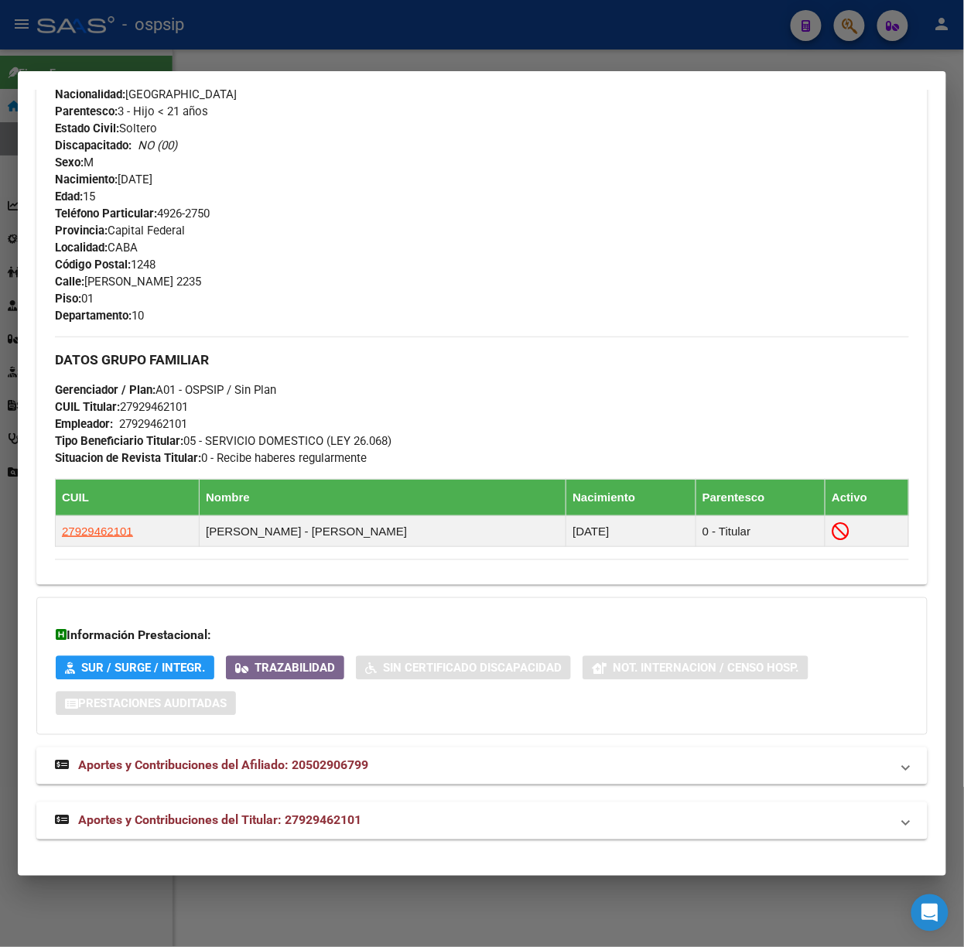
click at [296, 806] on mat-expansion-panel-header "Aportes y Contribuciones del Titular: 27929462101" at bounding box center [481, 820] width 891 height 37
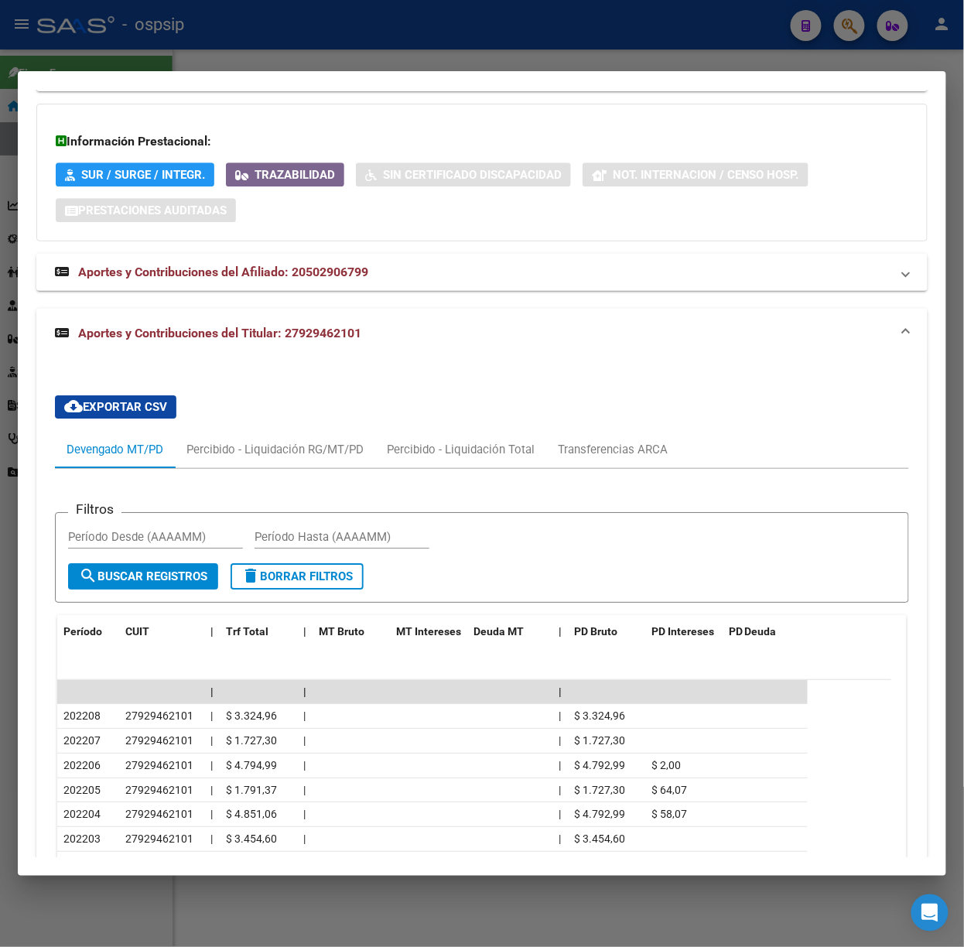
scroll to position [1206, 0]
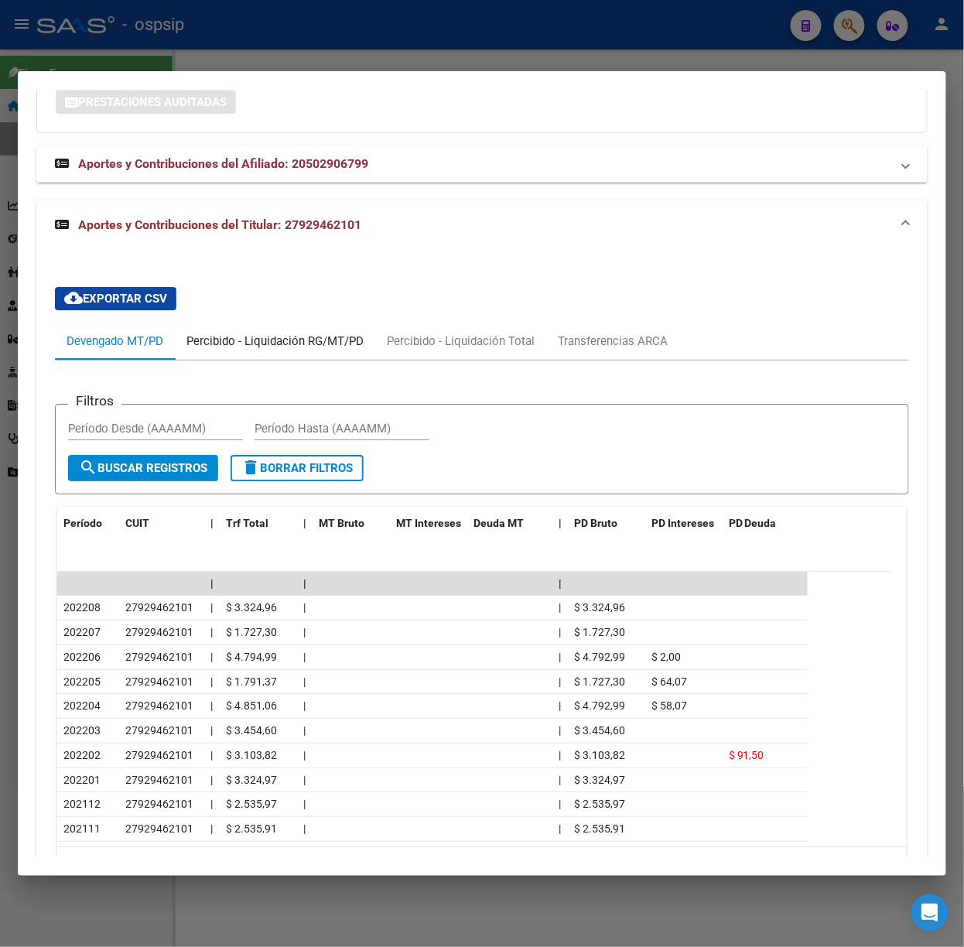
click at [341, 360] on div "Percibido - Liquidación RG/MT/PD" at bounding box center [275, 341] width 200 height 37
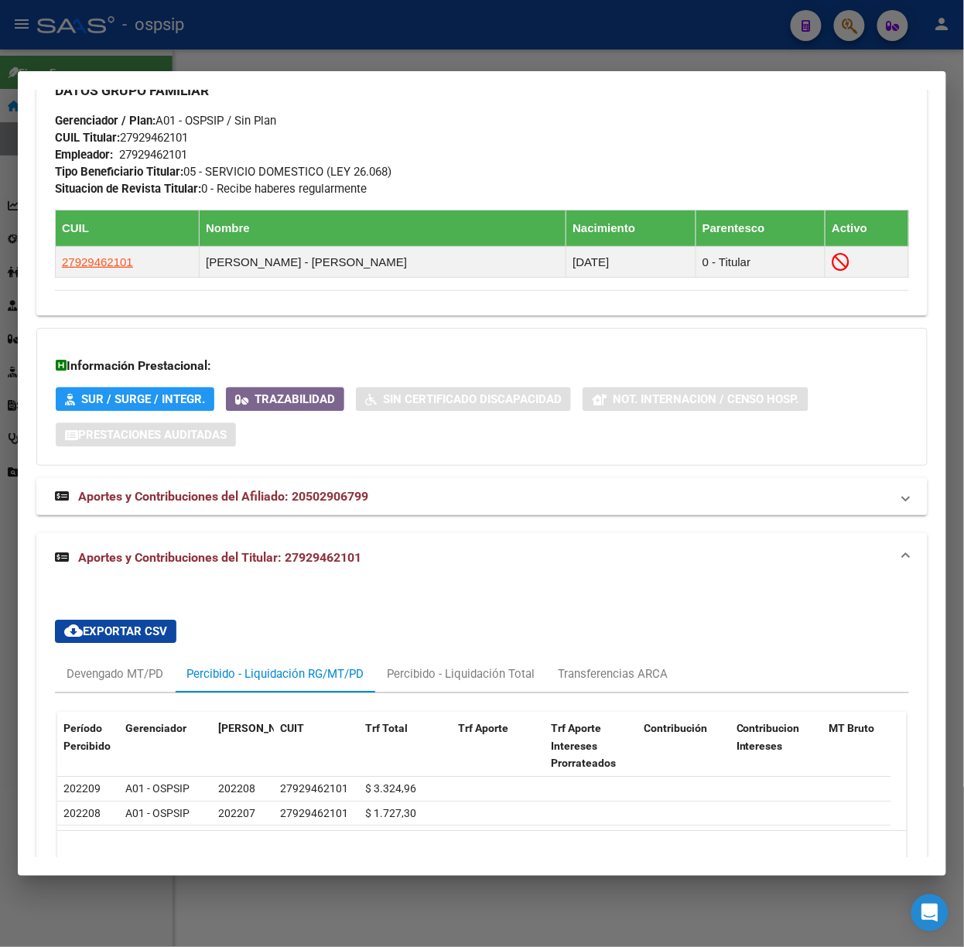
scroll to position [959, 0]
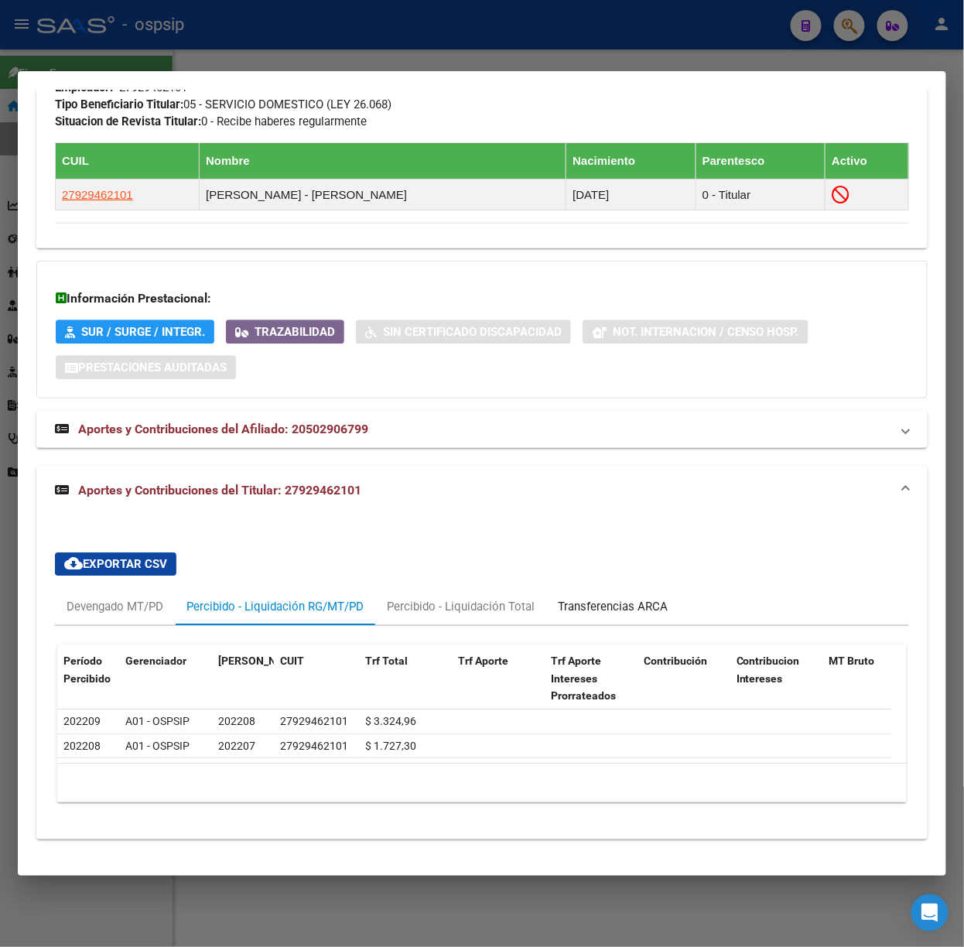
click at [607, 588] on div "Transferencias ARCA" at bounding box center [612, 606] width 133 height 37
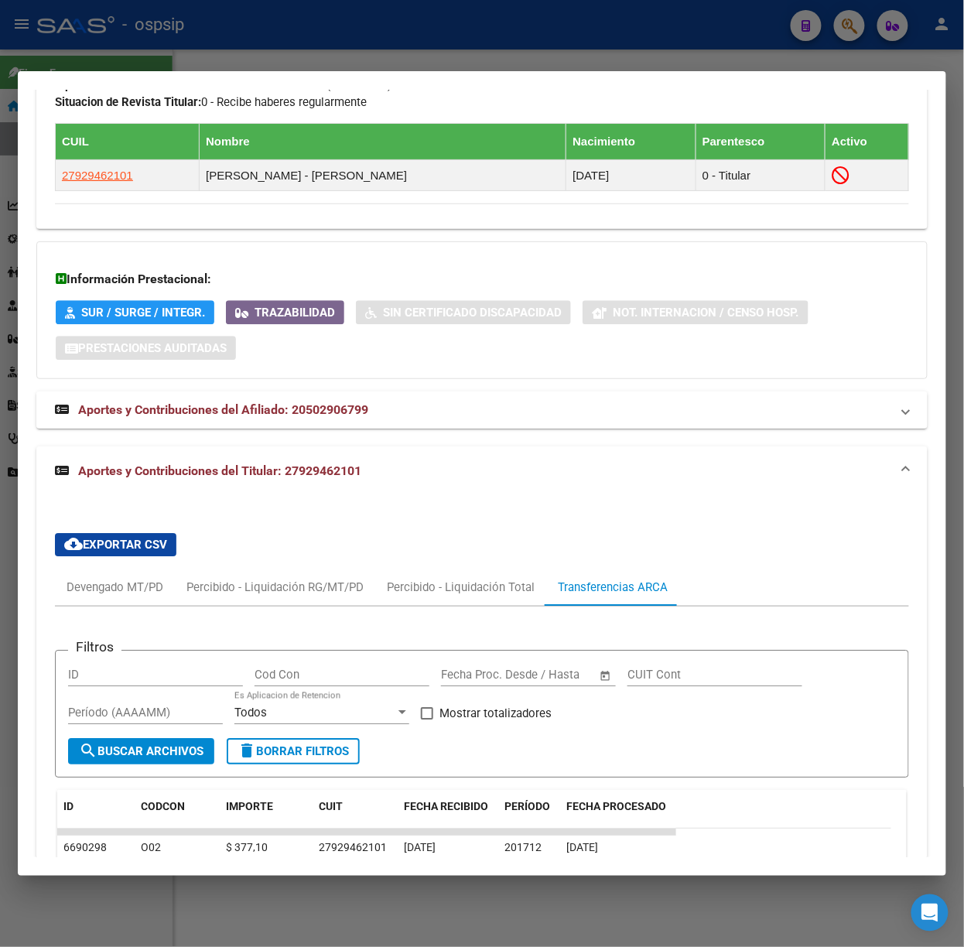
click at [217, 417] on span "Aportes y Contribuciones del Afiliado: 20502906799" at bounding box center [223, 409] width 290 height 15
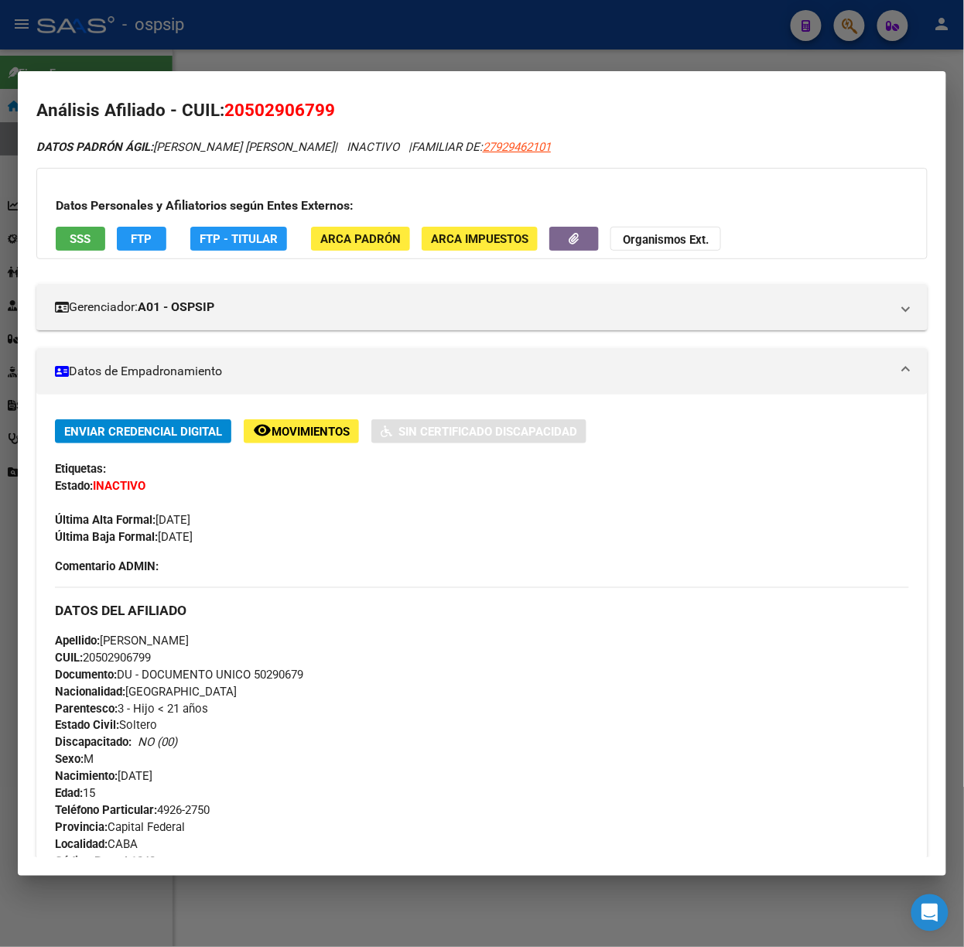
scroll to position [0, 0]
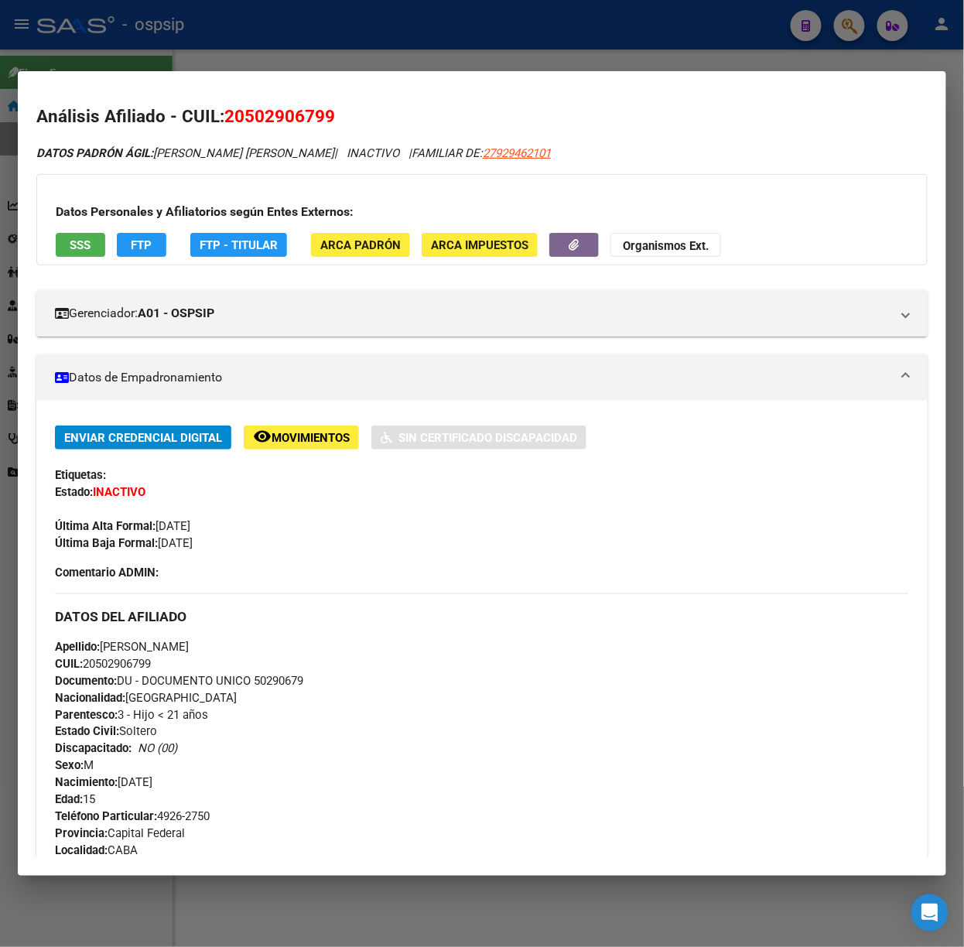
click at [76, 238] on span "SSS" at bounding box center [80, 245] width 21 height 14
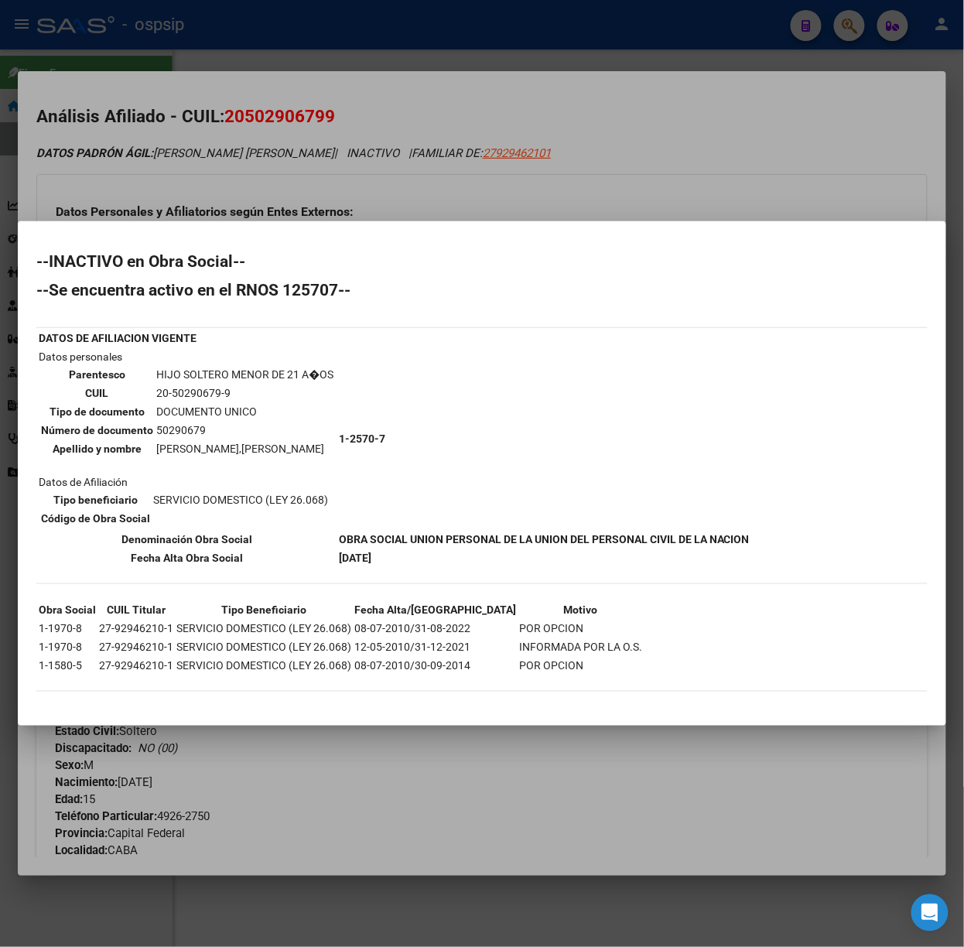
click at [255, 174] on div at bounding box center [482, 473] width 964 height 947
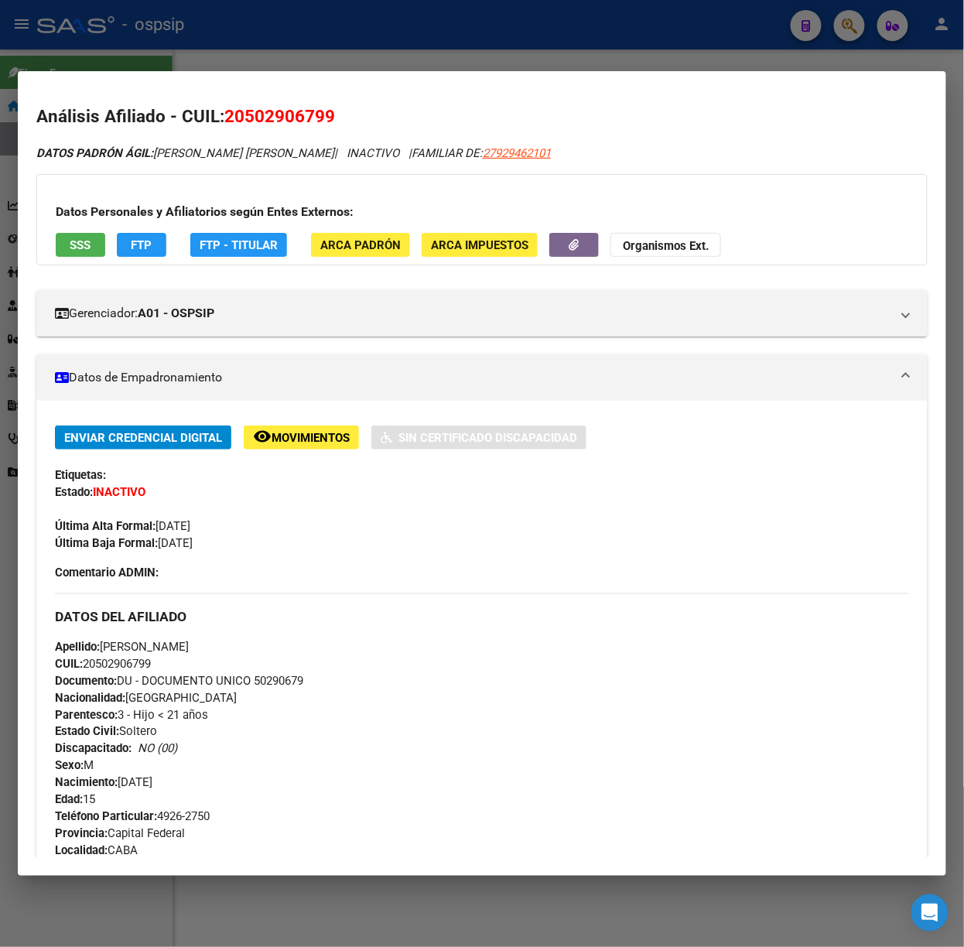
click at [227, 59] on div at bounding box center [482, 473] width 964 height 947
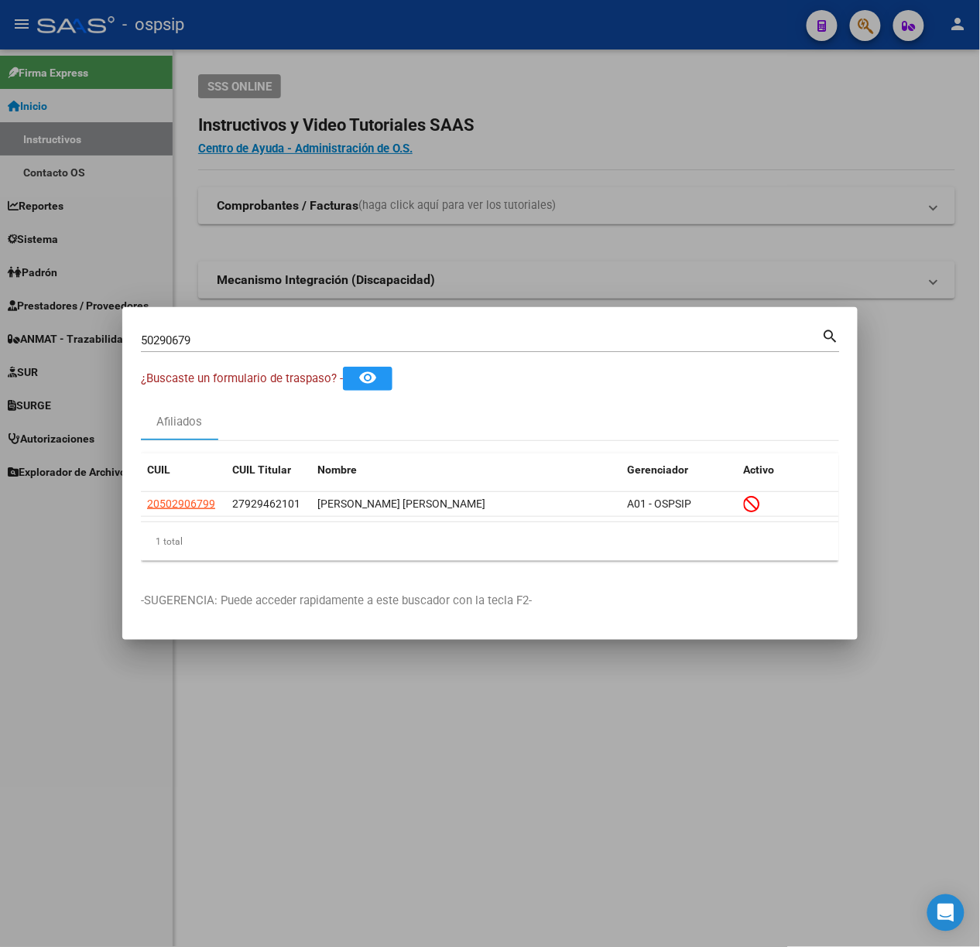
click at [207, 344] on input "50290679" at bounding box center [481, 340] width 681 height 14
type input "70402291"
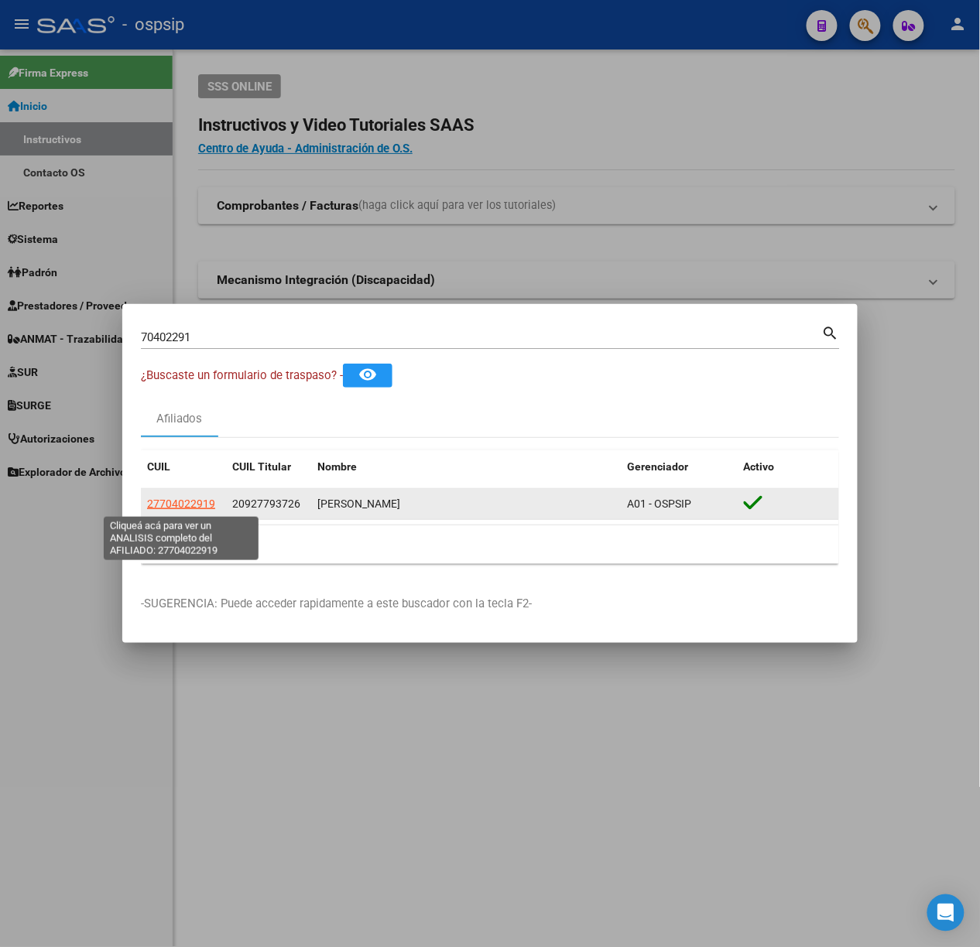
click at [197, 499] on span "27704022919" at bounding box center [181, 504] width 68 height 12
type textarea "27704022919"
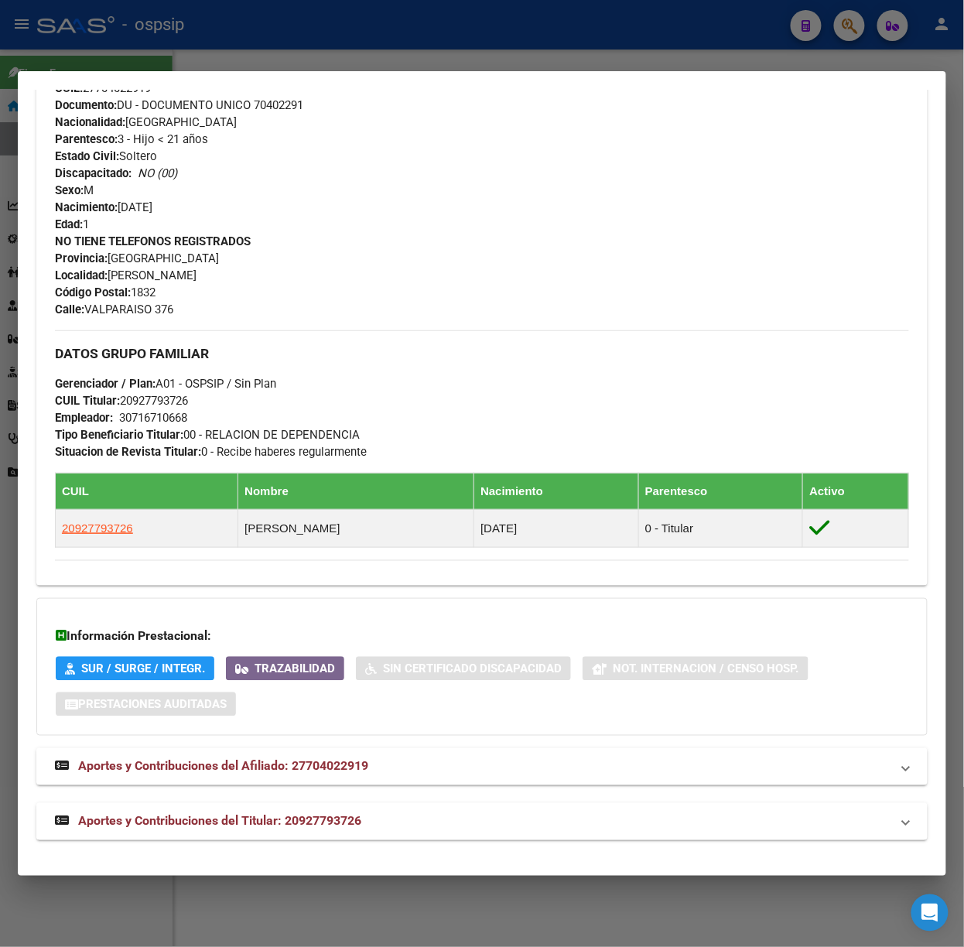
click at [289, 819] on span "Aportes y Contribuciones del Titular: 20927793726" at bounding box center [219, 821] width 283 height 15
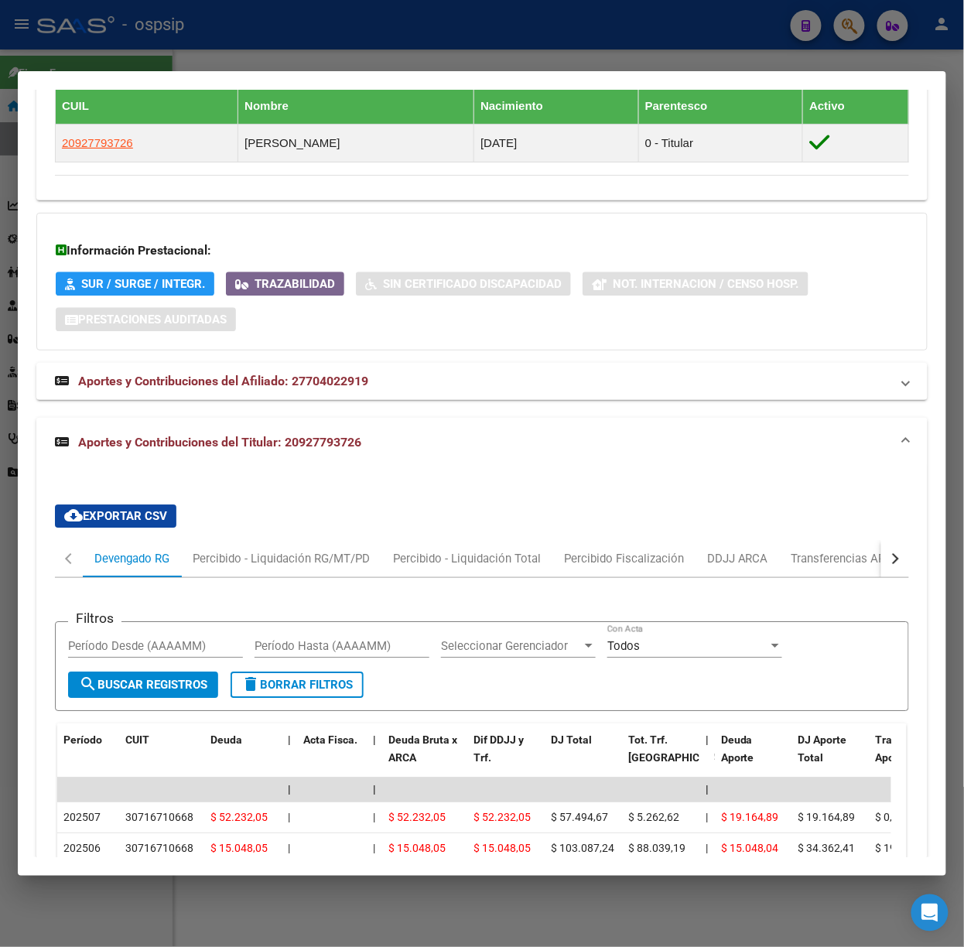
scroll to position [1241, 0]
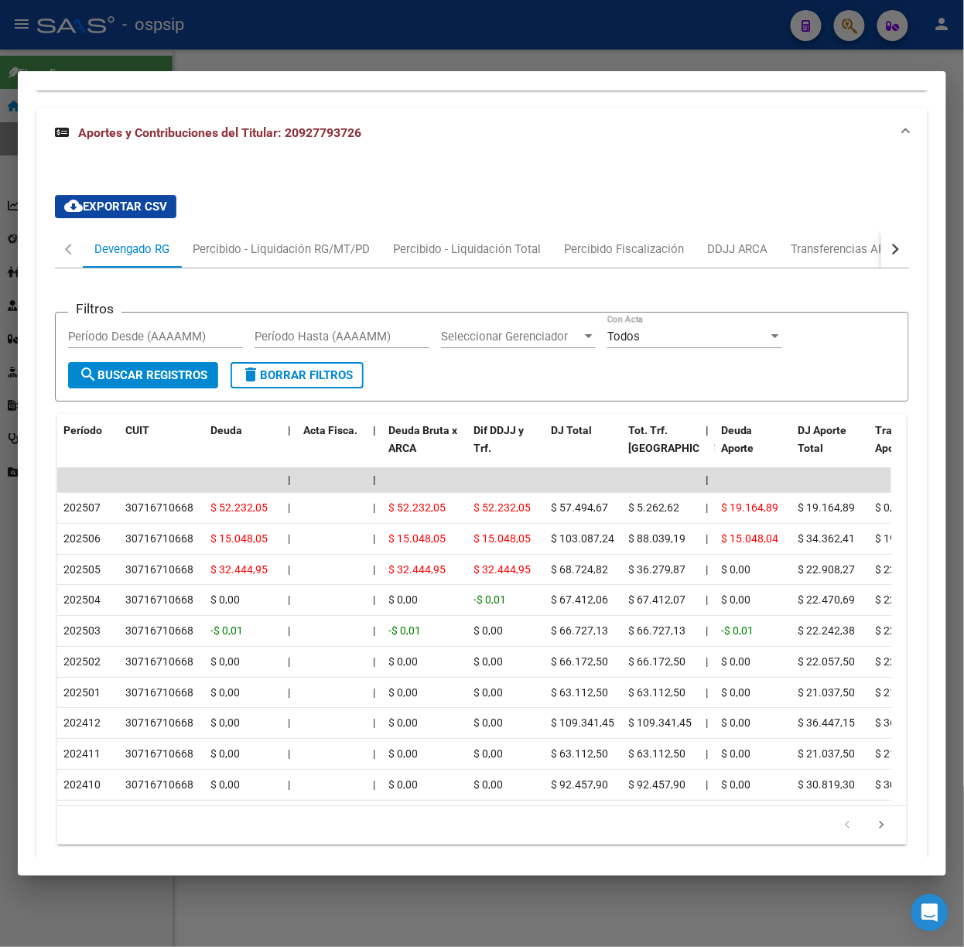
click at [221, 41] on div at bounding box center [482, 473] width 964 height 947
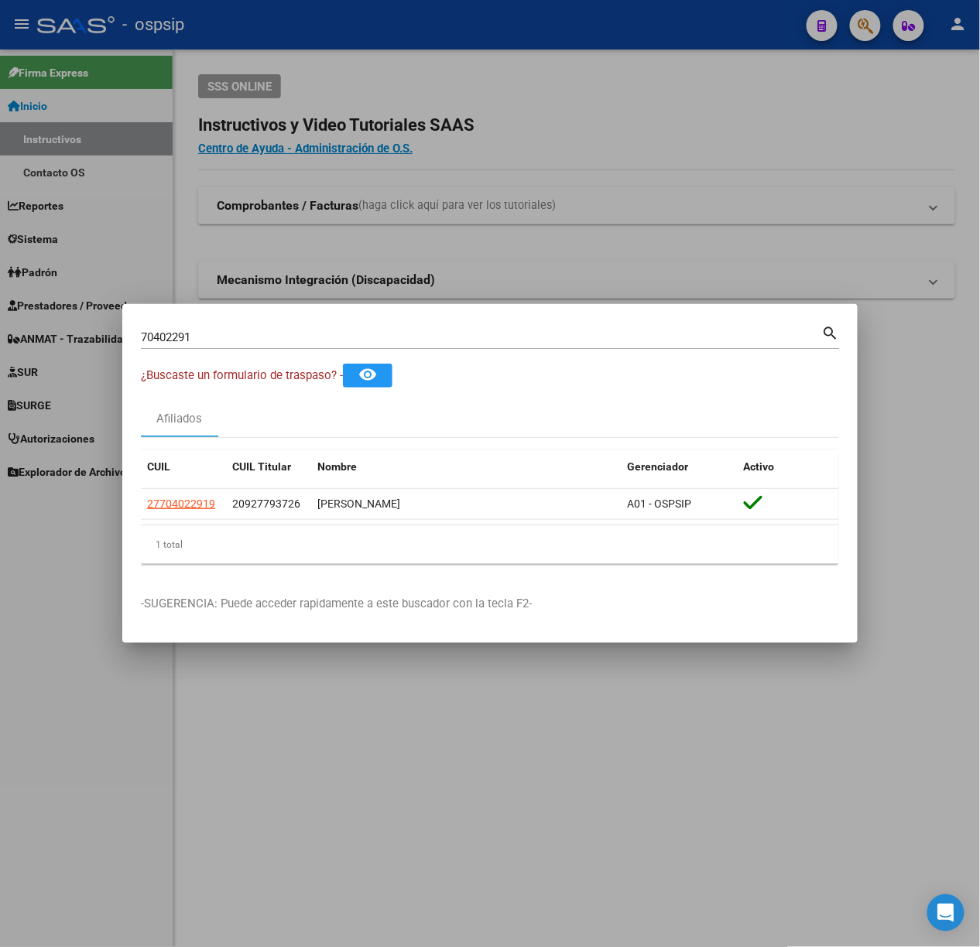
click at [255, 338] on input "70402291" at bounding box center [481, 337] width 681 height 14
type input "57110396"
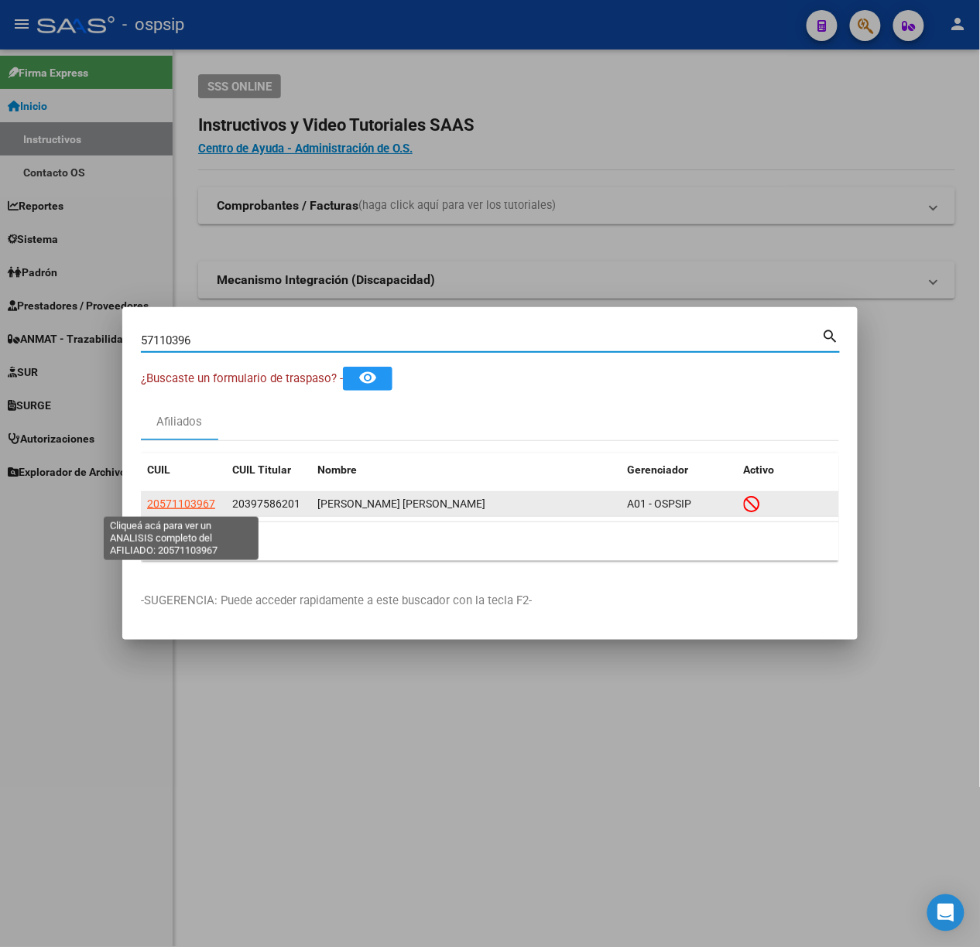
click at [201, 509] on span "20571103967" at bounding box center [181, 504] width 68 height 12
type textarea "20571103967"
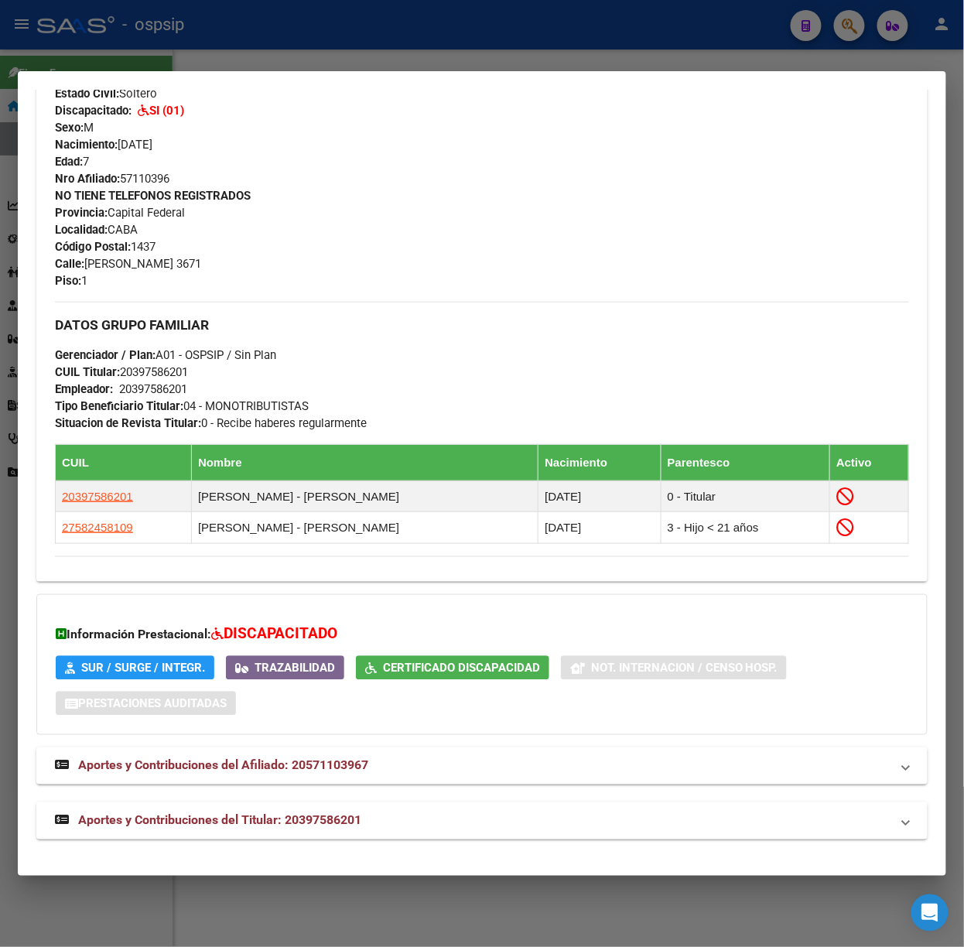
click at [373, 820] on mat-panel-title "Aportes y Contribuciones del Titular: 20397586201" at bounding box center [473, 821] width 836 height 19
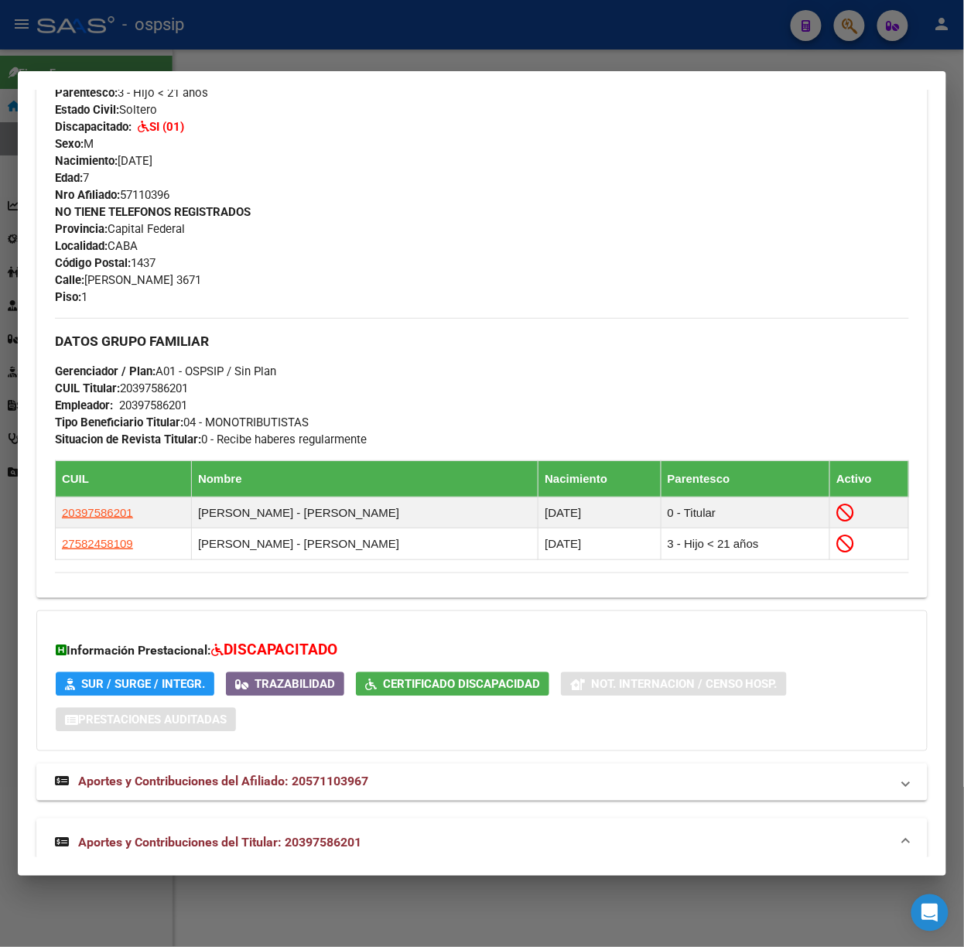
scroll to position [0, 0]
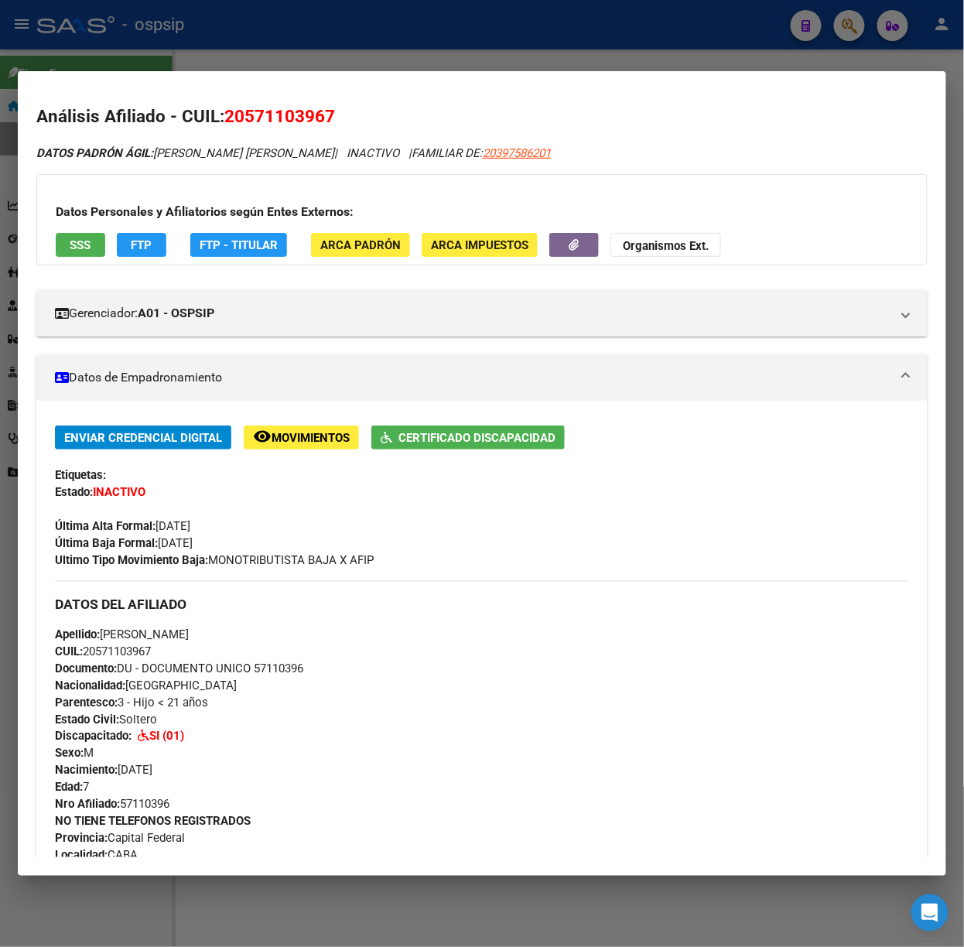
click at [77, 255] on button "SSS" at bounding box center [81, 245] width 50 height 24
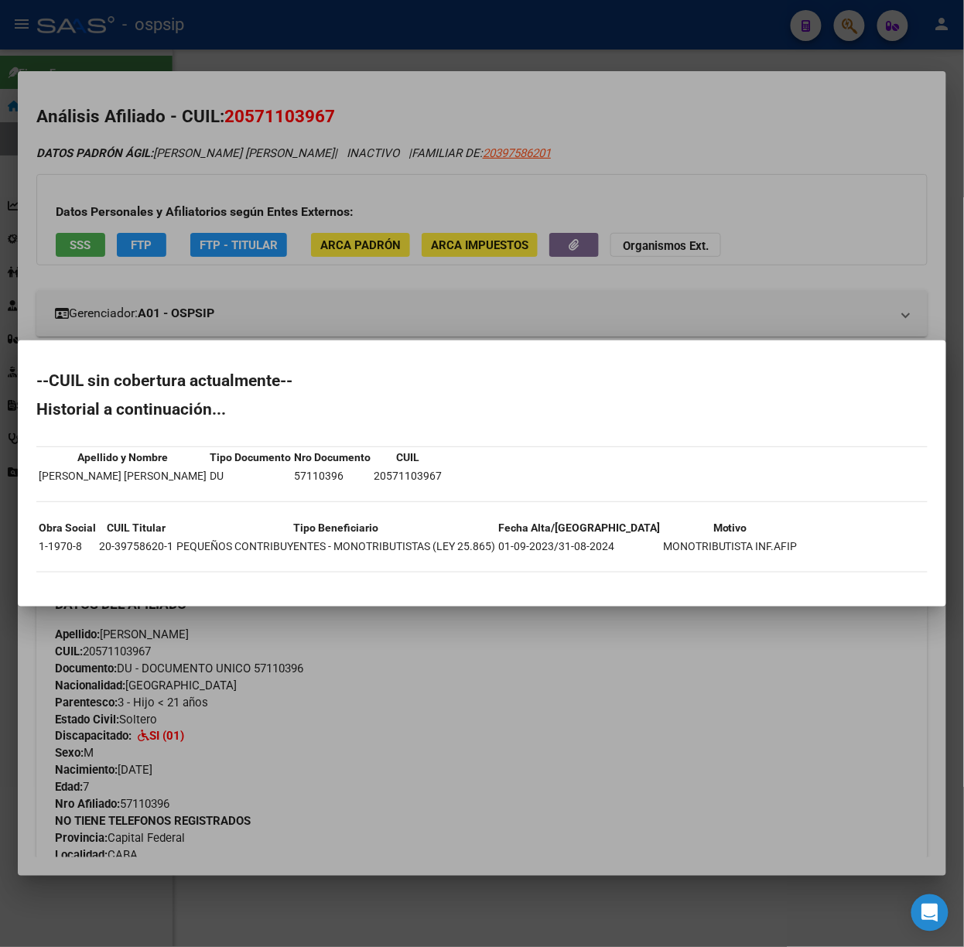
click at [76, 56] on div at bounding box center [482, 473] width 964 height 947
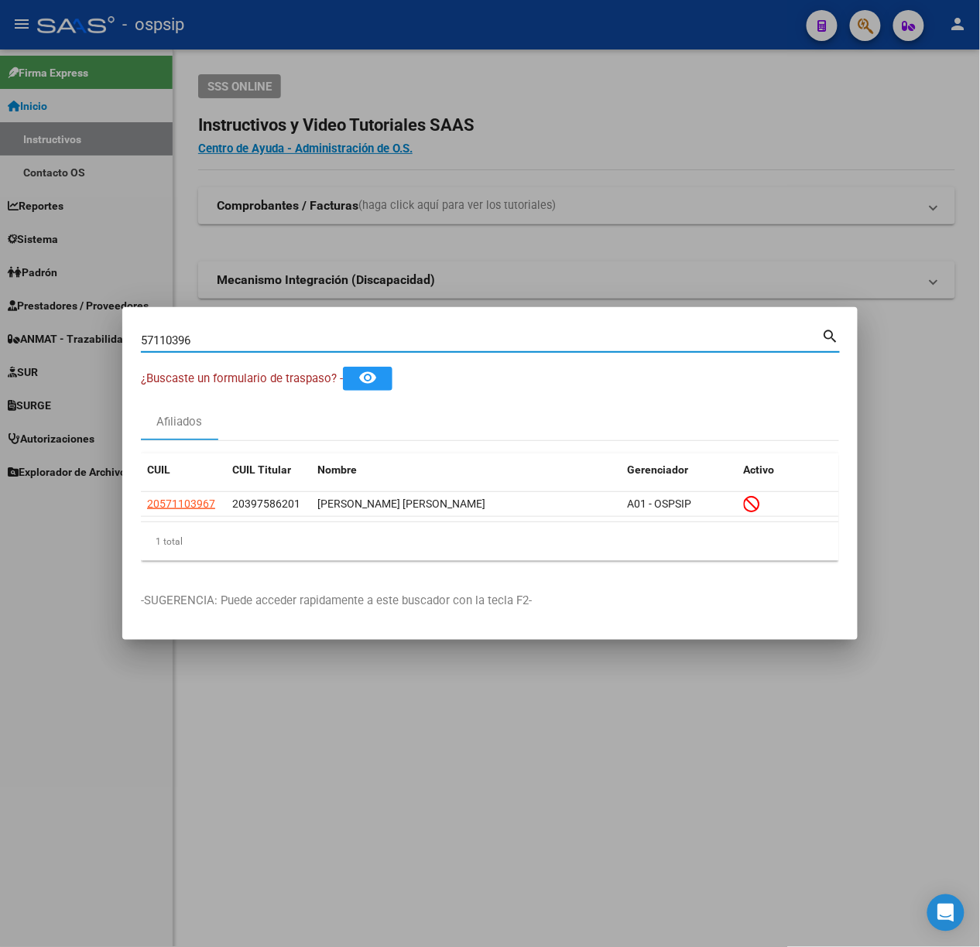
click at [221, 337] on input "57110396" at bounding box center [481, 340] width 681 height 14
type input "59592506"
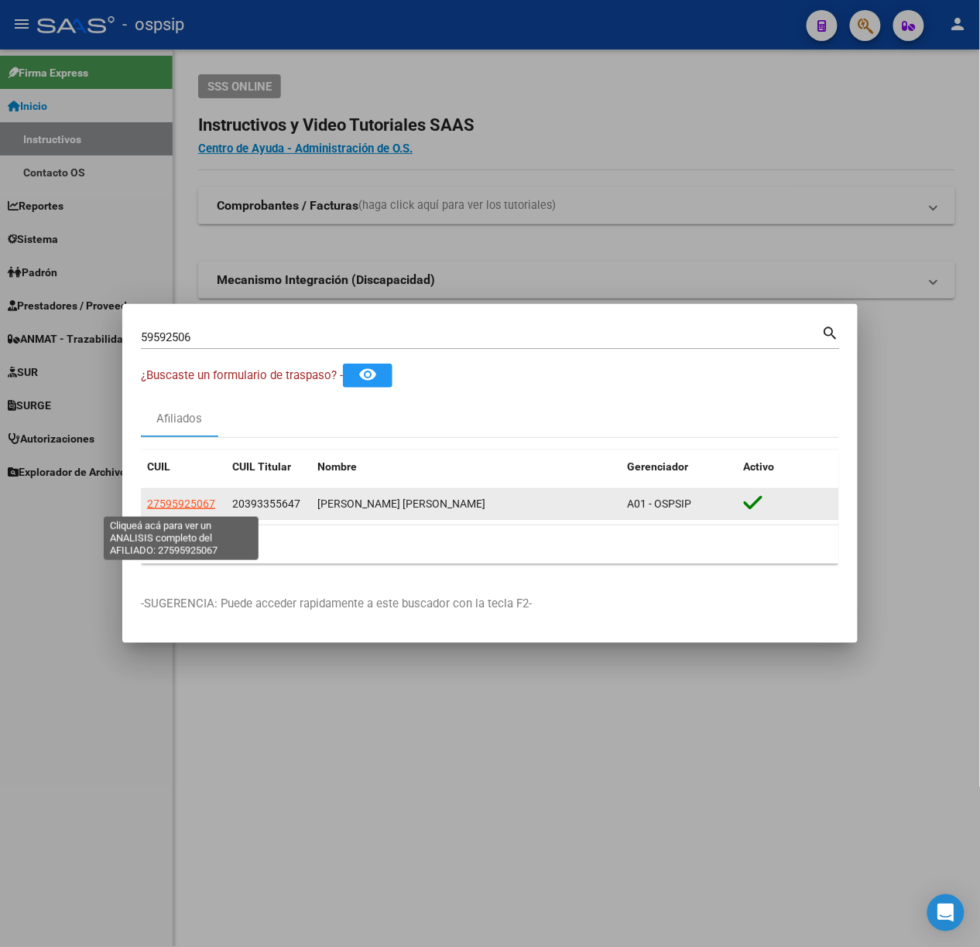
click at [175, 500] on span "27595925067" at bounding box center [181, 504] width 68 height 12
type textarea "27595925067"
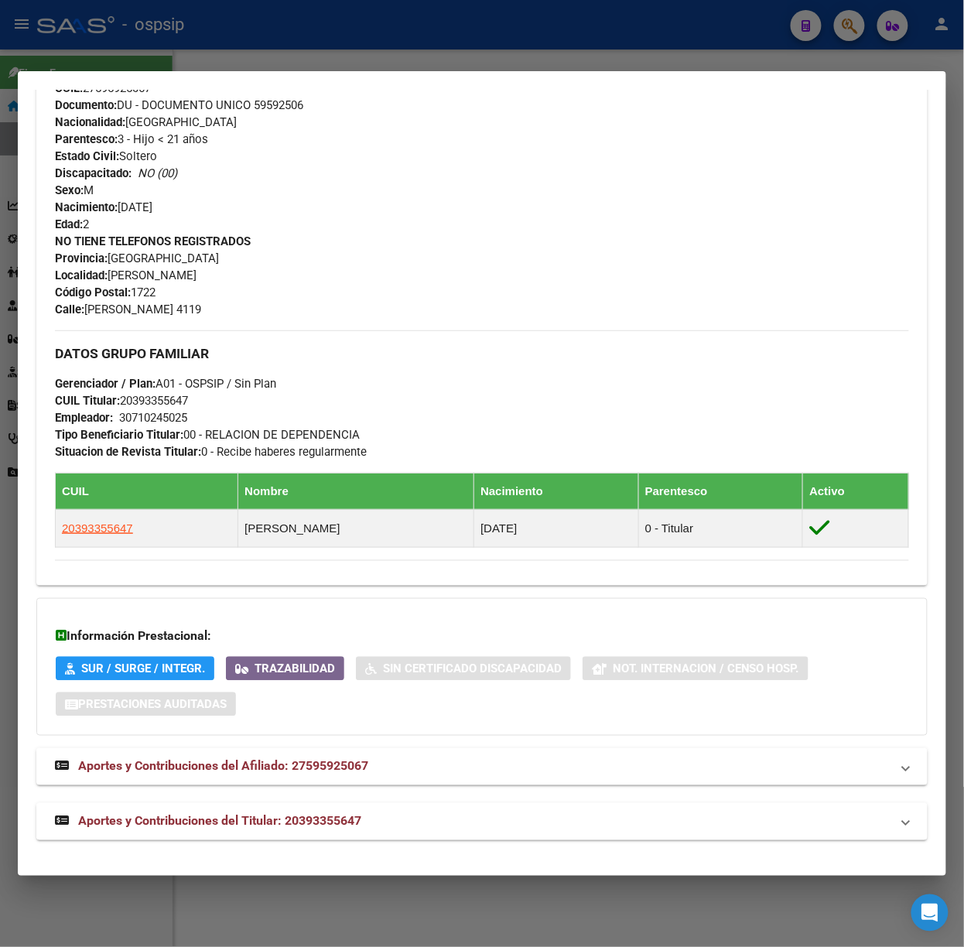
click at [319, 836] on mat-expansion-panel-header "Aportes y Contribuciones del Titular: 20393355647" at bounding box center [481, 821] width 891 height 37
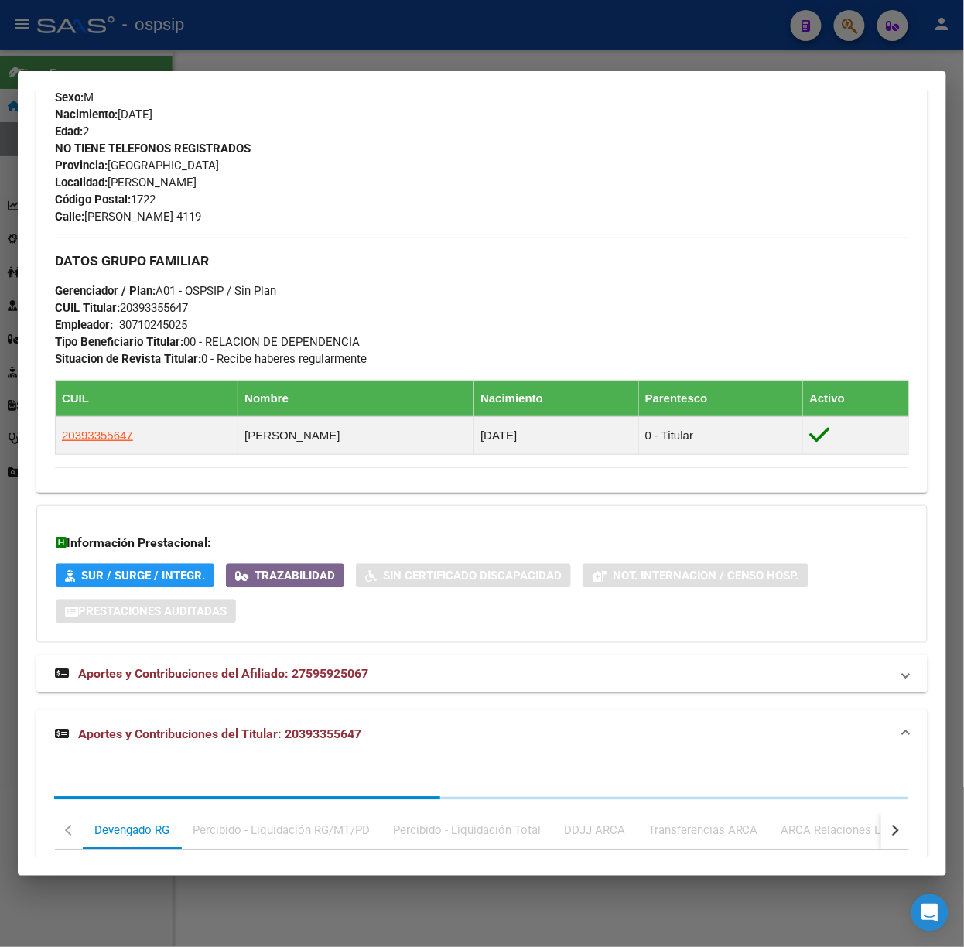
scroll to position [932, 0]
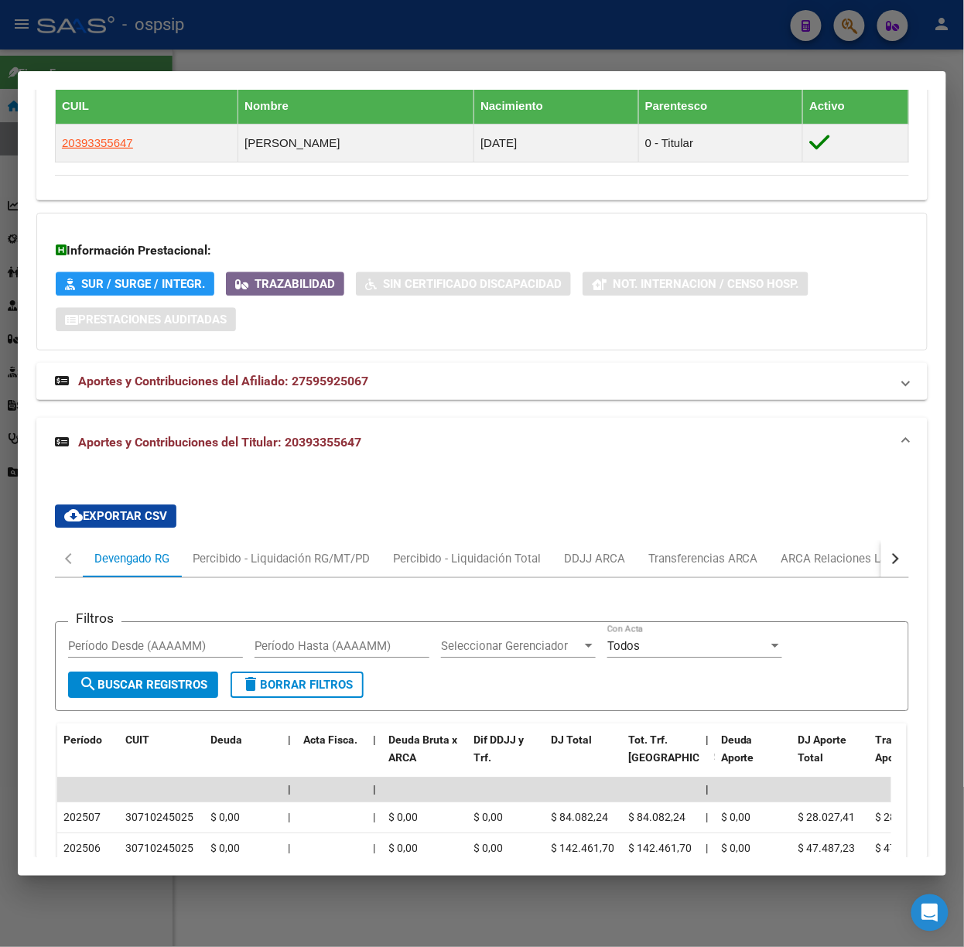
click at [181, 60] on div at bounding box center [482, 473] width 964 height 947
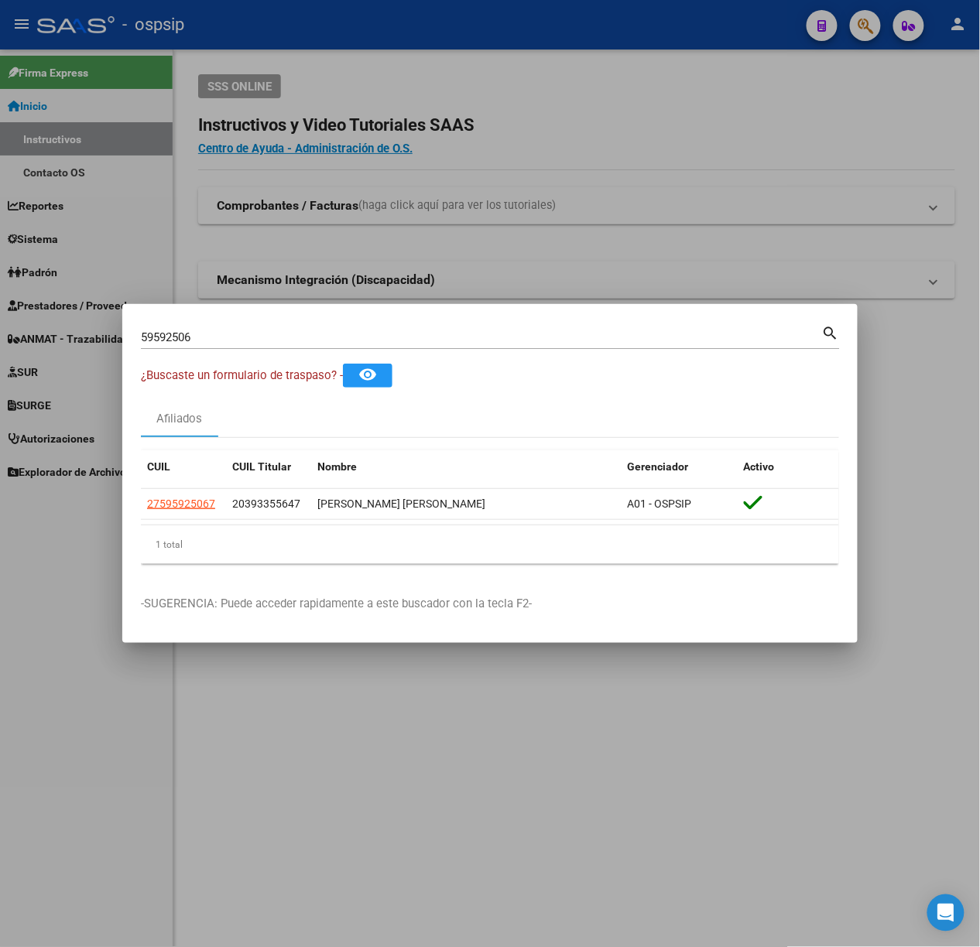
click at [212, 341] on input "59592506" at bounding box center [481, 337] width 681 height 14
type input "24074774"
click at [186, 484] on datatable-header "CUIL CUIL Titular Nombre Gerenciador Activo" at bounding box center [490, 469] width 698 height 39
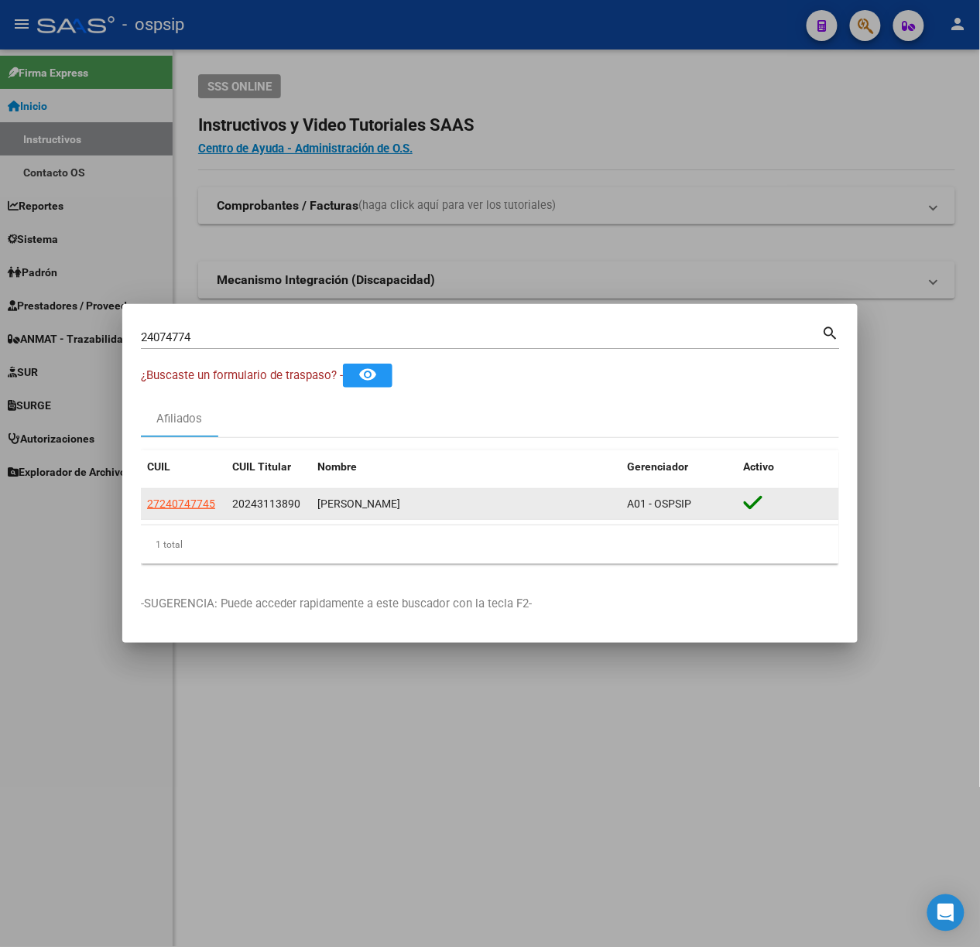
click at [195, 512] on app-link-go-to "27240747745" at bounding box center [181, 504] width 68 height 18
click at [193, 510] on span "27240747745" at bounding box center [181, 504] width 68 height 12
copy span "27240747745"
type textarea "27240747745"
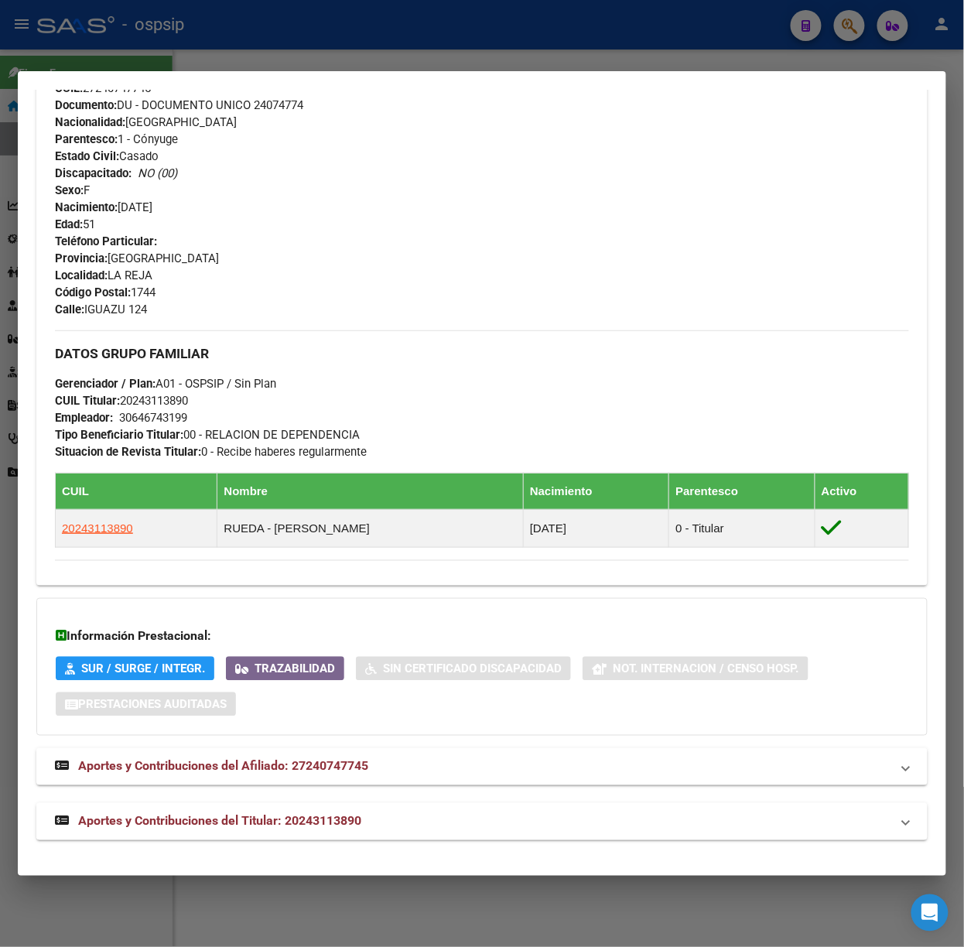
click at [362, 803] on mat-expansion-panel-header "Aportes y Contribuciones del Titular: 20243113890" at bounding box center [481, 821] width 891 height 37
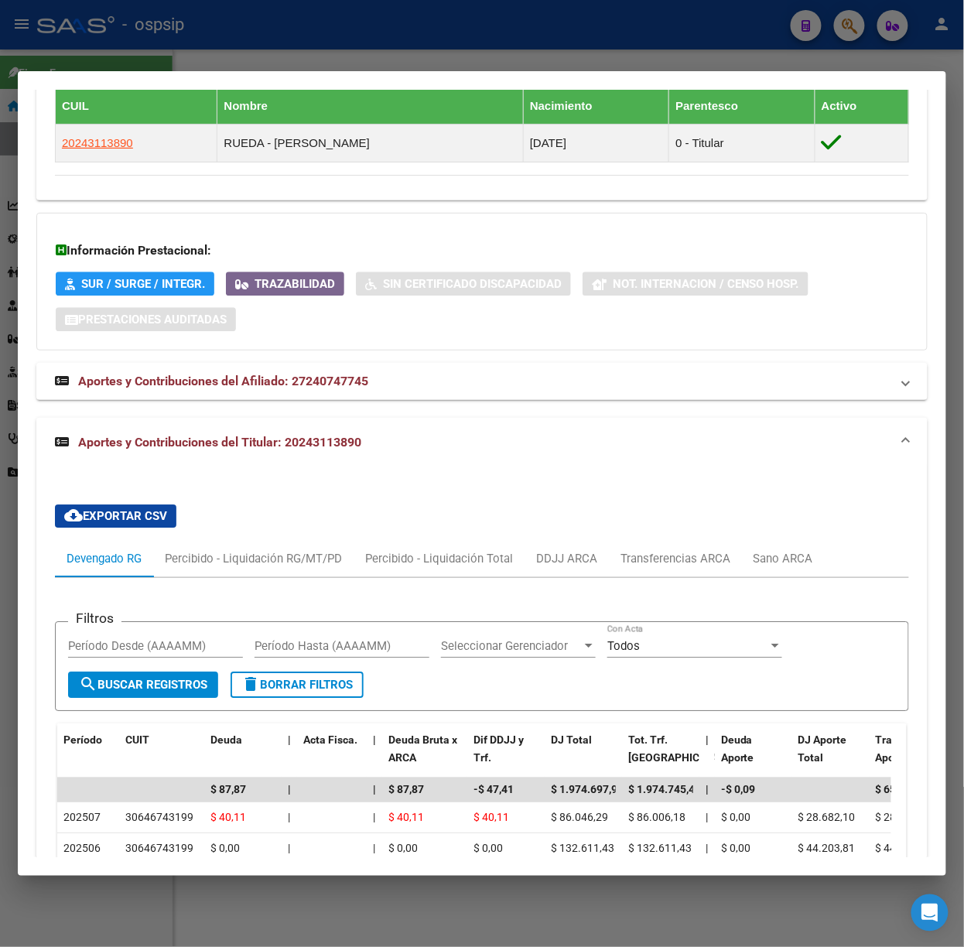
scroll to position [1253, 0]
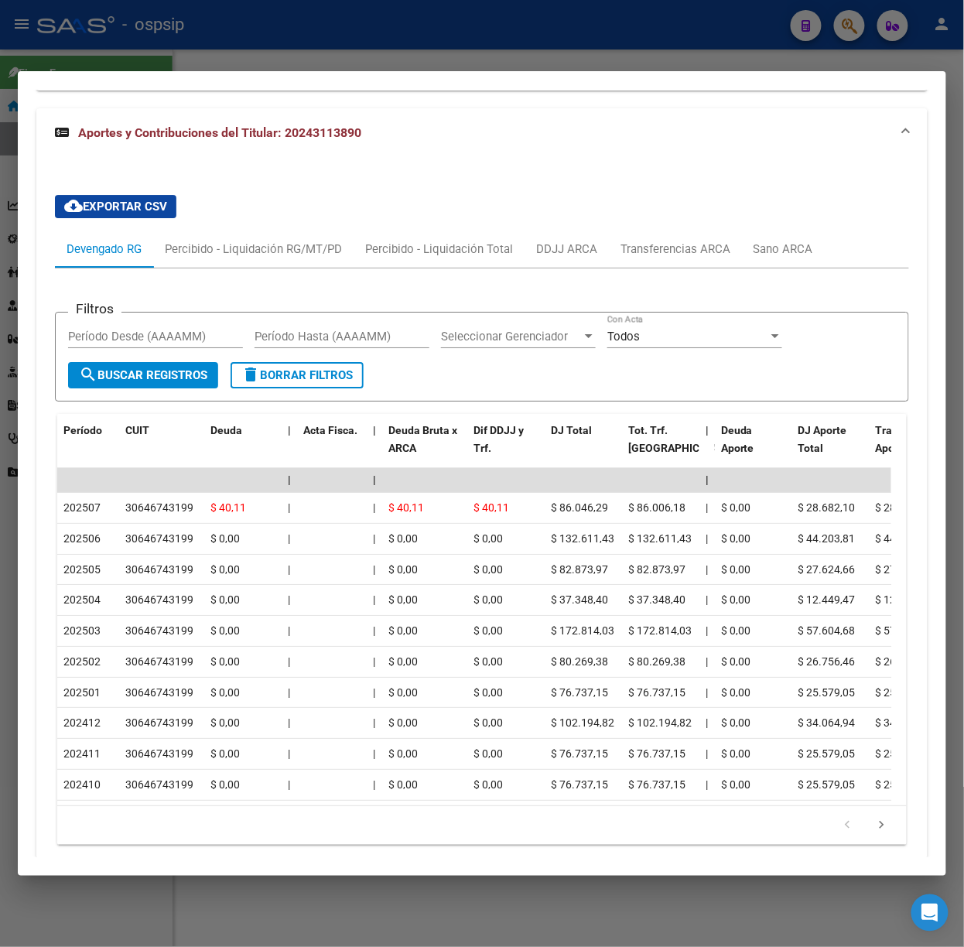
click at [393, 53] on div at bounding box center [482, 473] width 964 height 947
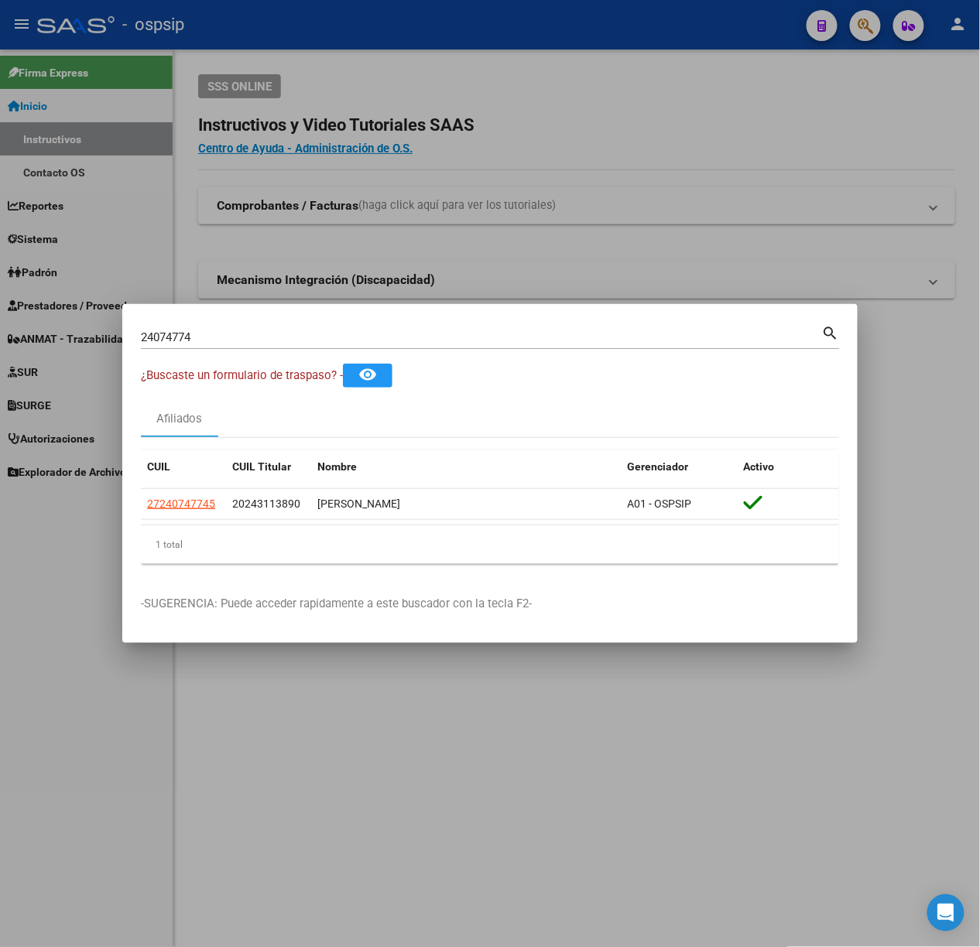
click at [374, 347] on div "24074774 Buscar (apellido, dni, [PERSON_NAME], [PERSON_NAME], cuit, obra social)" at bounding box center [481, 337] width 681 height 23
click at [367, 340] on input "24074774" at bounding box center [481, 337] width 681 height 14
type input "18375259"
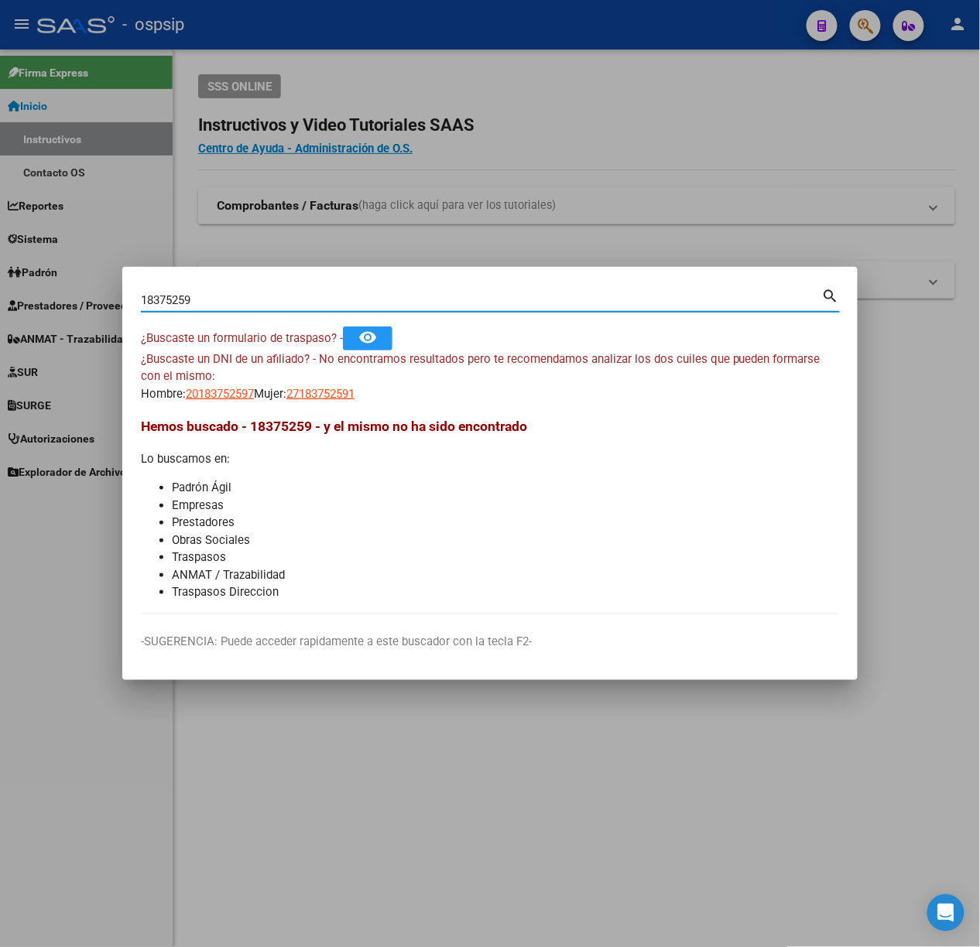
click at [337, 394] on span "27183752591" at bounding box center [320, 394] width 68 height 14
type textarea "27183752591"
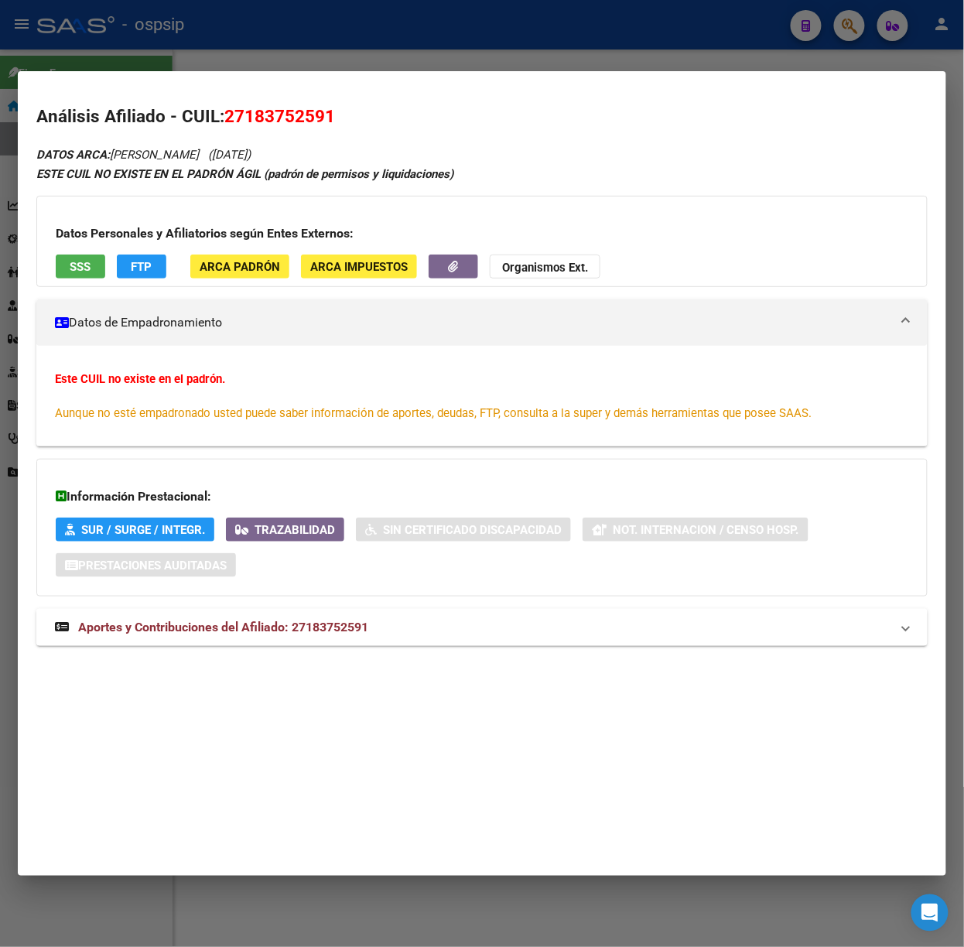
click at [332, 631] on span "Aportes y Contribuciones del Afiliado: 27183752591" at bounding box center [223, 627] width 290 height 15
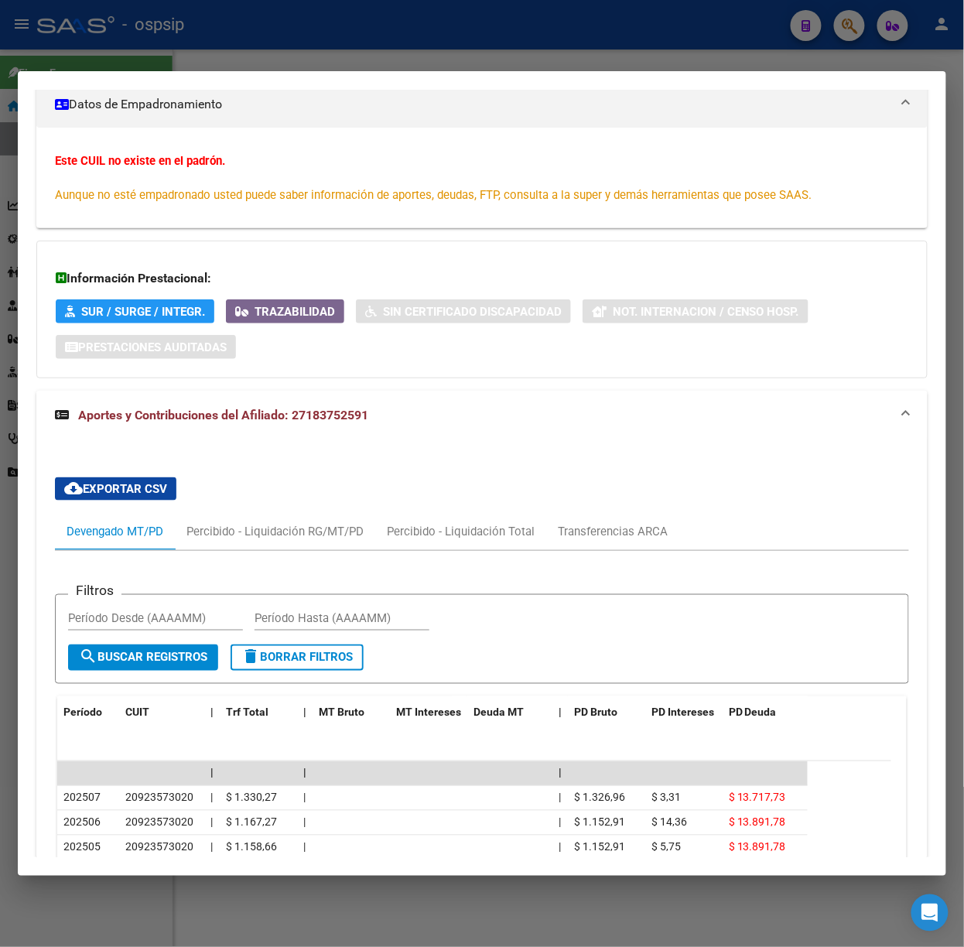
scroll to position [512, 0]
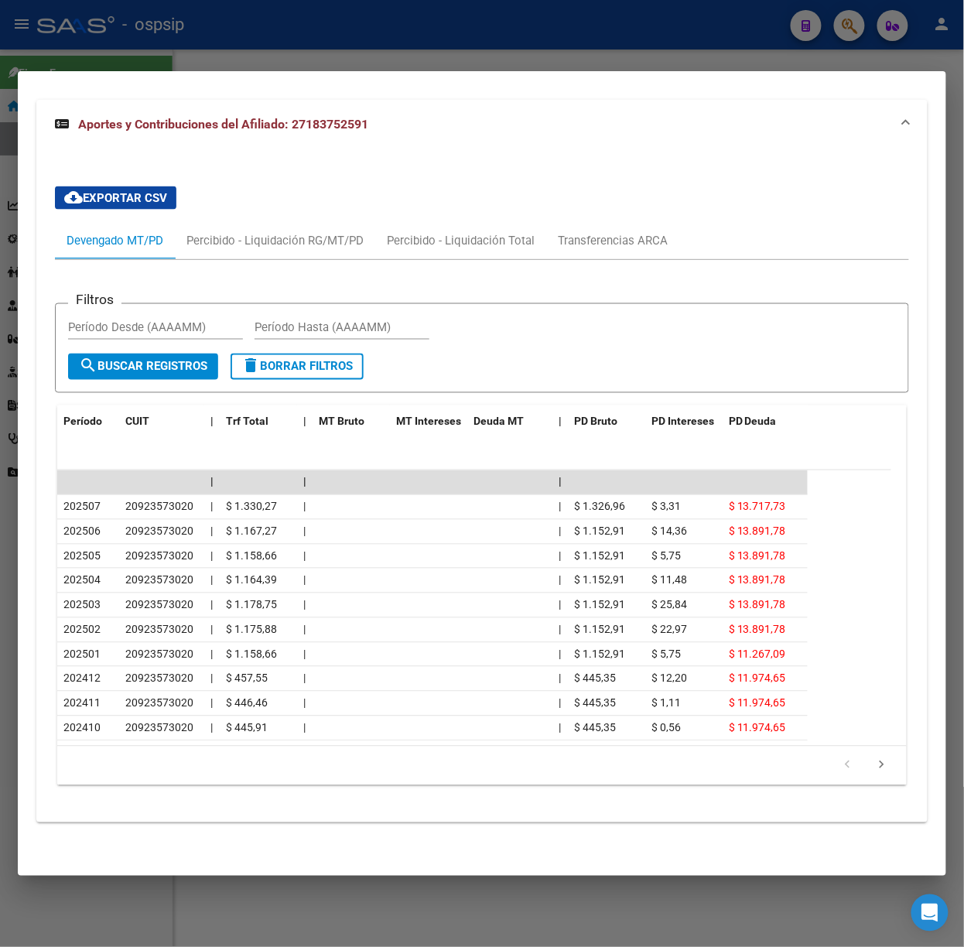
click at [161, 28] on div at bounding box center [482, 473] width 964 height 947
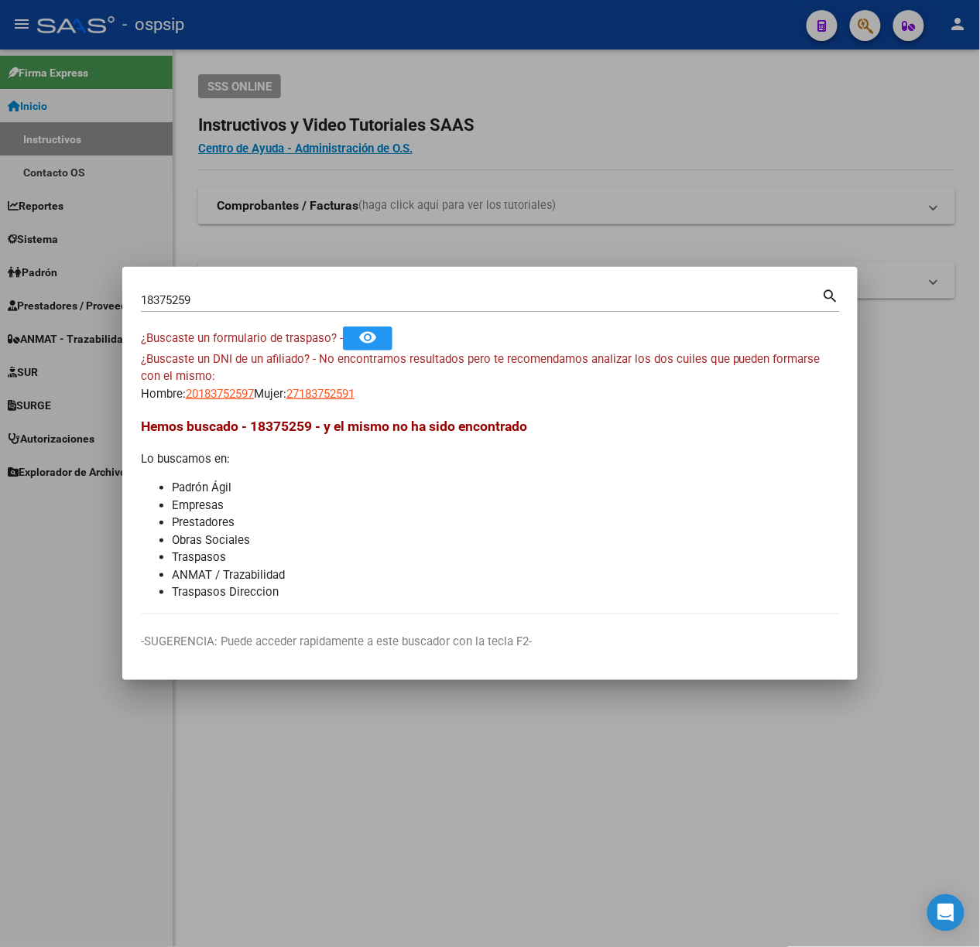
click at [212, 304] on input "18375259" at bounding box center [481, 300] width 681 height 14
type input "93996782"
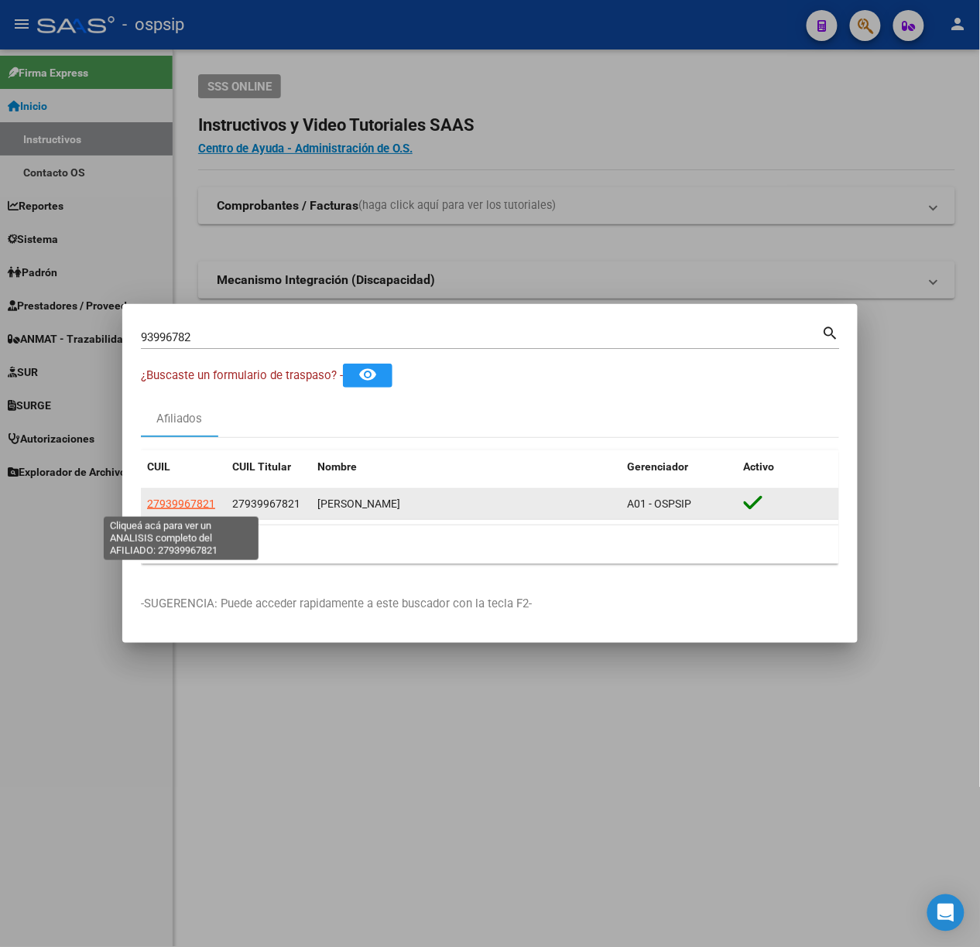
click at [187, 498] on span "27939967821" at bounding box center [181, 504] width 68 height 12
type textarea "27939967821"
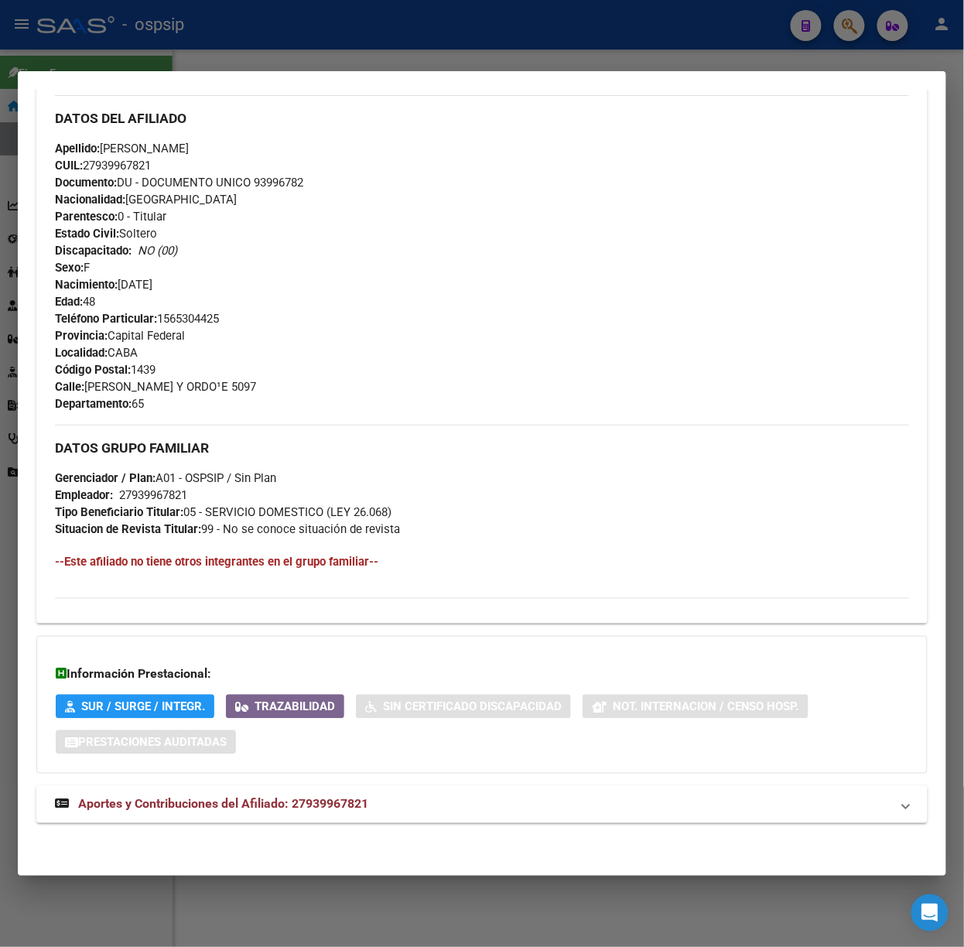
scroll to position [489, 0]
click at [335, 784] on div "DATOS PADRÓN ÁGIL: [PERSON_NAME] | ACTIVO | AFILIADO TITULAR Datos Personales y…" at bounding box center [481, 249] width 891 height 1182
click at [335, 812] on strong "Aportes y Contribuciones del Afiliado: 27939967821" at bounding box center [211, 804] width 313 height 19
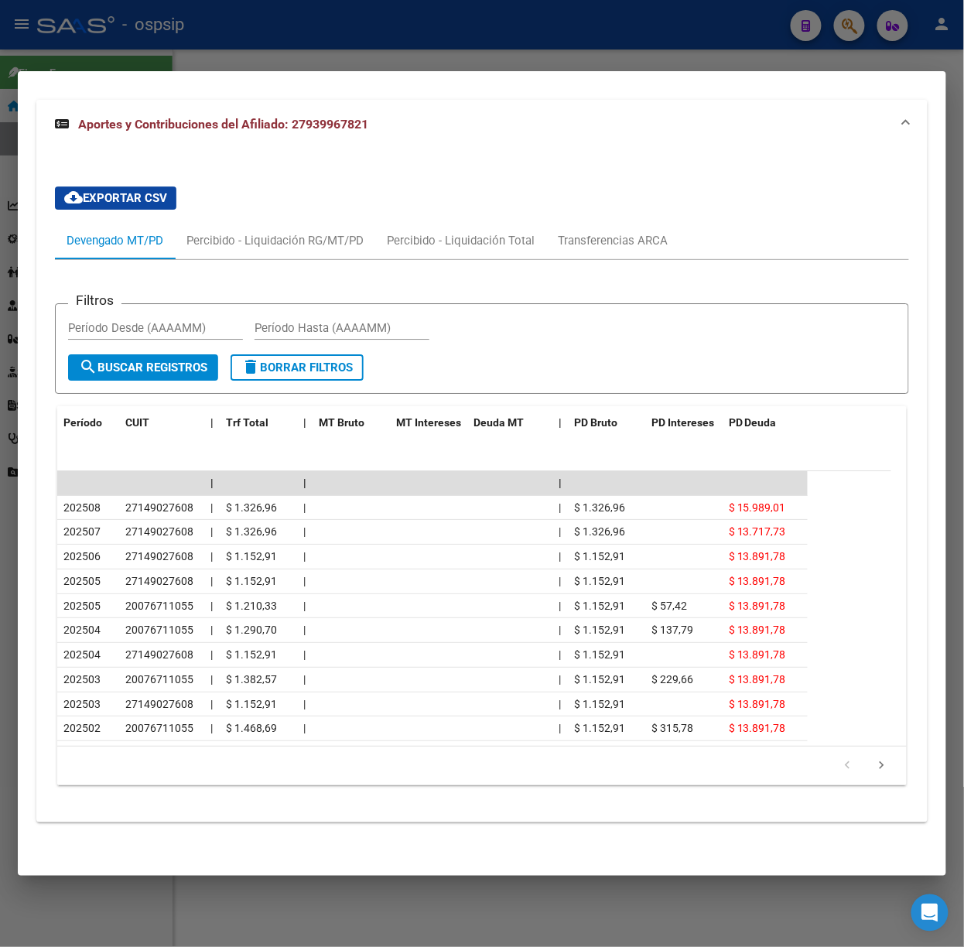
scroll to position [1177, 0]
click at [152, 50] on div at bounding box center [482, 473] width 964 height 947
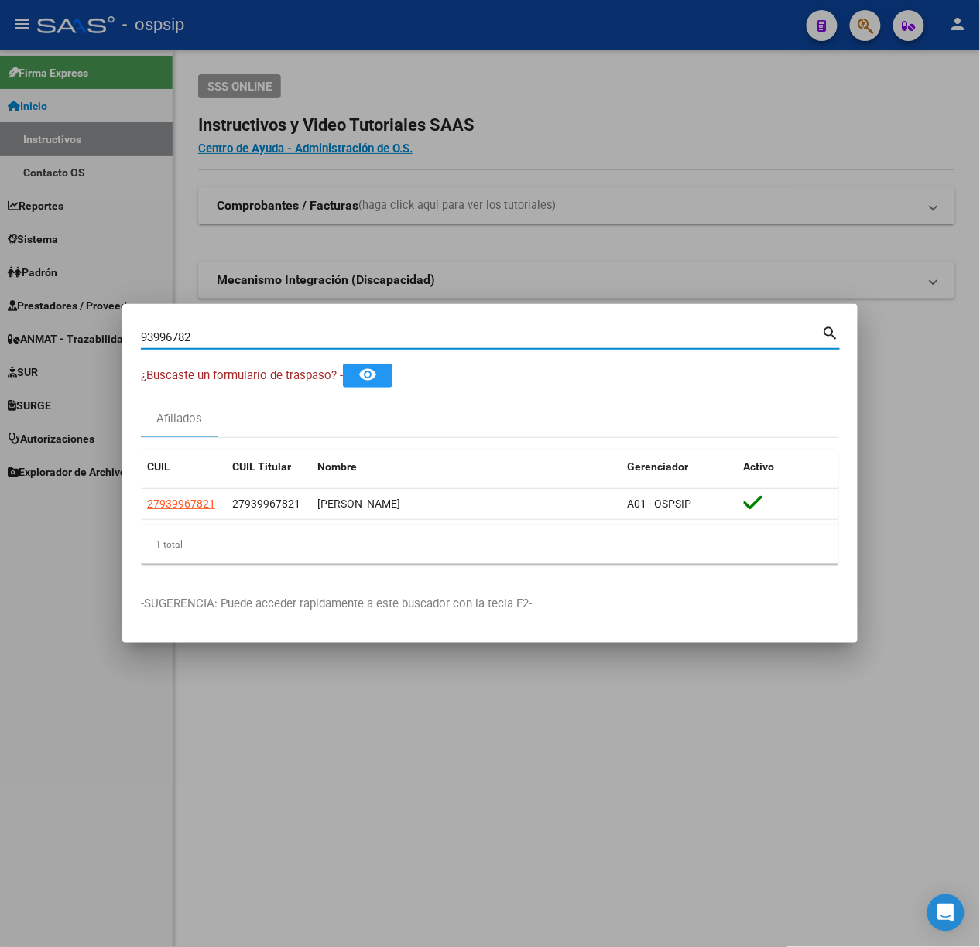
click at [229, 334] on input "93996782" at bounding box center [481, 337] width 681 height 14
type input "29781619"
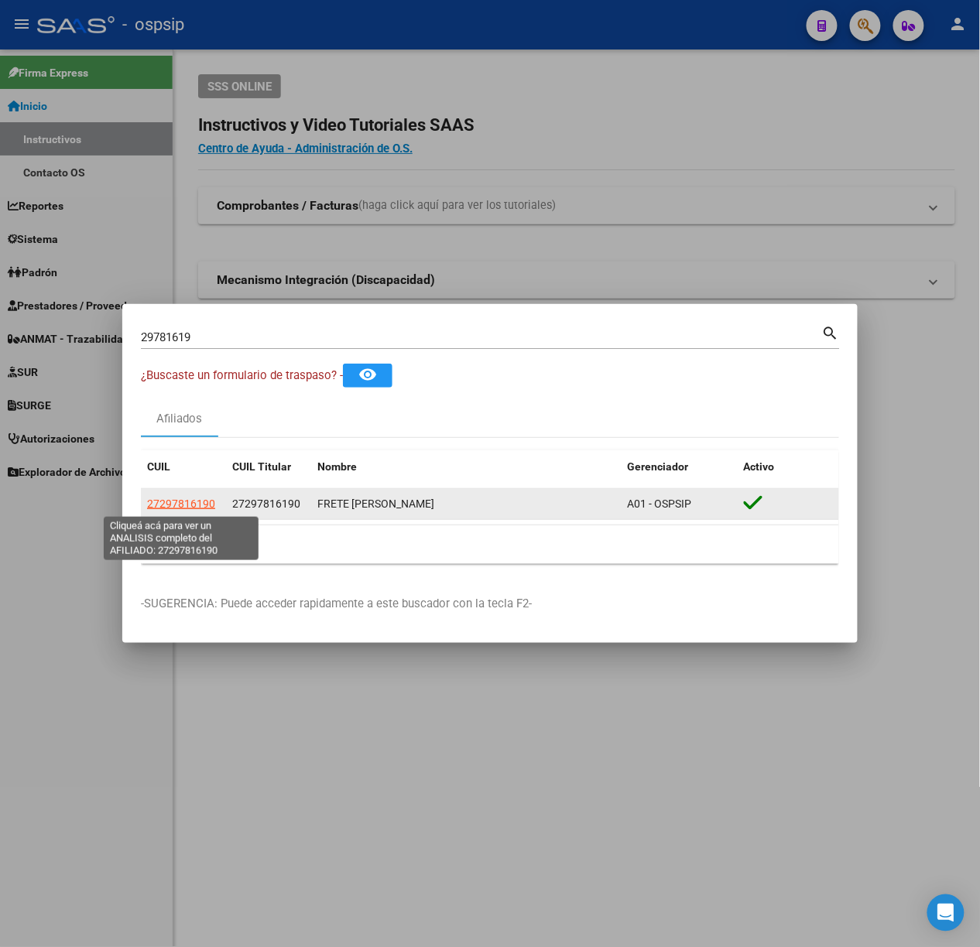
click at [193, 505] on span "27297816190" at bounding box center [181, 504] width 68 height 12
type textarea "27297816190"
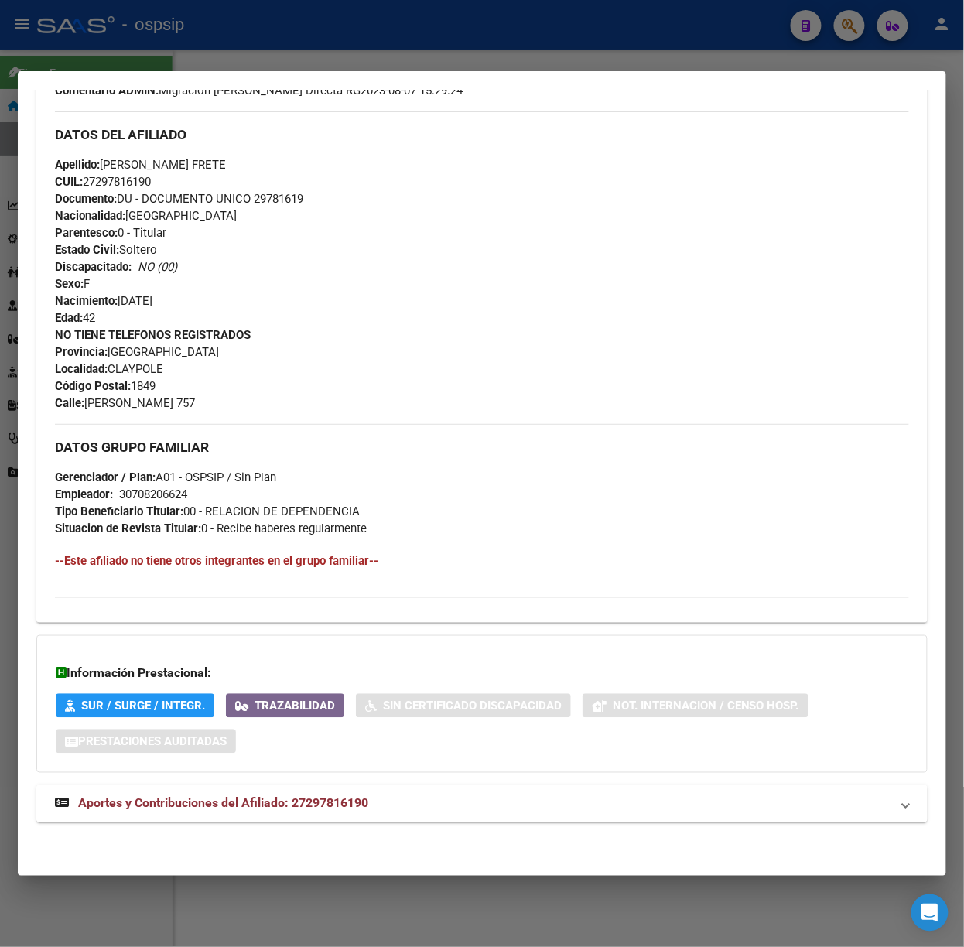
click at [424, 802] on mat-panel-title "Aportes y Contribuciones del Afiliado: 27297816190" at bounding box center [473, 804] width 836 height 19
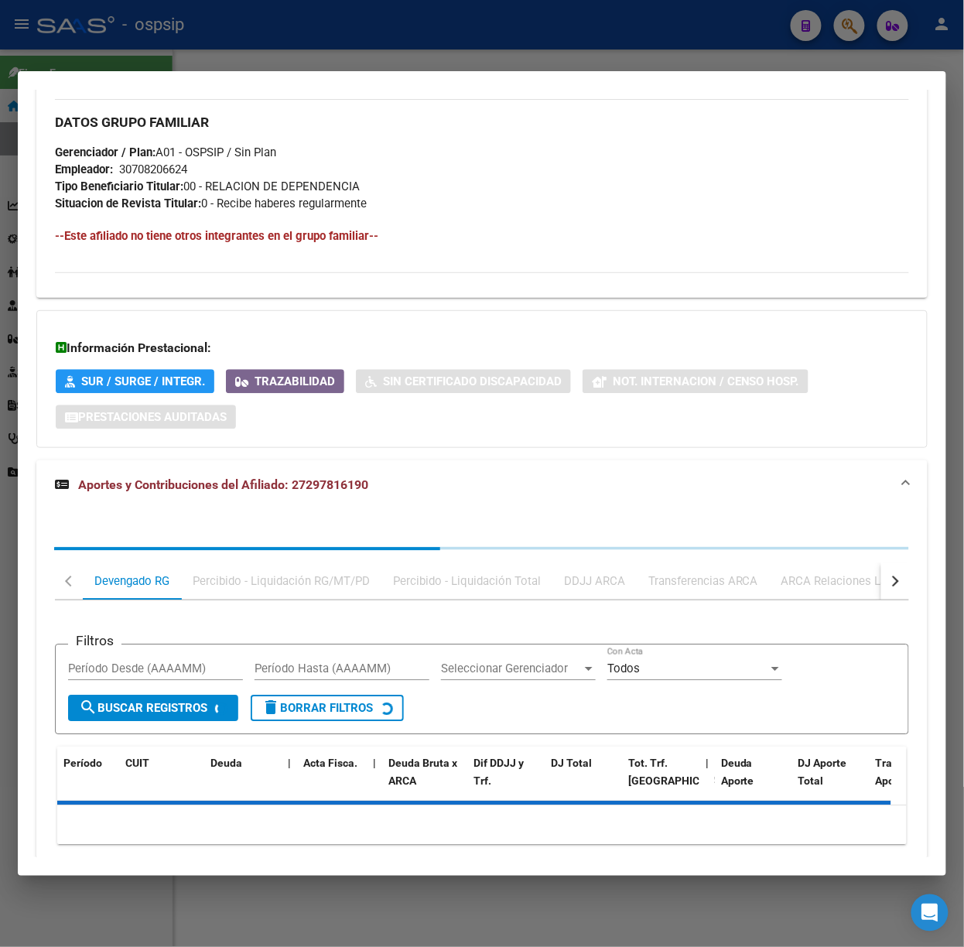
scroll to position [884, 0]
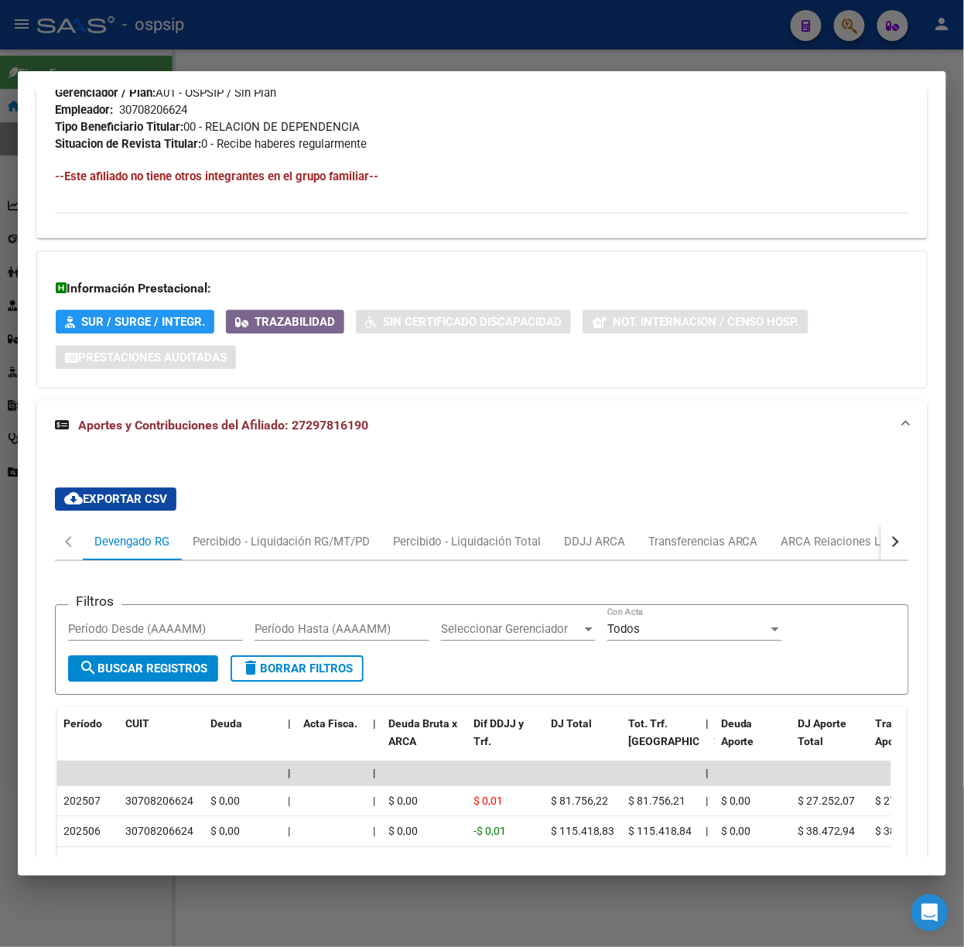
click at [260, 36] on div at bounding box center [482, 473] width 964 height 947
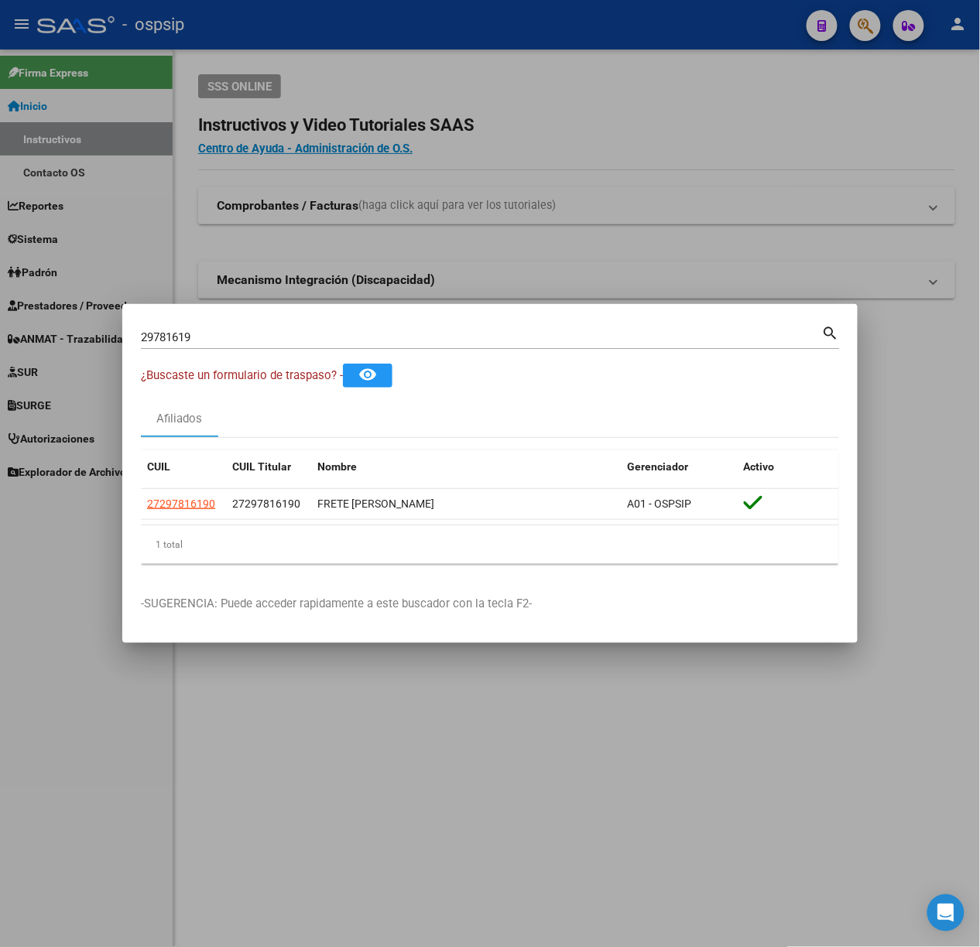
click at [215, 320] on mat-dialog-container "29781619 Buscar (apellido, dni, cuil, nro traspaso, cuit, obra social) search ¿…" at bounding box center [489, 473] width 735 height 339
click at [226, 336] on input "29781619" at bounding box center [481, 337] width 681 height 14
type input "70677163"
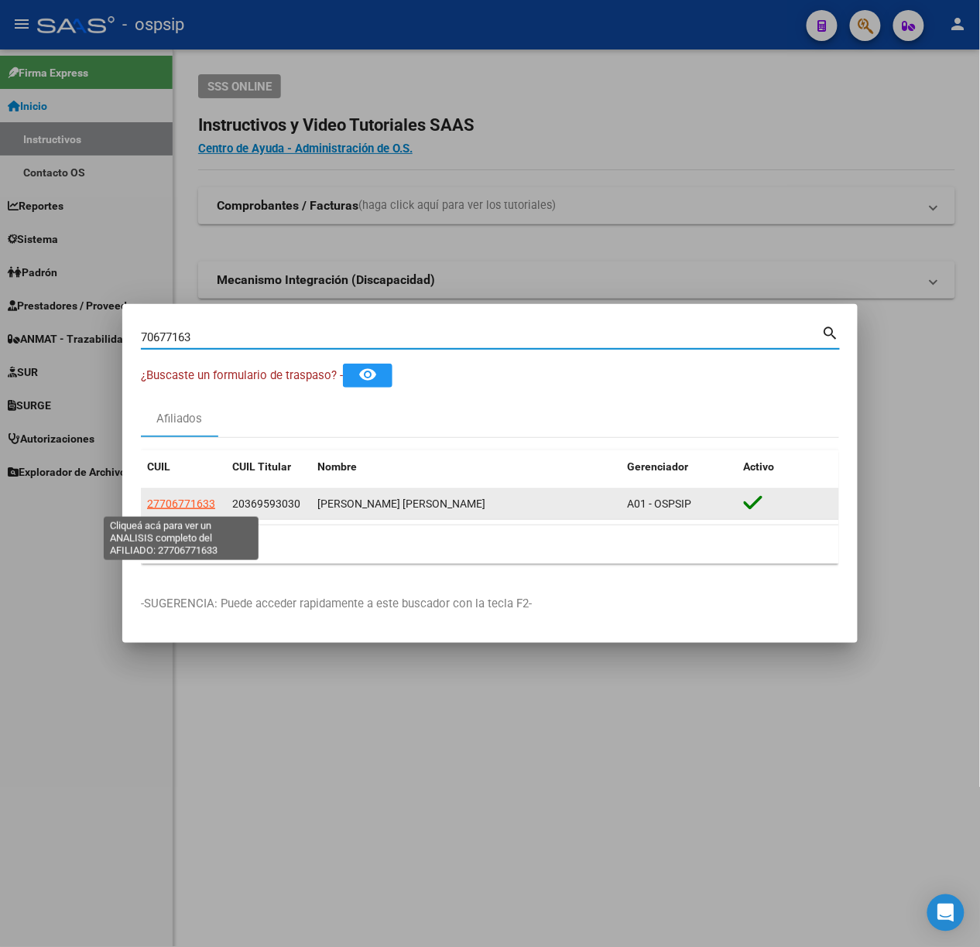
click at [173, 498] on span "27706771633" at bounding box center [181, 504] width 68 height 12
type textarea "27706771633"
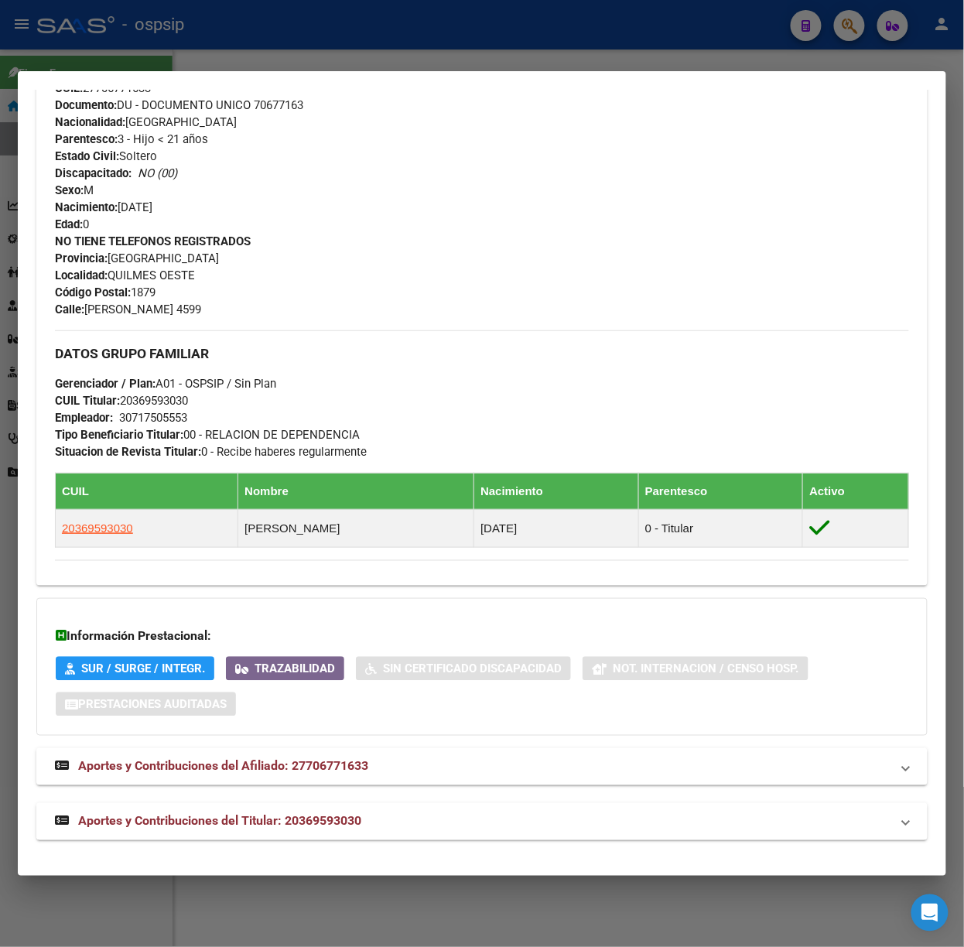
click at [322, 822] on span "Aportes y Contribuciones del Titular: 20369593030" at bounding box center [219, 821] width 283 height 15
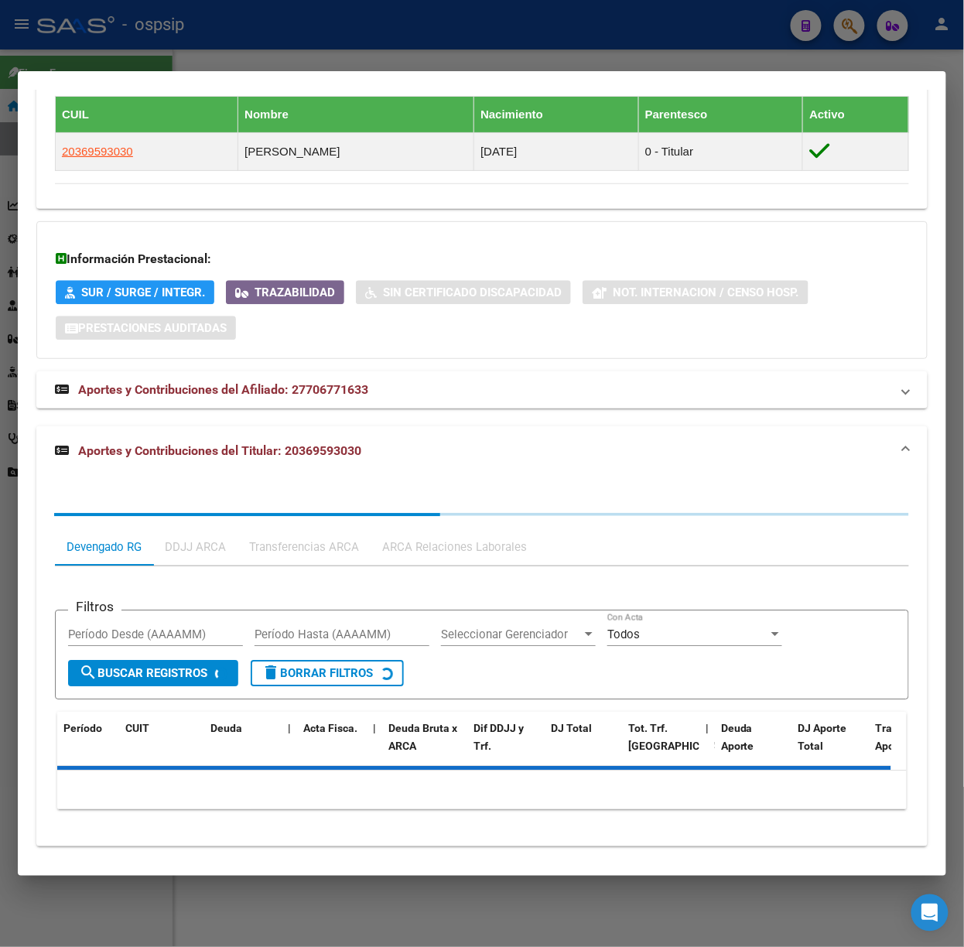
scroll to position [932, 0]
